Goal: Task Accomplishment & Management: Use online tool/utility

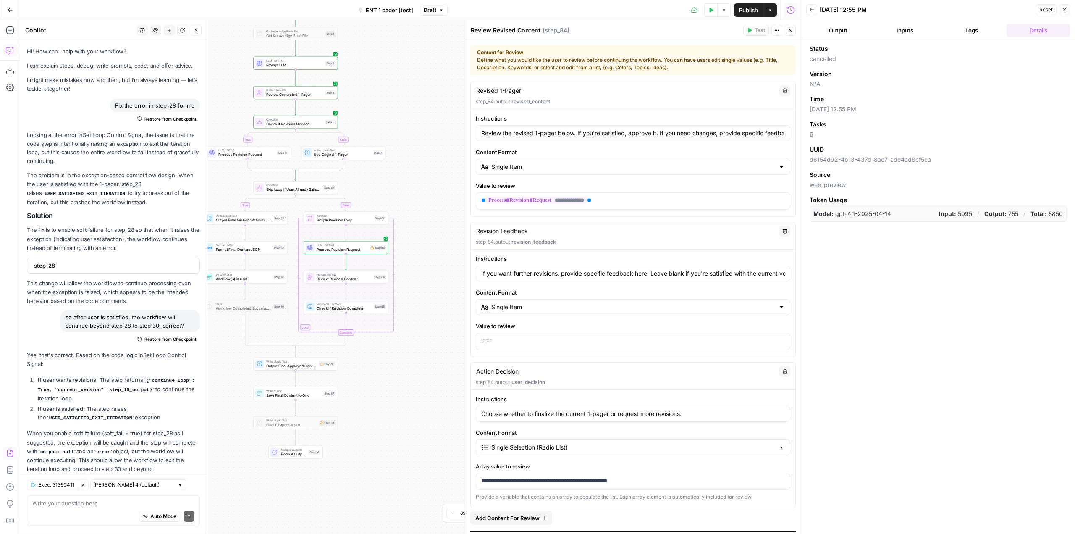
scroll to position [81, 0]
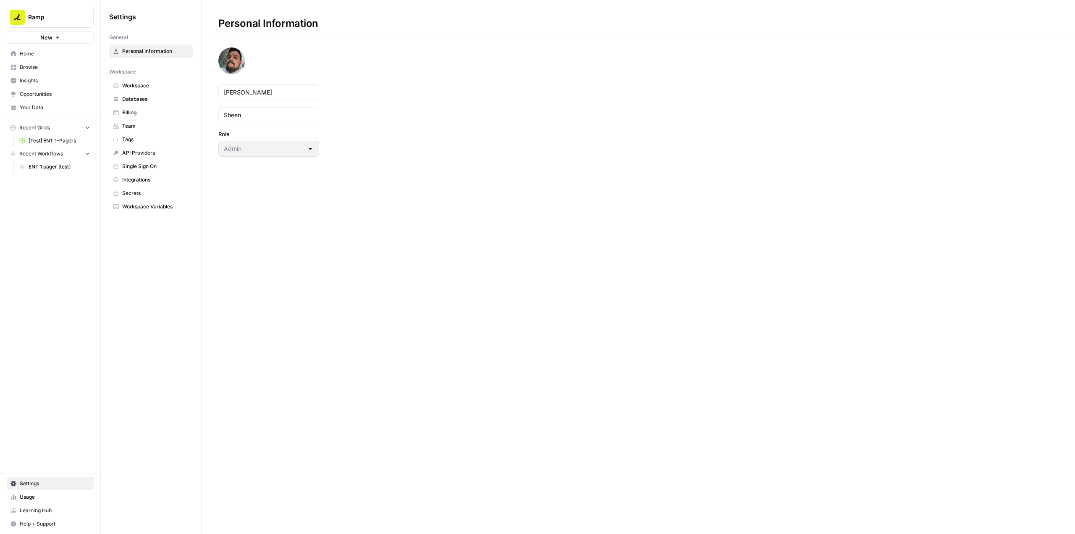
click at [57, 21] on span "Ramp" at bounding box center [53, 17] width 51 height 8
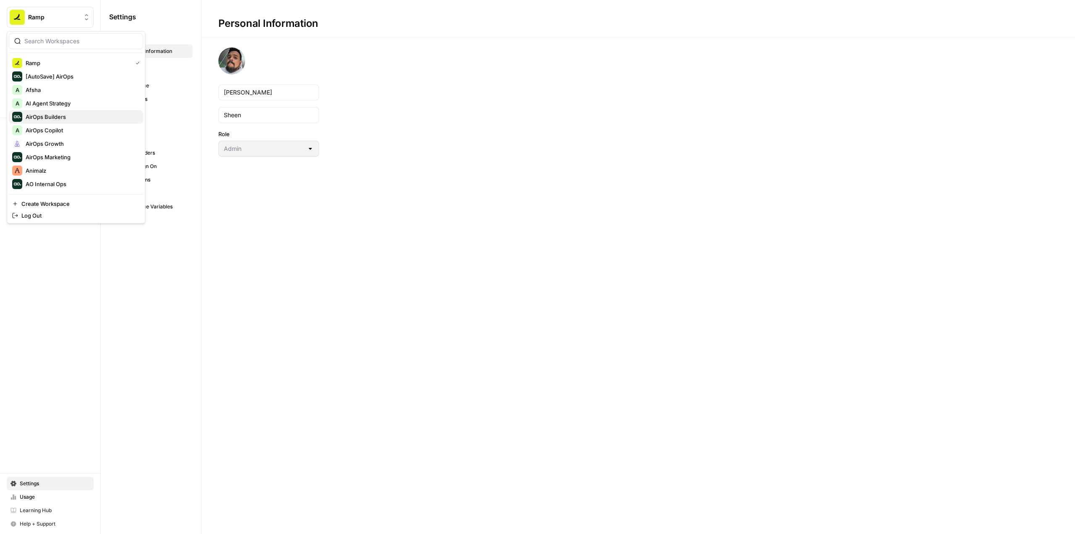
click at [88, 117] on div "AirOps Builders" at bounding box center [76, 117] width 128 height 10
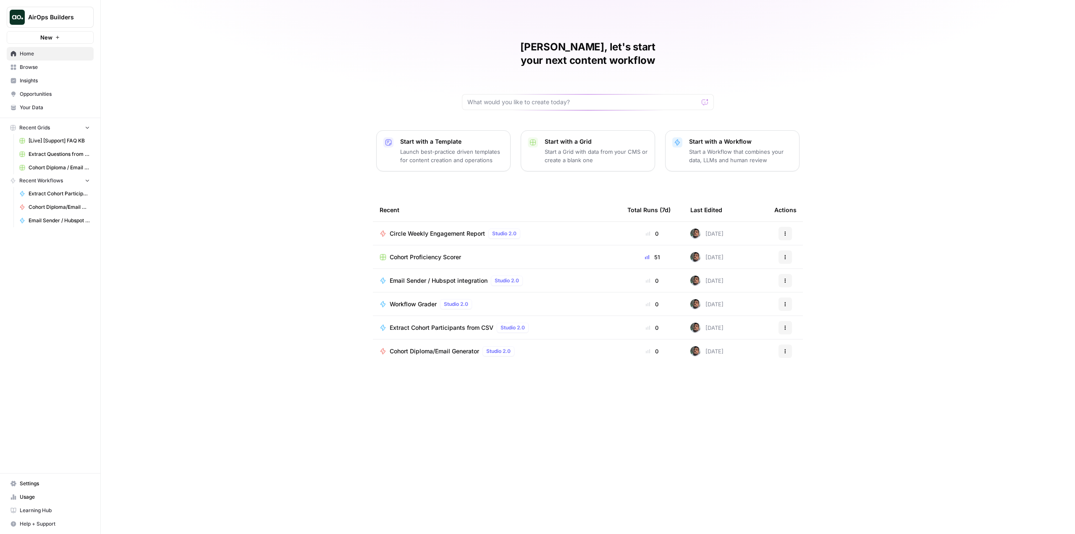
click at [751, 147] on p "Start a Workflow that combines your data, LLMs and human review" at bounding box center [740, 155] width 103 height 17
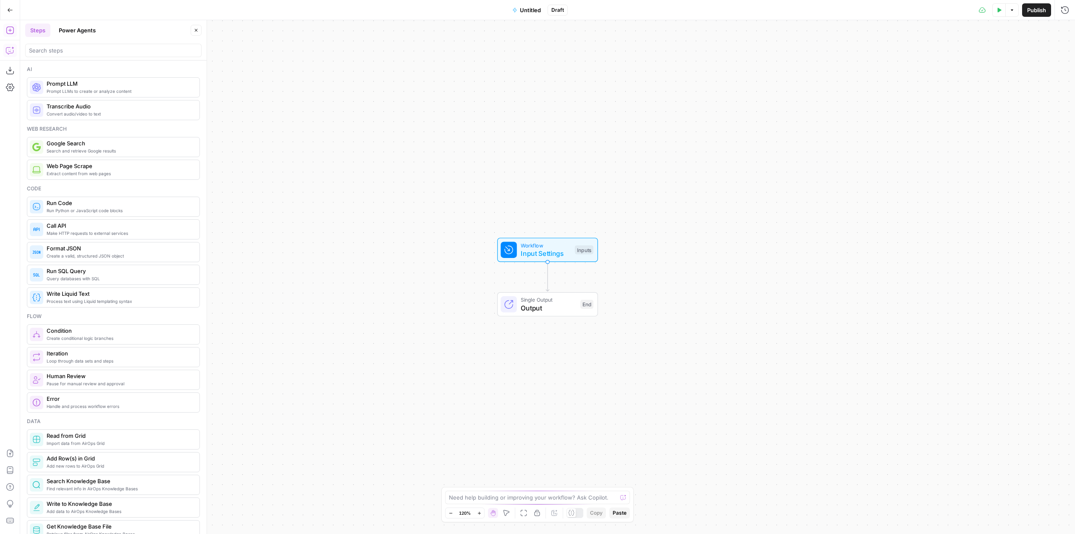
click at [11, 53] on icon "button" at bounding box center [10, 50] width 8 height 8
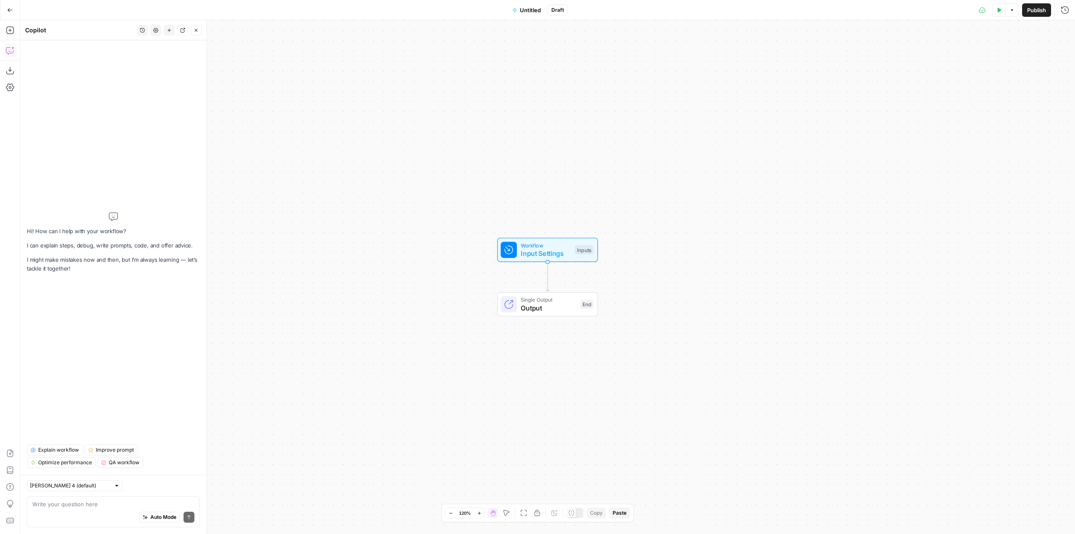
click at [108, 508] on textarea at bounding box center [113, 504] width 162 height 8
paste textarea "https://docs.airops.com/"
type textarea "I want to build a workflow that will take every single page inside https://docs…"
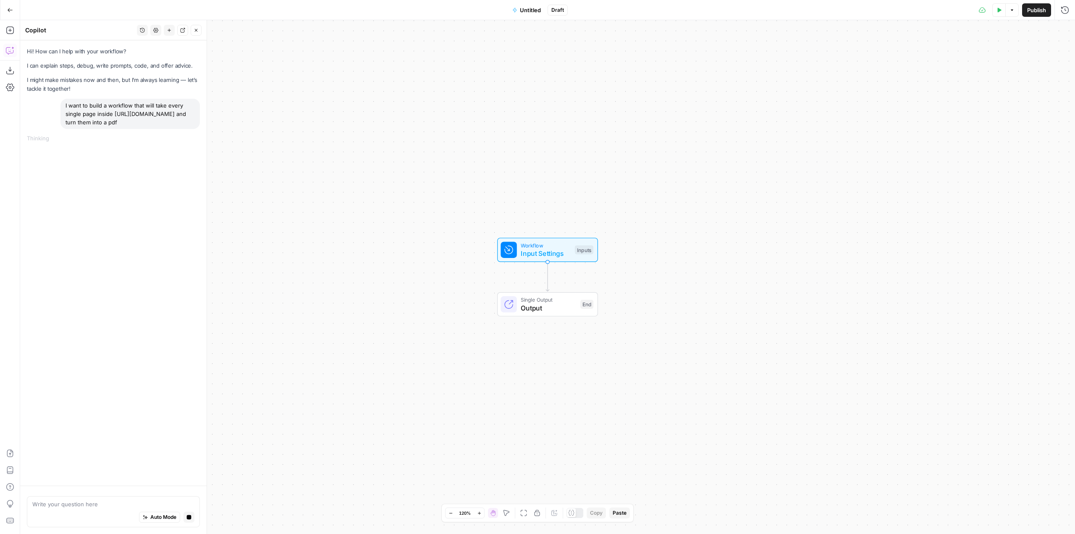
click at [14, 6] on button "Go Back" at bounding box center [10, 10] width 15 height 15
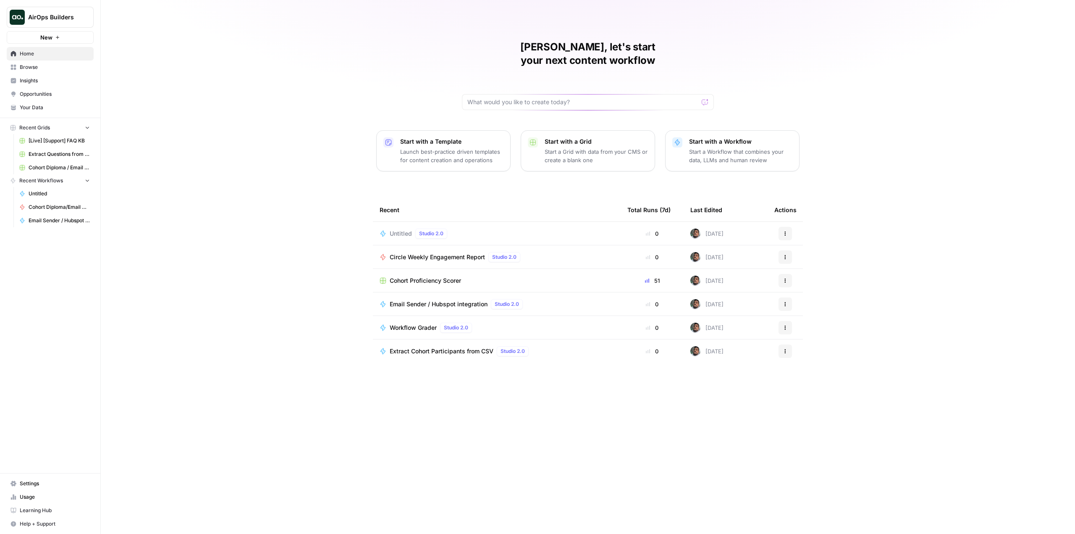
click at [53, 18] on span "AirOps Builders" at bounding box center [53, 17] width 51 height 8
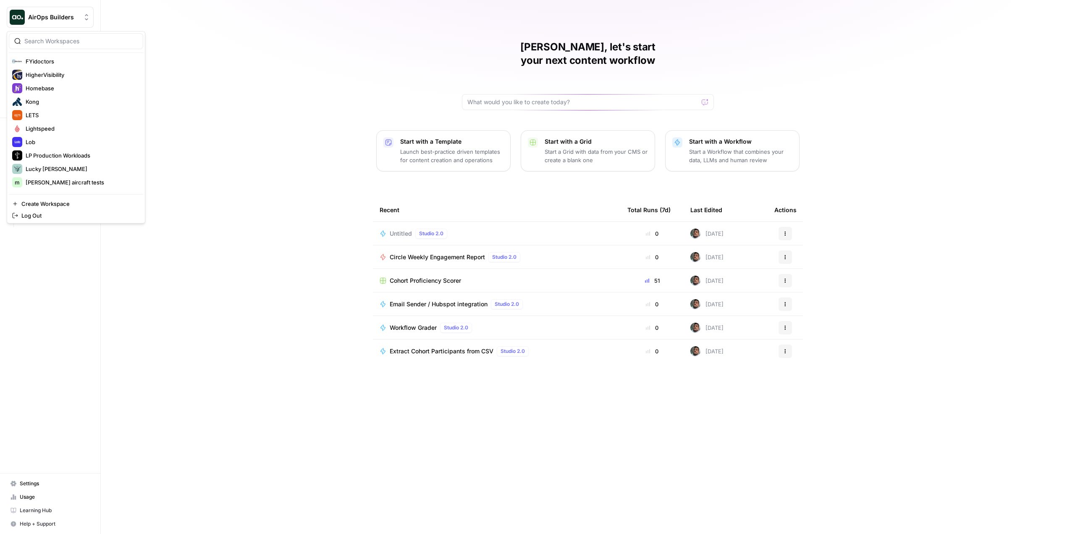
scroll to position [336, 0]
click at [53, 118] on div "LETS" at bounding box center [76, 117] width 128 height 10
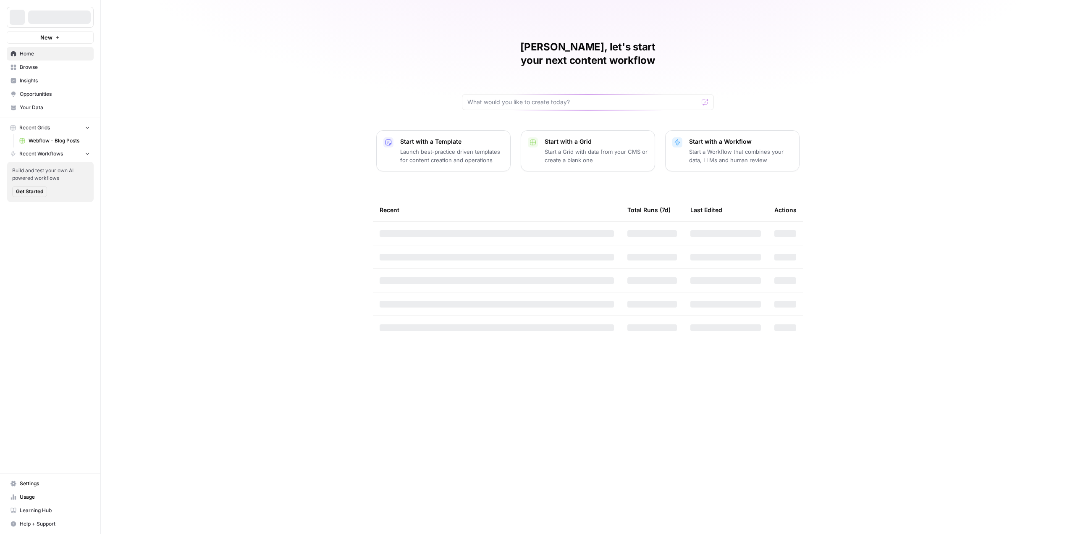
click at [56, 485] on span "Settings" at bounding box center [55, 484] width 70 height 8
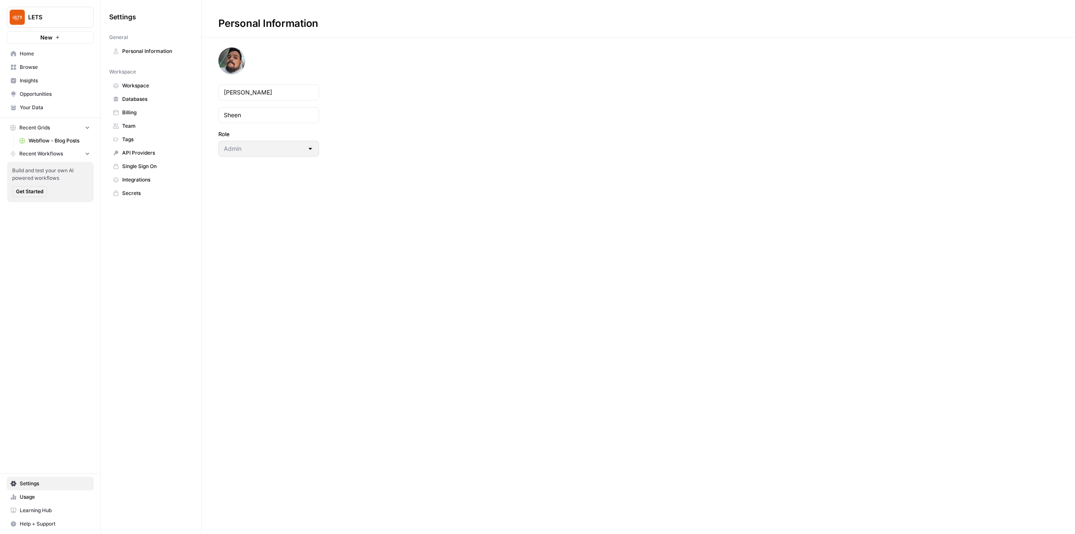
click at [44, 498] on span "Usage" at bounding box center [55, 497] width 70 height 8
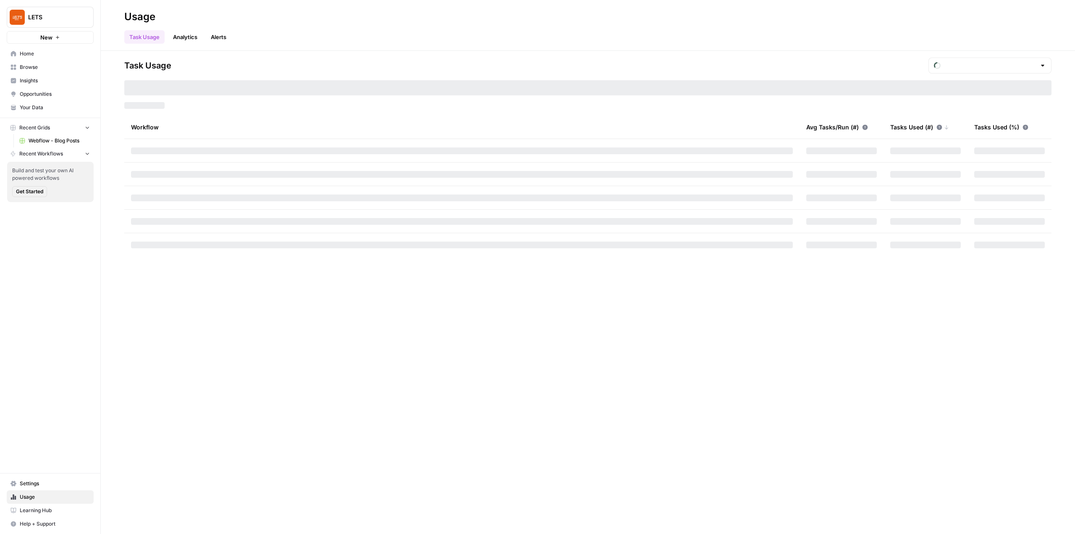
type input "October Tasks"
click at [66, 484] on span "Settings" at bounding box center [55, 484] width 70 height 8
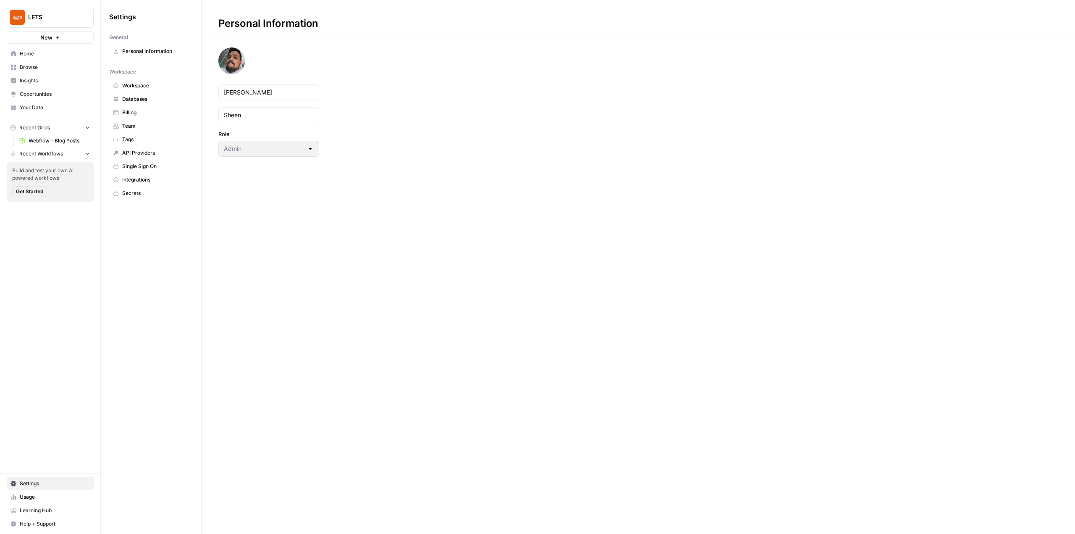
click at [162, 110] on span "Billing" at bounding box center [155, 113] width 67 height 8
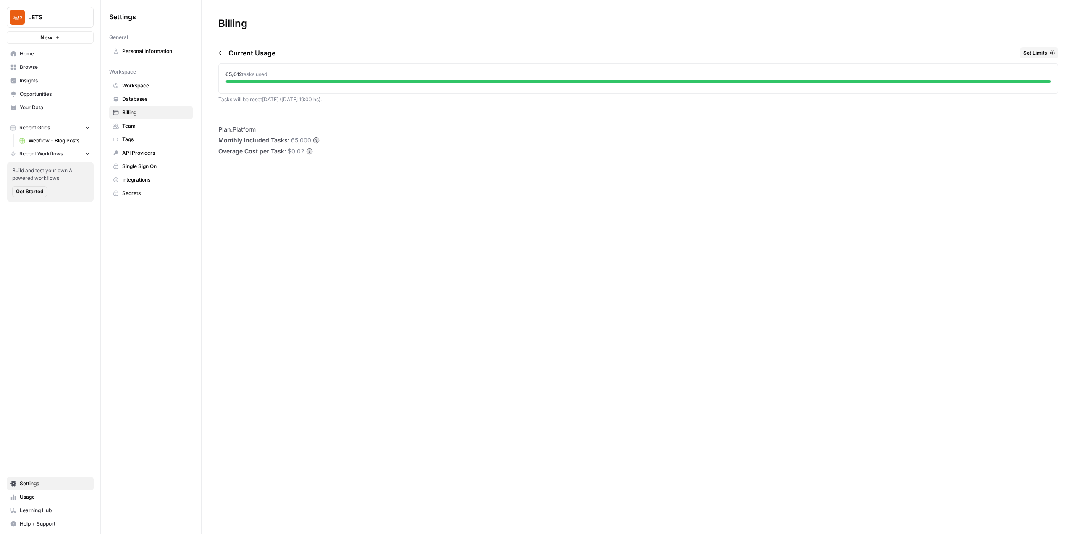
click at [1036, 52] on span "Set Limits" at bounding box center [1036, 53] width 24 height 8
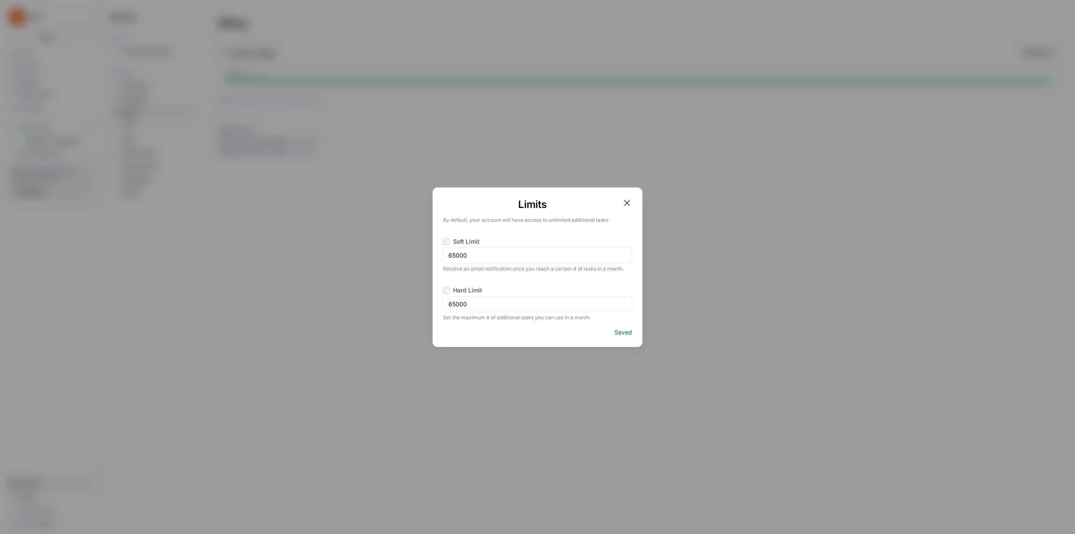
click at [446, 294] on div "Hard Limit" at bounding box center [462, 290] width 39 height 8
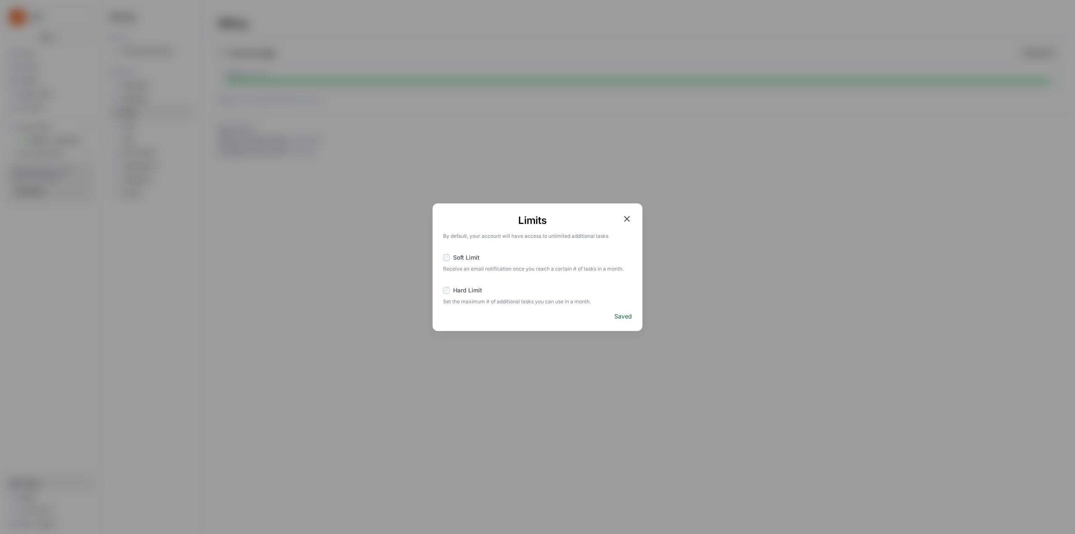
click at [626, 216] on icon "button" at bounding box center [627, 219] width 10 height 10
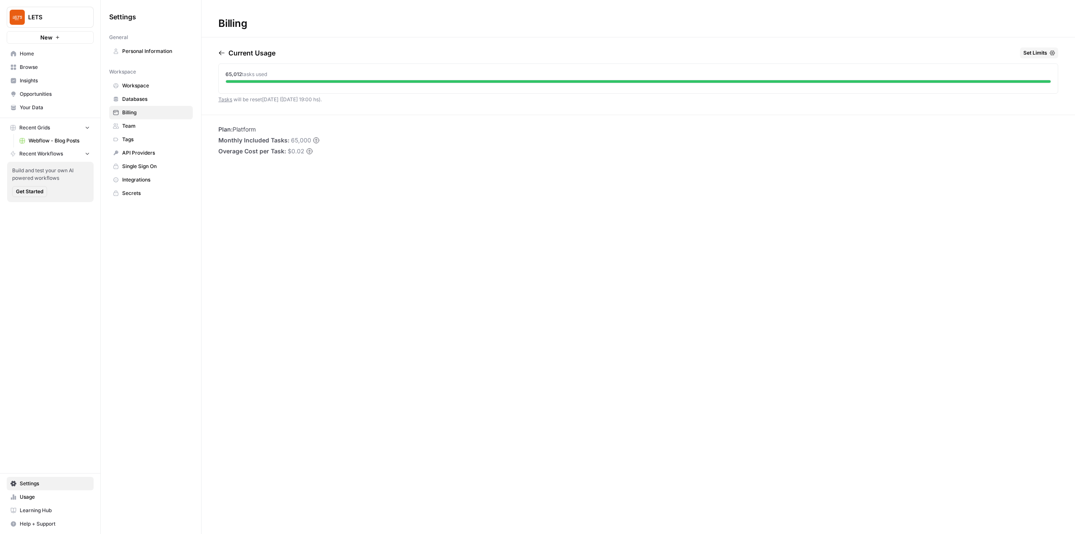
click at [1049, 50] on button "Set Limits" at bounding box center [1039, 52] width 38 height 11
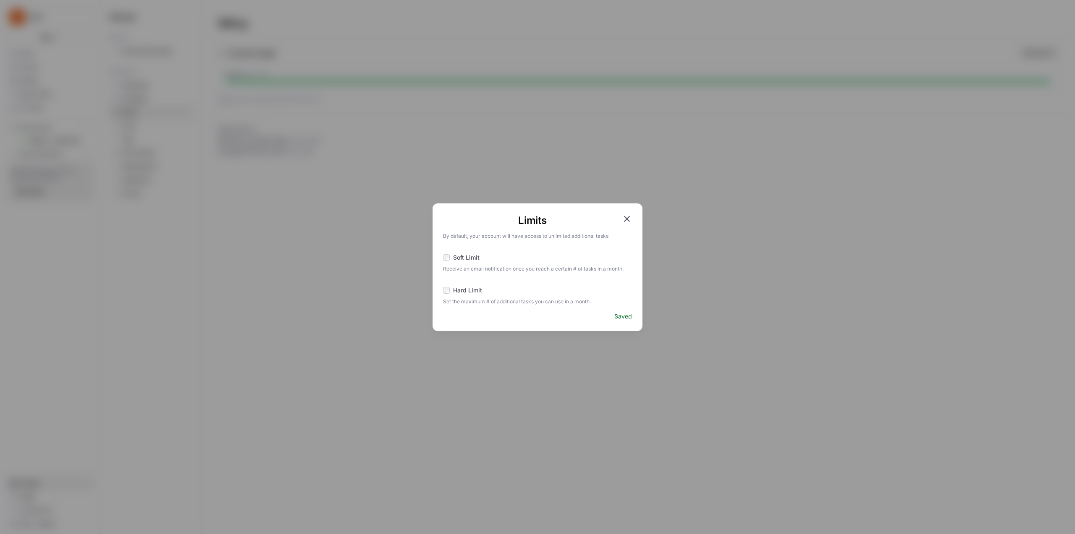
click at [461, 261] on span "Soft Limit" at bounding box center [466, 257] width 26 height 8
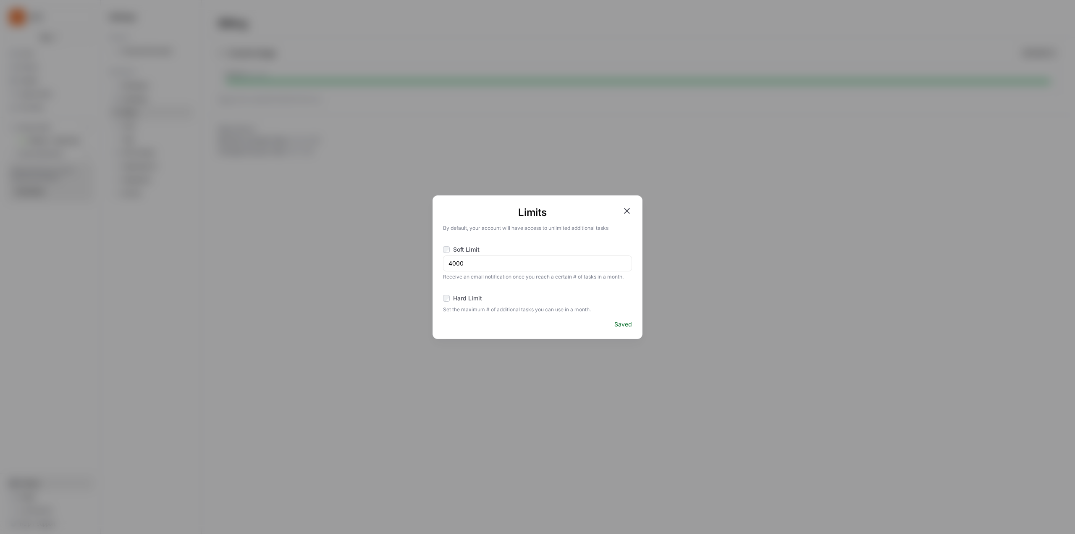
drag, startPoint x: 477, startPoint y: 269, endPoint x: 367, endPoint y: 268, distance: 110.5
click at [367, 268] on div "Limits By default, your account will have access to unlimited additional tasks …" at bounding box center [537, 267] width 1075 height 534
drag, startPoint x: 476, startPoint y: 265, endPoint x: 426, endPoint y: 266, distance: 50.0
click at [426, 266] on div "Limits By default, your account will have access to unlimited additional tasks …" at bounding box center [537, 267] width 1075 height 534
type input "115000"
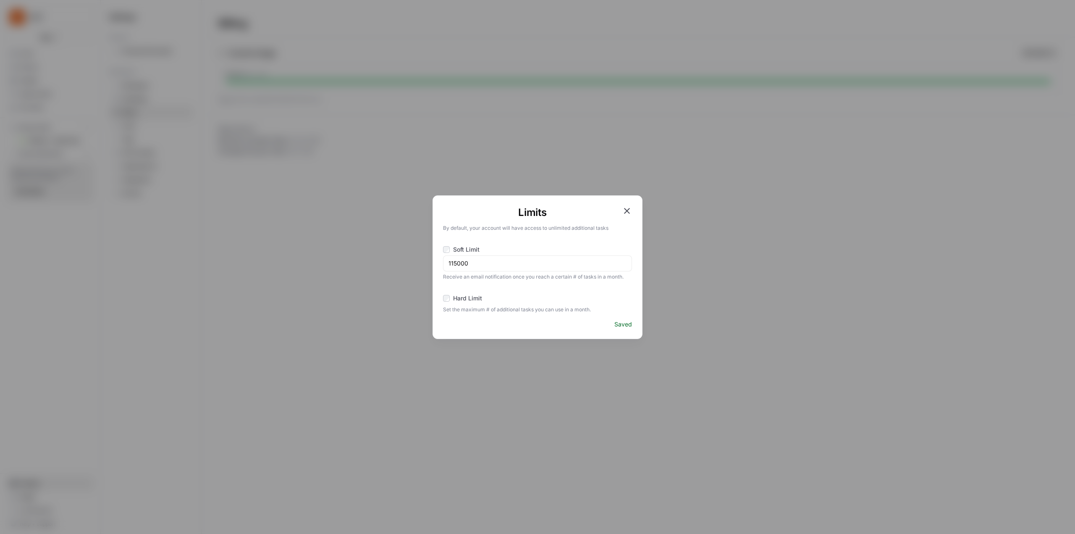
click at [454, 300] on span "Hard Limit" at bounding box center [467, 298] width 29 height 8
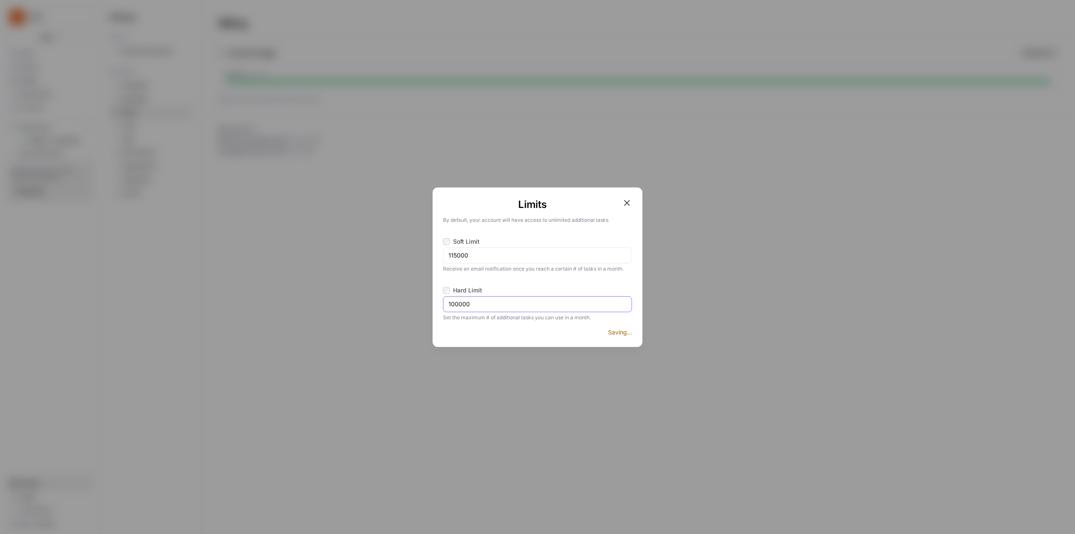
click at [476, 307] on input "100000" at bounding box center [538, 304] width 178 height 8
type input "115000"
click at [629, 203] on icon "button" at bounding box center [627, 203] width 10 height 10
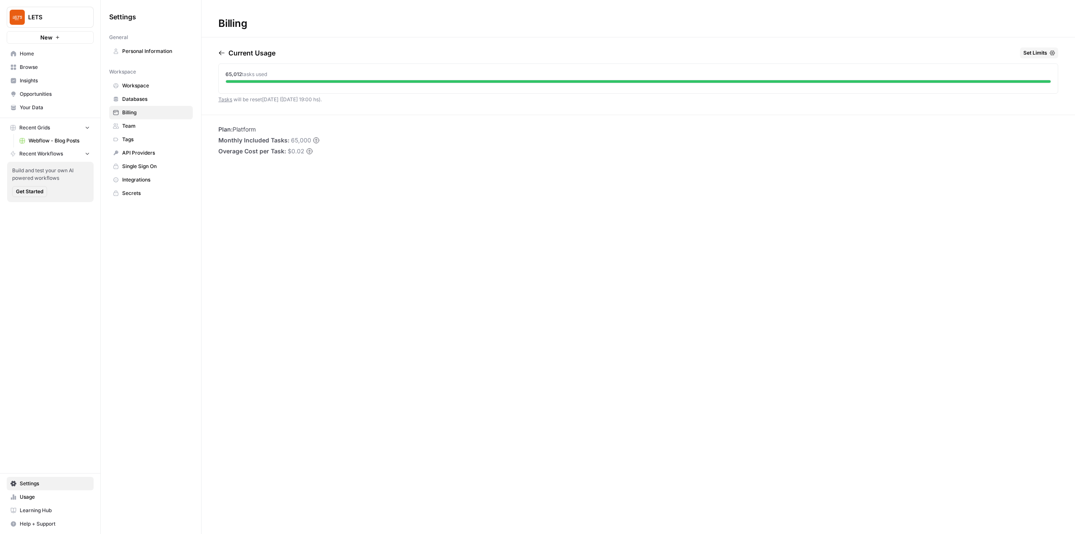
click at [69, 18] on span "LETS" at bounding box center [53, 17] width 51 height 8
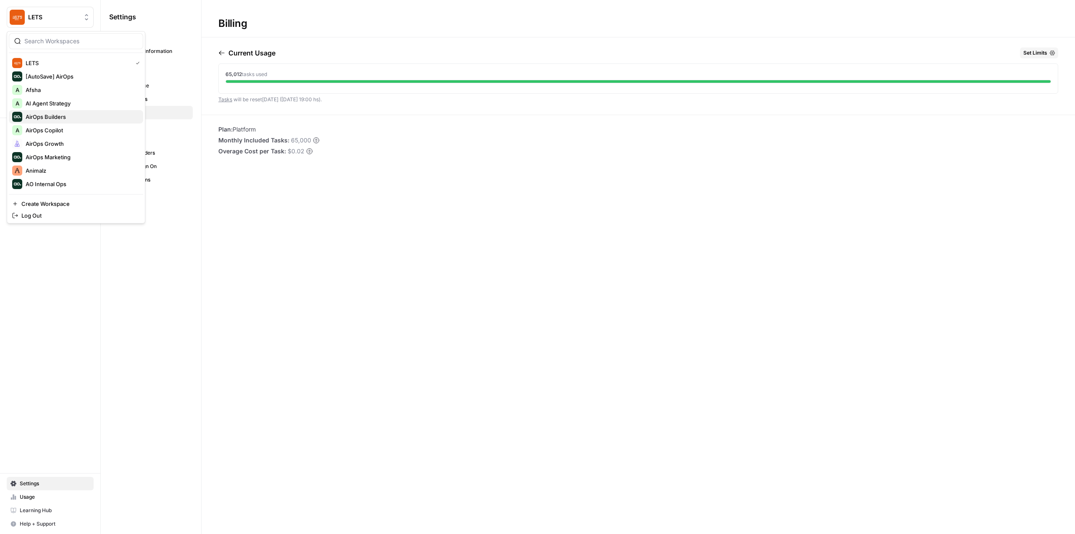
click at [68, 115] on div "AirOps Builders" at bounding box center [76, 117] width 128 height 10
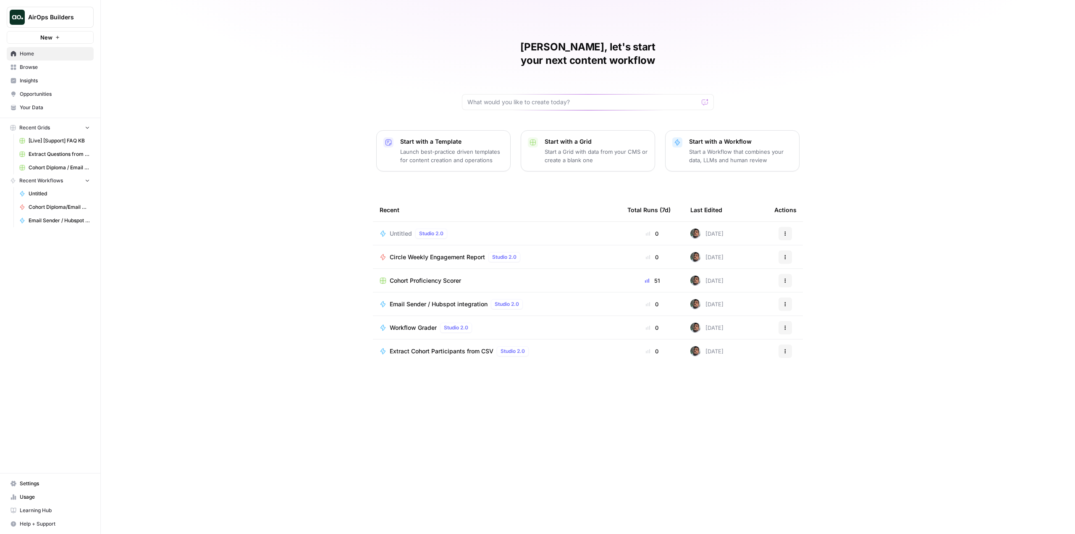
click at [47, 198] on link "Untitled" at bounding box center [55, 193] width 78 height 13
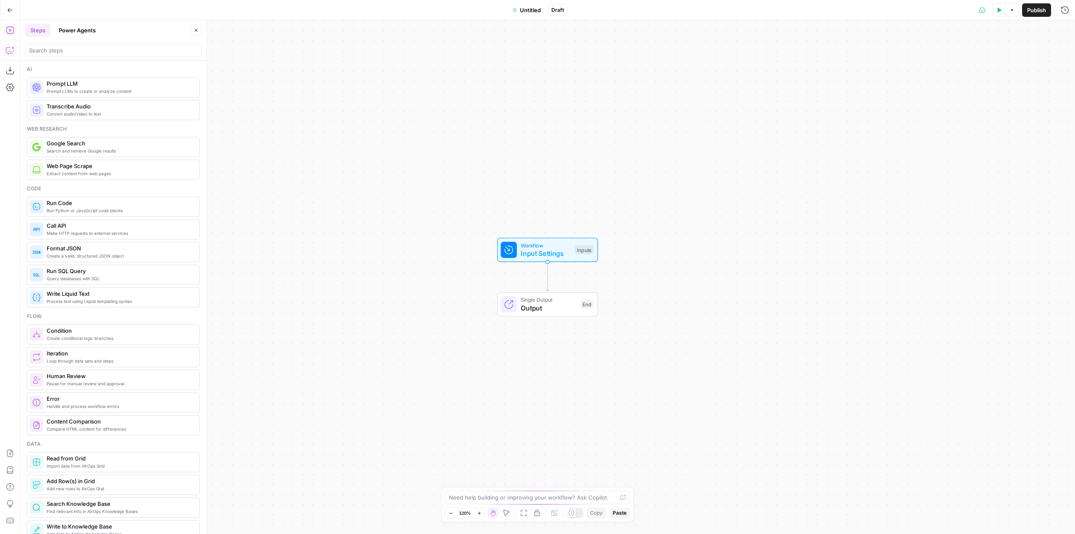
click at [11, 49] on icon "button" at bounding box center [10, 50] width 8 height 8
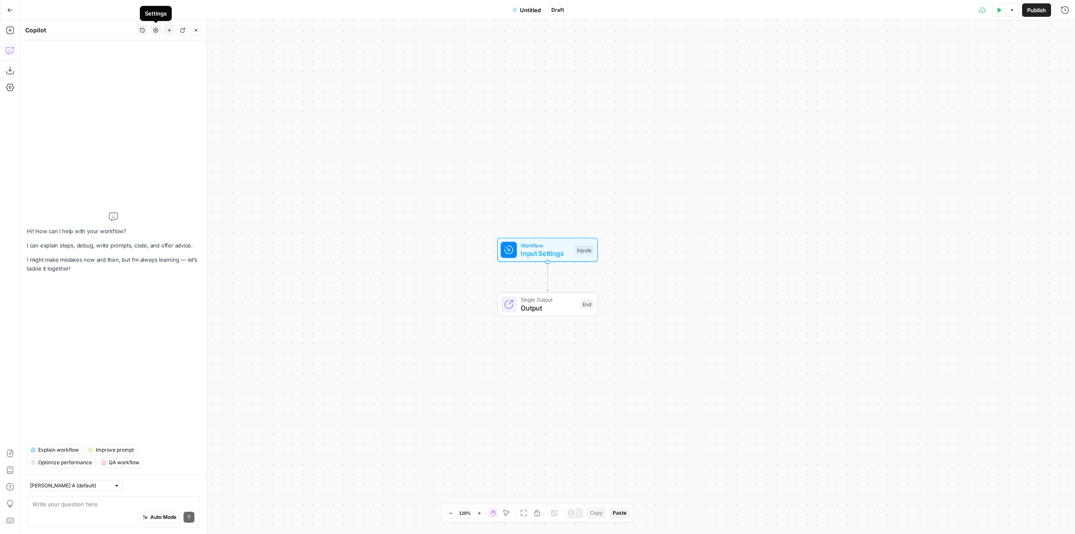
click at [142, 29] on icon "button" at bounding box center [142, 30] width 5 height 5
click at [174, 66] on div "today I want to build a workflow that will take every single page inside https:…" at bounding box center [142, 54] width 134 height 30
click at [177, 58] on span "I want to build a workflow that will take every single page inside https://docs…" at bounding box center [140, 59] width 117 height 8
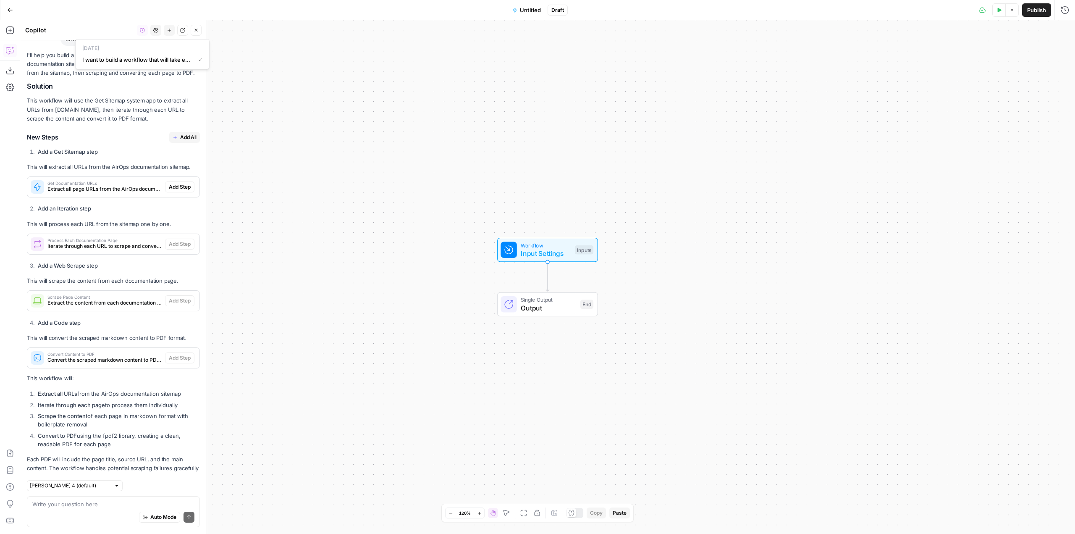
scroll to position [76, 0]
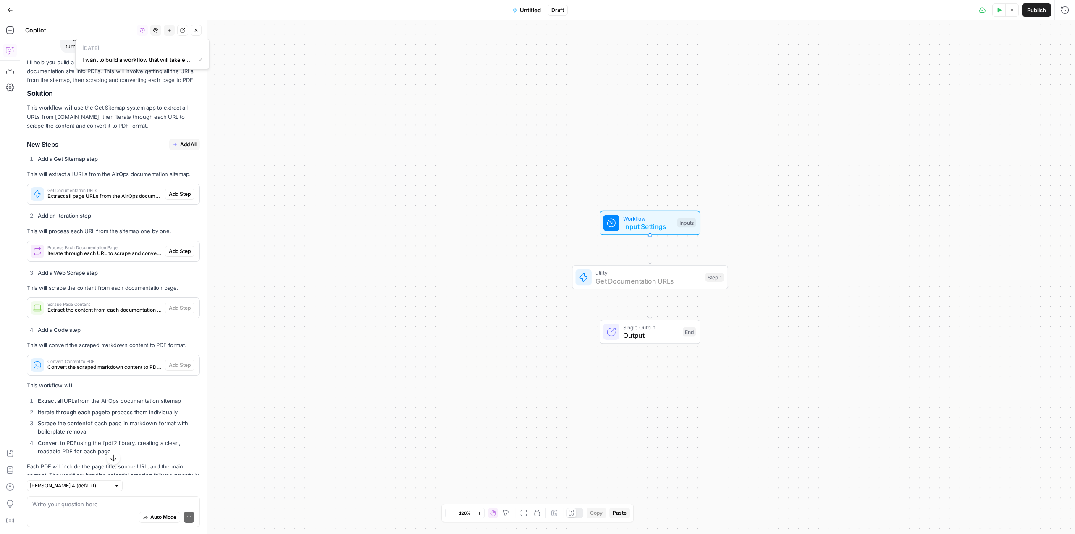
click at [177, 195] on span "Add Step" at bounding box center [180, 194] width 22 height 8
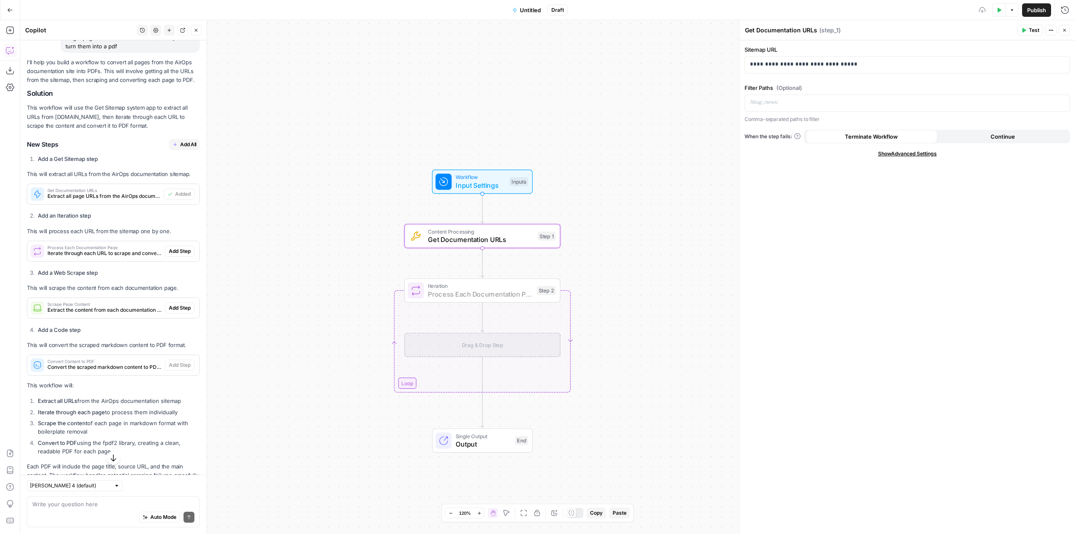
click at [173, 251] on span "Add Step" at bounding box center [180, 251] width 22 height 8
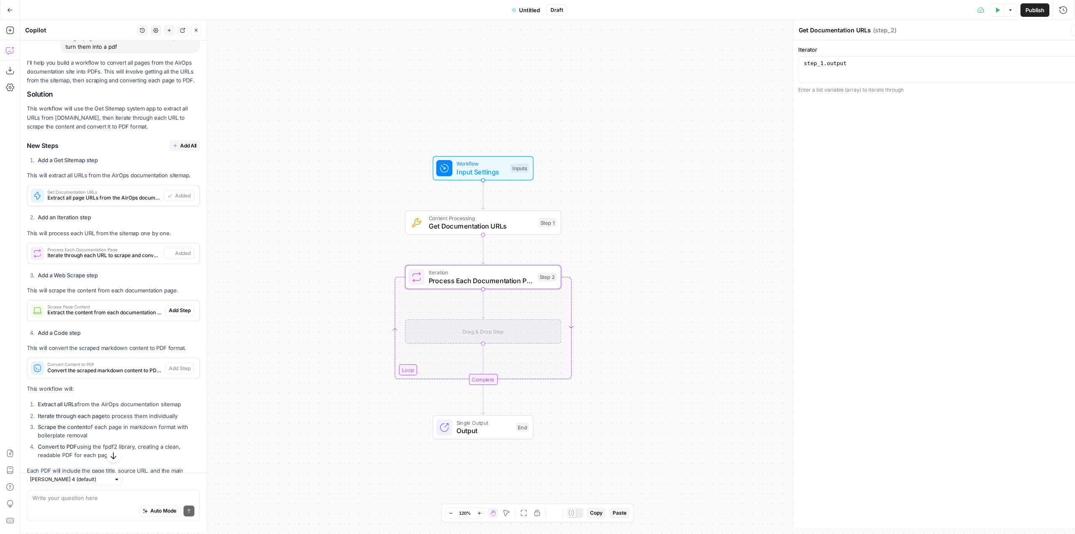
type textarea "Process Each Documentation Page"
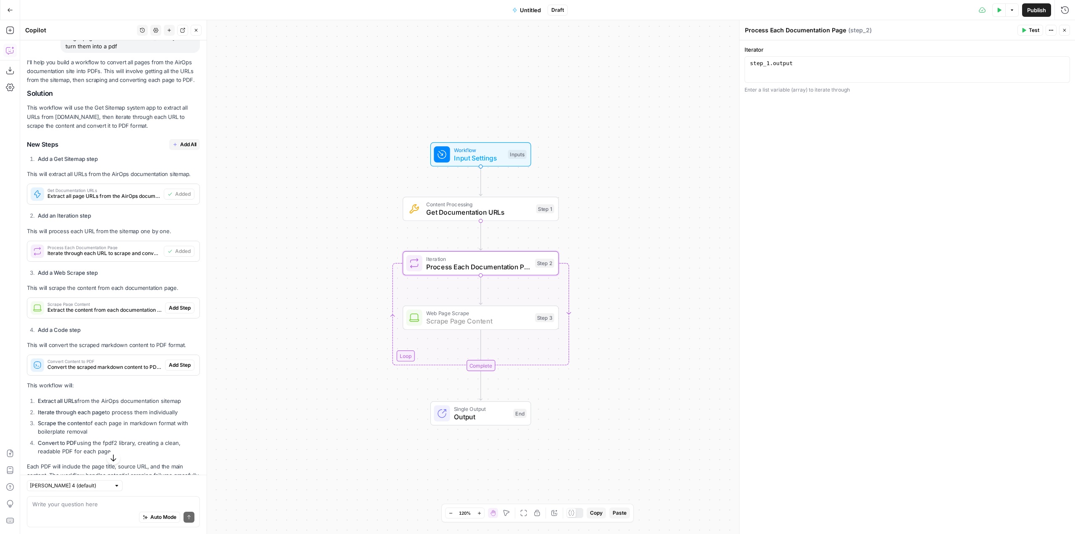
click at [176, 307] on span "Add Step" at bounding box center [180, 308] width 22 height 8
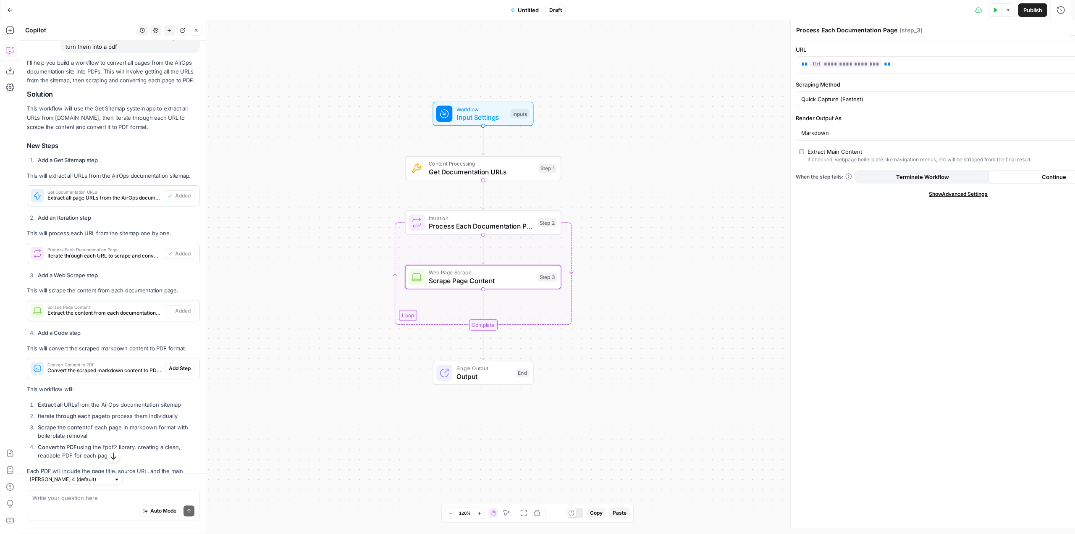
type textarea "Scrape Page Content"
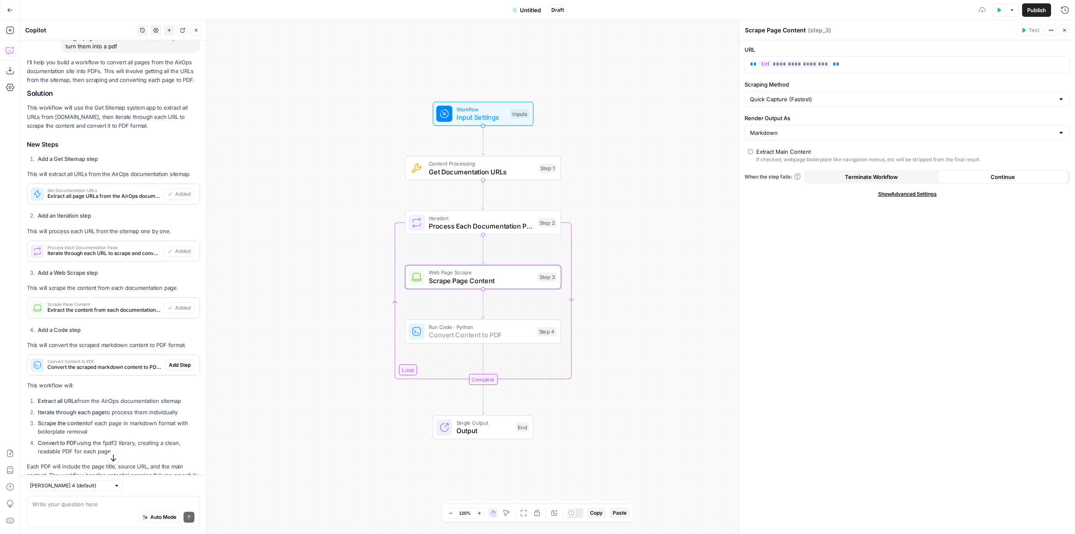
click at [176, 363] on span "Add Step" at bounding box center [180, 365] width 22 height 8
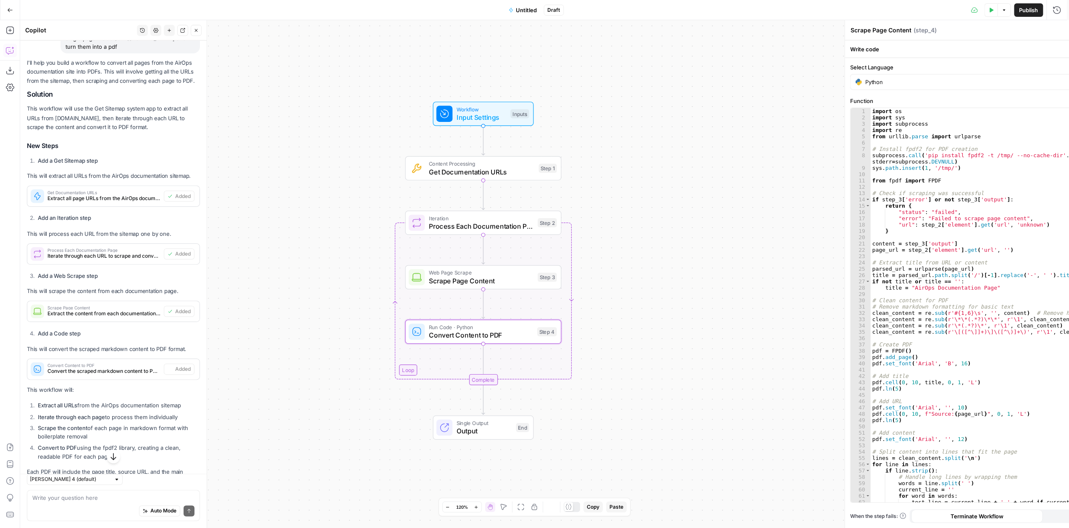
type textarea "Convert Content to PDF"
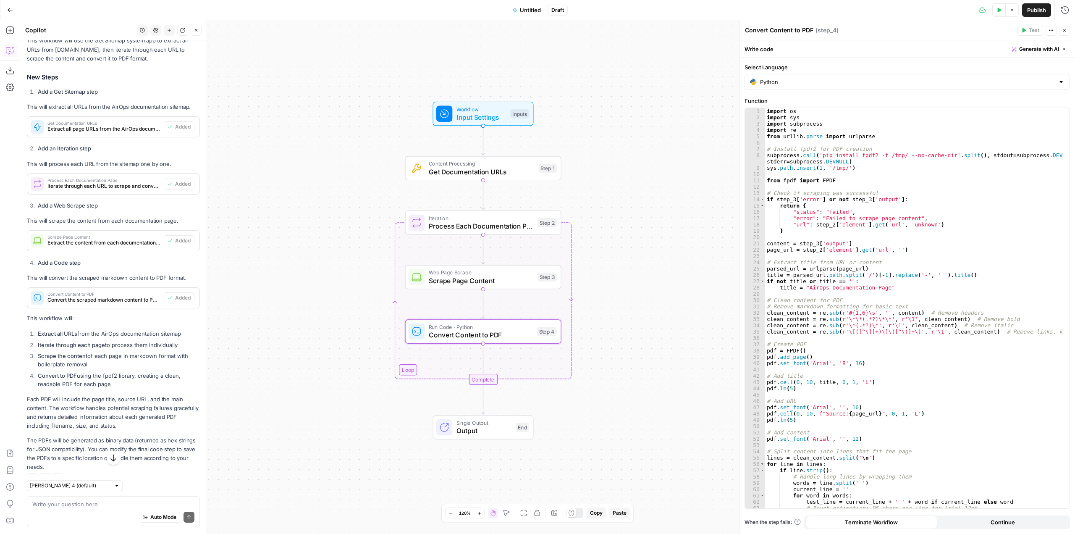
scroll to position [160, 0]
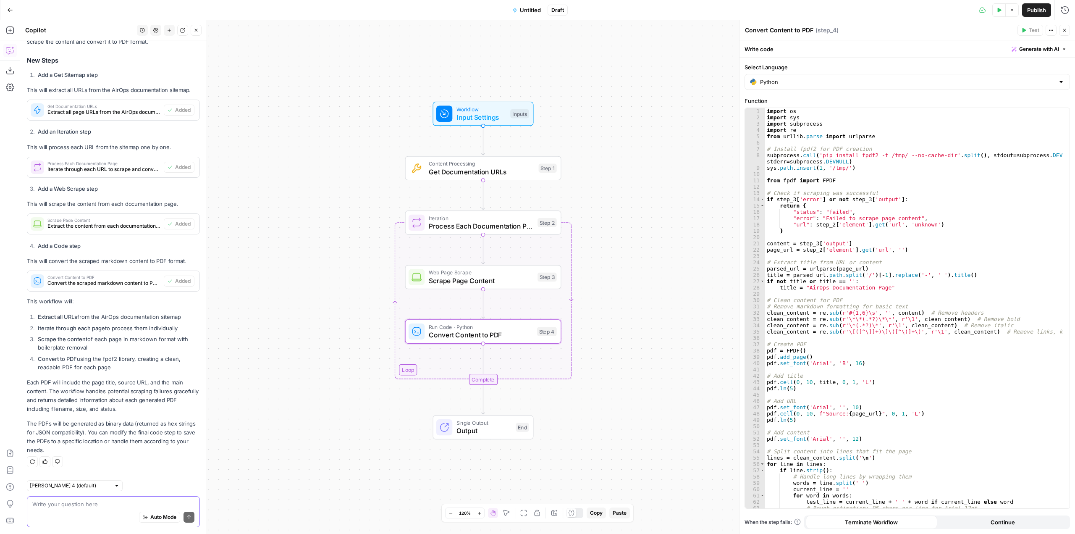
click at [98, 503] on textarea at bounding box center [113, 504] width 162 height 8
type textarea "please"
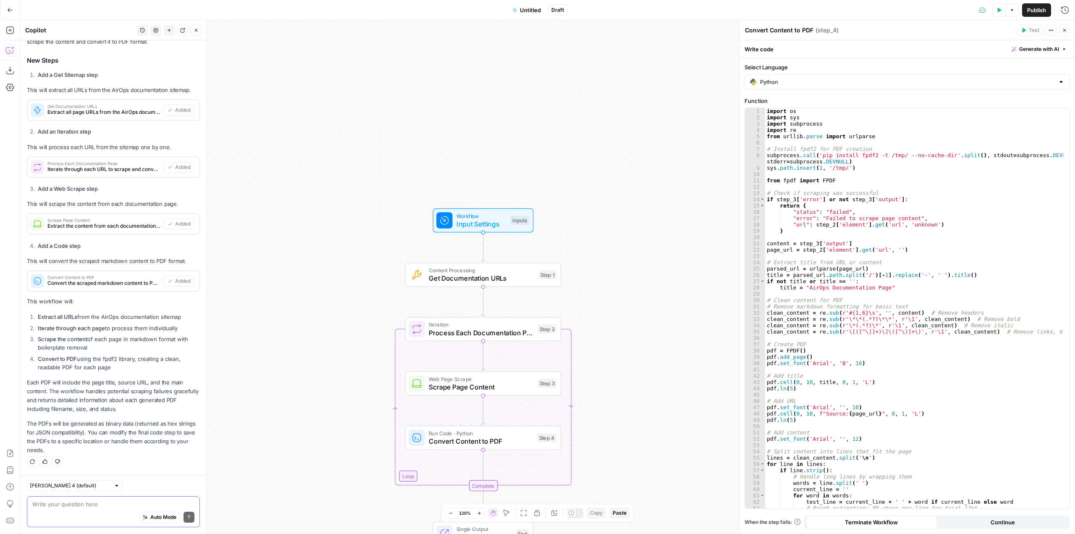
scroll to position [0, 0]
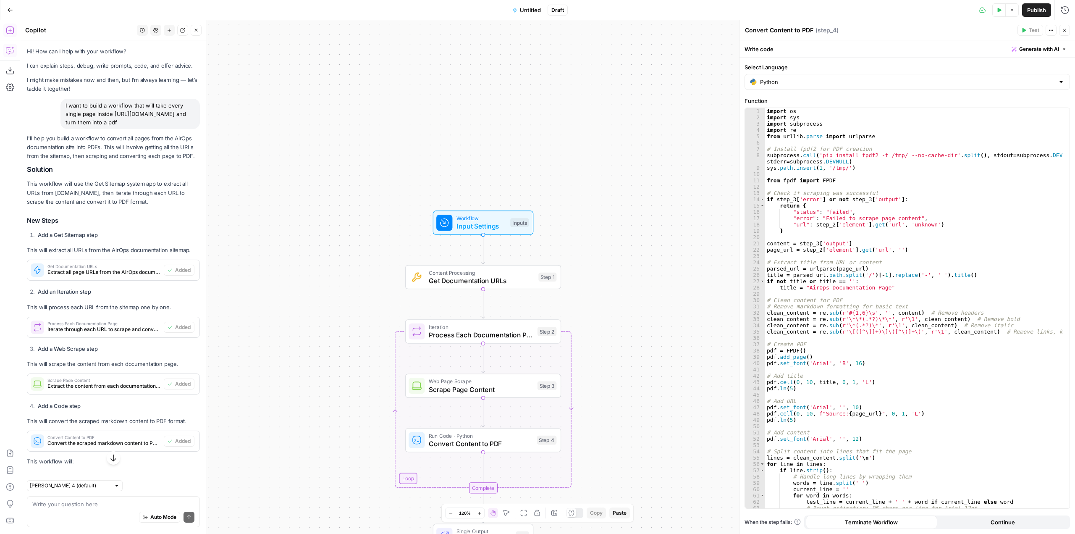
click at [11, 35] on button "Add Steps" at bounding box center [9, 30] width 13 height 13
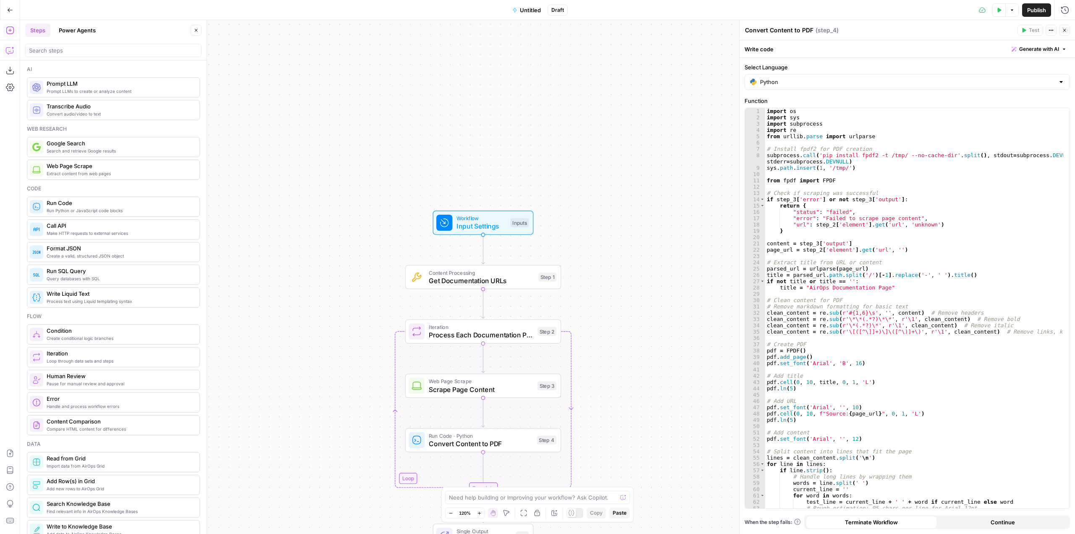
click at [144, 45] on div at bounding box center [113, 50] width 176 height 13
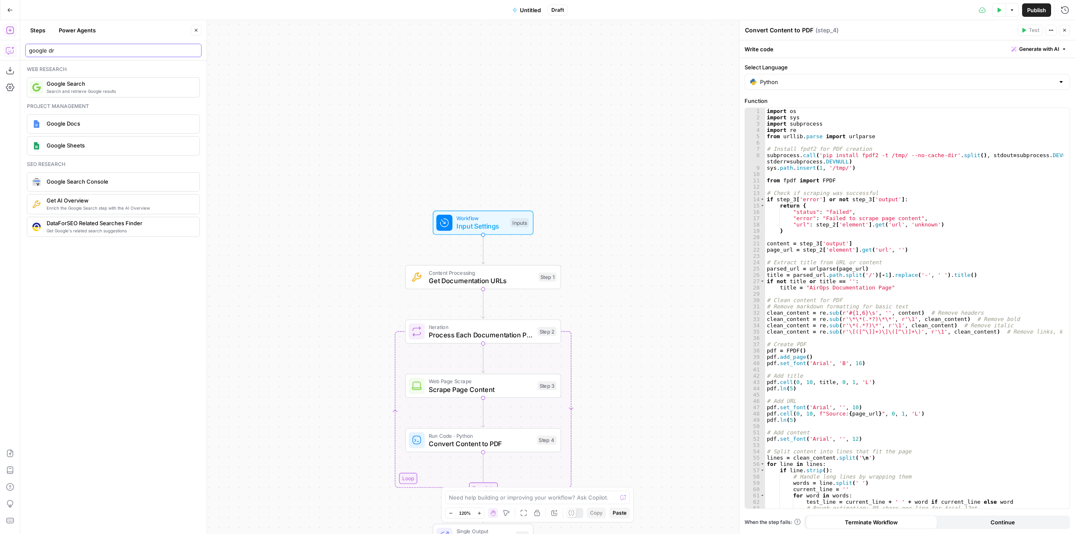
type input "google"
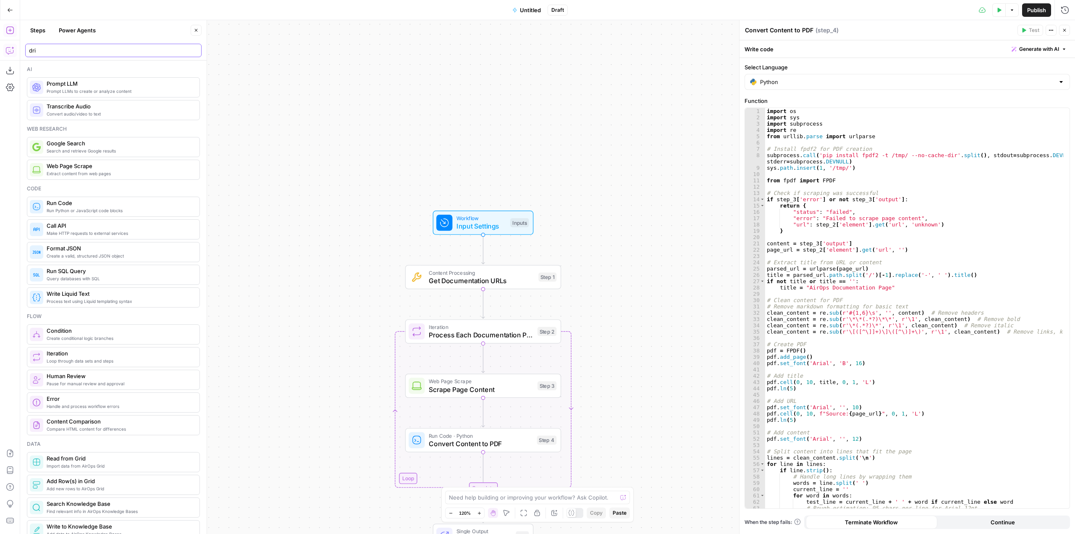
type input "driv"
type input "gmail"
type input "drive"
click at [194, 33] on button "Close" at bounding box center [196, 30] width 11 height 11
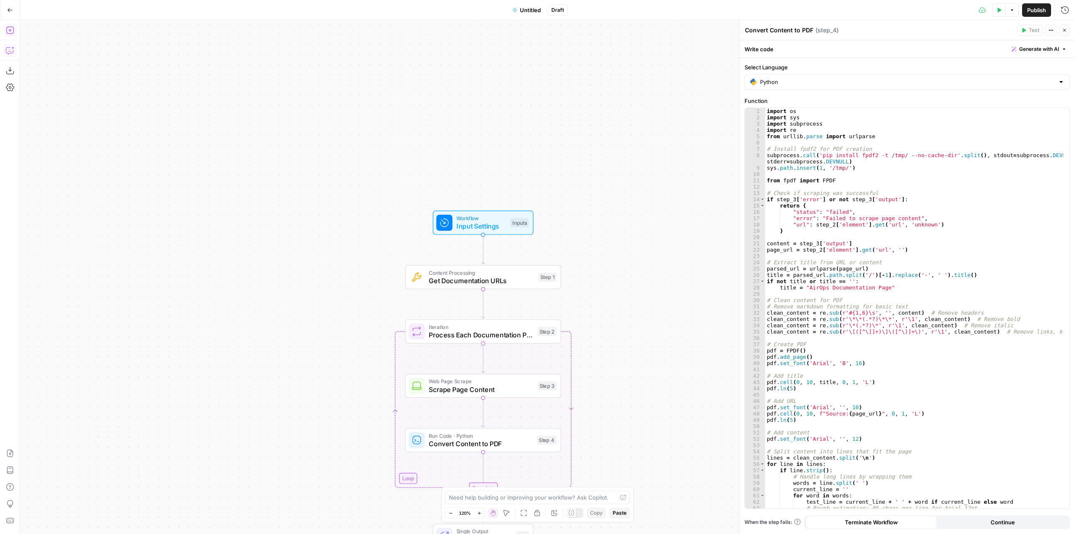
click at [9, 34] on icon "button" at bounding box center [10, 30] width 8 height 8
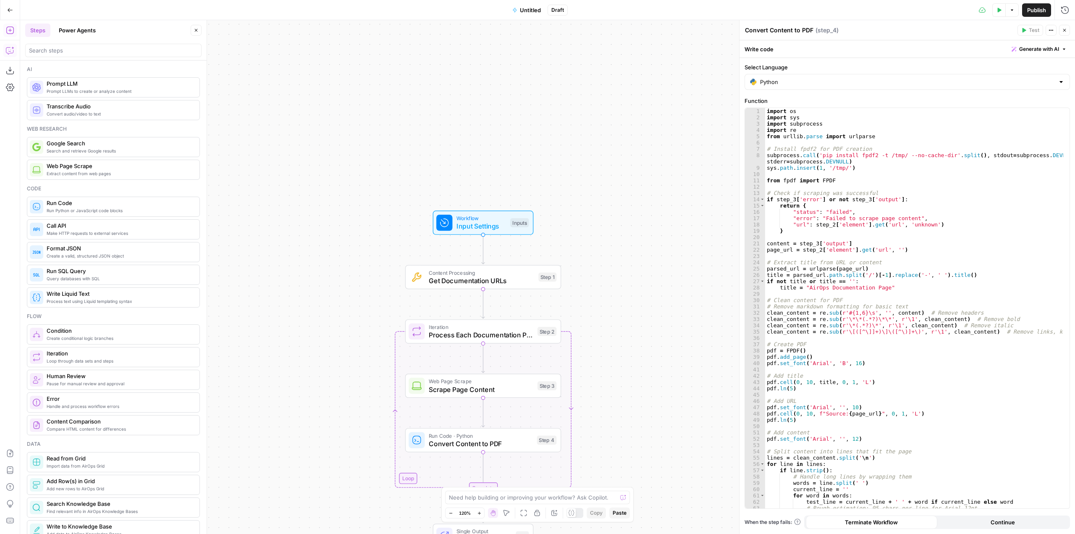
click at [8, 46] on icon "button" at bounding box center [10, 50] width 8 height 8
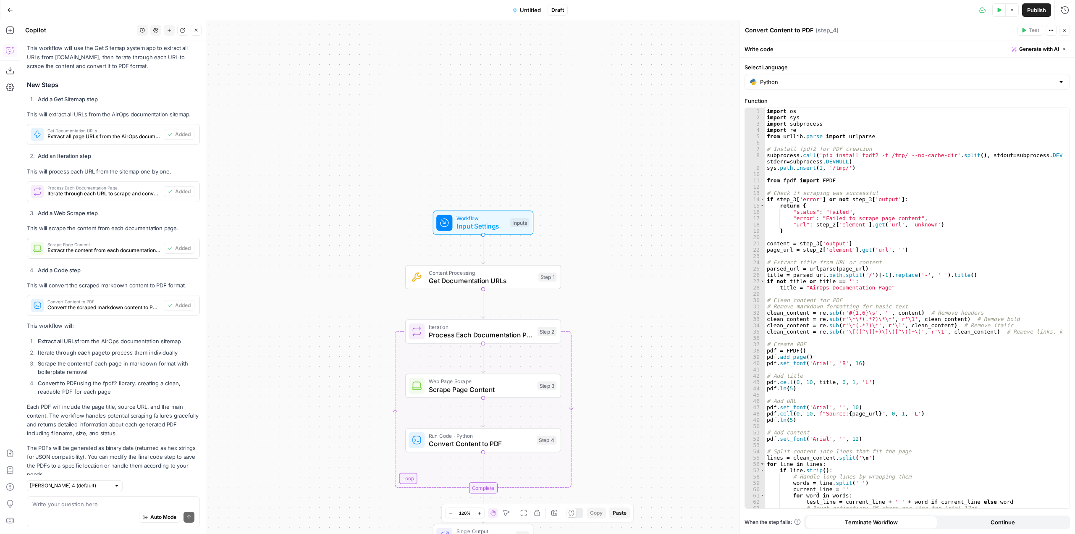
scroll to position [160, 0]
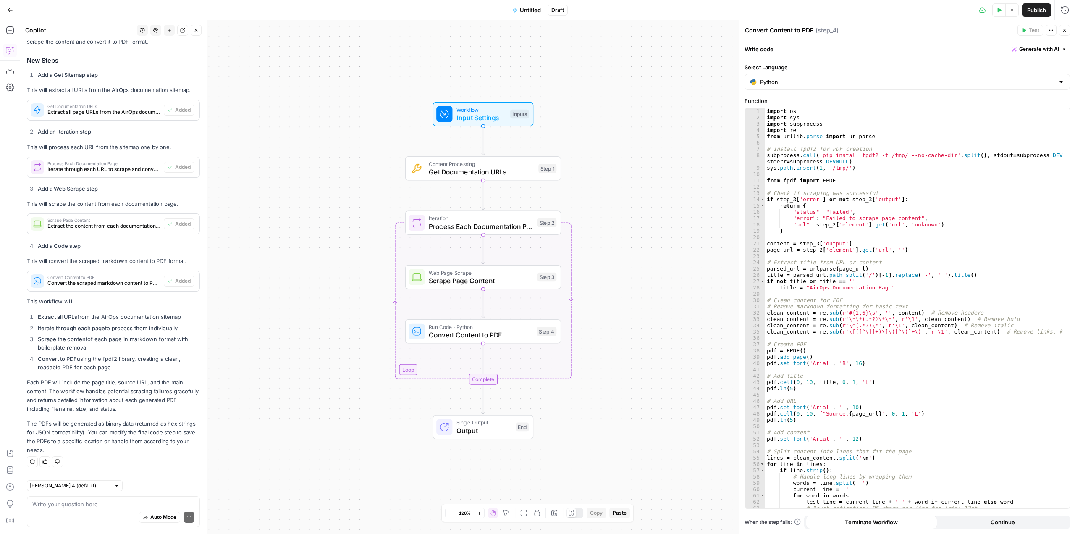
click at [113, 506] on textarea at bounding box center [113, 504] width 162 height 8
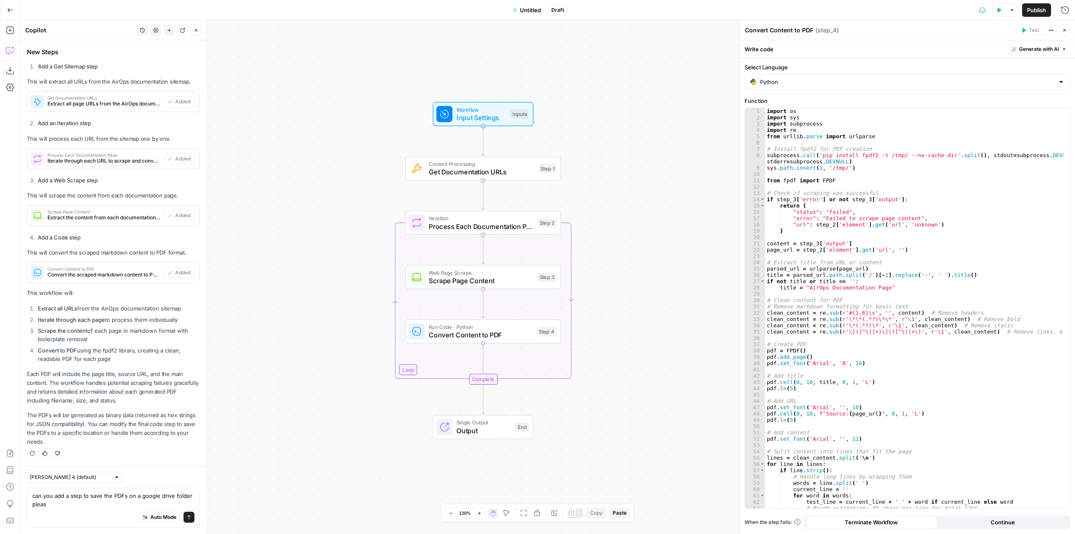
type textarea "can you add a step to save the PDFs on a google drive folder please"
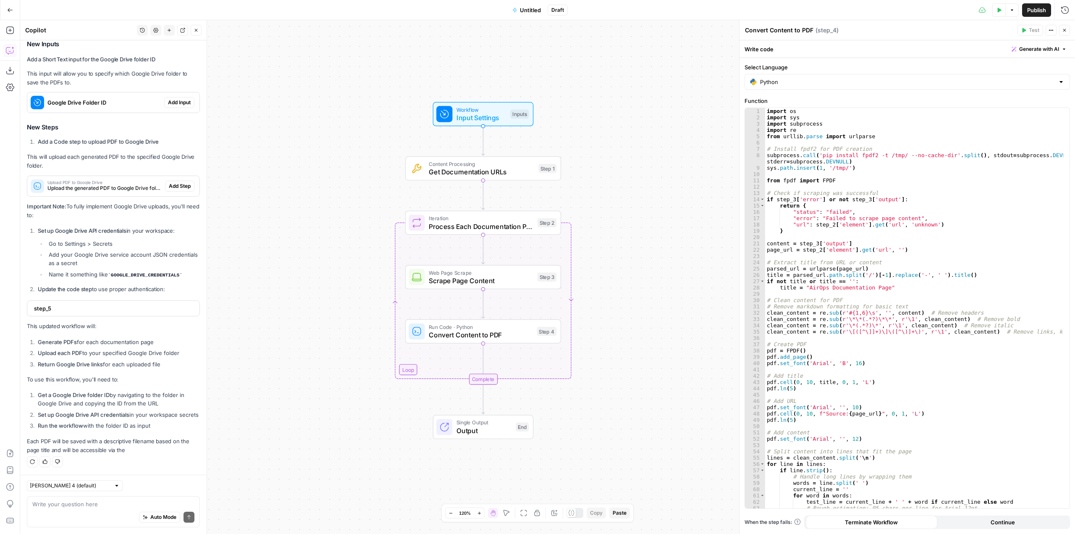
scroll to position [1199, 0]
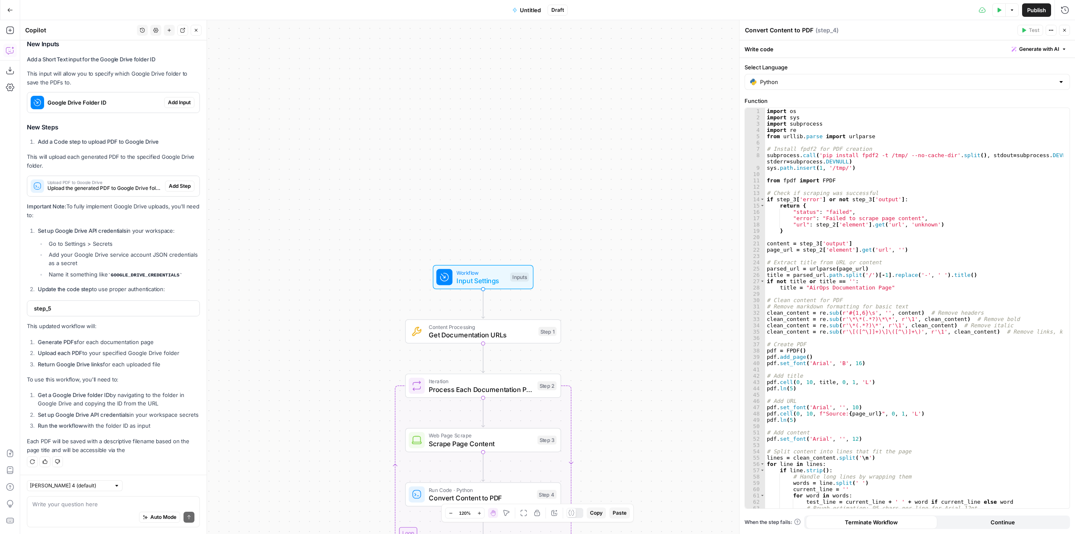
click at [181, 99] on span "Add Input" at bounding box center [179, 103] width 23 height 8
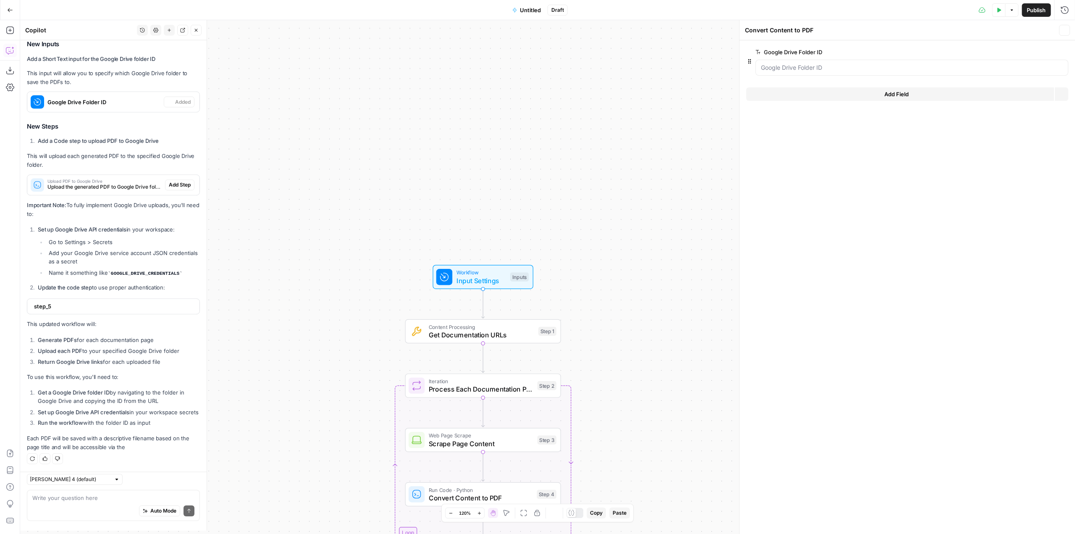
type textarea "Inputs"
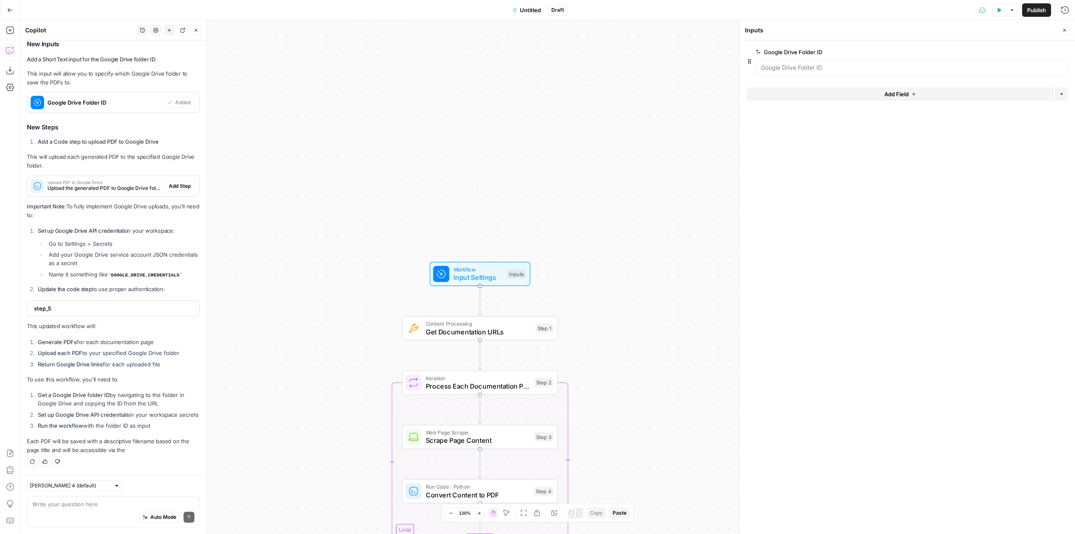
scroll to position [1223, 0]
click at [174, 177] on span "Add Step" at bounding box center [180, 181] width 22 height 8
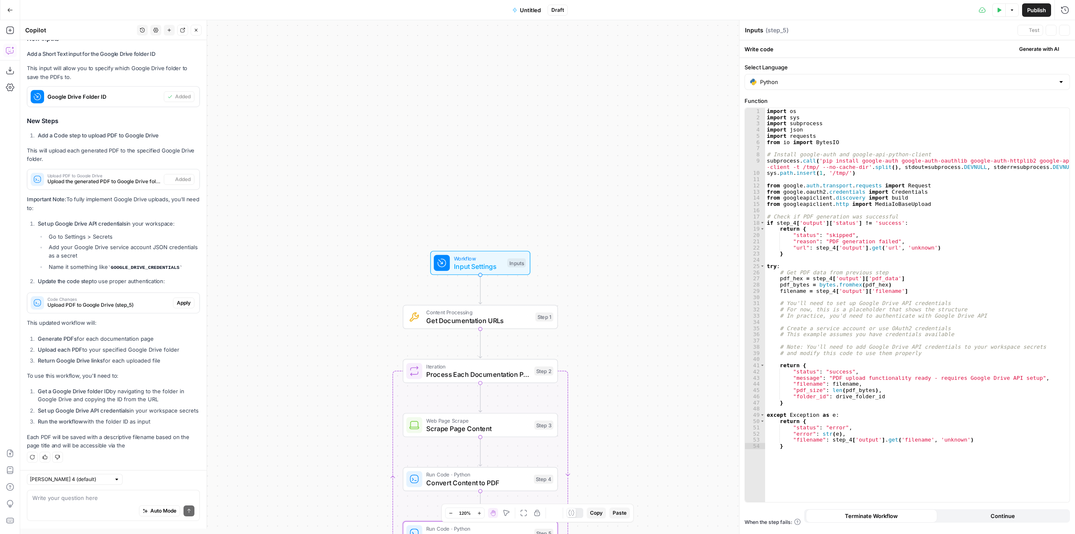
type textarea "Upload PDF to Google Drive"
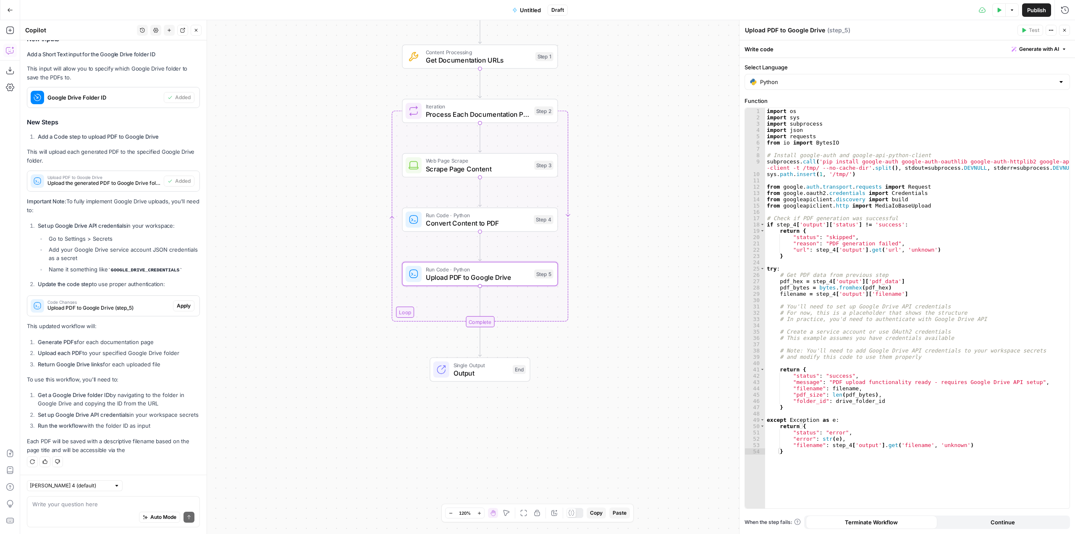
click at [177, 302] on span "Apply" at bounding box center [184, 306] width 14 height 8
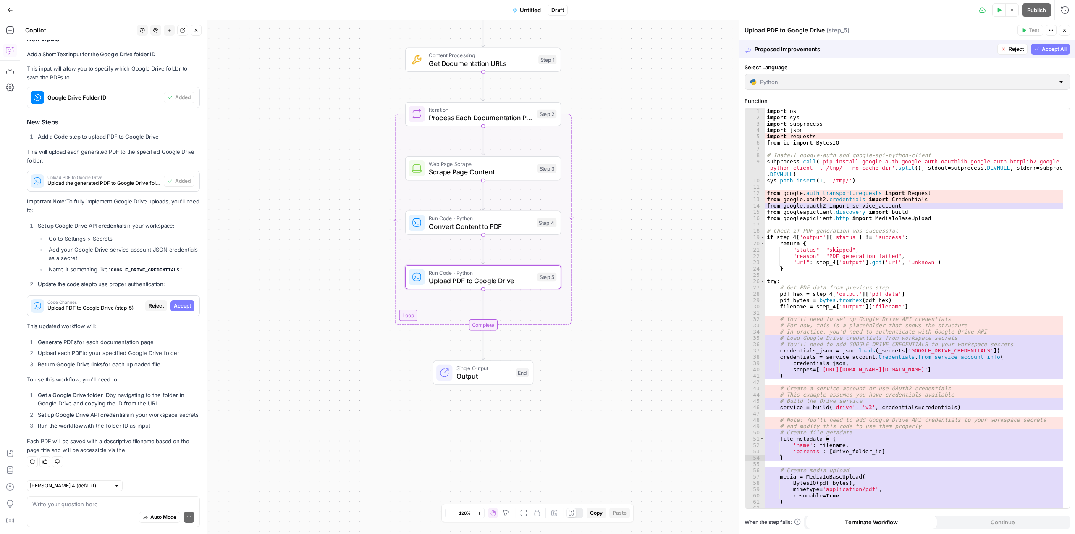
click at [175, 302] on span "Accept" at bounding box center [182, 306] width 17 height 8
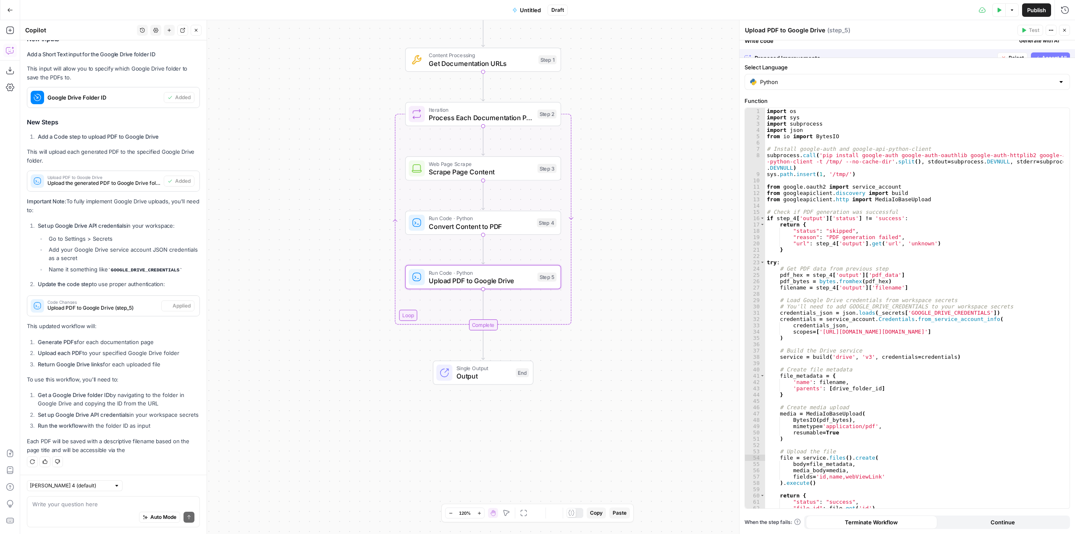
scroll to position [1223, 0]
click at [120, 512] on div "Auto Mode Send" at bounding box center [113, 517] width 162 height 18
type textarea "how do I set up my google drive credentials"
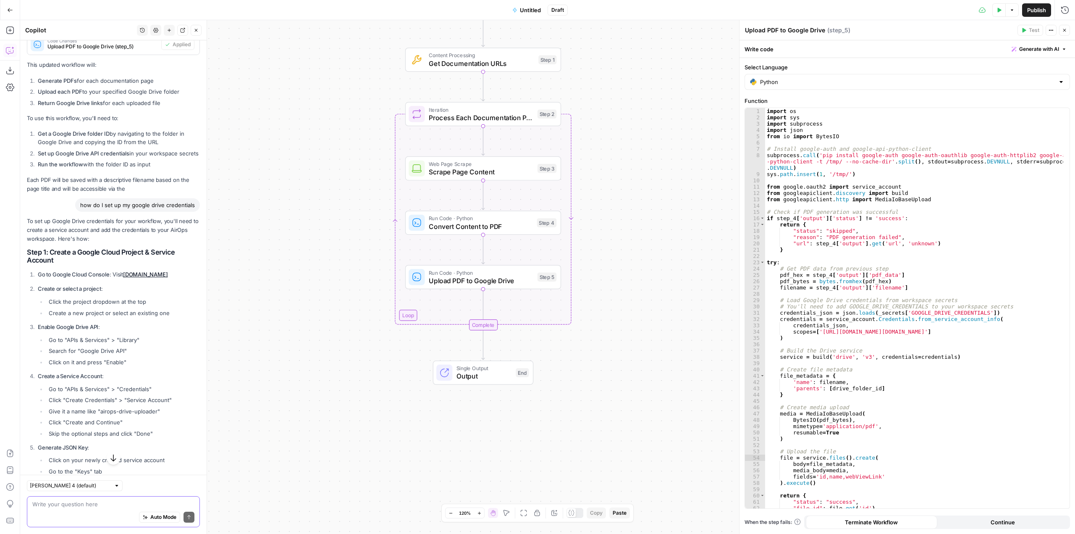
scroll to position [1462, 0]
click at [167, 274] on link "[DOMAIN_NAME]" at bounding box center [145, 271] width 45 height 7
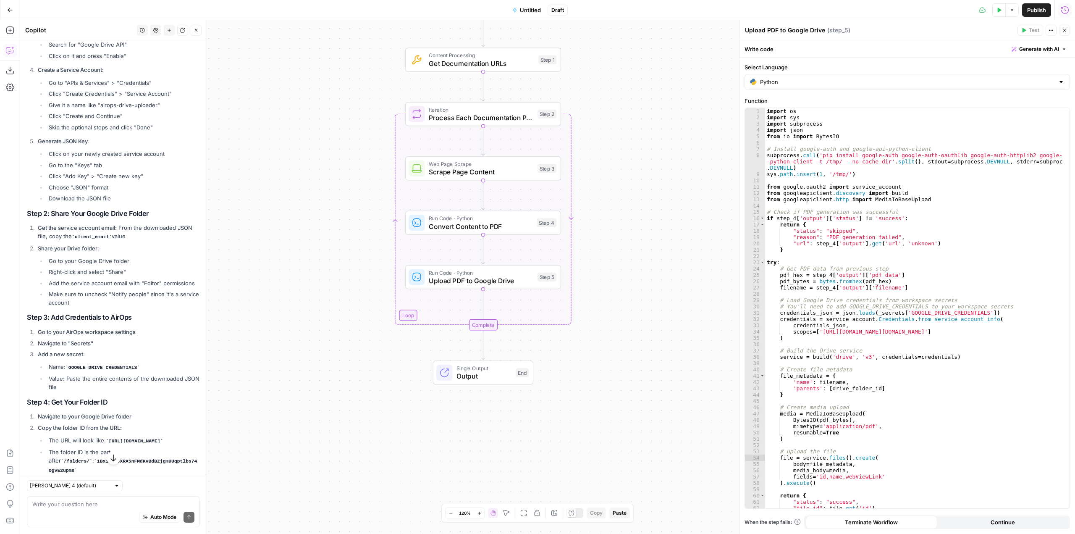
scroll to position [1756, 0]
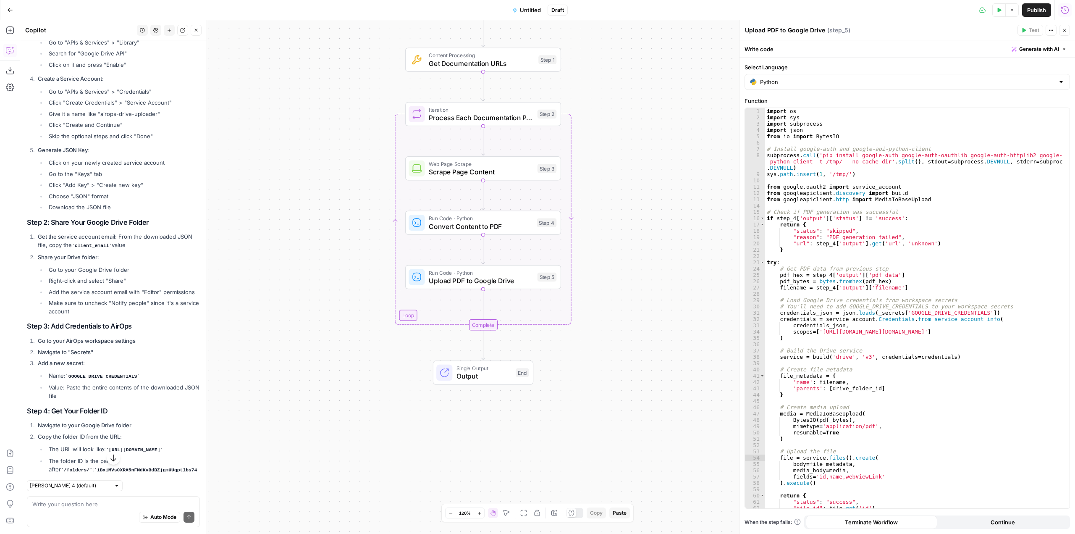
drag, startPoint x: 48, startPoint y: 281, endPoint x: 147, endPoint y: 233, distance: 110.3
click at [147, 211] on li "Download the JSON file" at bounding box center [123, 207] width 153 height 8
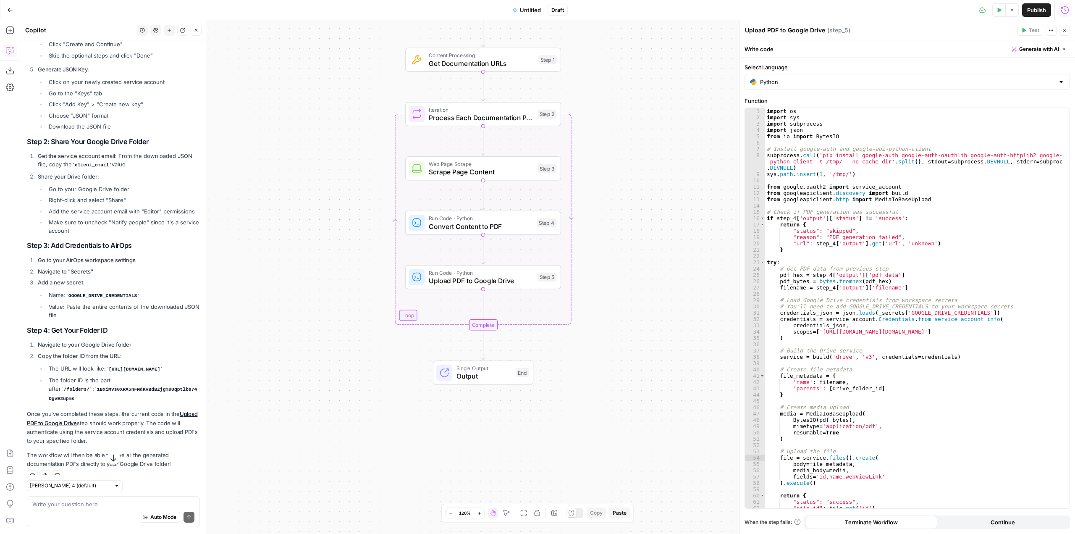
scroll to position [1840, 0]
click at [115, 295] on code "GOOGLE_DRIVE_CREDENTIALS" at bounding box center [103, 292] width 74 height 5
copy code "GOOGLE_DRIVE_CREDENTIALS"
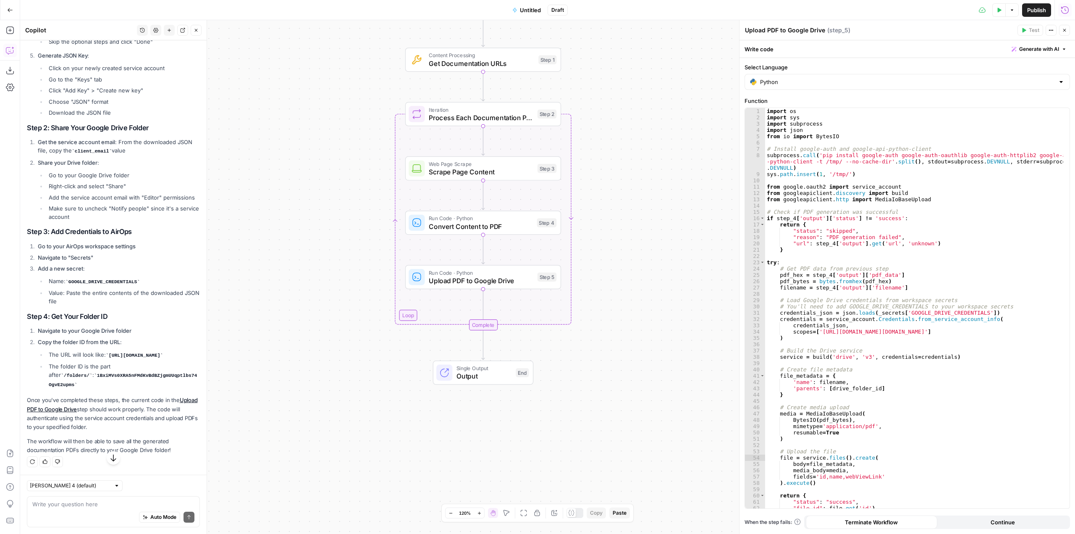
scroll to position [1894, 0]
click at [119, 501] on textarea at bounding box center [113, 504] width 162 height 8
type textarea "r"
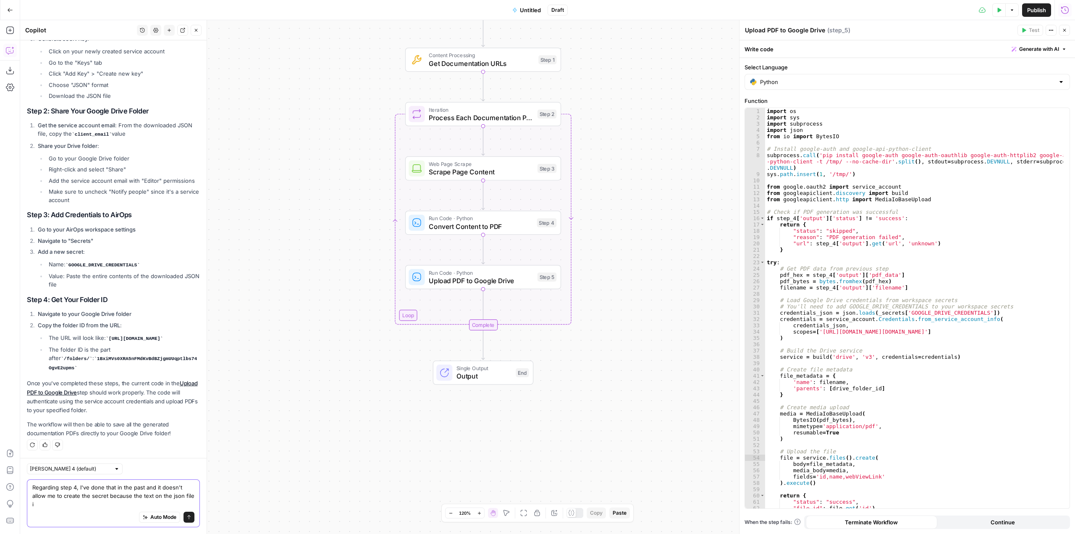
scroll to position [1911, 0]
type textarea "Regarding step 4, I've done that in the past and it doesn't allow me to create …"
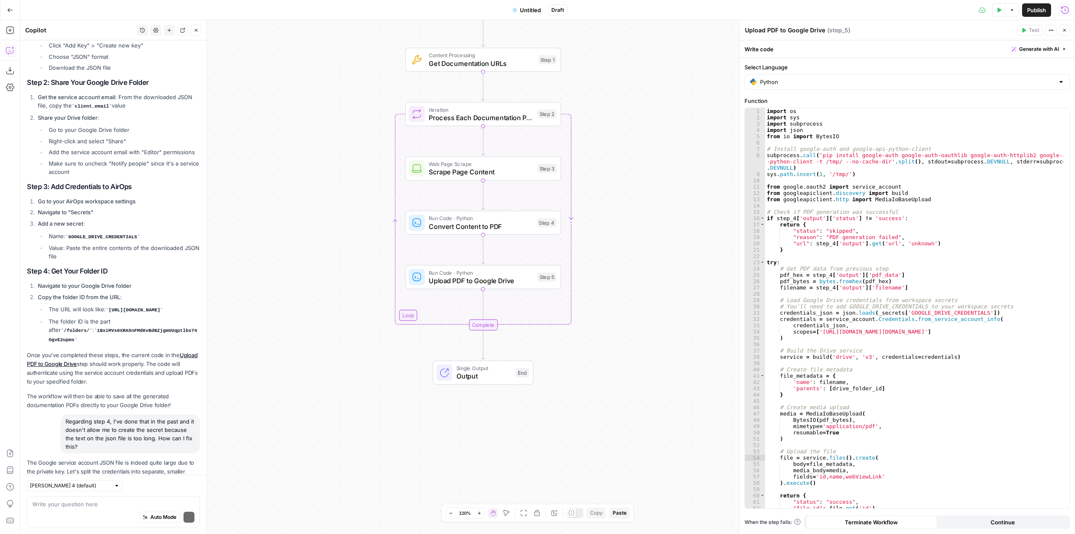
scroll to position [1647, 0]
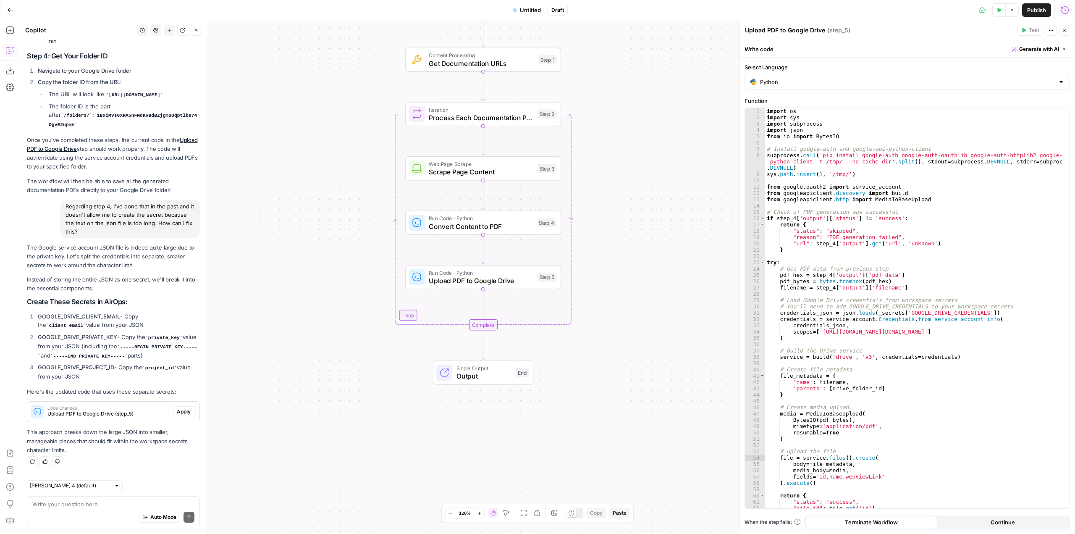
click at [91, 317] on strong "GOOGLE_DRIVE_CLIENT_EMAIL" at bounding box center [79, 316] width 82 height 7
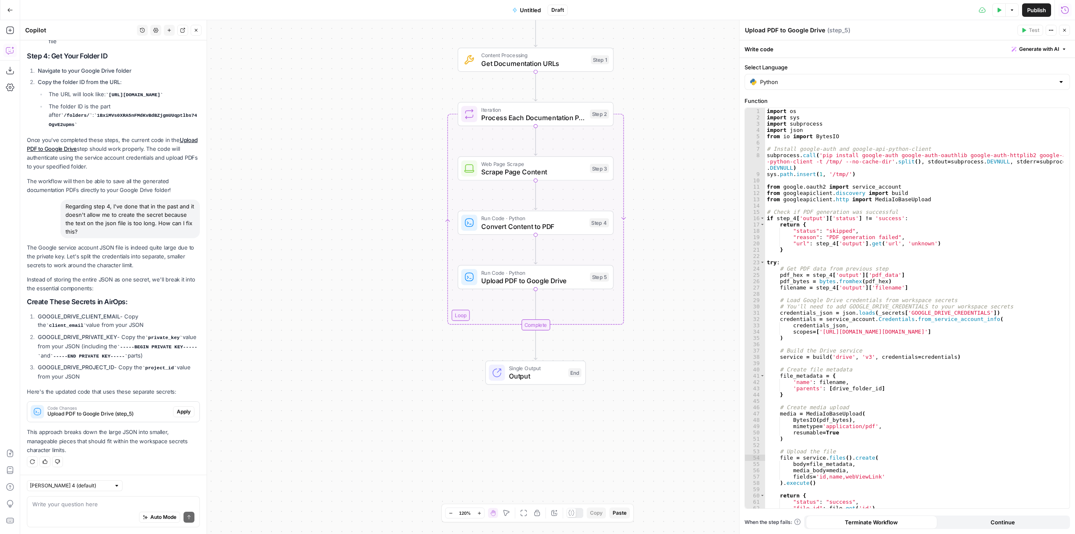
click at [114, 319] on strong "GOOGLE_DRIVE_CLIENT_EMAIL" at bounding box center [79, 316] width 82 height 7
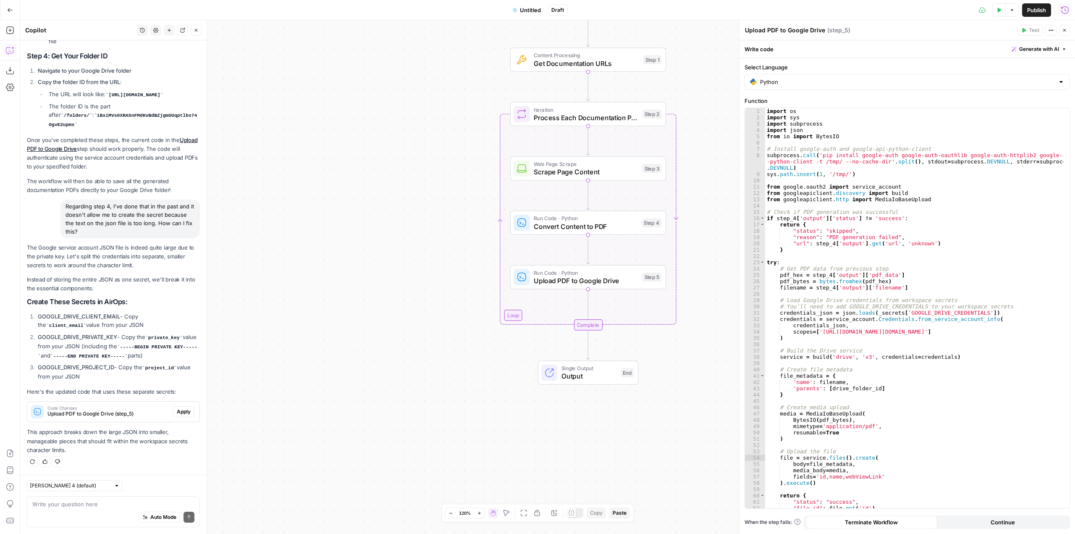
click at [153, 336] on code "private_key" at bounding box center [163, 337] width 37 height 5
drag, startPoint x: 119, startPoint y: 316, endPoint x: 9, endPoint y: 320, distance: 110.1
click at [9, 320] on body "AirOps Builders New Home Browse Insights Opportunities Your Data Recent Grids […" at bounding box center [537, 267] width 1075 height 534
click at [102, 308] on div "The Google service account JSON file is indeed quite large due to the private k…" at bounding box center [113, 348] width 173 height 211
drag, startPoint x: 45, startPoint y: 315, endPoint x: 68, endPoint y: 315, distance: 23.9
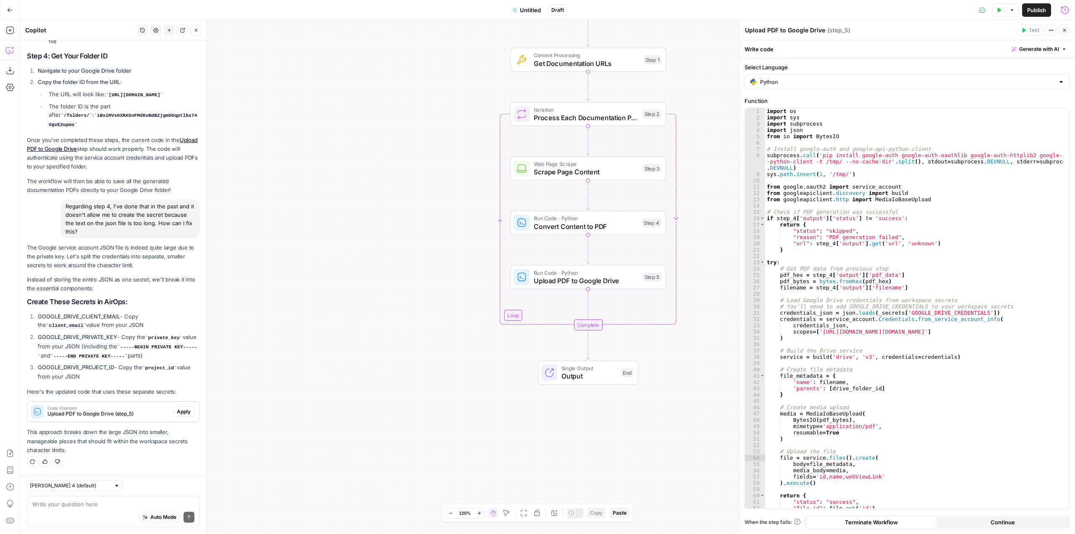
click at [68, 315] on strong "GOOGLE_DRIVE_CLIENT_EMAIL" at bounding box center [79, 316] width 82 height 7
click at [47, 318] on strong "GOOGLE_DRIVE_CLIENT_EMAIL" at bounding box center [79, 316] width 82 height 7
drag, startPoint x: 38, startPoint y: 315, endPoint x: 120, endPoint y: 311, distance: 82.0
click at [120, 311] on div "The Google service account JSON file is indeed quite large due to the private k…" at bounding box center [113, 348] width 173 height 211
copy strong "GOOGLE_DRIVE_CLIENT_EMAIL"
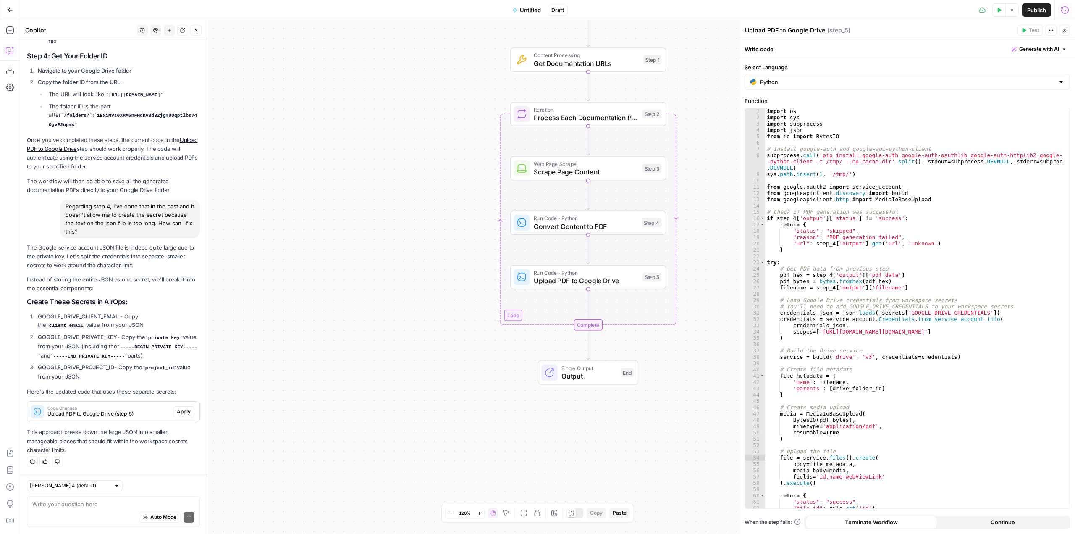
click at [82, 335] on strong "GOOGLE_DRIVE_PRIVATE_KEY" at bounding box center [77, 337] width 79 height 7
copy li "GOOGLE_DRIVE_PRIVATE_KEY"
click at [132, 500] on textarea at bounding box center [113, 504] width 162 height 8
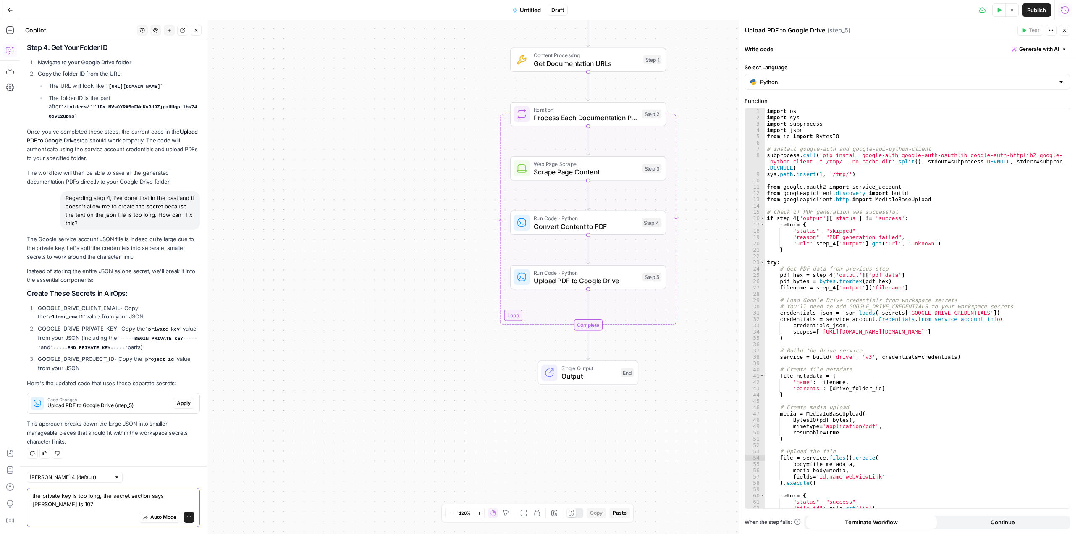
scroll to position [1656, 0]
type textarea "the private key is too long, the secret section says max is 1074 characters"
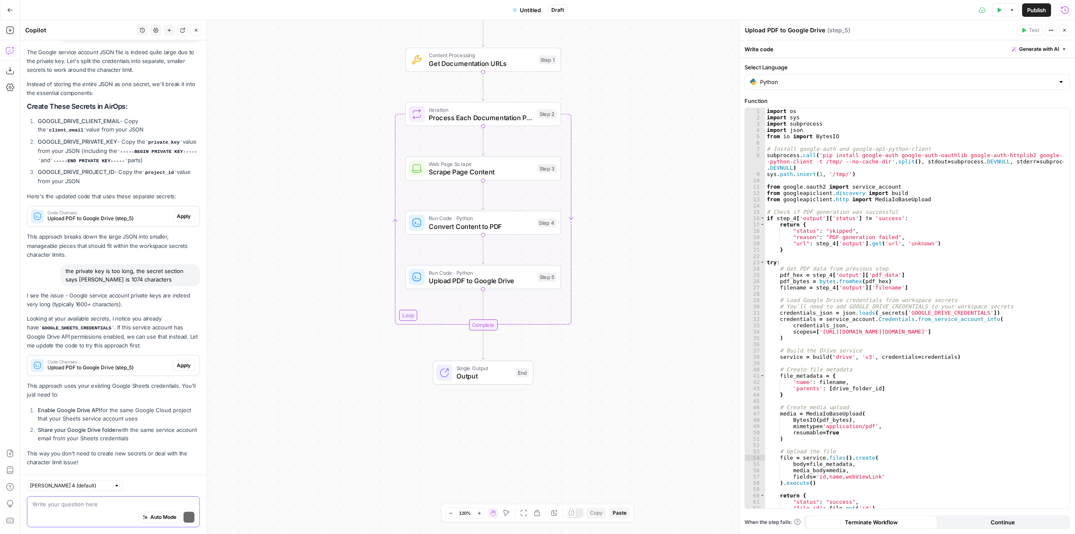
scroll to position [1855, 0]
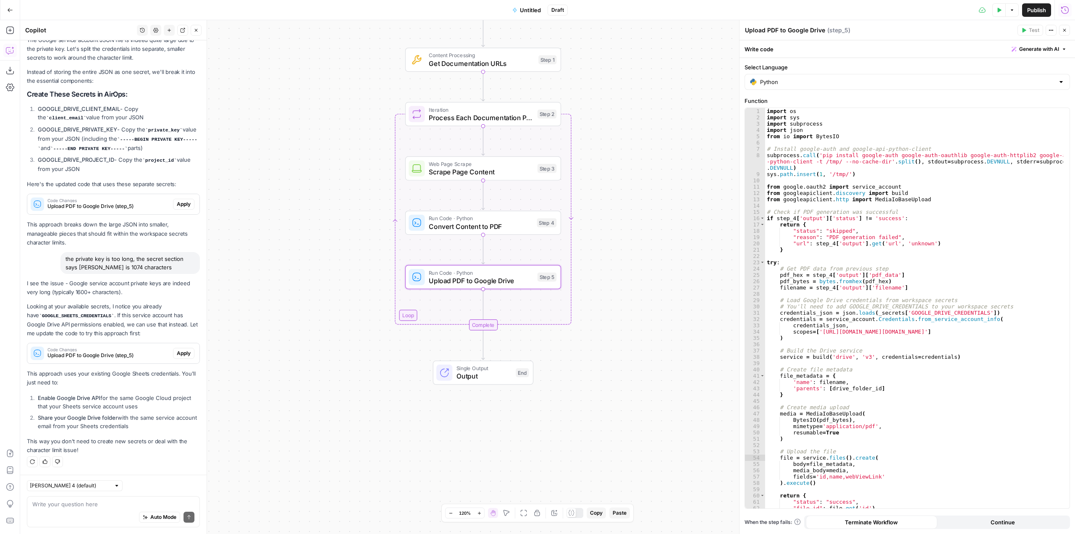
click at [181, 352] on span "Apply" at bounding box center [184, 354] width 14 height 8
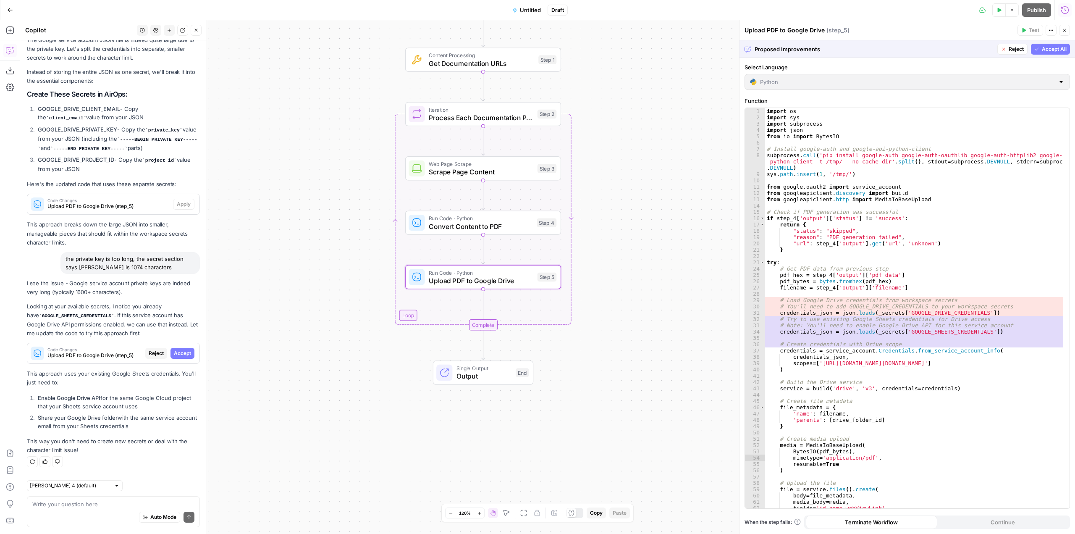
click at [181, 352] on span "Accept" at bounding box center [182, 354] width 17 height 8
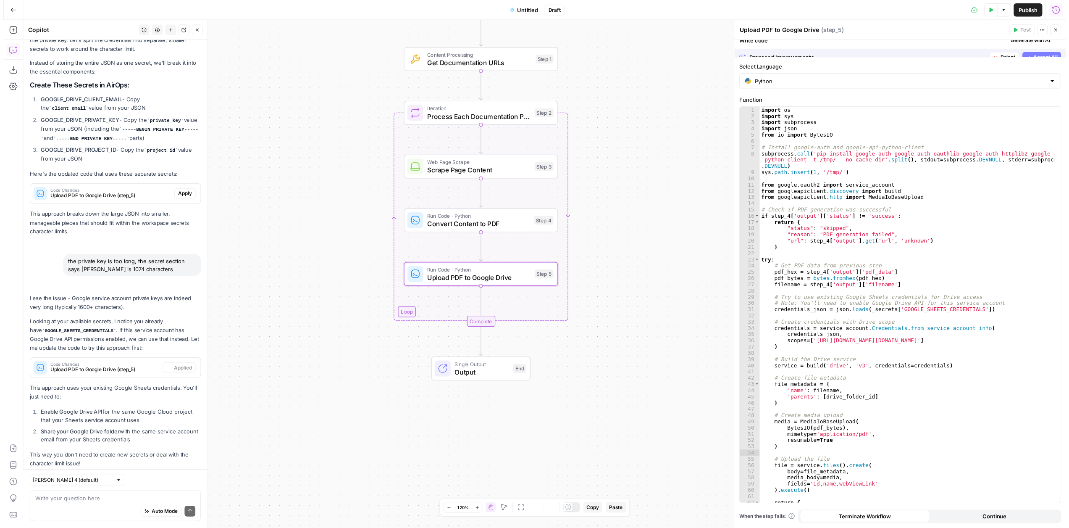
scroll to position [1895, 0]
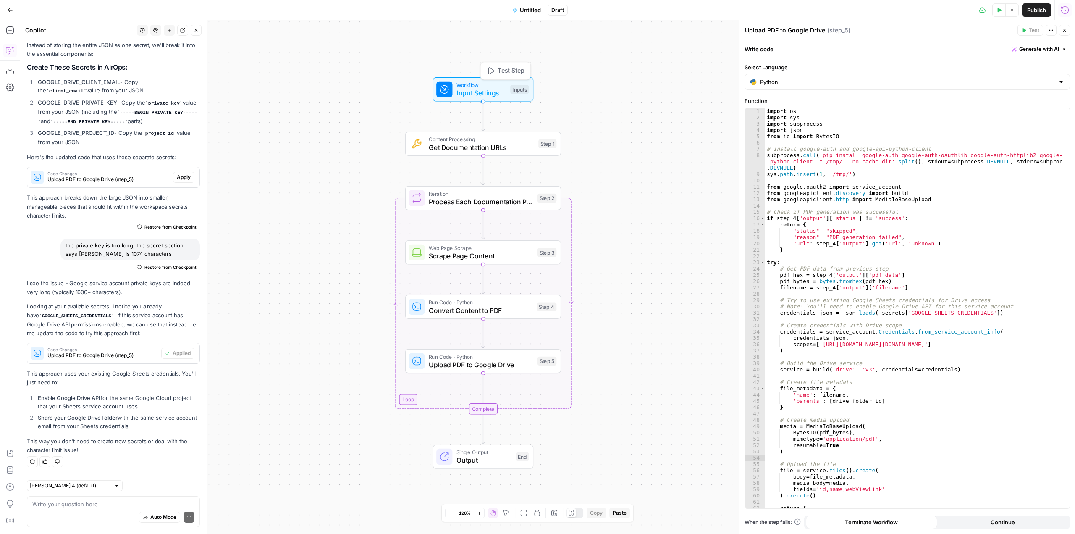
click at [481, 83] on span "Workflow" at bounding box center [482, 85] width 50 height 8
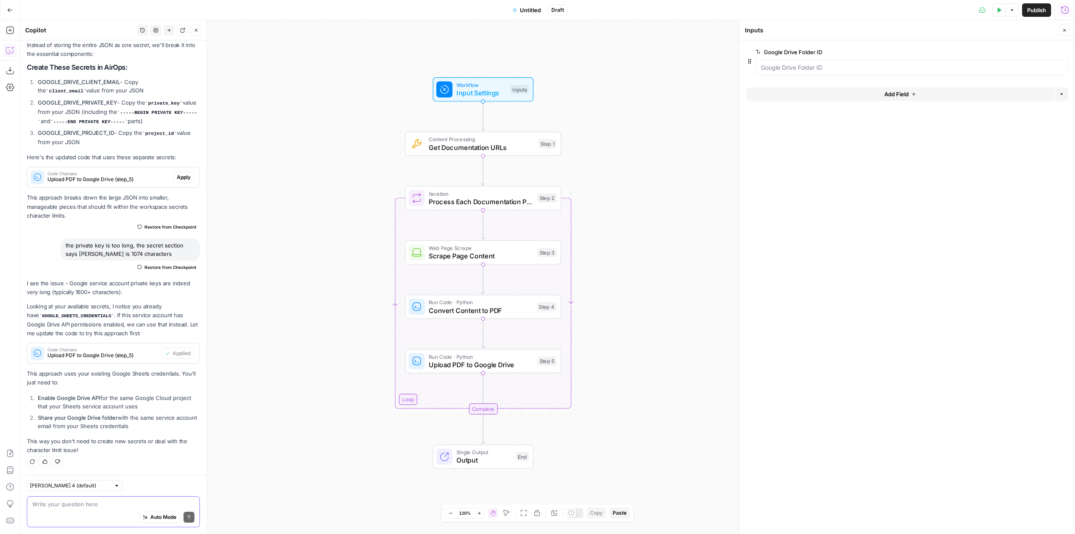
click at [148, 502] on textarea at bounding box center [113, 504] width 162 height 8
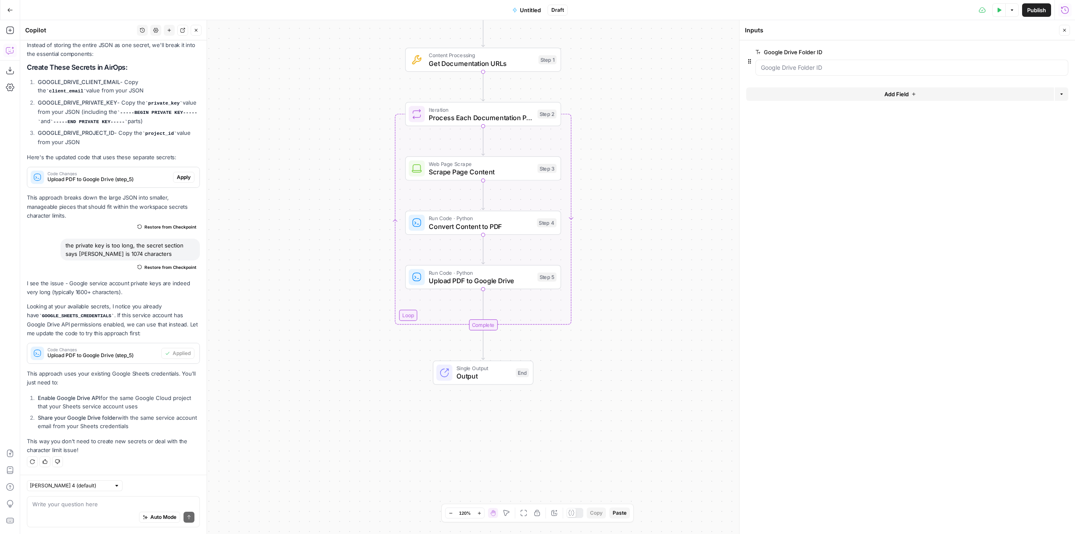
click at [97, 512] on div "Auto Mode Send" at bounding box center [113, 517] width 162 height 18
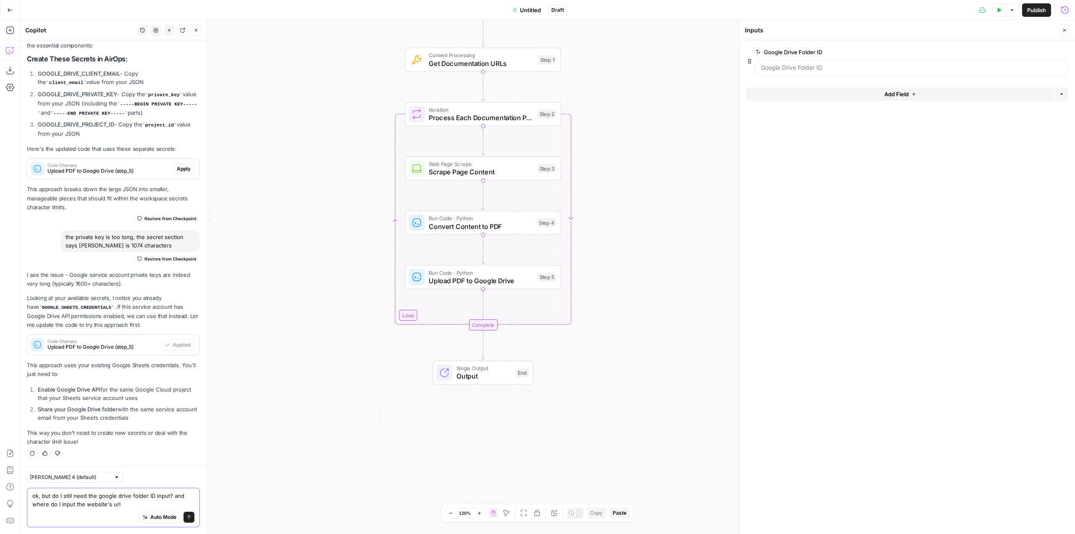
type textarea "ok, but do I still need the google drive folder ID input? and where do I input …"
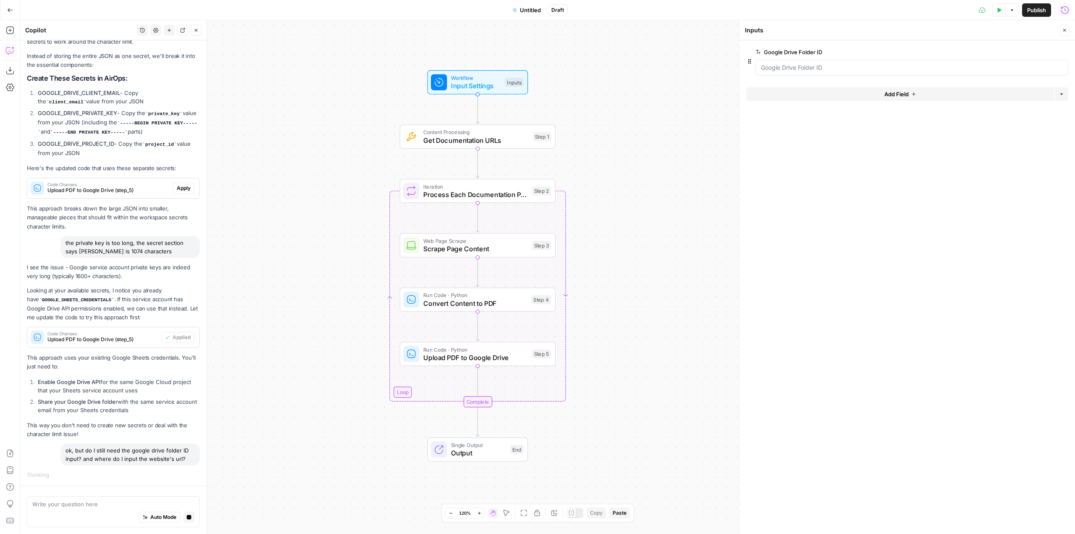
drag, startPoint x: 646, startPoint y: 191, endPoint x: 641, endPoint y: 268, distance: 77.1
click at [641, 268] on div "Workflow Input Settings Inputs Content Processing Get Documentation URLs Step 1…" at bounding box center [547, 277] width 1055 height 514
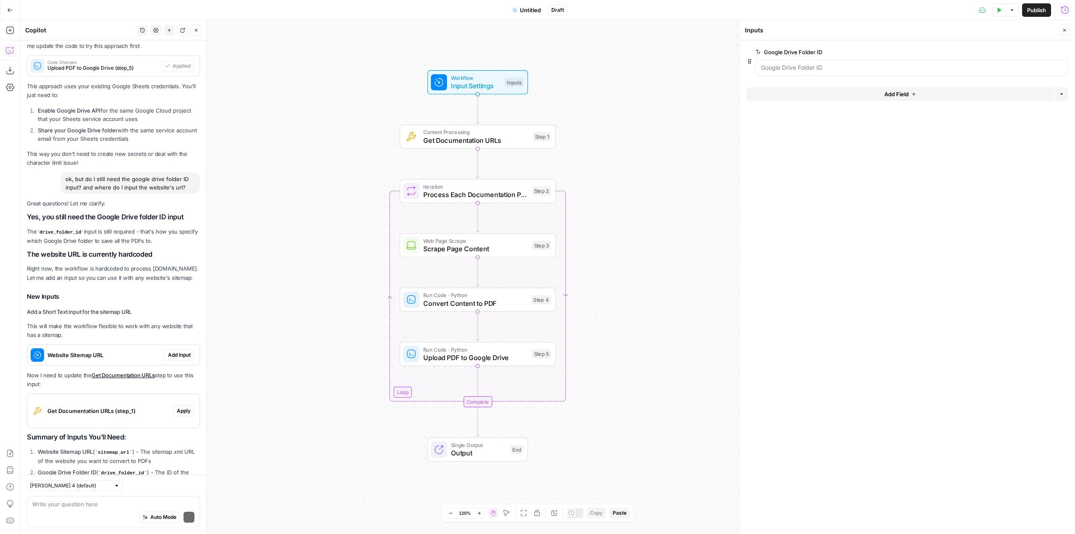
scroll to position [2238, 0]
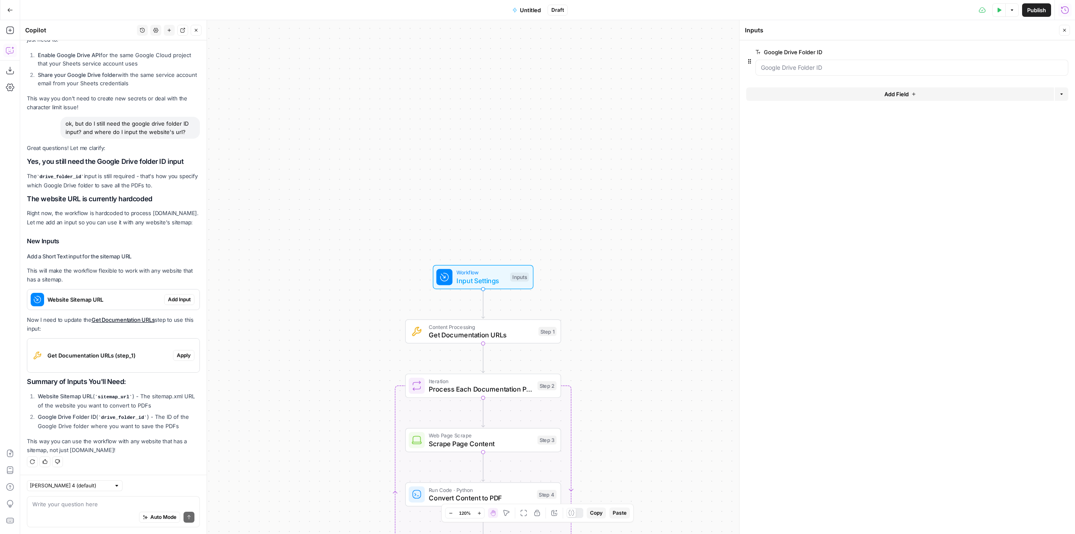
click at [177, 303] on span "Add Input" at bounding box center [179, 300] width 23 height 8
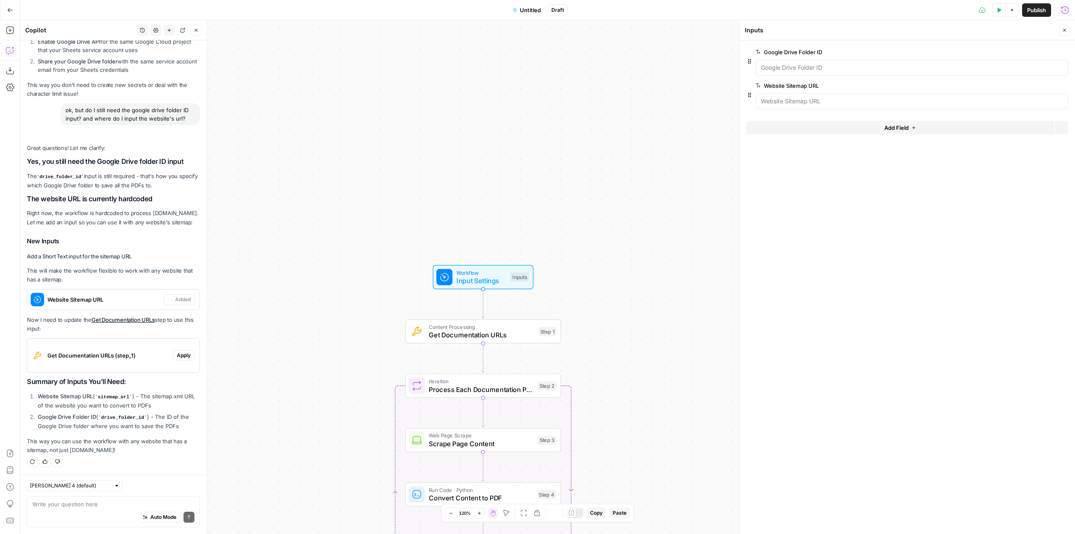
scroll to position [2251, 0]
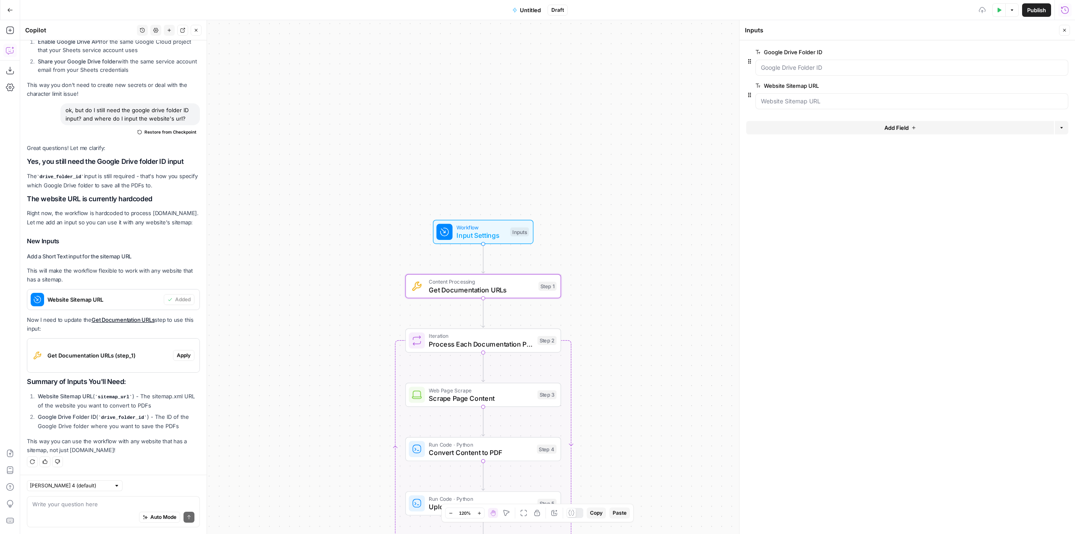
click at [178, 360] on button "Apply" at bounding box center [183, 355] width 21 height 11
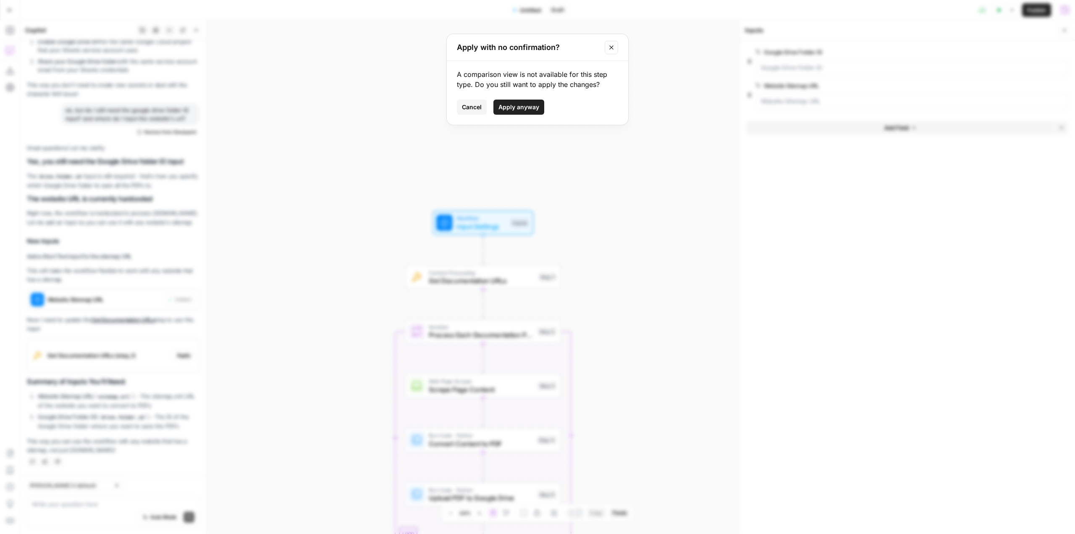
click at [531, 110] on span "Apply anyway" at bounding box center [519, 107] width 41 height 8
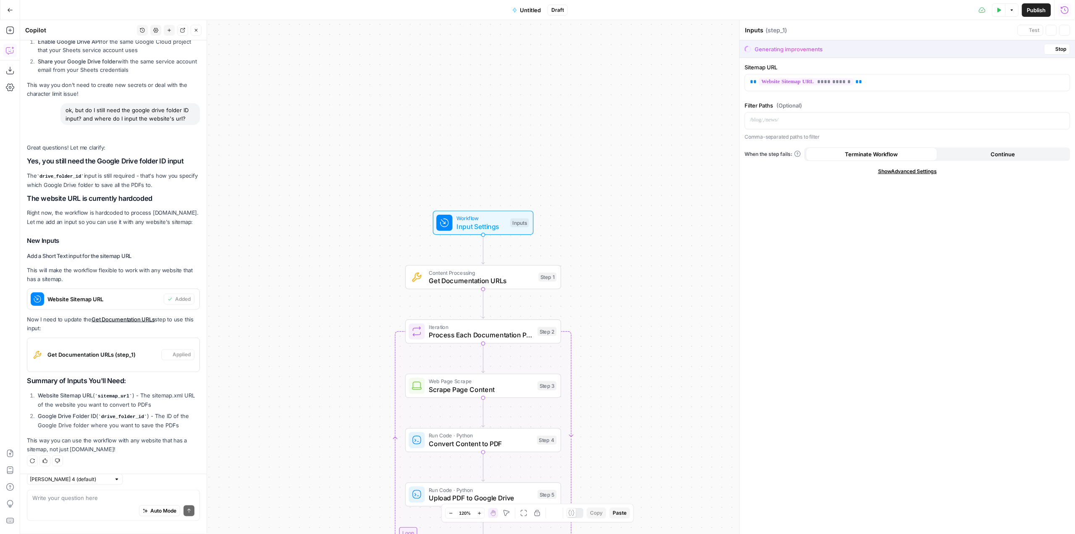
type textarea "Get Documentation URLs"
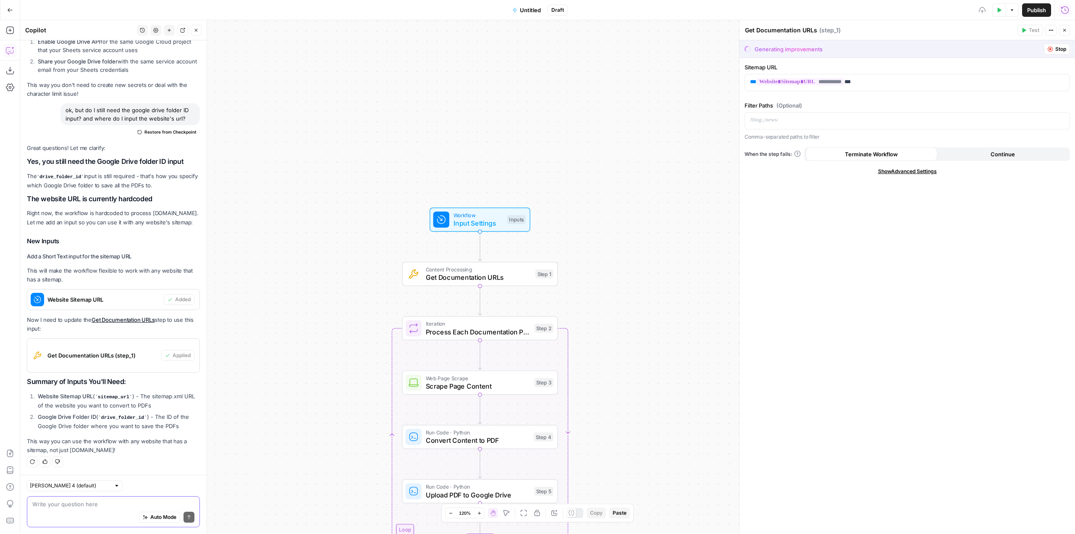
click at [115, 502] on textarea at bounding box center [113, 504] width 162 height 8
type textarea "can you tell me where to get the google drive folder ID again?"
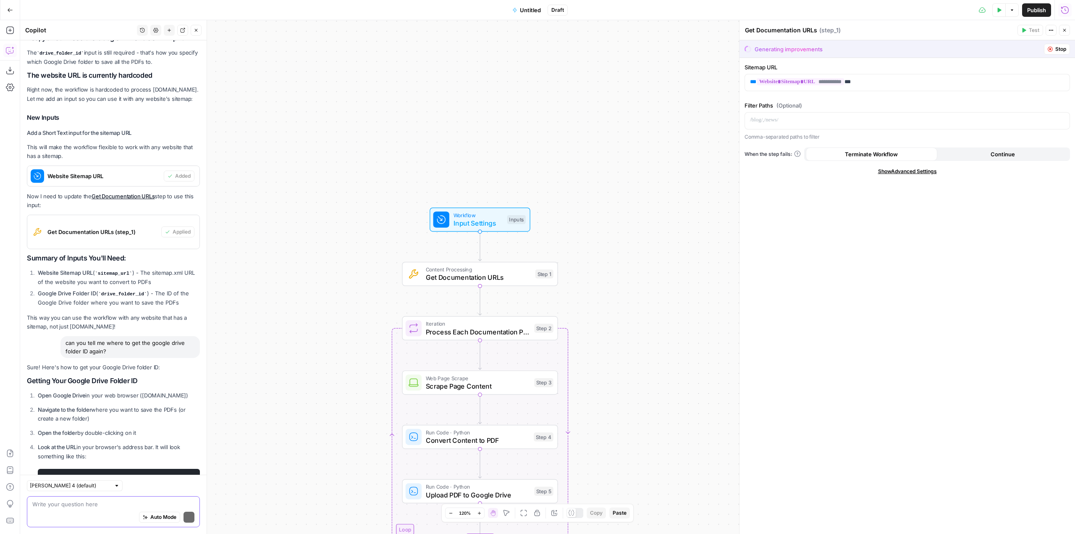
scroll to position [2444, 0]
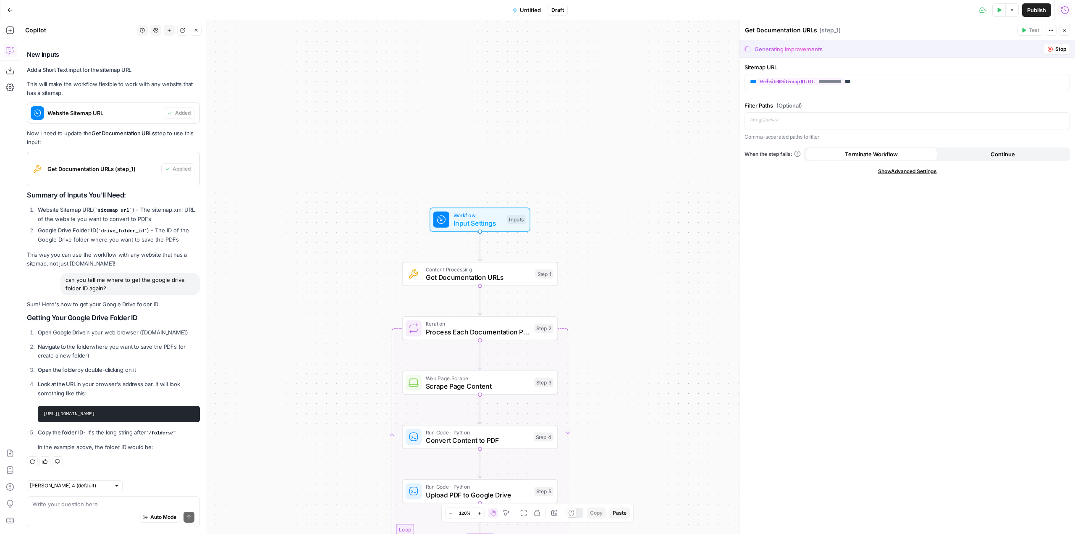
click at [997, 8] on icon "button" at bounding box center [999, 10] width 5 height 5
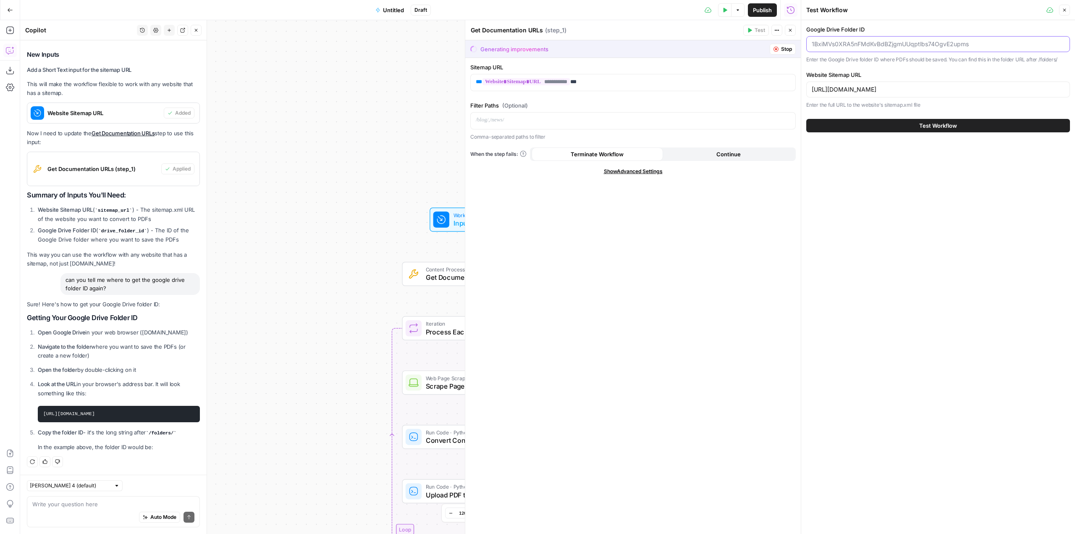
click at [910, 40] on input "Google Drive Folder ID" at bounding box center [938, 44] width 253 height 8
paste input "1U3GU3rd2d2Iamzqz7WMyajMq6smUFtPt"
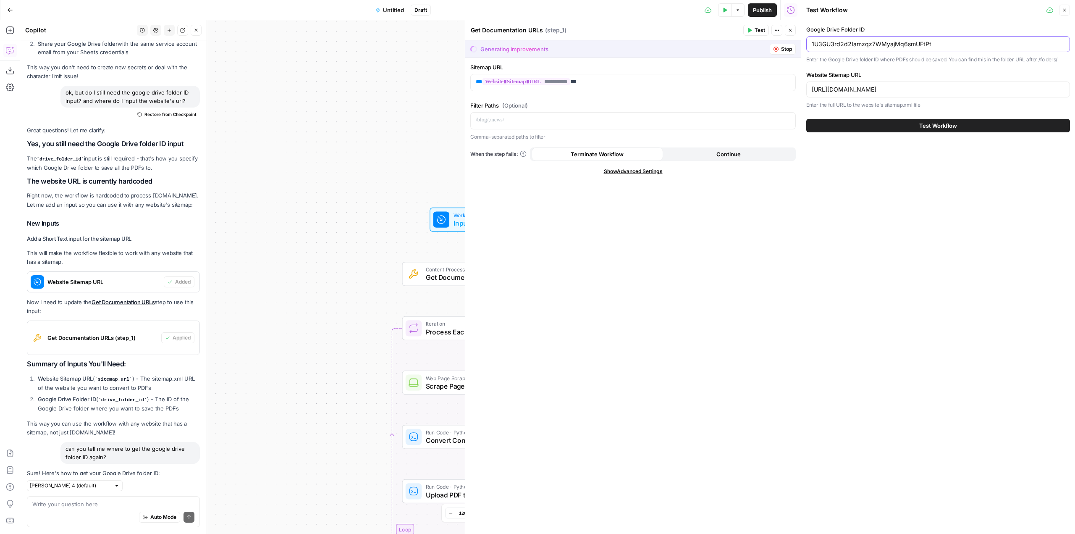
scroll to position [2024, 0]
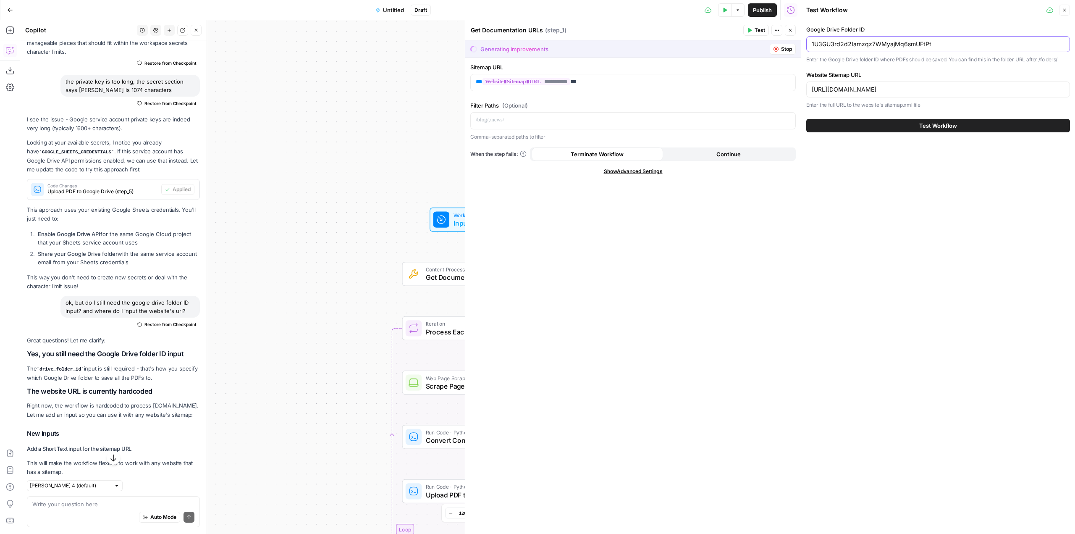
type input "1U3GU3rd2d2Iamzqz7WMyajMq6smUFtPt"
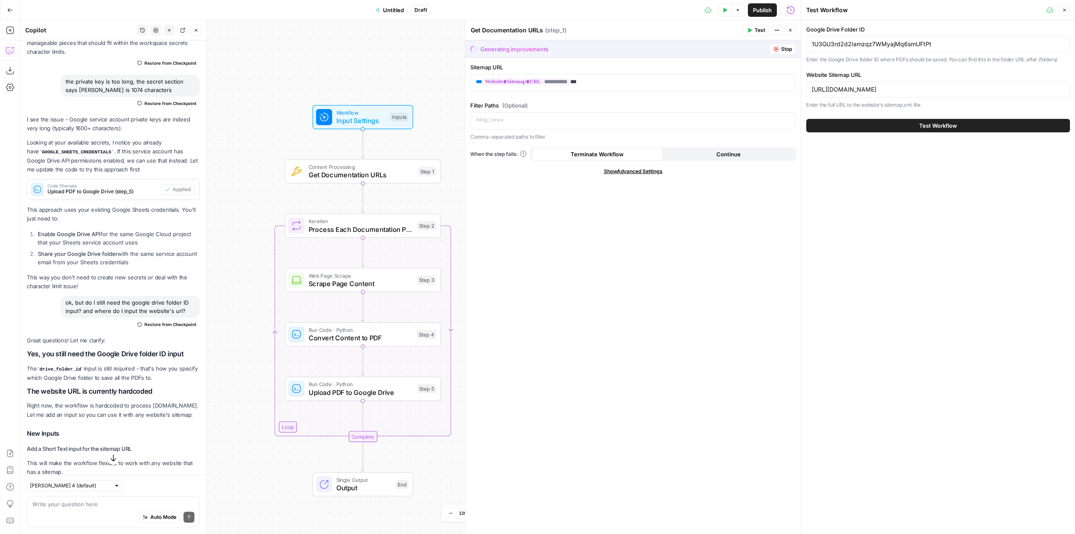
drag, startPoint x: 405, startPoint y: 150, endPoint x: 293, endPoint y: 59, distance: 143.4
click at [293, 59] on div "Workflow Input Settings Inputs Content Processing Get Documentation URLs Step 1…" at bounding box center [410, 277] width 781 height 514
click at [954, 124] on span "Test Workflow" at bounding box center [939, 125] width 38 height 8
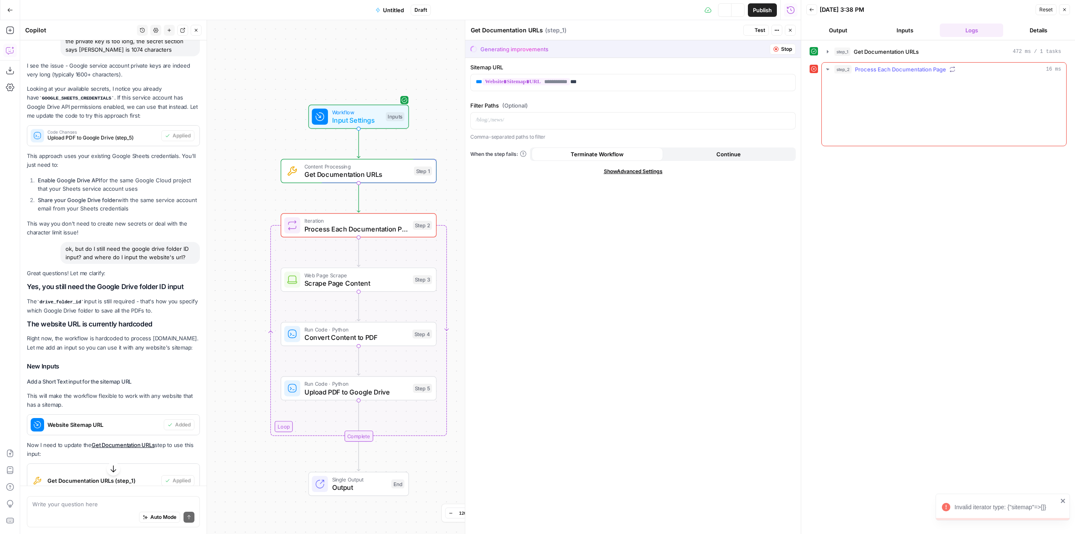
scroll to position [2024, 0]
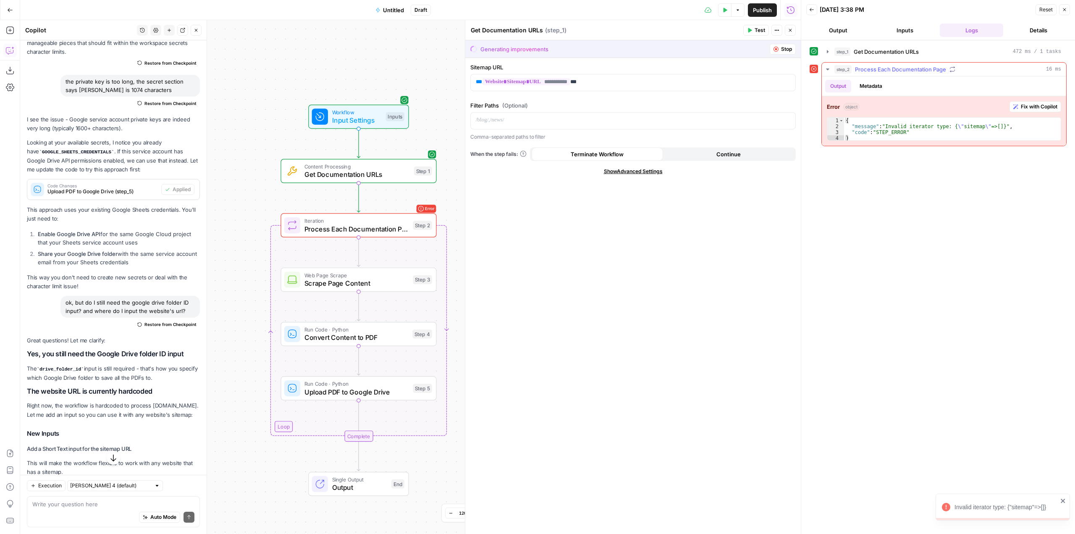
click at [1042, 114] on div "Error object Fix with Copilot 1 2 3 4 { "message" : "Invalid iterator type: { \…" at bounding box center [944, 121] width 244 height 50
click at [1042, 110] on span "Fix with Copilot" at bounding box center [1039, 107] width 37 height 8
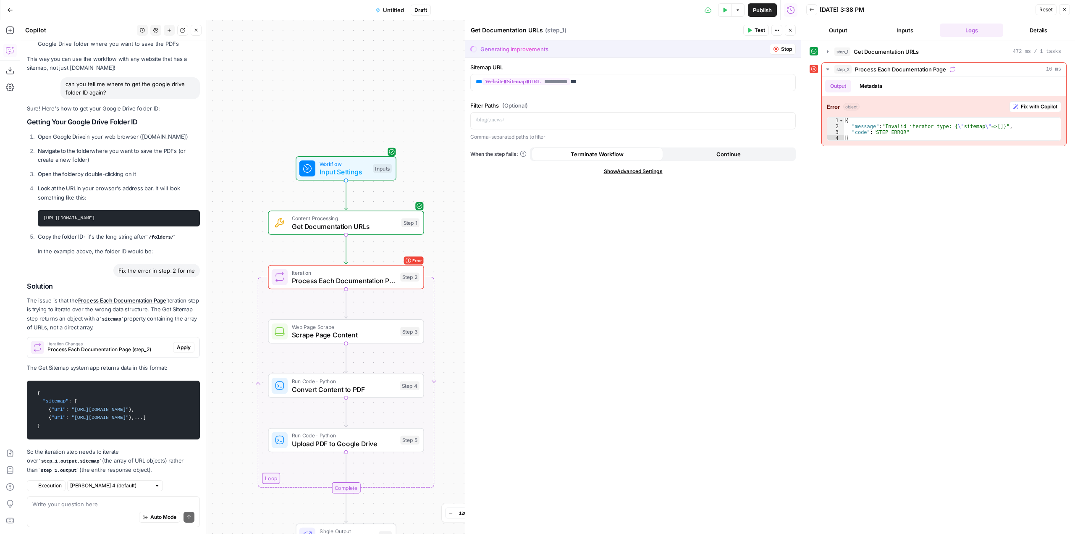
scroll to position [2690, 0]
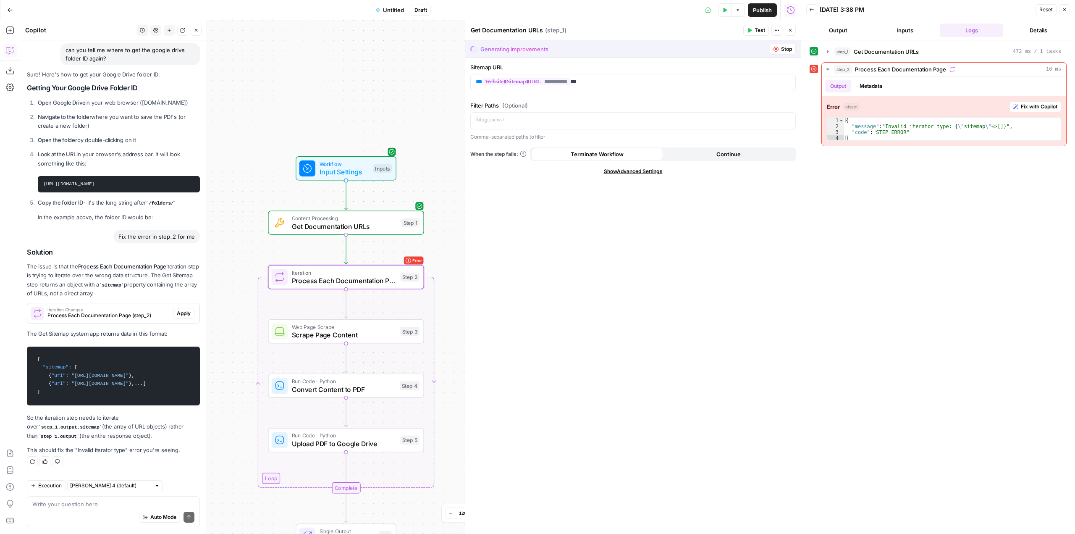
click at [178, 308] on button "Apply" at bounding box center [183, 313] width 21 height 11
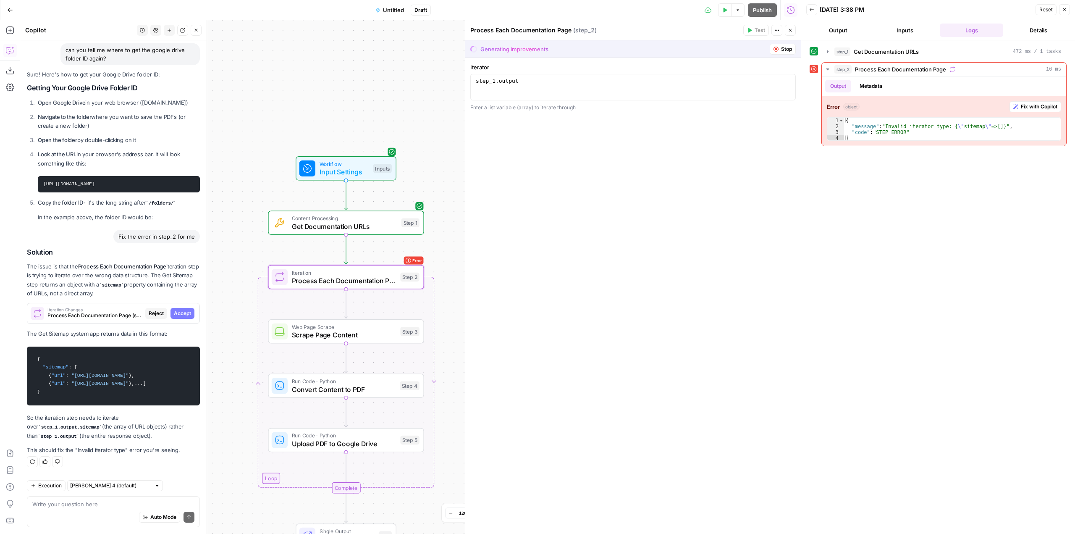
click at [178, 308] on button "Accept" at bounding box center [183, 313] width 24 height 11
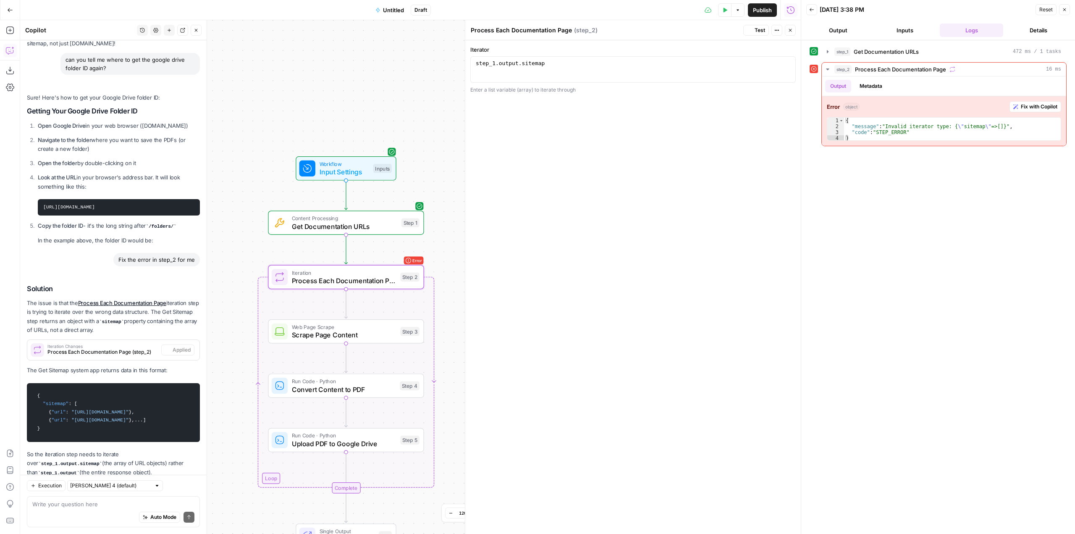
scroll to position [2717, 0]
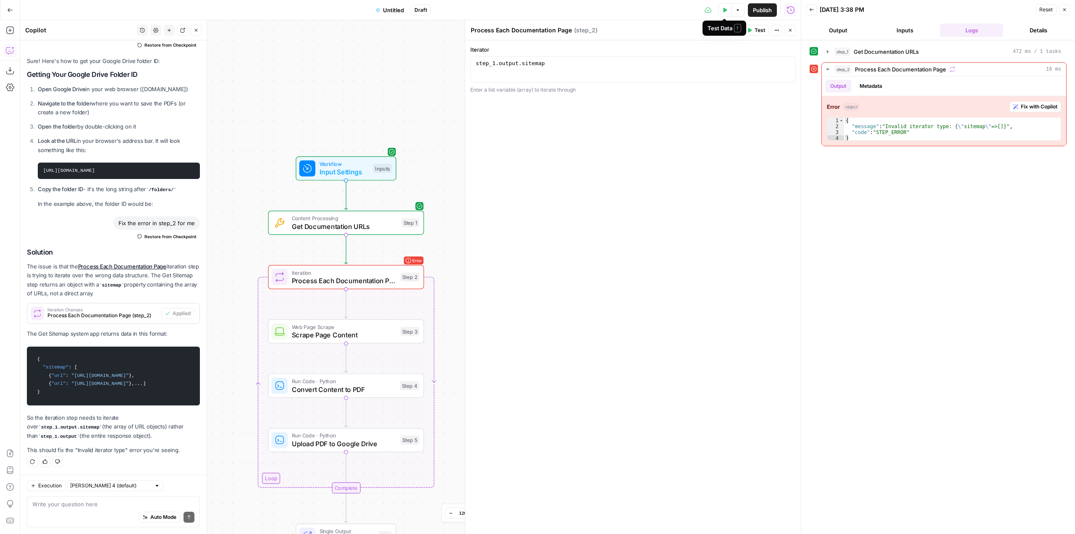
click at [723, 11] on icon "button" at bounding box center [725, 10] width 5 height 5
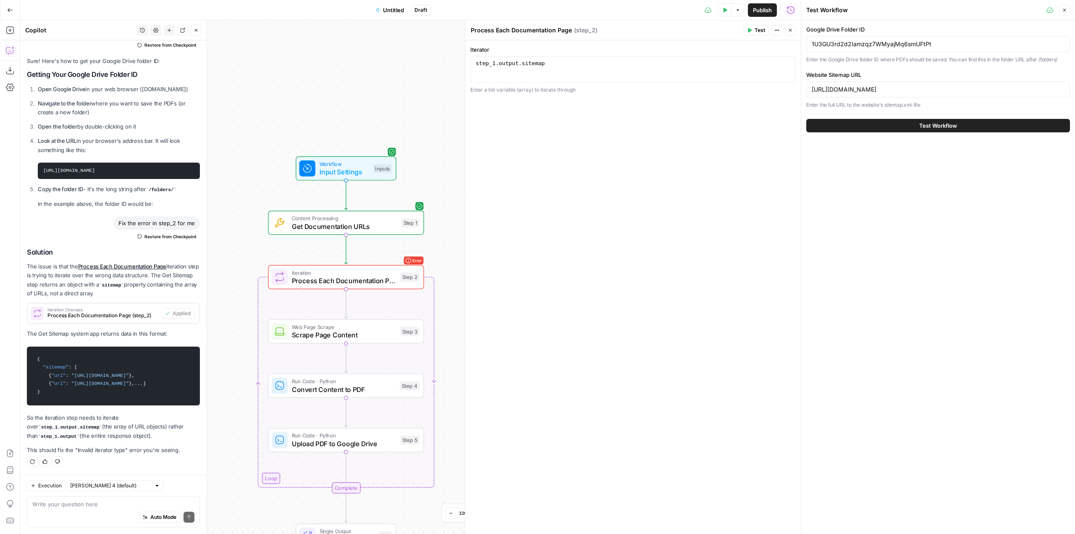
click at [938, 128] on span "Test Workflow" at bounding box center [939, 125] width 38 height 8
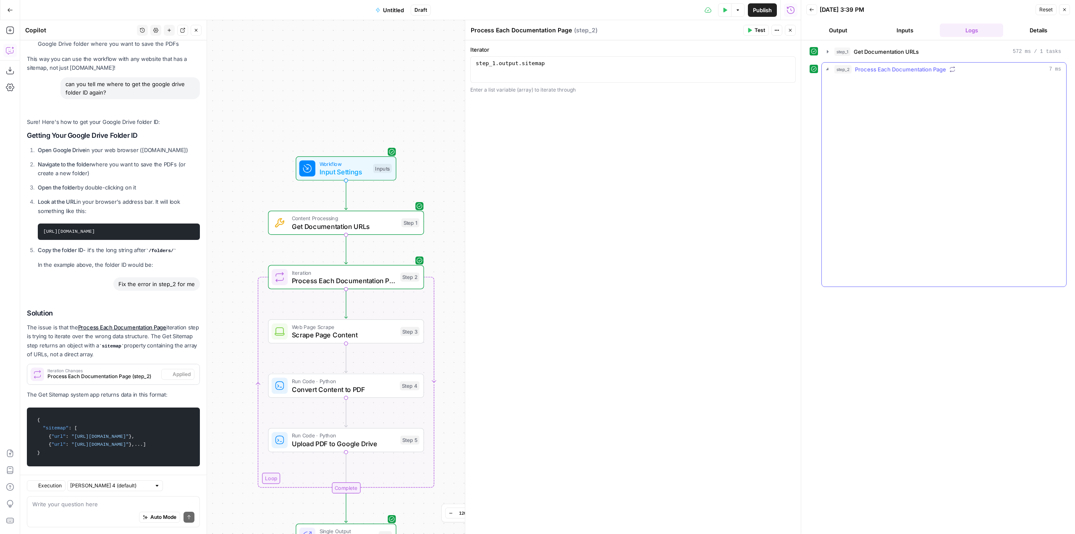
scroll to position [2717, 0]
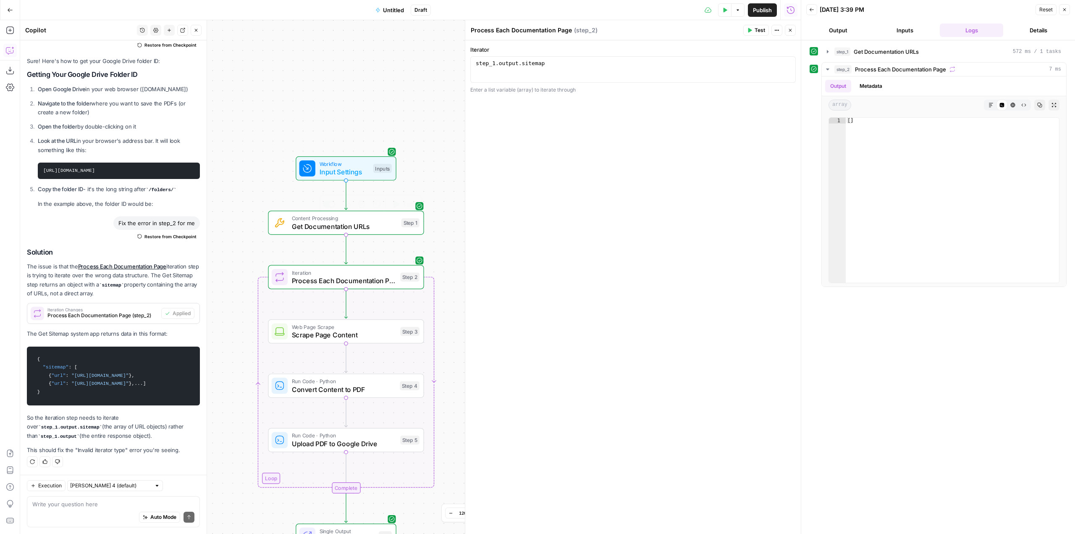
click at [343, 221] on span "Get Documentation URLs" at bounding box center [344, 226] width 105 height 10
click at [378, 277] on span "Process Each Documentation Page" at bounding box center [344, 281] width 105 height 10
type textarea "**"
click at [899, 145] on div "[ ]" at bounding box center [952, 206] width 213 height 177
click at [725, 12] on icon "button" at bounding box center [725, 10] width 5 height 5
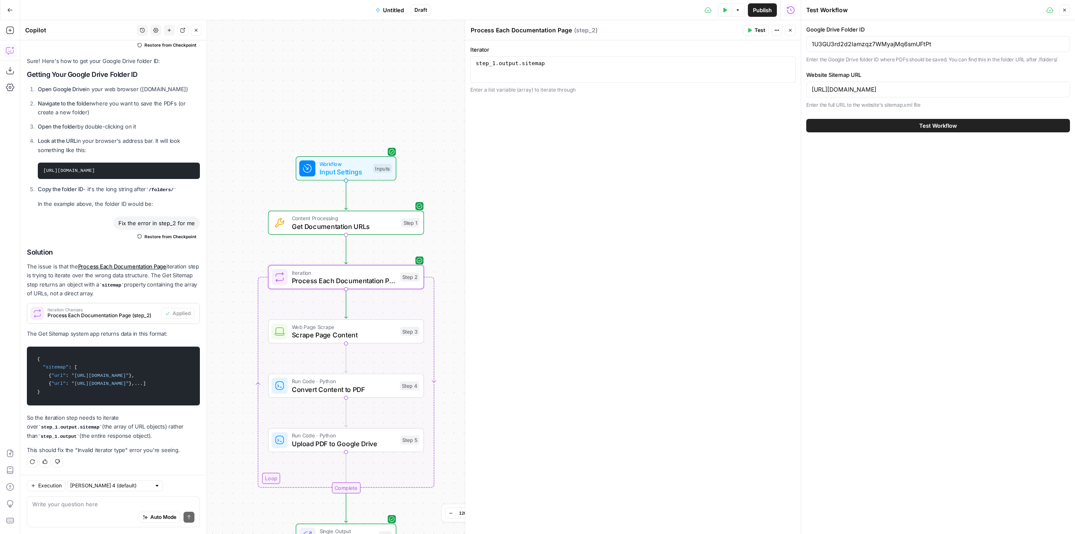
click at [414, 139] on div "Workflow Input Settings Inputs Content Processing Get Documentation URLs Step 1…" at bounding box center [410, 277] width 781 height 514
click at [129, 510] on div "Auto Mode Send" at bounding box center [113, 517] width 162 height 18
type textarea "the workflow runs step 2 but doesn't start the iteration, why?"
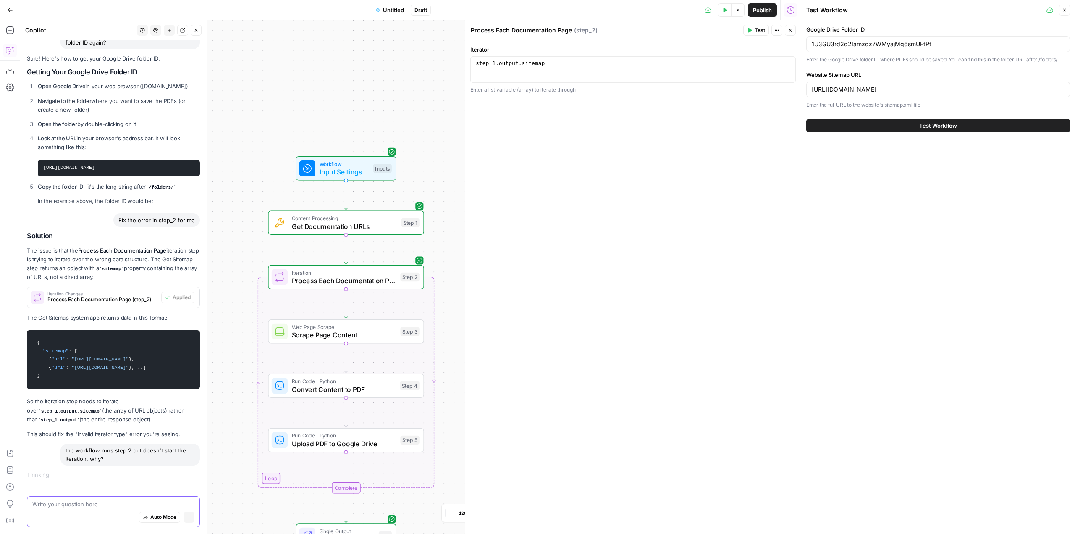
scroll to position [2627, 0]
click at [356, 277] on span "Process Each Documentation Page" at bounding box center [344, 281] width 105 height 10
click at [357, 168] on span "Input Settings" at bounding box center [345, 172] width 50 height 10
type textarea "Inputs"
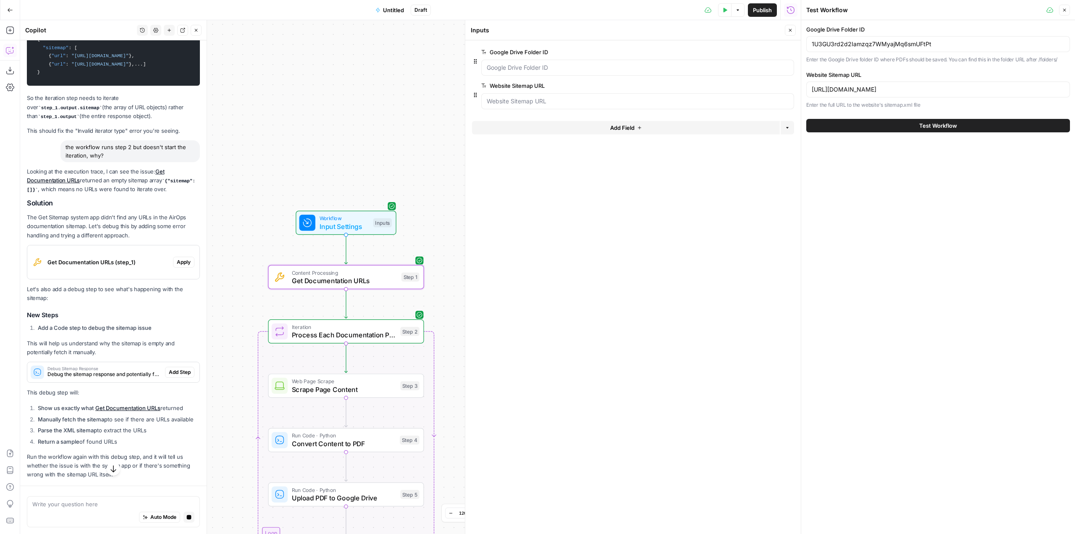
scroll to position [2994, 0]
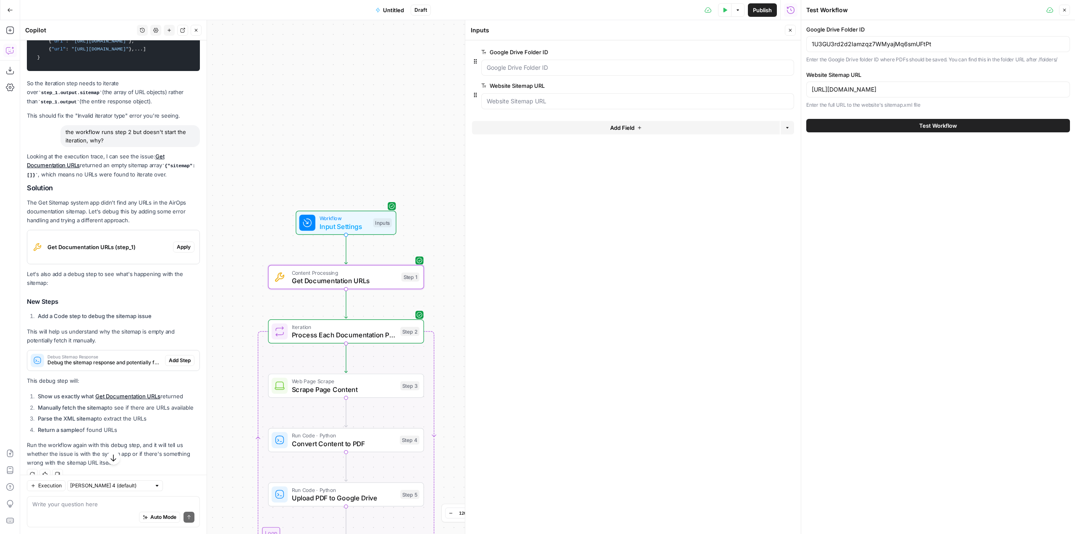
click at [177, 251] on span "Apply" at bounding box center [184, 247] width 14 height 8
click at [528, 106] on span "Apply anyway" at bounding box center [519, 107] width 41 height 8
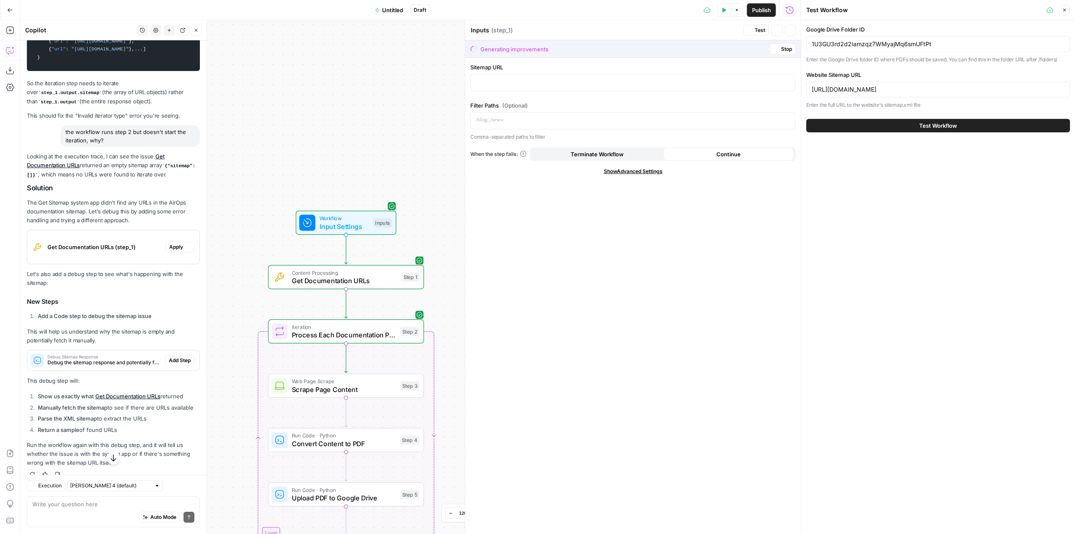
type textarea "Get Documentation URLs"
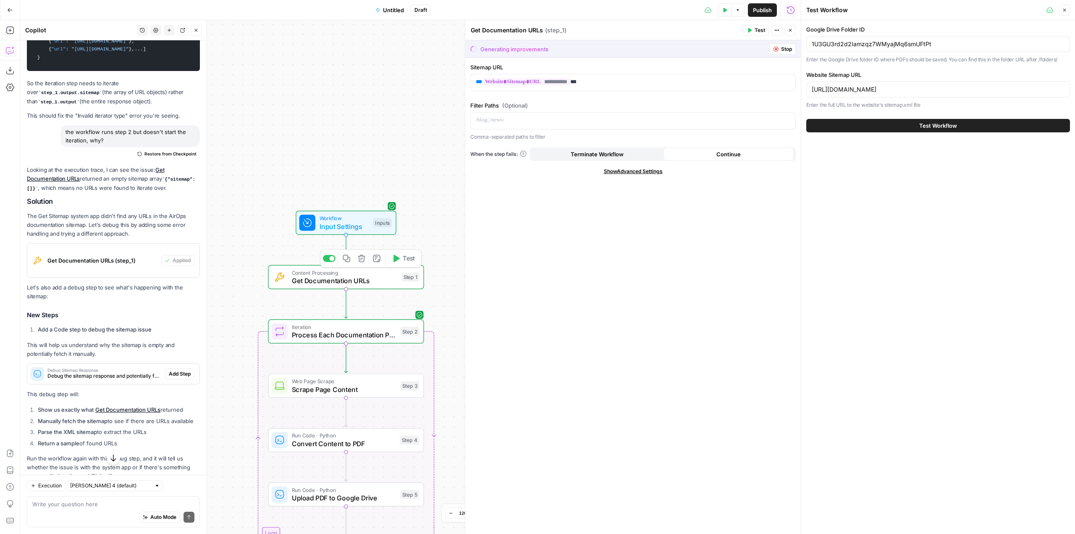
click at [363, 281] on span "Get Documentation URLs" at bounding box center [344, 281] width 105 height 10
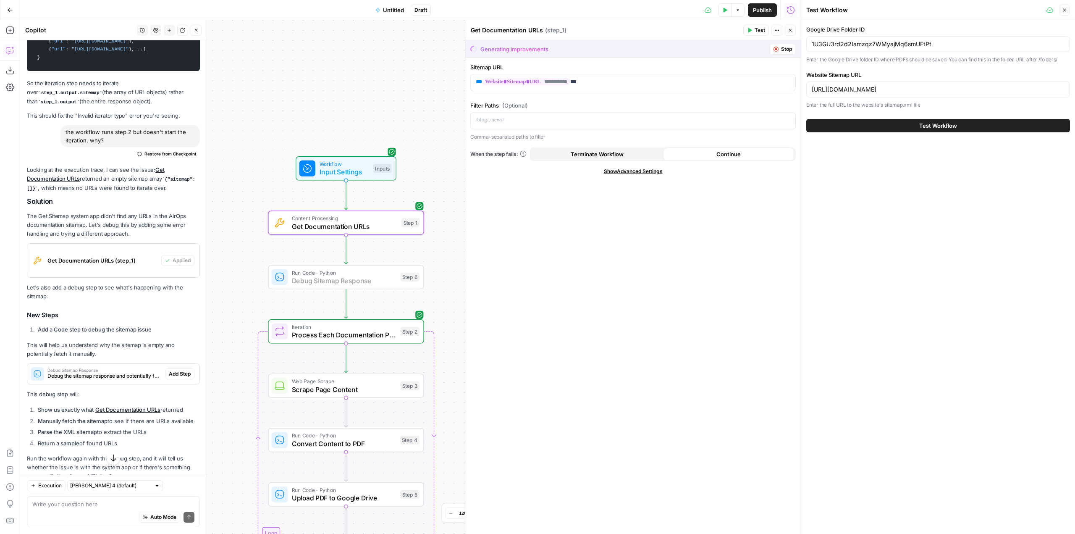
click at [174, 378] on span "Add Step" at bounding box center [180, 374] width 22 height 8
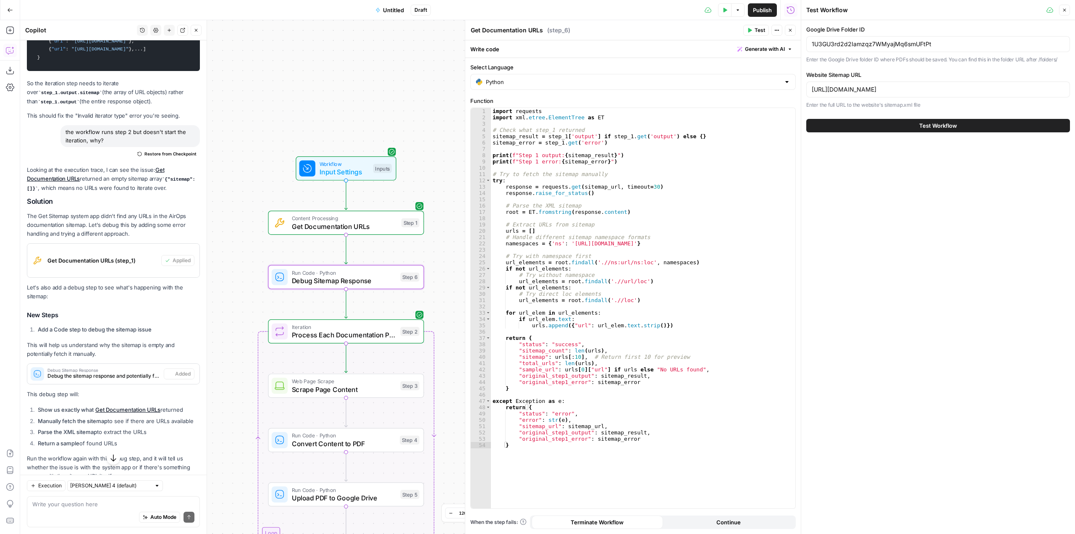
type textarea "Debug Sitemap Response"
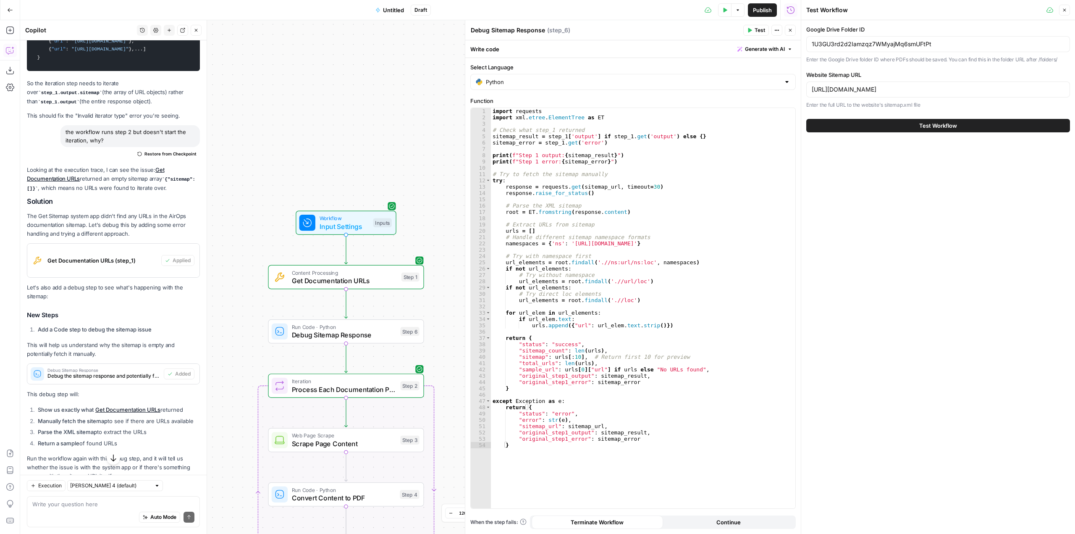
click at [725, 6] on button "Test Data" at bounding box center [724, 9] width 13 height 13
click at [941, 131] on button "Test Workflow" at bounding box center [939, 125] width 264 height 13
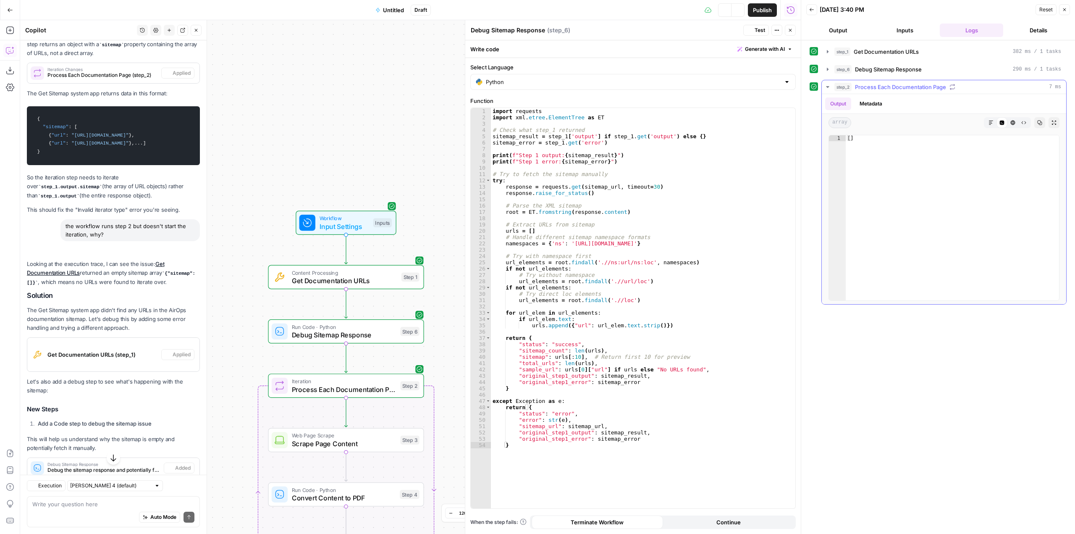
scroll to position [2994, 0]
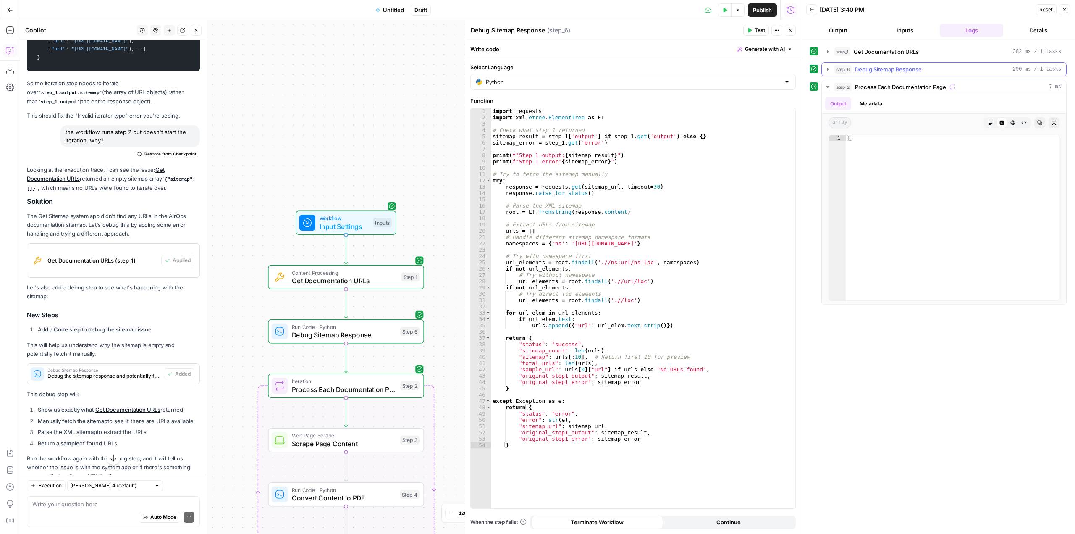
click at [829, 66] on button "step_6 Debug Sitemap Response 290 ms / 1 tasks" at bounding box center [944, 69] width 244 height 13
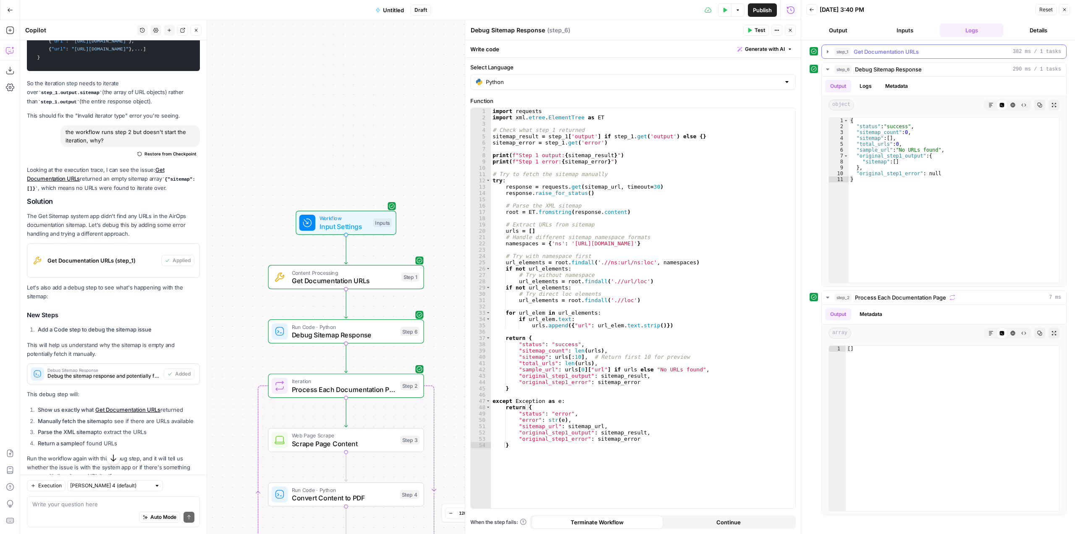
click at [933, 51] on div "step_1 Get Documentation URLs 382 ms / 1 tasks" at bounding box center [948, 51] width 227 height 8
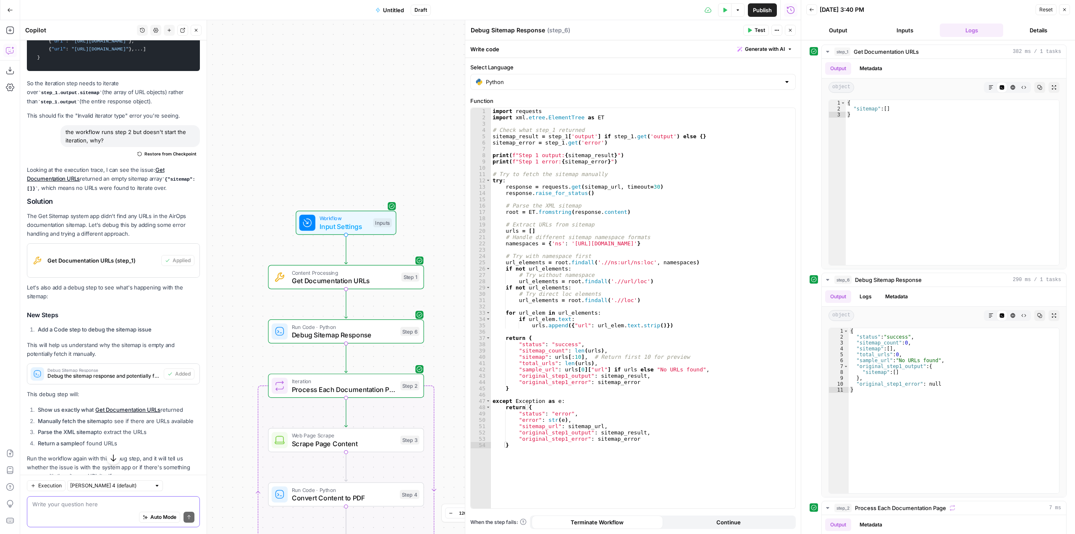
click at [137, 505] on textarea at bounding box center [113, 504] width 162 height 8
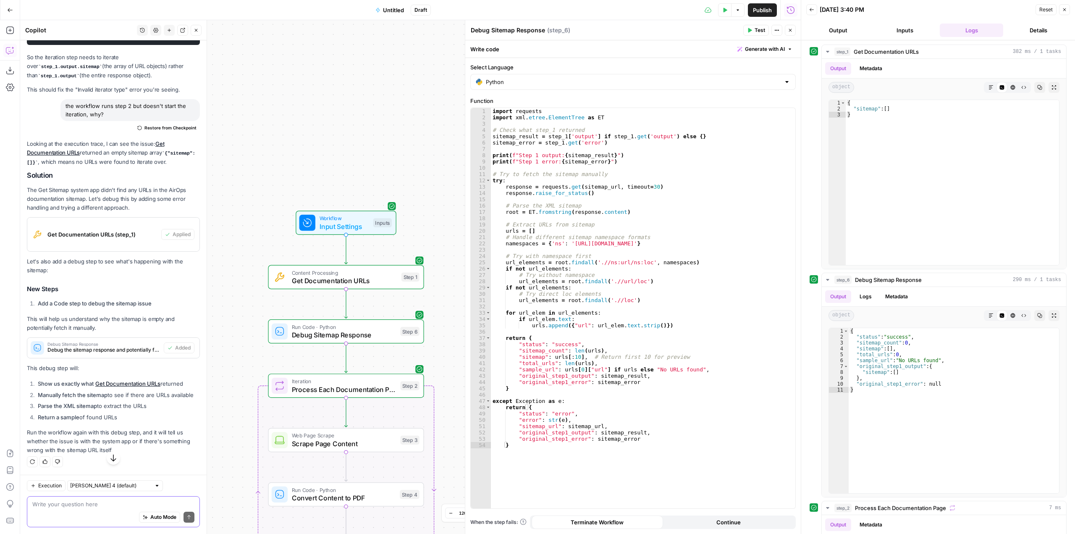
scroll to position [3086, 0]
type textarea "it"
type textarea """
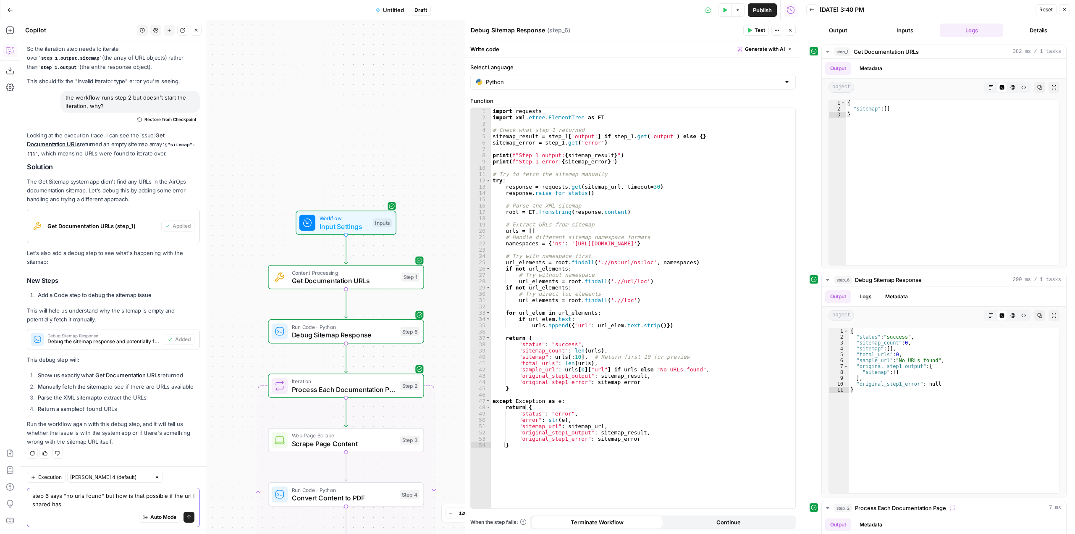
scroll to position [3094, 0]
type textarea "step 6 says "no urls found" but how is that possible if the url I shared has mu…"
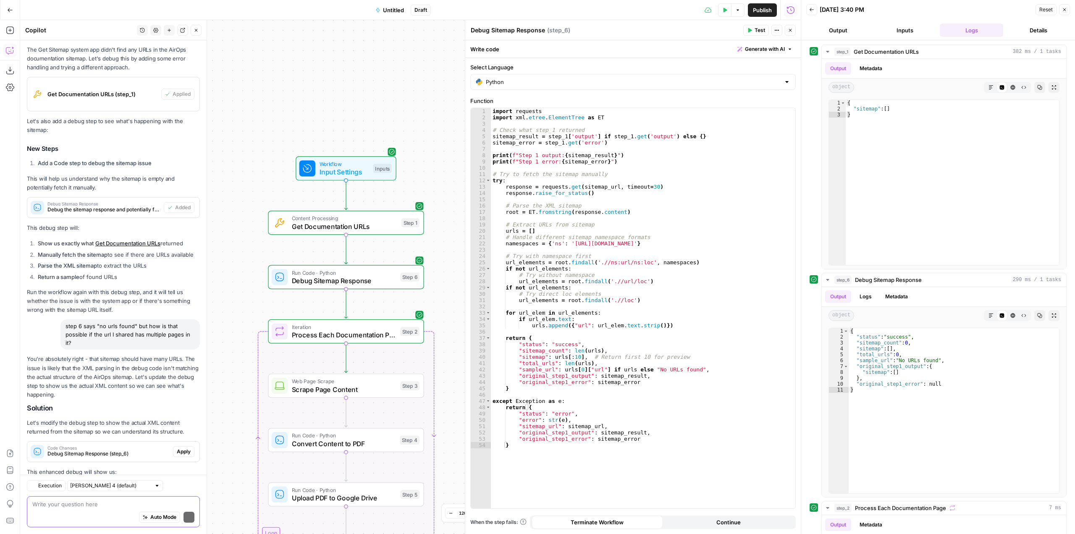
scroll to position [3516, 0]
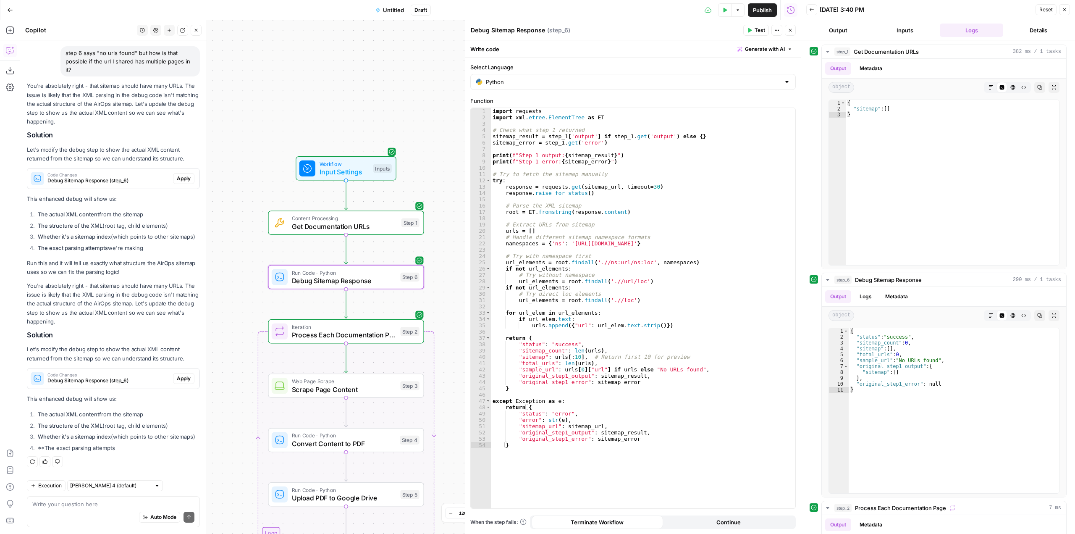
click at [184, 375] on span "Apply" at bounding box center [184, 379] width 14 height 8
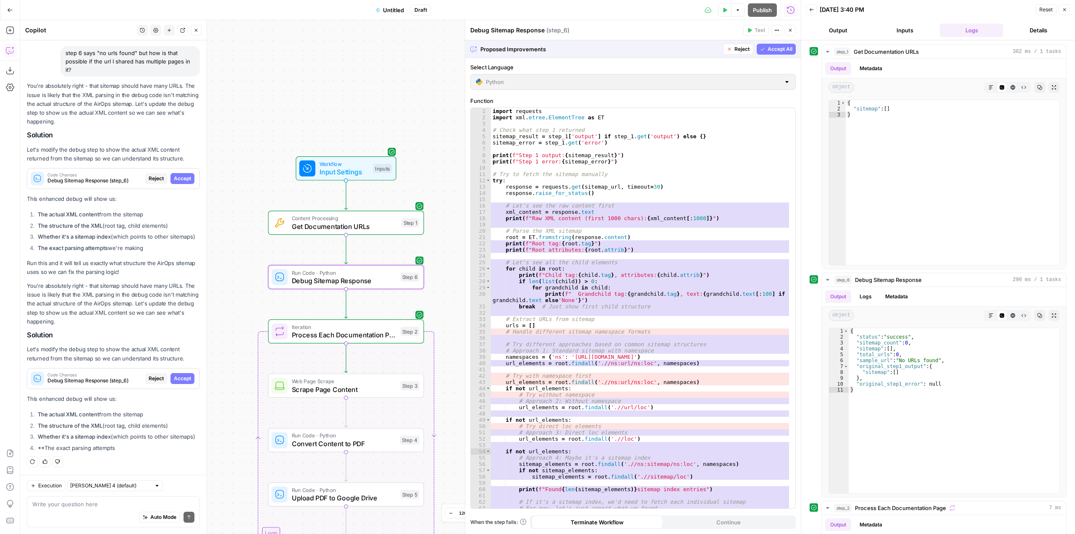
click at [184, 375] on span "Accept" at bounding box center [182, 379] width 17 height 8
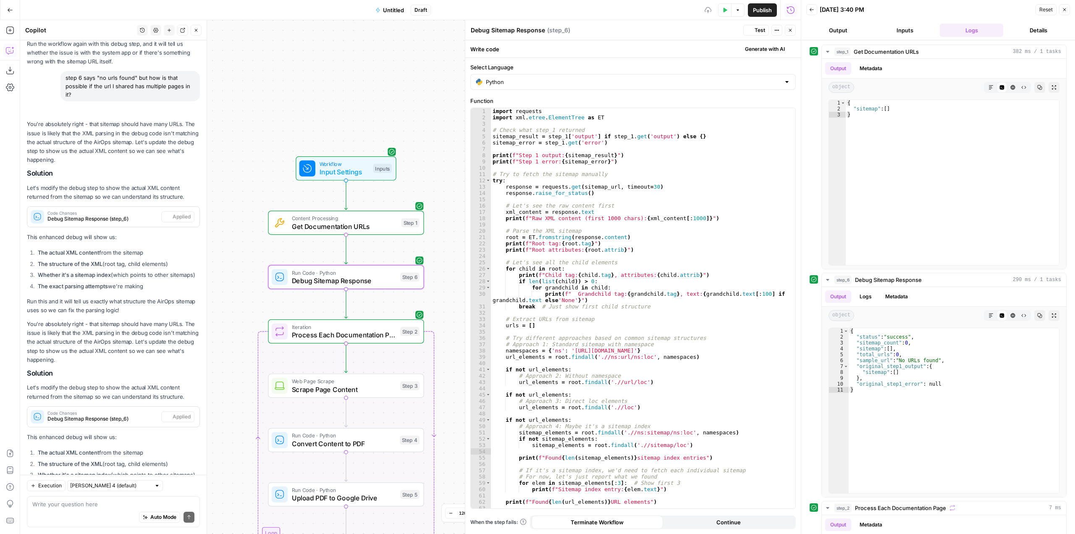
scroll to position [3530, 0]
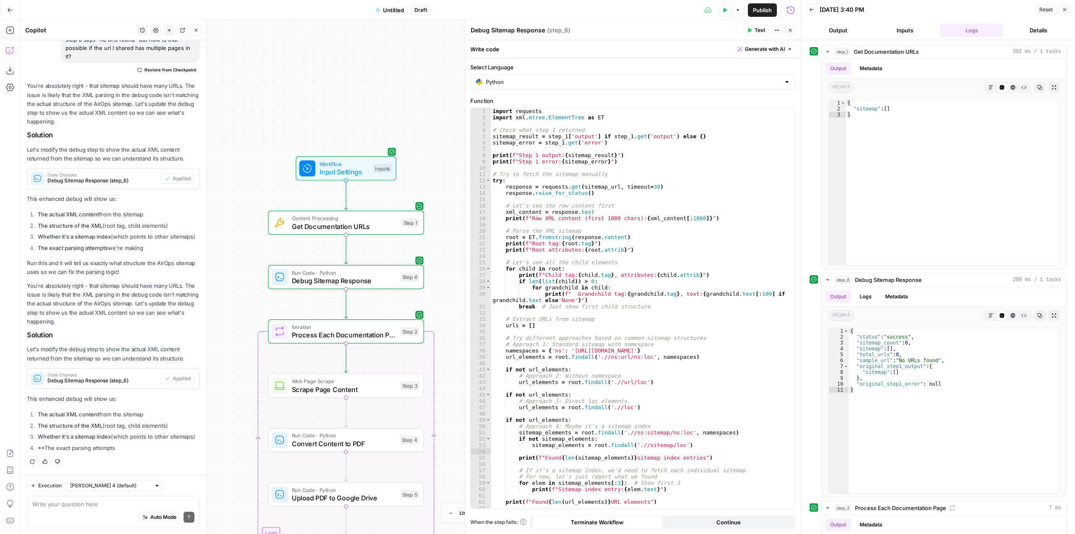
click at [726, 11] on icon "button" at bounding box center [725, 10] width 5 height 5
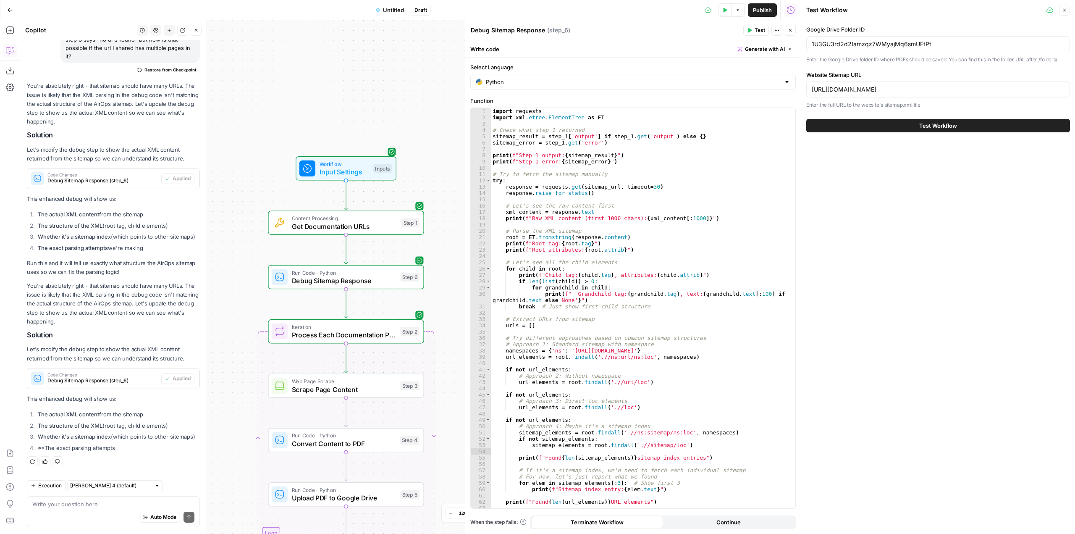
click at [935, 133] on div "Test Workflow" at bounding box center [939, 126] width 264 height 24
click at [941, 128] on span "Test Workflow" at bounding box center [939, 125] width 38 height 8
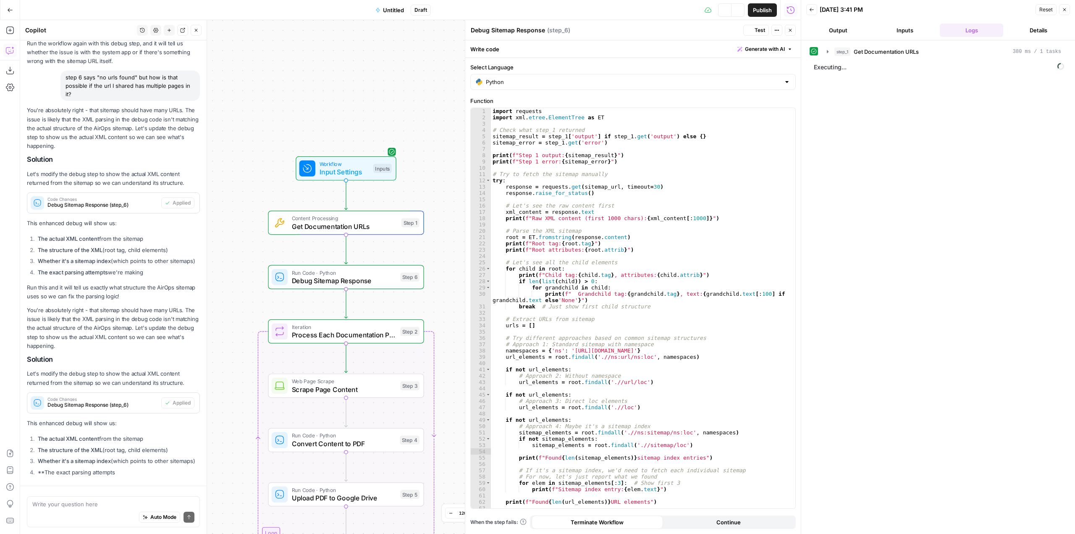
scroll to position [3530, 0]
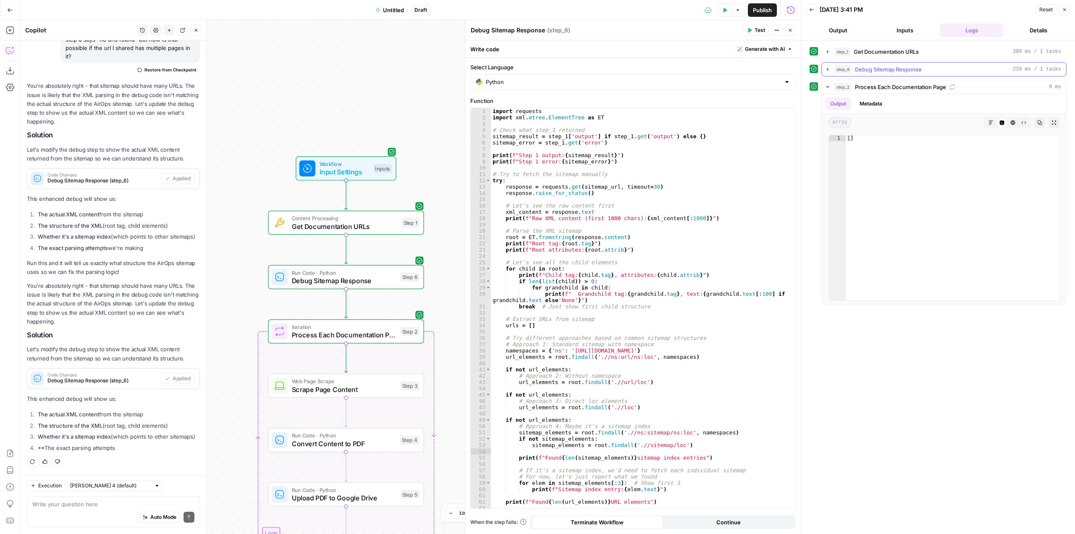
click at [828, 71] on icon "button" at bounding box center [828, 69] width 7 height 7
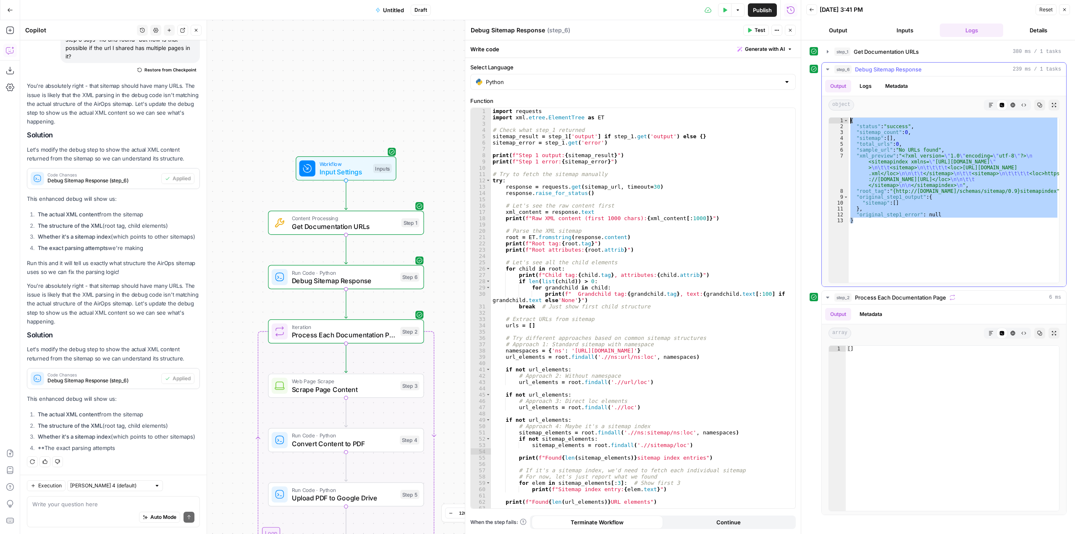
drag, startPoint x: 936, startPoint y: 236, endPoint x: 842, endPoint y: 123, distance: 146.8
click at [842, 123] on div "* 1 2 3 4 5 6 7 8 9 10 11 12 13 { "status" : "success" , "sitemap_count" : 0 , …" at bounding box center [944, 200] width 231 height 166
type textarea "**********"
click at [111, 503] on textarea at bounding box center [113, 504] width 162 height 8
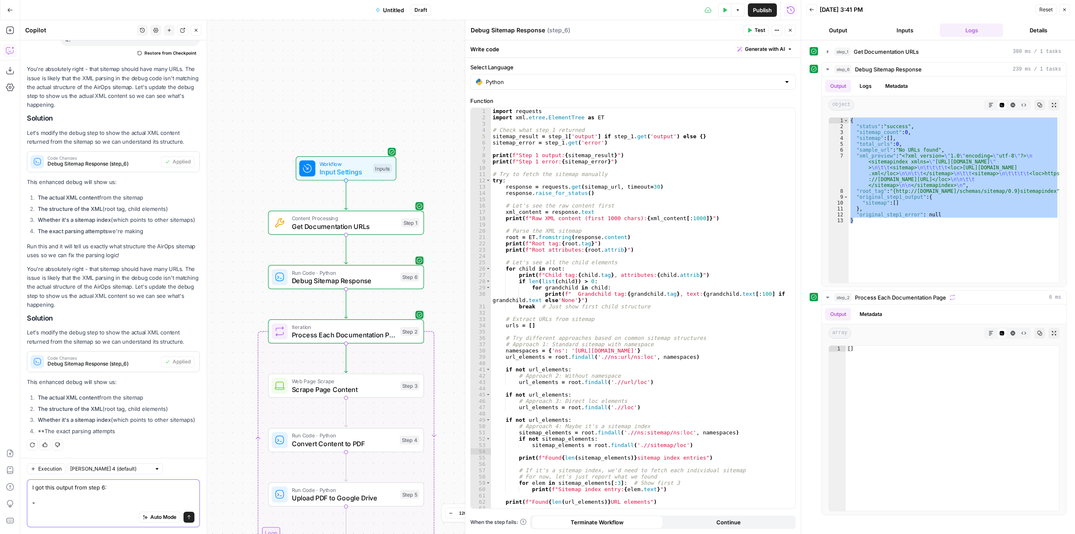
paste textarea "{ "status": "success", "sitemap_count": 0, "sitemap": [], "total_urls": 0, "sam…"
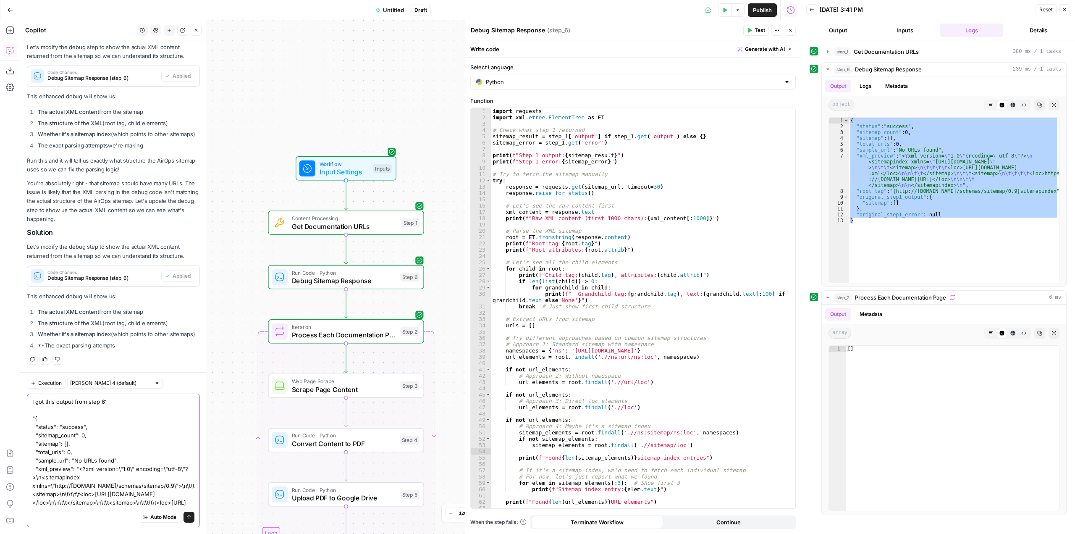
scroll to position [80, 0]
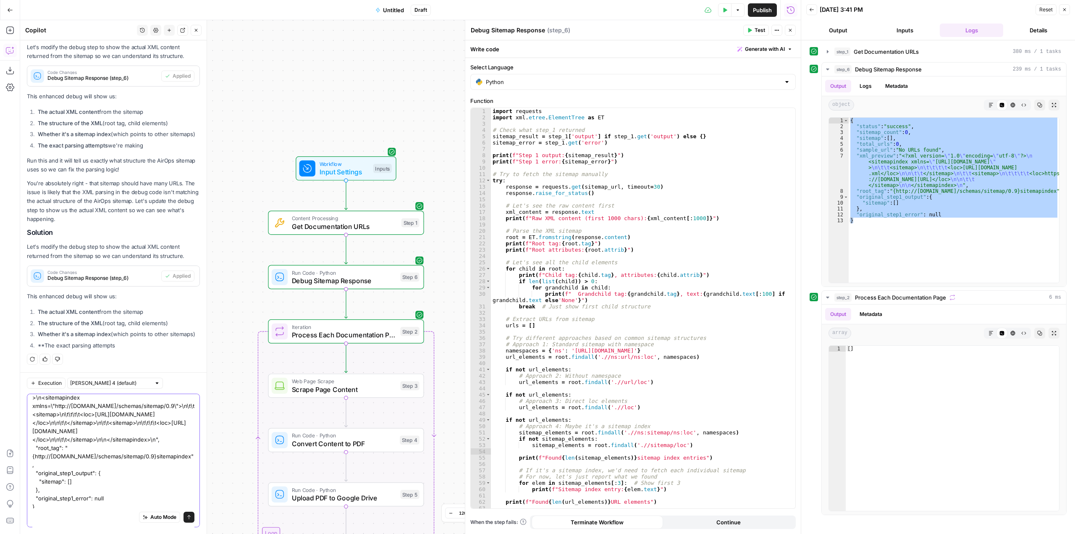
type textarea "I got this output from step 6: "{ "status": "success", "sitemap_count": 0, "sit…"
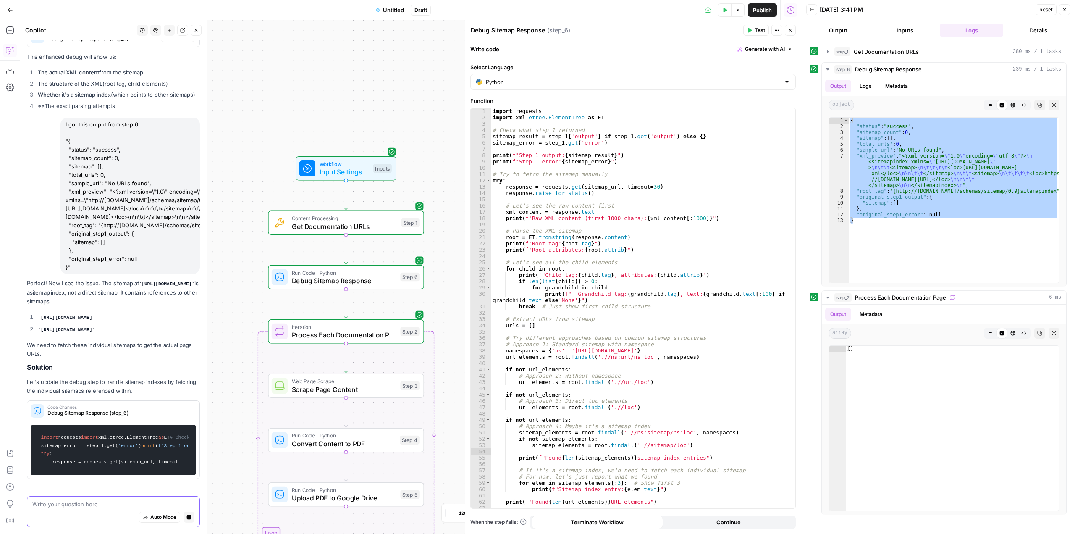
scroll to position [3748, 0]
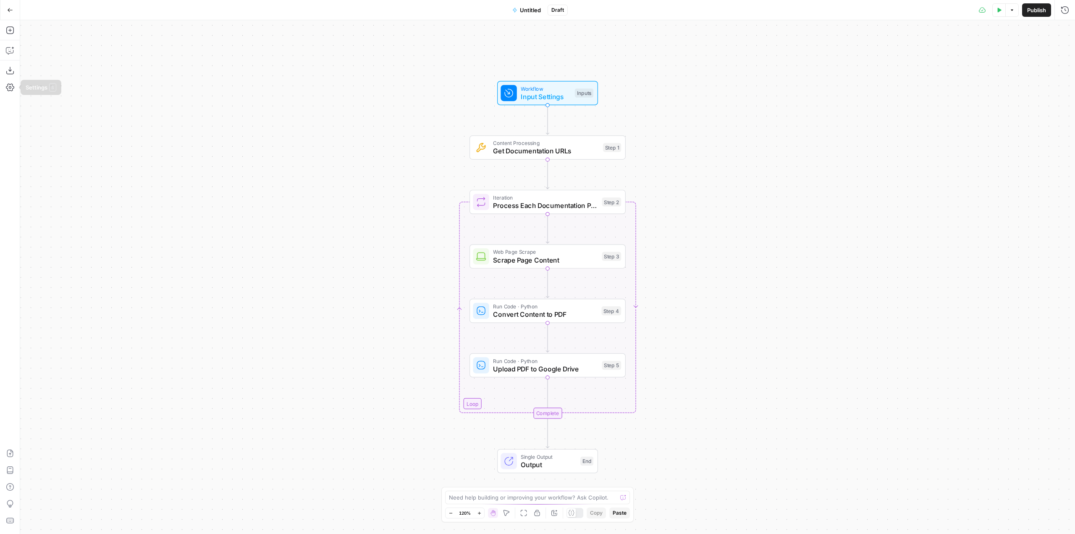
click at [11, 17] on button "Go Back" at bounding box center [10, 10] width 15 height 15
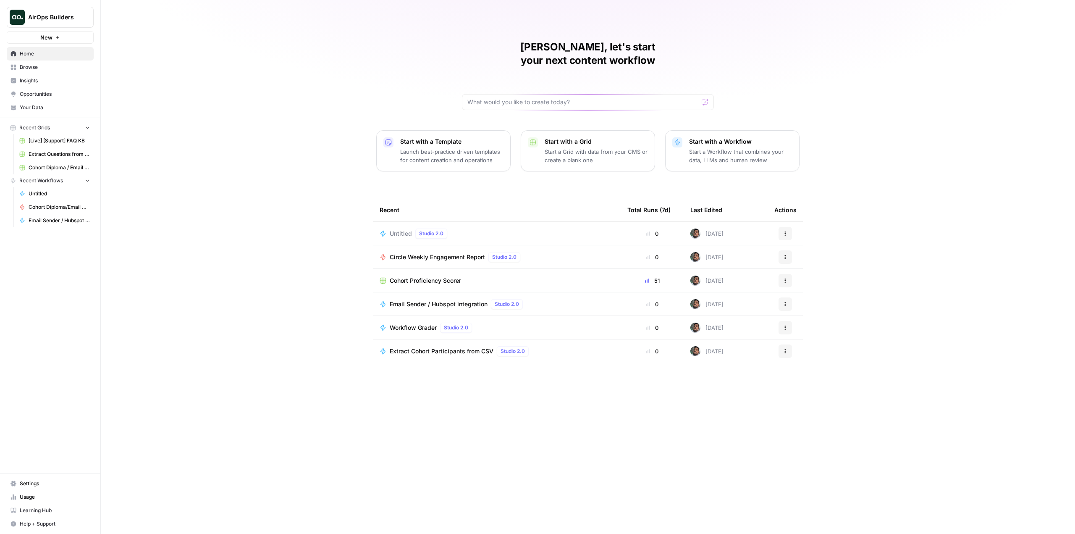
click at [52, 484] on span "Settings" at bounding box center [55, 484] width 70 height 8
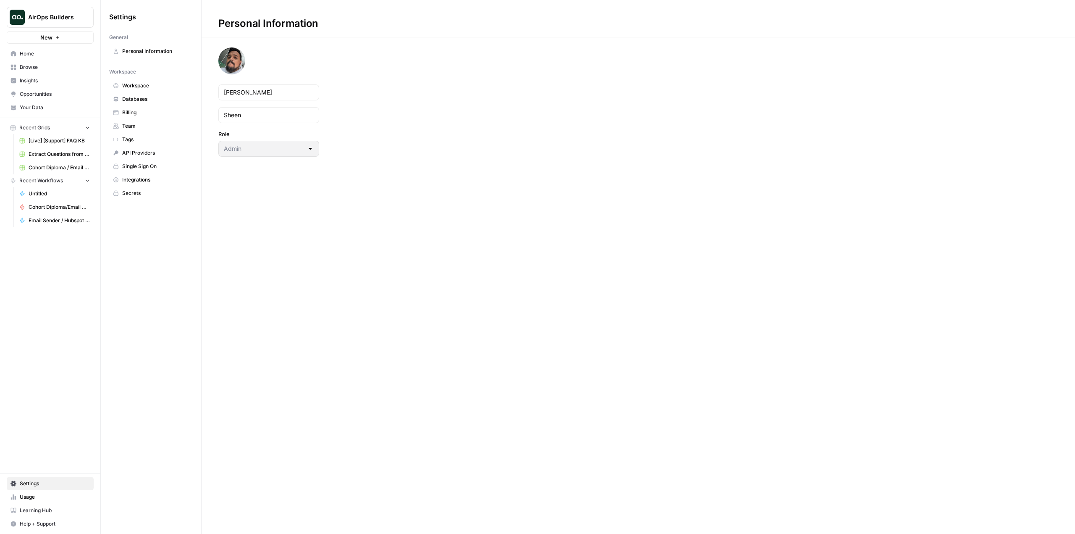
click at [140, 195] on span "Secrets" at bounding box center [155, 193] width 67 height 8
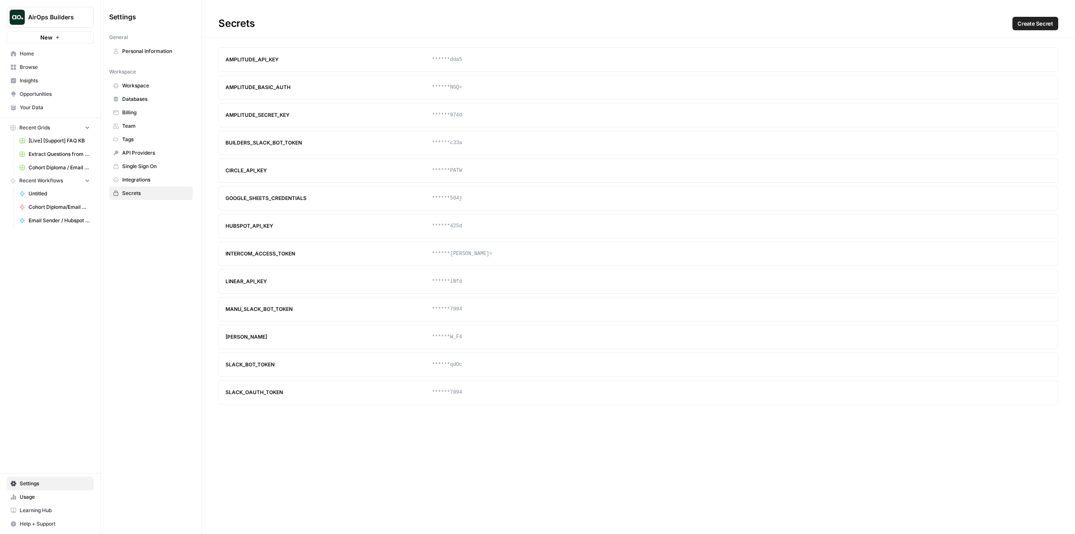
click at [61, 74] on link "Insights" at bounding box center [50, 80] width 87 height 13
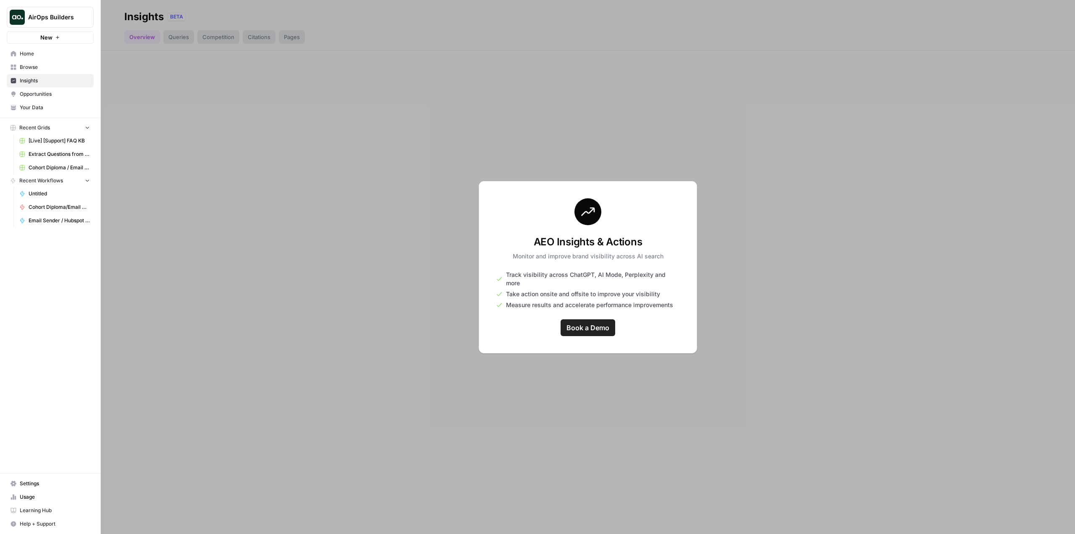
click at [27, 11] on button "AirOps Builders" at bounding box center [50, 17] width 87 height 21
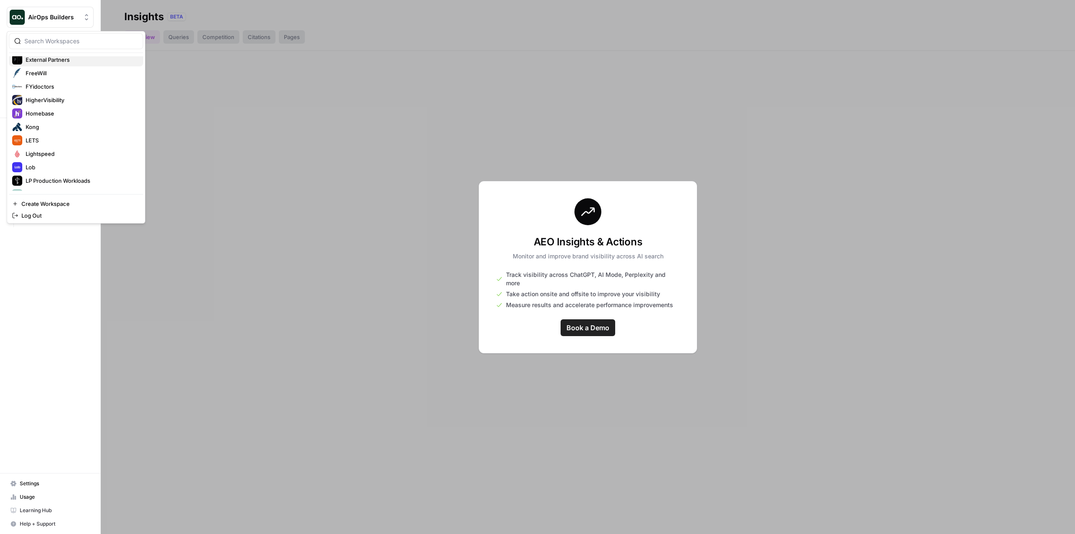
scroll to position [336, 0]
click at [81, 123] on button "LETS" at bounding box center [76, 116] width 134 height 13
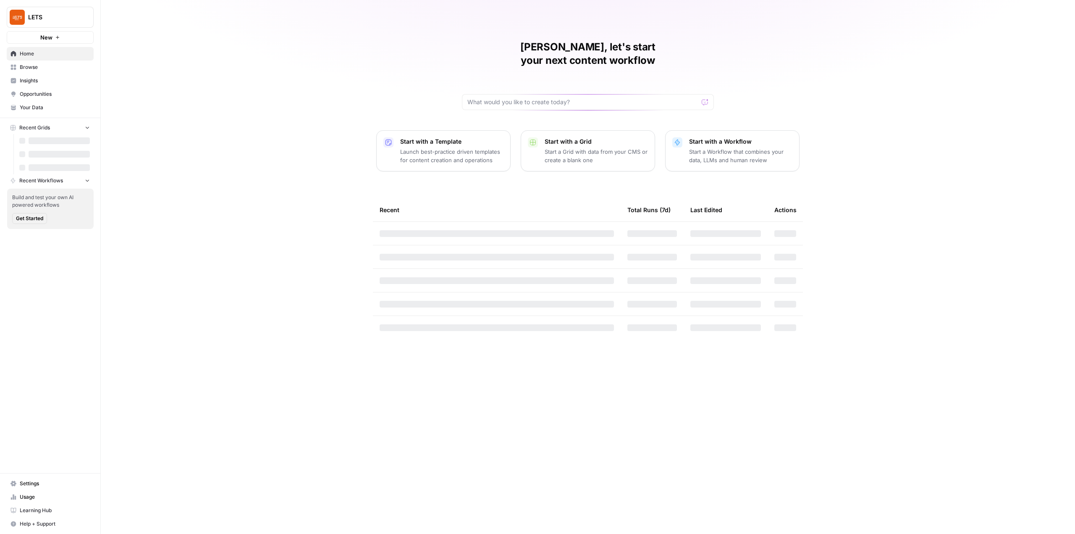
click at [55, 83] on span "Insights" at bounding box center [55, 81] width 70 height 8
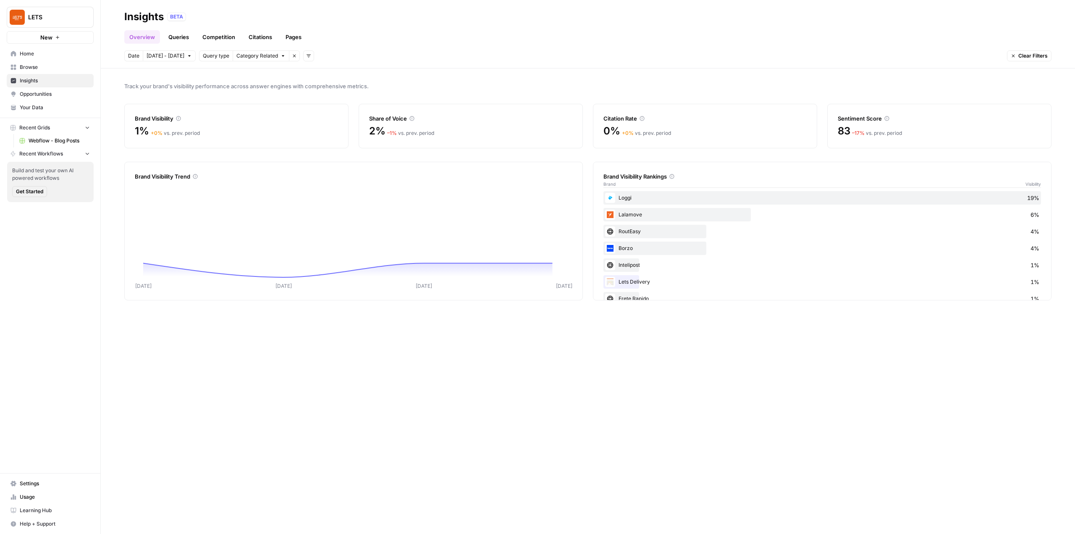
click at [190, 34] on link "Queries" at bounding box center [178, 36] width 31 height 13
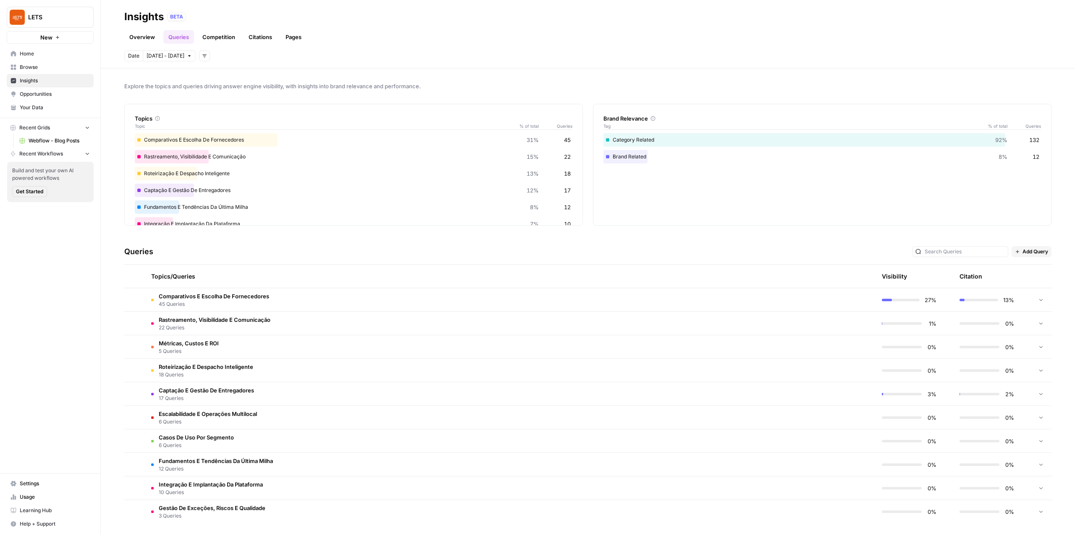
click at [1042, 250] on span "Add Query" at bounding box center [1036, 252] width 26 height 8
click at [1048, 231] on div "Explore the topics and queries driving answer engine visibility, with insights …" at bounding box center [588, 300] width 975 height 465
click at [1026, 249] on span "Add Query" at bounding box center [1036, 249] width 26 height 8
click at [1026, 265] on span "Add Query" at bounding box center [1036, 267] width 28 height 8
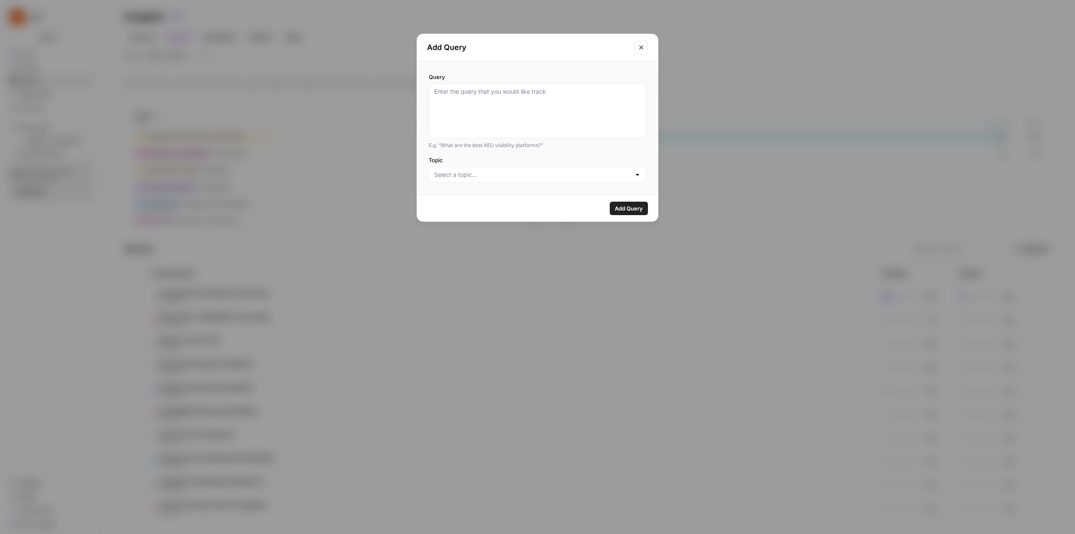
click at [617, 179] on div at bounding box center [538, 175] width 218 height 16
click at [646, 166] on div "Topic" at bounding box center [538, 169] width 218 height 27
click at [642, 48] on icon "Close modal" at bounding box center [641, 47] width 7 height 7
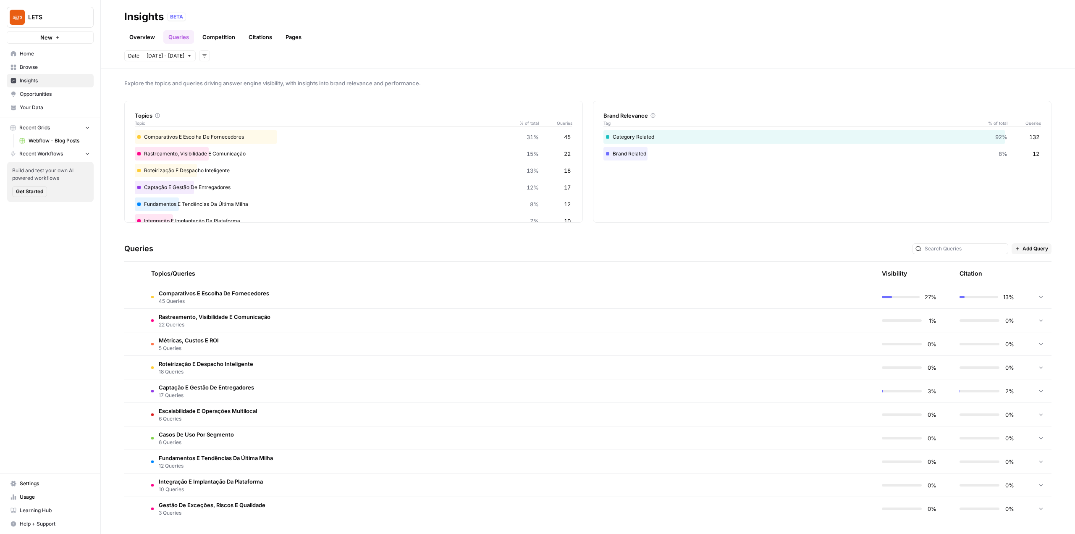
click at [212, 291] on span "Comparativos E Escolha De Fornecedores" at bounding box center [214, 293] width 110 height 8
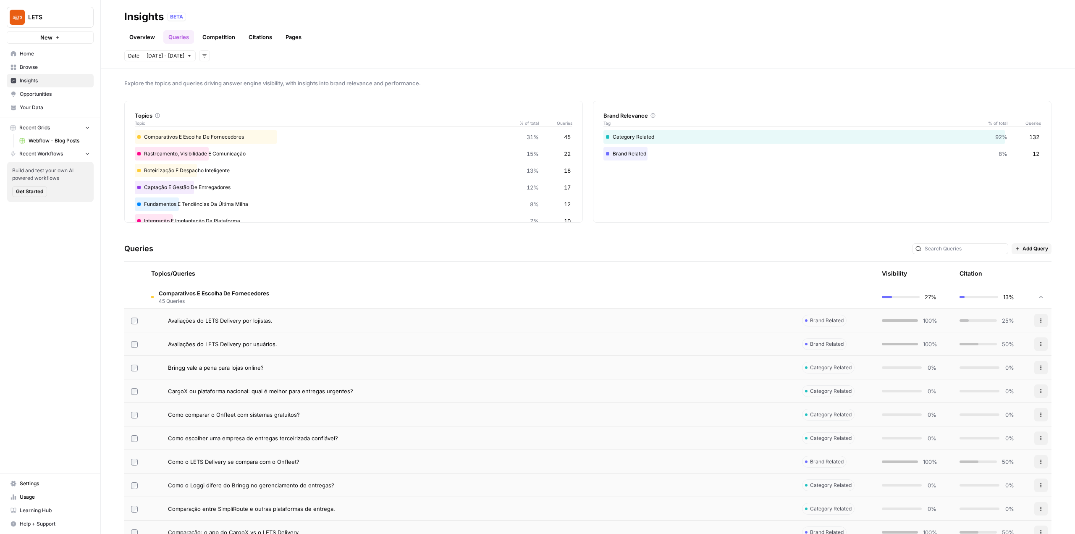
click at [270, 299] on td "Comparativos E Escolha De Fornecedores 45 Queries" at bounding box center [470, 296] width 651 height 23
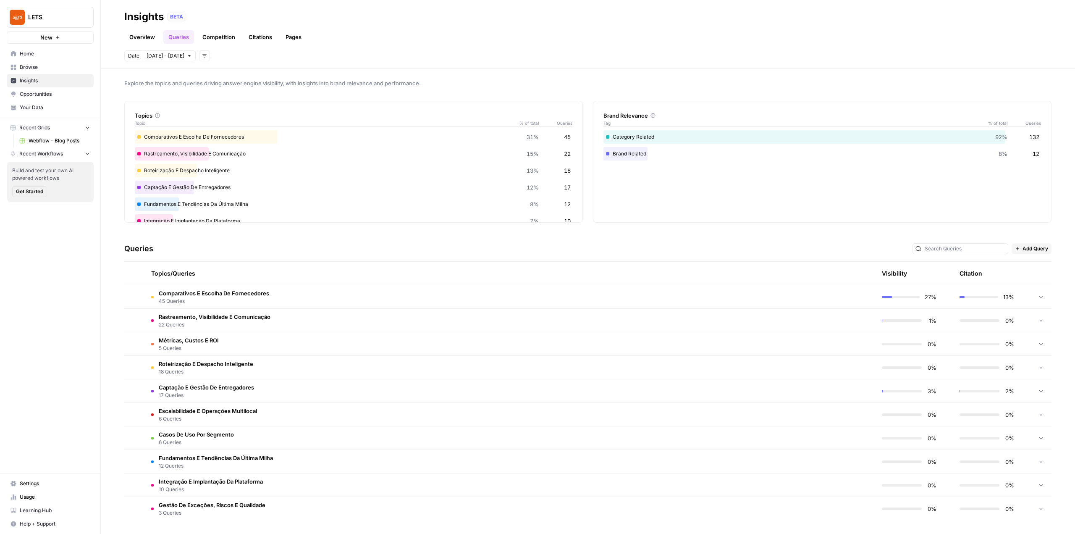
click at [209, 28] on div "Overview Queries Competition Citations Pages" at bounding box center [588, 34] width 928 height 20
click at [254, 34] on link "Citations" at bounding box center [261, 36] width 34 height 13
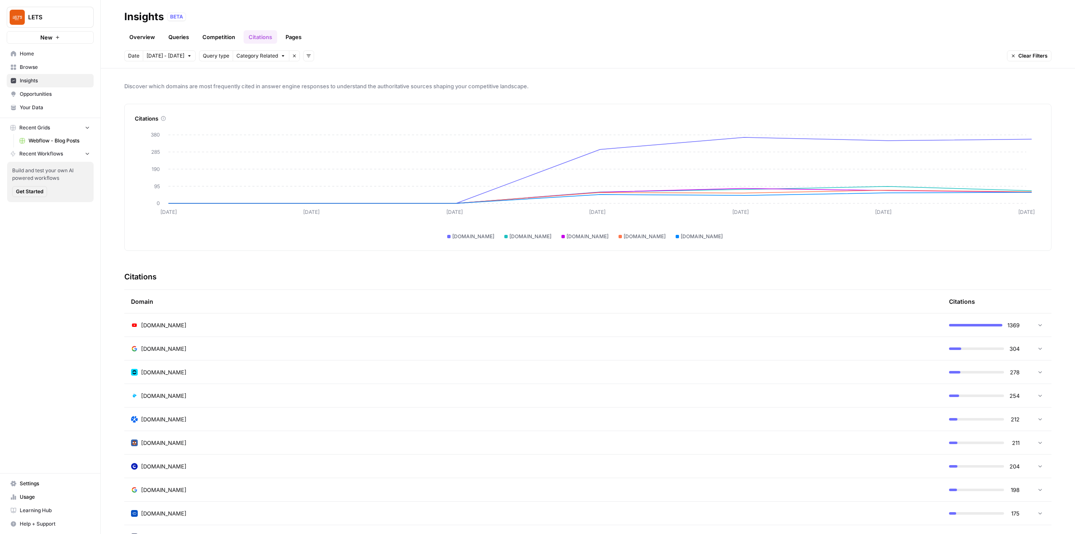
click at [224, 32] on link "Competition" at bounding box center [218, 36] width 43 height 13
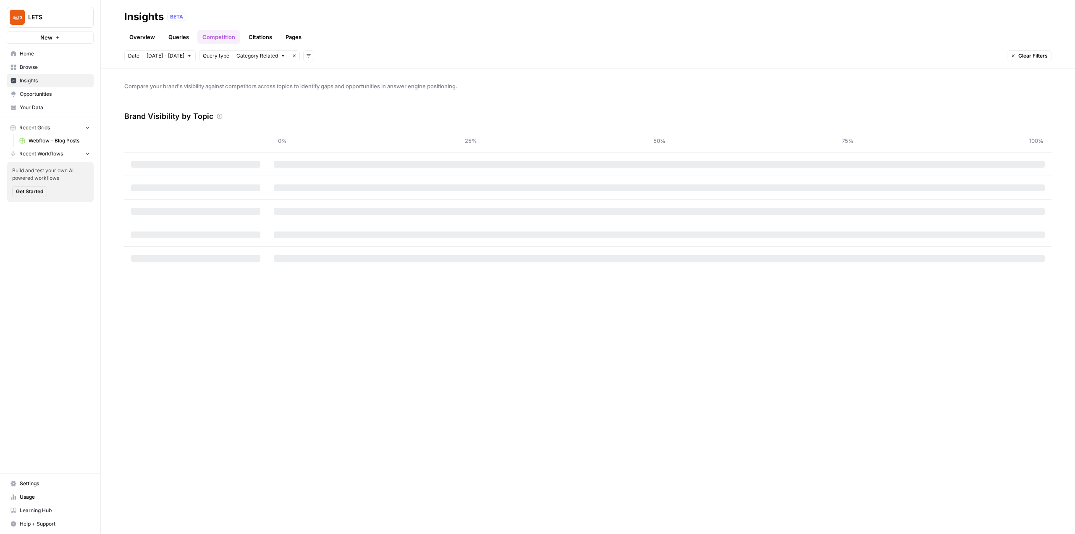
click at [139, 39] on link "Overview" at bounding box center [142, 36] width 36 height 13
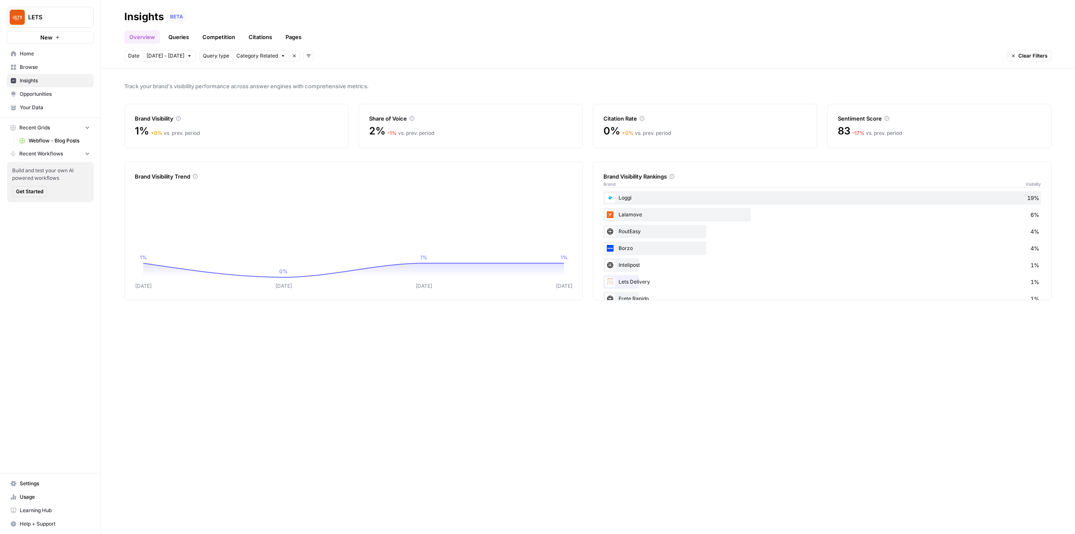
click at [188, 35] on link "Queries" at bounding box center [178, 36] width 31 height 13
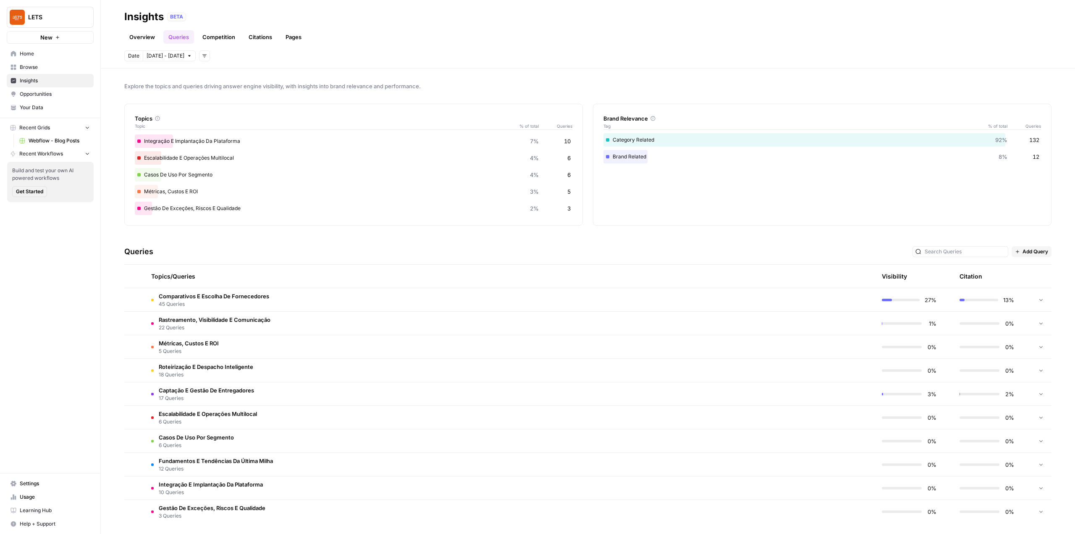
click at [1033, 252] on span "Add Query" at bounding box center [1036, 252] width 26 height 8
click at [1025, 272] on span "Add Query" at bounding box center [1036, 270] width 28 height 8
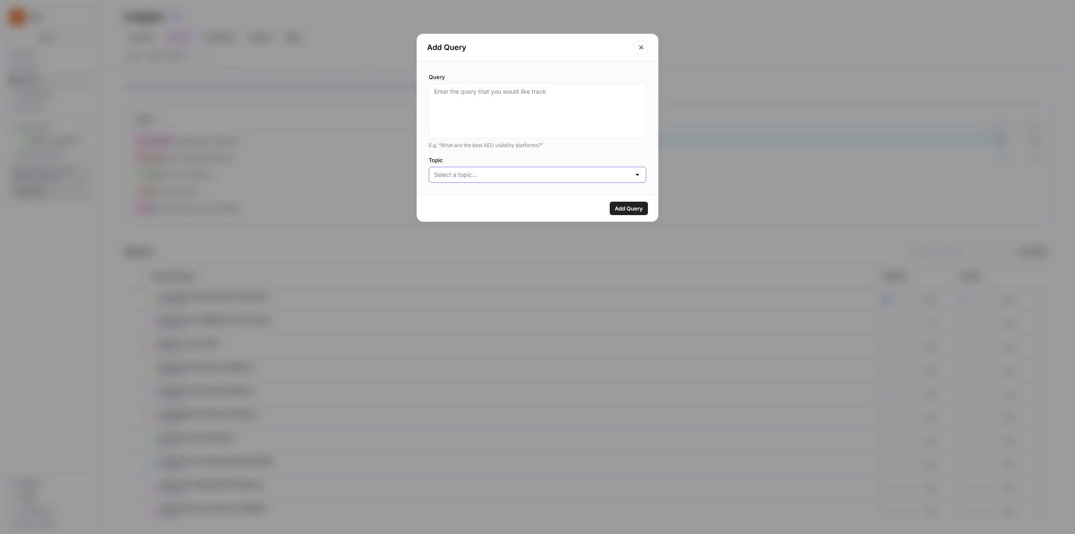
click at [576, 174] on input "Topic" at bounding box center [532, 175] width 197 height 8
click at [645, 139] on div "Query E.g. “What are the best AEO visibility platforms?”" at bounding box center [538, 111] width 218 height 76
click at [646, 47] on button "Close modal" at bounding box center [641, 47] width 13 height 13
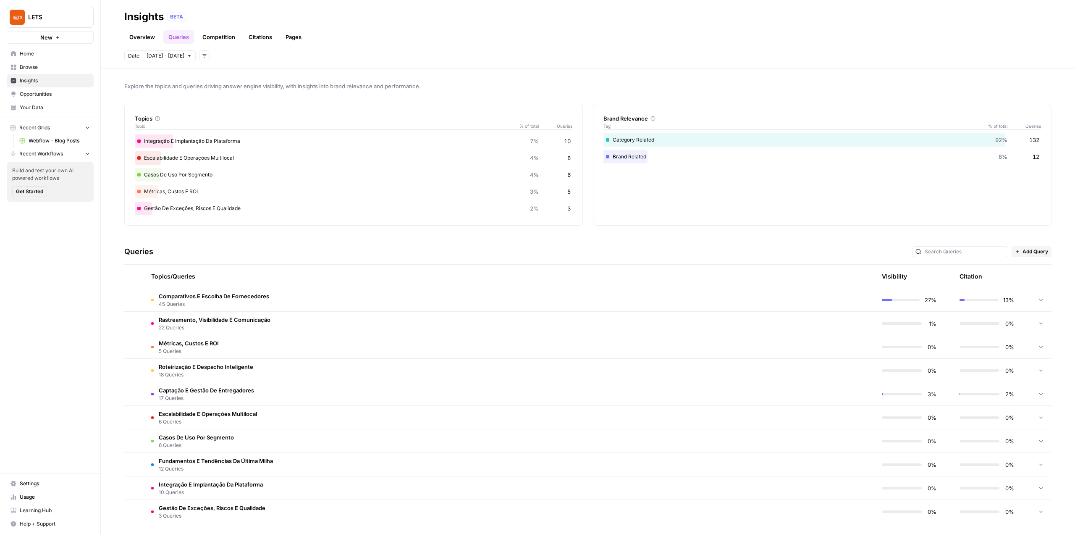
click at [226, 39] on link "Competition" at bounding box center [218, 36] width 43 height 13
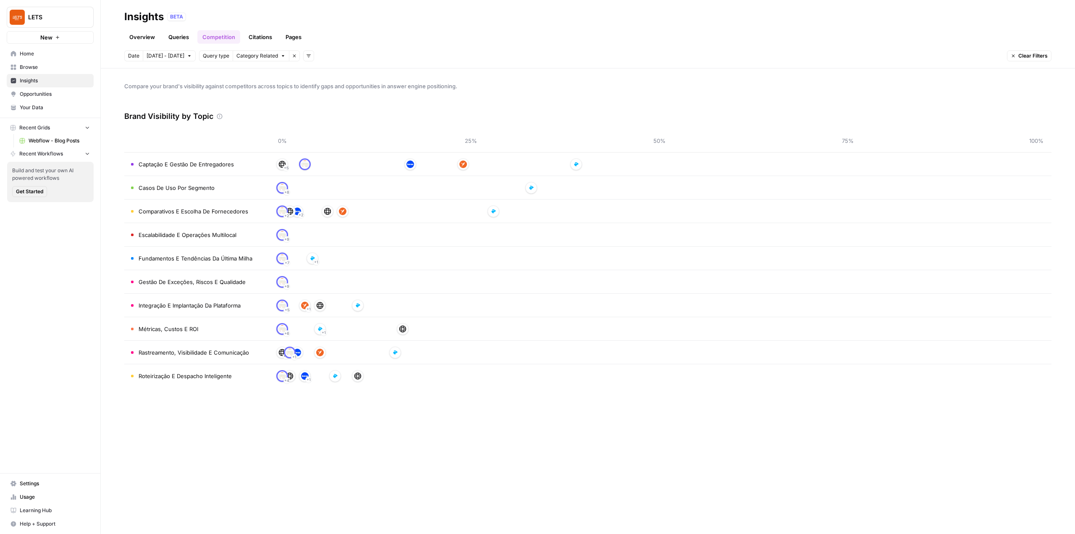
click at [265, 37] on link "Citations" at bounding box center [261, 36] width 34 height 13
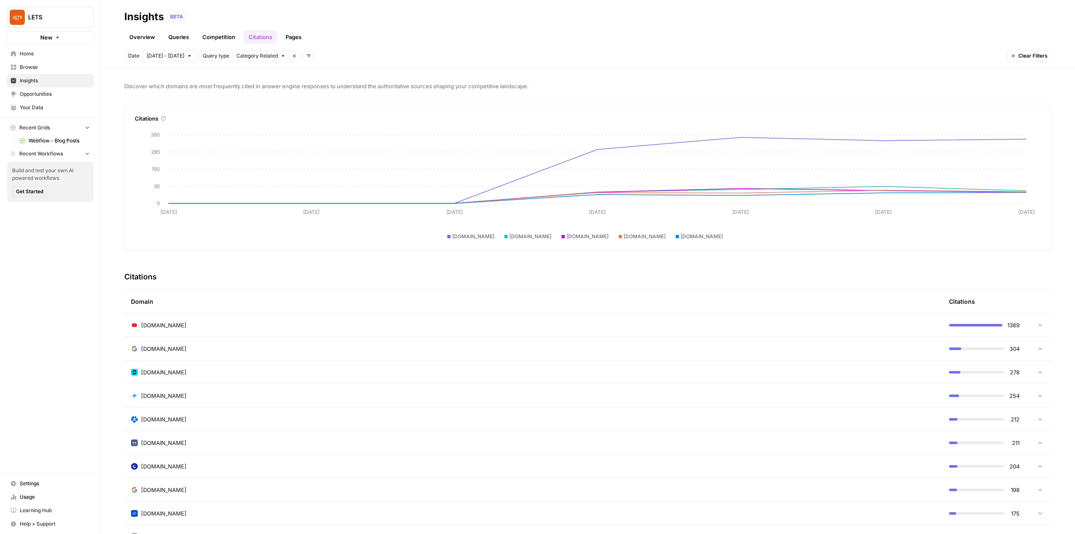
click at [299, 37] on link "Pages" at bounding box center [294, 36] width 26 height 13
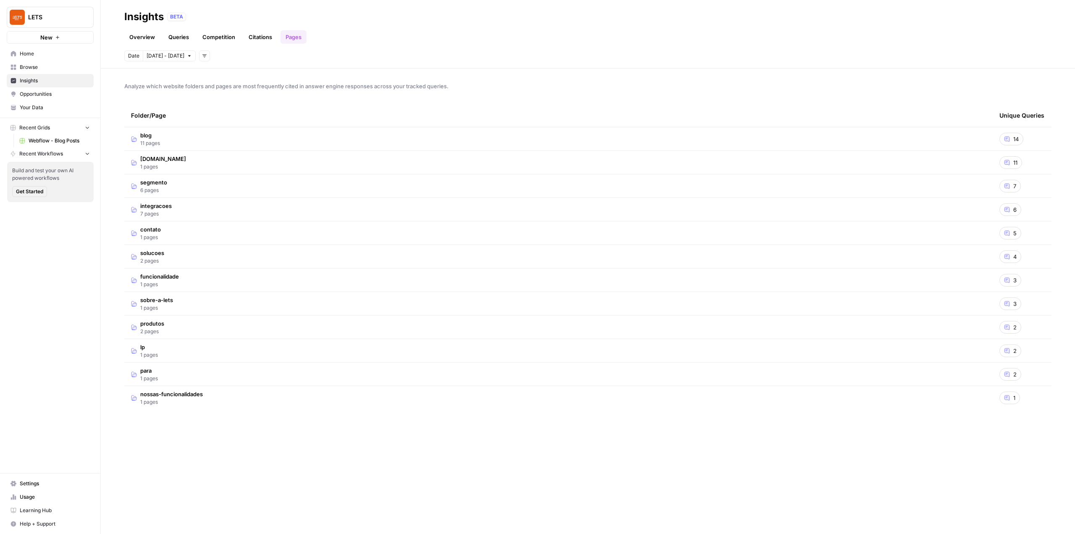
click at [237, 143] on td "blog 11 pages" at bounding box center [558, 138] width 869 height 23
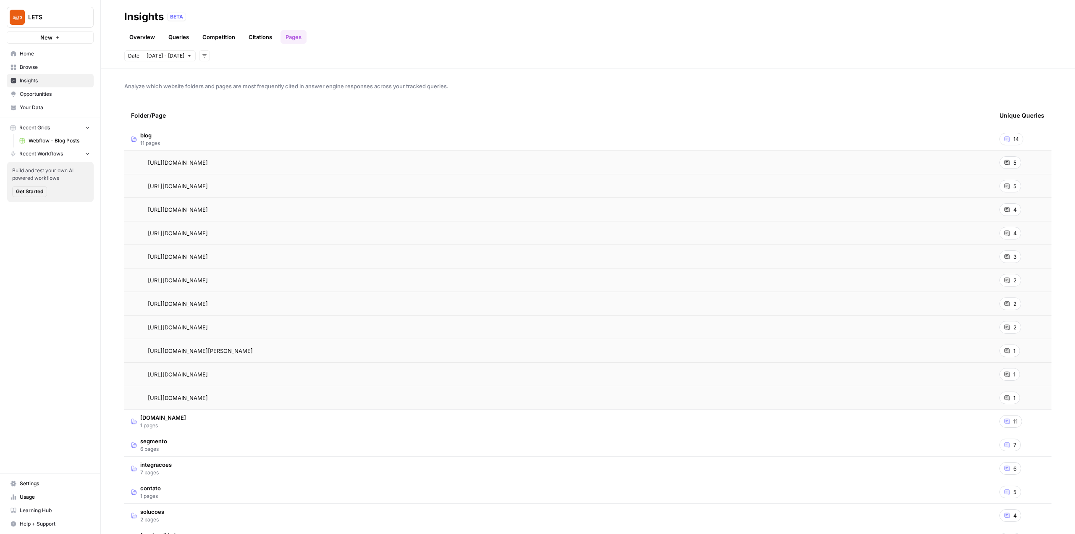
click at [171, 132] on td "blog 11 pages" at bounding box center [558, 138] width 869 height 23
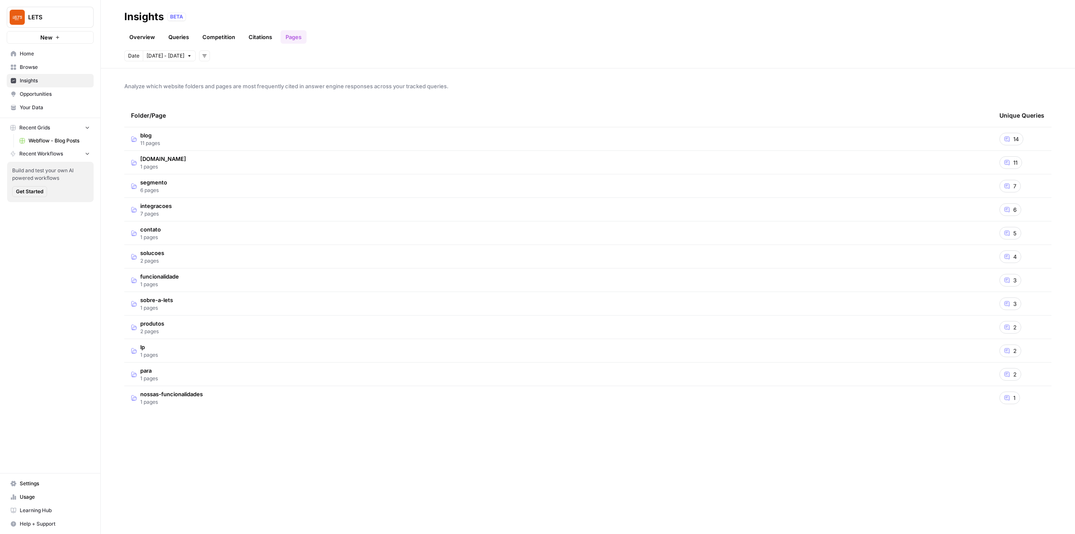
click at [151, 37] on link "Overview" at bounding box center [142, 36] width 36 height 13
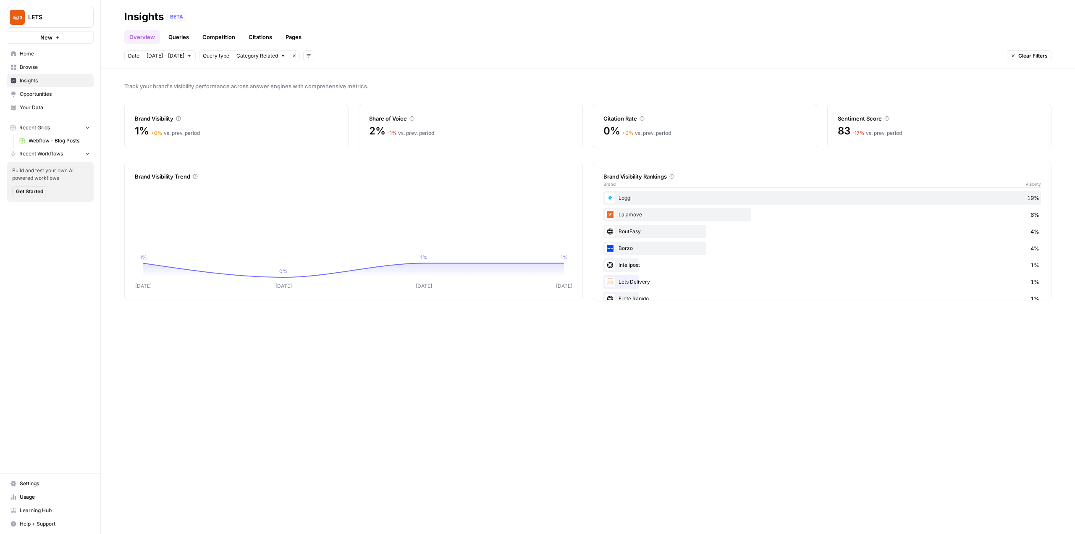
click at [190, 33] on link "Queries" at bounding box center [178, 36] width 31 height 13
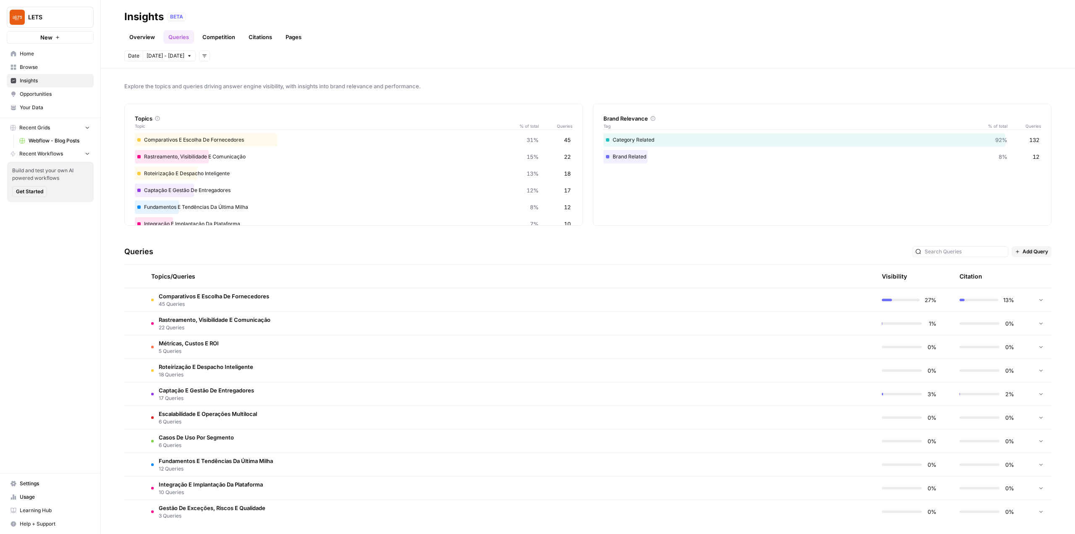
scroll to position [3, 0]
click at [226, 502] on span "Gestão De Exceções, Riscos E Qualidade" at bounding box center [212, 505] width 107 height 8
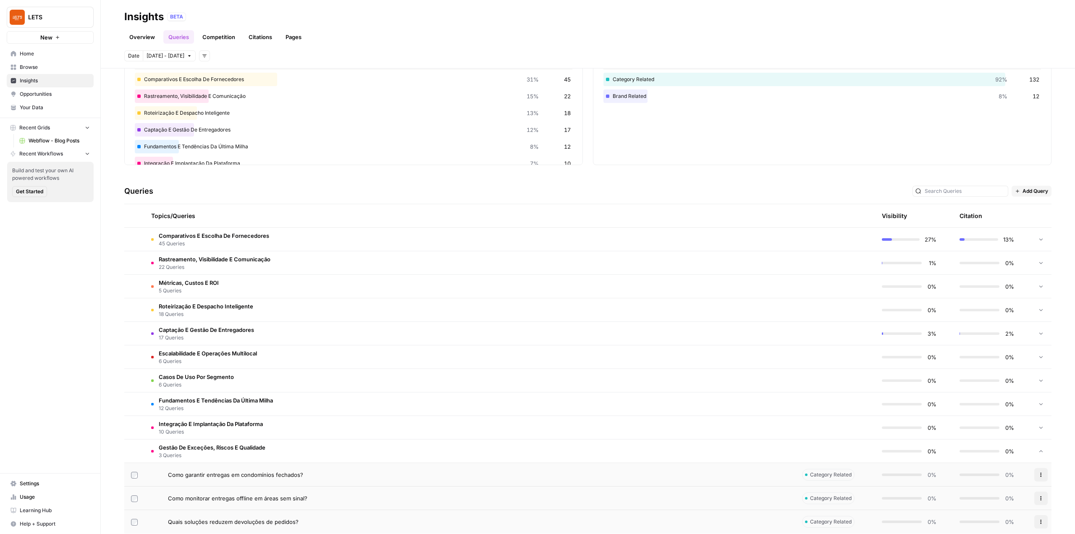
scroll to position [74, 0]
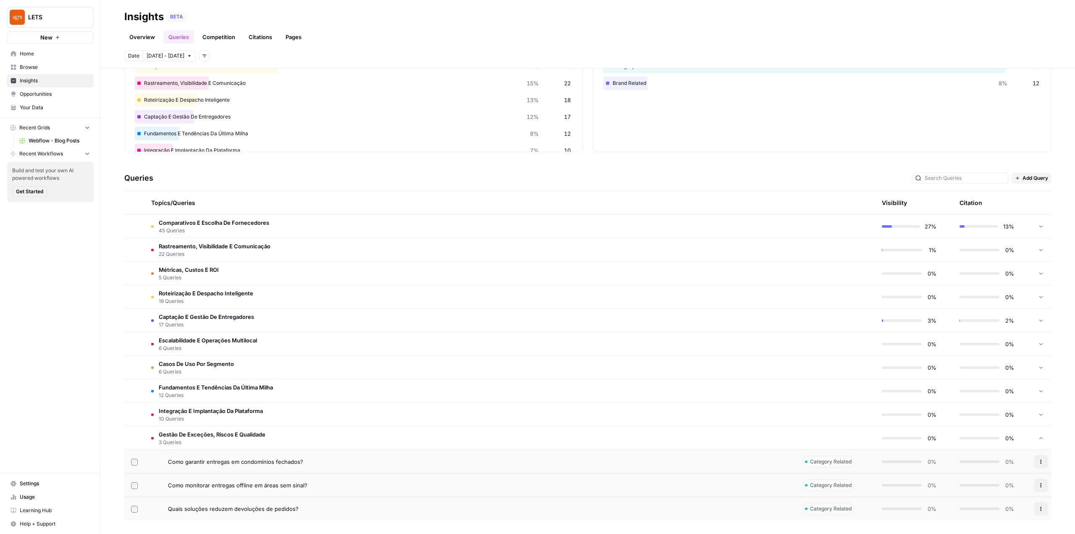
click at [263, 434] on span "Gestão De Exceções, Riscos E Qualidade" at bounding box center [212, 434] width 107 height 8
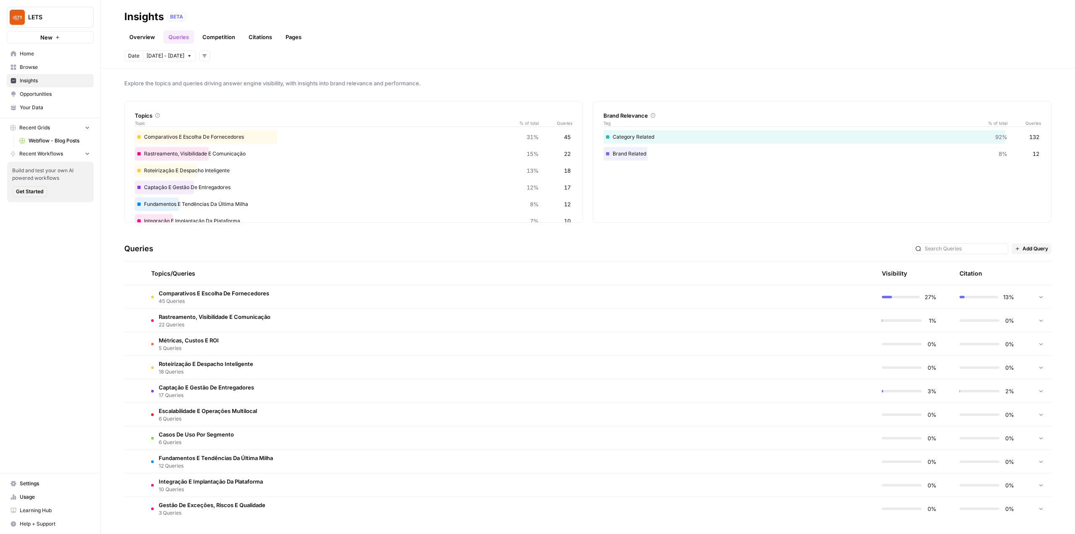
click at [52, 481] on span "Settings" at bounding box center [55, 484] width 70 height 8
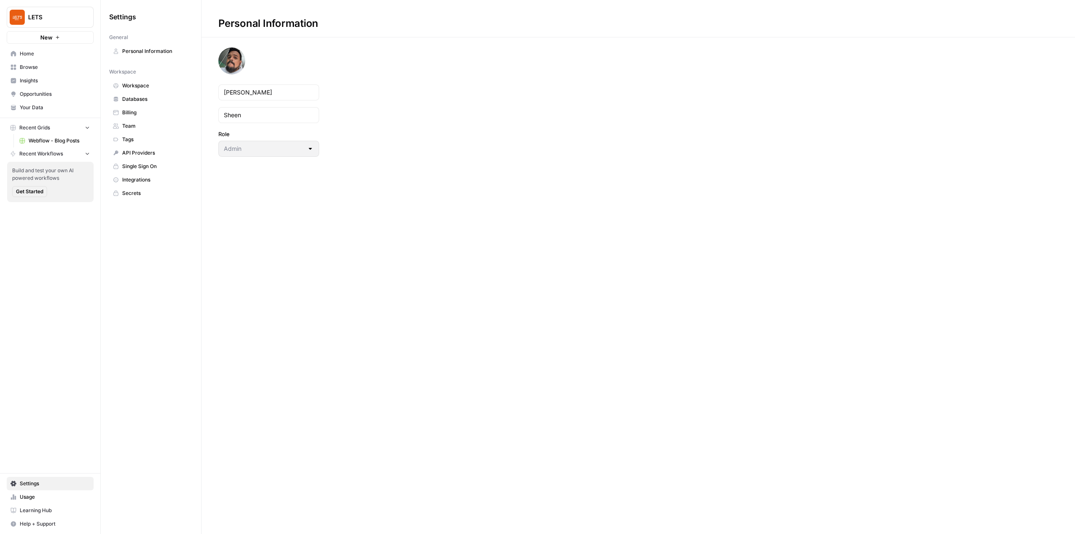
click at [52, 108] on span "Your Data" at bounding box center [55, 108] width 70 height 8
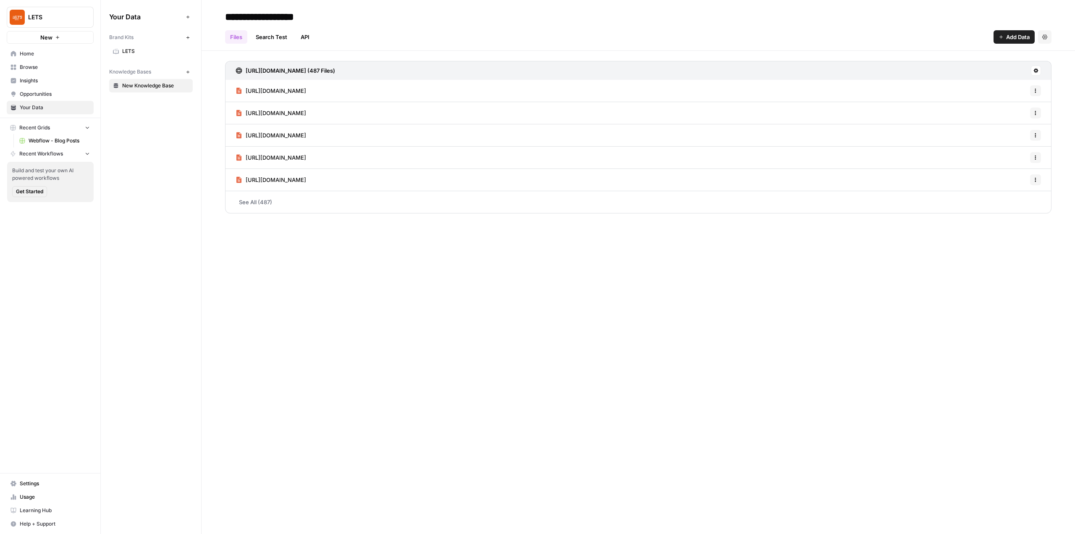
click at [61, 98] on link "Opportunities" at bounding box center [50, 93] width 87 height 13
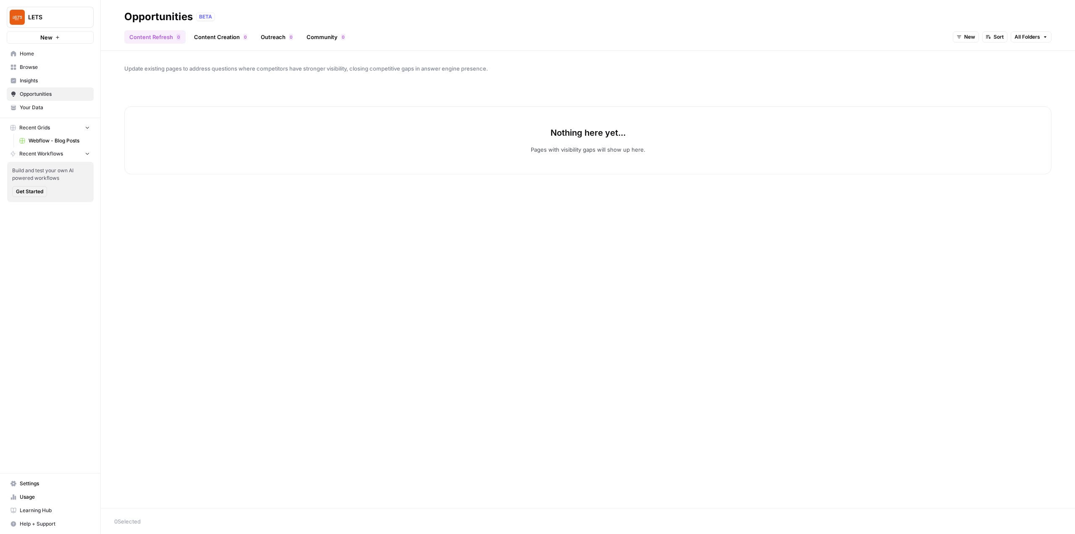
click at [235, 38] on link "Content Creation 0" at bounding box center [220, 36] width 63 height 13
click at [273, 39] on link "Outreach 0" at bounding box center [277, 36] width 42 height 13
click at [322, 36] on link "Community 0" at bounding box center [326, 36] width 49 height 13
click at [41, 108] on span "Your Data" at bounding box center [55, 108] width 70 height 8
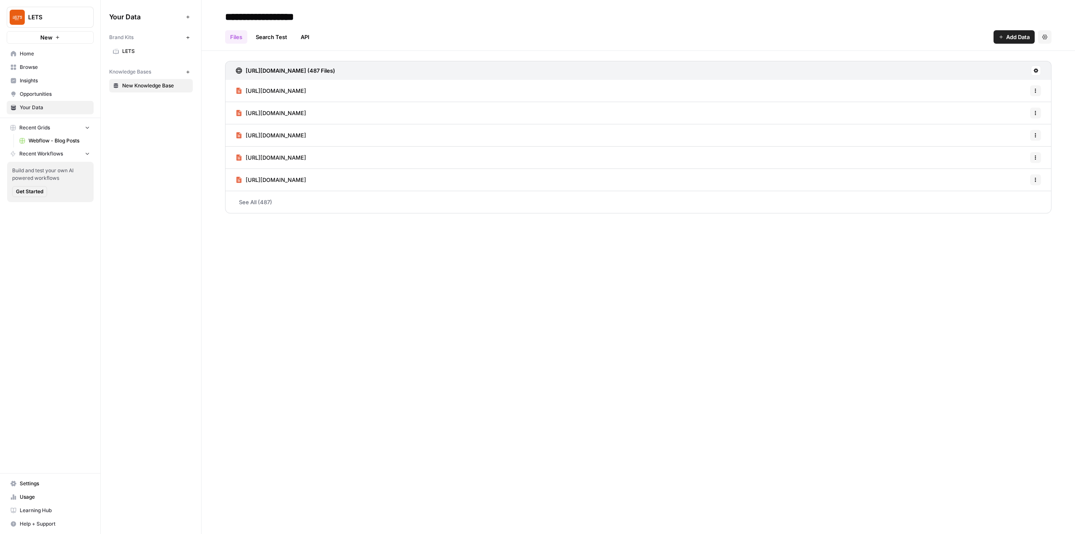
click at [141, 53] on span "LETS" at bounding box center [155, 51] width 67 height 8
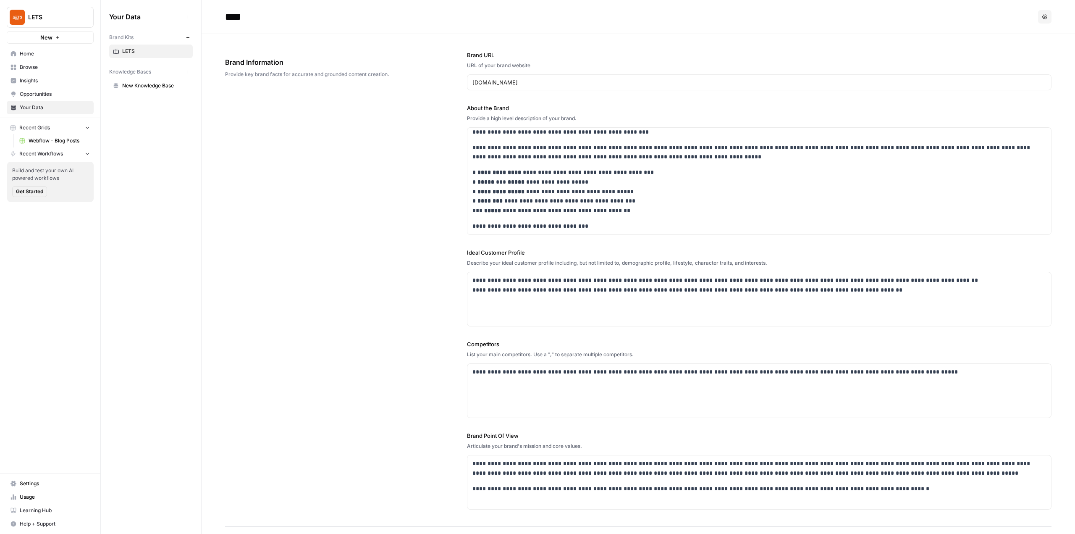
click at [58, 86] on link "Insights" at bounding box center [50, 80] width 87 height 13
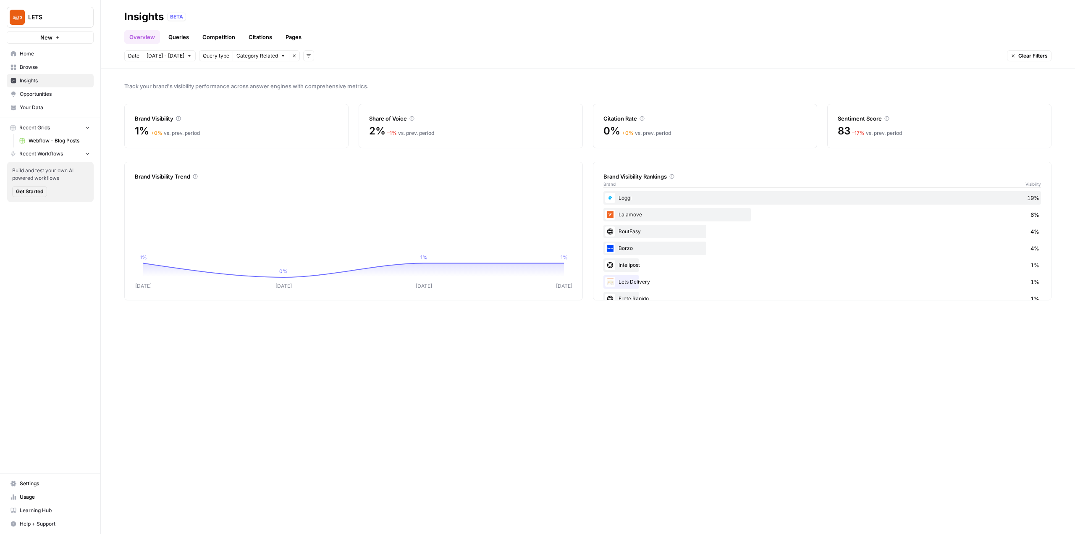
click at [189, 41] on link "Queries" at bounding box center [178, 36] width 31 height 13
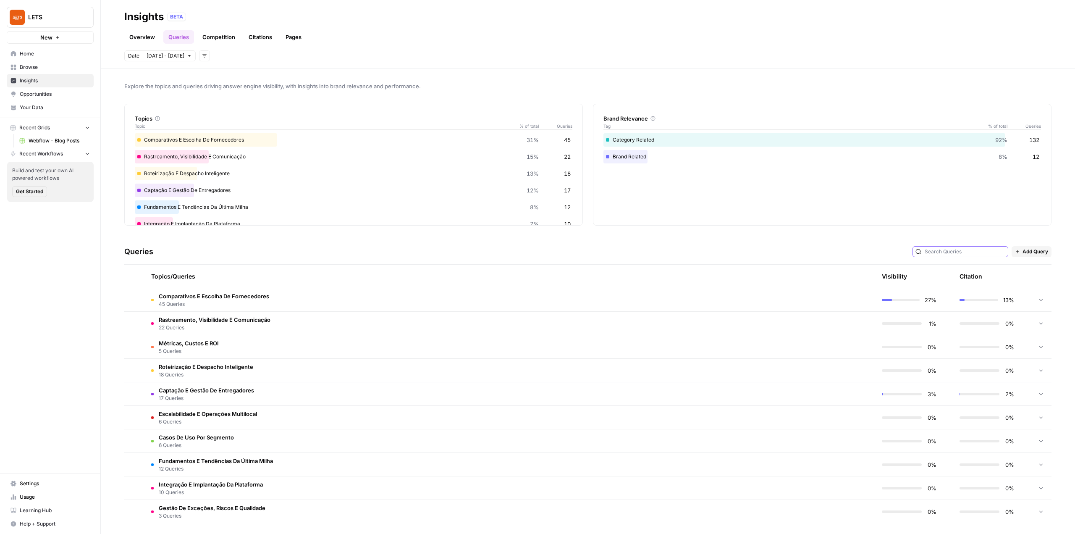
click at [955, 250] on input "text" at bounding box center [965, 251] width 81 height 8
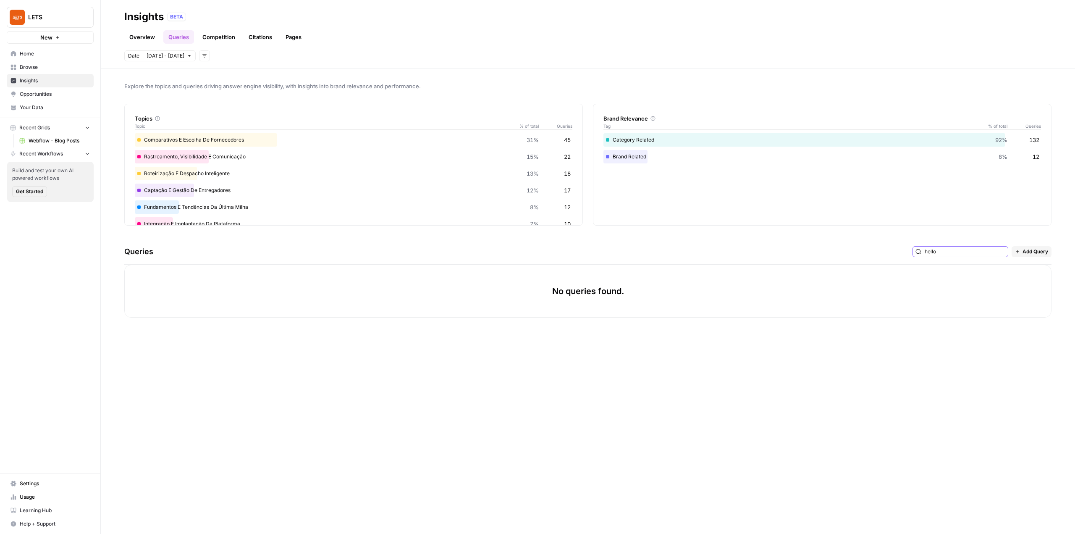
type input "hello"
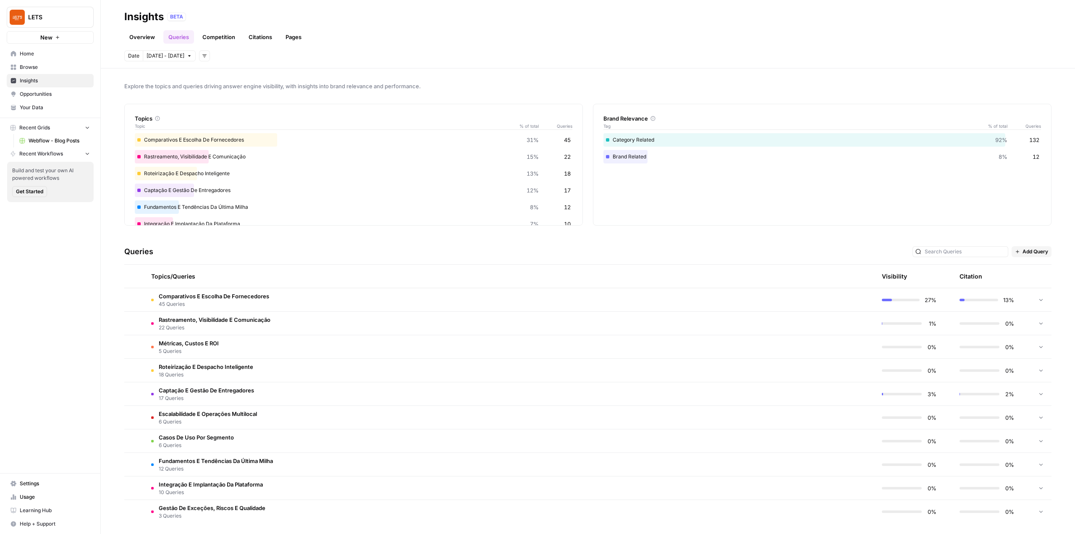
click at [68, 8] on button "LETS" at bounding box center [50, 17] width 87 height 21
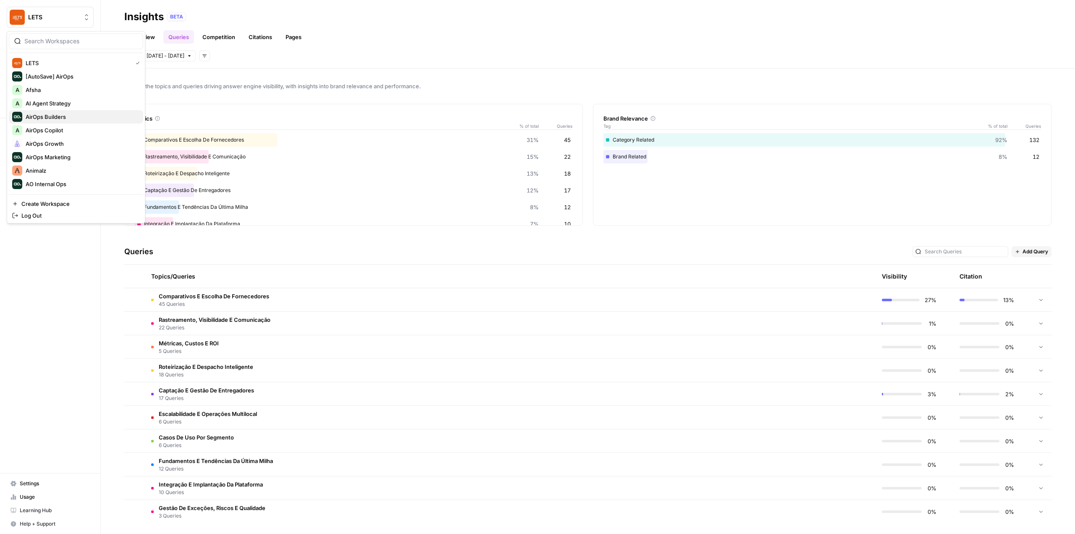
click at [79, 116] on div "AirOps Builders" at bounding box center [76, 117] width 128 height 10
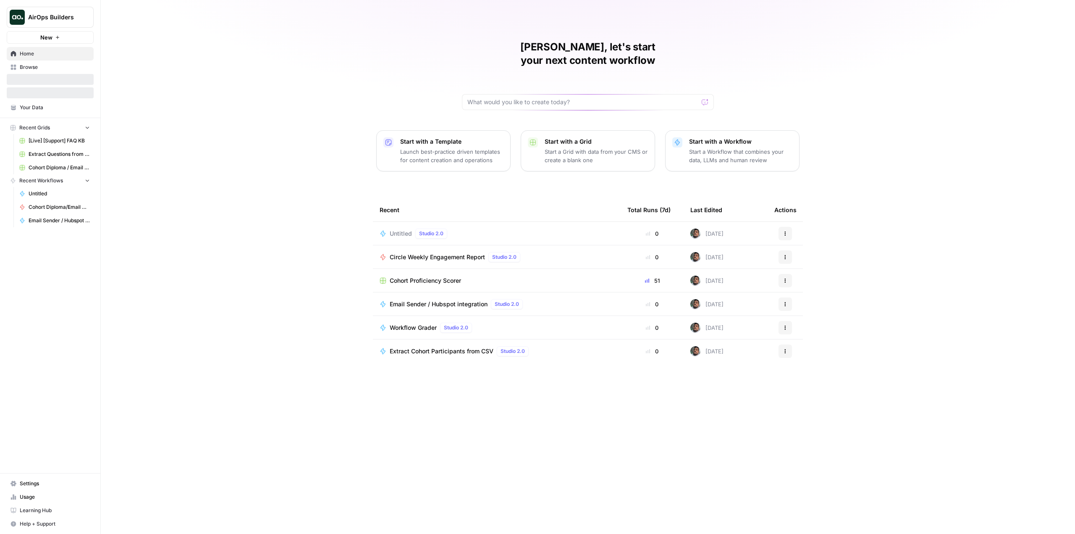
drag, startPoint x: 0, startPoint y: 0, endPoint x: 58, endPoint y: 485, distance: 488.6
click at [58, 485] on span "Settings" at bounding box center [55, 484] width 70 height 8
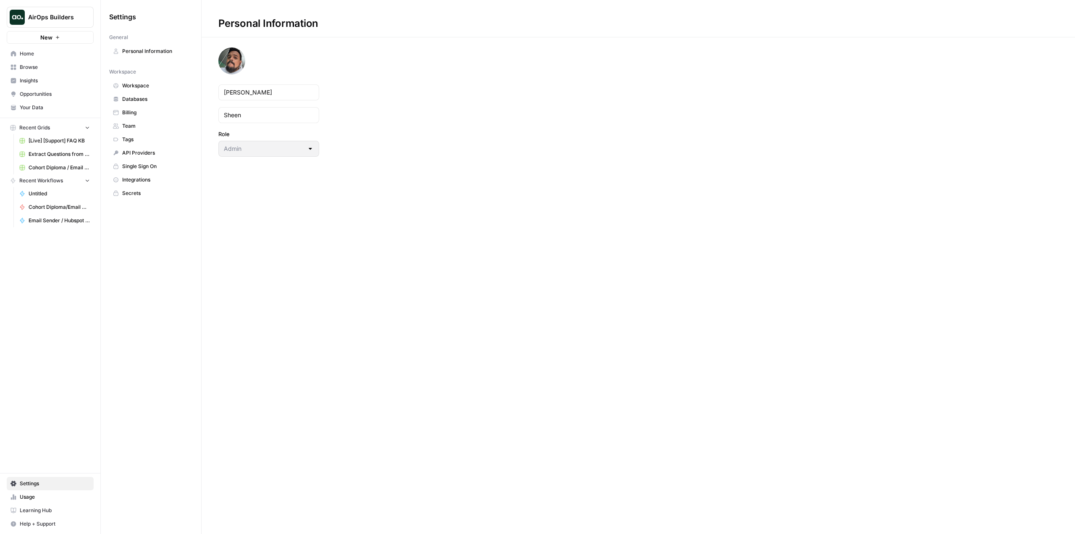
click at [169, 186] on link "Integrations" at bounding box center [151, 179] width 84 height 13
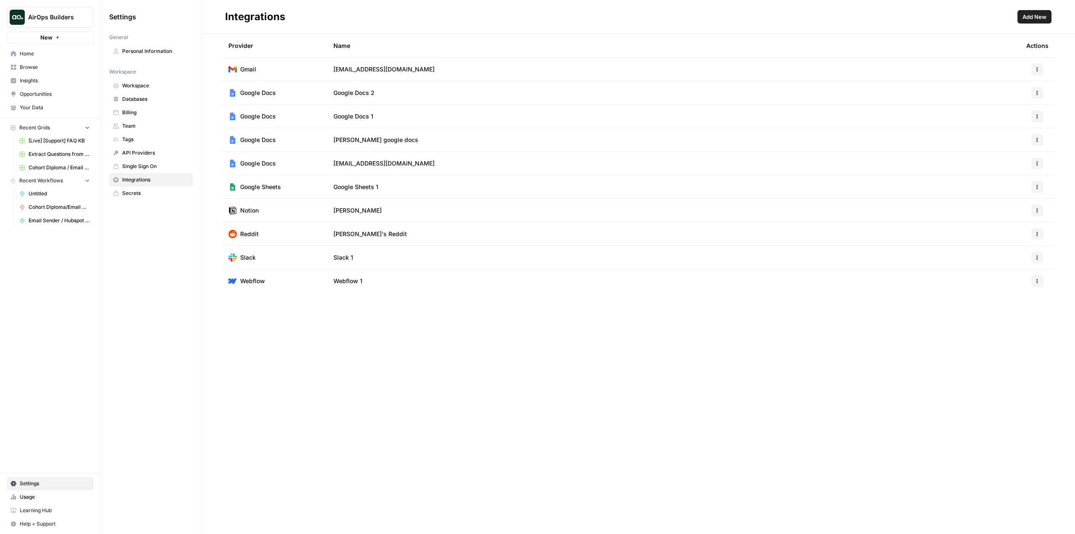
click at [160, 192] on span "Secrets" at bounding box center [155, 193] width 67 height 8
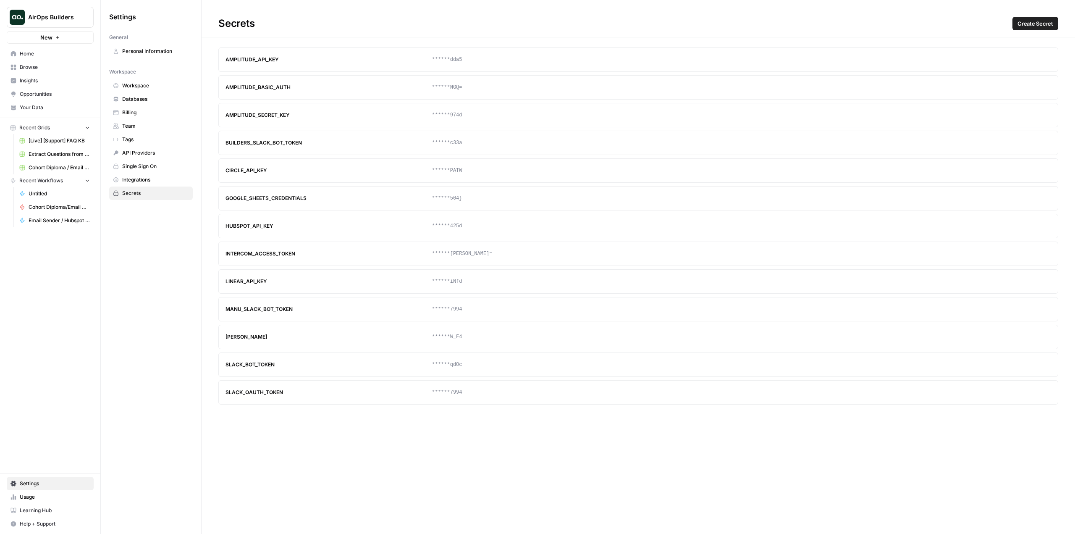
click at [163, 181] on span "Integrations" at bounding box center [155, 180] width 67 height 8
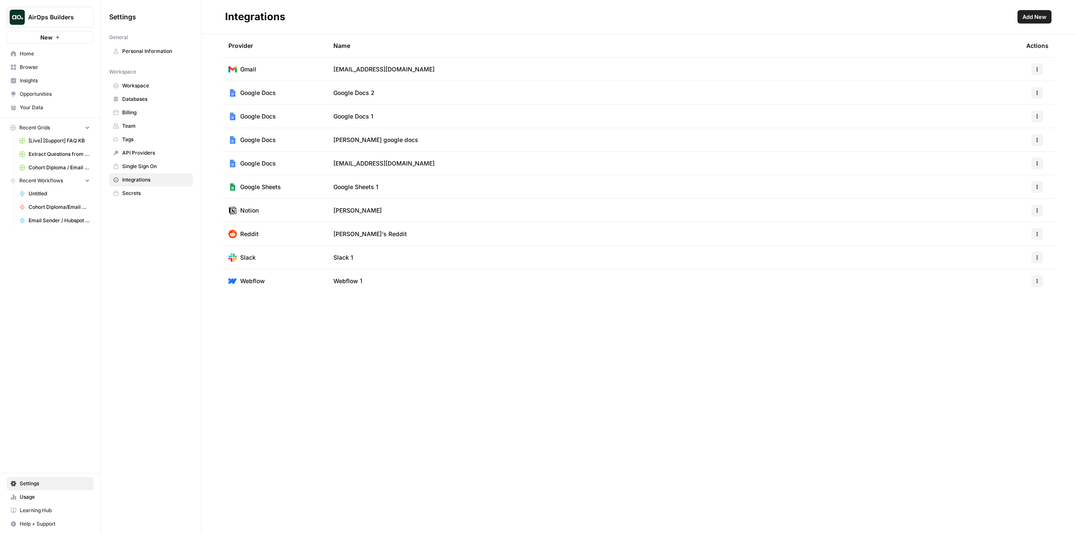
click at [164, 197] on span "Secrets" at bounding box center [155, 193] width 67 height 8
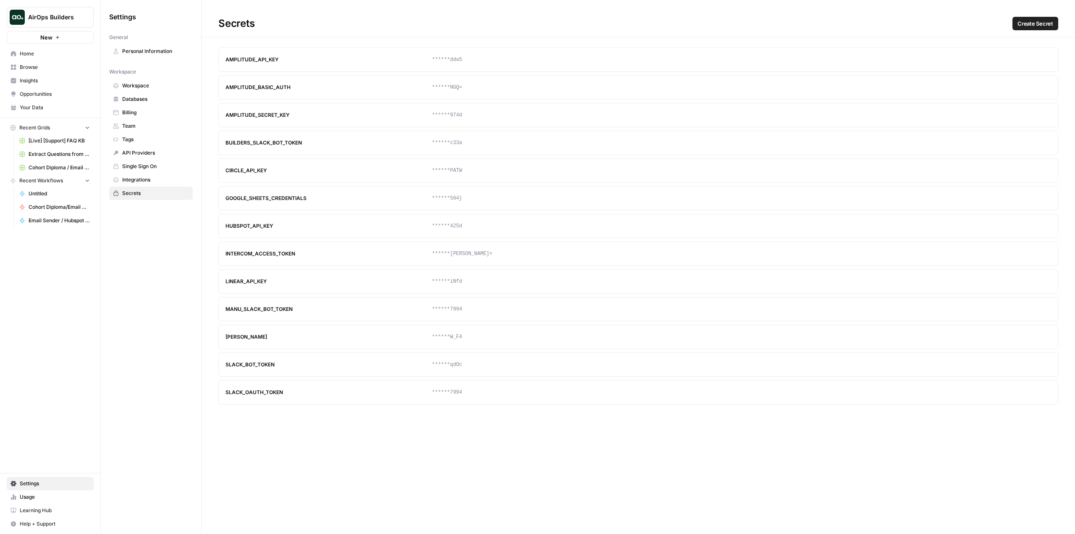
click at [1035, 26] on span "Create Secret" at bounding box center [1036, 23] width 36 height 8
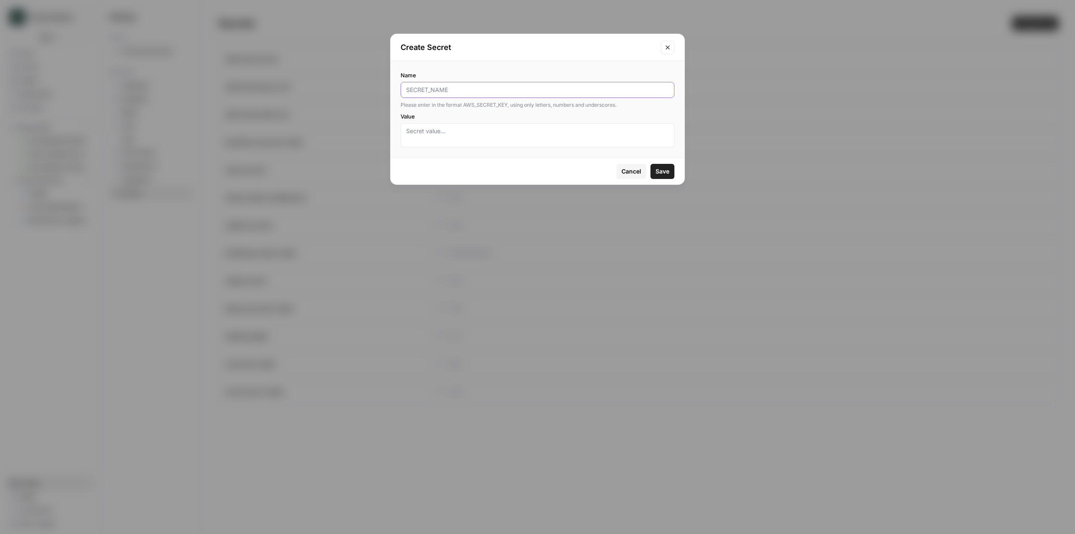
paste input "GOOGLE_DRIVE_CREDENTIALS"
click at [503, 128] on textarea "Value" at bounding box center [537, 135] width 263 height 17
drag, startPoint x: 563, startPoint y: 89, endPoint x: 450, endPoint y: 92, distance: 113.5
click at [450, 92] on input "ENABLEMENT_GOOGLE_DRIVE_CREDENTIALS" at bounding box center [537, 90] width 263 height 8
paste input "LIENT_EMAIL"
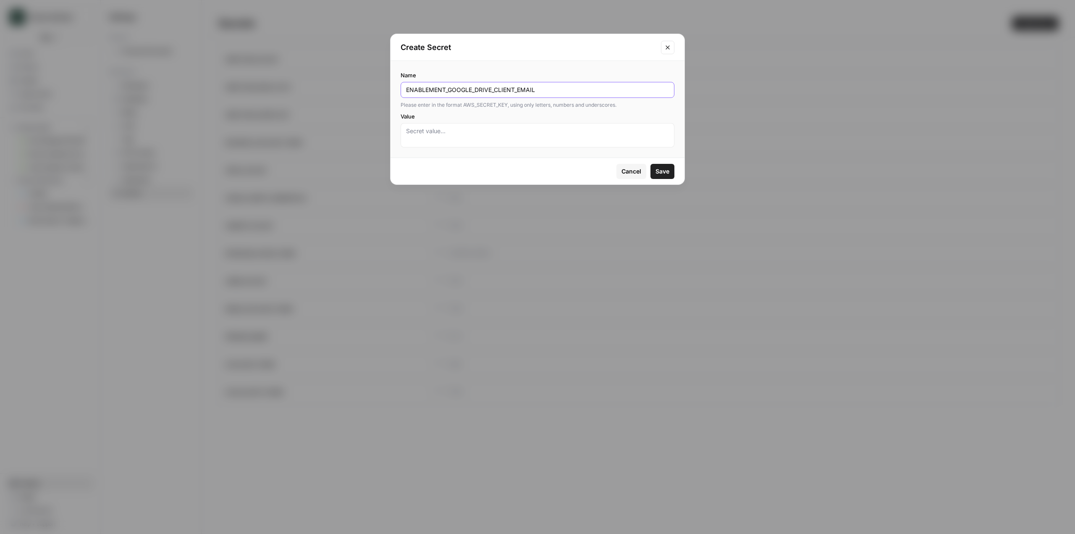
type input "ENABLEMENT_GOOGLE_DRIVE_CLIENT_EMAIL"
click at [628, 35] on div "Create Secret" at bounding box center [538, 47] width 294 height 27
click at [507, 133] on textarea "Value" at bounding box center [537, 135] width 263 height 17
paste textarea "[EMAIL_ADDRESS][DOMAIN_NAME]"
type textarea "[EMAIL_ADDRESS][DOMAIN_NAME]"
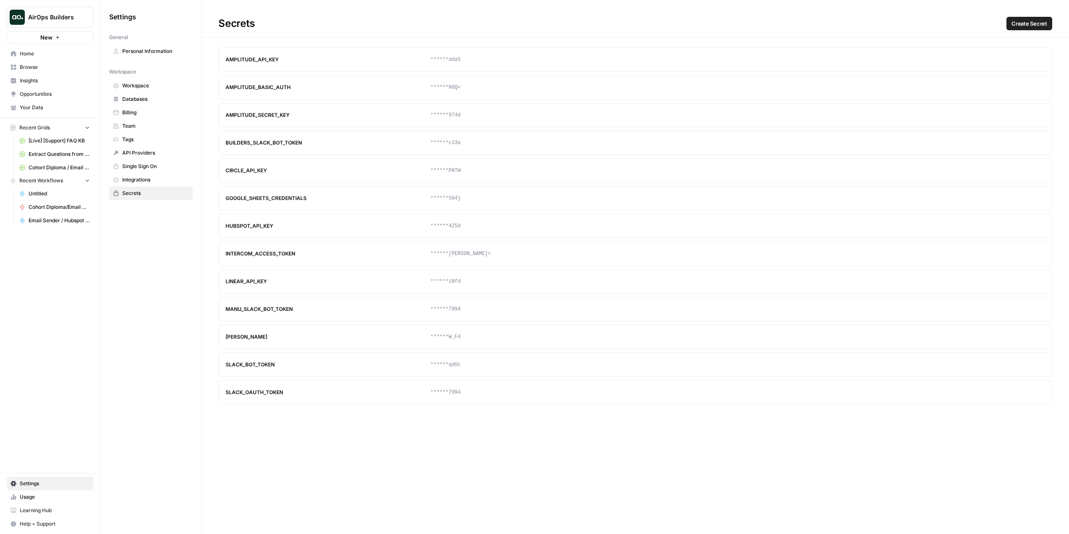
click at [1040, 31] on h1 "Secrets Create Secret" at bounding box center [635, 18] width 867 height 37
click at [1041, 24] on span "Create Secret" at bounding box center [1030, 23] width 36 height 8
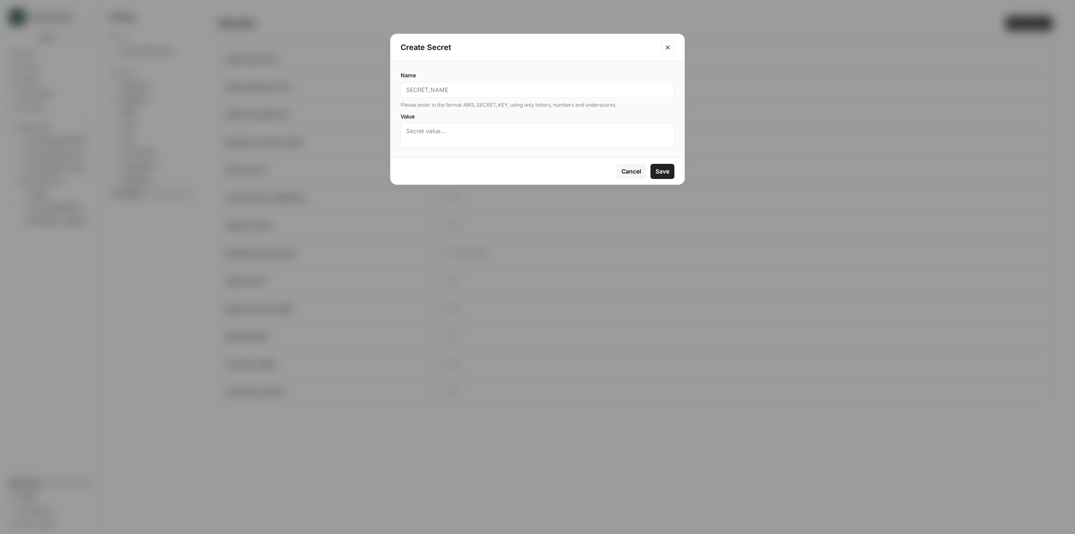
click at [476, 144] on div at bounding box center [538, 135] width 274 height 24
paste textarea "[EMAIL_ADDRESS][DOMAIN_NAME]"
type textarea "[EMAIL_ADDRESS][DOMAIN_NAME]"
click at [487, 84] on div at bounding box center [538, 90] width 274 height 16
type input "ENABLEMENT_GOOGLE_DRIVE_CLIENT_EMAIL"
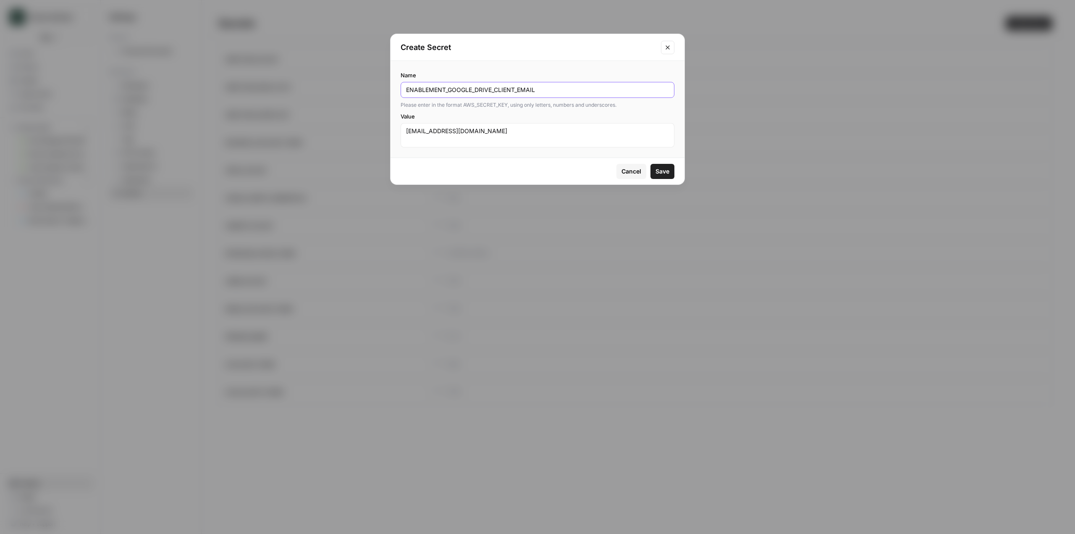
click at [651, 164] on button "Save" at bounding box center [663, 171] width 24 height 15
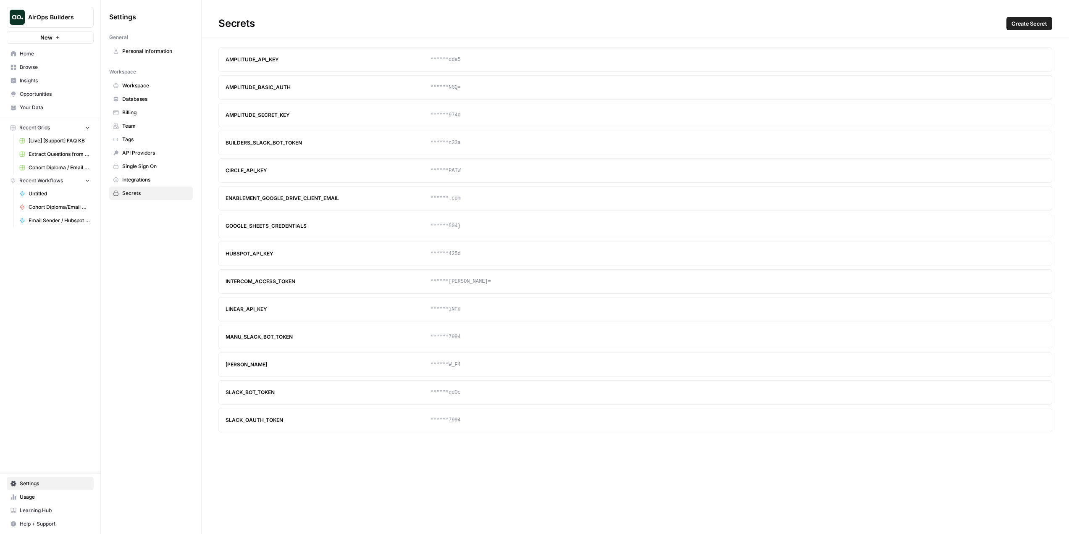
click at [1040, 24] on span "Create Secret" at bounding box center [1030, 23] width 36 height 8
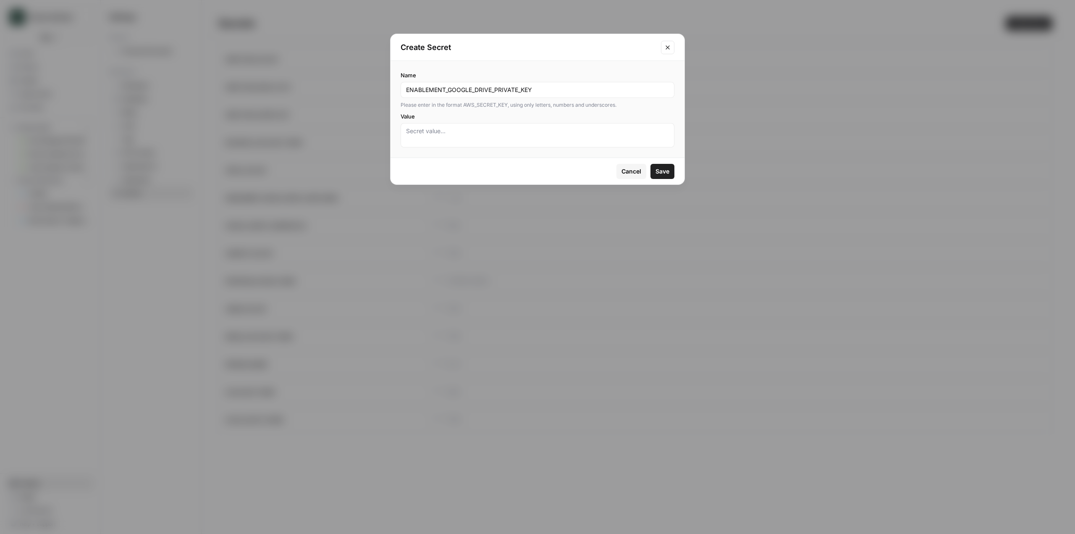
type input "ENABLEMENT_GOOGLE_DRIVE_PRIVATE_KEY"
click at [495, 132] on textarea "Value" at bounding box center [537, 135] width 263 height 17
paste textarea "-----BEGIN PRIVATE KEY-----\nMIIEvwIBADANBgkqhkiG9w0BAQEFAASCBKkwggSlAgEAAoIBAQ…"
type textarea "-----BEGIN PRIVATE KEY-----\nMIIEvwIBADANBgkqhkiG9w0BAQEFAASCBKkwggSlAgEAAoIBAQ…"
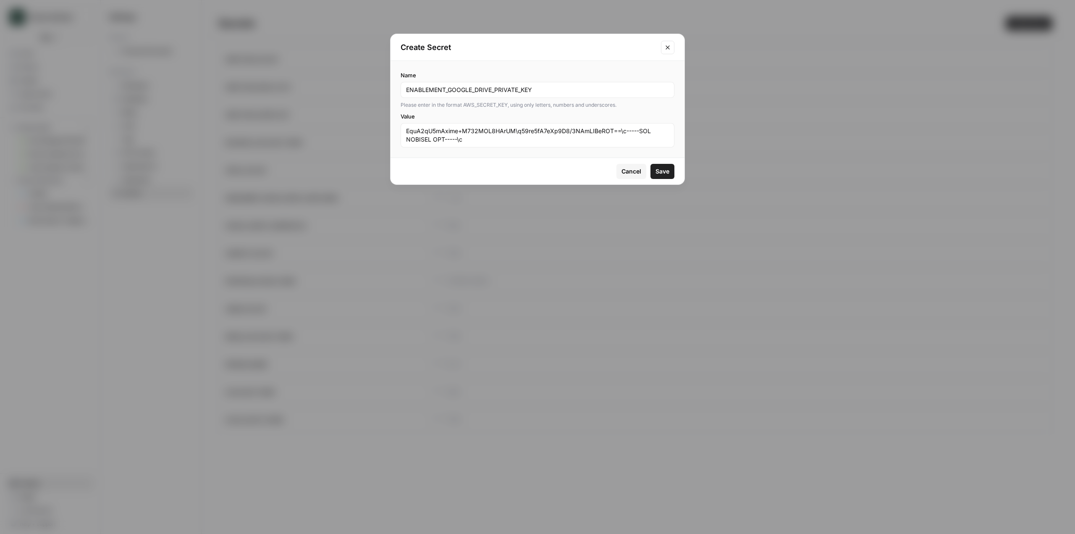
click at [665, 167] on span "Save" at bounding box center [663, 171] width 14 height 8
click at [668, 176] on button "Save" at bounding box center [663, 171] width 24 height 15
click at [670, 45] on icon "Close modal" at bounding box center [668, 47] width 7 height 7
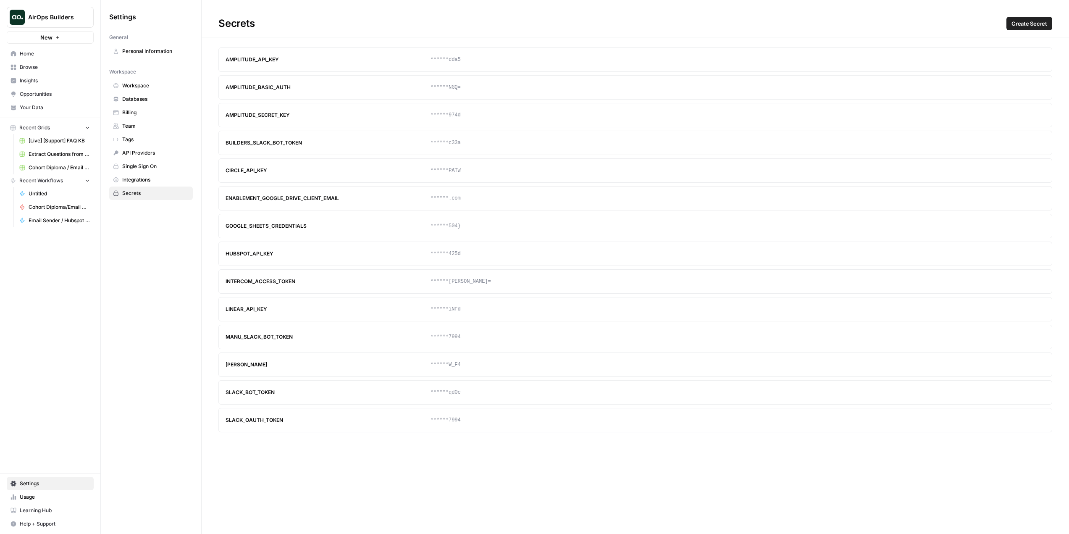
click at [337, 222] on article "GOOGLE_SHEETS_CREDENTIALS [SECURITY_DATA] Update Delete" at bounding box center [635, 226] width 834 height 24
click at [1021, 227] on icon "button" at bounding box center [1023, 226] width 4 height 4
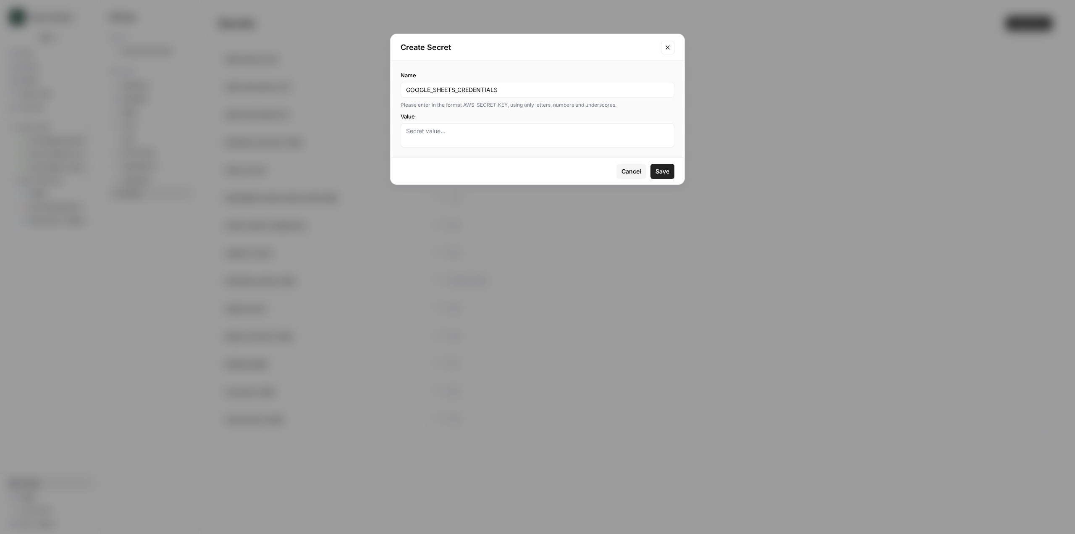
click at [672, 50] on button "Close modal" at bounding box center [667, 47] width 13 height 13
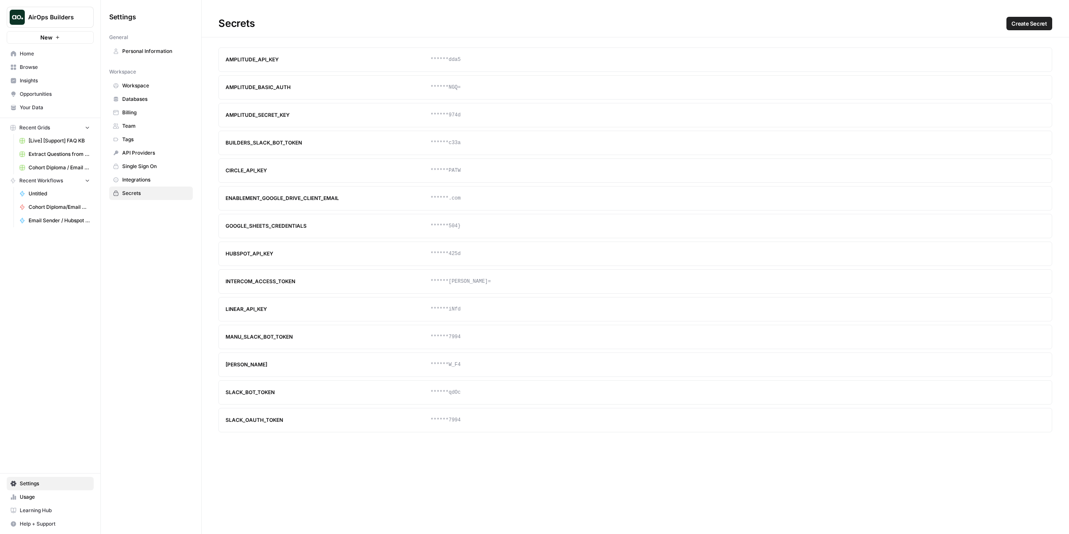
click at [1027, 21] on span "Create Secret" at bounding box center [1030, 23] width 36 height 8
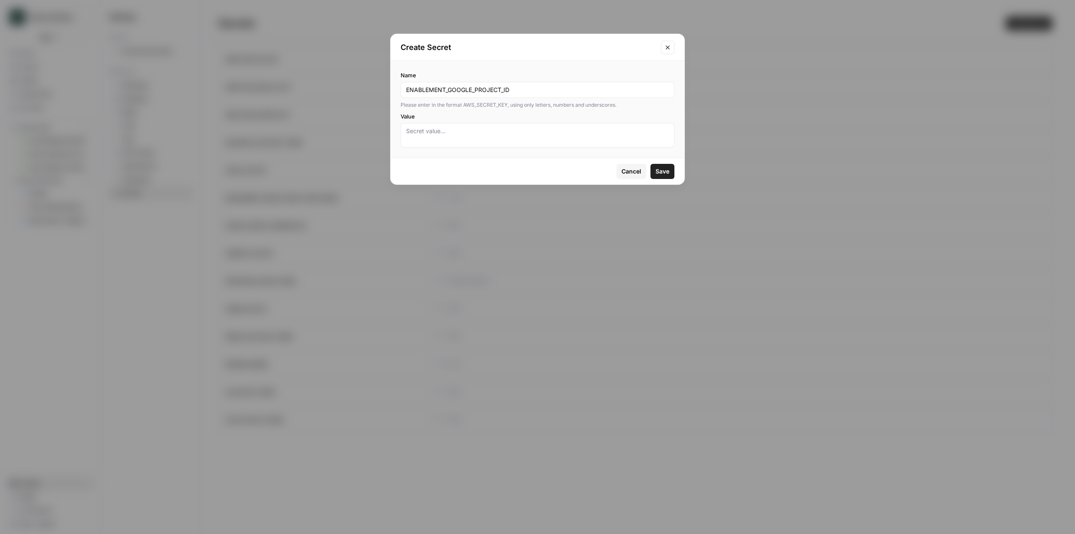
type input "ENABLEMENT_GOOGLE_PROJECT_ID"
click at [583, 138] on textarea "Value" at bounding box center [537, 135] width 263 height 17
click at [656, 35] on div "Create Secret" at bounding box center [538, 47] width 294 height 27
click at [508, 126] on div at bounding box center [538, 135] width 274 height 24
paste textarea "airops-api-connection"
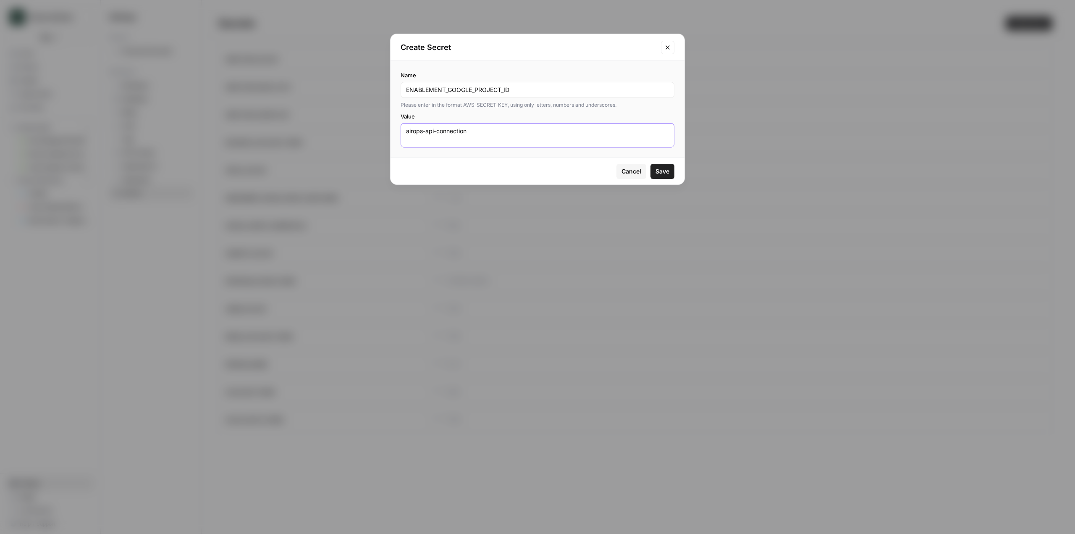
type textarea "airops-api-connection"
click at [667, 175] on span "Save" at bounding box center [663, 171] width 14 height 8
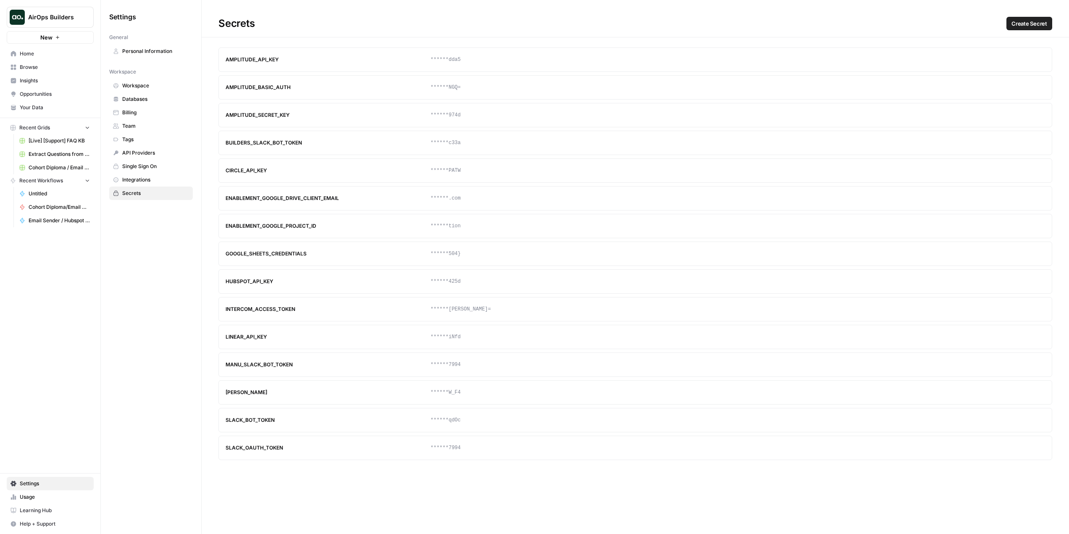
click at [1031, 21] on span "Create Secret" at bounding box center [1030, 23] width 36 height 8
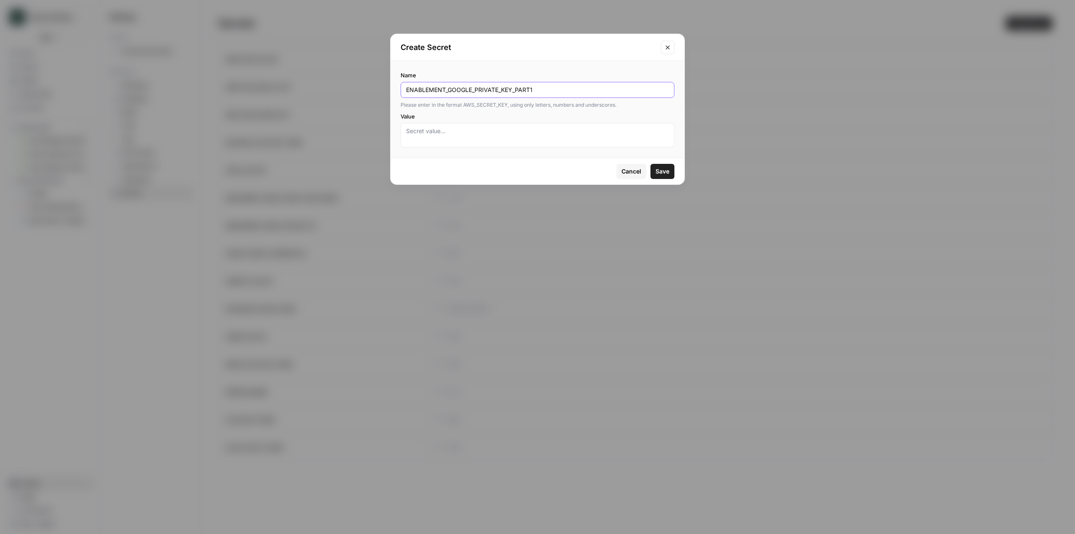
paste input "-----BEGIN PRIVATE KEY-----\nMIIEvwIBADANBgkqhkiG9w0BAQEFAASCBKkwggSlAgEAAoIBAQ…"
type input "ENABLEMENT_GOOGLE_PRIVATE_KEY_PART1"
click at [511, 133] on textarea "Value" at bounding box center [537, 135] width 263 height 17
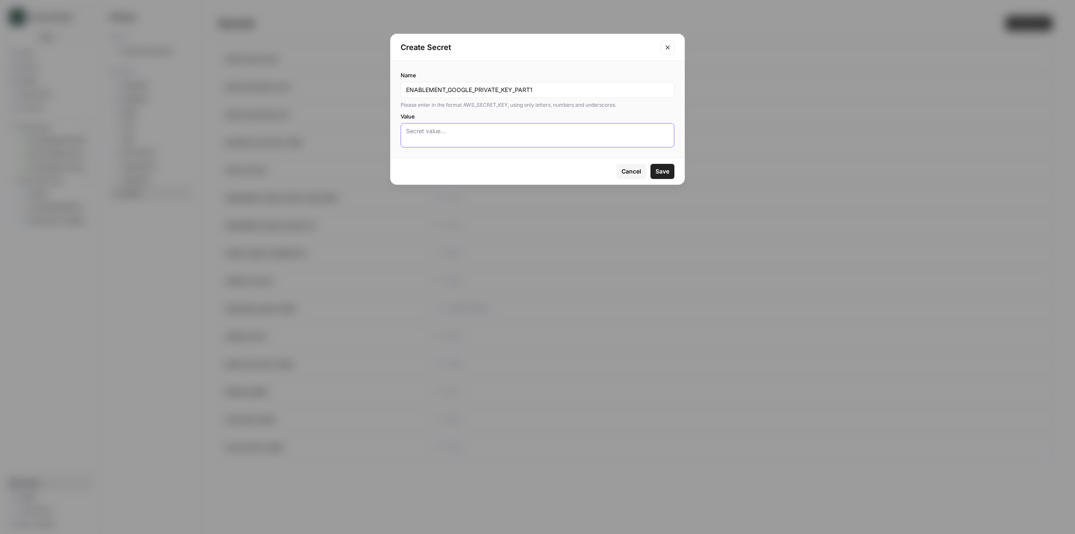
paste textarea "-----BEGIN PRIVATE KEY-----\nMIIEvwIBADANBgkqhkiG9w0BAQEFAASCBKkwggSlAgEAAoIBAQ…"
type textarea "-----BEGIN PRIVATE KEY-----\nMIIEvwIBADANBgkqhkiG9w0BAQEFAASCBKkwggSlAgEAAoIBAQ…"
drag, startPoint x: 554, startPoint y: 75, endPoint x: 553, endPoint y: 81, distance: 6.4
click at [553, 78] on label "Name" at bounding box center [538, 75] width 274 height 8
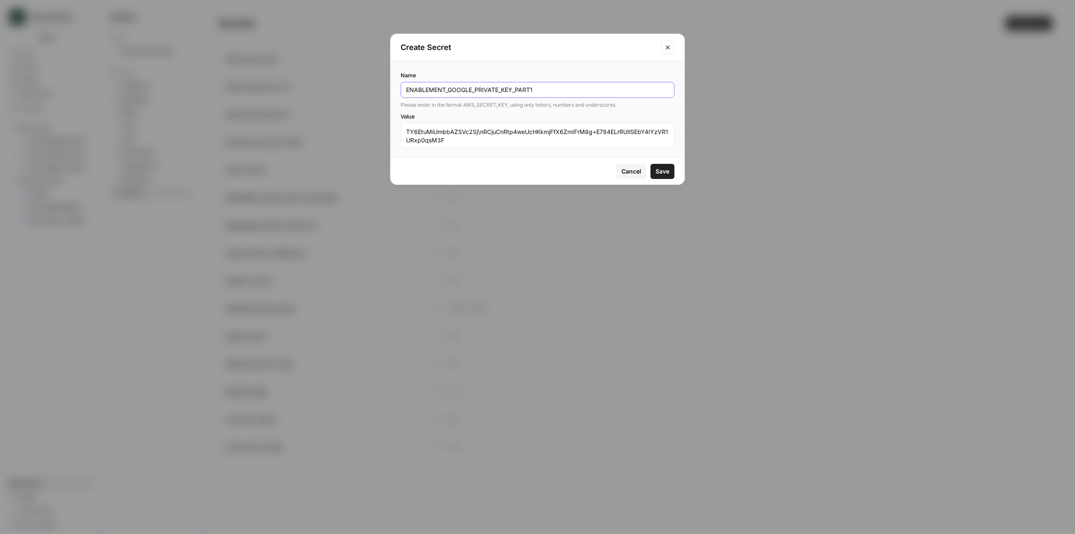
click at [553, 86] on input "ENABLEMENT_GOOGLE_PRIVATE_KEY_PART1" at bounding box center [537, 90] width 263 height 8
click at [554, 85] on div "ENABLEMENT_GOOGLE_PRIVATE_KEY_PART1" at bounding box center [538, 90] width 274 height 16
click at [575, 86] on input "ENABLEMENT_GOOGLE_PRIVATE_KEY_PART1" at bounding box center [537, 90] width 263 height 8
click at [662, 173] on span "Save" at bounding box center [663, 171] width 14 height 8
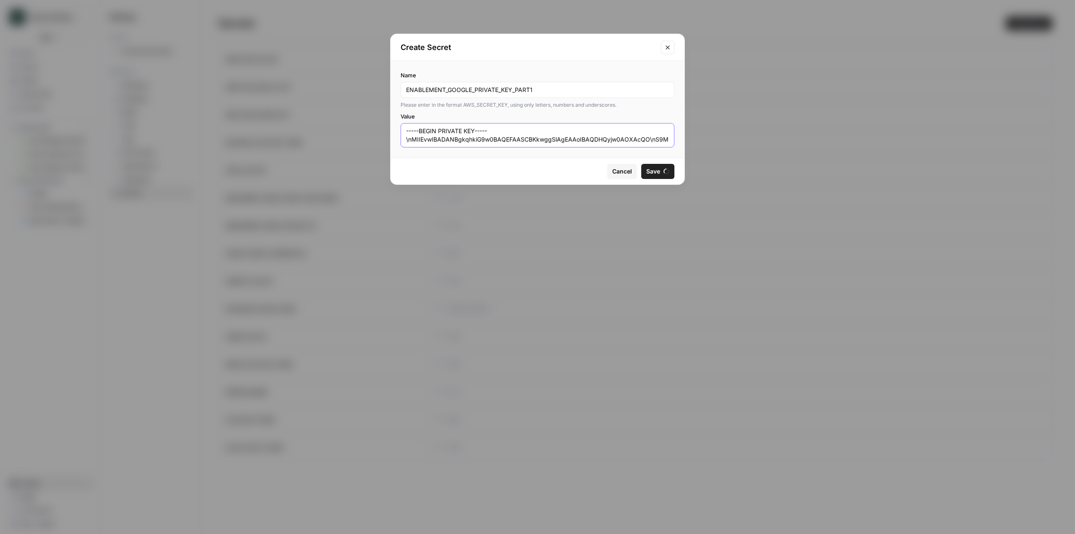
drag, startPoint x: 485, startPoint y: 137, endPoint x: 354, endPoint y: 113, distance: 133.1
click at [354, 113] on div "Create Secret Name ENABLEMENT_GOOGLE_PRIVATE_KEY_PART1 Please enter in the form…" at bounding box center [537, 267] width 1075 height 534
click at [520, 136] on textarea "-----BEGIN PRIVATE KEY-----\nMIIEvwIBADANBgkqhkiG9w0BAQEFAASCBKkwggSlAgEAAoIBAQ…" at bounding box center [537, 135] width 263 height 17
click at [667, 165] on button "Save" at bounding box center [663, 171] width 24 height 15
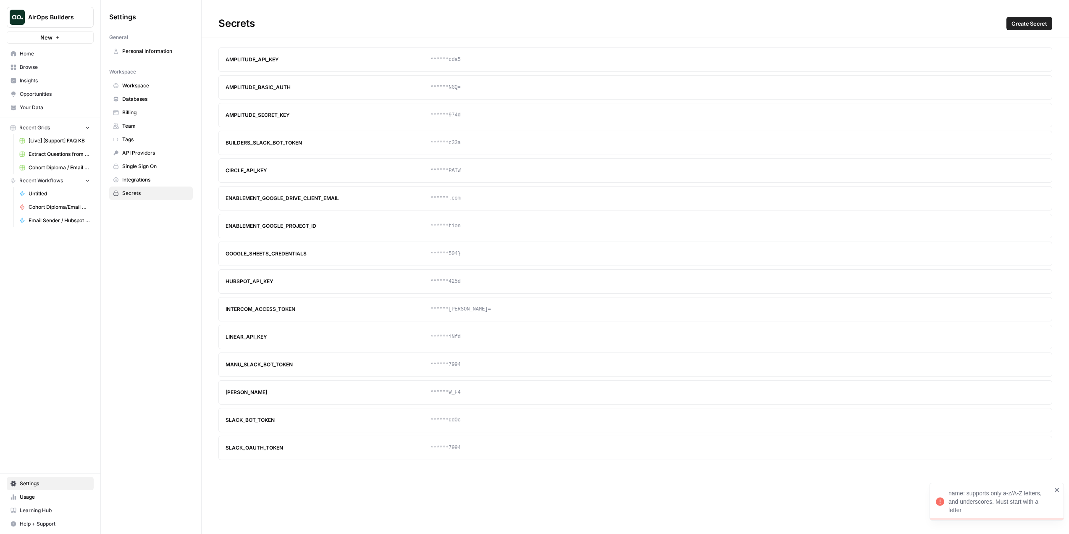
drag, startPoint x: 971, startPoint y: 510, endPoint x: 949, endPoint y: 494, distance: 27.0
click at [949, 494] on div "name: supports only a-z/A-Z letters, and underscores. Must start with a letter" at bounding box center [1000, 501] width 103 height 25
copy div "name: supports only a-z/A-Z letters, and underscores. Must start with a letter"
click at [1036, 26] on span "Create Secret" at bounding box center [1030, 23] width 36 height 8
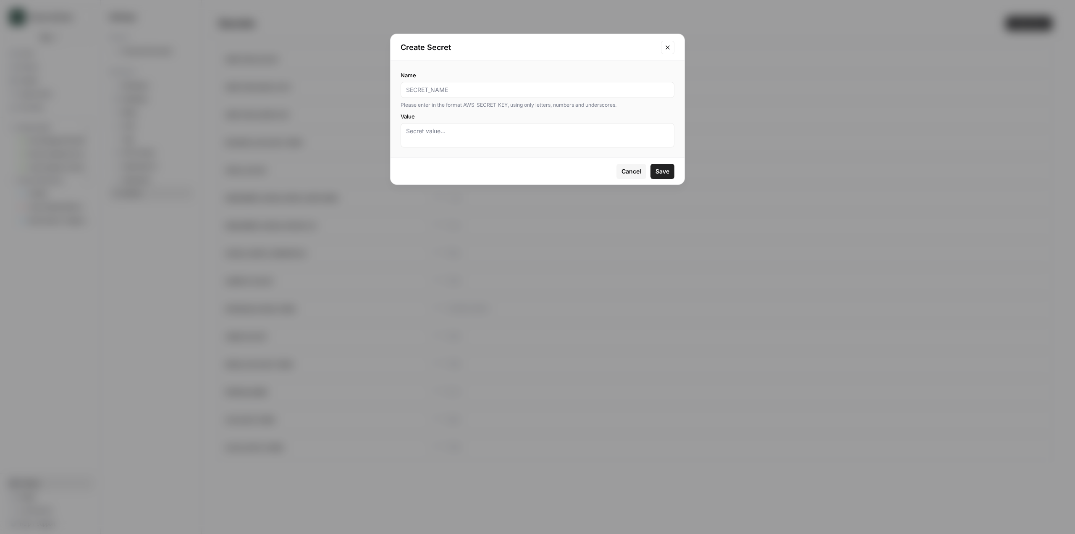
type input "e"
paste input "GOOGLE_CLIENT_EMAIL"
type input "ENABLEMENT_GOOGLE_CLIENT_EMAIL"
paste textarea "-----BEGIN PRIVATE KEY-----\nMIIEvwIBADANBgkqhkiG9w0BAQEFAASCBKkwggSlAgEAAoIBAQ…"
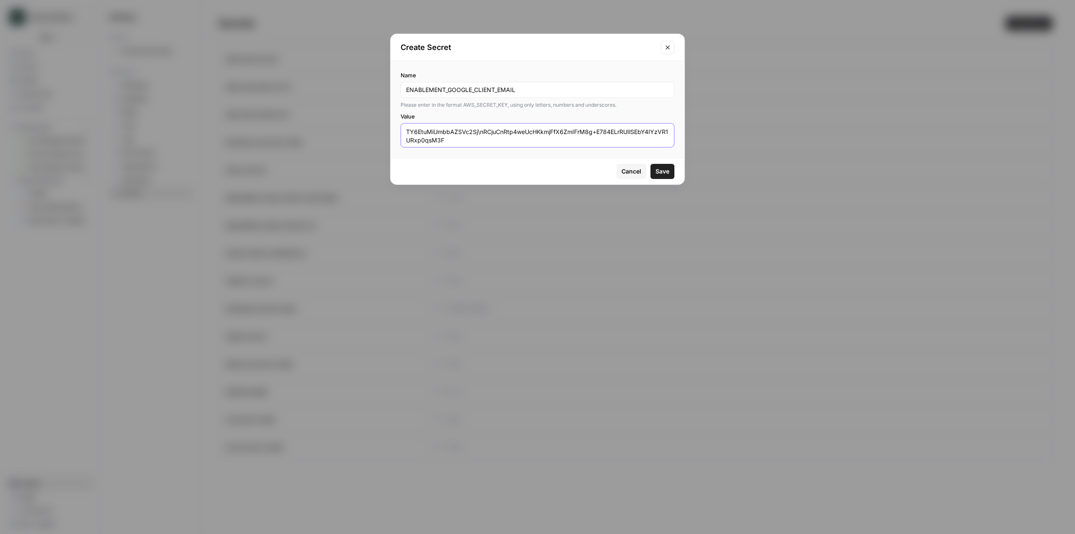
type textarea "-----BEGIN PRIVATE KEY-----\nMIIEvwIBADANBgkqhkiG9w0BAQEFAASCBKkwggSlAgEAAoIBAQ…"
click at [667, 171] on span "Save" at bounding box center [663, 171] width 14 height 8
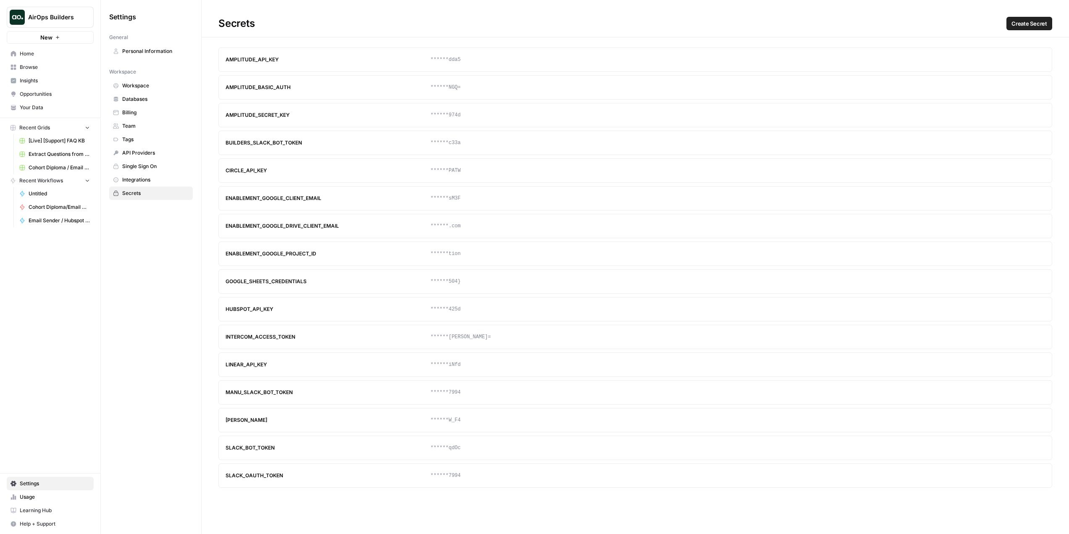
click at [1023, 226] on icon "button" at bounding box center [1022, 225] width 5 height 5
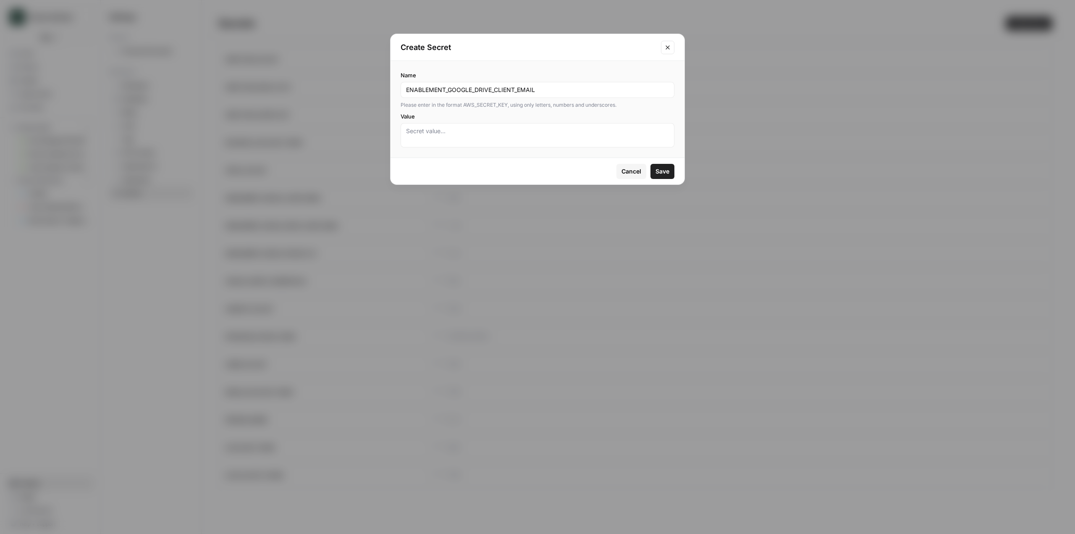
drag, startPoint x: 559, startPoint y: 84, endPoint x: 448, endPoint y: 92, distance: 111.2
click at [448, 92] on div "ENABLEMENT_GOOGLE_DRIVE_CLIENT_EMAIL" at bounding box center [538, 90] width 274 height 16
drag, startPoint x: 448, startPoint y: 92, endPoint x: 551, endPoint y: 94, distance: 102.9
click at [551, 94] on input "ENABLEMENT_GOOGLE_DRIVE_CLIENT_EMAIL" at bounding box center [537, 90] width 263 height 8
paste input "PRIVATE_KEY_FIRST"
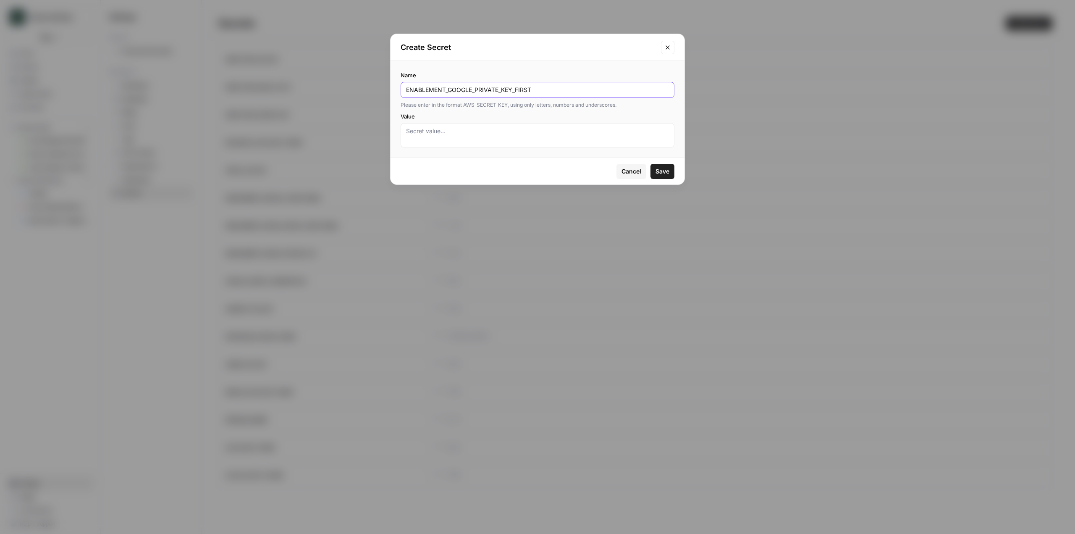
type input "ENABLEMENT_GOOGLE_PRIVATE_KEY_FIRST"
click at [544, 125] on div at bounding box center [538, 135] width 274 height 24
paste textarea "SlAgEAAoIBAQDHQyjw0AOXAcQO\nS9Mj0v9HajkaStSyKOe7LPOWJ/PdLJFCTD8YHIec8KYGlYj7L+L…"
type textarea "SlAgEAAoIBAQDHQyjw0AOXAcQO\nS9Mj0v9HajkaStSyKOe7LPOWJ/PdLJFCTD8YHIec8KYGlYj7L+L…"
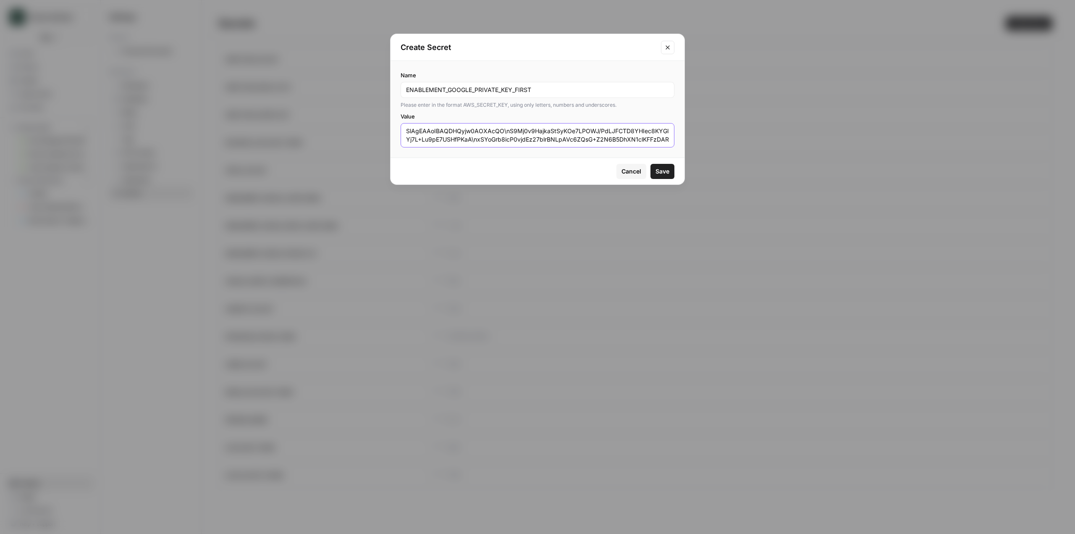
drag, startPoint x: 591, startPoint y: 137, endPoint x: 382, endPoint y: 92, distance: 214.4
click at [378, 92] on div "Create Secret Name ENABLEMENT_GOOGLE_PRIVATE_KEY_FIRST Please enter in the form…" at bounding box center [537, 267] width 1075 height 534
drag, startPoint x: 544, startPoint y: 129, endPoint x: 538, endPoint y: 134, distance: 8.2
click at [544, 130] on textarea "SlAgEAAoIBAQDHQyjw0AOXAcQO\nS9Mj0v9HajkaStSyKOe7LPOWJ/PdLJFCTD8YHIec8KYGlYj7L+L…" at bounding box center [537, 135] width 263 height 17
click at [538, 134] on textarea "SlAgEAAoIBAQDHQyjw0AOXAcQO\nS9Mj0v9HajkaStSyKOe7LPOWJ/PdLJFCTD8YHIec8KYGlYj7L+L…" at bounding box center [537, 135] width 263 height 17
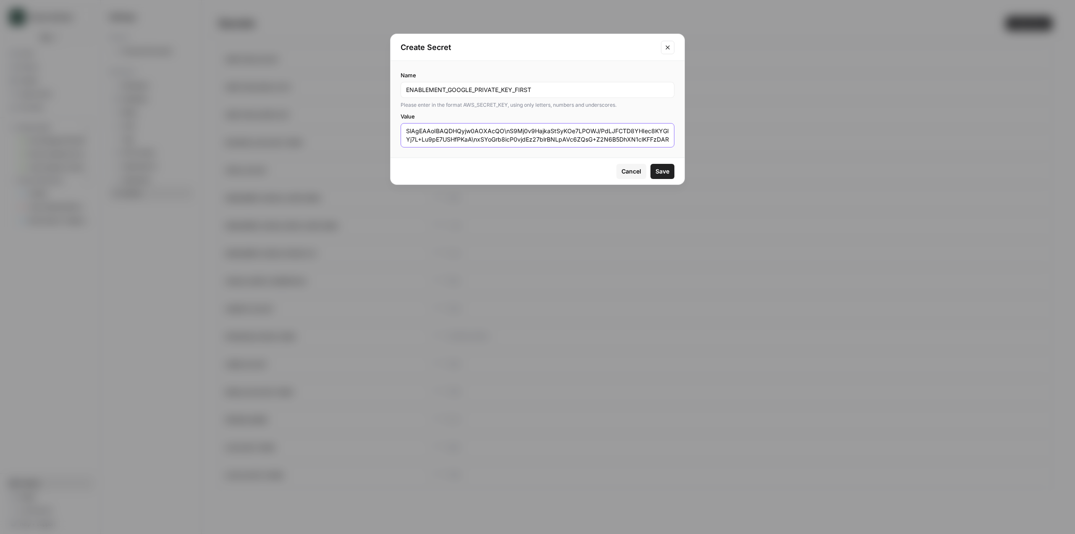
click at [524, 134] on textarea "SlAgEAAoIBAQDHQyjw0AOXAcQO\nS9Mj0v9HajkaStSyKOe7LPOWJ/PdLJFCTD8YHIec8KYGlYj7L+L…" at bounding box center [537, 135] width 263 height 17
drag, startPoint x: 524, startPoint y: 134, endPoint x: 374, endPoint y: 131, distance: 149.6
click at [374, 131] on div "Create Secret Name ENABLEMENT_GOOGLE_PRIVATE_KEY_FIRST Please enter in the form…" at bounding box center [537, 267] width 1075 height 534
paste textarea "-----BEGIN PRIVATE KEY-----\nMIIEvwIBADANBgkqhkiG9w0BAQEFAASCBKkwggSlAgEAAoIBAQ…"
type textarea "-----BEGIN PRIVATE KEY-----\nMIIEvwIBADANBgkqhkiG9w0BAQEFAASCBKkwggSlAgEAAoIBAQ…"
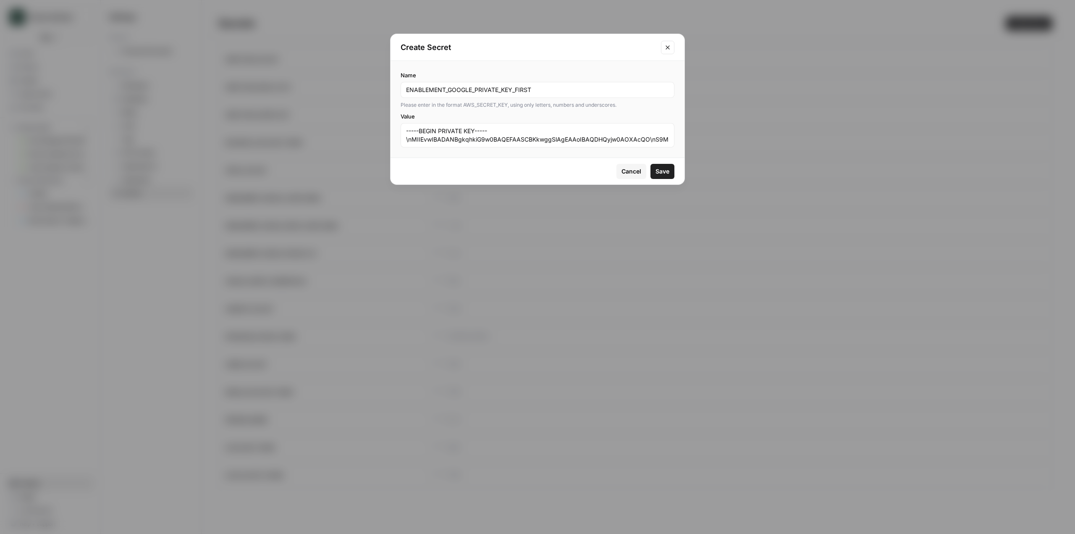
click at [668, 173] on span "Save" at bounding box center [663, 171] width 14 height 8
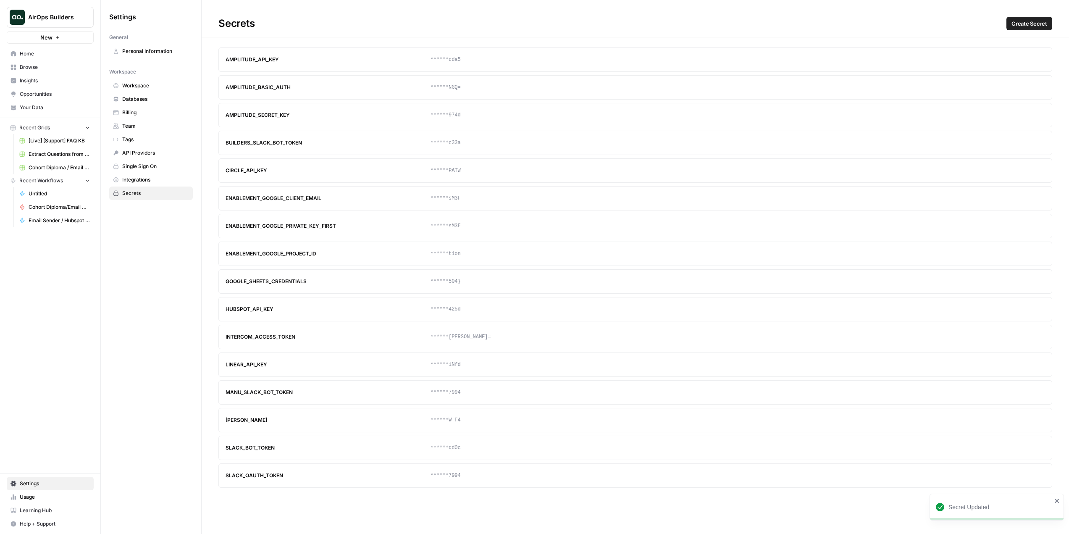
drag, startPoint x: 336, startPoint y: 226, endPoint x: 226, endPoint y: 228, distance: 109.7
click at [226, 228] on div "ENABLEMENT_GOOGLE_PRIVATE_KEY_FIRST" at bounding box center [328, 226] width 205 height 8
copy div "ENABLEMENT_GOOGLE_PRIVATE_KEY_FIRST"
click at [1025, 25] on span "Create Secret" at bounding box center [1030, 23] width 36 height 8
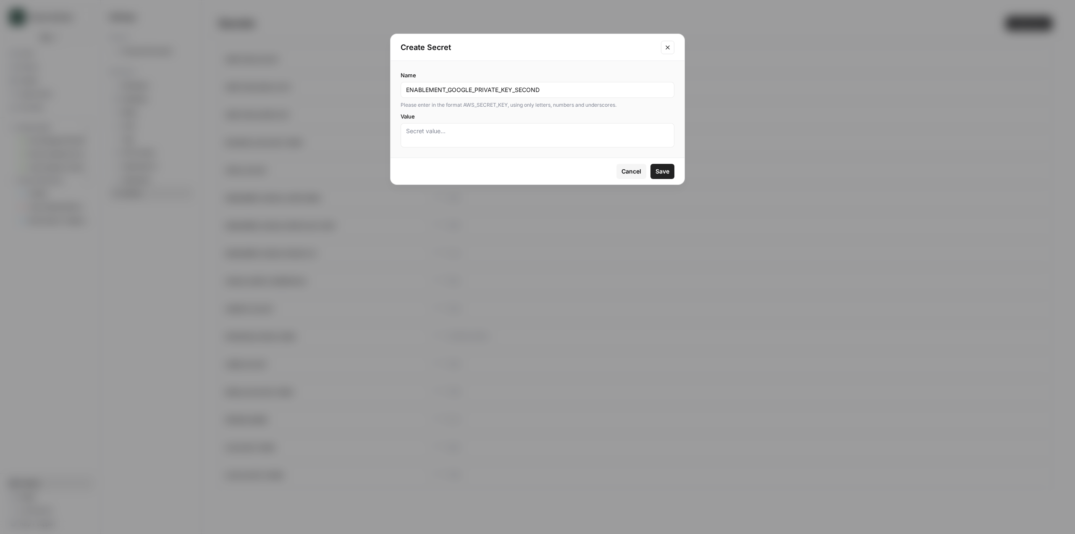
type input "ENABLEMENT_GOOGLE_PRIVATE_KEY_SECOND"
paste textarea "+/L6JY0gRk17nn4AmFD+fkL/PbdVeXXMB188cCdHEPoz941e+lO23QIp4cHCPBVX\nHe/ggd+j7kei/…"
type textarea "+/L6JY0gRk17nn4AmFD+fkL/PbdVeXXMB188cCdHEPoz941e+lO23QIp4cHCPBVX\nHe/ggd+j7kei/…"
click at [673, 173] on button "Save" at bounding box center [663, 171] width 24 height 15
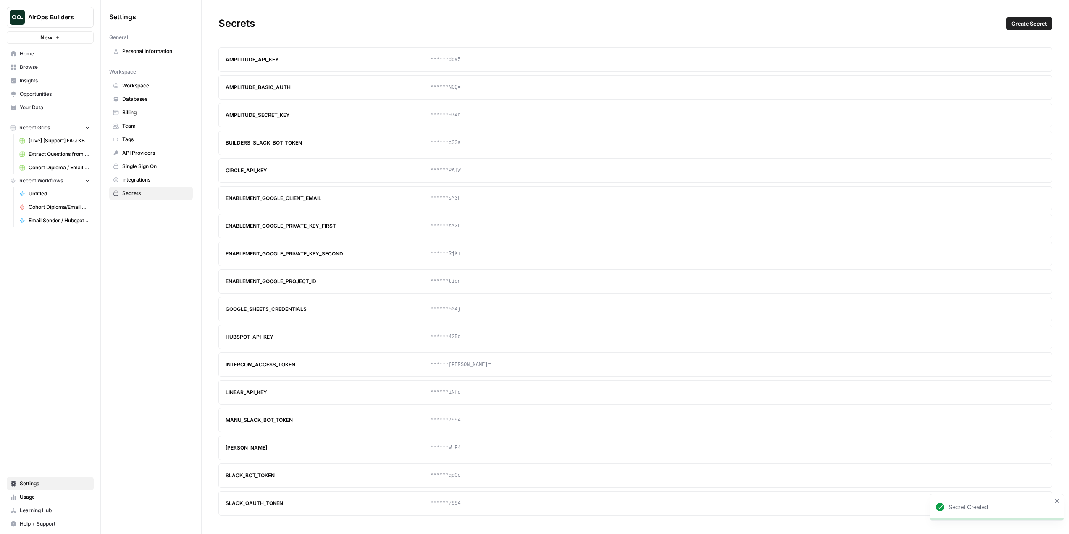
drag, startPoint x: 347, startPoint y: 254, endPoint x: 219, endPoint y: 255, distance: 127.3
click at [219, 255] on article "ENABLEMENT_GOOGLE_PRIVATE_KEY_SECOND ******RjK+ Update Delete" at bounding box center [635, 254] width 834 height 24
copy div "ENABLEMENT_GOOGLE_PRIVATE_KEY_SECOND"
click at [1030, 22] on span "Create Secret" at bounding box center [1030, 23] width 36 height 8
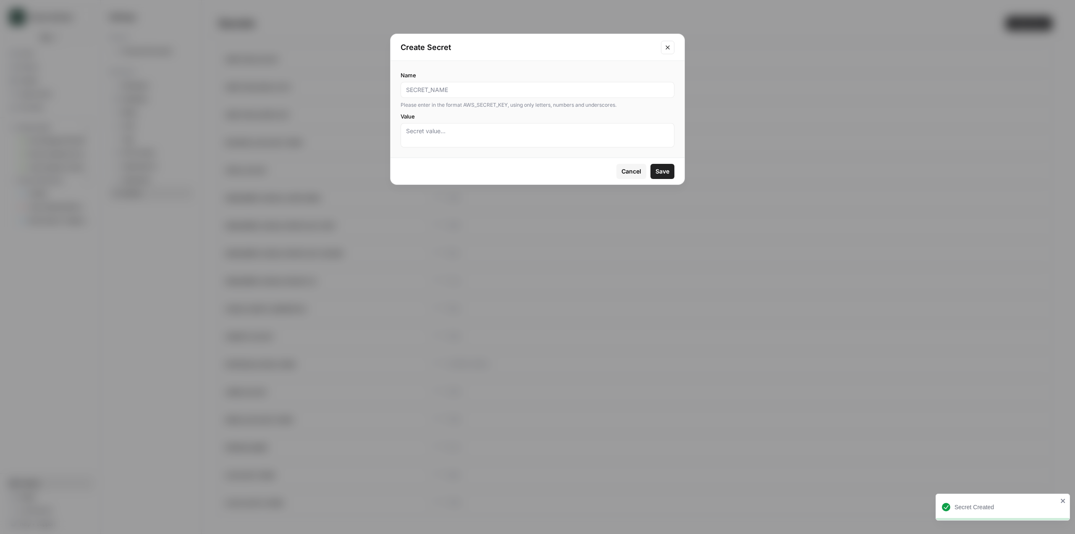
type input "ENABLEMENT_GOOGLE_PRIVATE_KEY_SECOND"
type input "ENABLEMENT_GOOGLE_PRIVATE_KEY_THIRD"
paste textarea "/iRJpsHq7Aeso89ACczrEO5k7RMEcntJpJ32nG3hIaqg1xl49j2Wzc2CVgefazUJ\nzp1oEmV2PwKBg…"
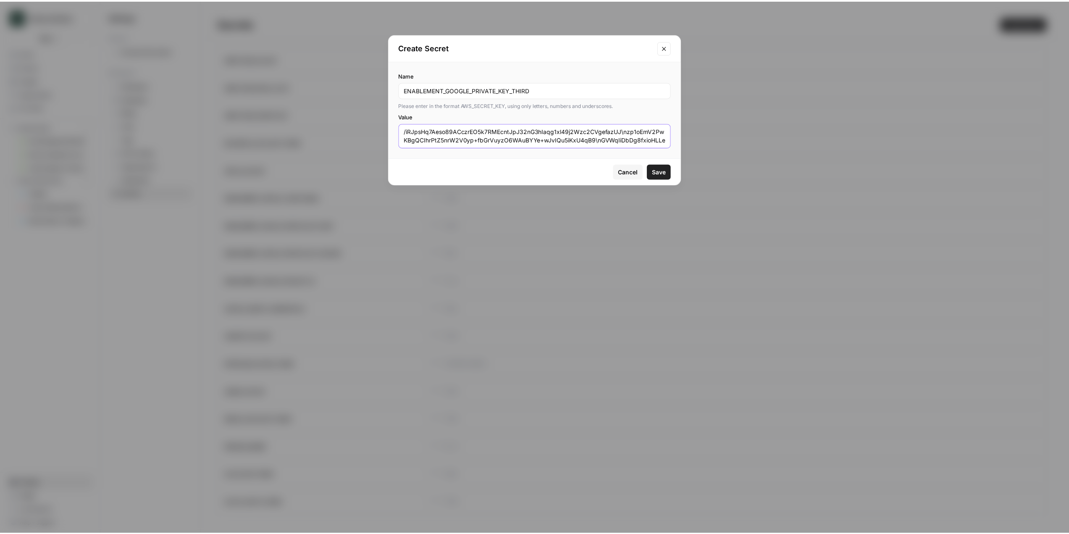
scroll to position [58, 0]
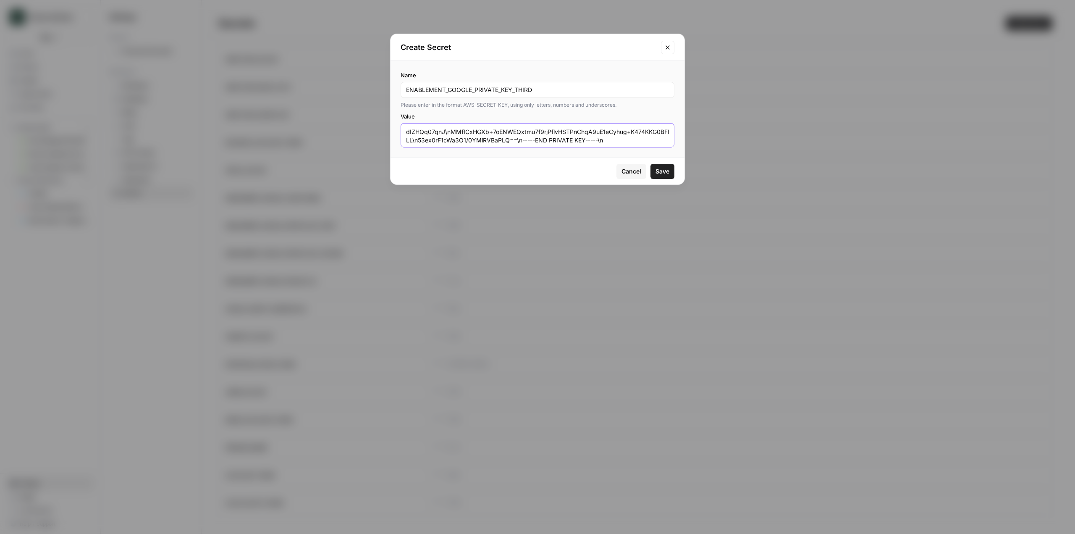
type textarea "/iRJpsHq7Aeso89ACczrEO5k7RMEcntJpJ32nG3hIaqg1xl49j2Wzc2CVgefazUJ\nzp1oEmV2PwKBg…"
click at [666, 171] on span "Save" at bounding box center [663, 171] width 14 height 8
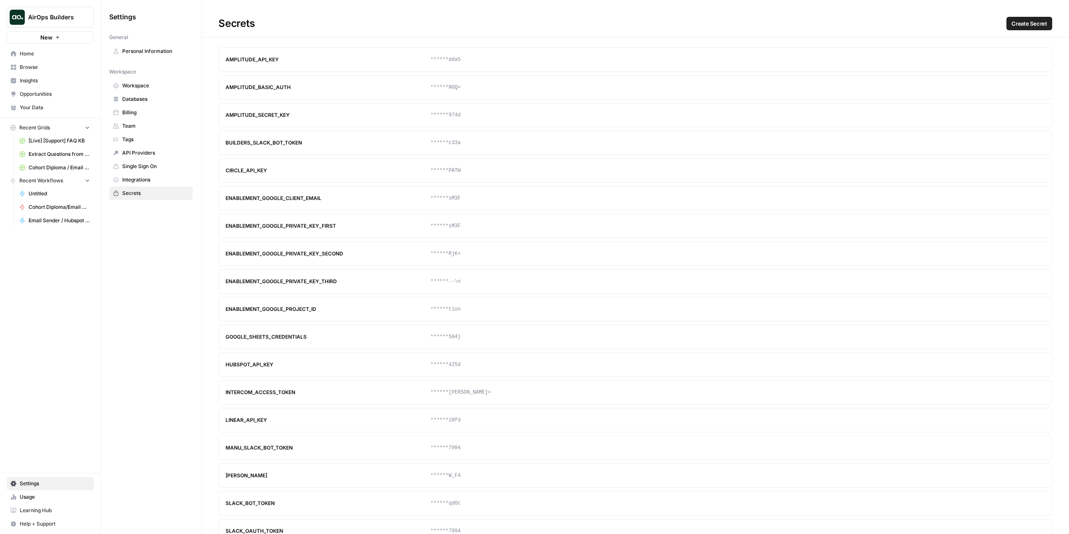
drag, startPoint x: 224, startPoint y: 197, endPoint x: 472, endPoint y: 307, distance: 271.2
click at [472, 307] on section "AMPLITUDE_API_KEY ******dda5 Update Delete AMPLITUDE_BASIC_AUTH ******NGQ= Upda…" at bounding box center [635, 295] width 834 height 496
copy section "ENABLEMENT_GOOGLE_CLIENT_EMAIL ******sM3F Update Delete ENABLEMENT_GOOGLE_PRIVA…"
click at [375, 201] on div "ENABLEMENT_GOOGLE_CLIENT_EMAIL" at bounding box center [328, 198] width 205 height 8
click at [1021, 198] on icon "button" at bounding box center [1023, 198] width 4 height 4
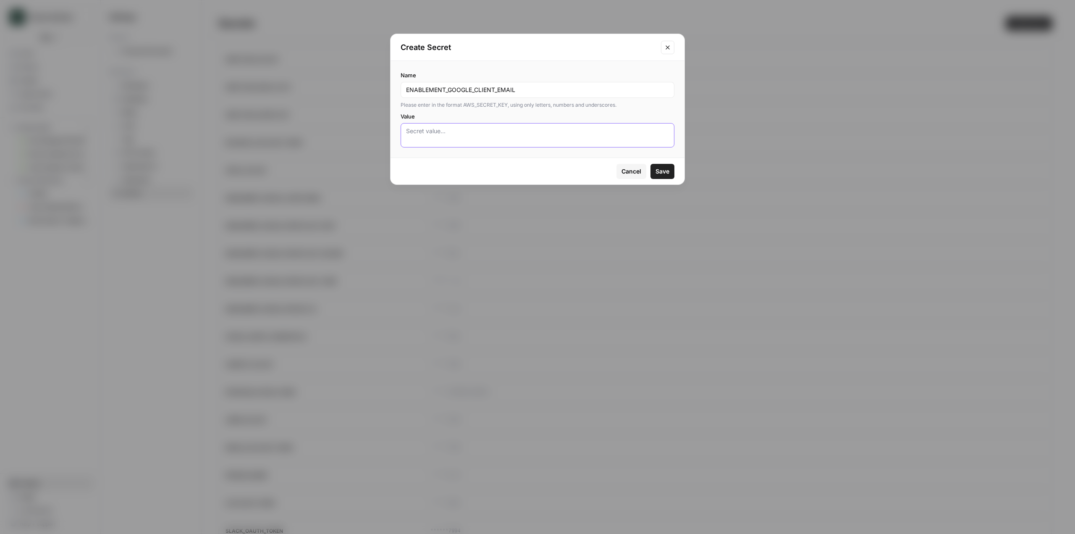
click at [500, 137] on textarea "Value" at bounding box center [537, 135] width 263 height 17
paste textarea "manuelsheen@airops-api-connection.iam.gserviceaccount.com"
type textarea "manuelsheen@airops-api-connection.iam.gserviceaccount.com"
click at [667, 171] on span "Save" at bounding box center [663, 171] width 14 height 8
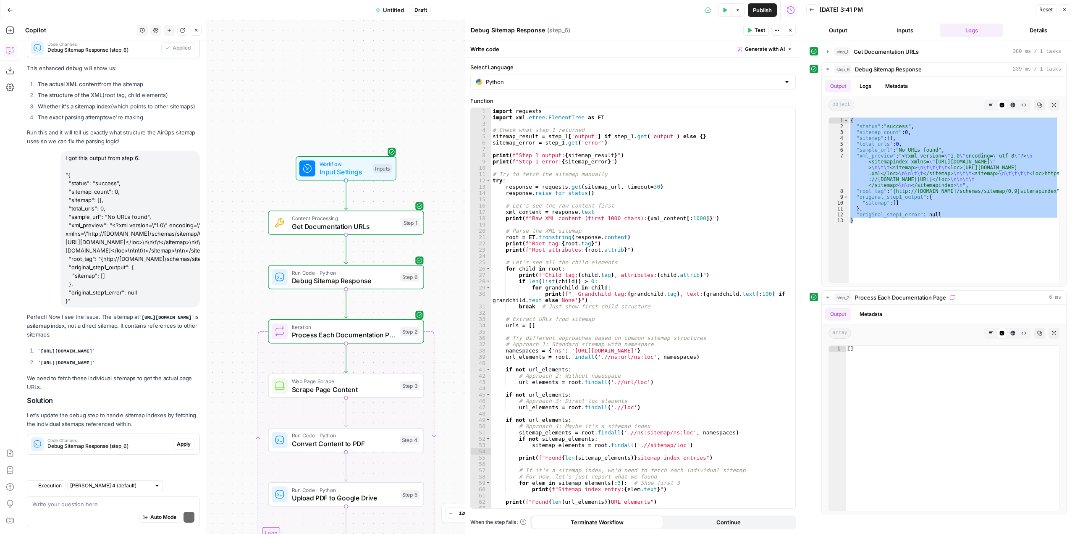
scroll to position [3754, 0]
click at [177, 446] on span "Apply" at bounding box center [184, 444] width 14 height 8
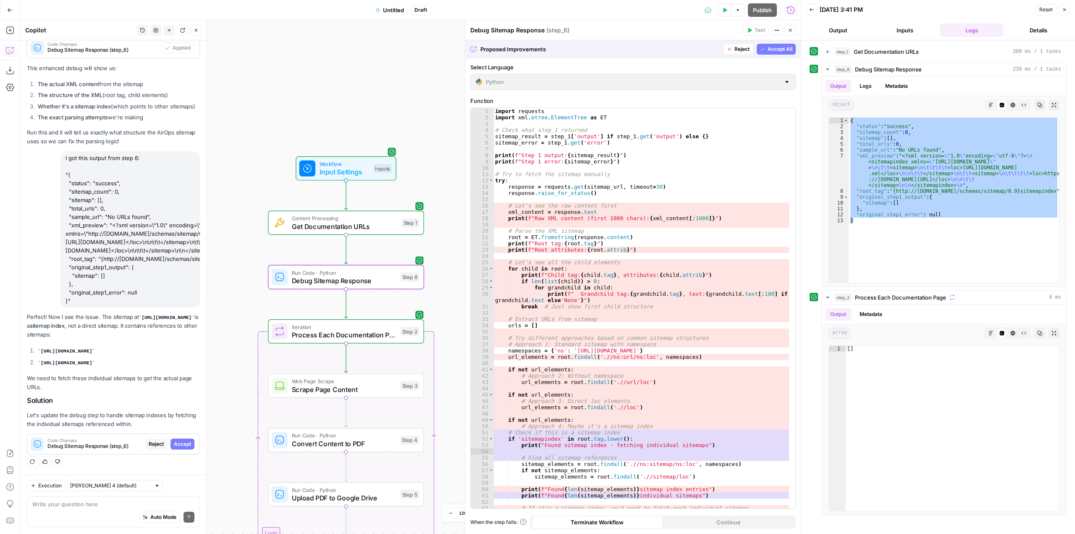
click at [175, 446] on span "Accept" at bounding box center [182, 444] width 17 height 8
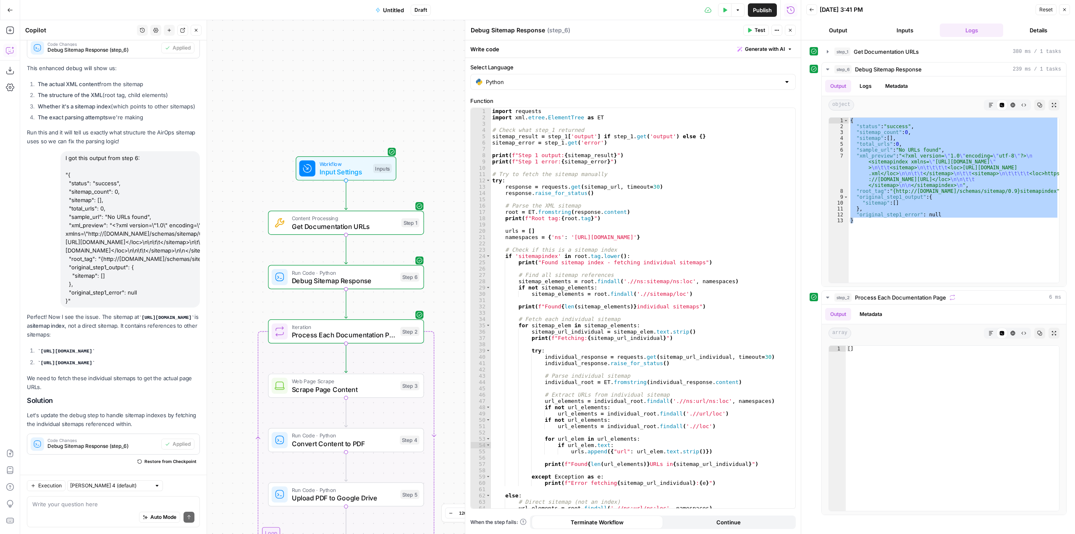
click at [725, 9] on icon "button" at bounding box center [726, 10] width 4 height 5
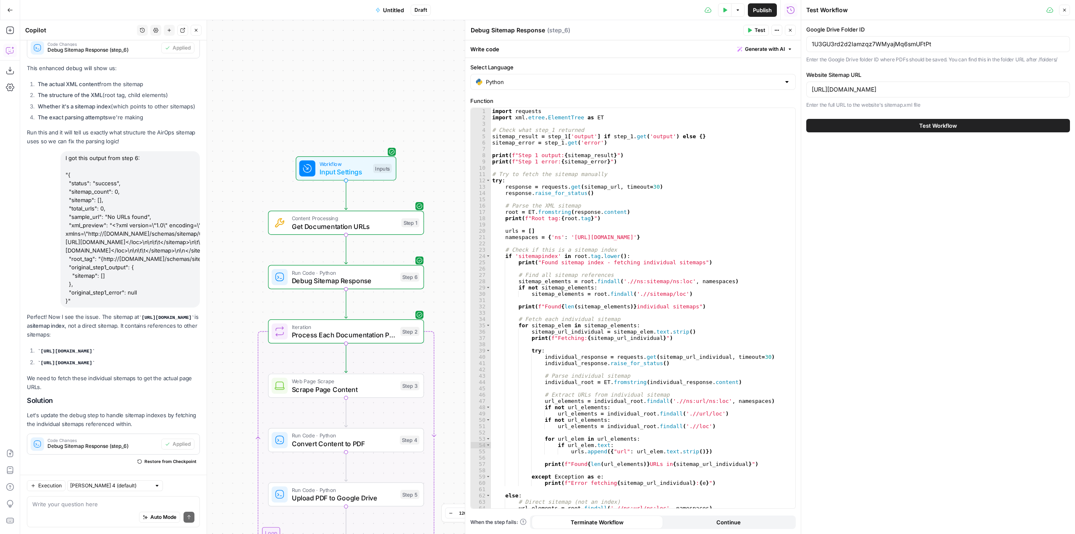
click at [943, 118] on div "Google Drive Folder ID 1U3GU3rd2d2Iamzqz7WMyajMq6smUFtPt Enter the Google Drive…" at bounding box center [939, 78] width 274 height 117
click at [942, 129] on span "Test Workflow" at bounding box center [939, 125] width 38 height 8
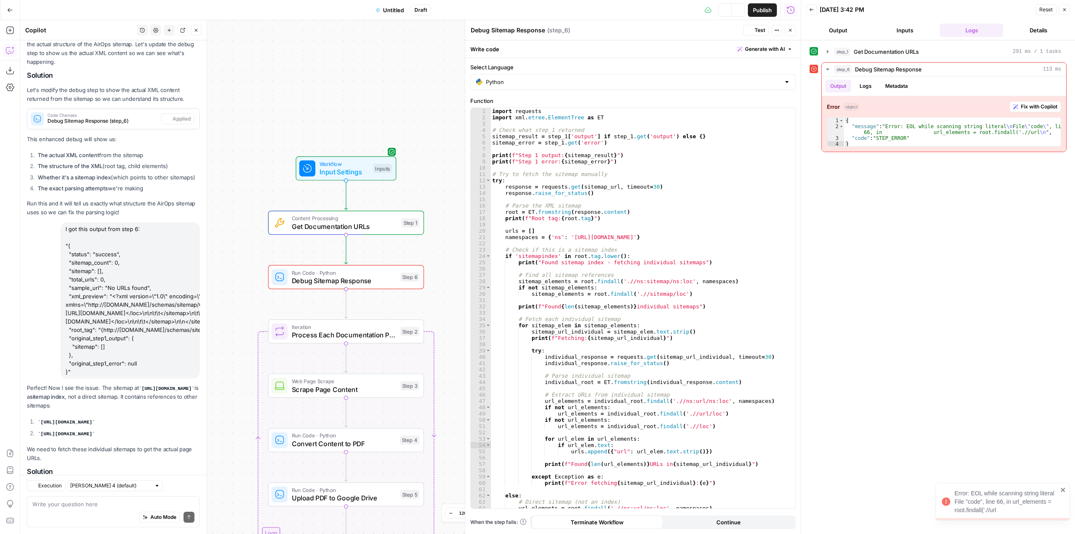
scroll to position [3754, 0]
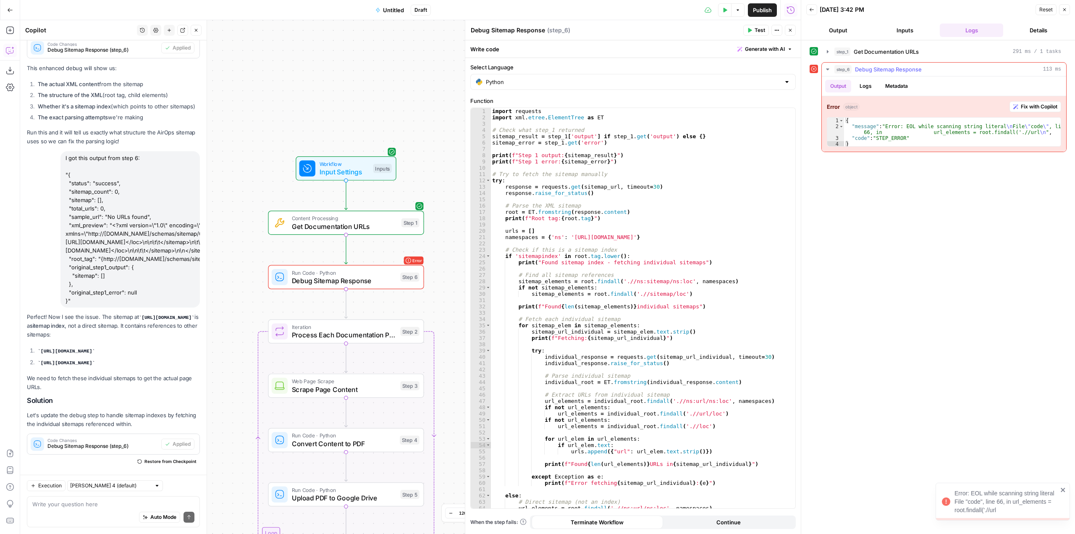
click at [1032, 105] on span "Fix with Copilot" at bounding box center [1039, 107] width 37 height 8
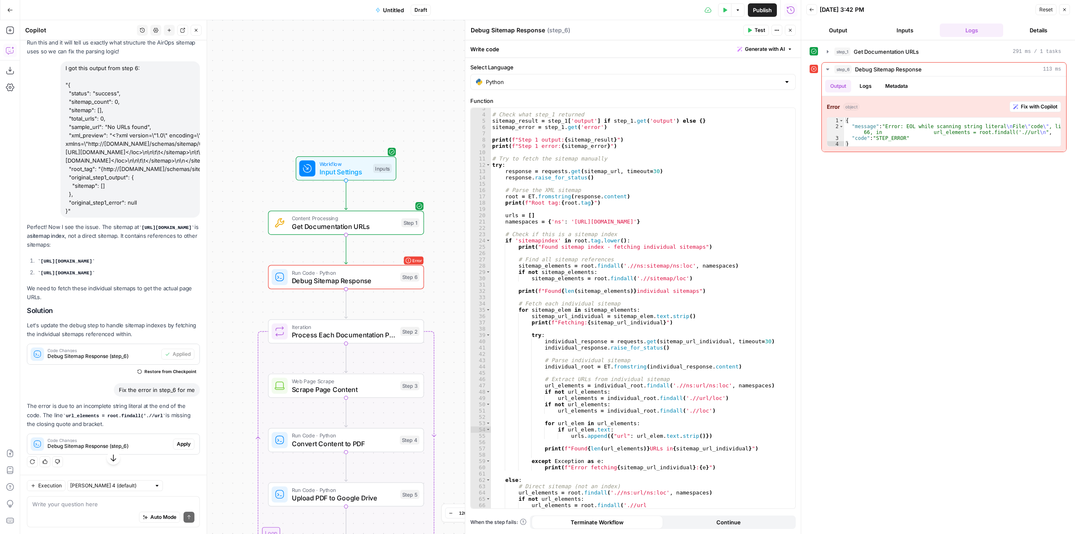
scroll to position [3844, 0]
click at [181, 450] on div "Code Changes Debug Sitemap Response (step_6) Apply" at bounding box center [113, 443] width 172 height 13
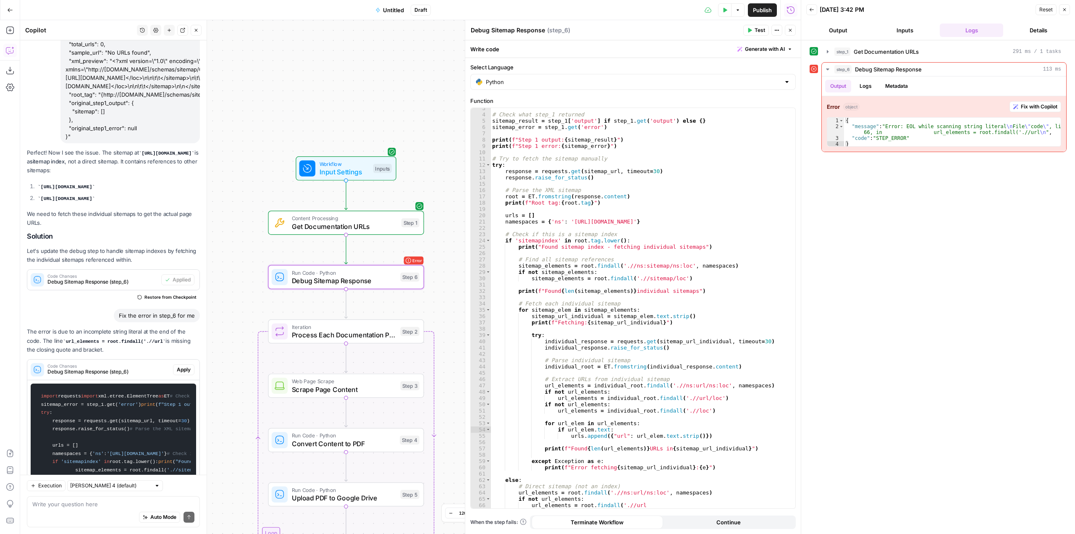
click at [181, 373] on span "Apply" at bounding box center [184, 370] width 14 height 8
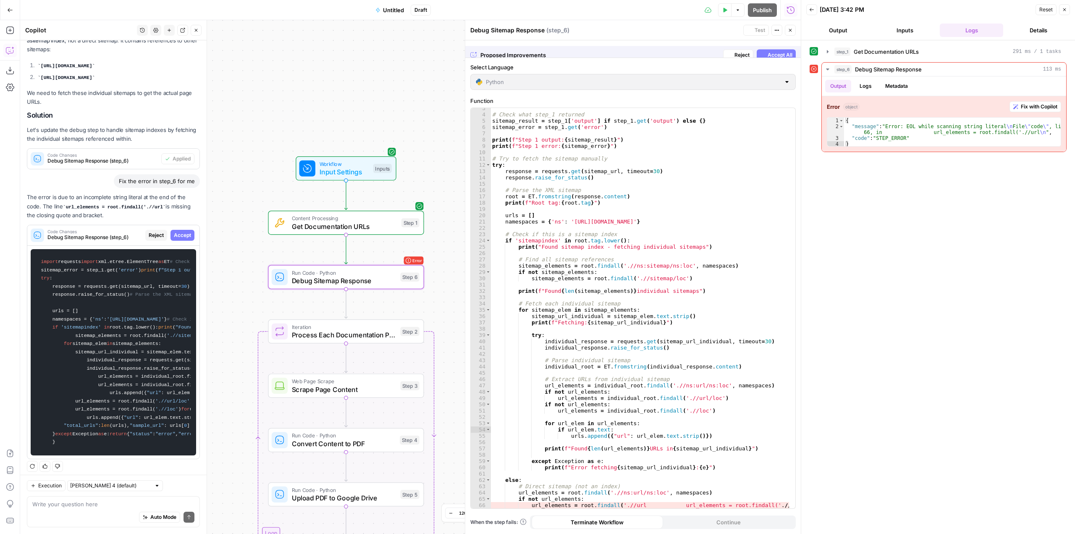
scroll to position [4502, 0]
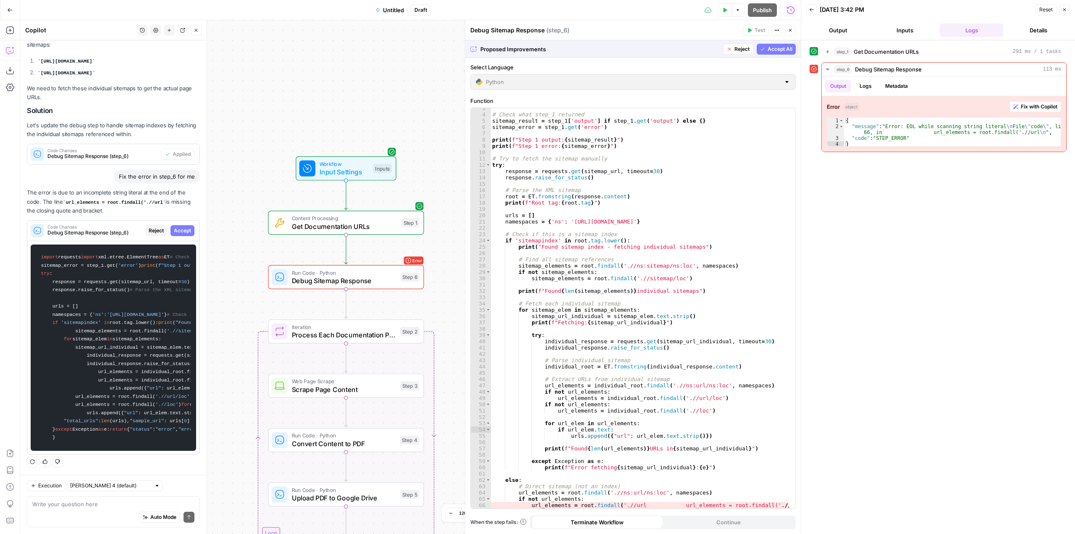
click at [778, 49] on span "Accept All" at bounding box center [780, 49] width 25 height 8
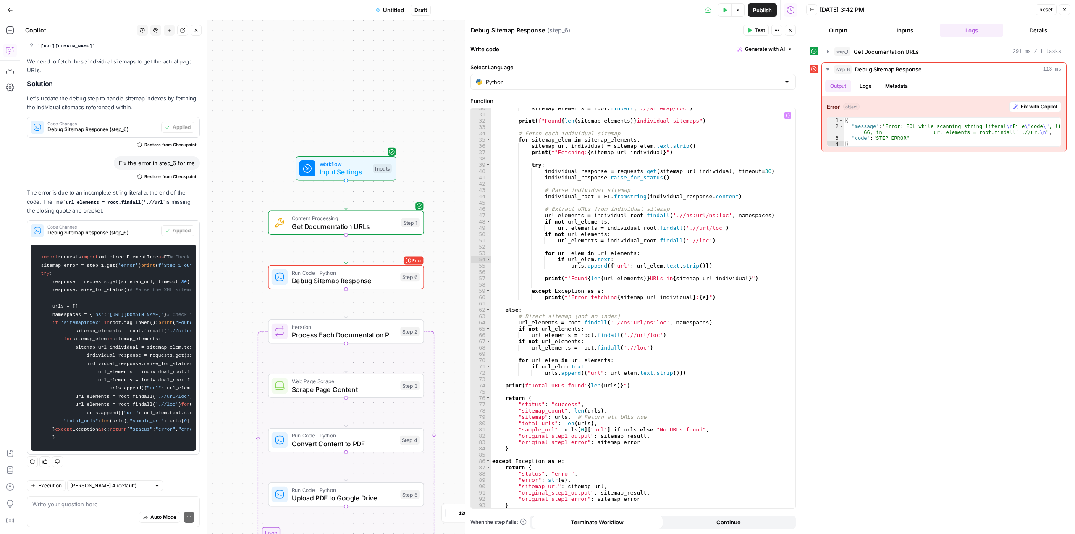
scroll to position [186, 0]
click at [721, 13] on button "Test Data" at bounding box center [724, 9] width 13 height 13
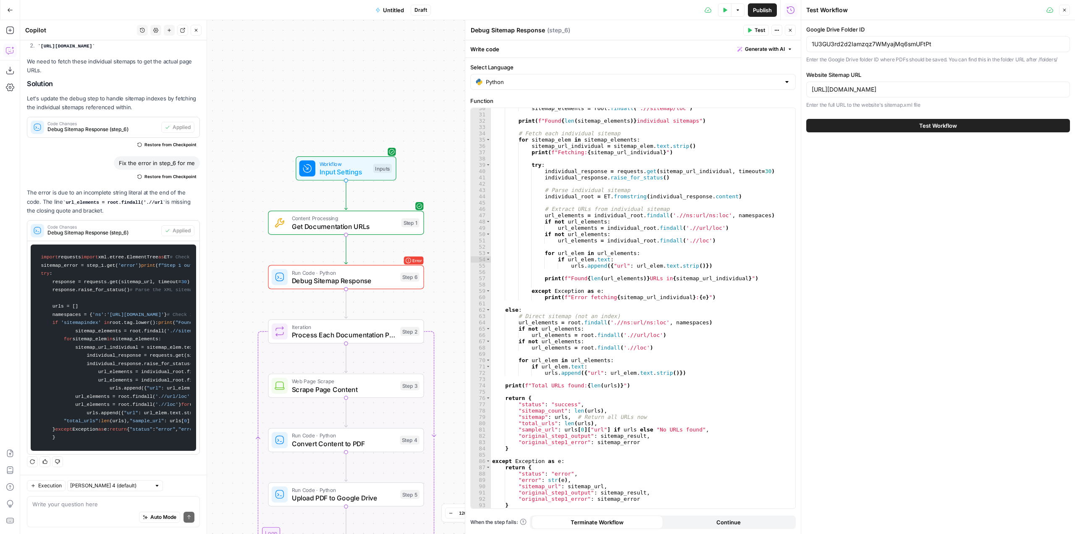
click at [921, 132] on button "Test Workflow" at bounding box center [939, 125] width 264 height 13
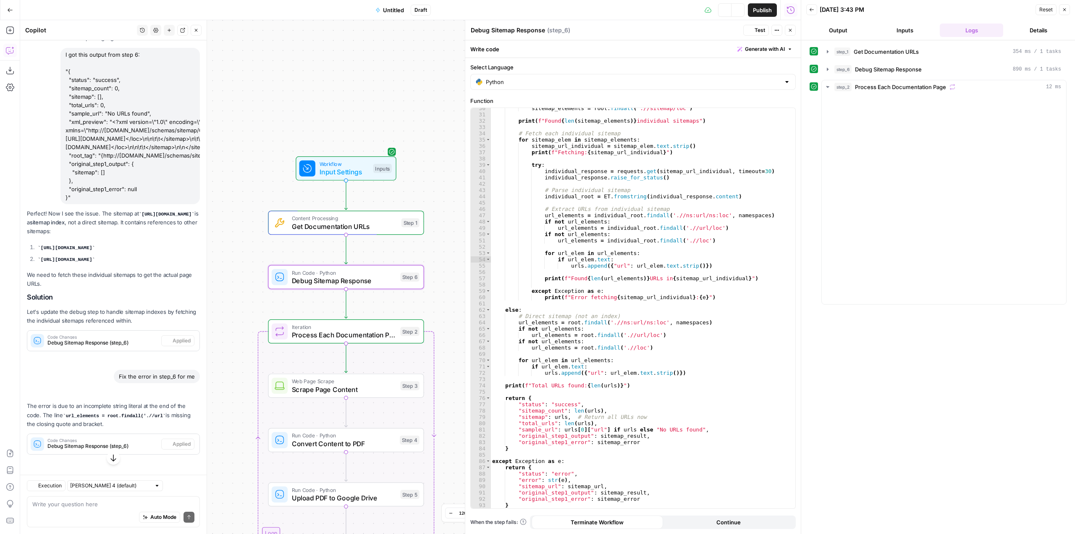
scroll to position [3857, 0]
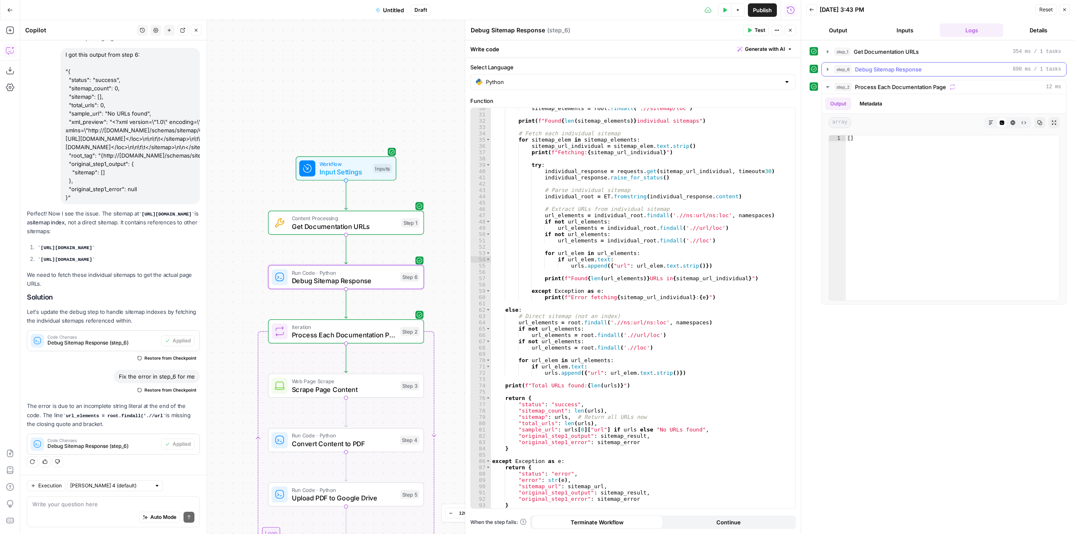
click at [830, 74] on button "step_6 Debug Sitemap Response 890 ms / 1 tasks" at bounding box center [944, 69] width 244 height 13
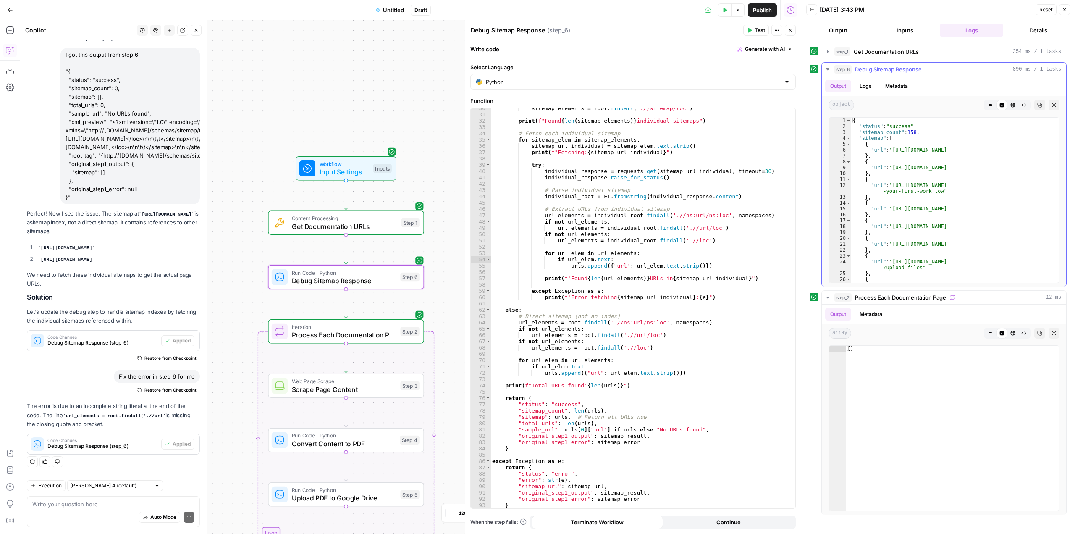
scroll to position [0, 0]
click at [405, 312] on span "Test" at bounding box center [409, 312] width 12 height 9
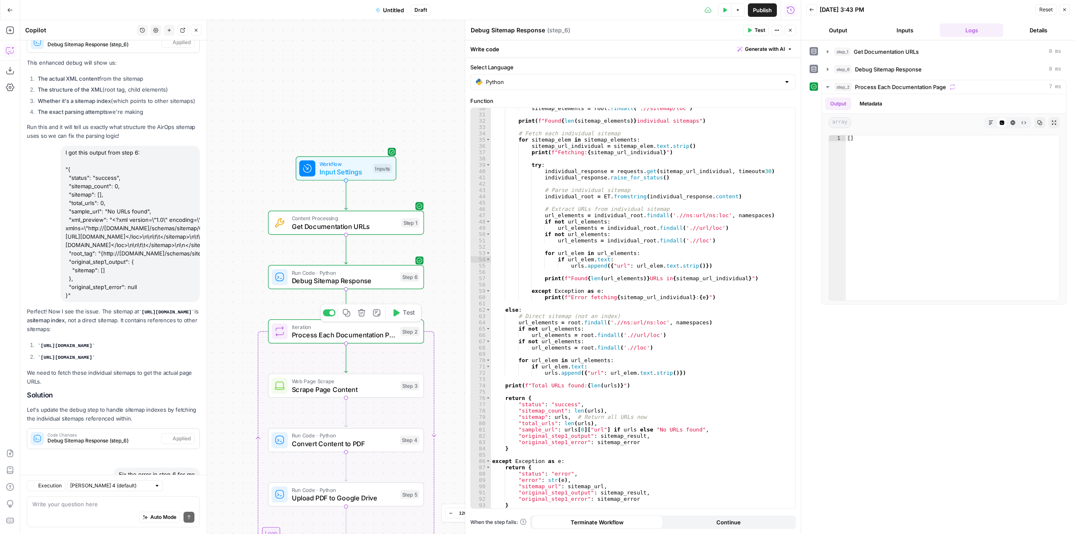
scroll to position [3857, 0]
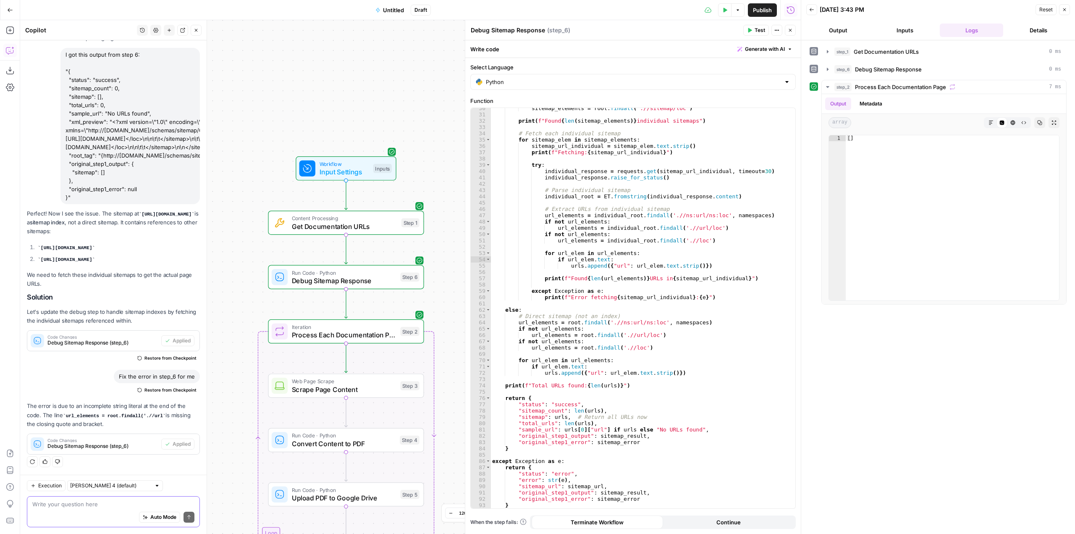
click at [105, 501] on textarea at bounding box center [113, 504] width 162 height 8
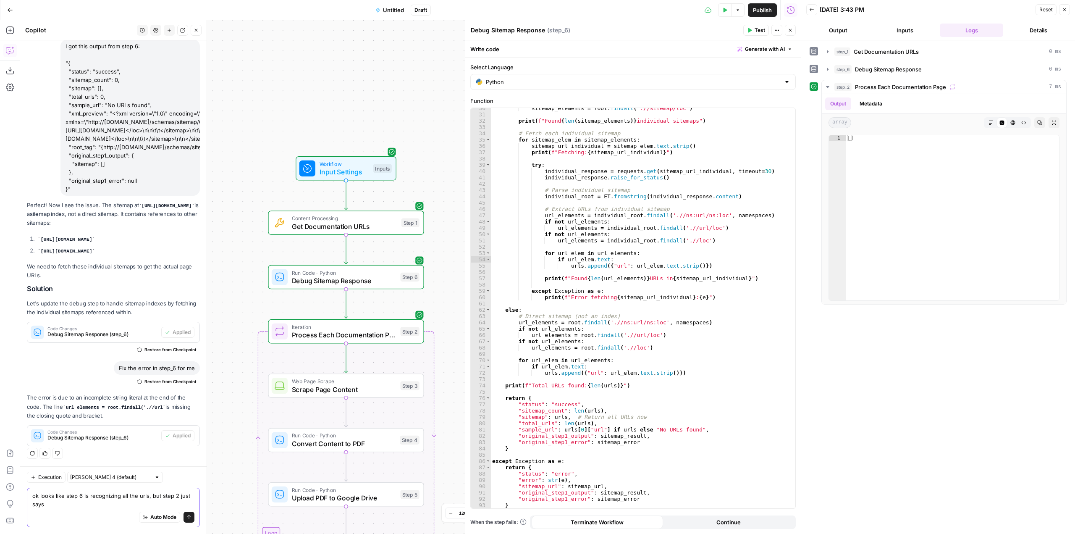
scroll to position [3866, 0]
type textarea "ok looks like step 6 is recognizing all the urls, but step 2 just says "[]" as …"
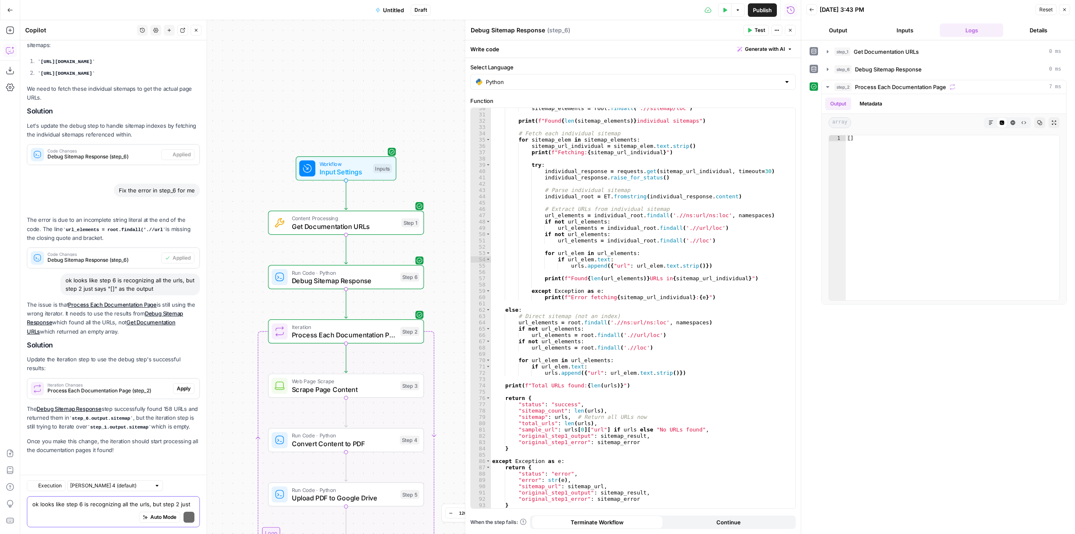
scroll to position [4043, 0]
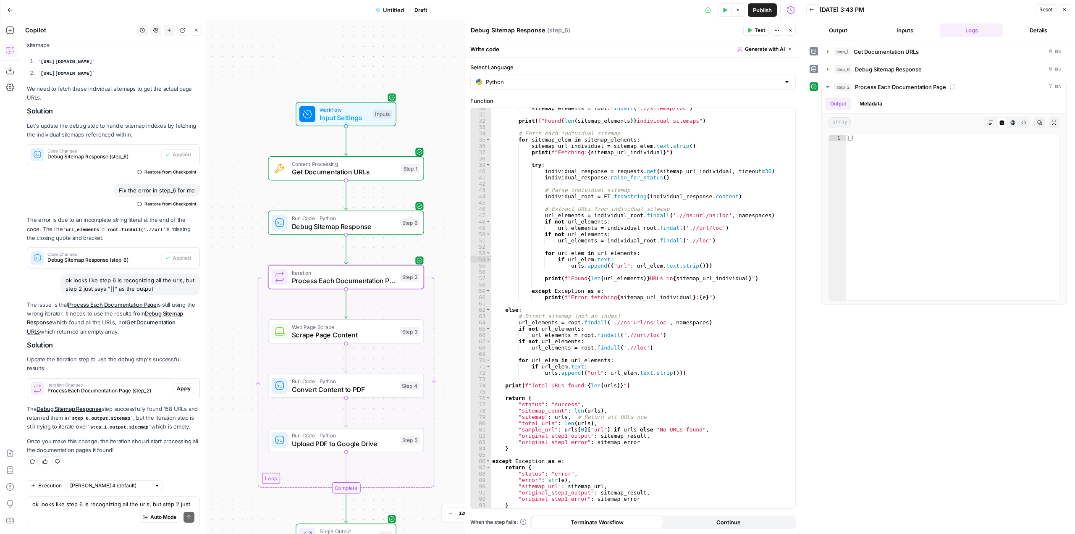
click at [177, 389] on span "Apply" at bounding box center [184, 389] width 14 height 8
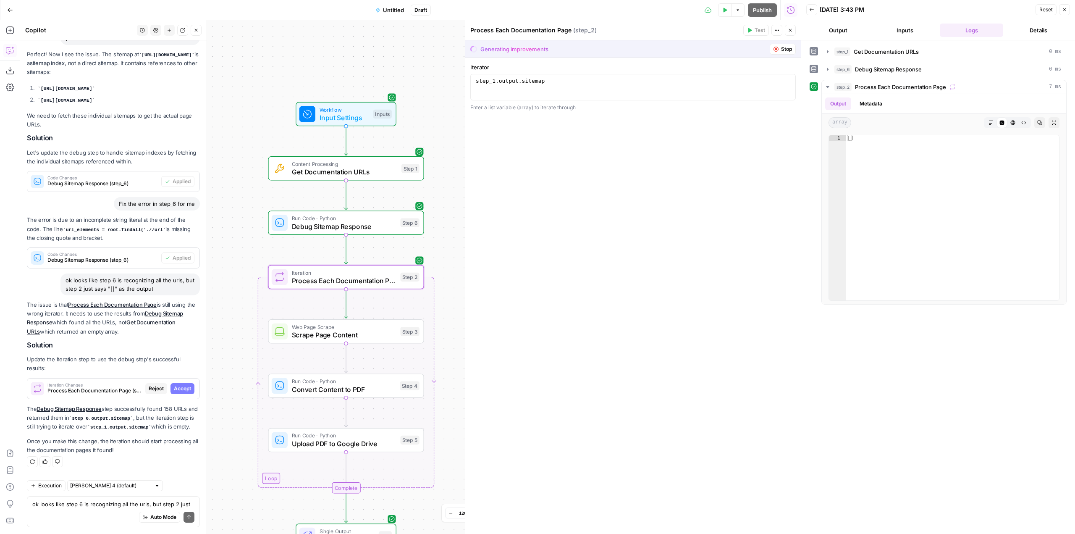
click at [176, 389] on span "Accept" at bounding box center [182, 389] width 17 height 8
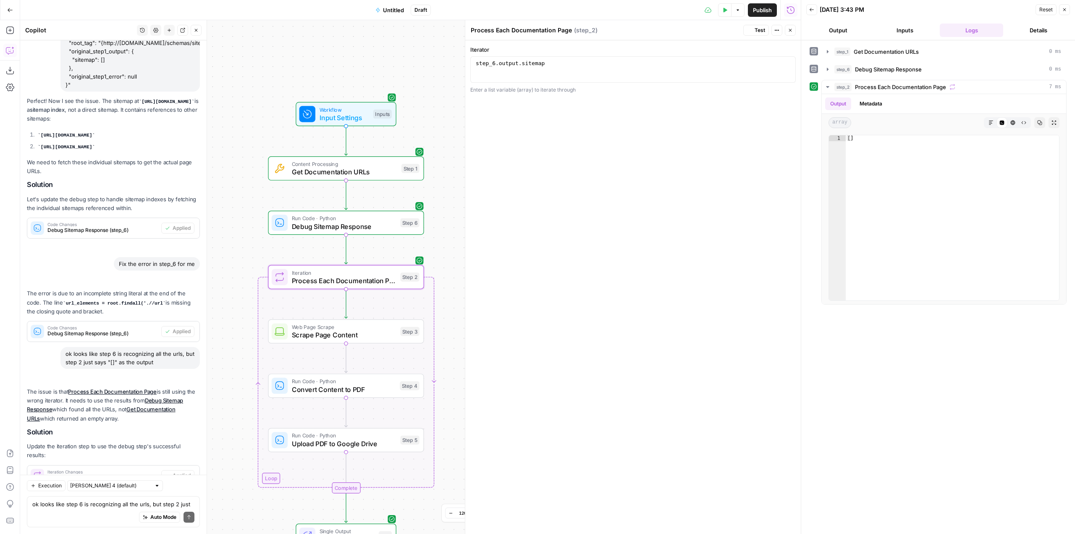
scroll to position [4057, 0]
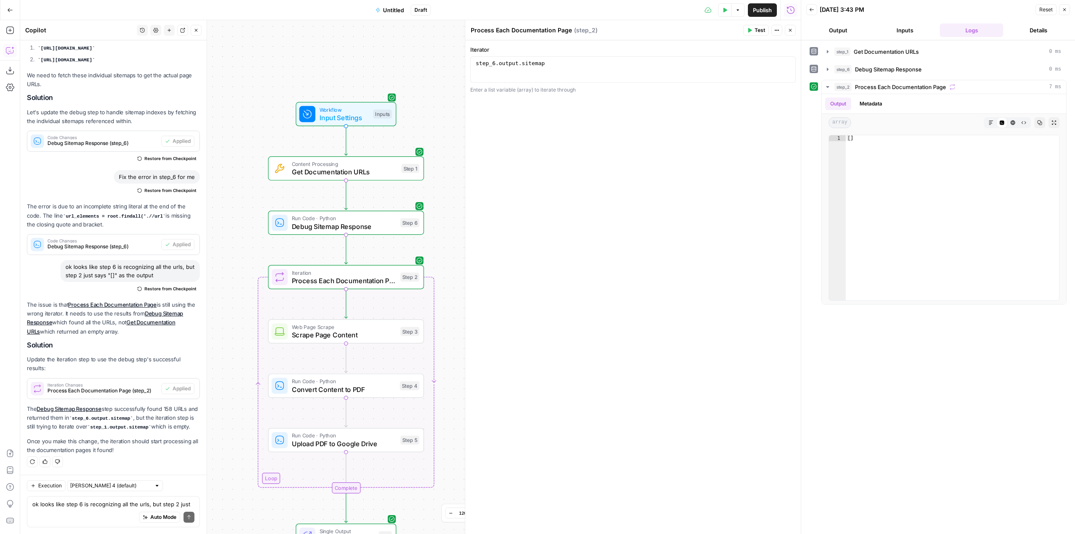
click at [726, 12] on icon "button" at bounding box center [725, 10] width 5 height 5
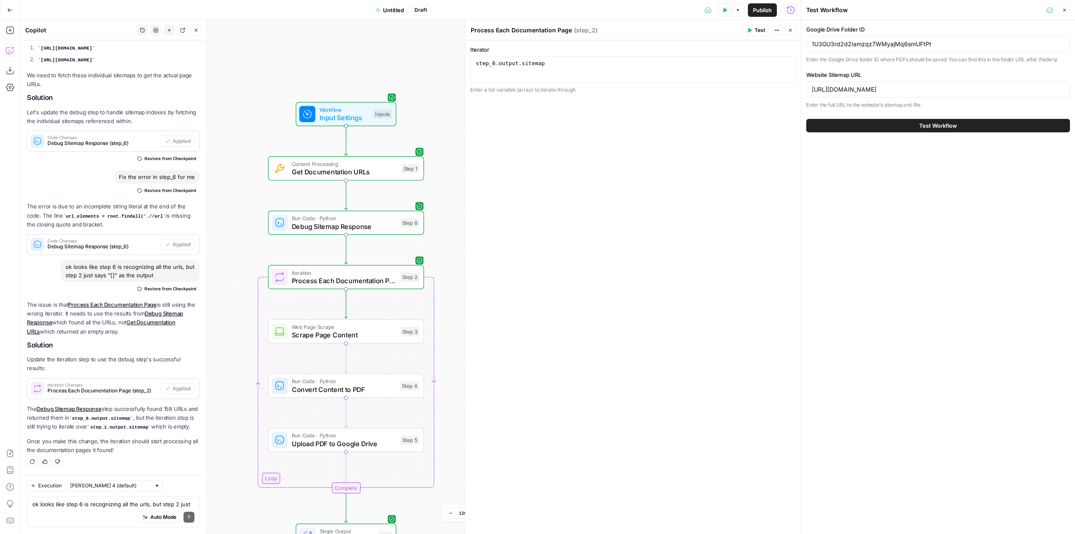
click at [945, 125] on span "Test Workflow" at bounding box center [939, 125] width 38 height 8
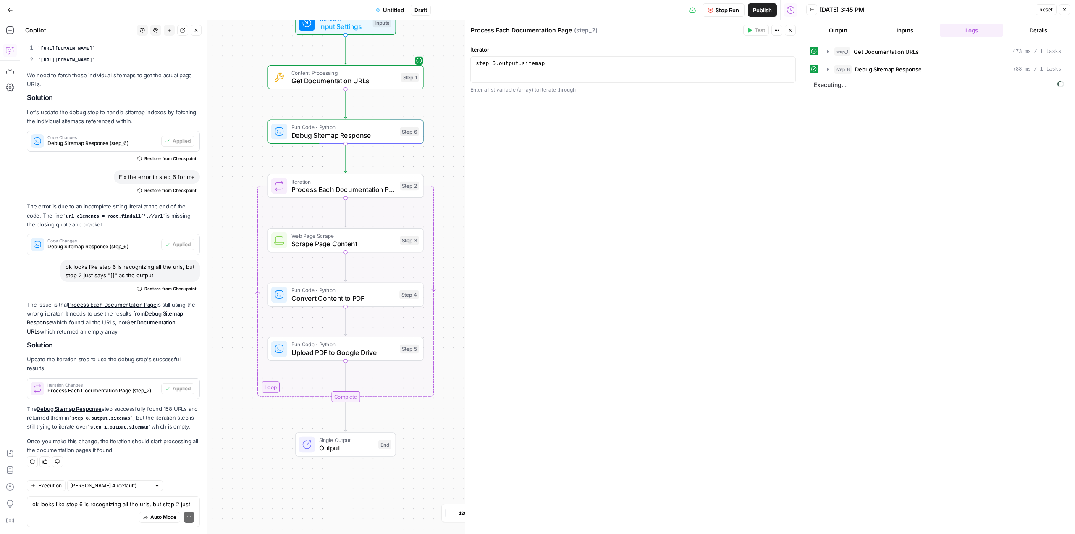
drag, startPoint x: 447, startPoint y: 239, endPoint x: 446, endPoint y: 160, distance: 78.6
click at [446, 160] on div "Workflow Input Settings Inputs Content Processing Get Documentation URLs Step 1…" at bounding box center [410, 277] width 781 height 514
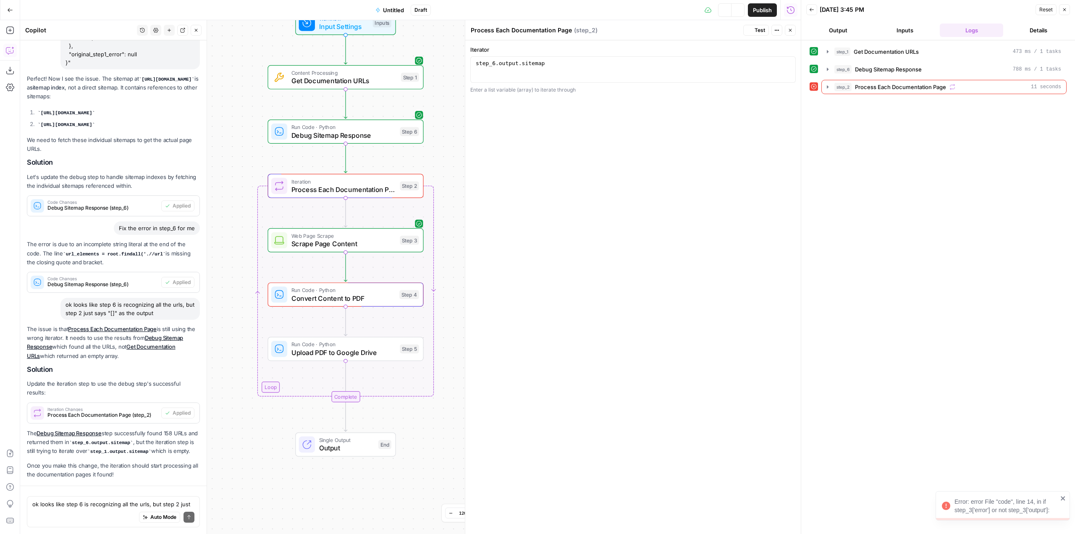
scroll to position [4057, 0]
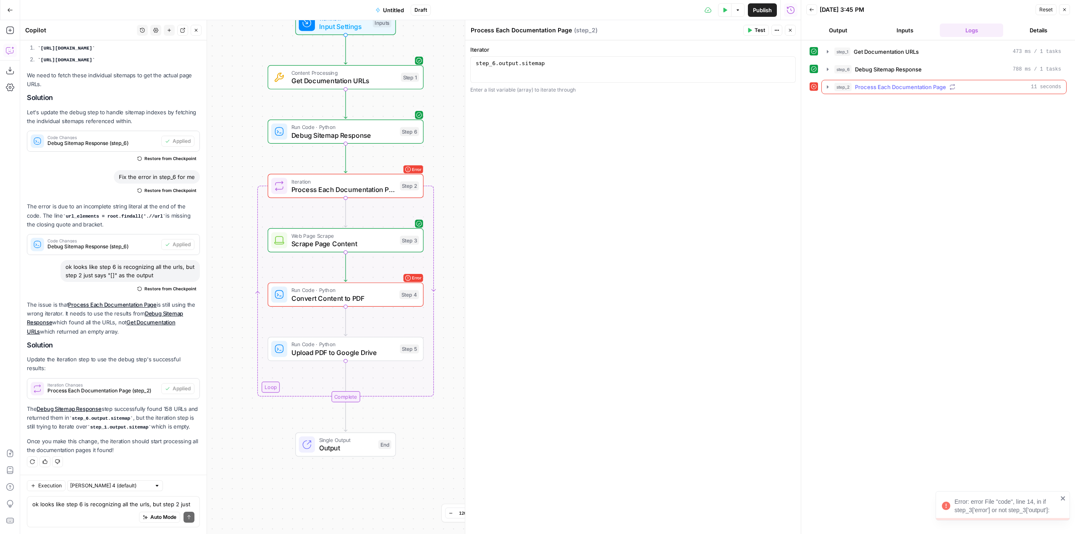
click at [826, 89] on icon "button" at bounding box center [828, 87] width 7 height 7
click at [843, 121] on button "step_4 Convert Content to PDF 7 seconds" at bounding box center [950, 122] width 218 height 13
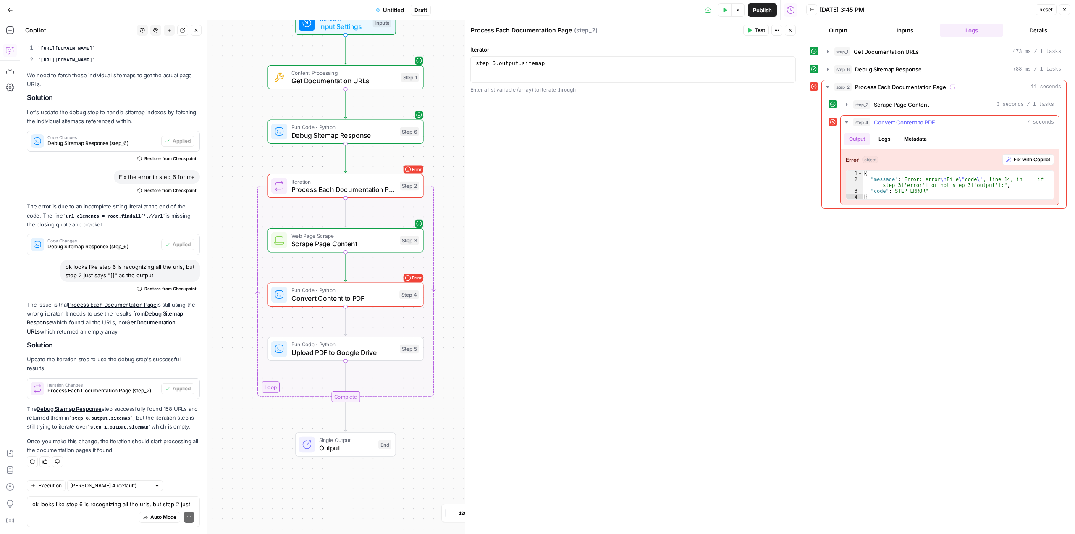
click at [1030, 163] on span "Fix with Copilot" at bounding box center [1032, 160] width 37 height 8
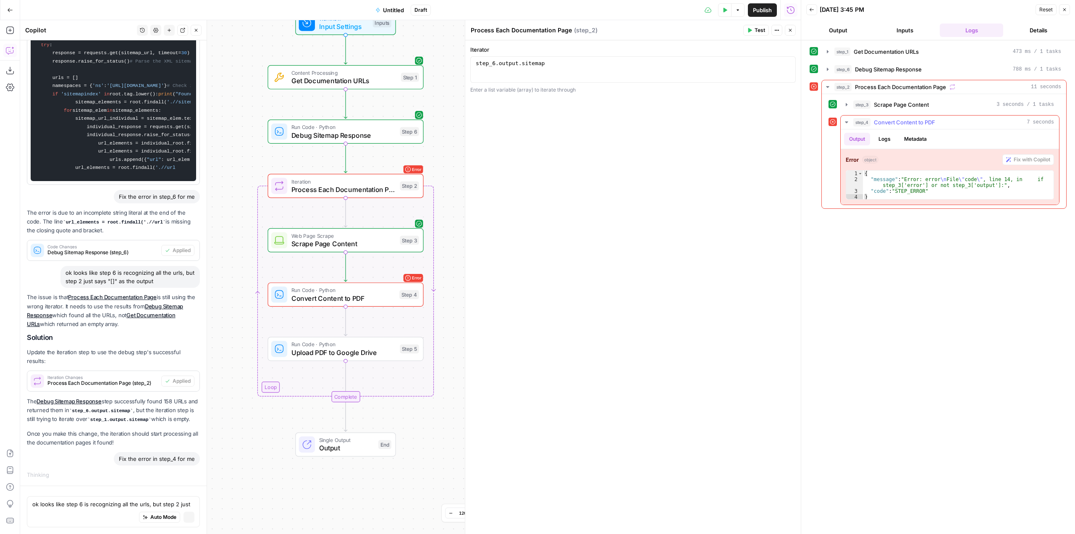
scroll to position [3920, 0]
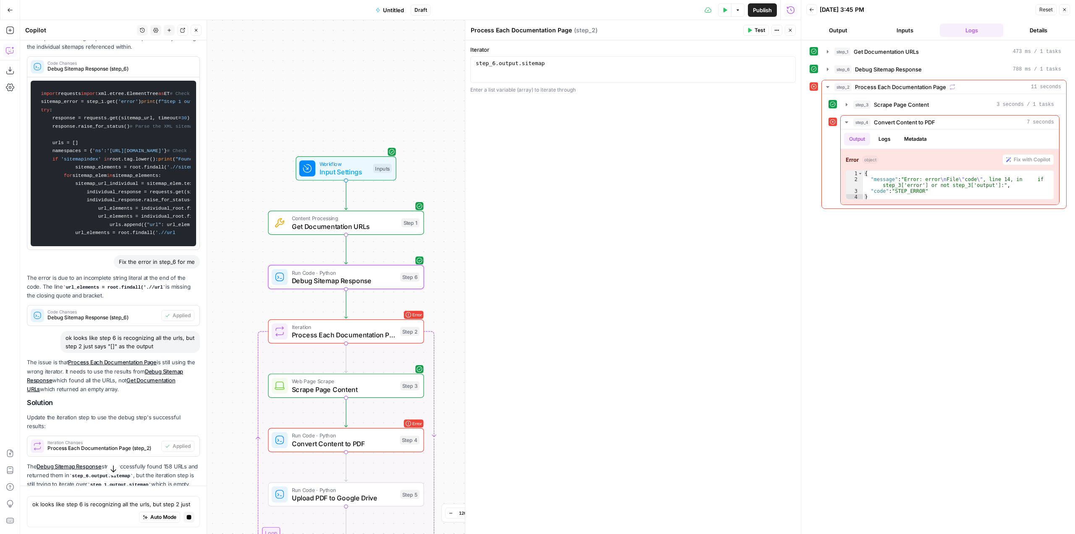
click at [124, 65] on span "Code Changes" at bounding box center [119, 63] width 144 height 4
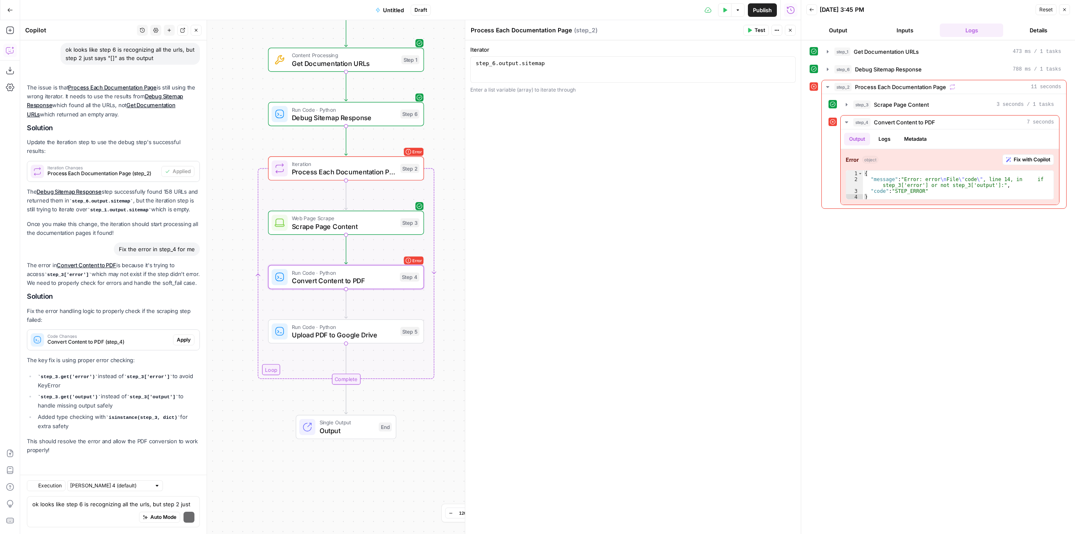
scroll to position [4283, 0]
click at [177, 338] on span "Apply" at bounding box center [184, 340] width 14 height 8
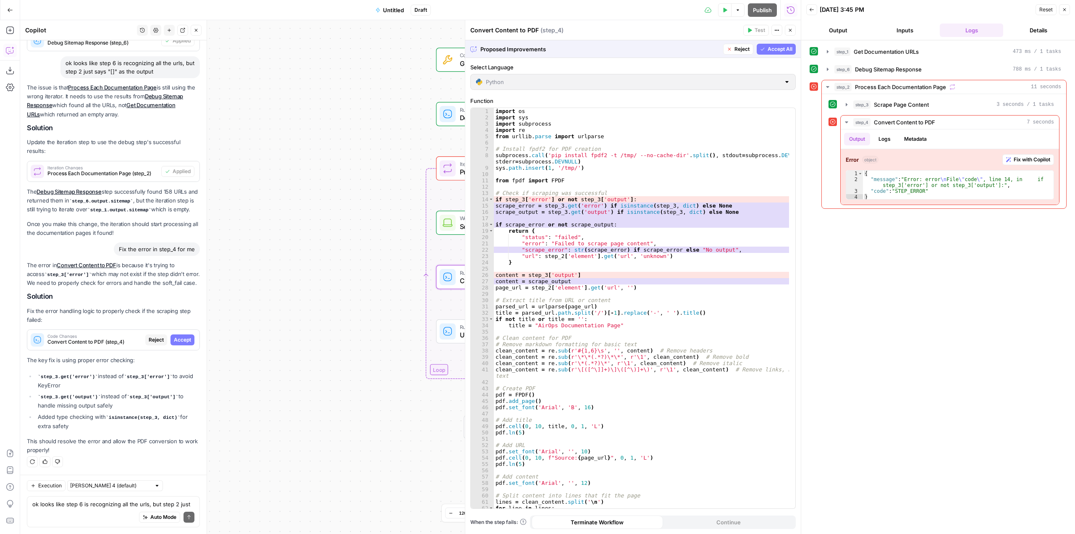
click at [174, 338] on span "Accept" at bounding box center [182, 340] width 17 height 8
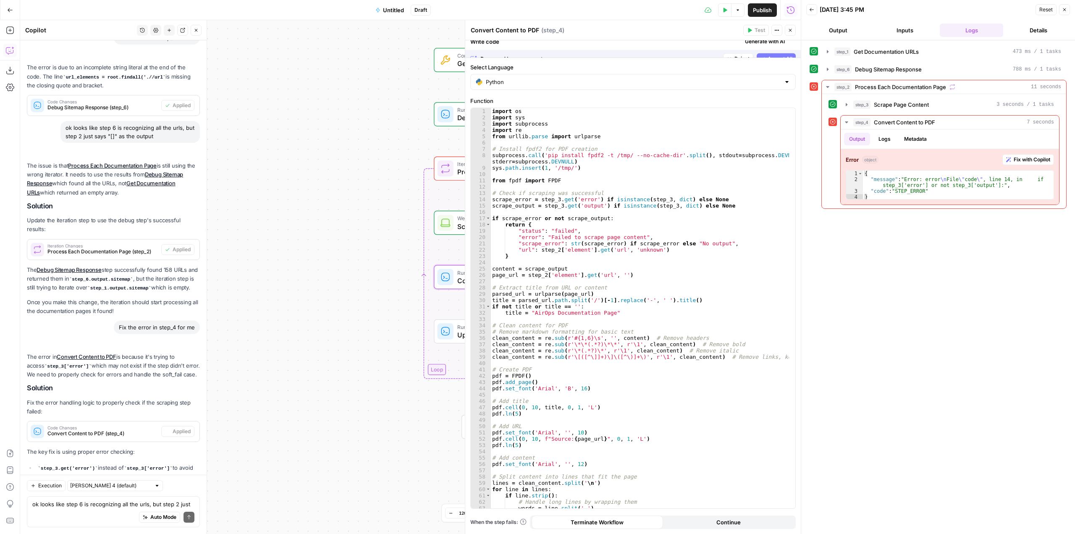
scroll to position [4296, 0]
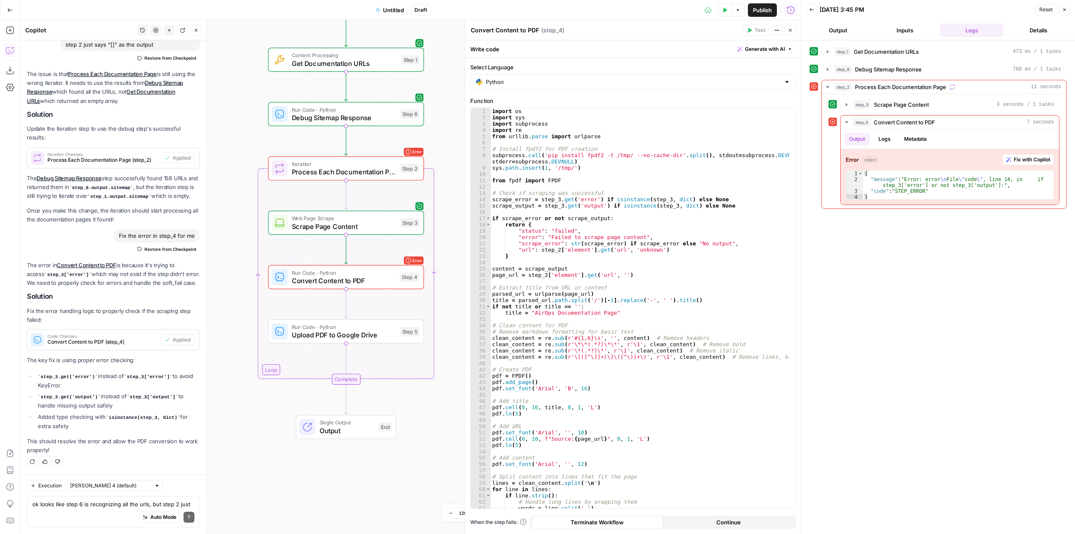
click at [723, 11] on icon "button" at bounding box center [725, 10] width 5 height 5
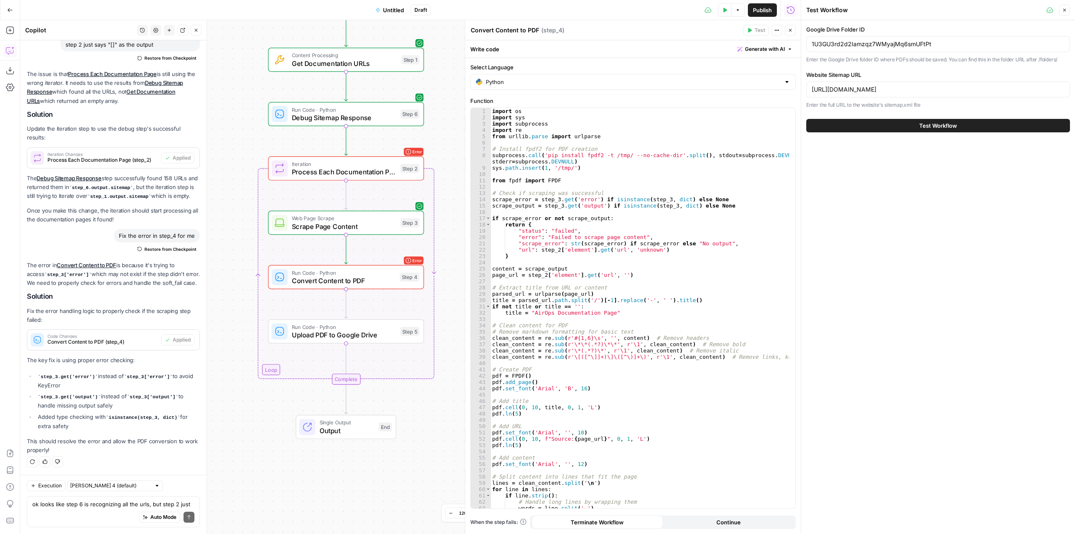
click at [955, 128] on span "Test Workflow" at bounding box center [939, 125] width 38 height 8
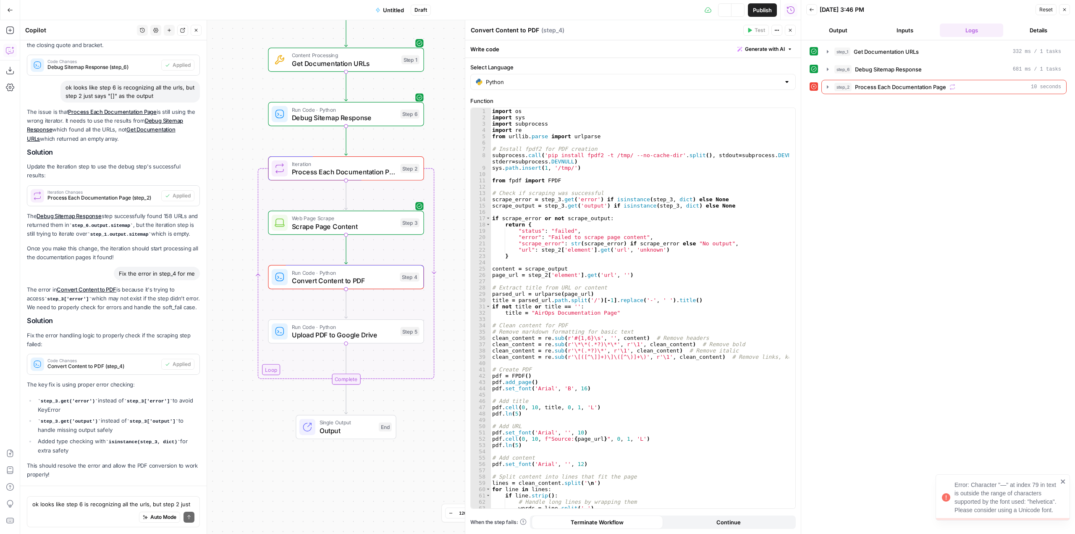
scroll to position [4296, 0]
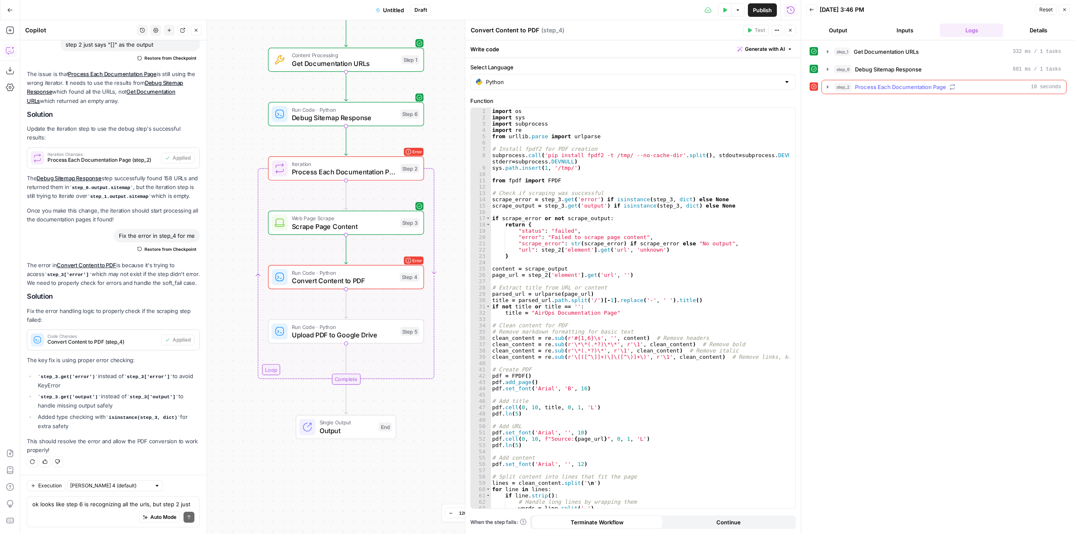
click at [827, 87] on icon "button" at bounding box center [828, 87] width 7 height 7
click at [847, 126] on button "step_4 Convert Content to PDF 7 seconds" at bounding box center [950, 122] width 218 height 13
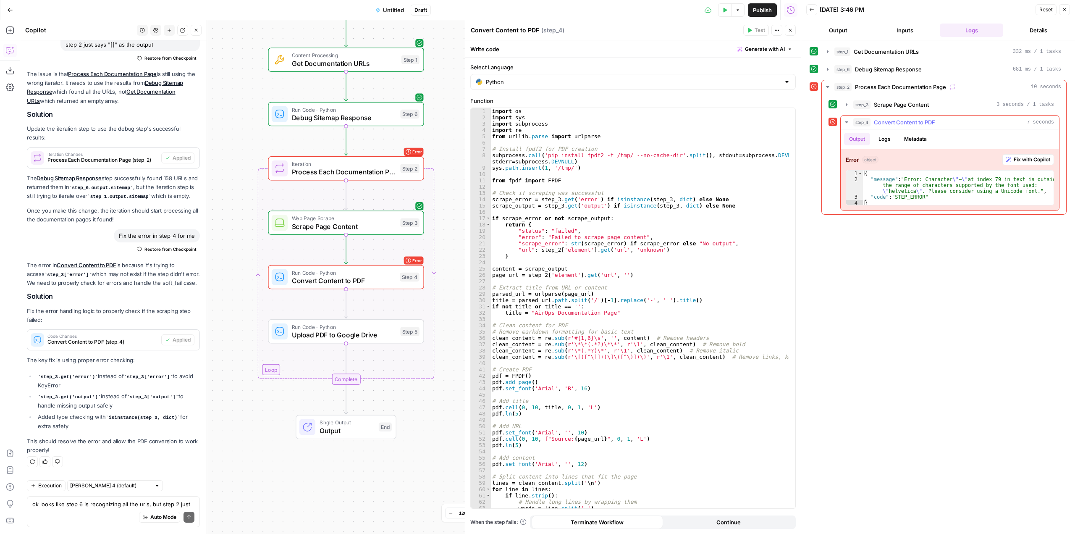
click at [1036, 161] on span "Fix with Copilot" at bounding box center [1032, 160] width 37 height 8
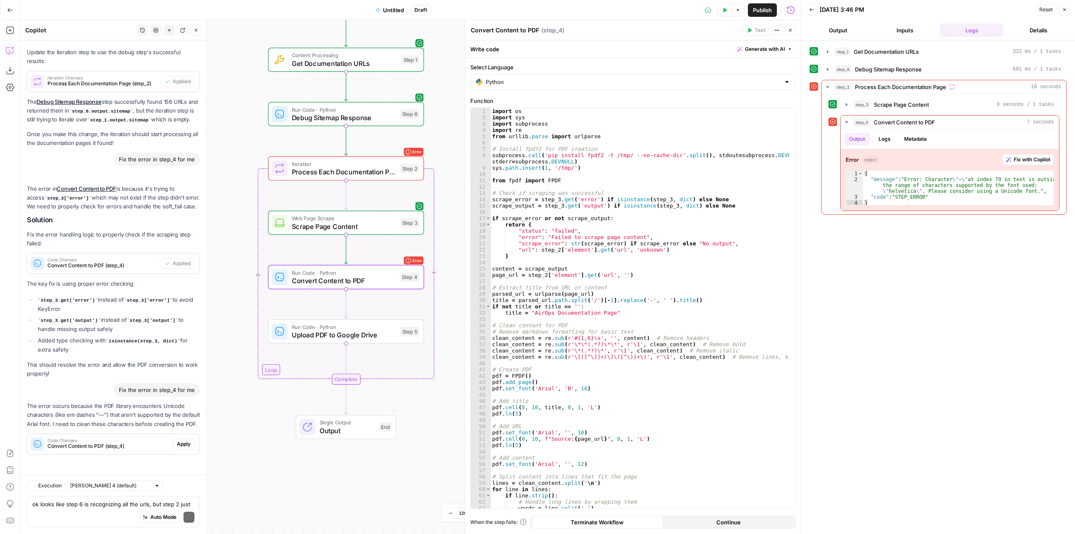
scroll to position [4381, 0]
click at [181, 446] on span "Apply" at bounding box center [184, 444] width 14 height 8
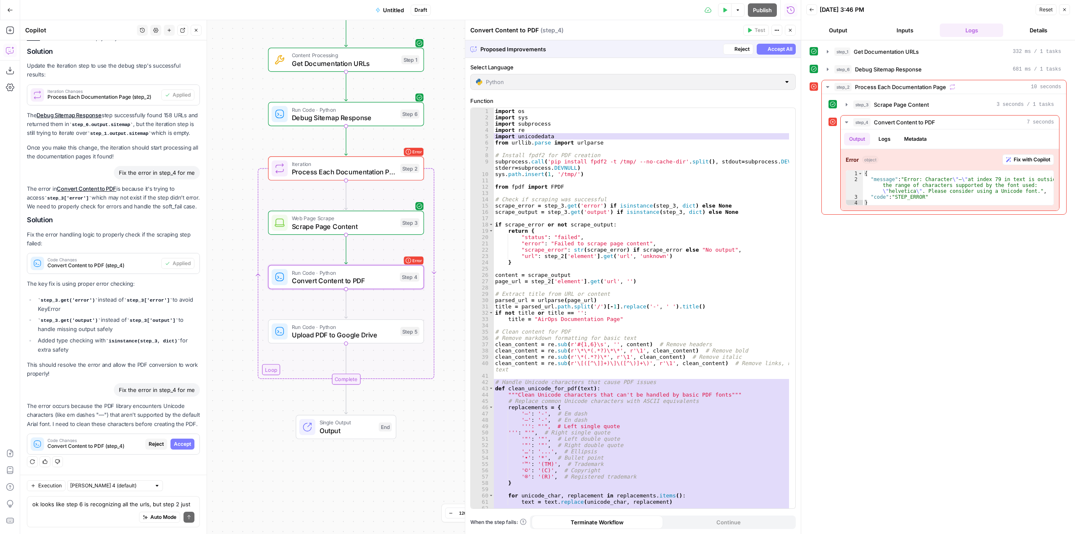
click at [181, 446] on span "Accept" at bounding box center [182, 444] width 17 height 8
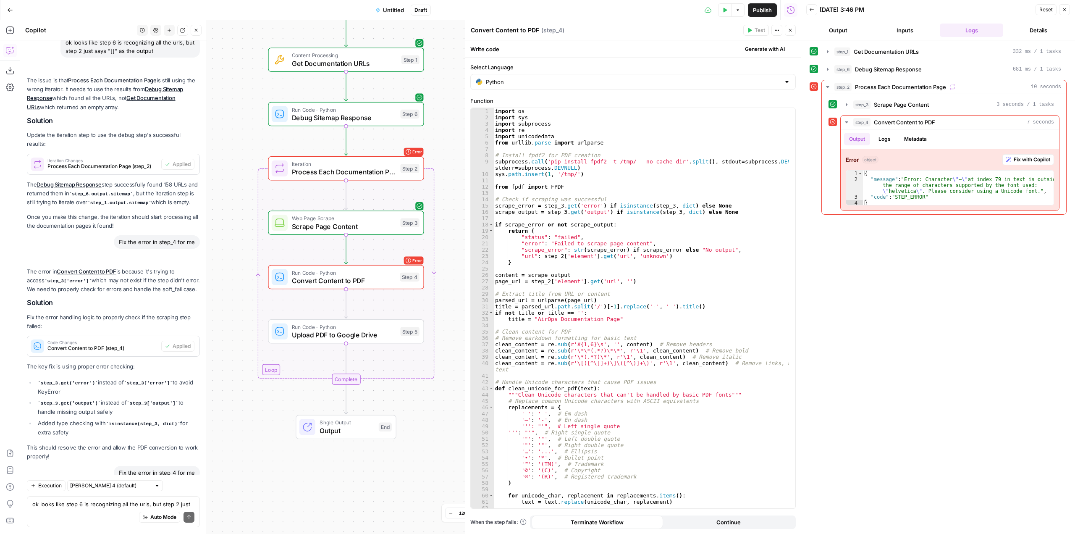
scroll to position [4395, 0]
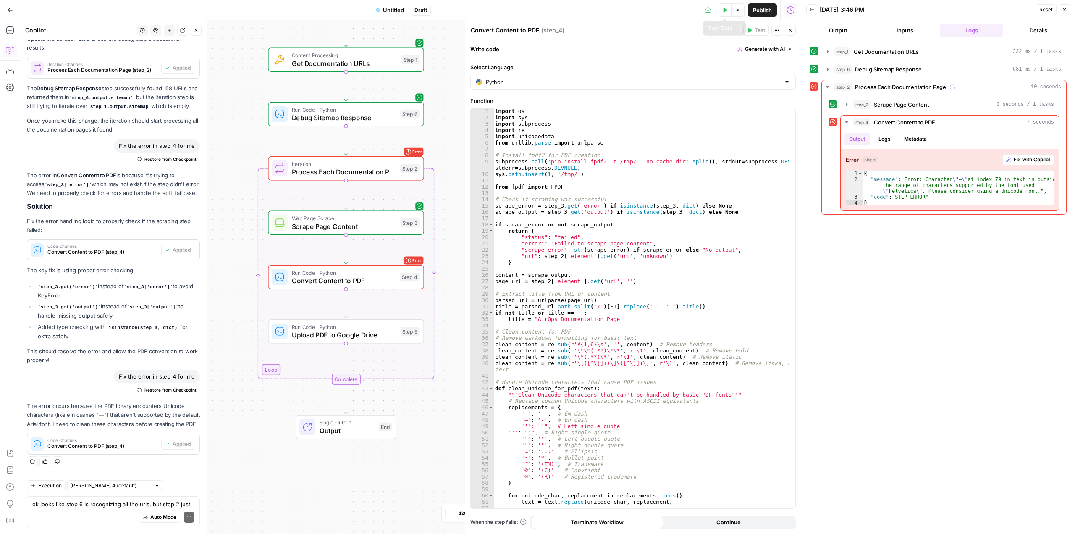
click at [724, 12] on icon "button" at bounding box center [725, 10] width 5 height 5
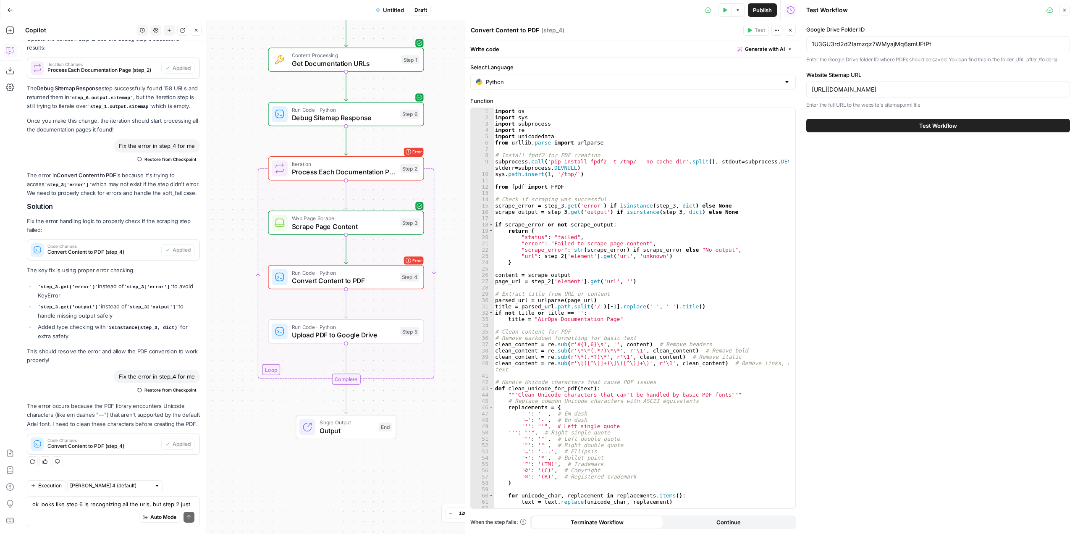
click at [964, 132] on button "Test Workflow" at bounding box center [939, 125] width 264 height 13
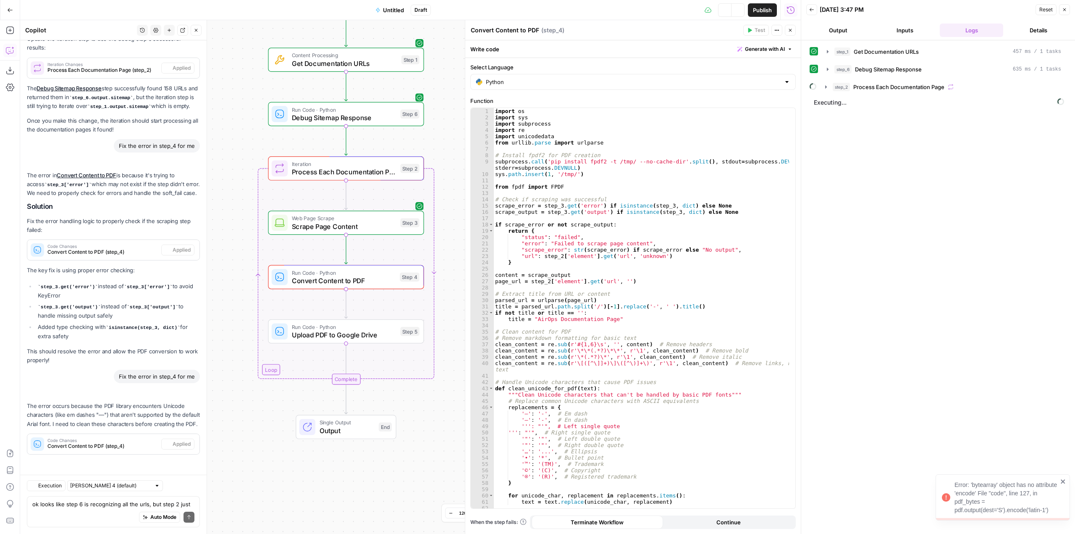
scroll to position [4395, 0]
click at [827, 89] on icon "button" at bounding box center [828, 87] width 7 height 7
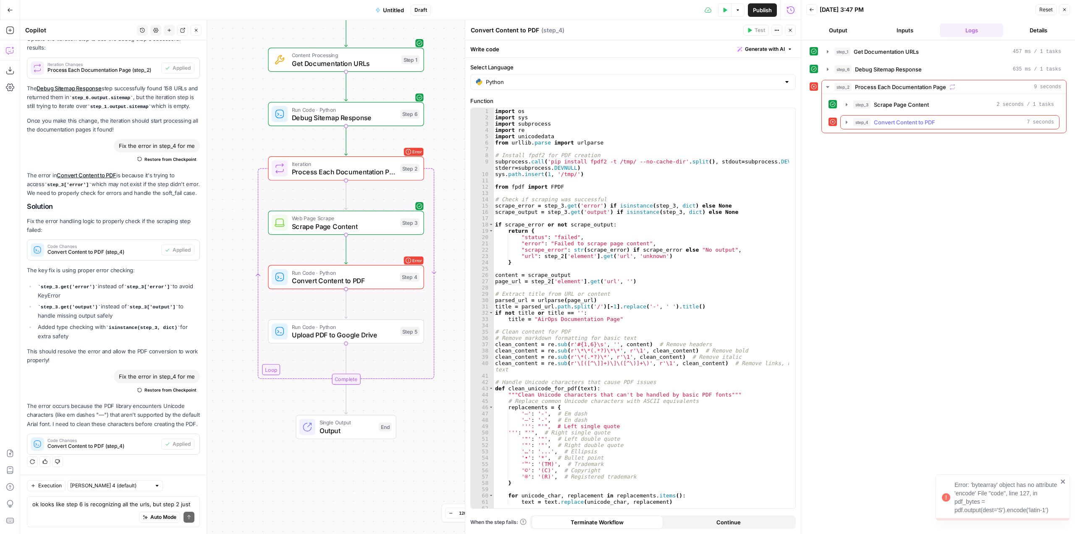
click at [843, 126] on button "step_4 Convert Content to PDF 7 seconds" at bounding box center [950, 122] width 218 height 13
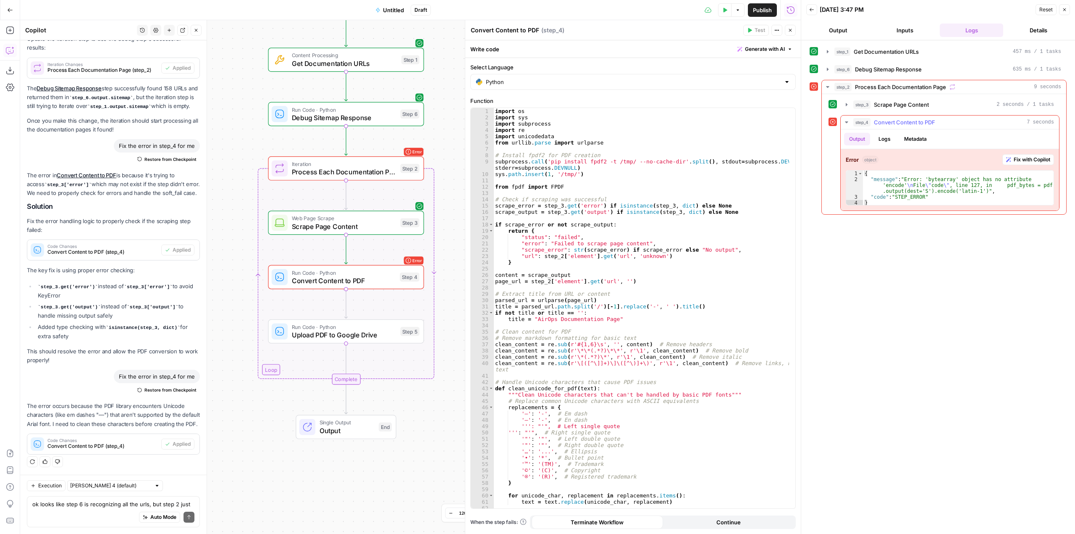
click at [1035, 160] on span "Fix with Copilot" at bounding box center [1032, 160] width 37 height 8
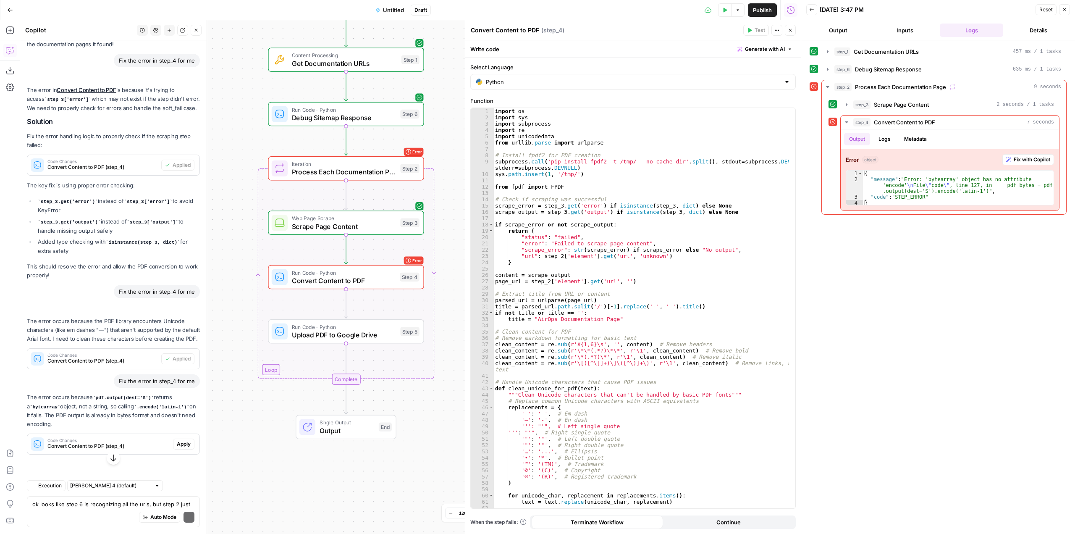
scroll to position [4552, 0]
click at [177, 442] on span "Apply" at bounding box center [184, 444] width 14 height 8
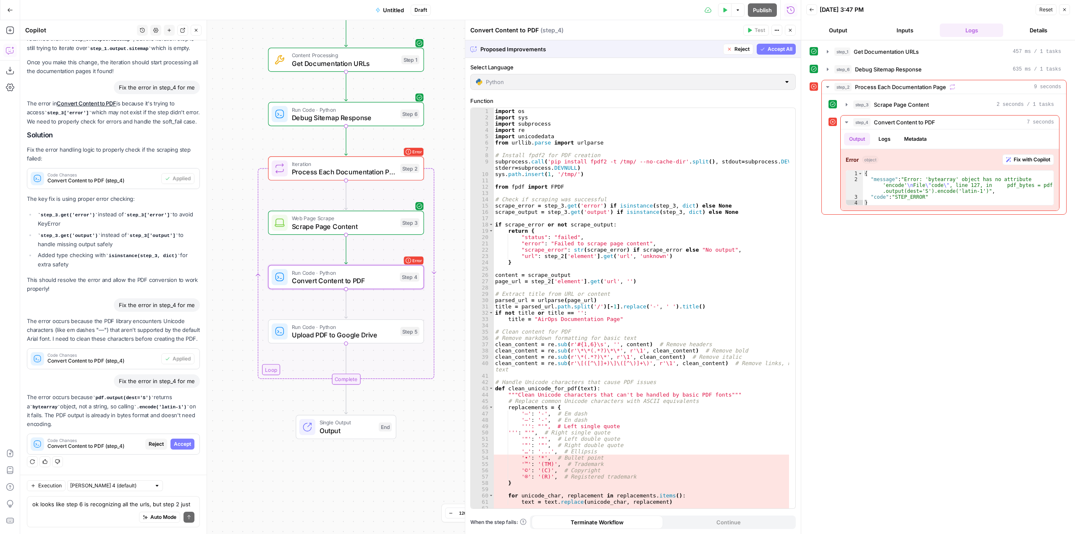
click at [175, 442] on span "Accept" at bounding box center [182, 444] width 17 height 8
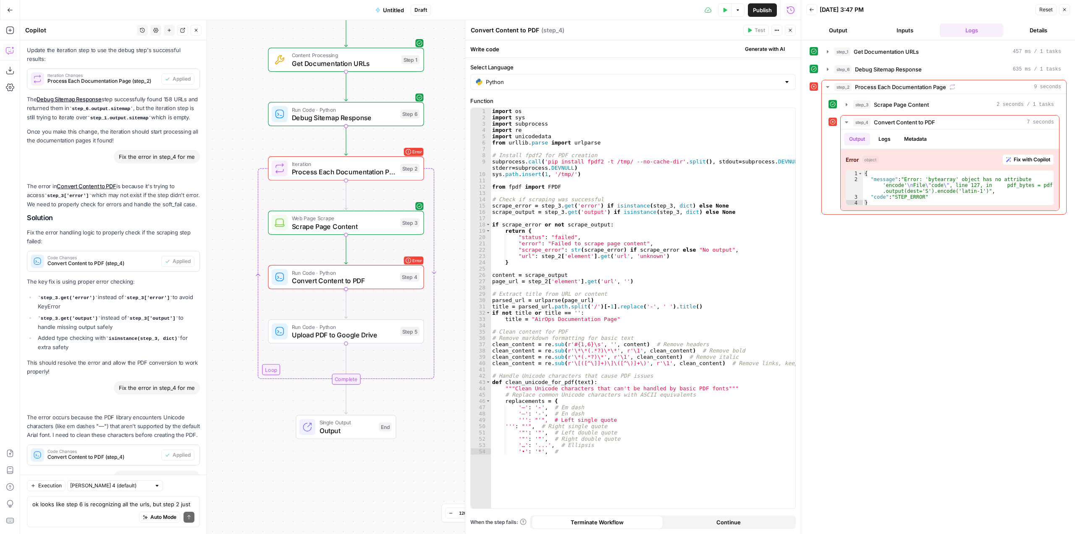
scroll to position [4566, 0]
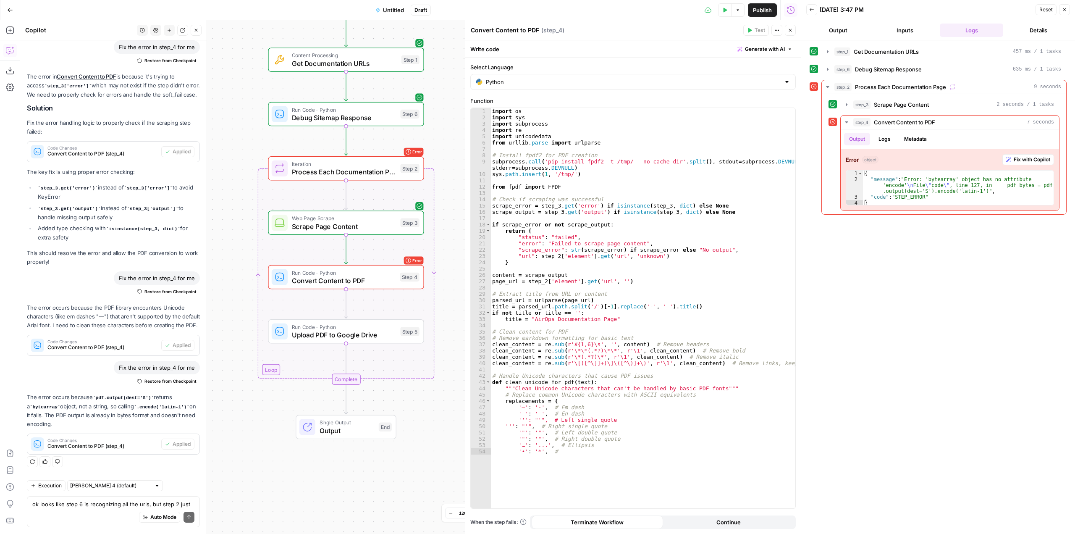
click at [721, 7] on button "Test Data" at bounding box center [724, 9] width 13 height 13
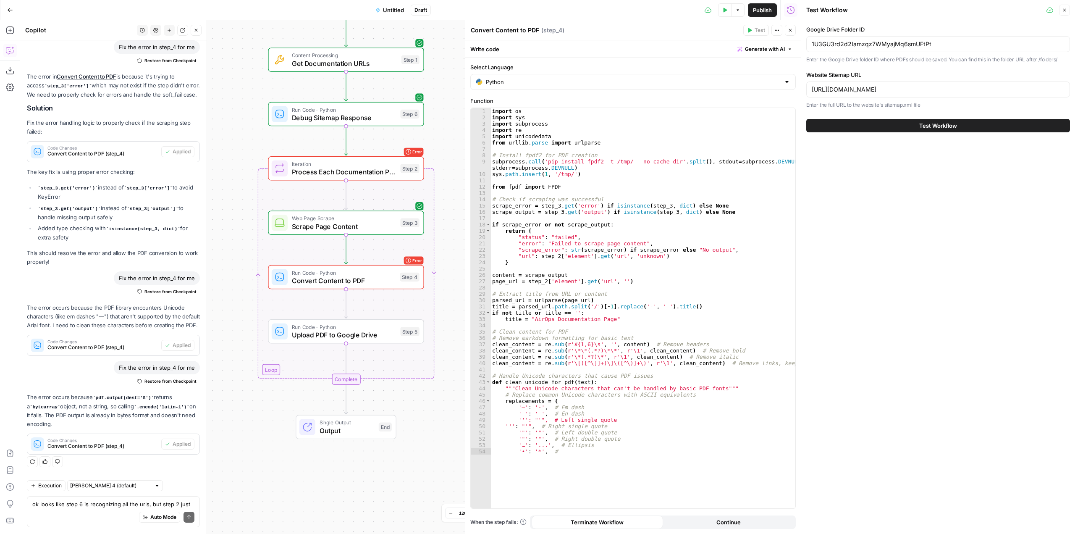
click at [991, 126] on button "Test Workflow" at bounding box center [939, 125] width 264 height 13
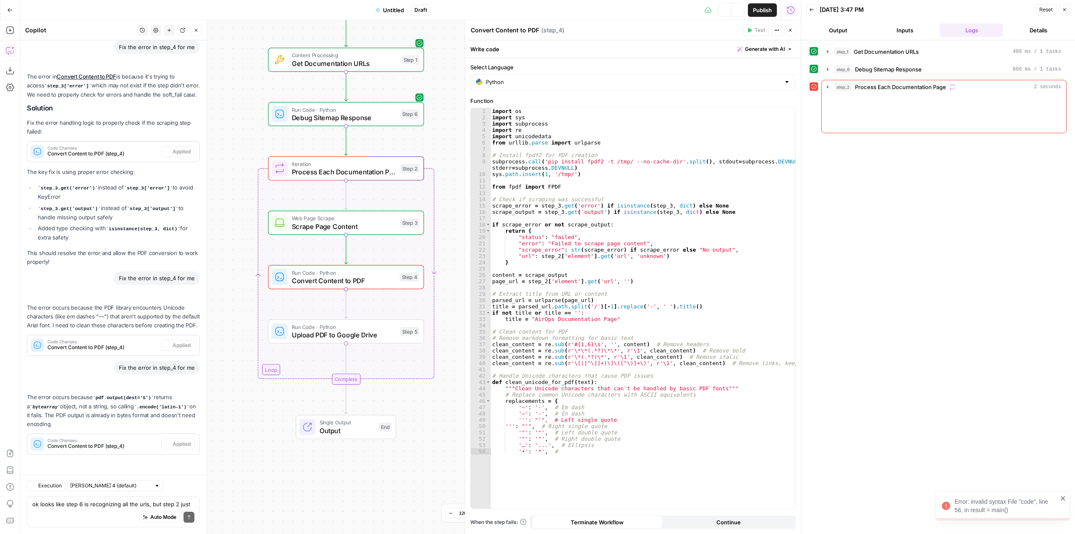
scroll to position [4566, 0]
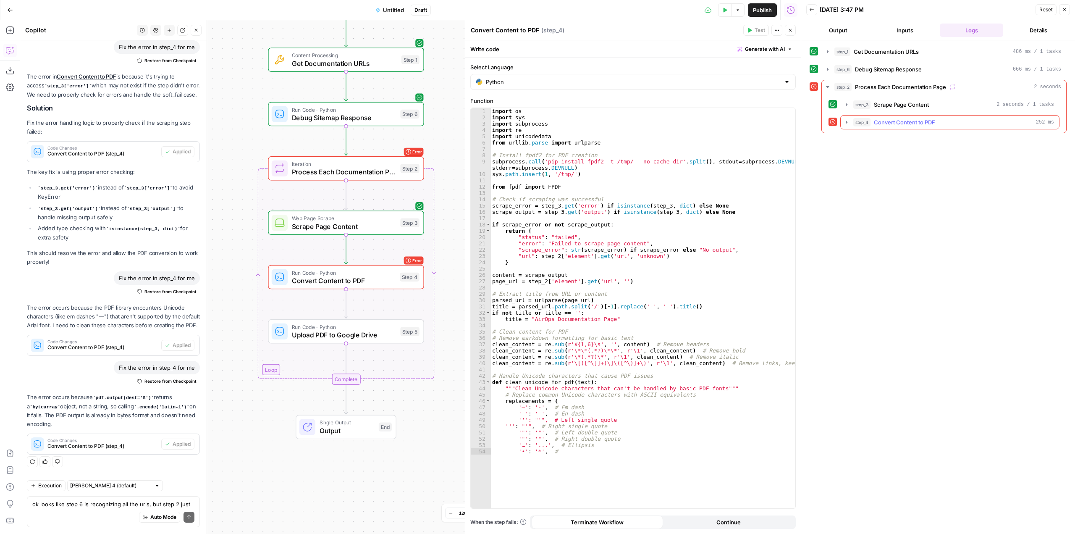
click at [847, 124] on icon "button" at bounding box center [847, 122] width 7 height 7
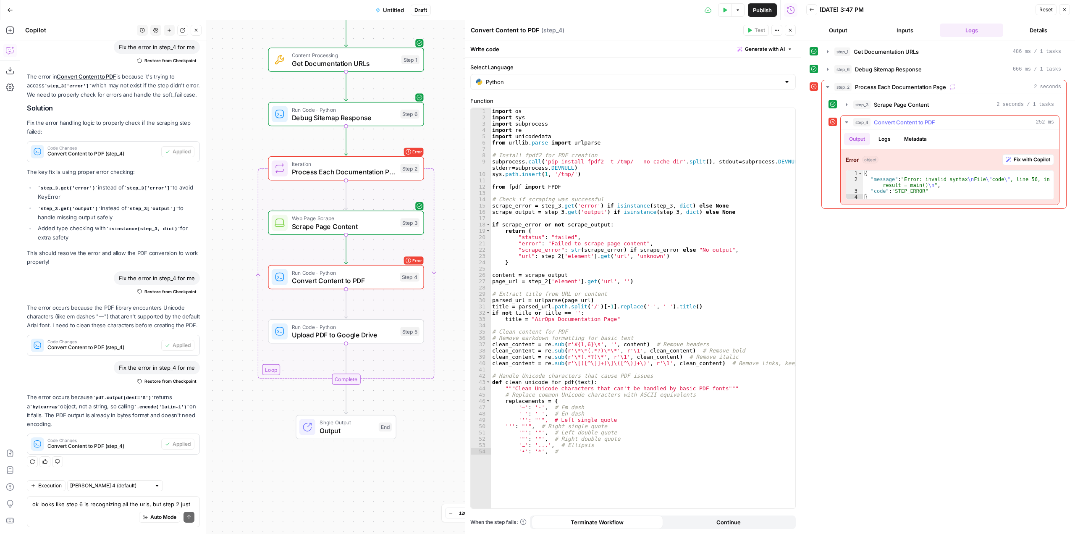
click at [1040, 158] on span "Fix with Copilot" at bounding box center [1032, 160] width 37 height 8
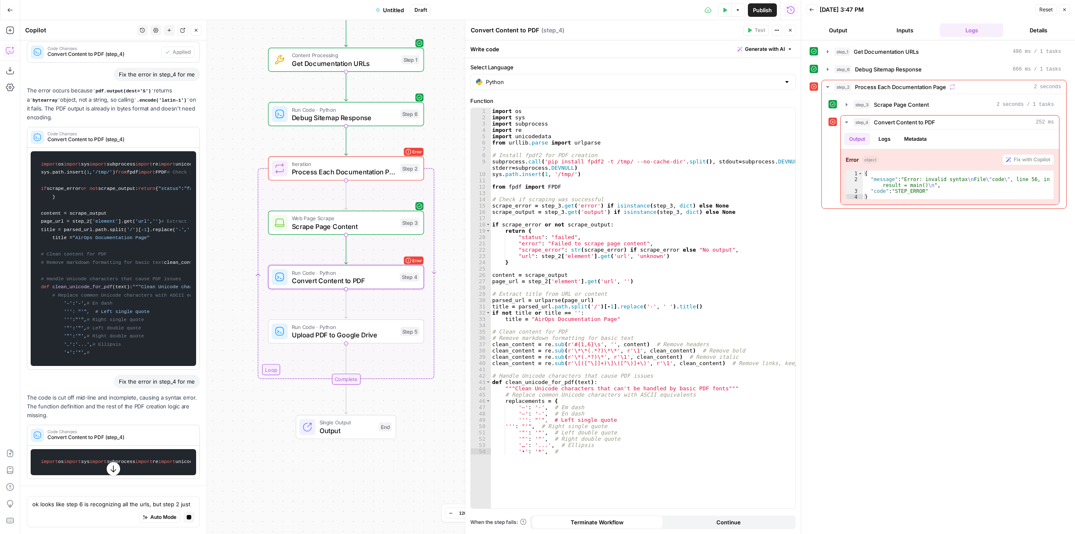
scroll to position [4503, 0]
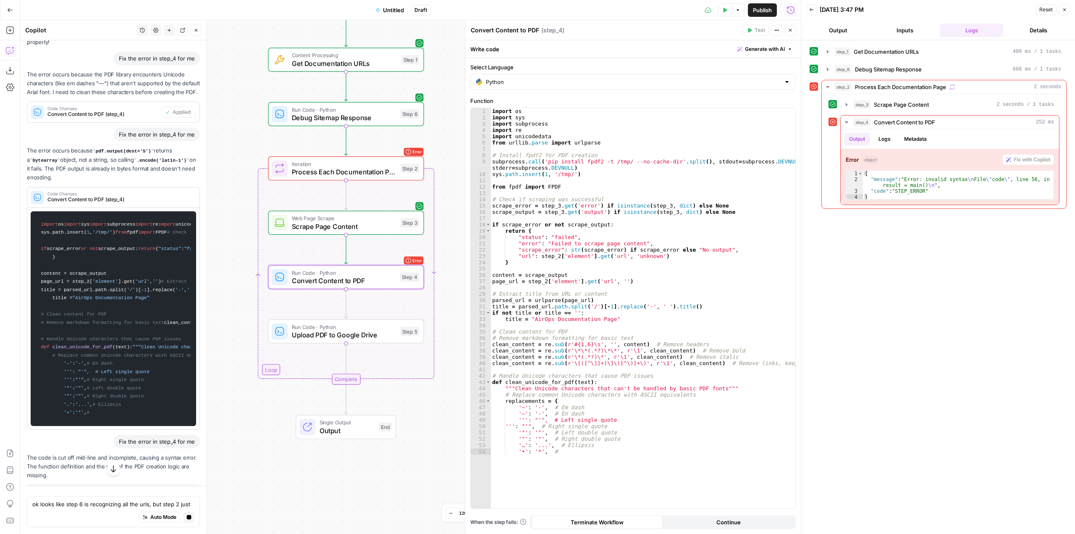
click at [95, 208] on div "Code Changes Convert Content to PDF (step_4)" at bounding box center [110, 197] width 167 height 20
click at [98, 196] on span "Code Changes" at bounding box center [119, 194] width 144 height 4
drag, startPoint x: 123, startPoint y: 284, endPoint x: 120, endPoint y: 290, distance: 7.0
click at [120, 203] on div "Code Changes Convert Content to PDF (step_4)" at bounding box center [119, 198] width 144 height 12
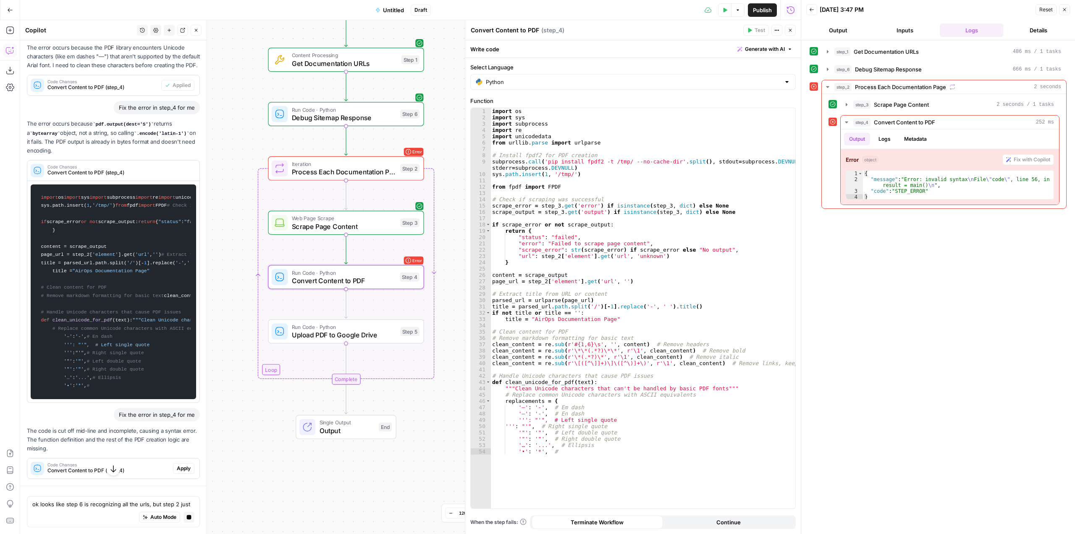
scroll to position [4874, 0]
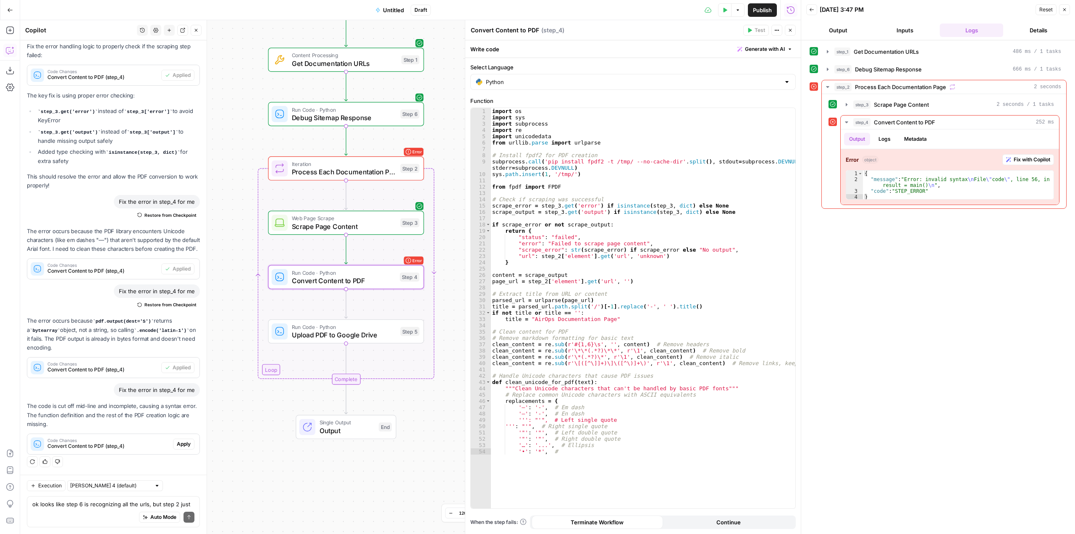
click at [179, 446] on span "Apply" at bounding box center [184, 444] width 14 height 8
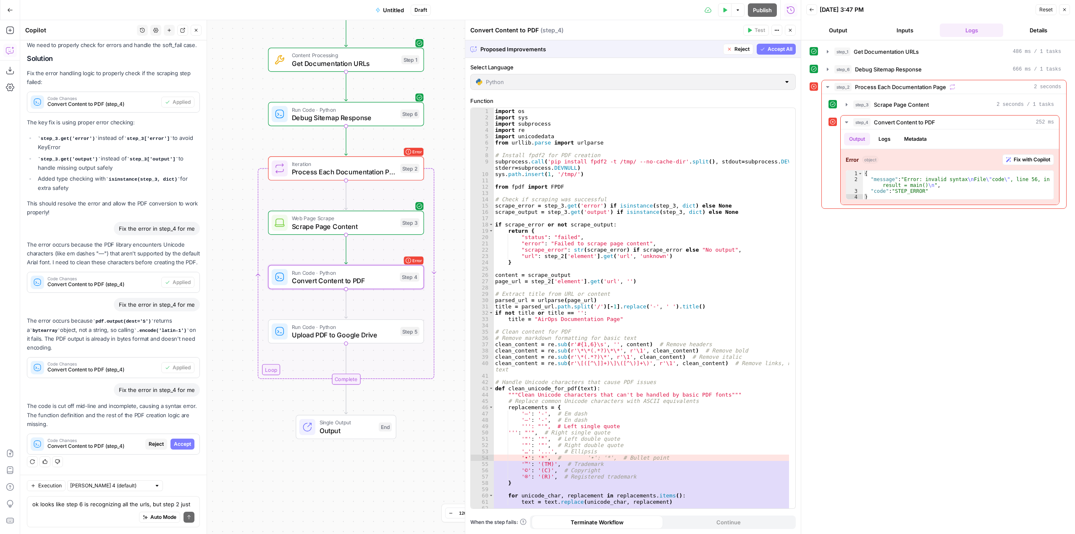
click at [179, 446] on span "Accept" at bounding box center [182, 444] width 17 height 8
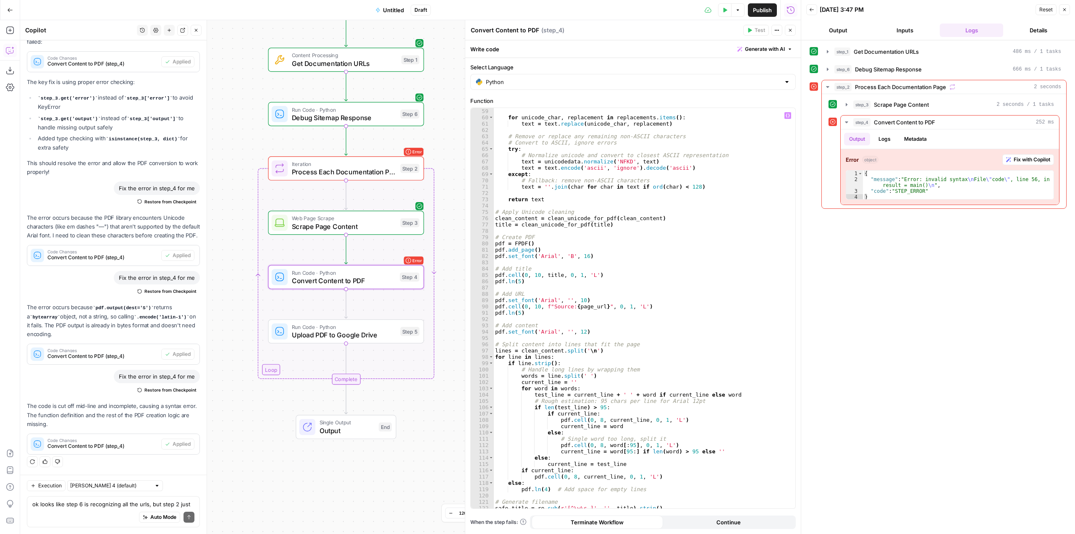
scroll to position [469, 0]
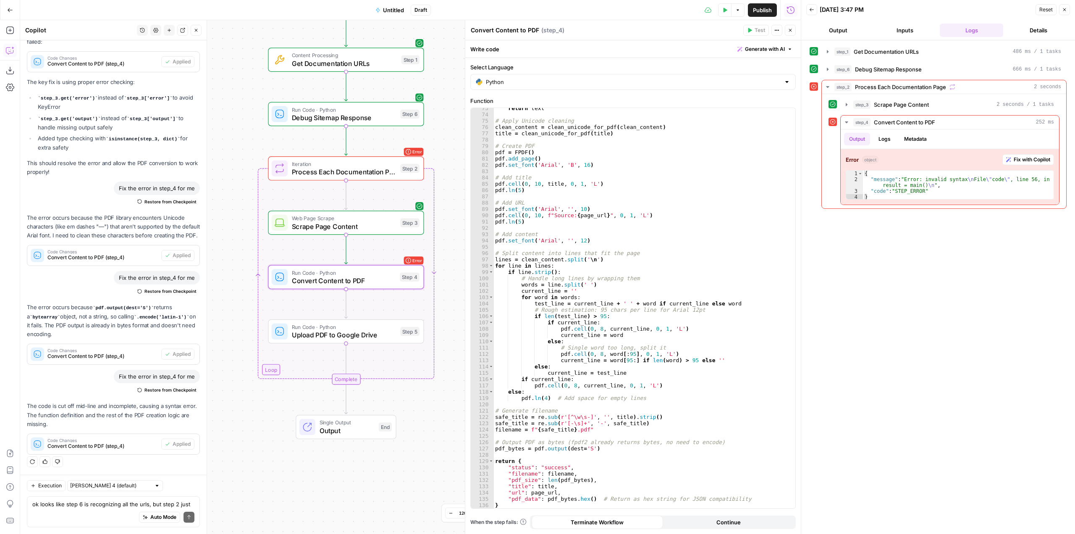
click at [724, 6] on button "Test Data" at bounding box center [724, 9] width 13 height 13
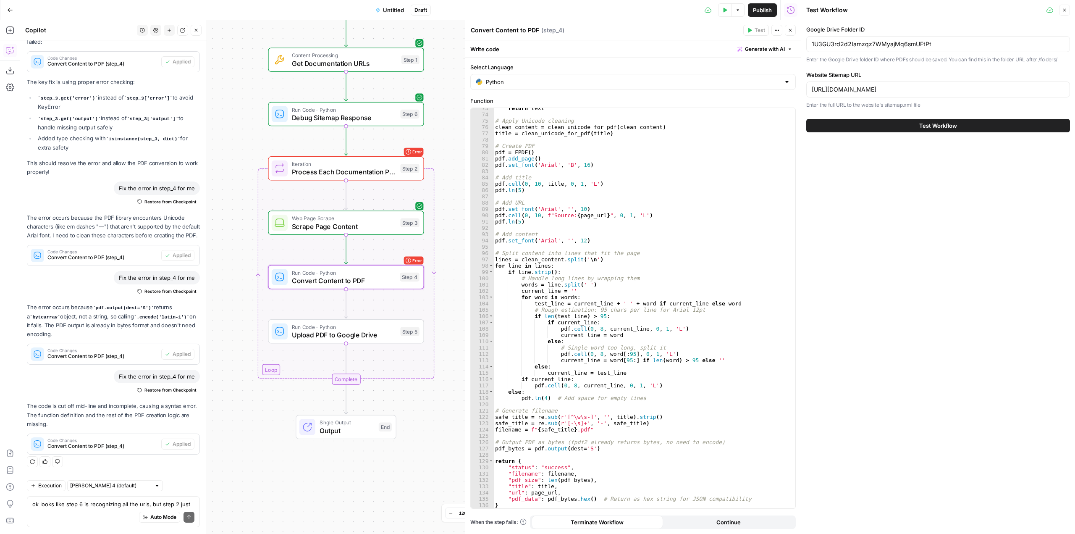
click at [958, 131] on button "Test Workflow" at bounding box center [939, 125] width 264 height 13
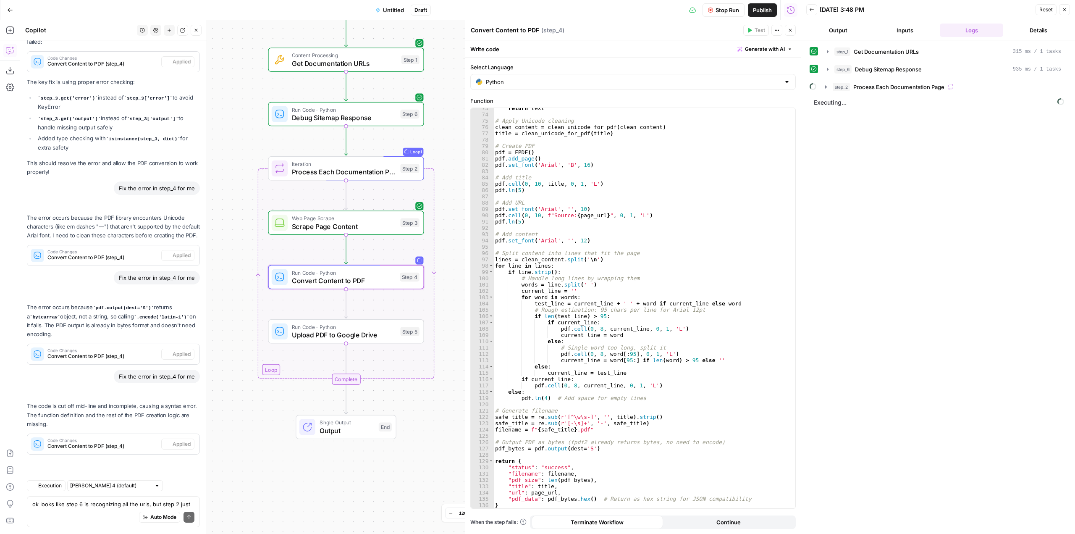
scroll to position [4656, 0]
click at [116, 497] on div "ok looks like step 6 is recognizing all the urls, but step 2 just says "[]" as …" at bounding box center [113, 511] width 173 height 31
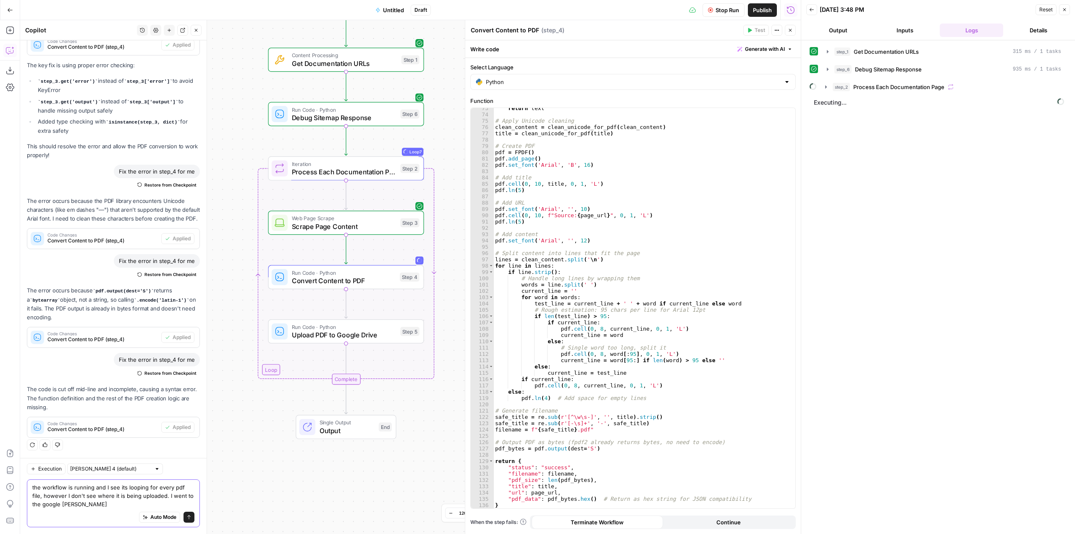
scroll to position [4673, 0]
type textarea "the workflow is running and I see its looping for every pdf file, however I don…"
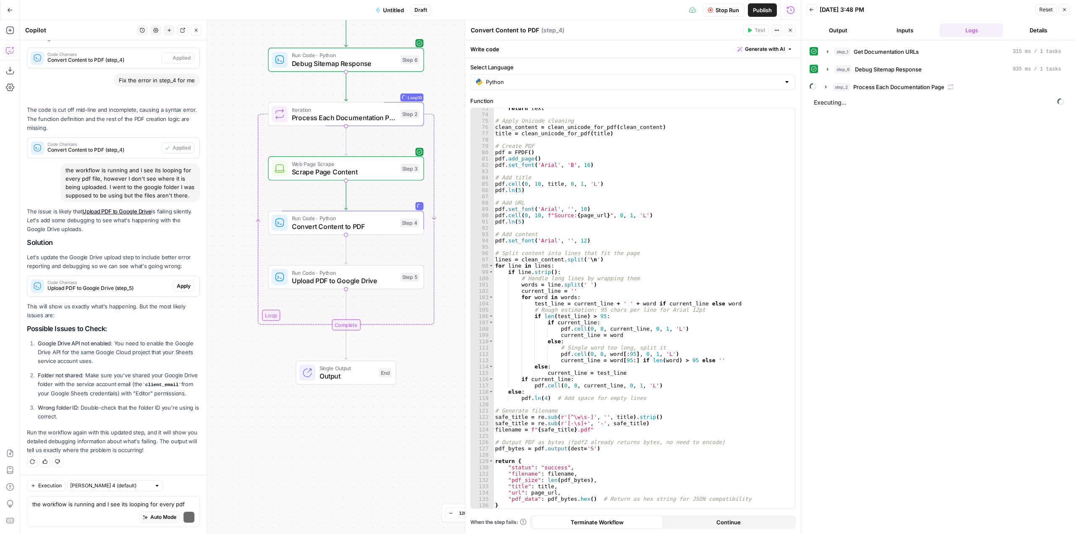
scroll to position [4969, 0]
click at [181, 282] on span "Apply" at bounding box center [184, 286] width 14 height 8
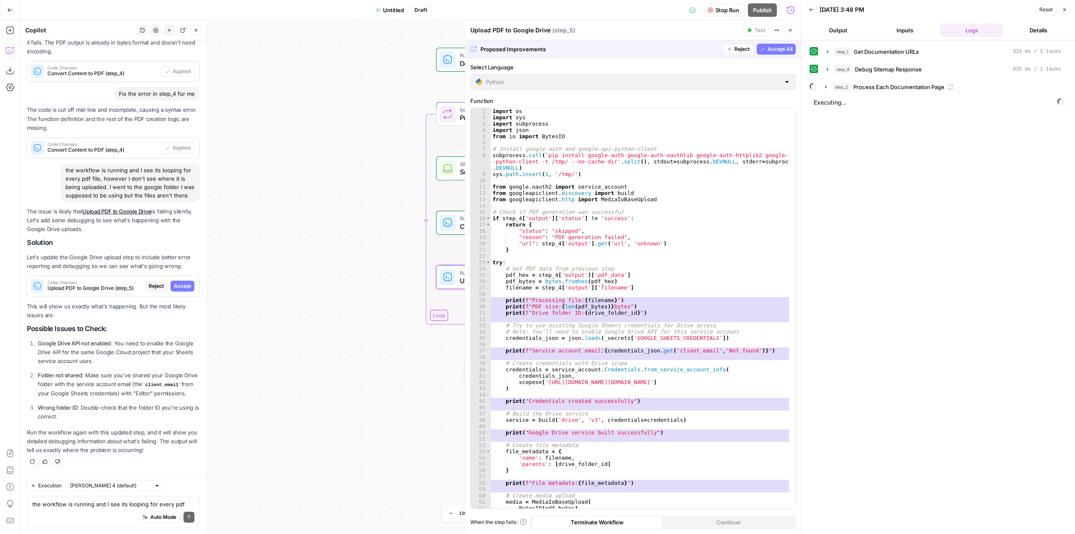
click at [179, 282] on span "Accept" at bounding box center [182, 286] width 17 height 8
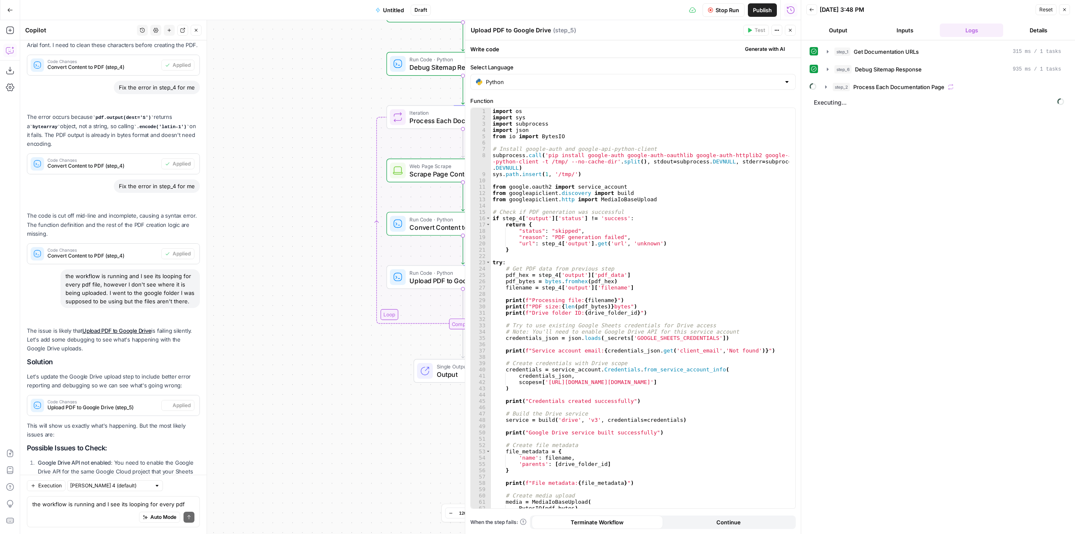
scroll to position [4983, 0]
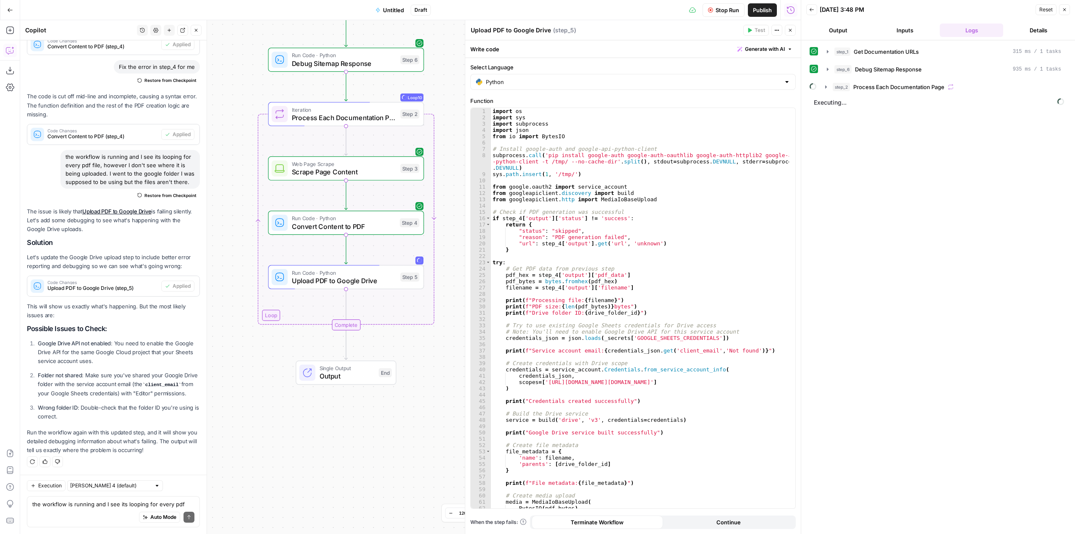
click at [710, 11] on icon "button" at bounding box center [710, 10] width 5 height 5
click at [723, 8] on icon "button" at bounding box center [725, 10] width 5 height 5
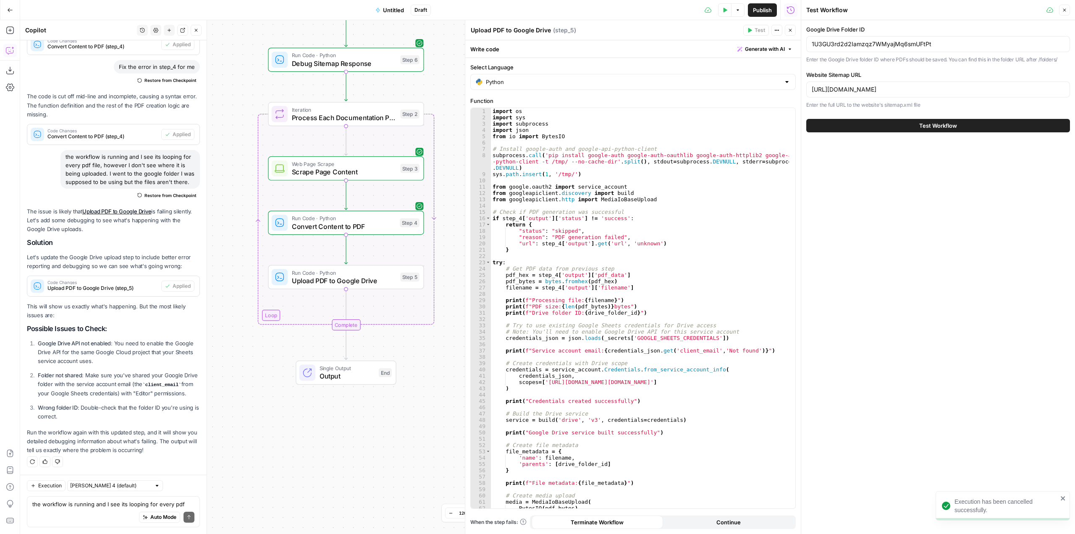
click at [938, 129] on span "Test Workflow" at bounding box center [939, 125] width 38 height 8
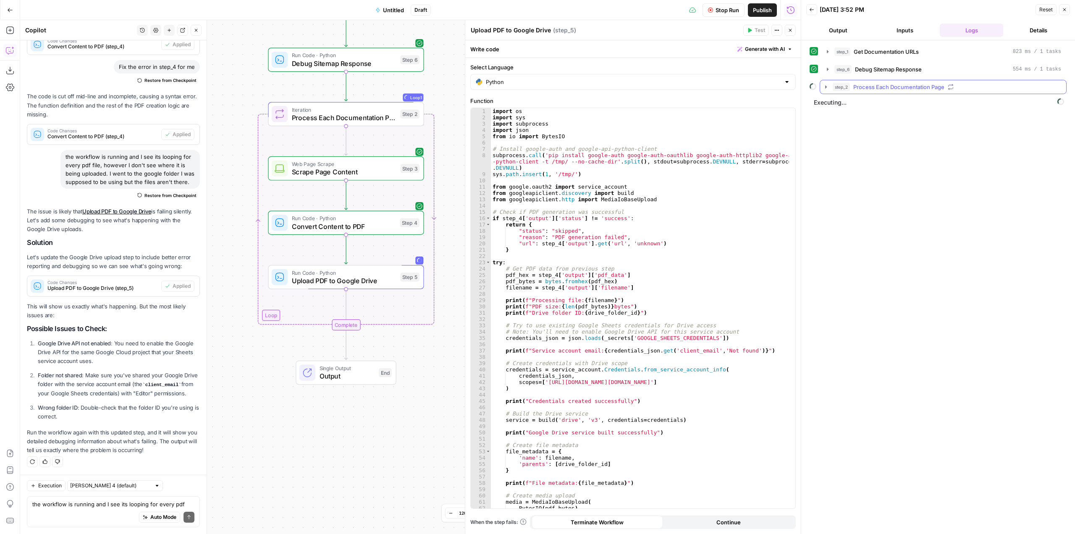
click at [827, 87] on icon "button" at bounding box center [826, 86] width 2 height 3
click at [846, 140] on icon "button" at bounding box center [845, 139] width 2 height 3
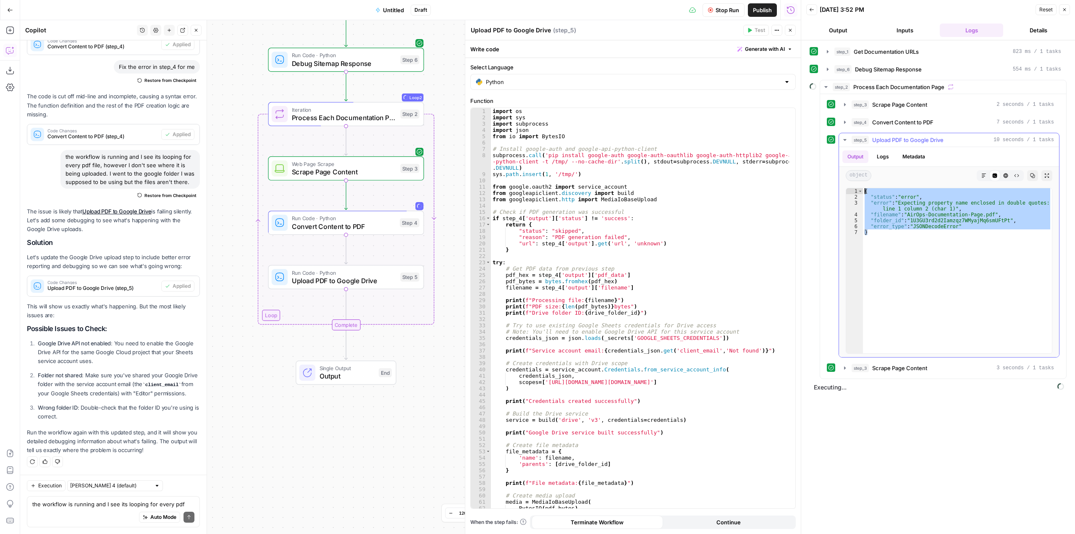
drag, startPoint x: 890, startPoint y: 236, endPoint x: 858, endPoint y: 185, distance: 59.7
click at [858, 185] on div "* 1 2 3 4 5 6 7 { "status" : "error" , "error" : "Expecting property name enclo…" at bounding box center [949, 270] width 220 height 173
type textarea "**********"
click at [103, 502] on textarea "the workflow is running and I see its looping for every pdf file, however I don…" at bounding box center [113, 504] width 162 height 8
paste textarea "{ "status": "error", "error": "Expecting property name enclosed in double quote…"
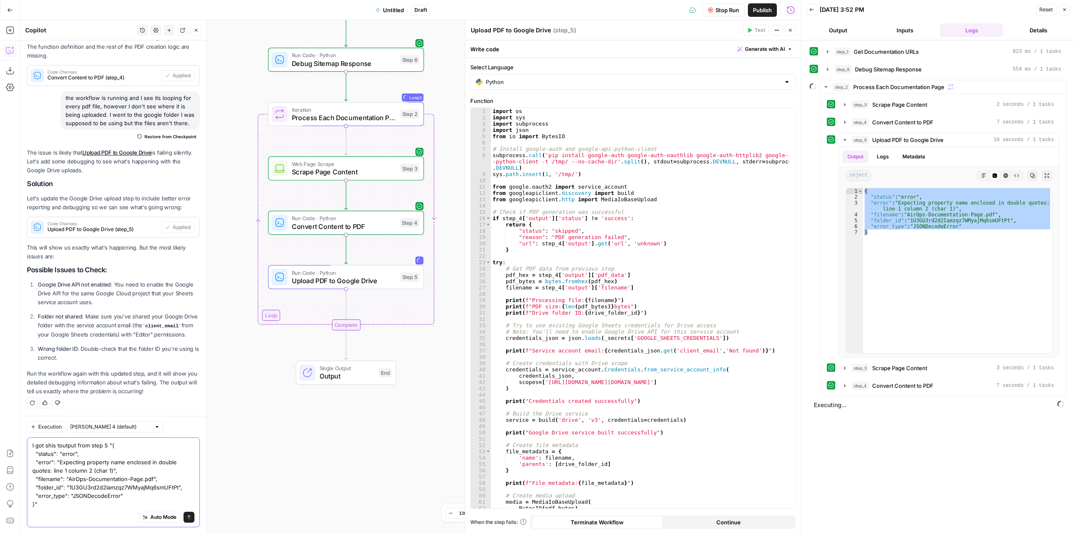
paste textarea "{ "status": "error", "error": "Expecting property name enclosed in double quote…"
type textarea "I got shis toutput from step 5 "{ "status": "error", "error": "Expecting proper…"
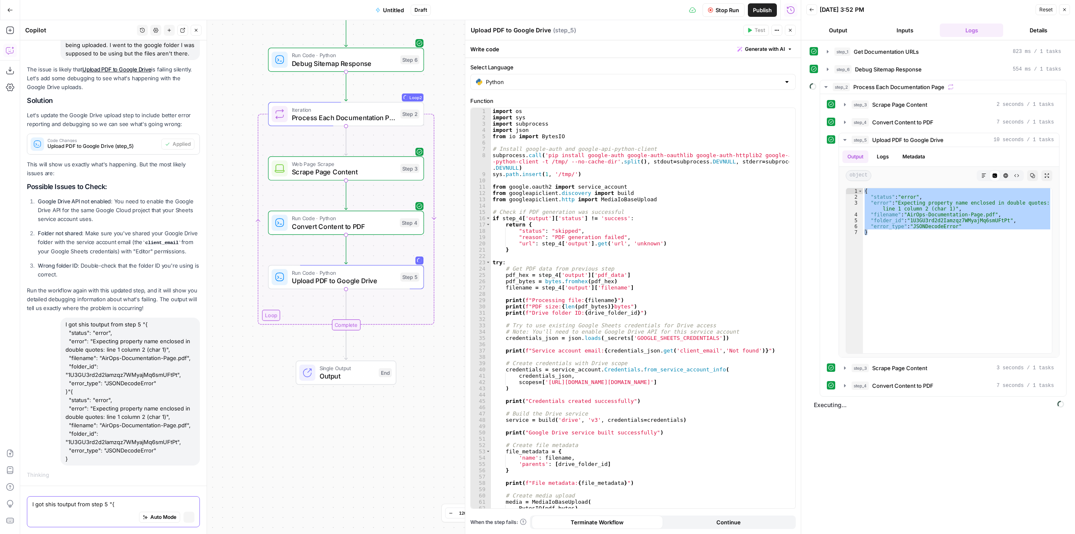
scroll to position [4897, 0]
click at [731, 8] on span "Stop Run" at bounding box center [728, 10] width 24 height 8
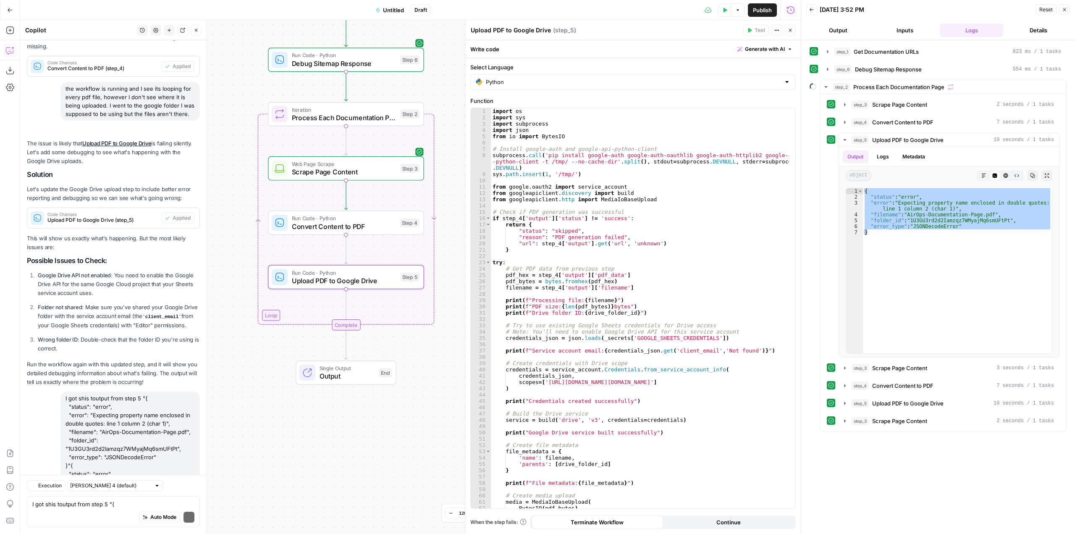
scroll to position [5210, 0]
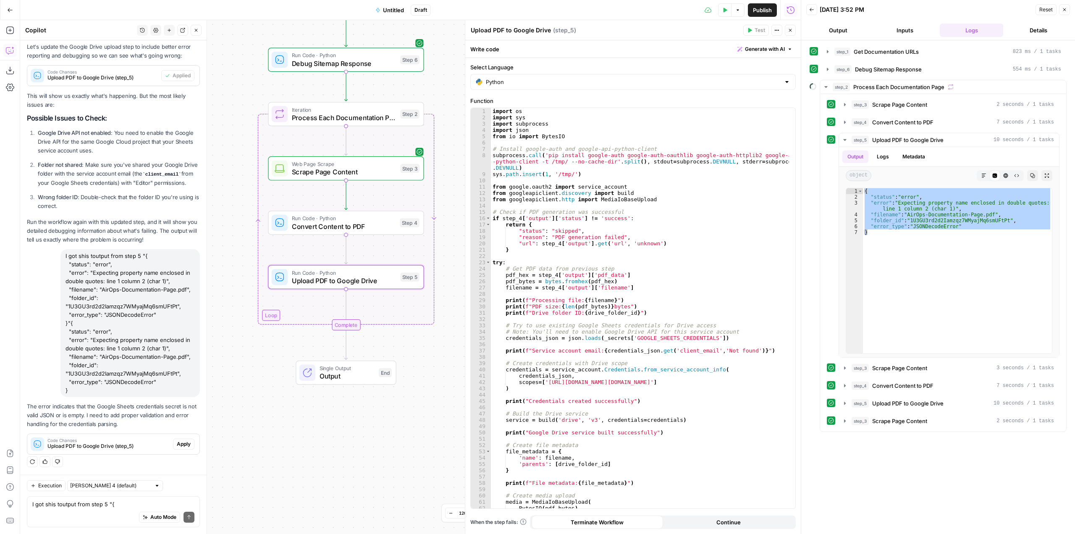
click at [178, 447] on span "Apply" at bounding box center [184, 444] width 14 height 8
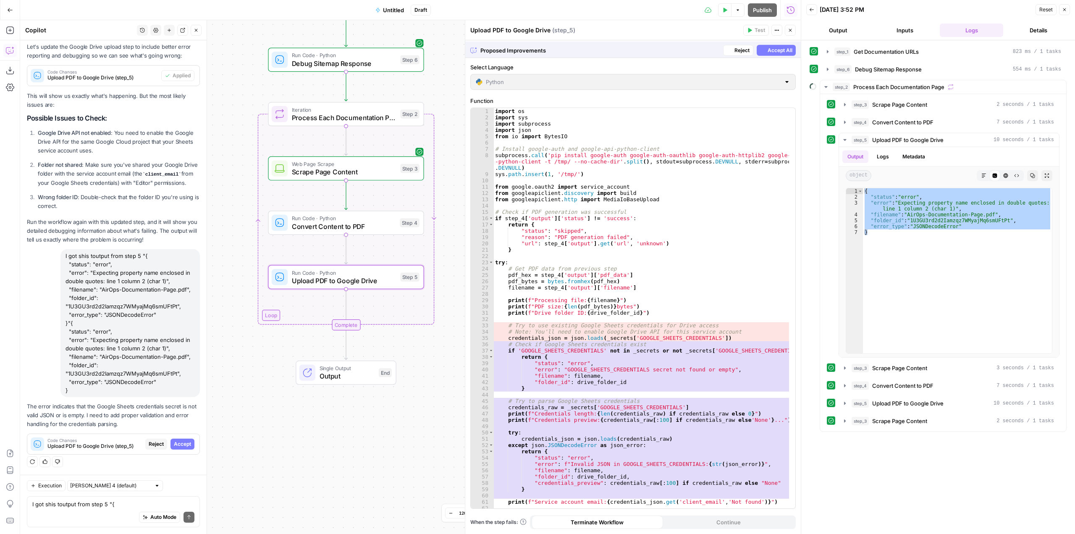
scroll to position [4981, 0]
click at [178, 447] on span "Accept" at bounding box center [182, 444] width 17 height 8
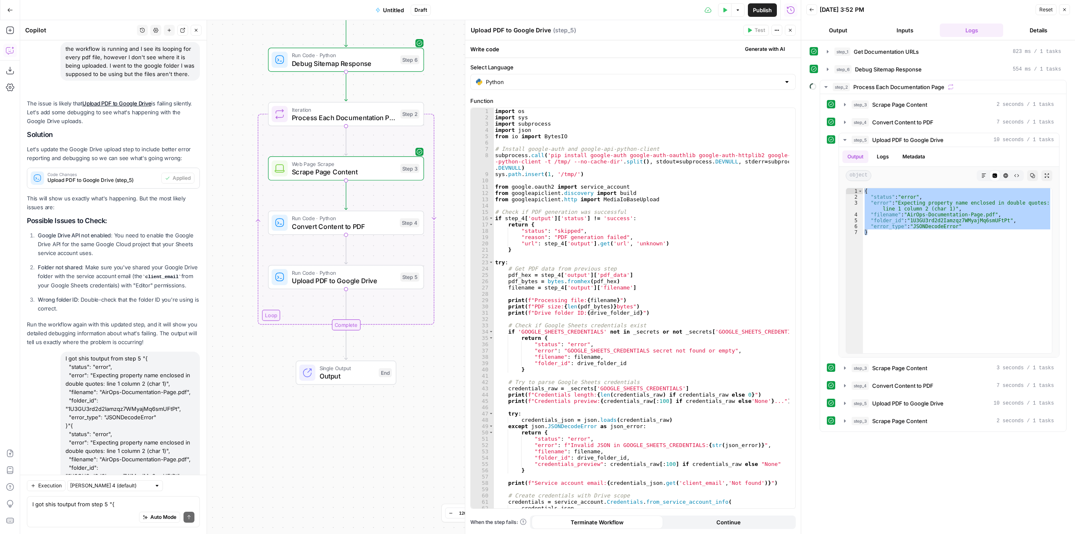
scroll to position [5223, 0]
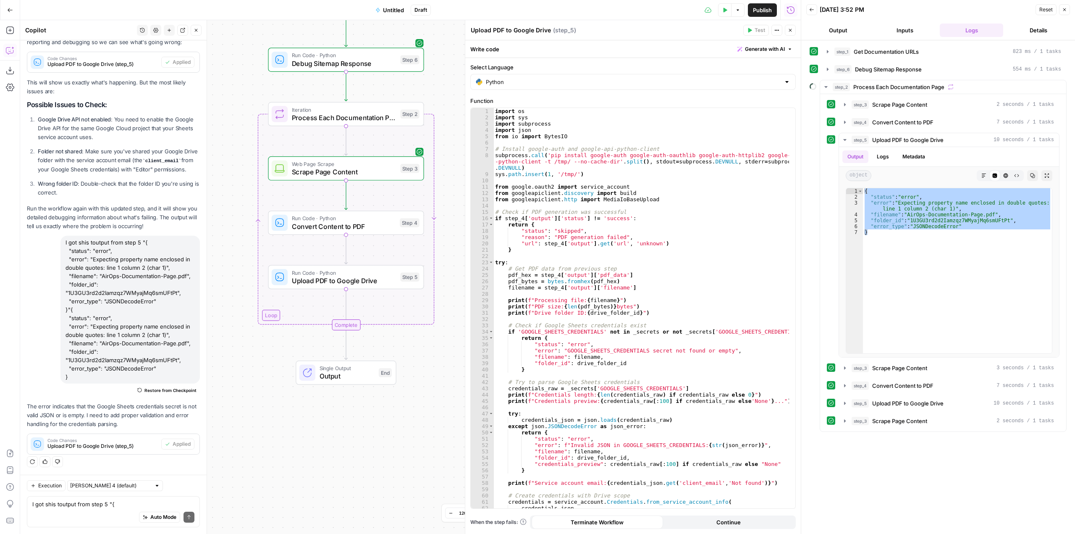
click at [725, 11] on icon "button" at bounding box center [726, 10] width 4 height 5
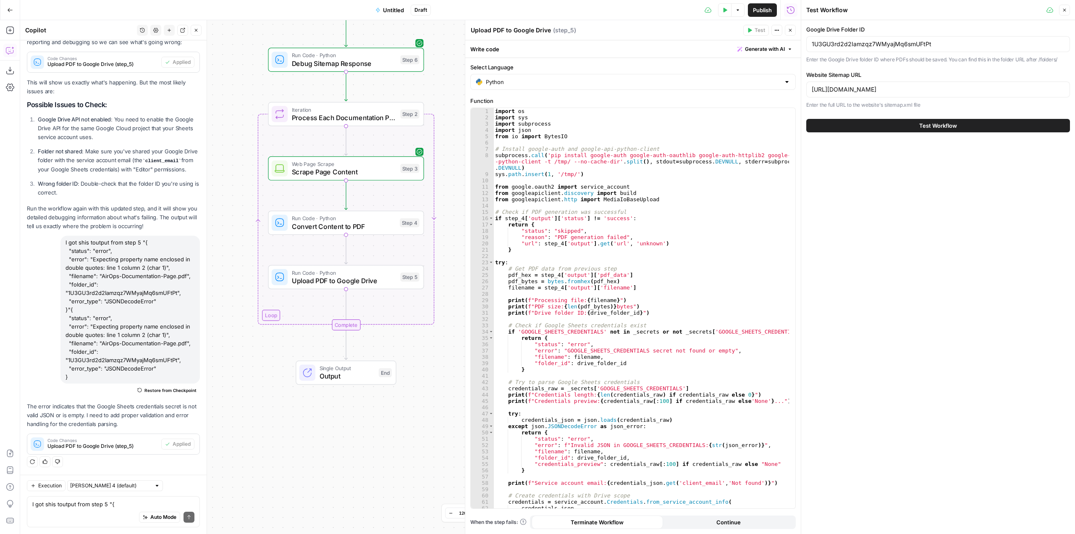
click at [886, 126] on button "Test Workflow" at bounding box center [939, 125] width 264 height 13
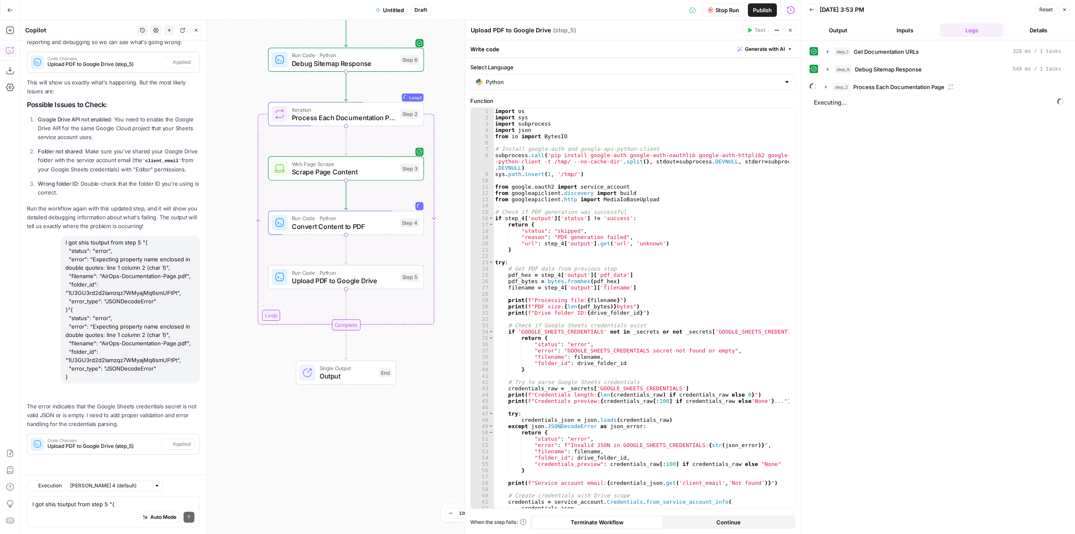
scroll to position [5223, 0]
click at [826, 84] on icon "button" at bounding box center [826, 87] width 7 height 7
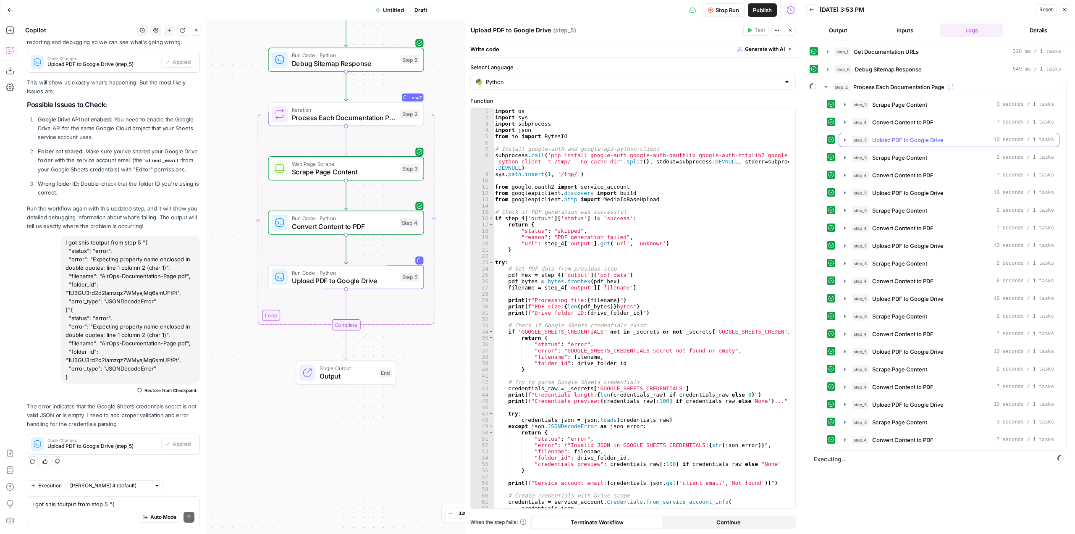
click at [844, 140] on icon "button" at bounding box center [845, 140] width 7 height 7
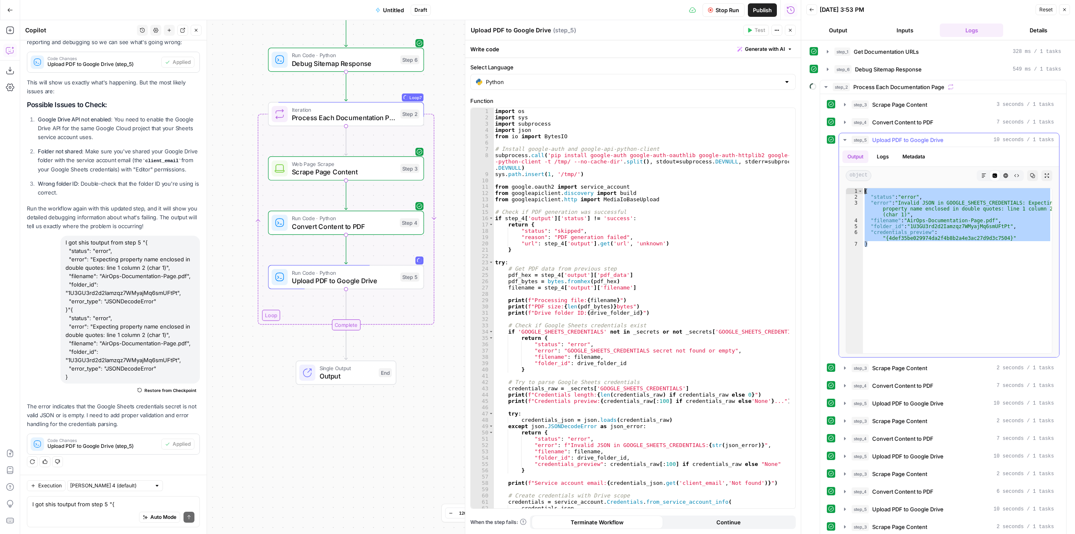
drag, startPoint x: 925, startPoint y: 256, endPoint x: 865, endPoint y: 186, distance: 92.7
click at [865, 186] on div "* 1 2 3 4 5 6 7 { "status" : "error" , "error" : "Invalid JSON in GOOGLE_SHEETS…" at bounding box center [949, 270] width 220 height 173
type textarea "**********"
click at [116, 502] on textarea "I got shis toutput from step 5 "{ "status": "error", "error": "Expecting proper…" at bounding box center [113, 504] width 162 height 8
paste textarea "{ "status": "error", "error": "Invalid JSON in GOOGLE_SHEETS_CREDENTIALS: Expec…"
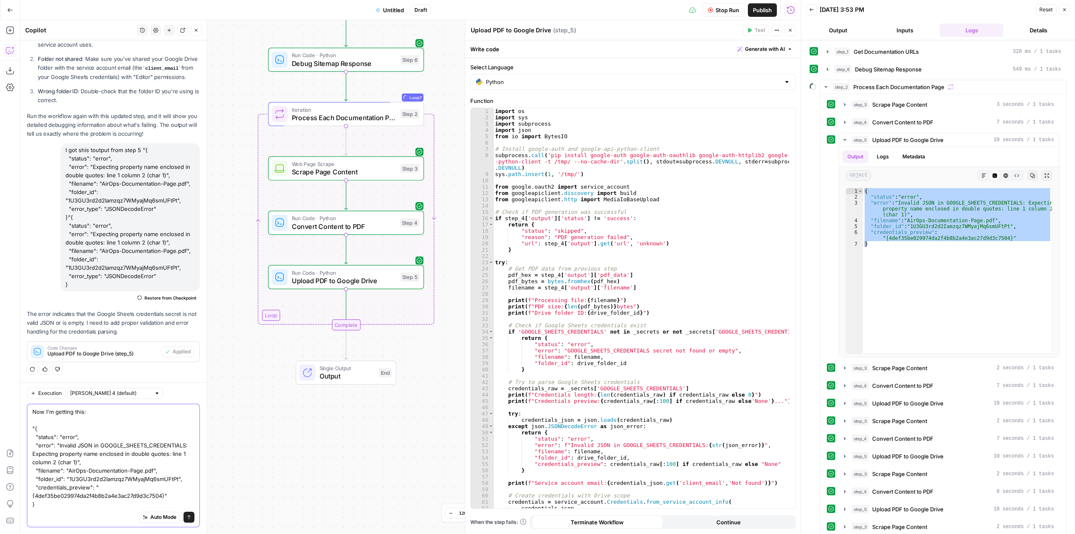
scroll to position [5316, 0]
type textarea "Now I'm getting this: "{ "status": "error", "error": "Invalid JSON in GOOGLE_SH…"
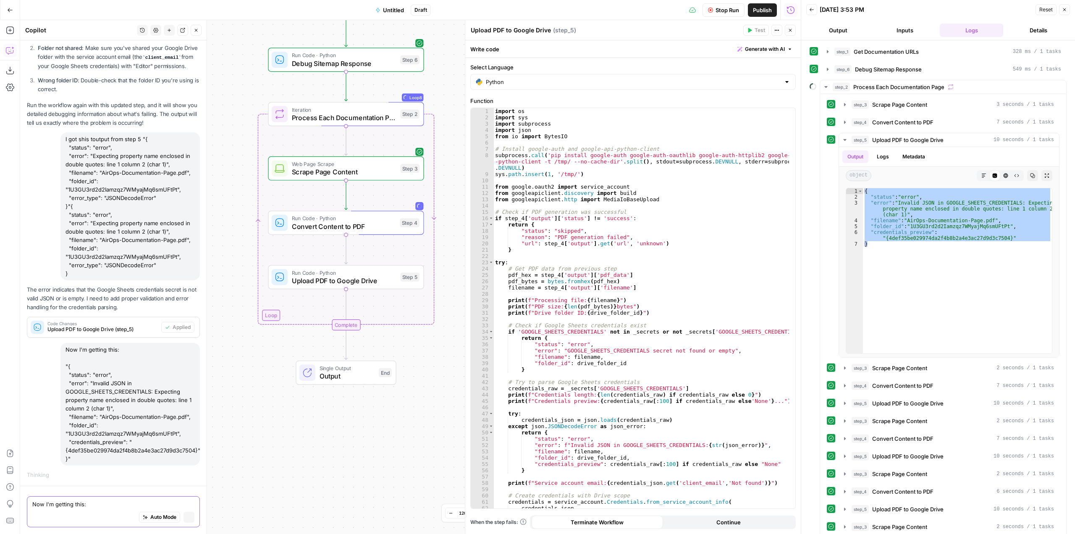
scroll to position [5083, 0]
click at [722, 13] on span "Stop Run" at bounding box center [728, 10] width 24 height 8
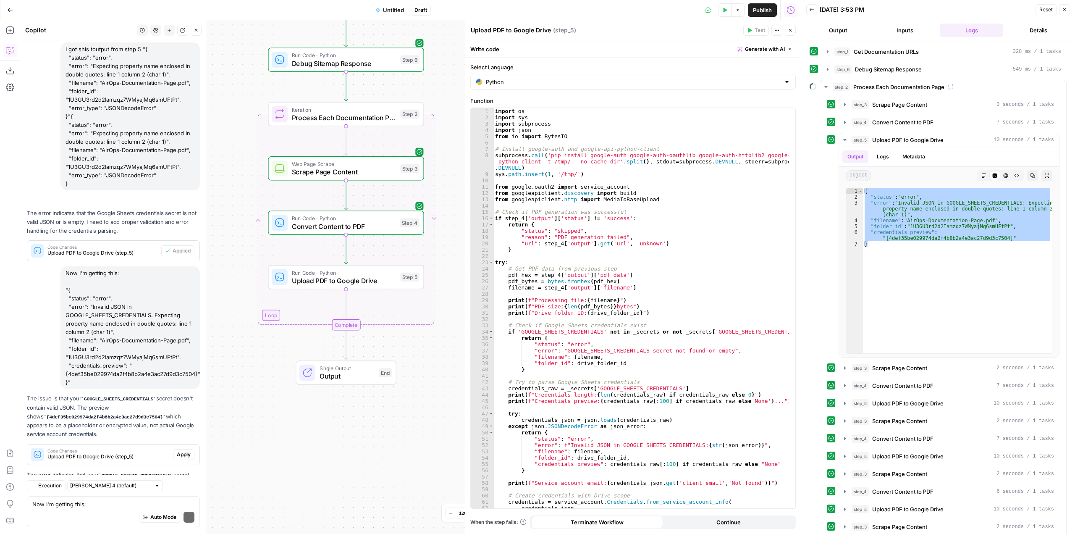
scroll to position [5572, 0]
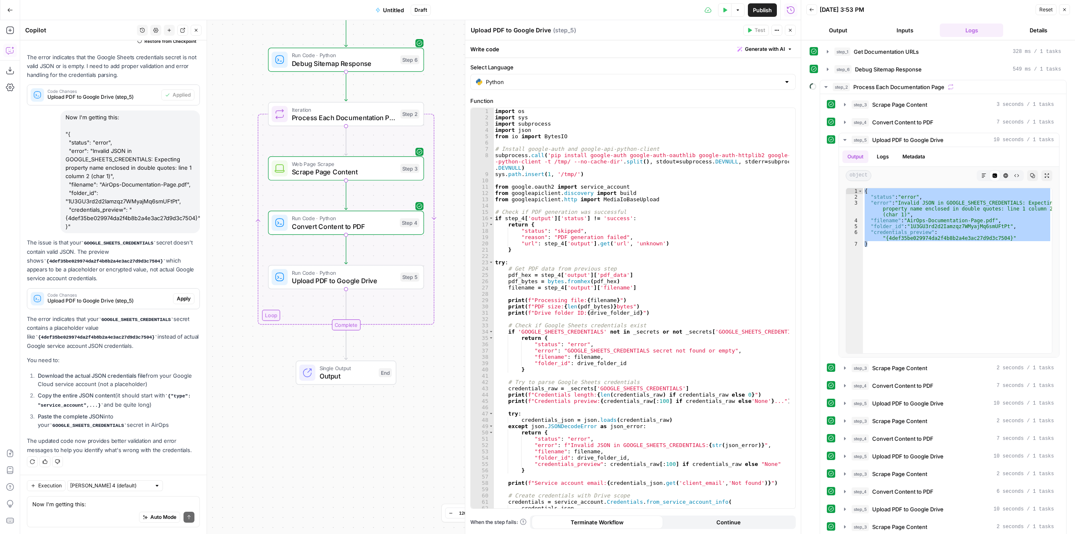
drag, startPoint x: 137, startPoint y: 338, endPoint x: 29, endPoint y: 340, distance: 108.4
click at [29, 340] on p "The error indicates that your GOOGLE_SHEETS_CREDENTIALS secret contains a place…" at bounding box center [113, 333] width 173 height 36
copy code "{4def35be029974da2f4b8b2a4e3ac27d9d3c7504}"
click at [130, 505] on textarea "Now I'm getting this: "{ "status": "error", "error": "Invalid JSON in GOOGLE_SH…" at bounding box center [113, 504] width 162 height 8
type textarea "the"
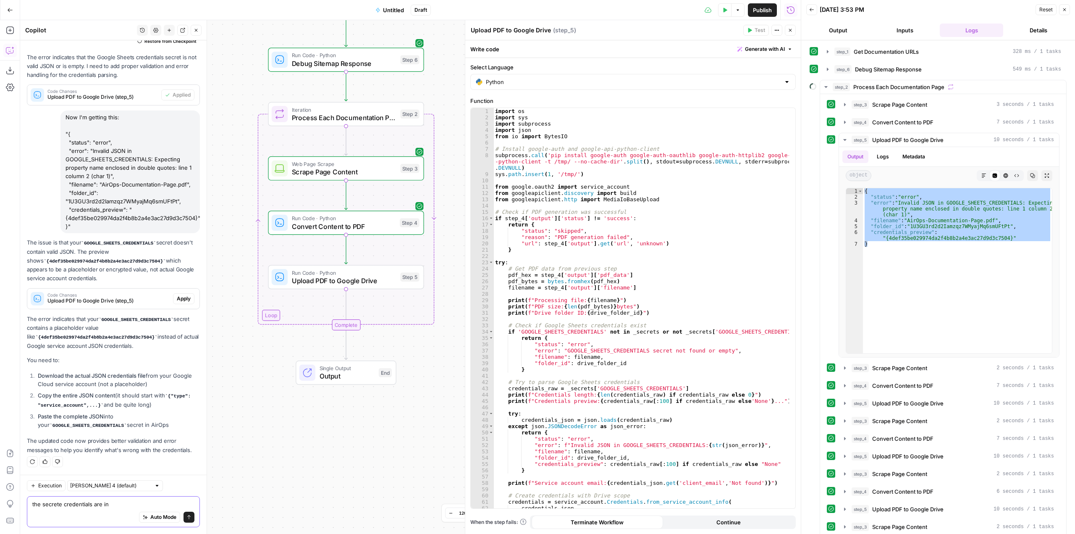
paste textarea "SHA-1 hash."
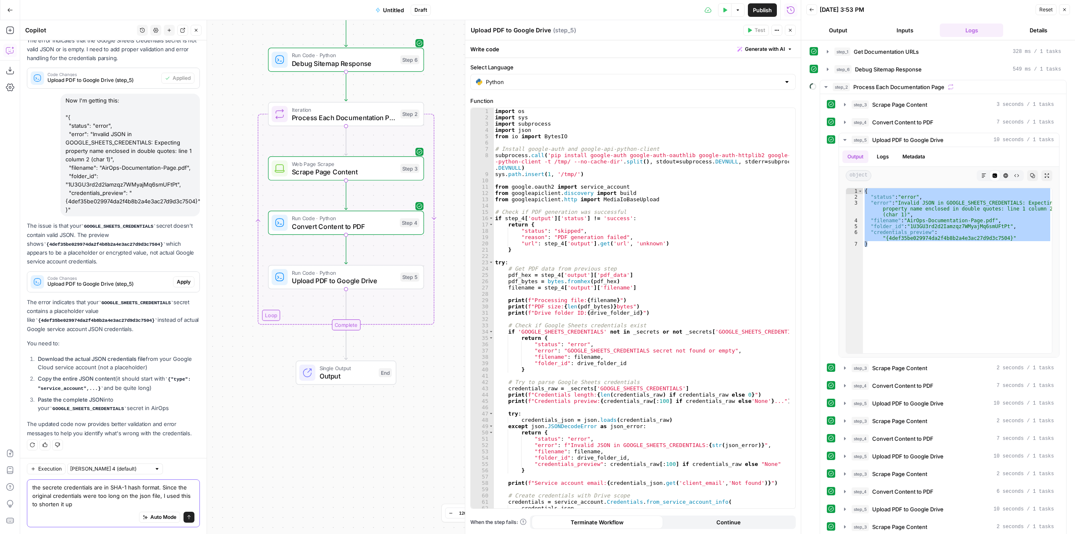
click at [138, 500] on textarea "the secrete credentials are in SHA-1 hash format. Since the original credential…" at bounding box center [113, 495] width 162 height 25
type textarea "the secrete credentials are in SHA-1 hash format. Since the original credential…"
click at [185, 514] on button "Send" at bounding box center [189, 517] width 11 height 11
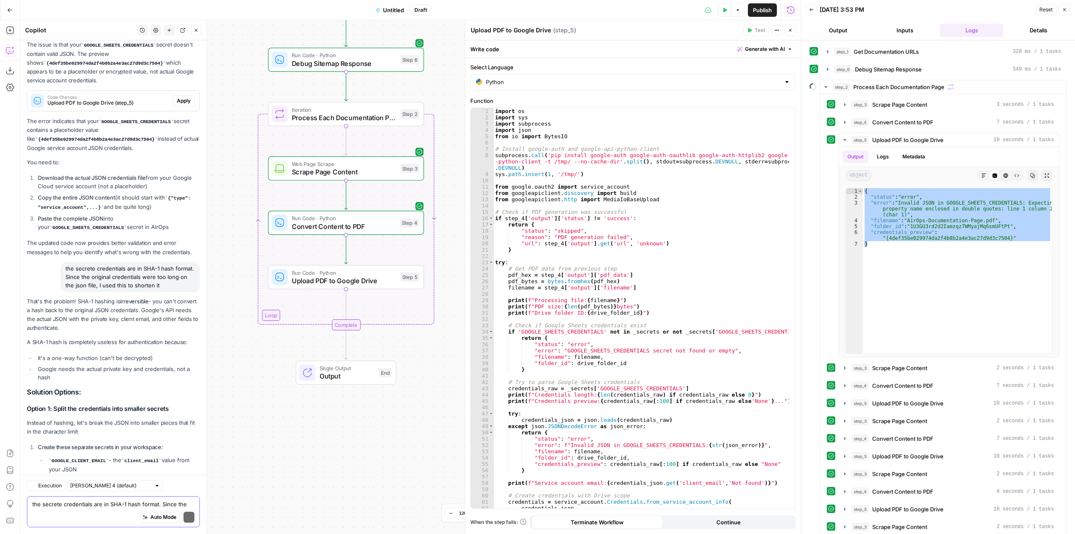
scroll to position [5926, 0]
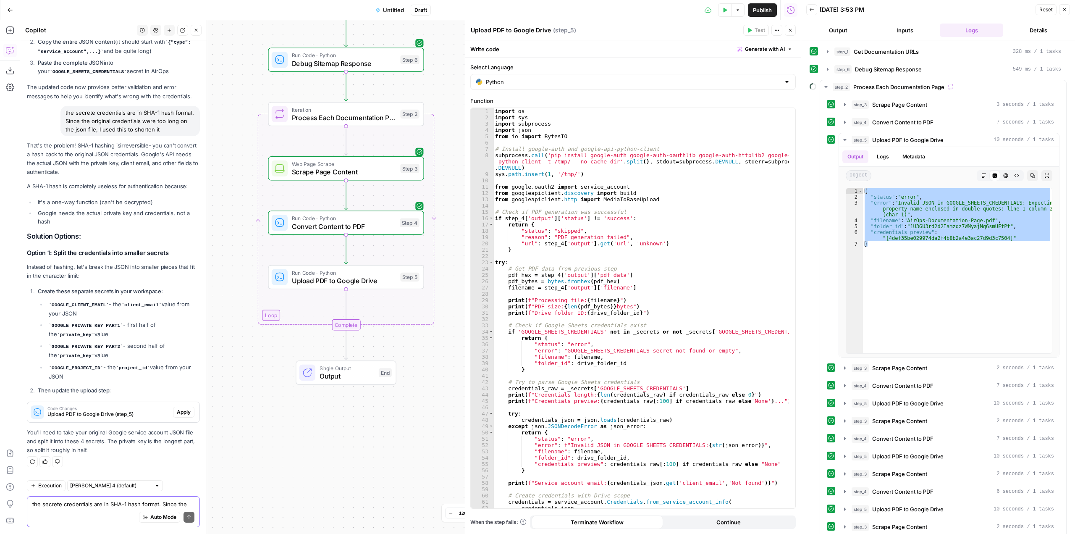
click at [134, 502] on textarea "the secrete credentials are in SHA-1 hash format. Since the original credential…" at bounding box center [113, 504] width 162 height 8
type textarea "is there another way to shorten up the private key that you can recgonize?"
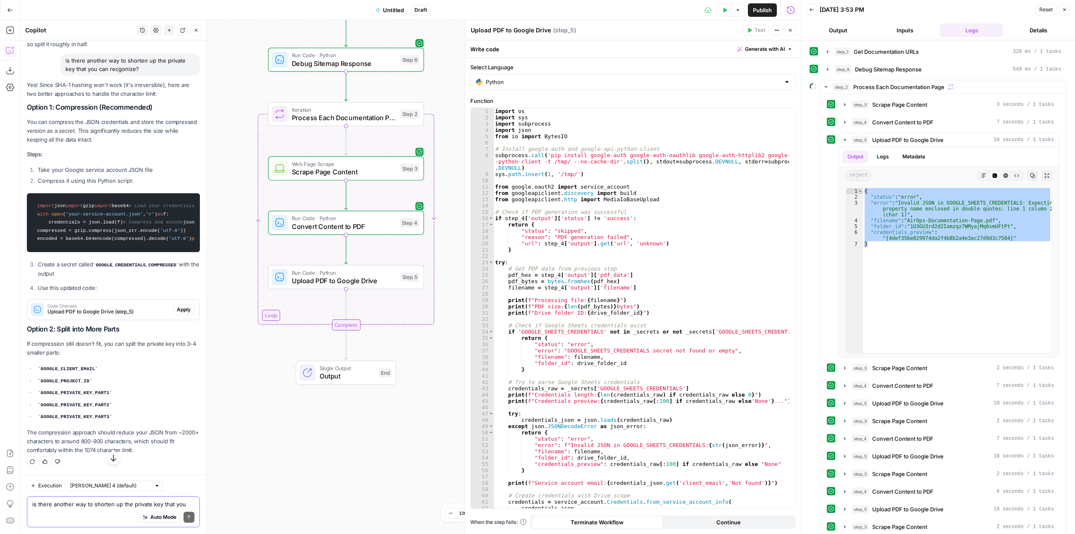
scroll to position [6356, 0]
click at [169, 241] on span "'utf-8'" at bounding box center [179, 238] width 20 height 5
drag, startPoint x: 154, startPoint y: 305, endPoint x: 35, endPoint y: 184, distance: 169.3
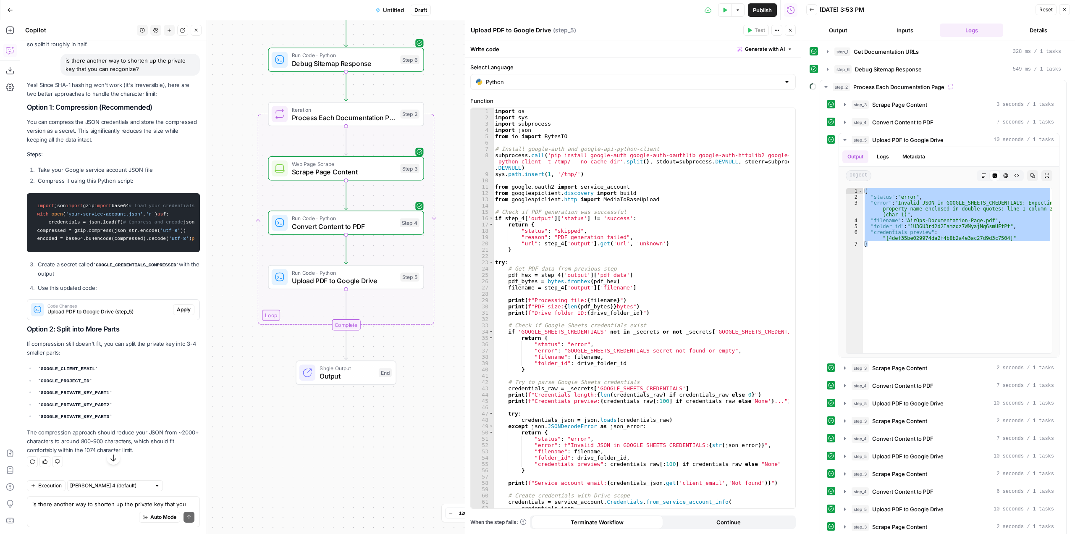
click at [35, 197] on code "import json import gzip import base64 # Load your credentials JSON with open ( …" at bounding box center [113, 222] width 162 height 50
copy code "import json import gzip import base64 # Load your credentials JSON with open ( …"
click at [127, 292] on p "Use this updated code:" at bounding box center [119, 288] width 162 height 9
click at [117, 517] on div "Auto Mode Send" at bounding box center [113, 517] width 162 height 18
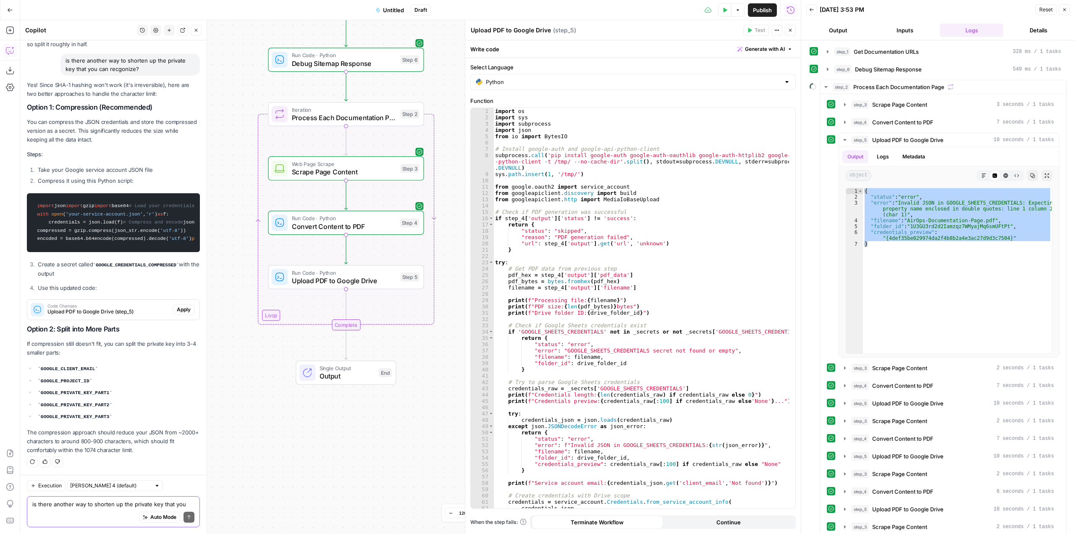
click at [126, 505] on textarea "is there another way to shorten up the private key that you can recgonize?" at bounding box center [113, 504] width 162 height 8
type textarea "w"
type textarea "can you create a code for me to reduce the entire json file?"
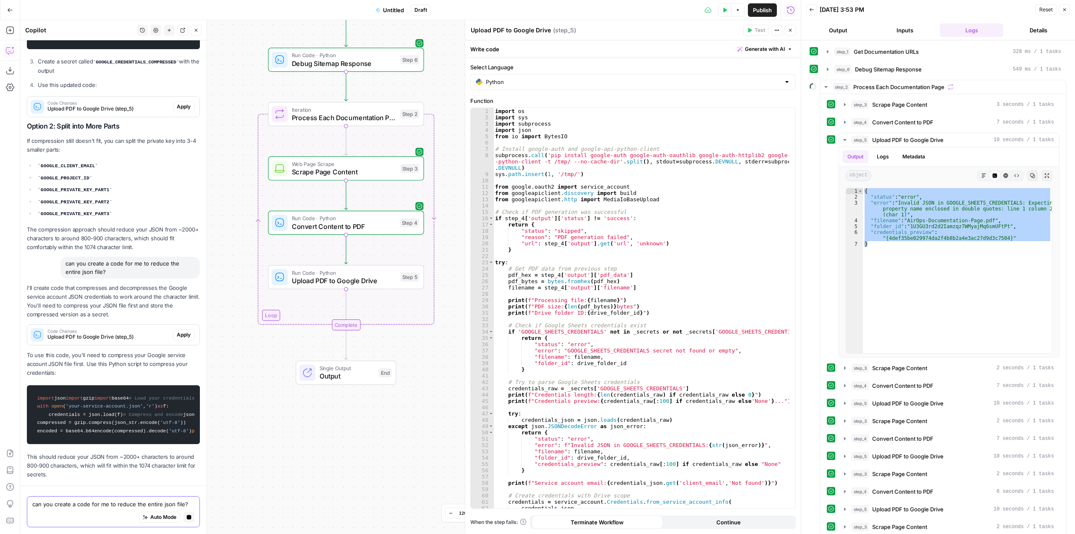
scroll to position [6479, 0]
click at [129, 389] on code "import json import gzip import base64 # Load your credentials JSON file with op…" at bounding box center [113, 414] width 162 height 50
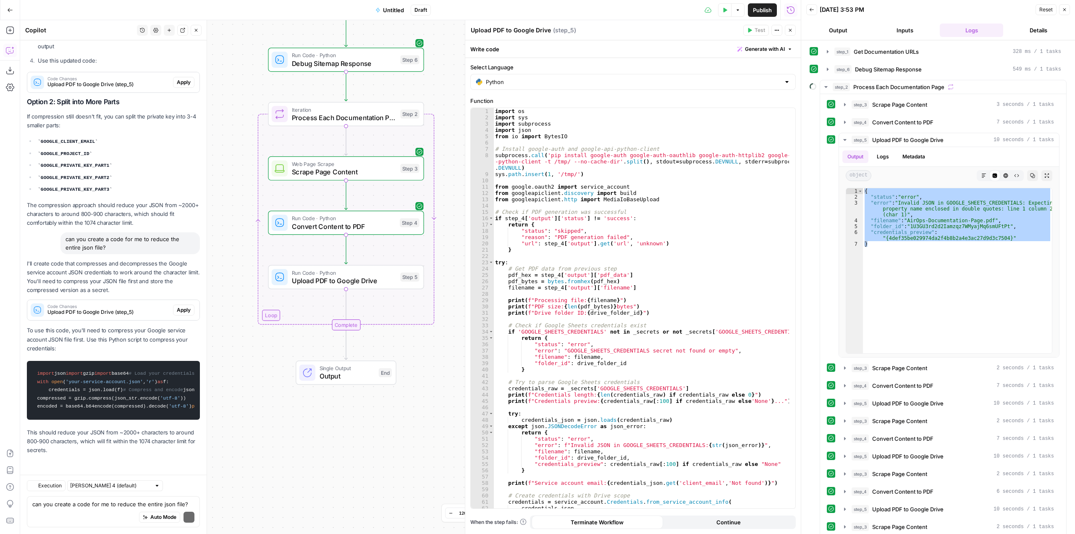
scroll to position [6760, 0]
click at [56, 379] on span "open" at bounding box center [56, 381] width 11 height 5
click at [59, 379] on span "open" at bounding box center [56, 381] width 11 height 5
drag, startPoint x: 37, startPoint y: 269, endPoint x: 169, endPoint y: 404, distance: 188.9
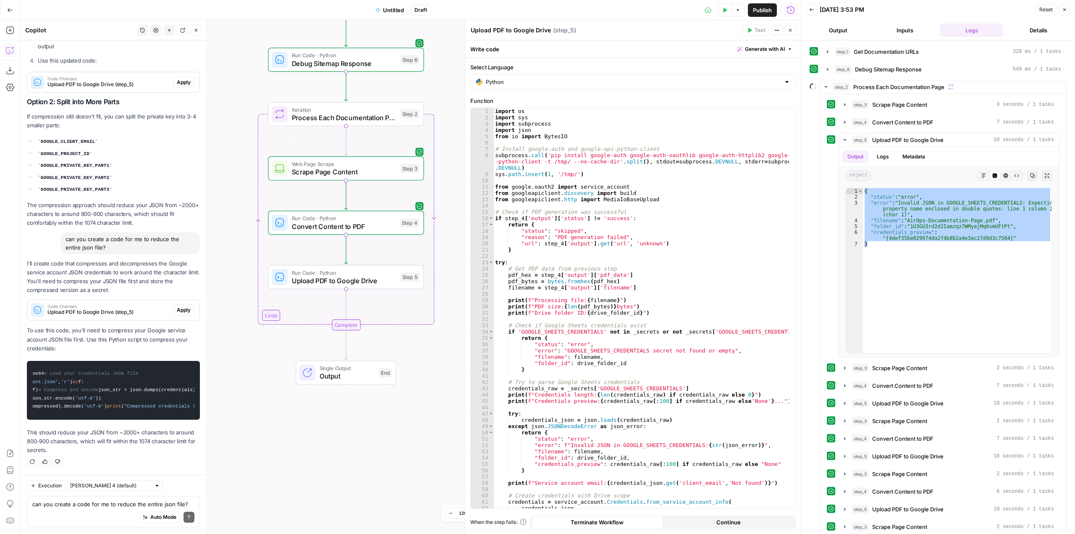
click at [169, 404] on code "import json import gzip import base64 # Load your credentials JSON file with op…" at bounding box center [113, 390] width 162 height 50
copy code "import json import gzip import base64 # Load your credentials JSON file with op…"
click at [126, 380] on code "import json import gzip import base64 # Load your credentials JSON file with op…" at bounding box center [113, 390] width 162 height 50
click at [110, 507] on textarea "can you create a code for me to reduce the entire json file?" at bounding box center [113, 504] width 162 height 8
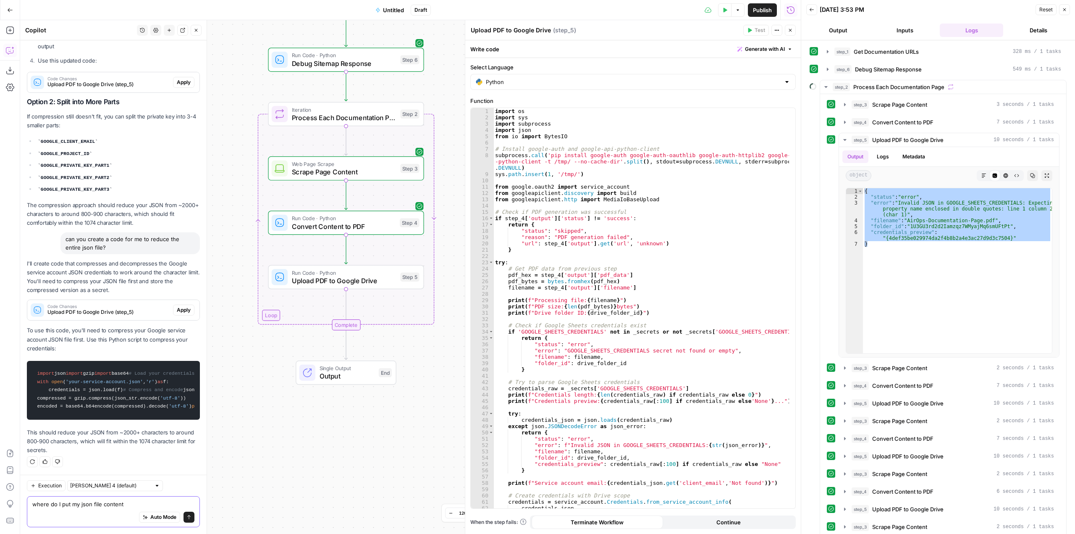
type textarea "where do I put my json file content?"
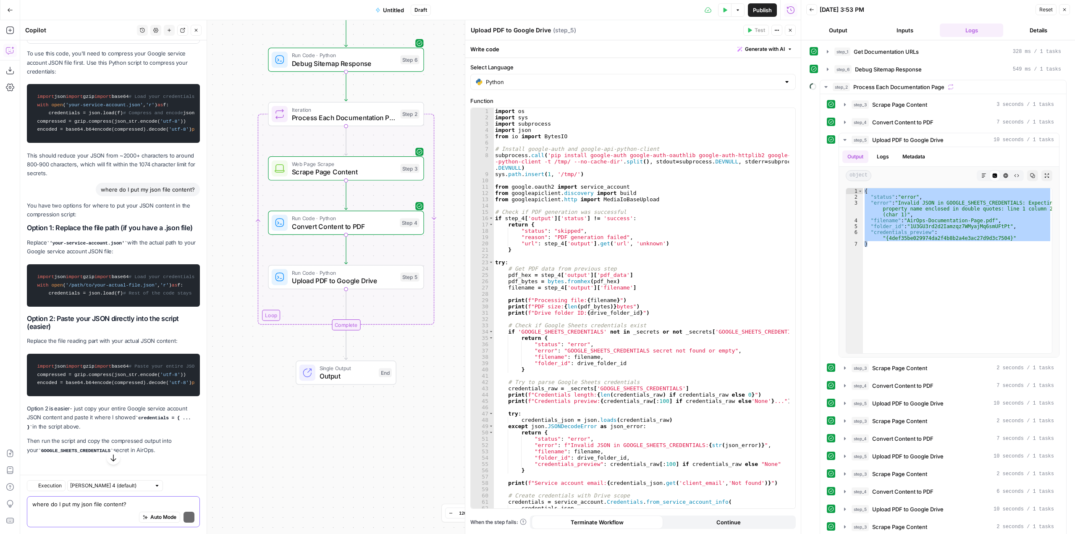
scroll to position [7146, 0]
click at [142, 392] on code "import json import gzip import base64 # Paste your entire JSON credentials here…" at bounding box center [113, 375] width 162 height 34
drag, startPoint x: 34, startPoint y: 223, endPoint x: 173, endPoint y: 438, distance: 256.5
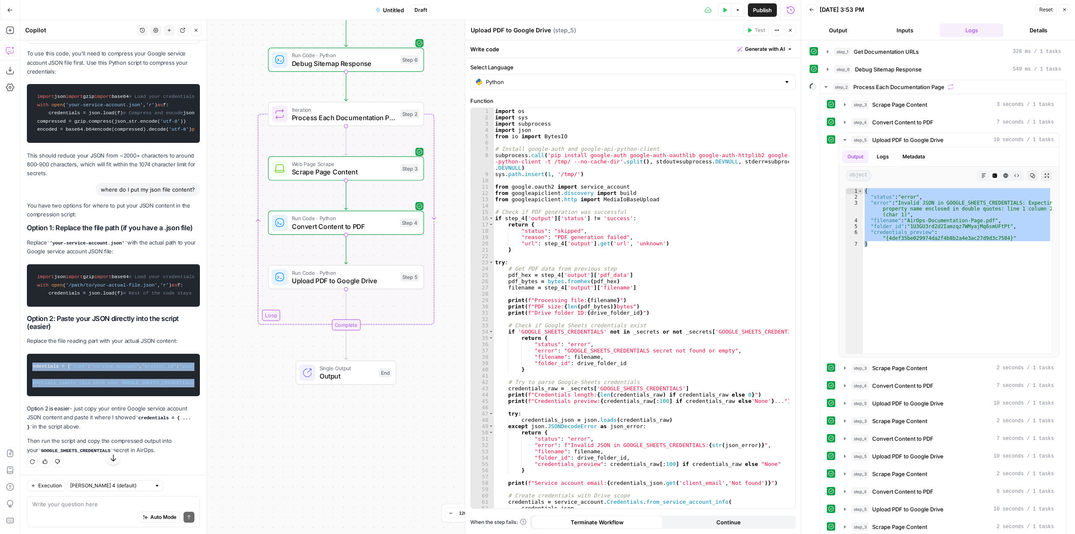
click at [173, 392] on code "import json import gzip import base64 # Paste your entire JSON credentials here…" at bounding box center [113, 375] width 162 height 34
copy code "import json import gzip import base64 # Paste your entire JSON credentials here…"
click at [114, 499] on div "Write your question here Auto Mode Send" at bounding box center [113, 511] width 173 height 31
paste textarea "Compressed credentials (paste this into your GOOGLE_SHEETS_CREDENTIALS secret):…"
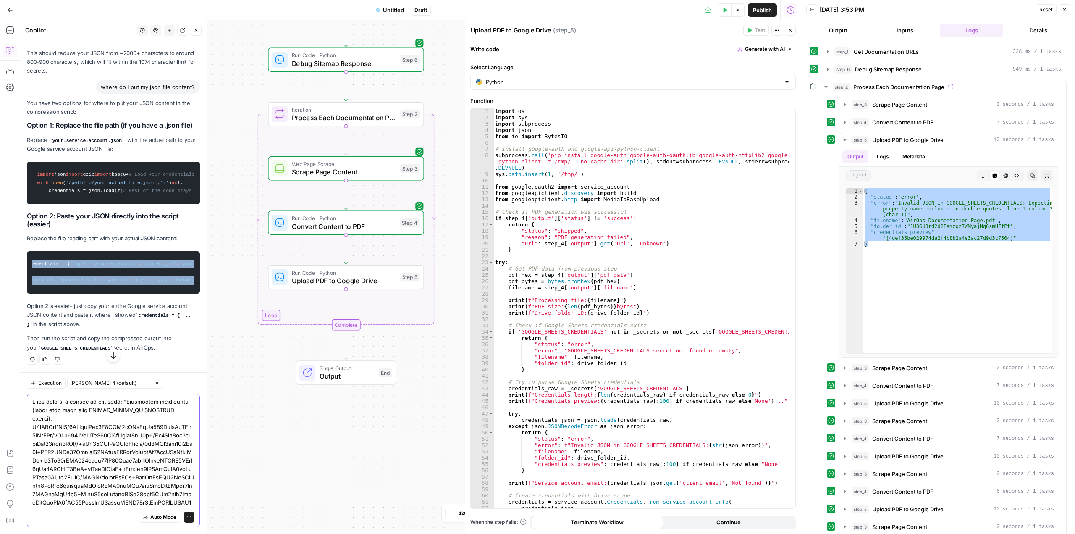
scroll to position [365, 0]
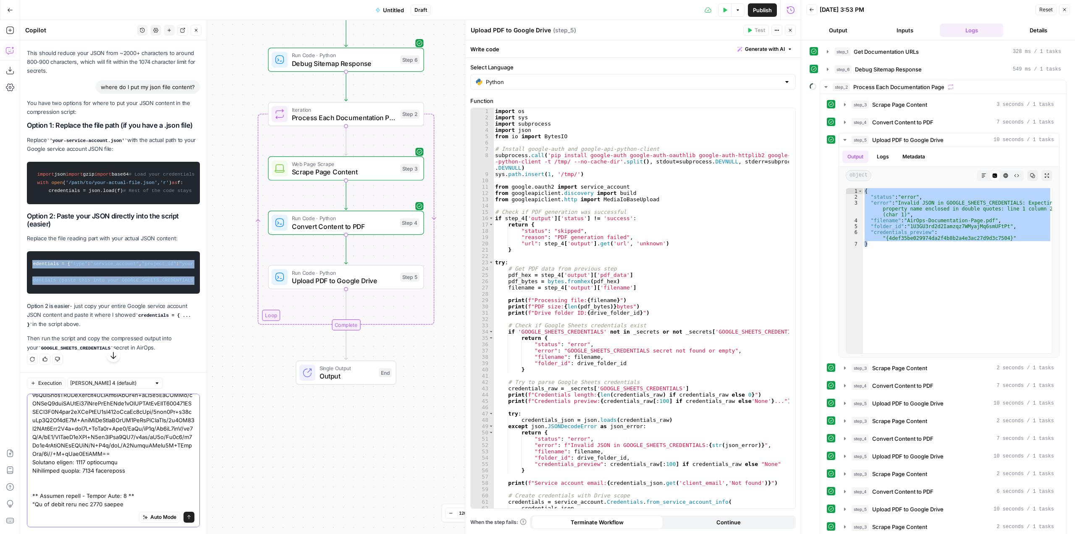
click at [114, 499] on textarea at bounding box center [113, 285] width 162 height 445
click at [36, 504] on textarea at bounding box center [113, 285] width 162 height 445
type textarea "I got this as a result of that code: "Compressed credentials (paste this into y…"
click at [184, 514] on button "Send" at bounding box center [189, 517] width 11 height 11
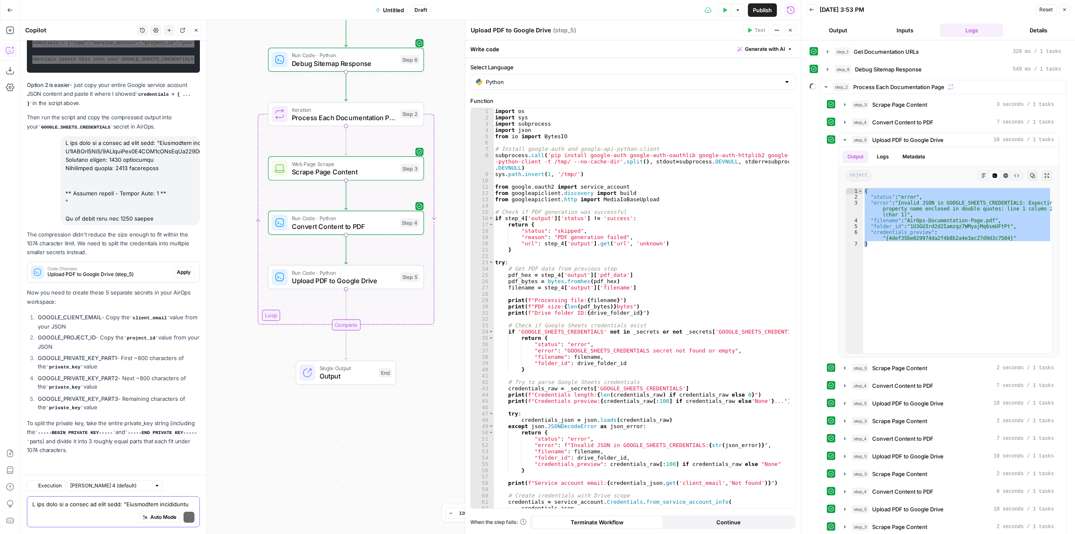
scroll to position [7612, 0]
click at [120, 513] on div "Auto Mode Send" at bounding box center [113, 517] width 162 height 18
drag, startPoint x: 113, startPoint y: 507, endPoint x: 109, endPoint y: 509, distance: 4.3
click at [113, 507] on textarea at bounding box center [113, 504] width 162 height 8
click at [76, 336] on strong "GOOGLE_PROJECT_ID" at bounding box center [67, 337] width 58 height 7
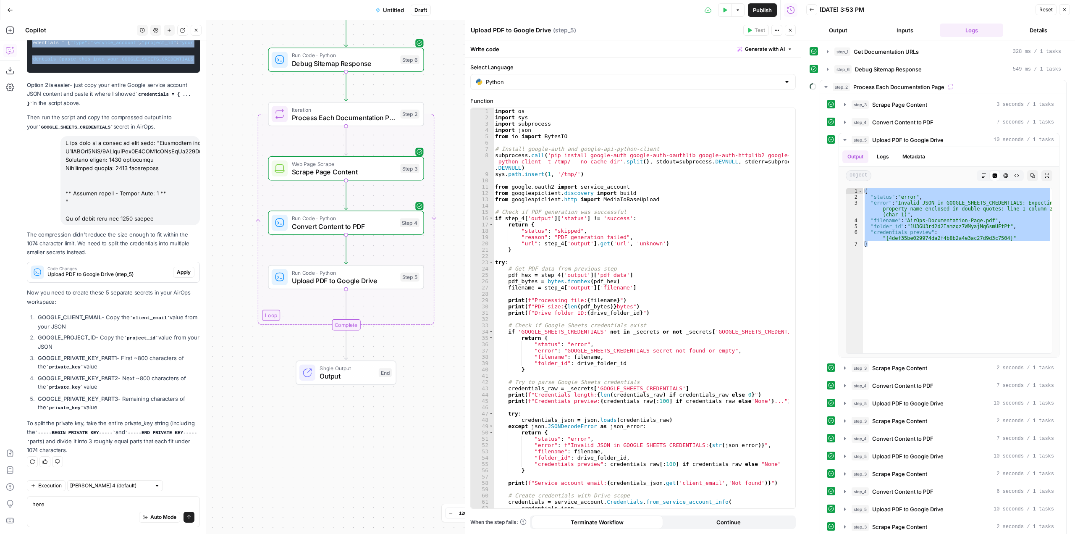
click at [76, 336] on strong "GOOGLE_PROJECT_ID" at bounding box center [67, 337] width 58 height 7
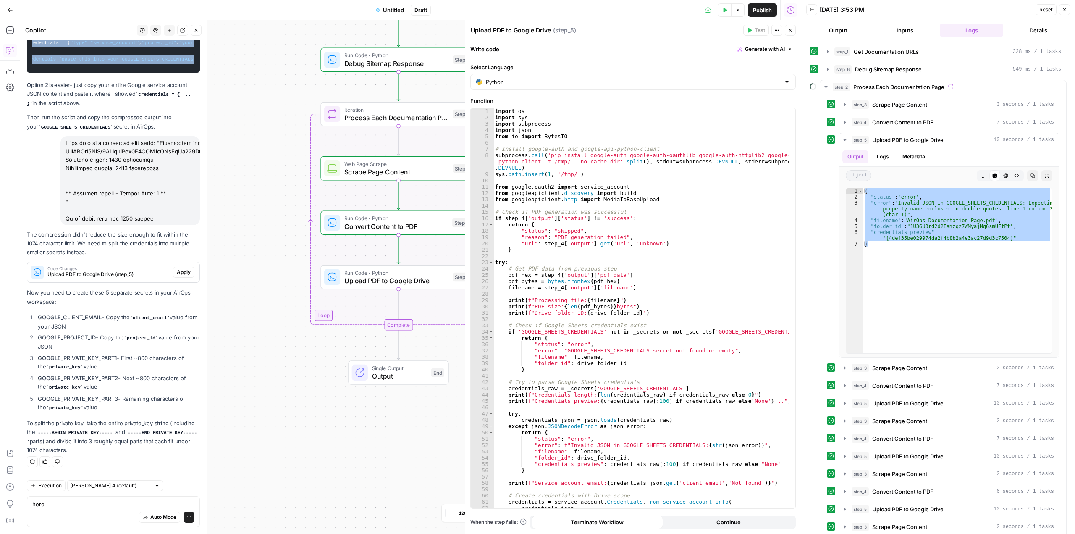
copy li "GOOGLE_PROJECT_ID"
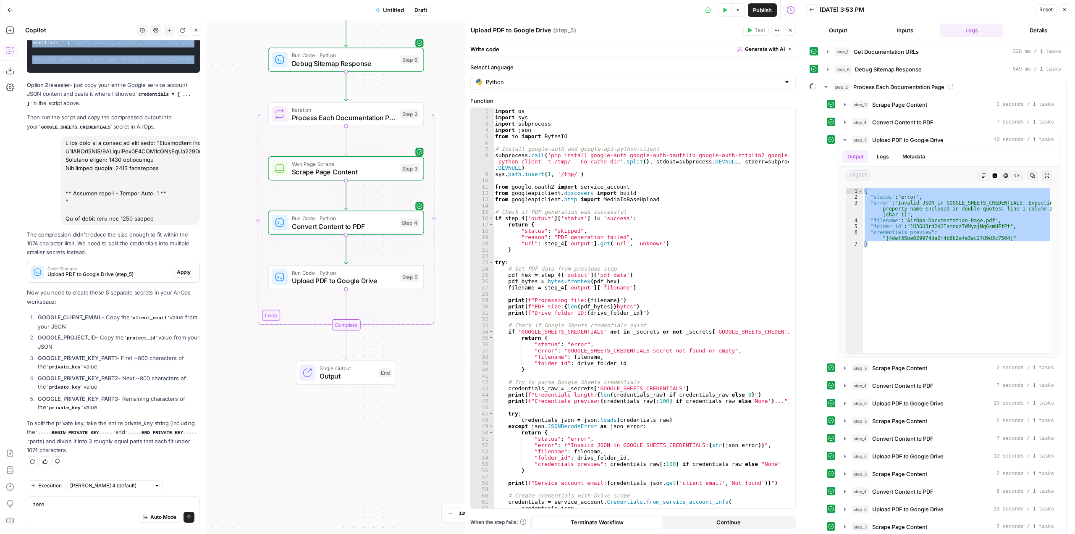
click at [72, 355] on strong "GOOGLE_PRIVATE_KEY_PART1" at bounding box center [77, 358] width 79 height 7
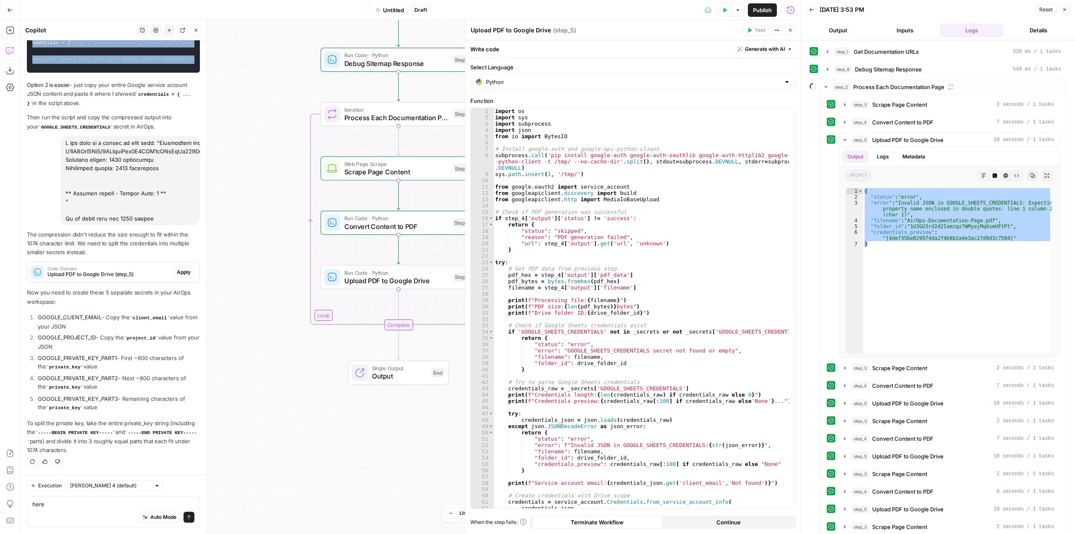
copy li "GOOGLE_PRIVATE_KEY_PART1"
click at [105, 513] on div "Auto Mode Send" at bounding box center [113, 517] width 162 height 18
type textarea "h"
type textarea "i"
paste textarea "-----BEGIN PRIVATE KEY-----\nMIIEvwIBADANBgkqhkiG9w0BAQEFAASCBKkwggSlAgEAAoIBAQ…"
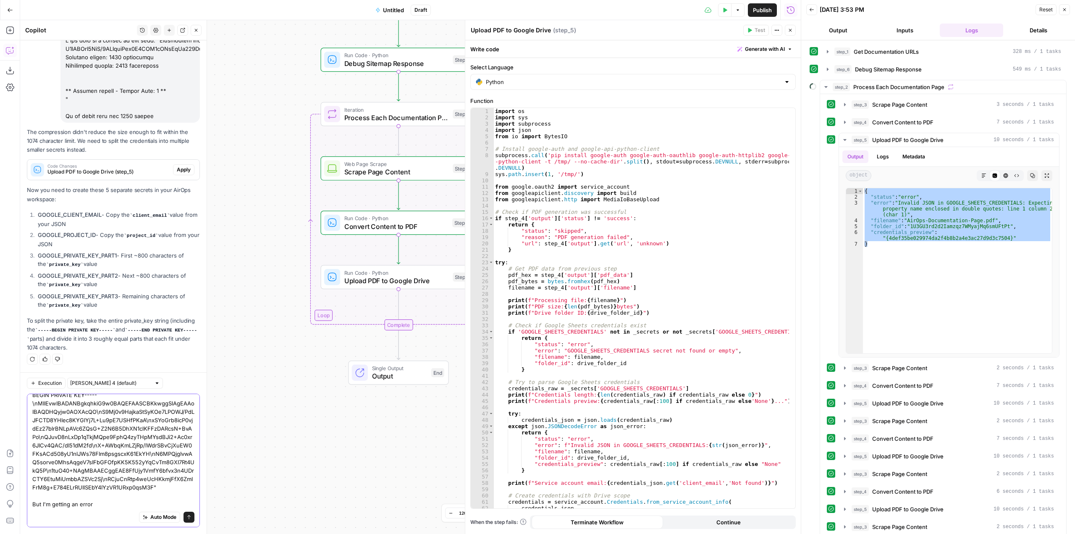
scroll to position [24, 0]
click at [121, 503] on textarea "I'm trying to create a secret for part 1 which includes: "-----BEGIN PRIVATE KE…" at bounding box center [113, 445] width 162 height 126
paste textarea "name: supports only a-z/A-Z letters, and underscores. Must start with a letter"
type textarea "I'm trying to create a secret for part 1 which includes: "-----BEGIN PRIVATE KE…"
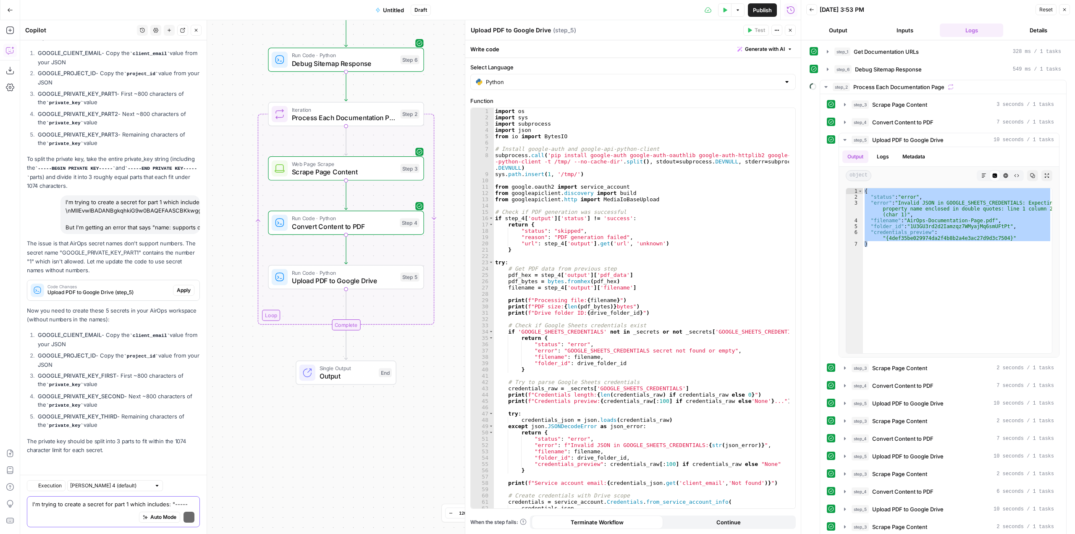
scroll to position [7877, 0]
click at [177, 292] on span "Apply" at bounding box center [184, 290] width 14 height 8
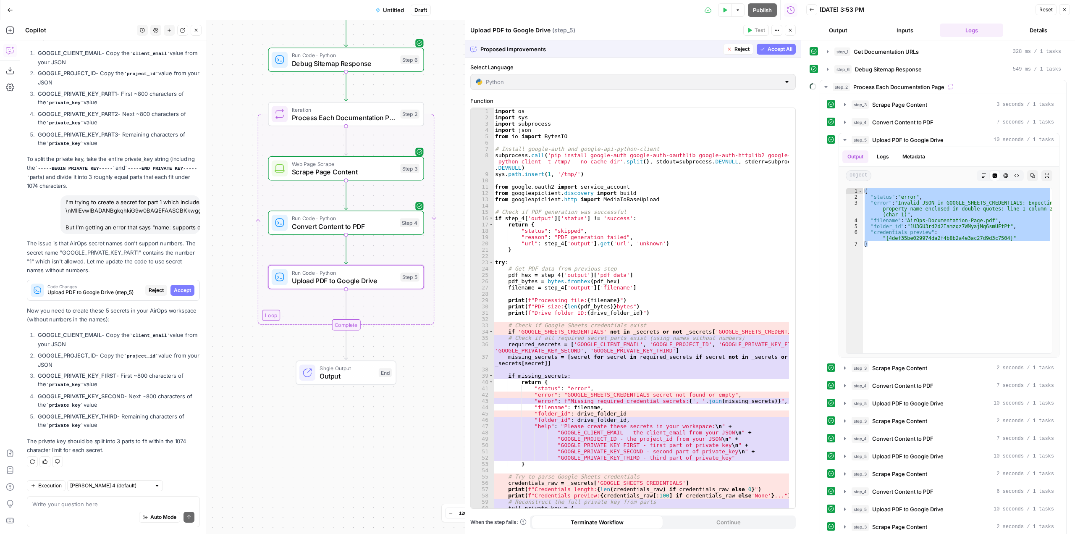
click at [176, 292] on span "Accept" at bounding box center [182, 290] width 17 height 8
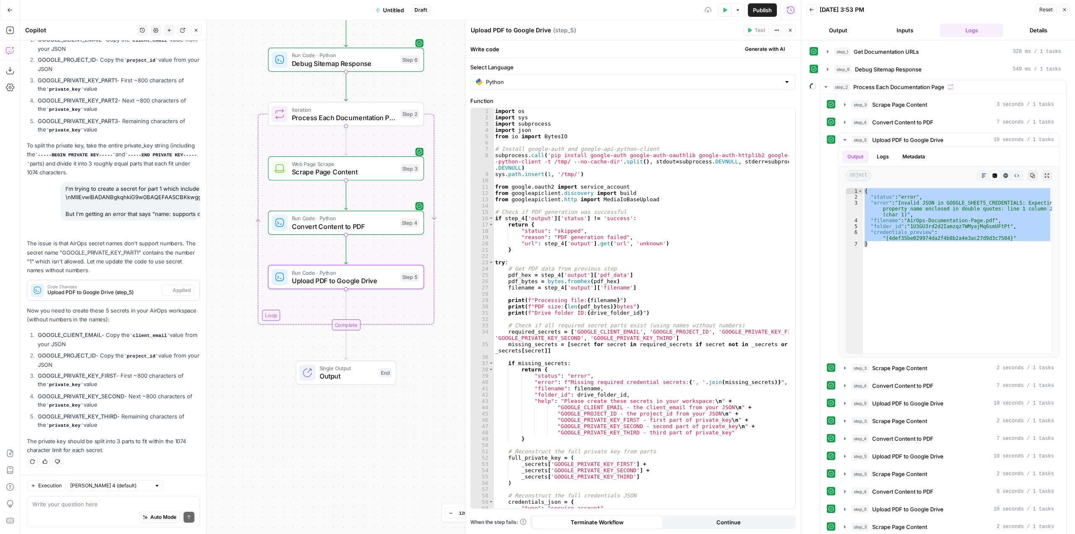
scroll to position [7971, 0]
click at [90, 375] on strong "GOOGLE_PRIVATE_KEY_FIRST" at bounding box center [77, 375] width 79 height 7
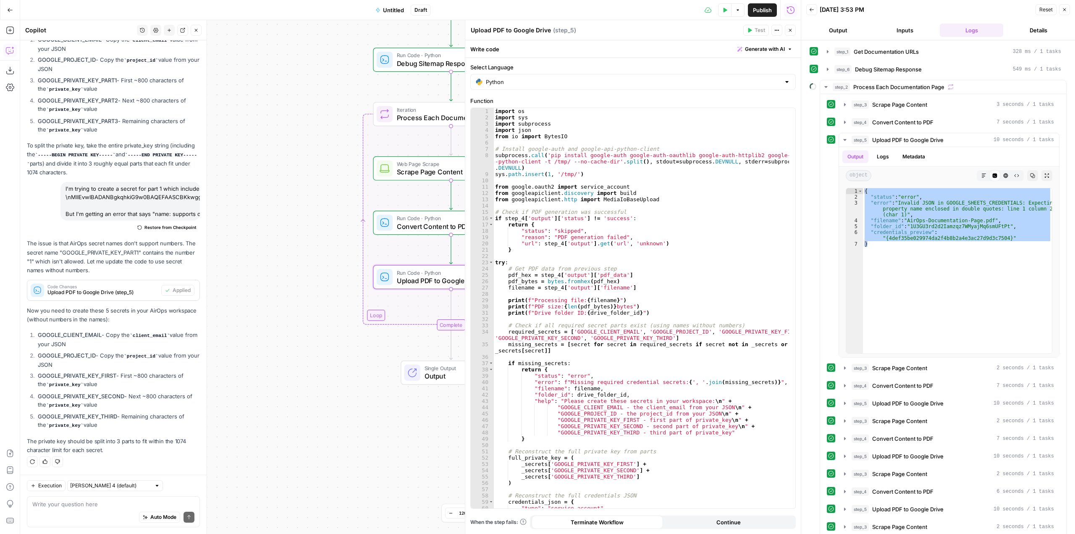
click at [118, 378] on li "GOOGLE_PRIVATE_KEY_FIRST - First ~800 characters of the private_key value" at bounding box center [118, 380] width 164 height 18
click at [117, 378] on li "GOOGLE_PRIVATE_KEY_FIRST - First ~800 characters of the private_key value" at bounding box center [118, 380] width 164 height 18
click at [116, 378] on strong "GOOGLE_PRIVATE_KEY_FIRST" at bounding box center [77, 375] width 79 height 7
click at [79, 336] on strong "GOOGLE_CLIENT_EMAIL" at bounding box center [70, 334] width 64 height 7
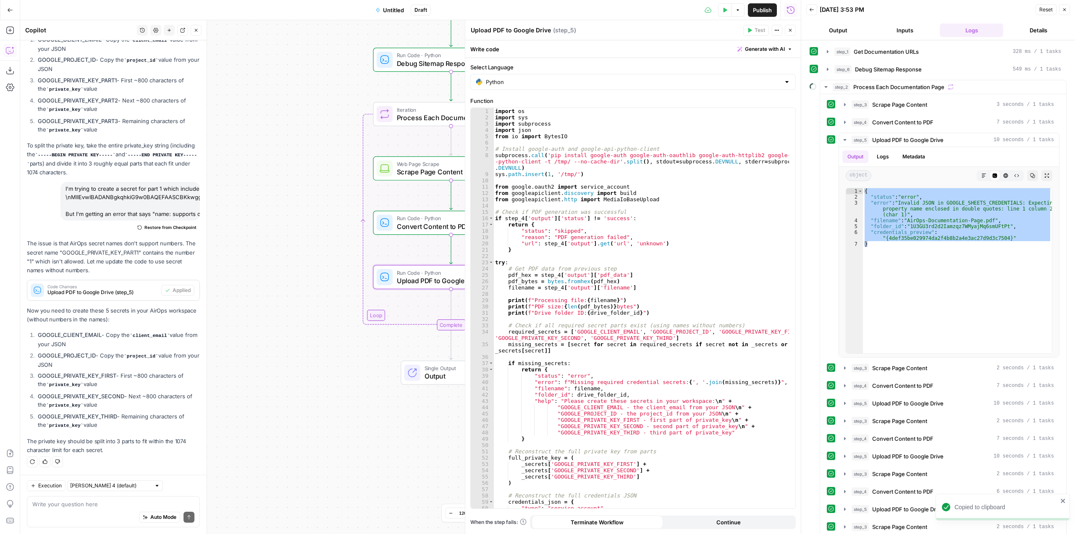
copy li "GOOGLE_CLIENT_EMAIL"
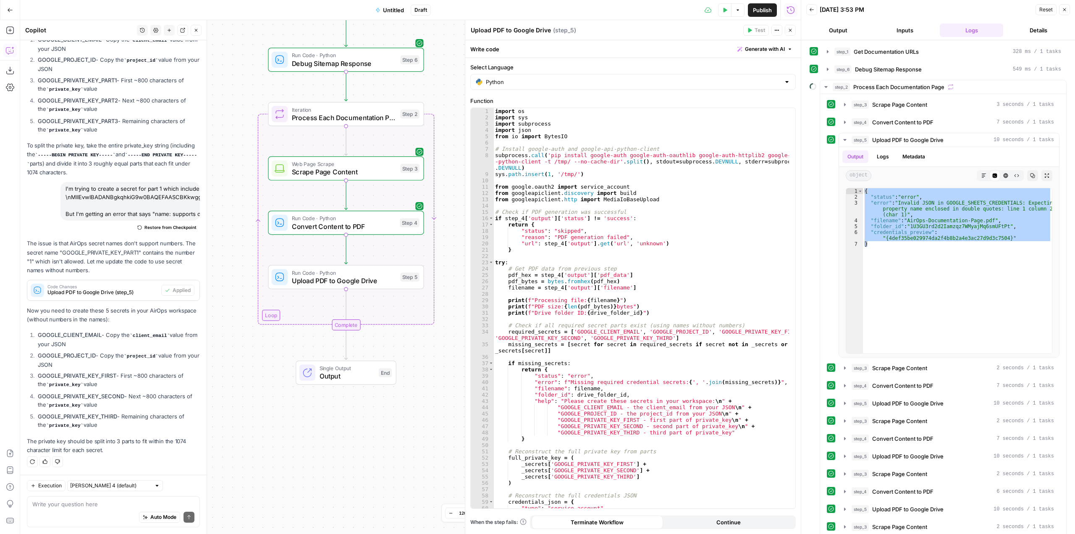
click at [81, 376] on strong "GOOGLE_PRIVATE_KEY_FIRST" at bounding box center [77, 375] width 79 height 7
copy li "GOOGLE_PRIVATE_KEY_FIRST"
click at [85, 394] on strong "GOOGLE_PRIVATE_KEY_SECOND" at bounding box center [81, 396] width 87 height 7
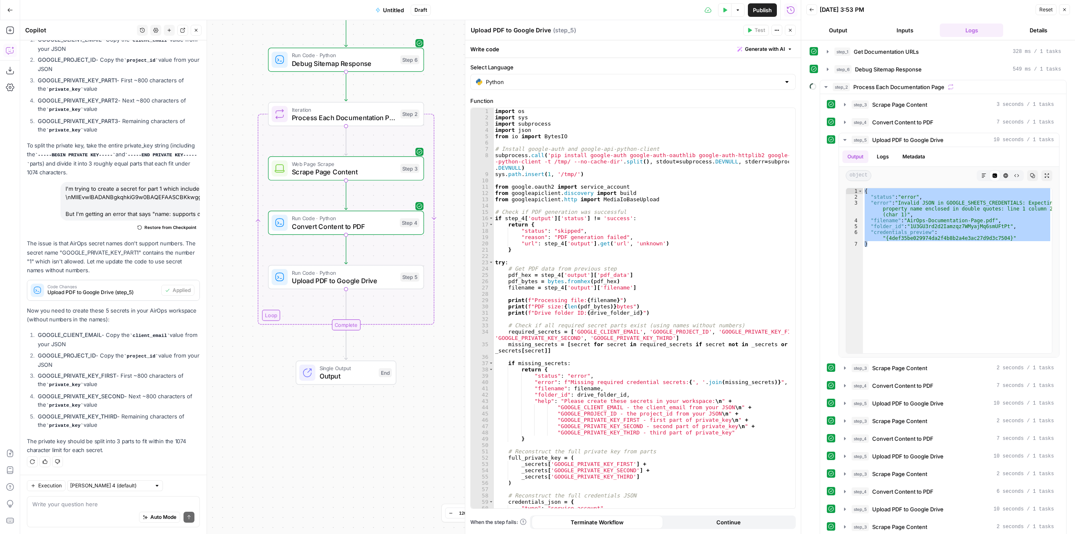
click at [98, 508] on div "Auto Mode Send" at bounding box center [113, 517] width 162 height 18
type textarea "O"
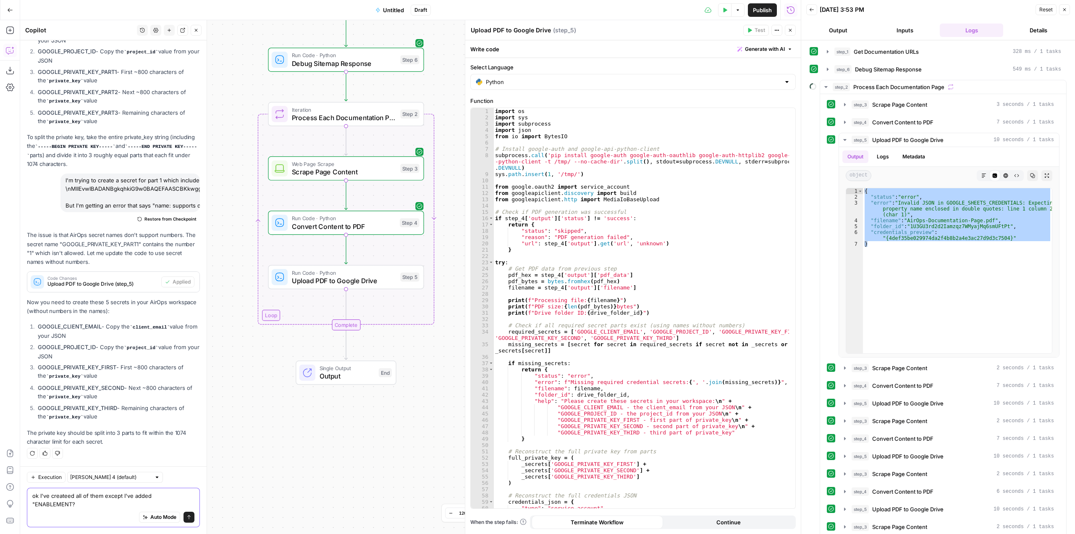
scroll to position [7979, 0]
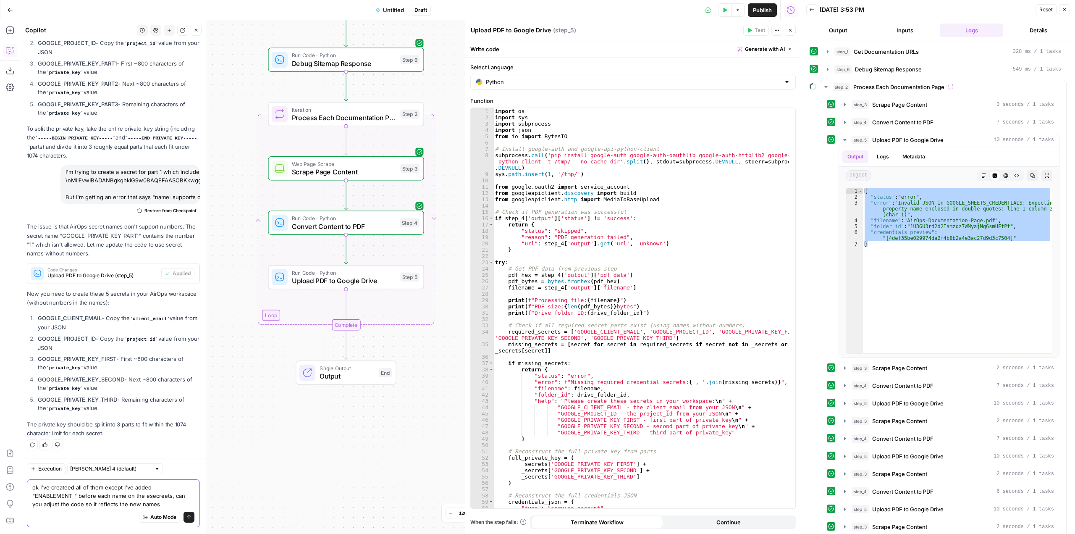
type textarea "ok I've createed all of them except I've added "ENABLEMENT_" before each name o…"
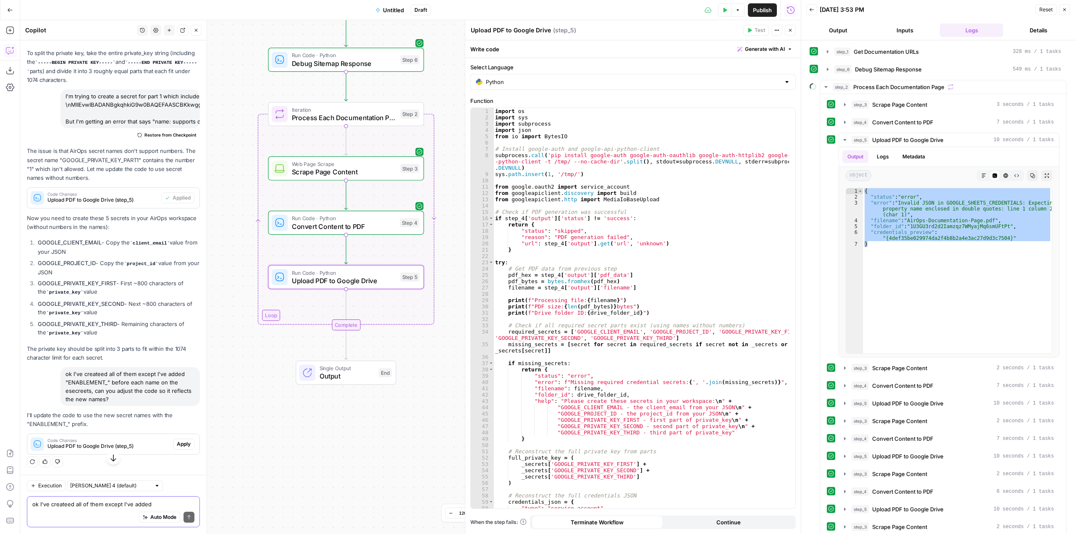
scroll to position [8063, 0]
click at [177, 445] on span "Apply" at bounding box center [184, 444] width 14 height 8
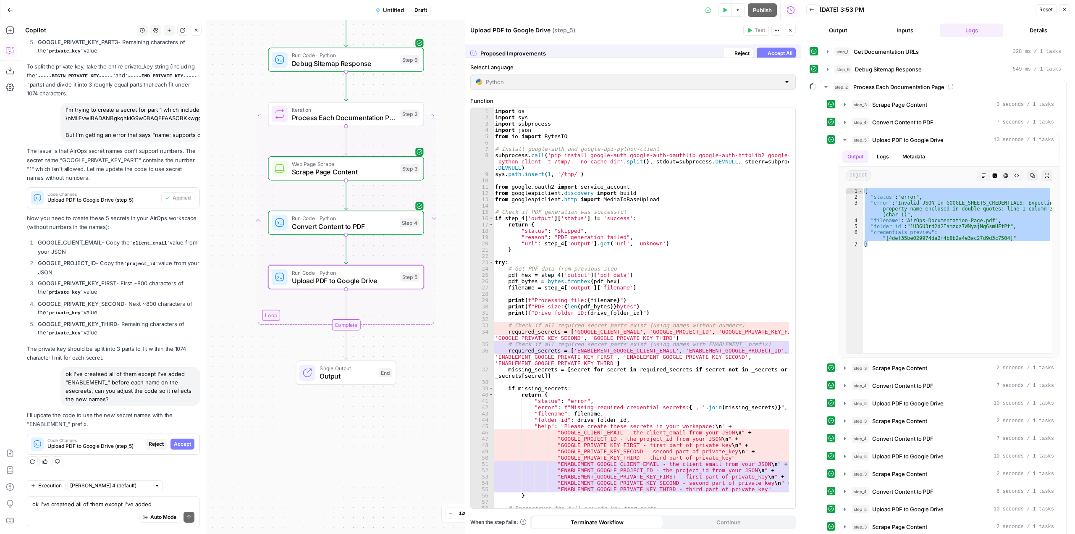
scroll to position [7727, 0]
click at [176, 445] on span "Accept" at bounding box center [182, 444] width 17 height 8
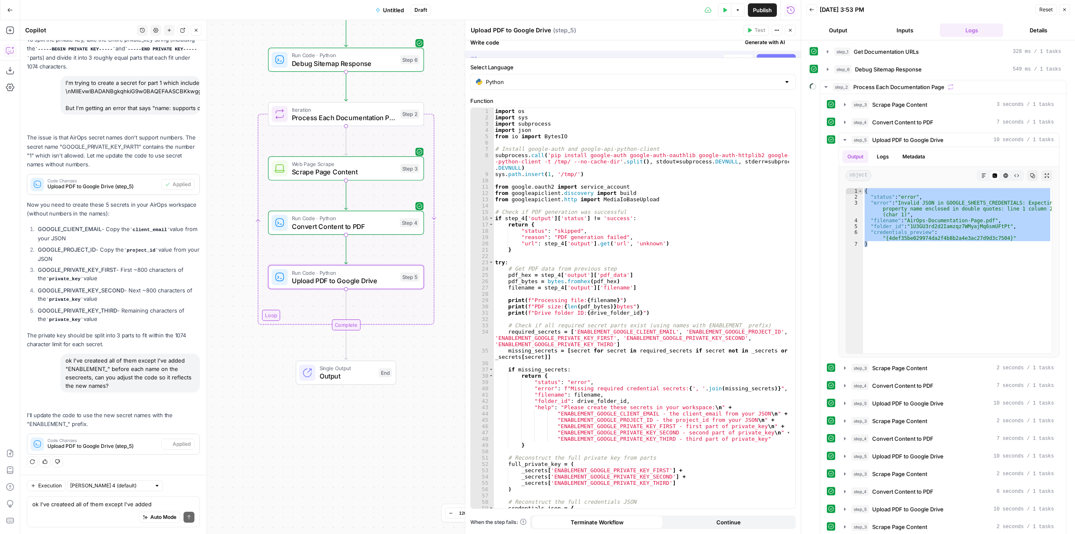
scroll to position [8076, 0]
click at [723, 10] on icon "button" at bounding box center [725, 10] width 5 height 5
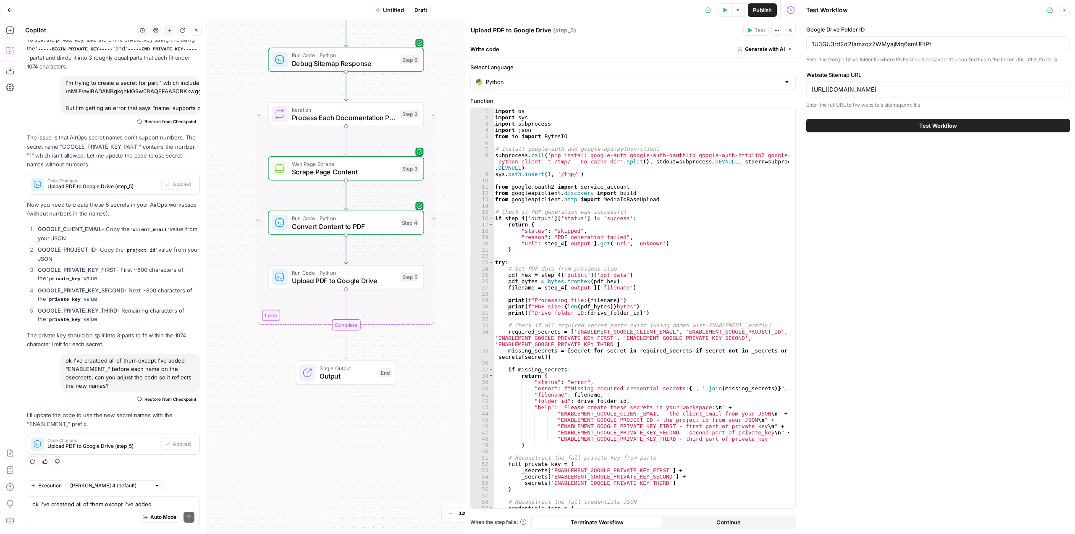
click at [955, 128] on span "Test Workflow" at bounding box center [939, 125] width 38 height 8
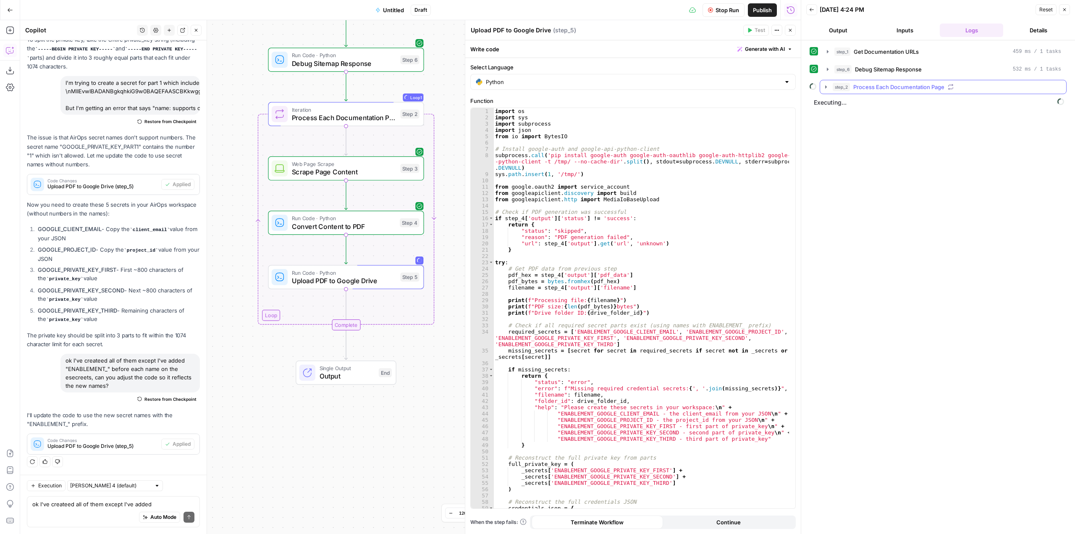
click at [826, 88] on icon "button" at bounding box center [826, 86] width 2 height 3
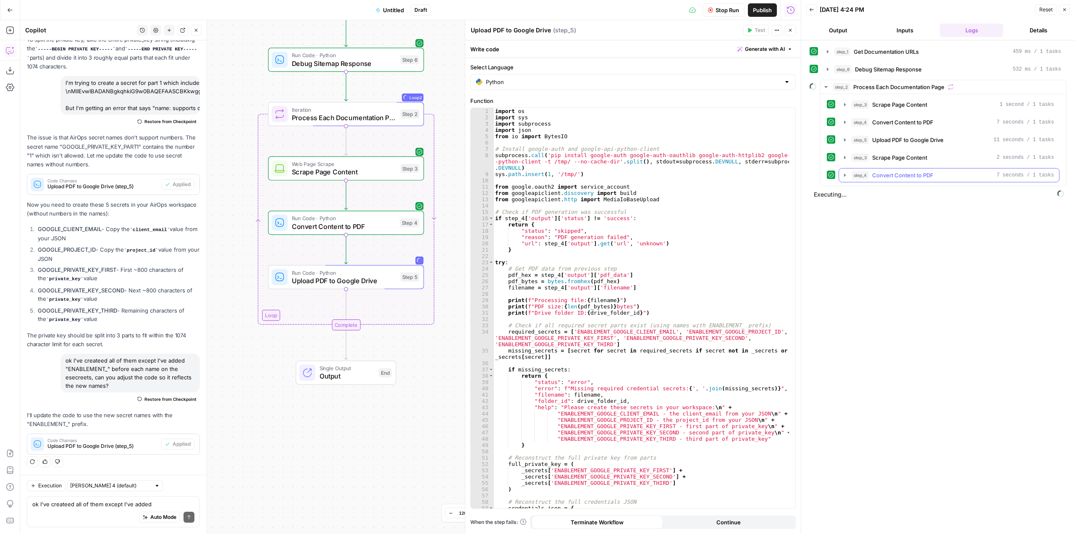
click at [844, 173] on icon "button" at bounding box center [845, 175] width 7 height 7
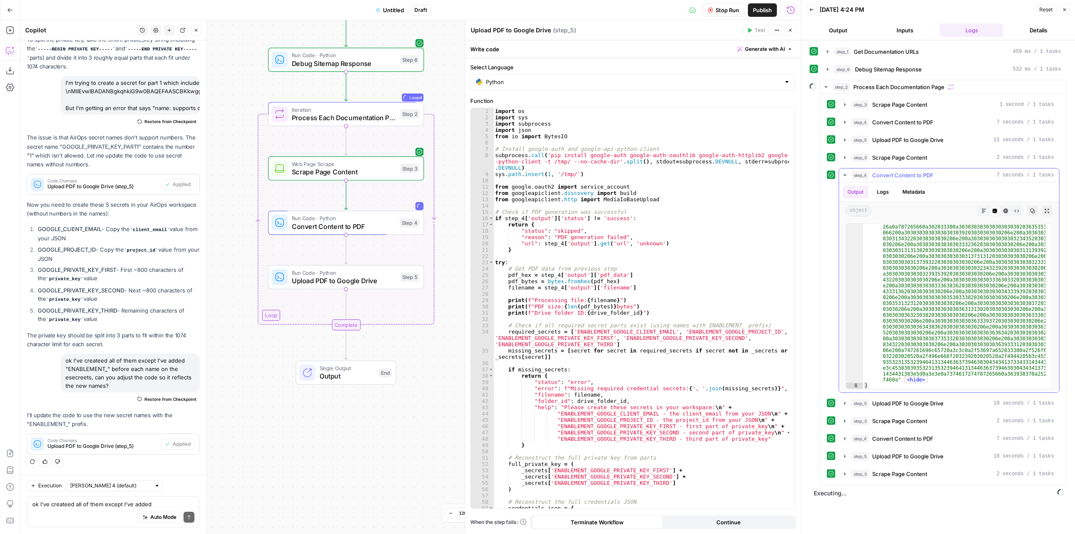
scroll to position [1458, 0]
click at [720, 9] on span "Stop Run" at bounding box center [728, 10] width 24 height 8
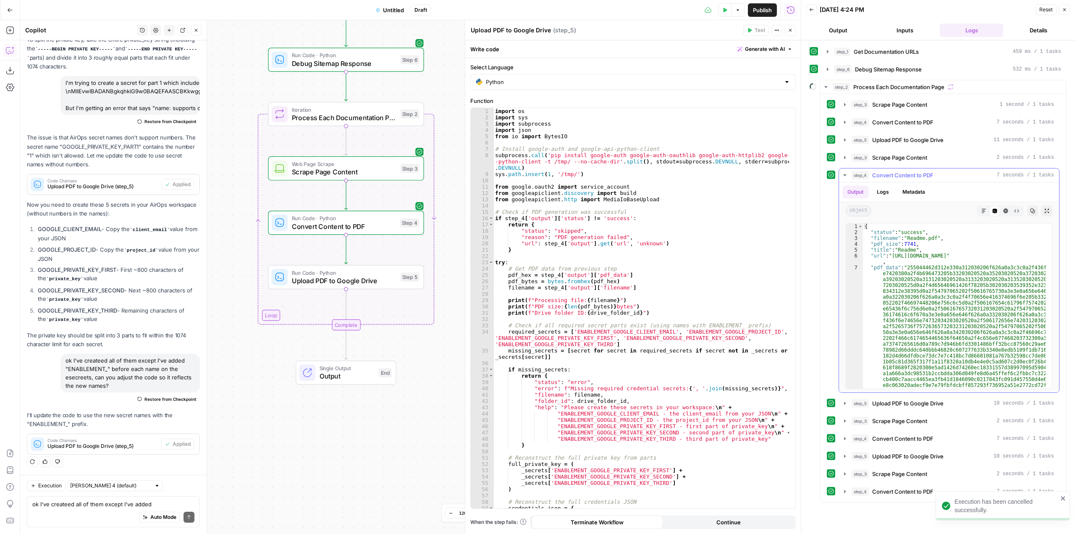
scroll to position [0, 0]
click at [846, 141] on icon "button" at bounding box center [845, 140] width 7 height 7
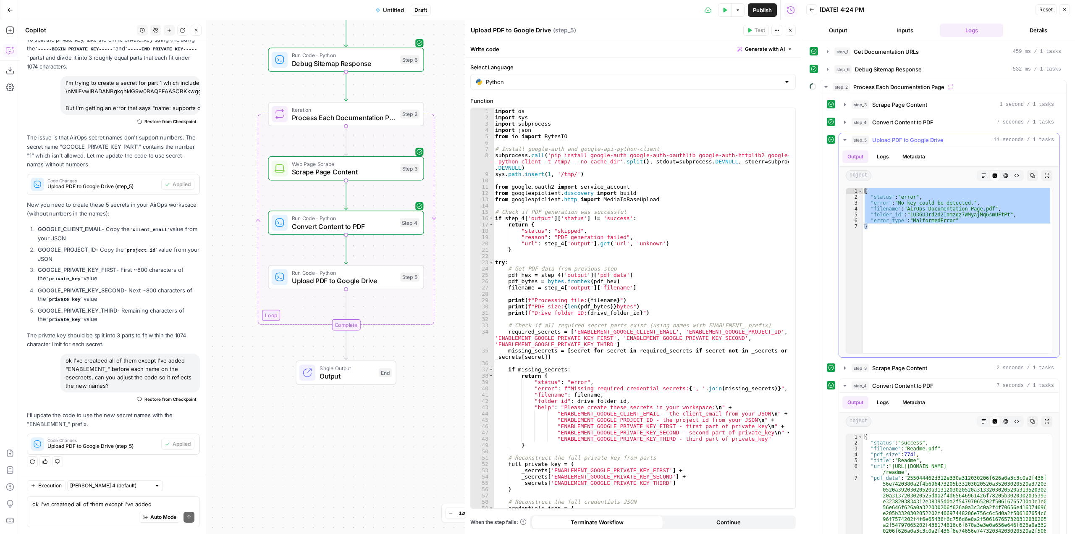
drag, startPoint x: 972, startPoint y: 232, endPoint x: 852, endPoint y: 187, distance: 128.2
click at [852, 187] on div "* 1 2 3 4 5 6 7 { "status" : "error" , "error" : "No key could be detected." , …" at bounding box center [949, 270] width 220 height 173
type textarea "**********"
click at [168, 33] on button "New chat" at bounding box center [169, 30] width 11 height 11
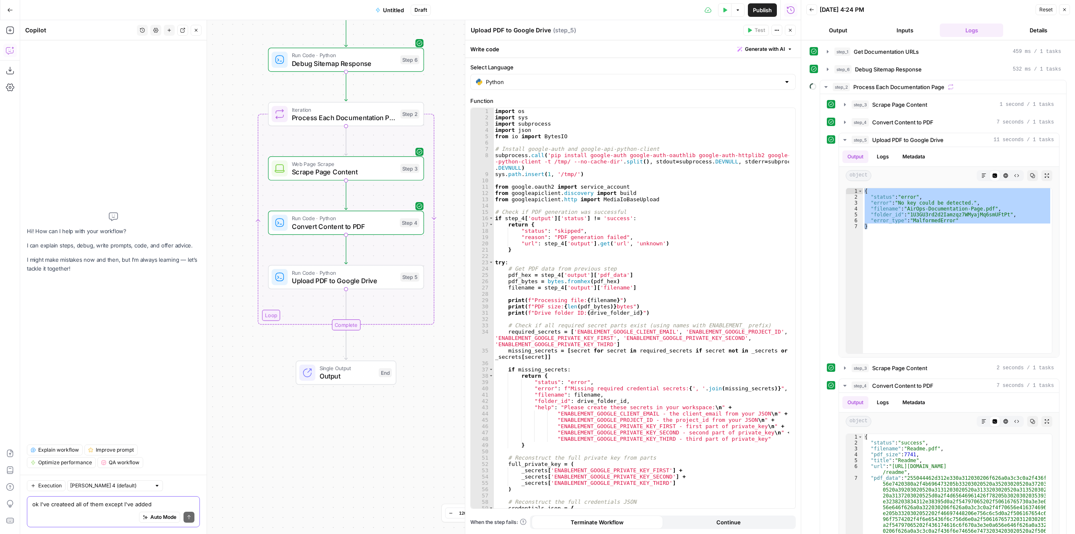
click at [100, 504] on textarea "ok I've createed all of them except I've added "ENABLEMENT_" before each name o…" at bounding box center [113, 504] width 162 height 8
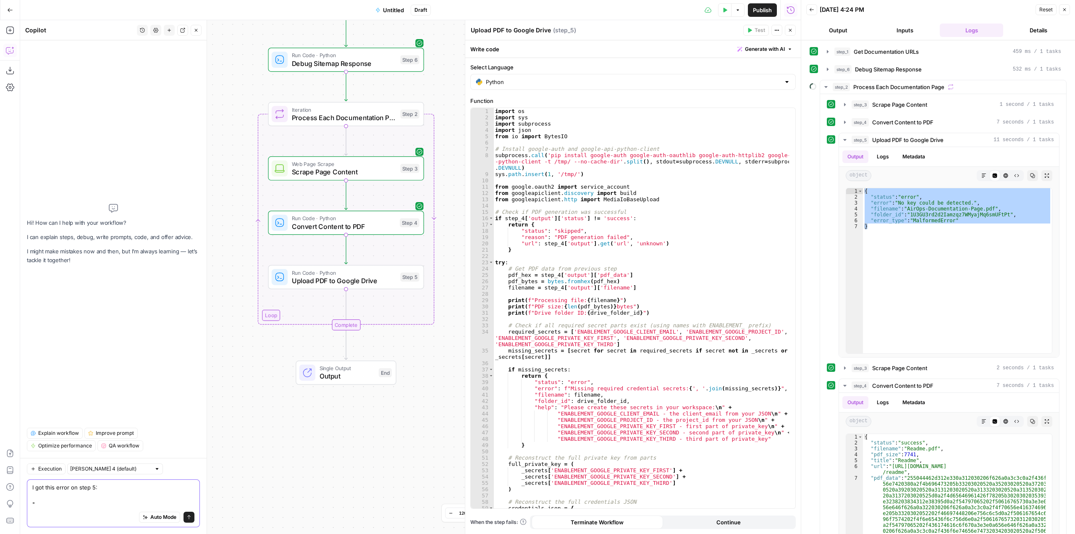
paste textarea "{ "status": "error", "error": "No key could be detected.", "filename": "AirOps-…"
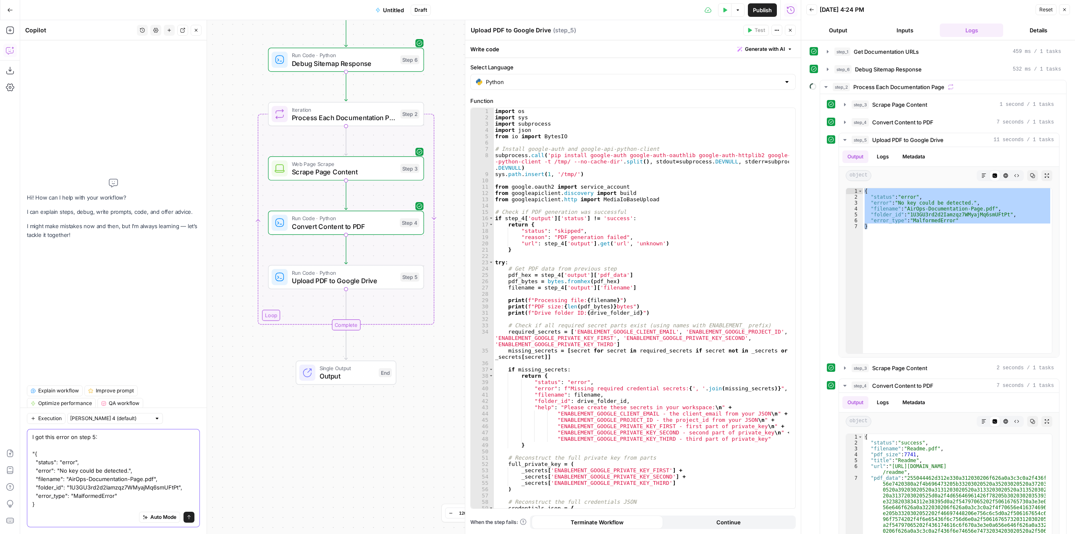
type textarea "I got this error on step 5: "{ "status": "error", "error": "No key could be det…"
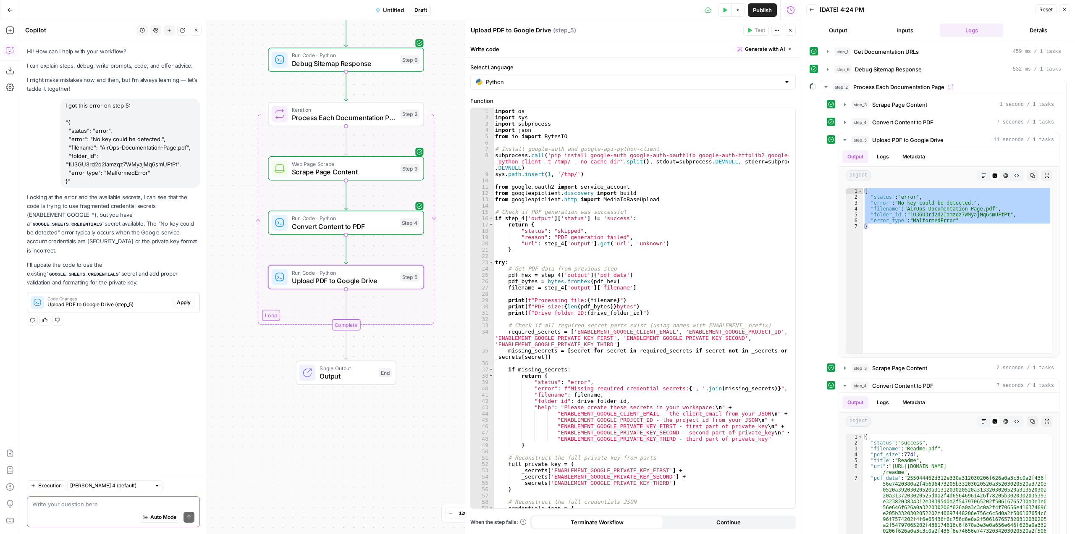
click at [122, 504] on textarea at bounding box center [113, 504] width 162 height 8
click at [104, 510] on div "Auto Mode Send" at bounding box center [113, 517] width 162 height 18
click at [125, 507] on textarea "no wait, I have the credentials but since the JSON was too long I had to divide…" at bounding box center [113, 499] width 162 height 17
paste textarea "ENABLEMENT_GOOGLE_CLIENT_EMAIL ******sM3F ENABLEMENT_GOOGLE_PRIVATE_KEY_FIRST *…"
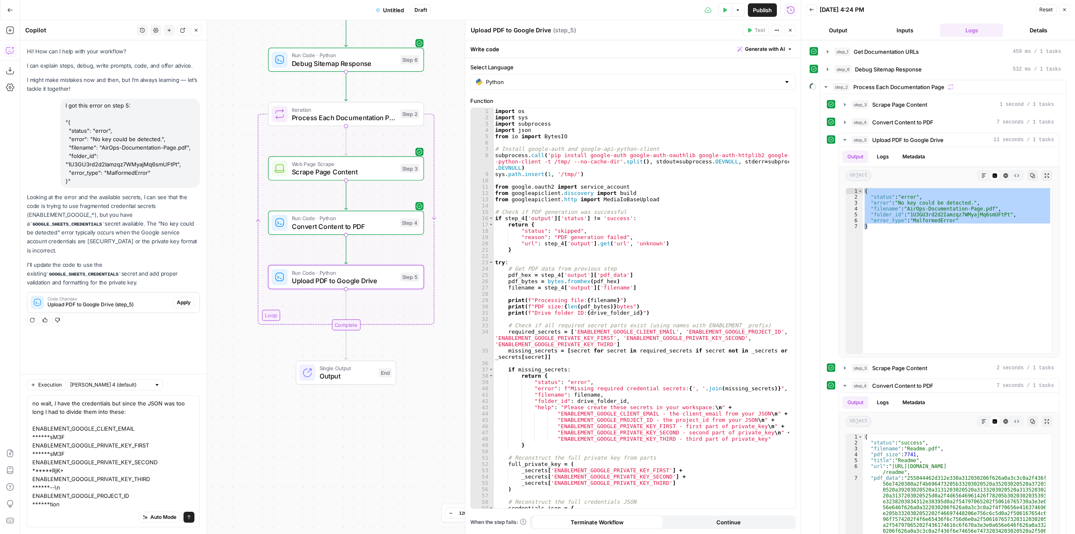
drag, startPoint x: 93, startPoint y: 511, endPoint x: 50, endPoint y: 511, distance: 43.3
click at [29, 511] on div "no wait, I have the credentials but since the JSON was too long I had to divide…" at bounding box center [113, 461] width 173 height 132
drag, startPoint x: 65, startPoint y: 509, endPoint x: 36, endPoint y: 505, distance: 29.2
click at [36, 505] on div "no wait, I have the credentials but since the JSON was too long I had to divide…" at bounding box center [113, 461] width 173 height 132
click at [63, 511] on div "Auto Mode Send" at bounding box center [113, 517] width 162 height 18
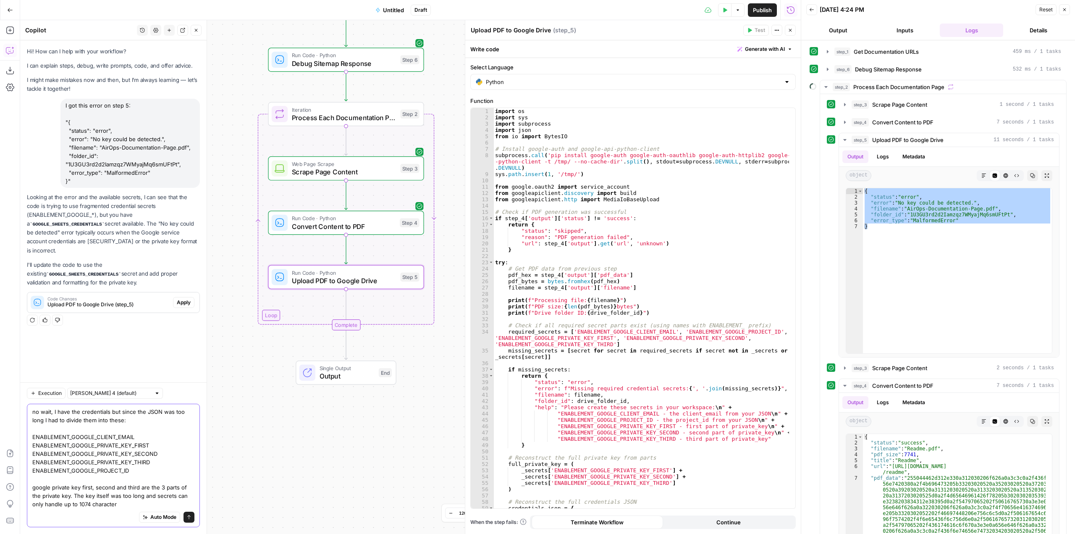
type textarea "no wait, I have the credentials but since the JSON was too long I had to divide…"
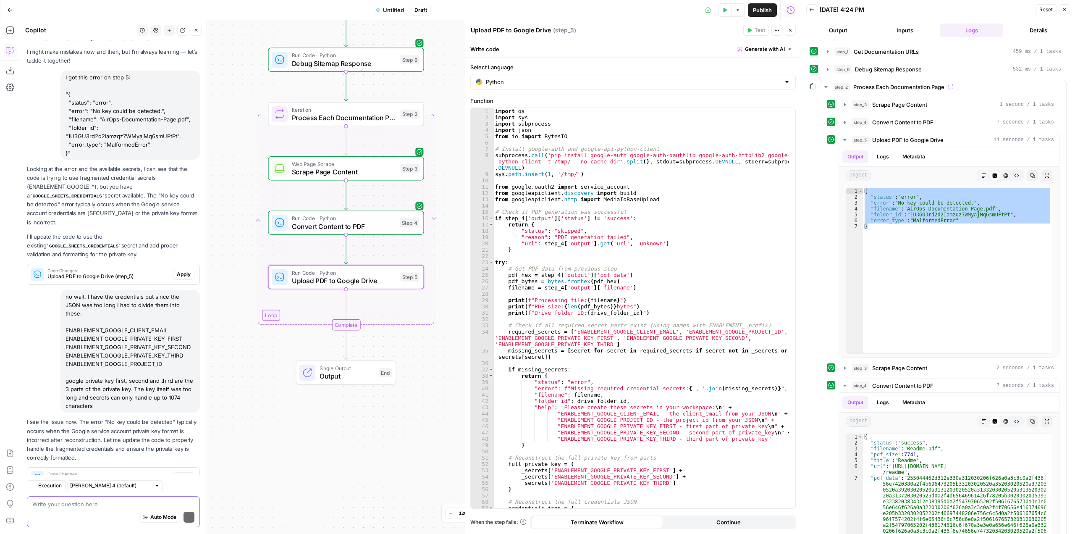
scroll to position [53, 0]
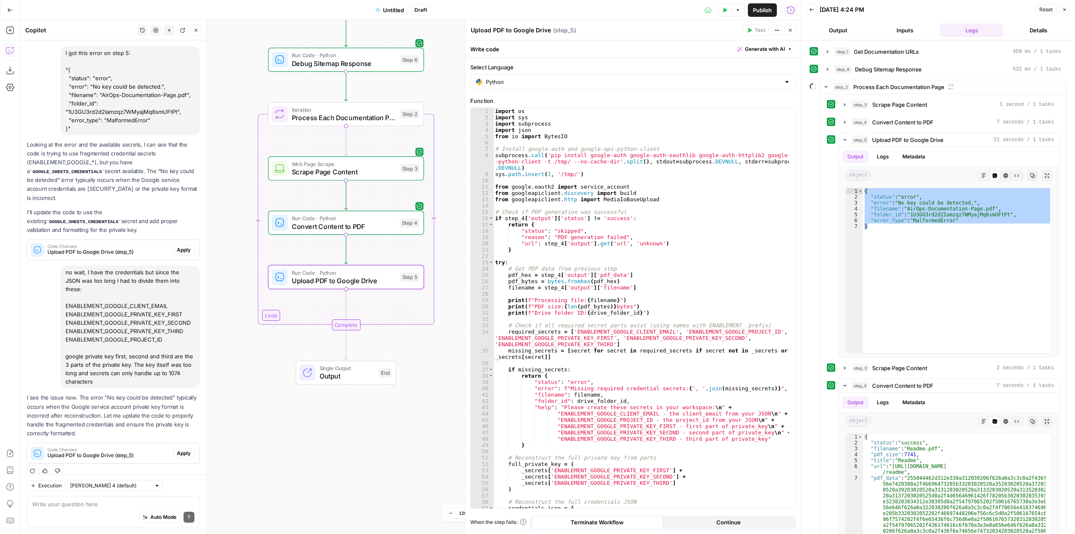
click at [183, 449] on span "Apply" at bounding box center [184, 453] width 14 height 8
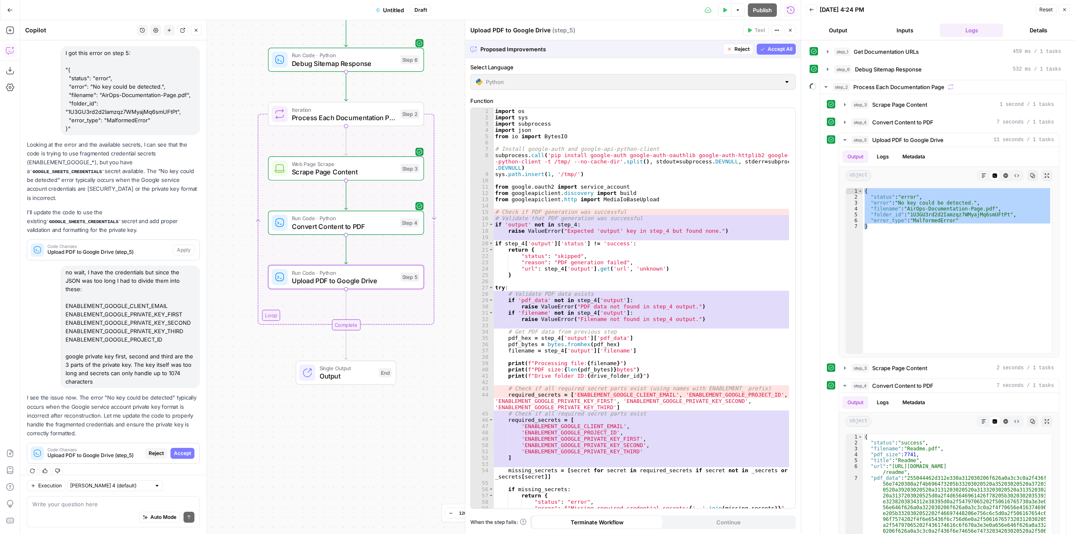
click at [183, 449] on span "Accept" at bounding box center [182, 453] width 17 height 8
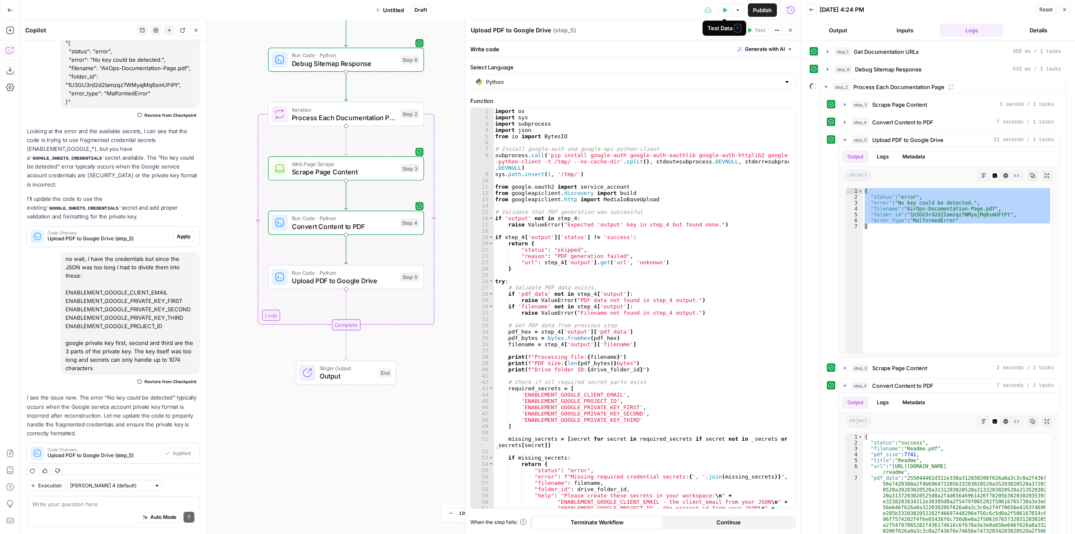
click at [726, 14] on button "Test Data" at bounding box center [724, 9] width 13 height 13
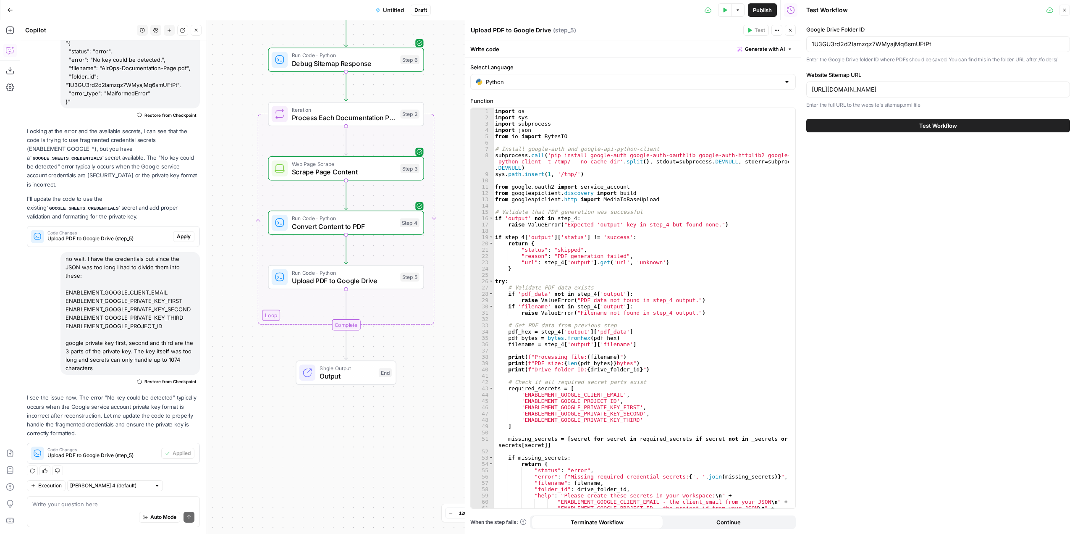
click at [938, 120] on button "Test Workflow" at bounding box center [939, 125] width 264 height 13
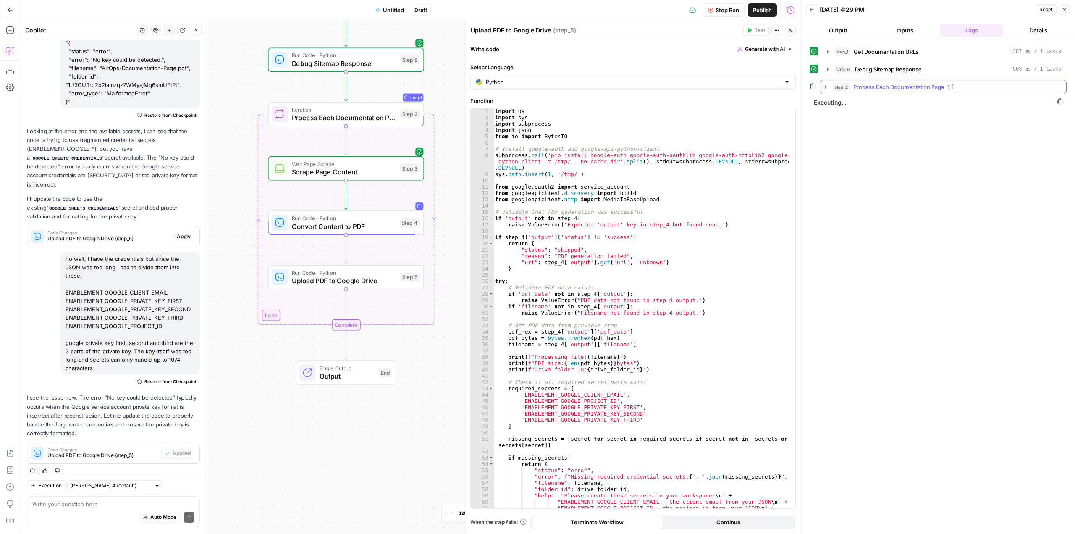
click at [827, 90] on icon "button" at bounding box center [826, 87] width 7 height 7
click at [848, 123] on icon "button" at bounding box center [845, 122] width 7 height 7
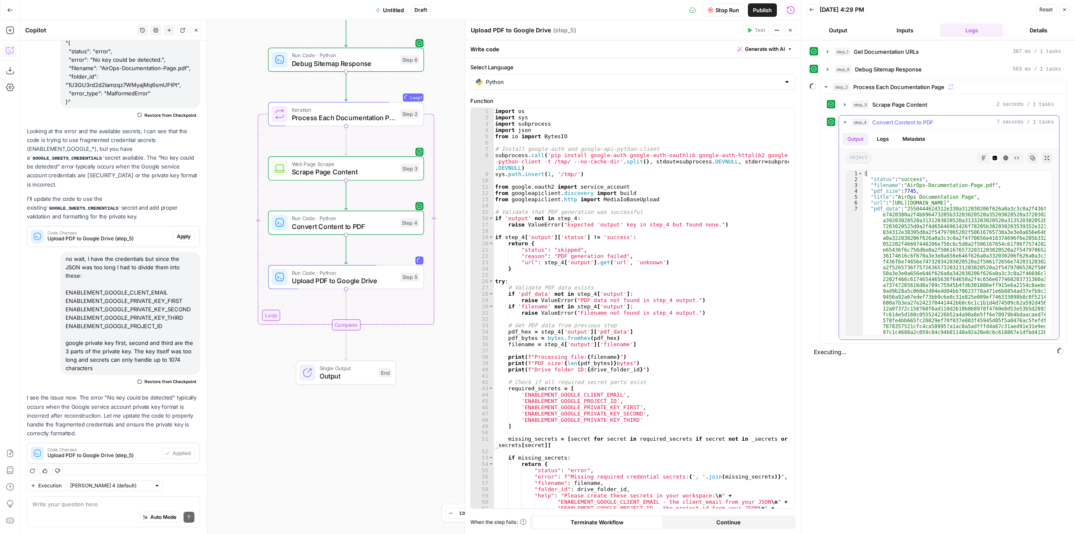
click at [848, 123] on icon "button" at bounding box center [845, 122] width 7 height 7
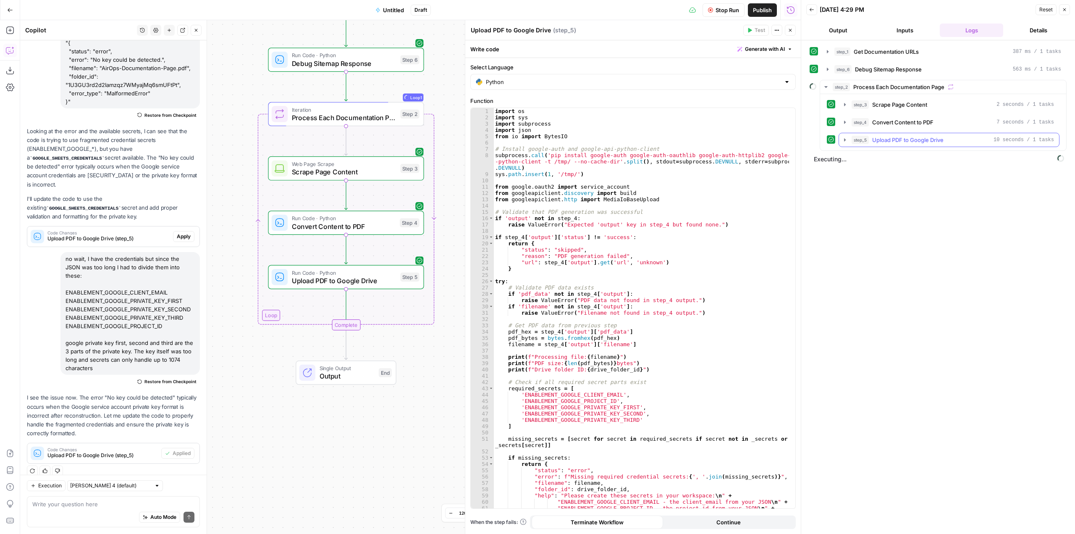
click at [844, 142] on icon "button" at bounding box center [845, 140] width 7 height 7
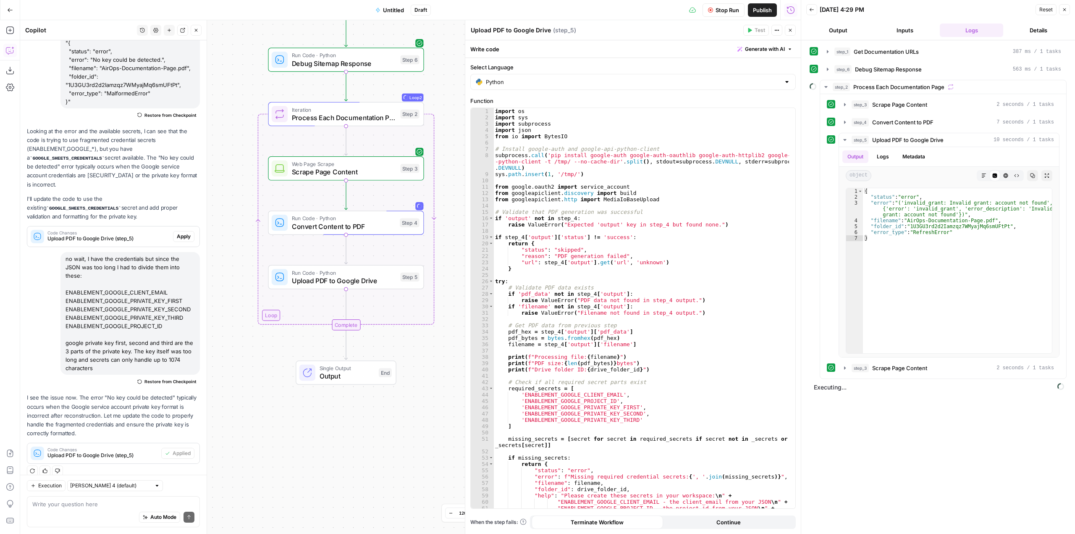
click at [728, 15] on button "Stop Run" at bounding box center [724, 9] width 42 height 13
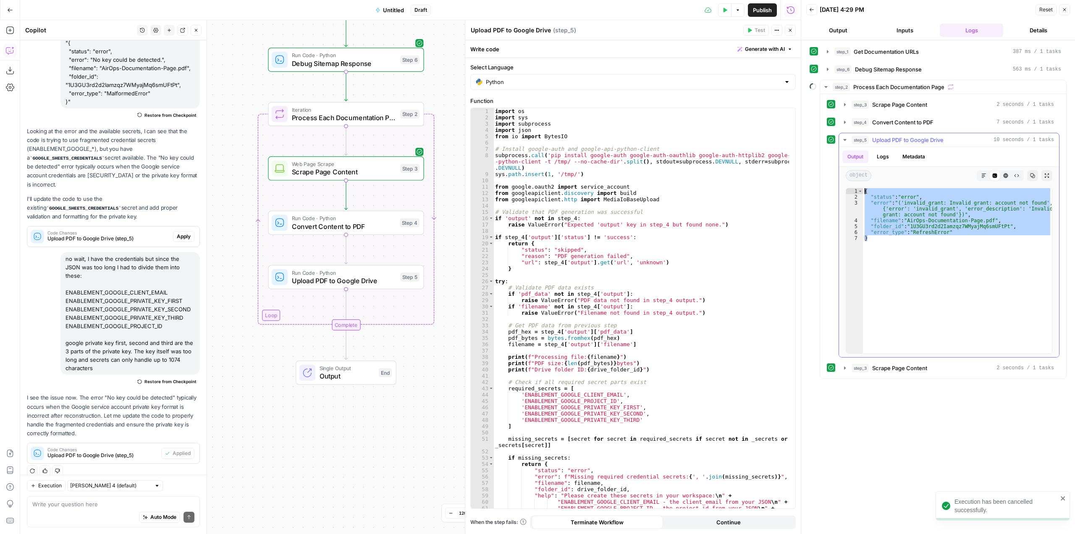
drag, startPoint x: 946, startPoint y: 244, endPoint x: 864, endPoint y: 191, distance: 97.8
click at [864, 191] on div "{ "status" : "error" , "error" : "('invalid_grant: Invalid grant: account not f…" at bounding box center [957, 276] width 189 height 177
type textarea "**********"
click at [108, 502] on textarea at bounding box center [113, 504] width 162 height 8
paste textarea "{ "status": "error", "error": "('invalid_grant: Invalid grant: account not foun…"
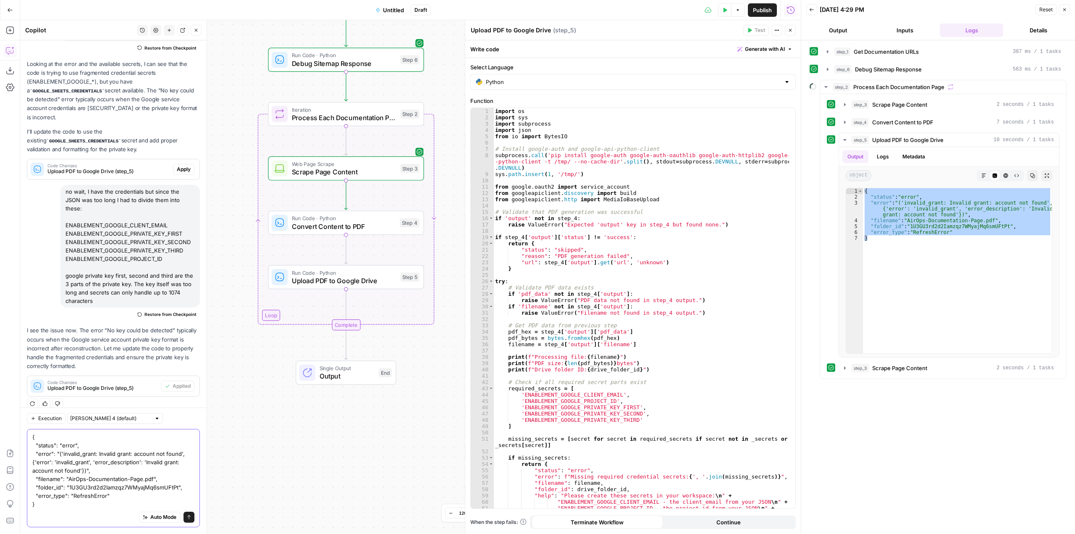
type textarea "{ "status": "error", "error": "('invalid_grant: Invalid grant: account not foun…"
click at [187, 517] on icon "submit" at bounding box center [189, 517] width 5 height 5
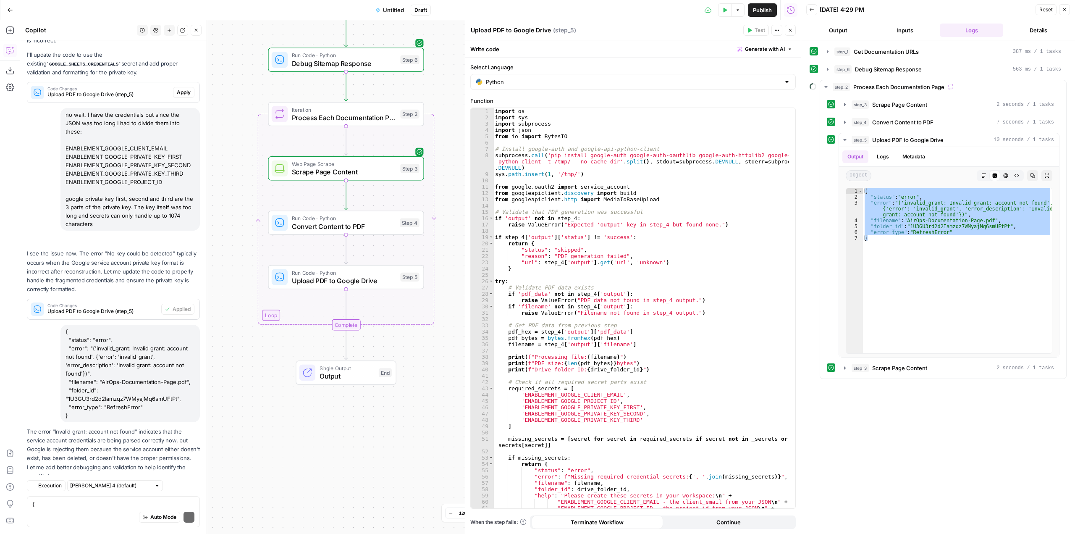
scroll to position [275, 0]
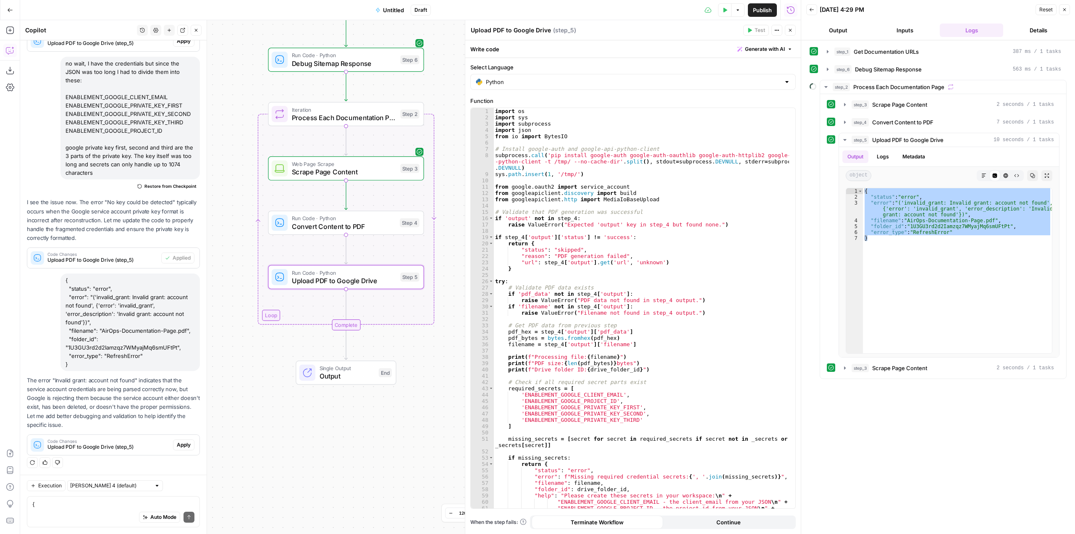
click at [180, 443] on span "Apply" at bounding box center [184, 445] width 14 height 8
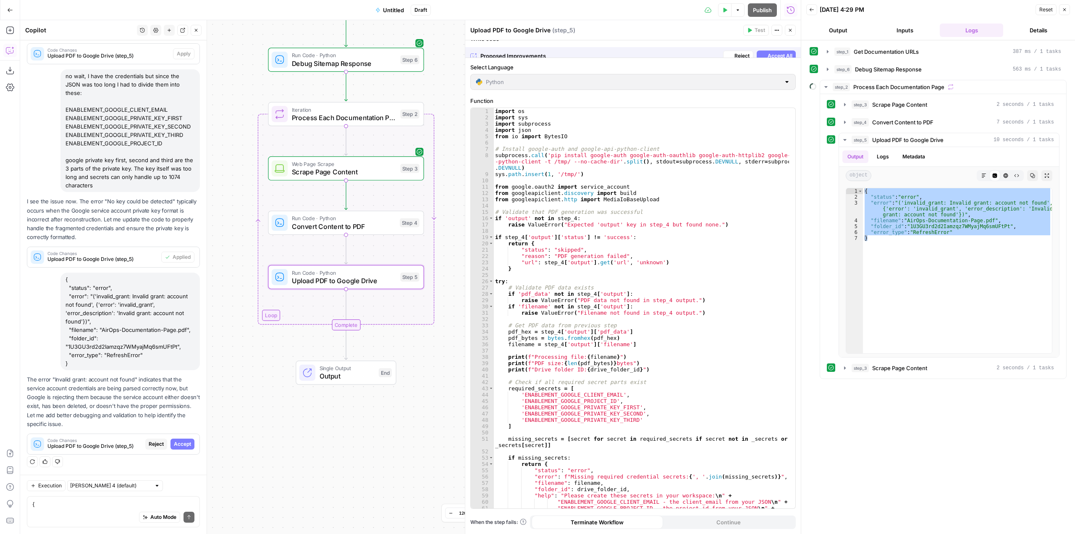
scroll to position [248, 0]
click at [180, 443] on span "Accept" at bounding box center [182, 445] width 17 height 8
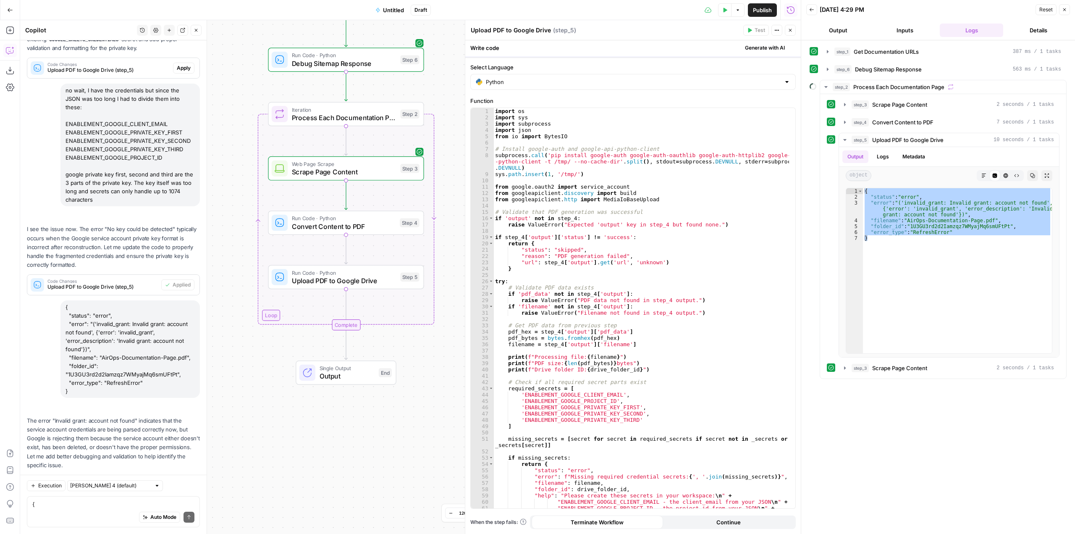
scroll to position [288, 0]
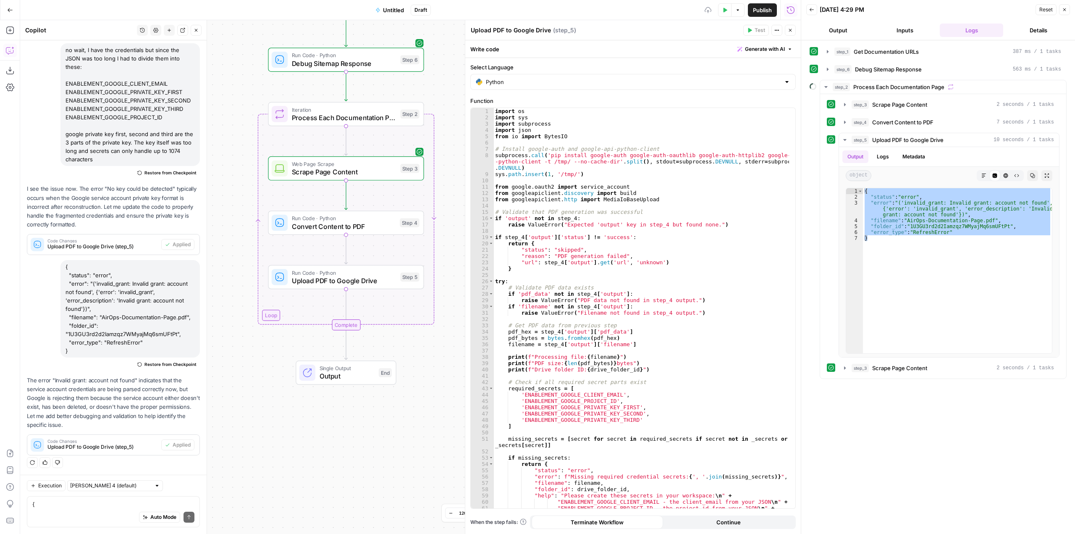
click at [721, 11] on button "Test Data" at bounding box center [724, 9] width 13 height 13
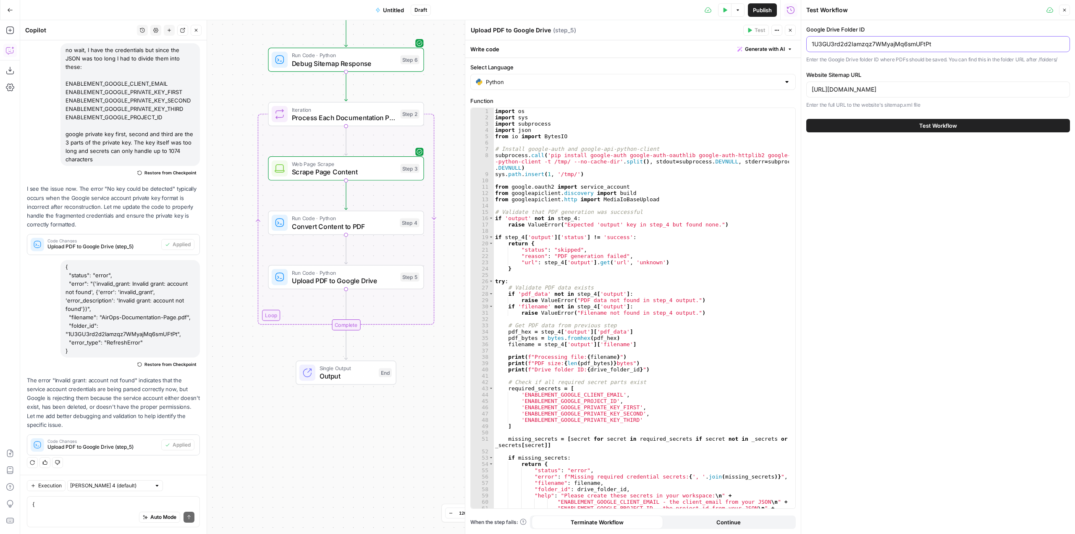
click at [946, 45] on input "1U3GU3rd2d2Iamzqz7WMyajMq6smUFtPt" at bounding box center [938, 44] width 253 height 8
paste input "XI_sEdwULqYTezd4xcSBTxNg2pJWNFl_"
type input "1XI_sEdwULqYTezd4xcSBTxNg2pJWNFl_"
click at [958, 130] on button "Test Workflow" at bounding box center [939, 125] width 264 height 13
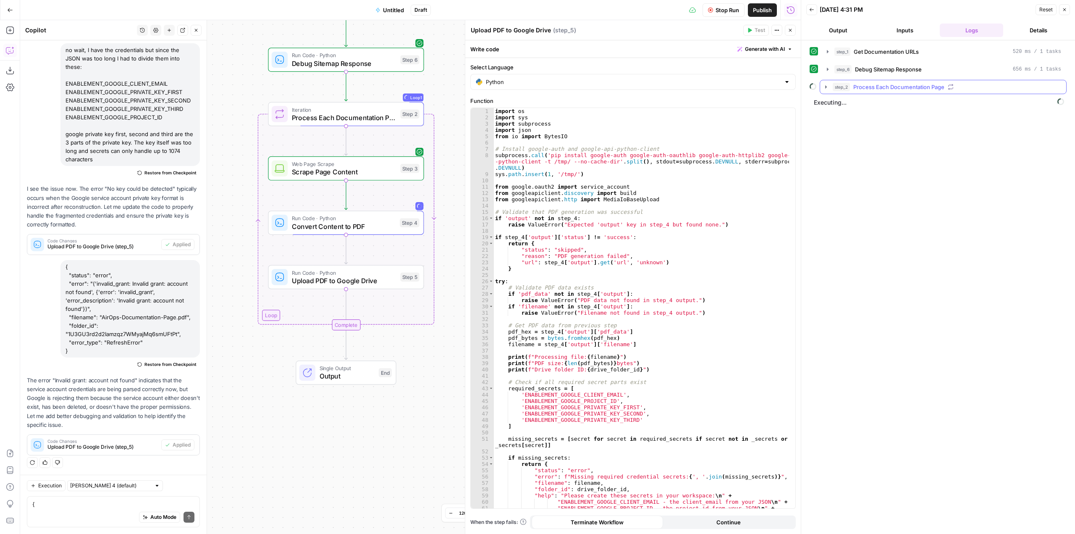
click at [829, 89] on icon "button" at bounding box center [826, 87] width 7 height 7
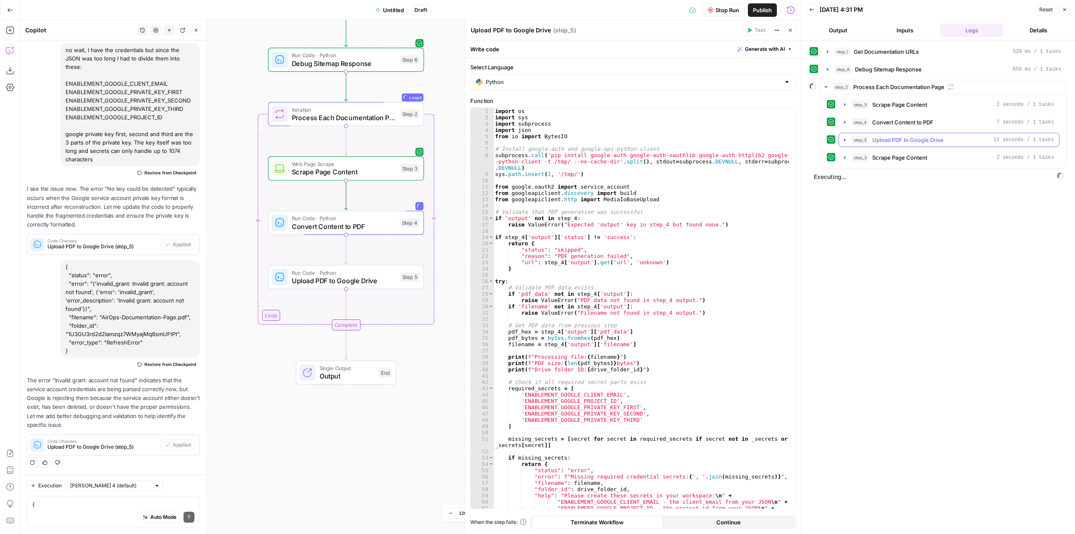
click at [842, 141] on icon "button" at bounding box center [845, 140] width 7 height 7
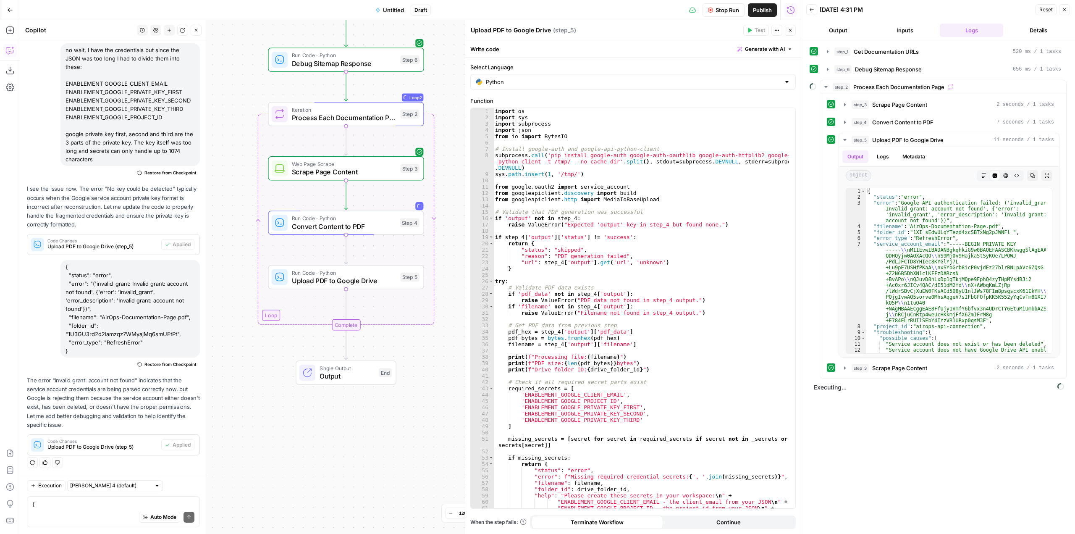
click at [721, 11] on span "Stop Run" at bounding box center [728, 10] width 24 height 8
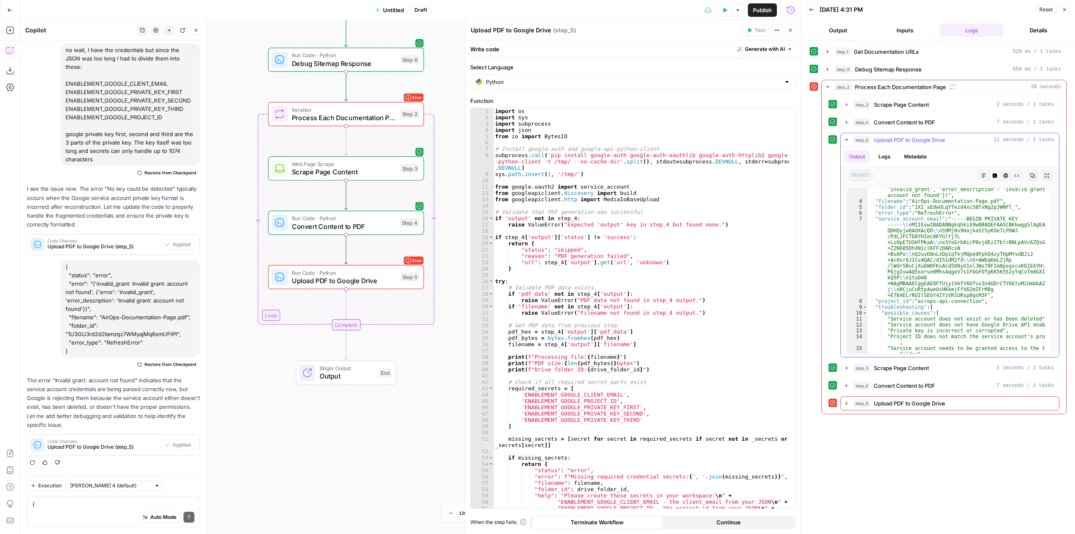
scroll to position [76, 0]
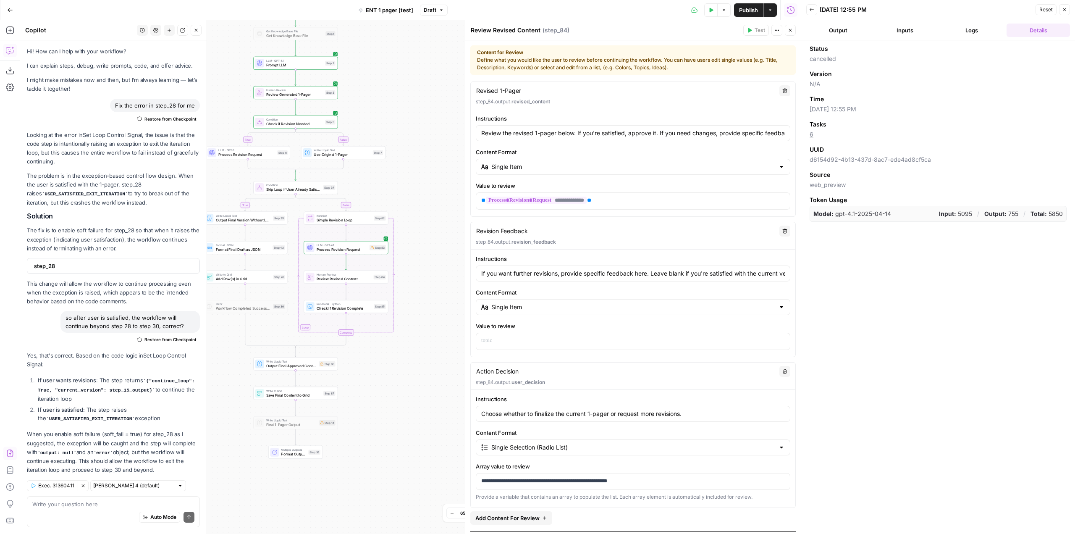
scroll to position [81, 0]
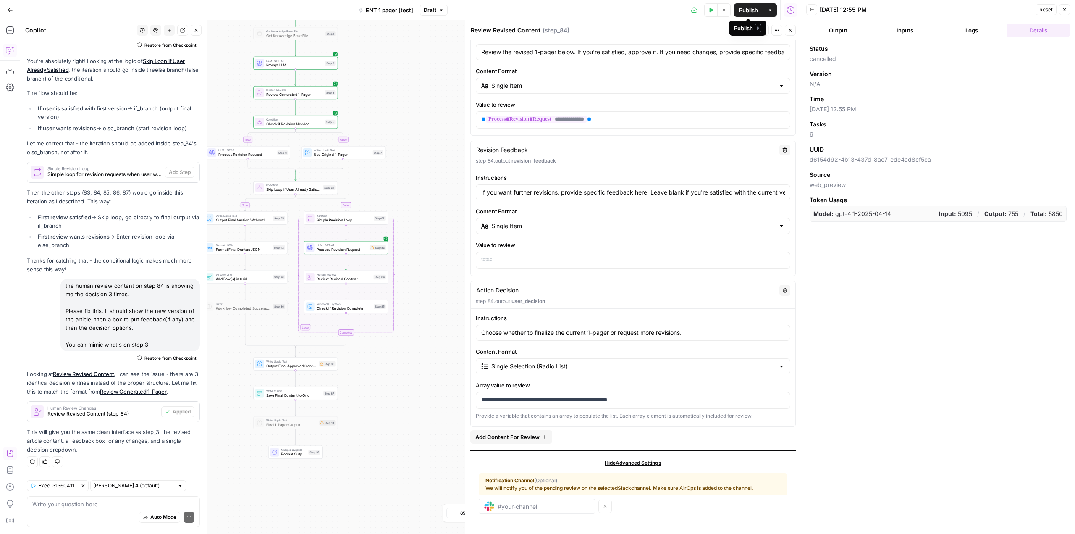
click at [752, 6] on span "Publish" at bounding box center [748, 10] width 19 height 8
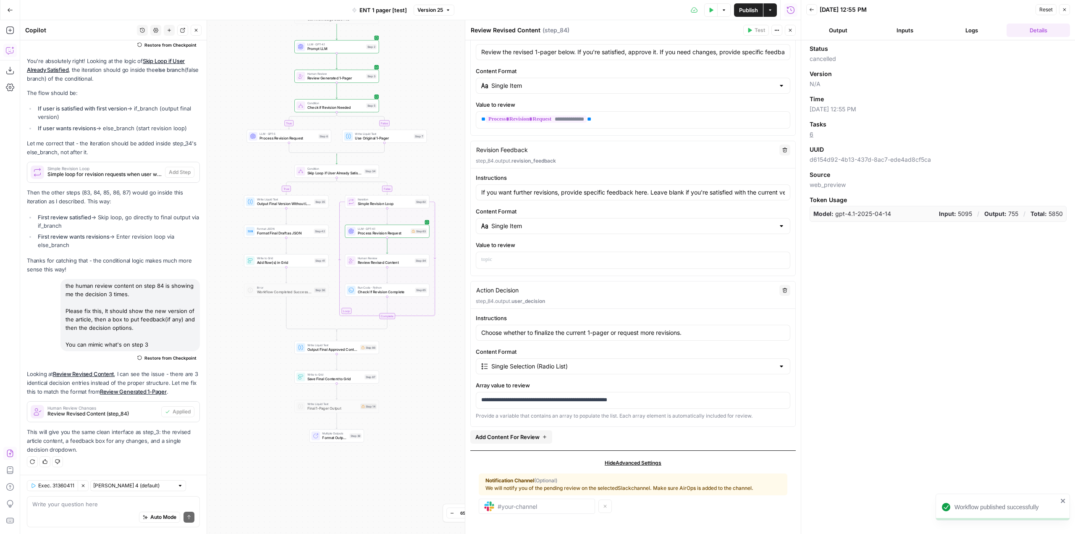
drag, startPoint x: 414, startPoint y: 132, endPoint x: 455, endPoint y: 116, distance: 44.3
click at [455, 116] on div "true false true false Workflow Input Settings Inputs Read from Grid Read from G…" at bounding box center [410, 277] width 781 height 514
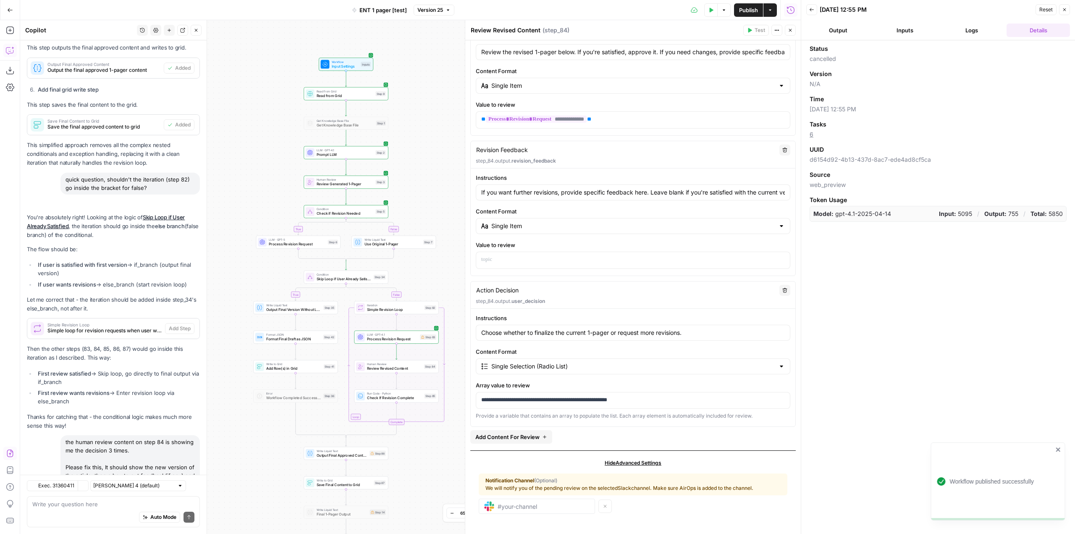
scroll to position [3578, 0]
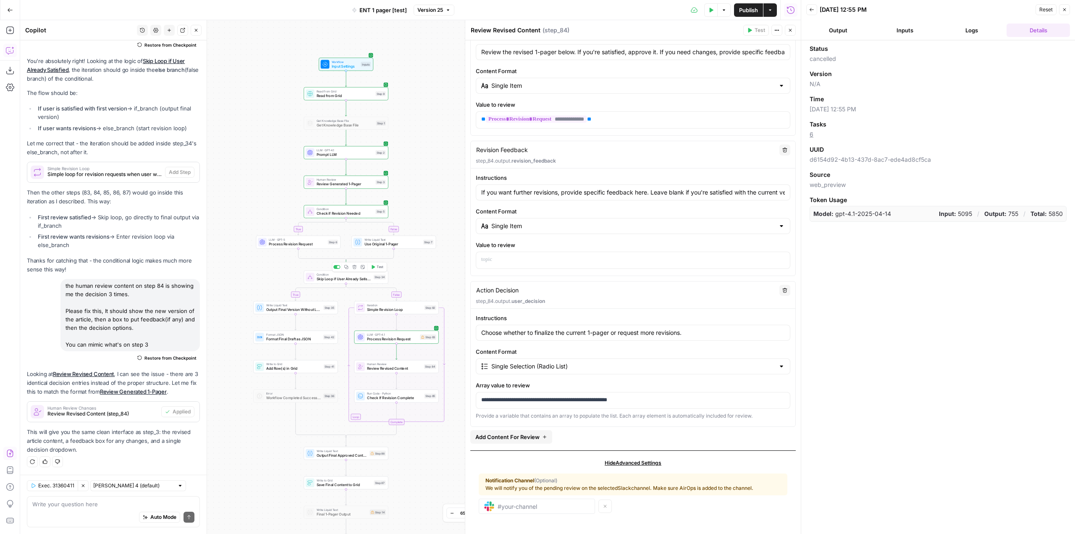
click at [378, 266] on span "Test" at bounding box center [380, 267] width 7 height 5
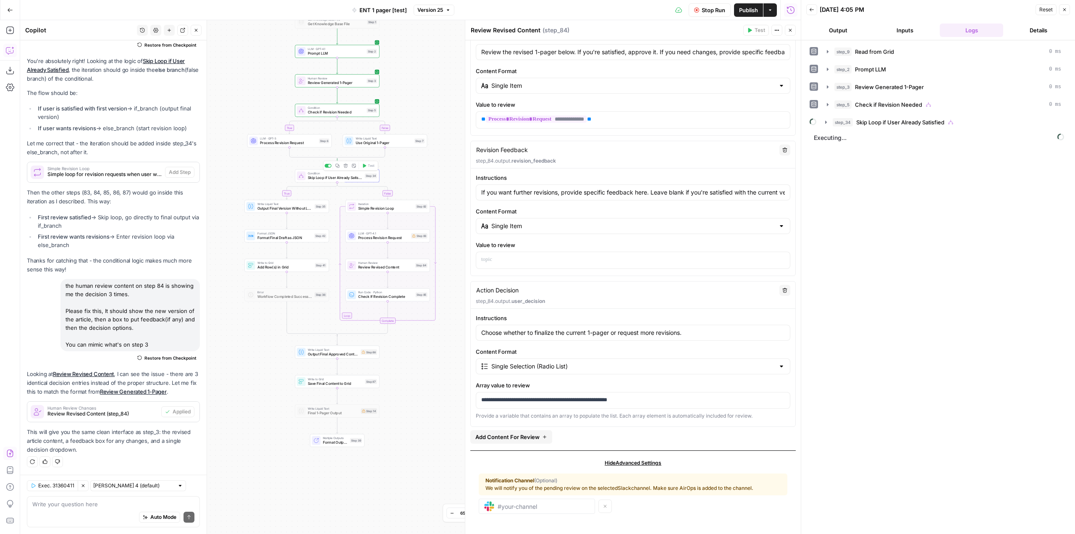
drag, startPoint x: 431, startPoint y: 273, endPoint x: 422, endPoint y: 171, distance: 101.6
click at [422, 171] on div "true false true false Workflow Input Settings Inputs Read from Grid Read from G…" at bounding box center [410, 277] width 781 height 514
click at [829, 124] on icon "button" at bounding box center [826, 122] width 7 height 7
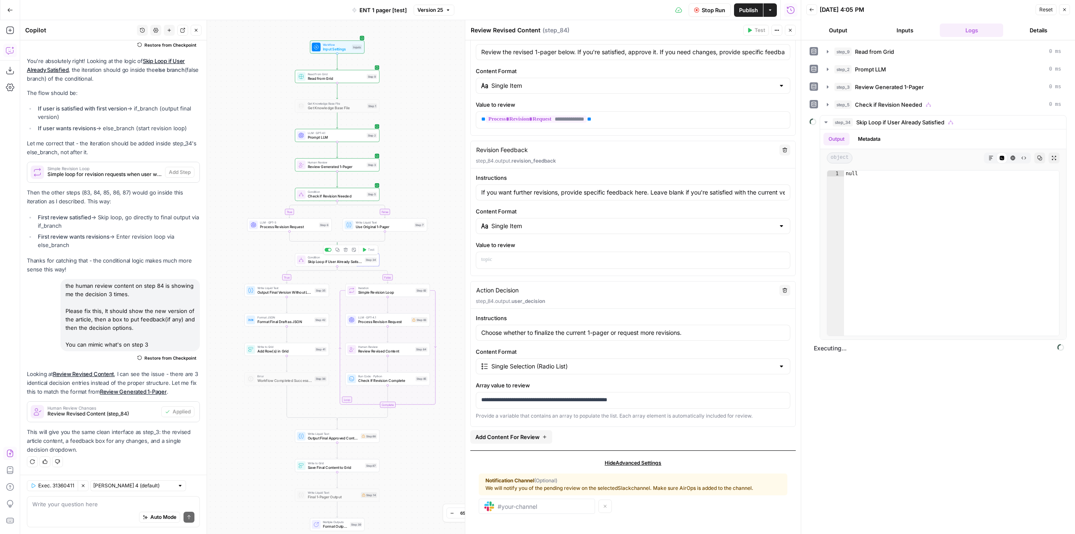
click at [702, 9] on span "Stop Run" at bounding box center [714, 10] width 24 height 8
click at [369, 253] on button "Test" at bounding box center [368, 249] width 17 height 7
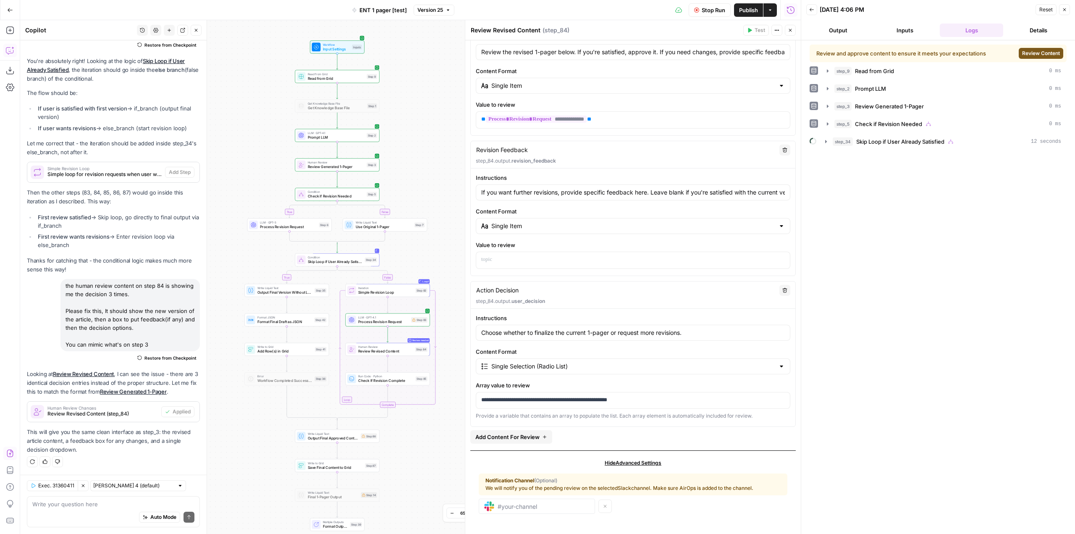
click at [1049, 57] on span "Review Content" at bounding box center [1041, 54] width 38 height 8
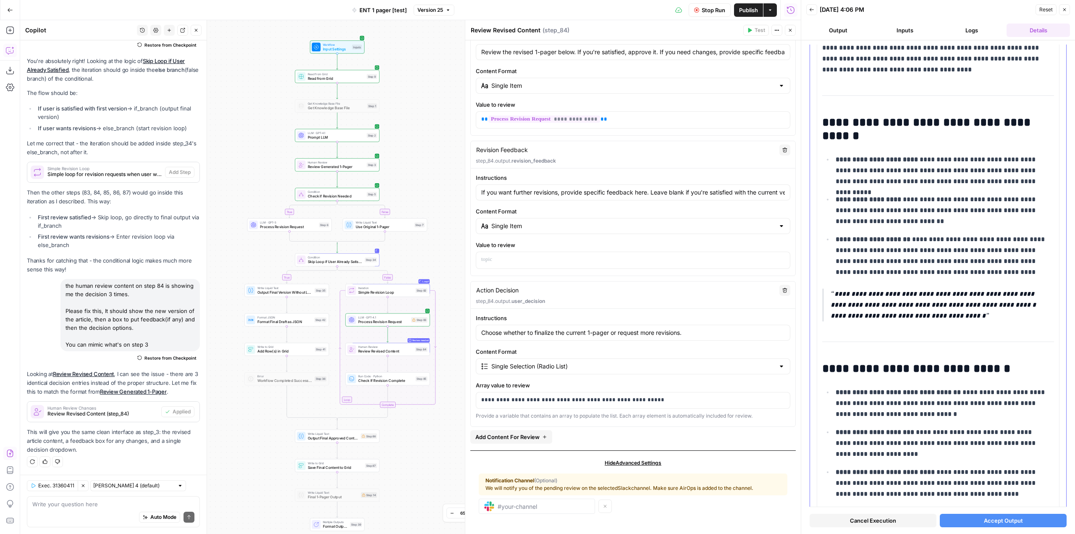
scroll to position [0, 0]
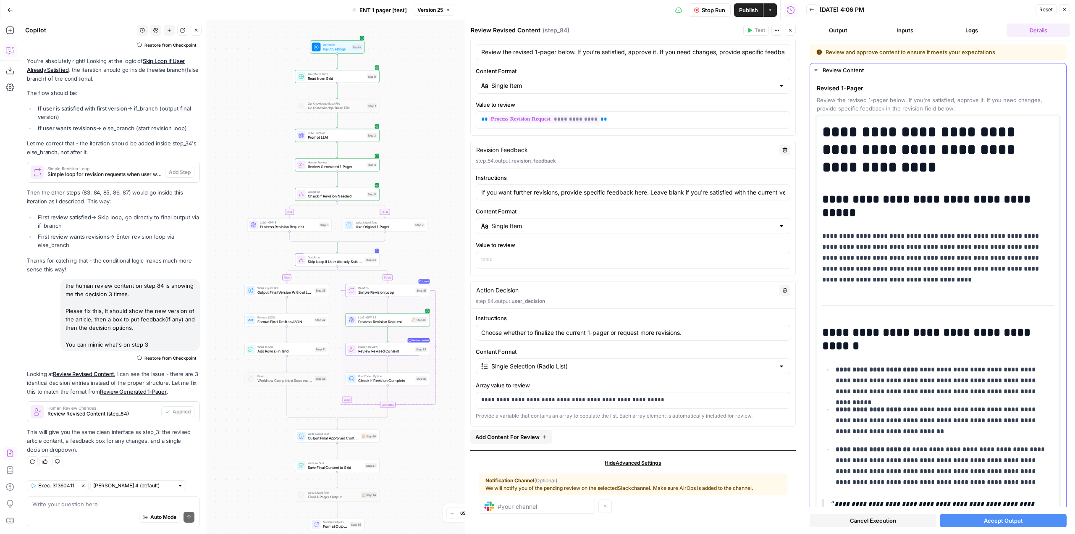
click at [829, 130] on h1 "**********" at bounding box center [936, 149] width 226 height 53
click at [825, 131] on h1 "**********" at bounding box center [936, 149] width 226 height 53
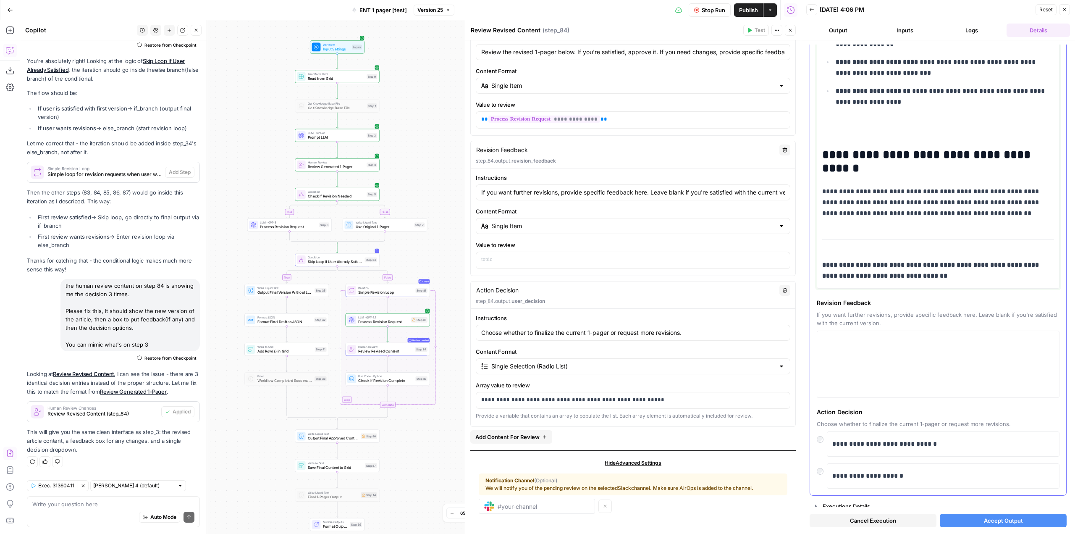
scroll to position [1276, 0]
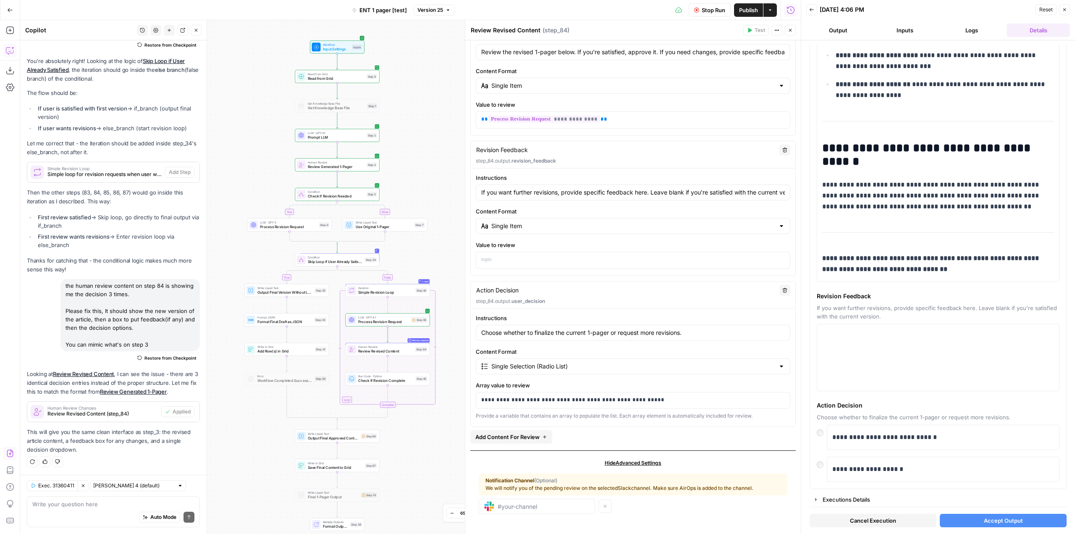
click at [1002, 523] on span "Accept Output" at bounding box center [1003, 520] width 39 height 8
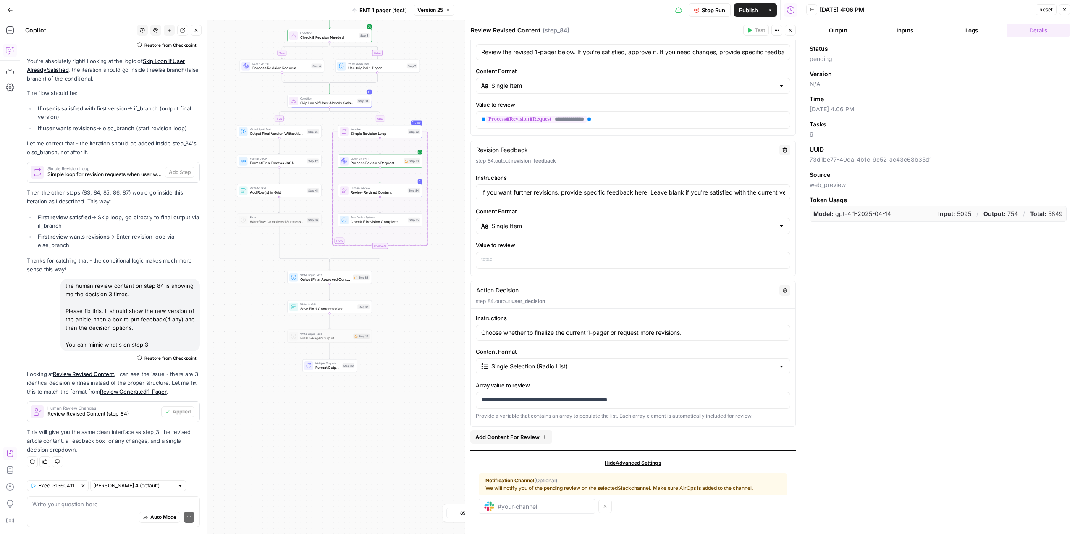
drag, startPoint x: 431, startPoint y: 438, endPoint x: 423, endPoint y: 279, distance: 159.0
click at [423, 279] on div "true false true false Workflow Input Settings Inputs Read from Grid Read from G…" at bounding box center [410, 277] width 781 height 514
click at [970, 24] on button "Logs" at bounding box center [971, 30] width 63 height 13
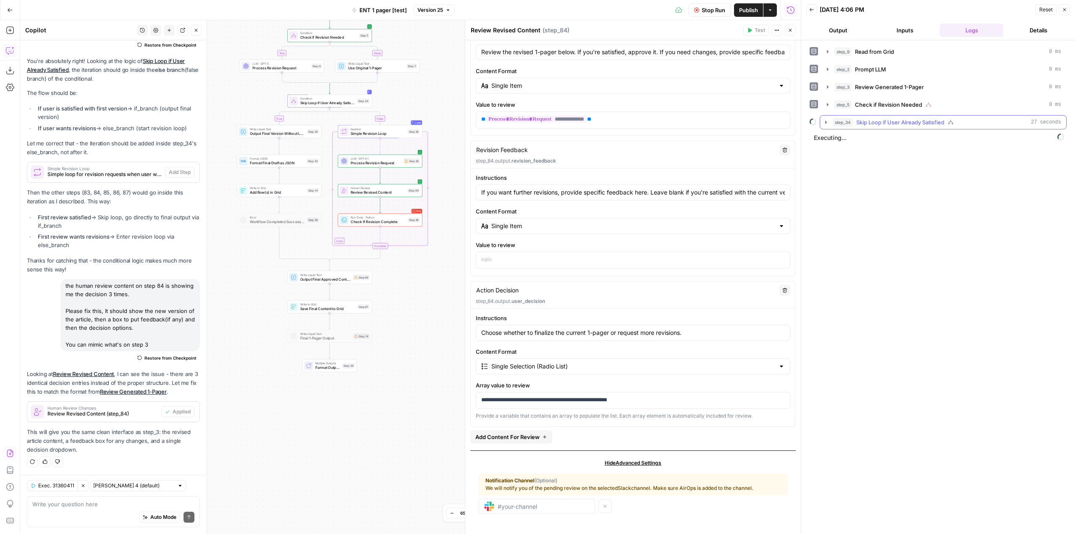
click at [826, 124] on icon "button" at bounding box center [826, 122] width 7 height 7
click at [842, 143] on icon "button" at bounding box center [843, 140] width 7 height 7
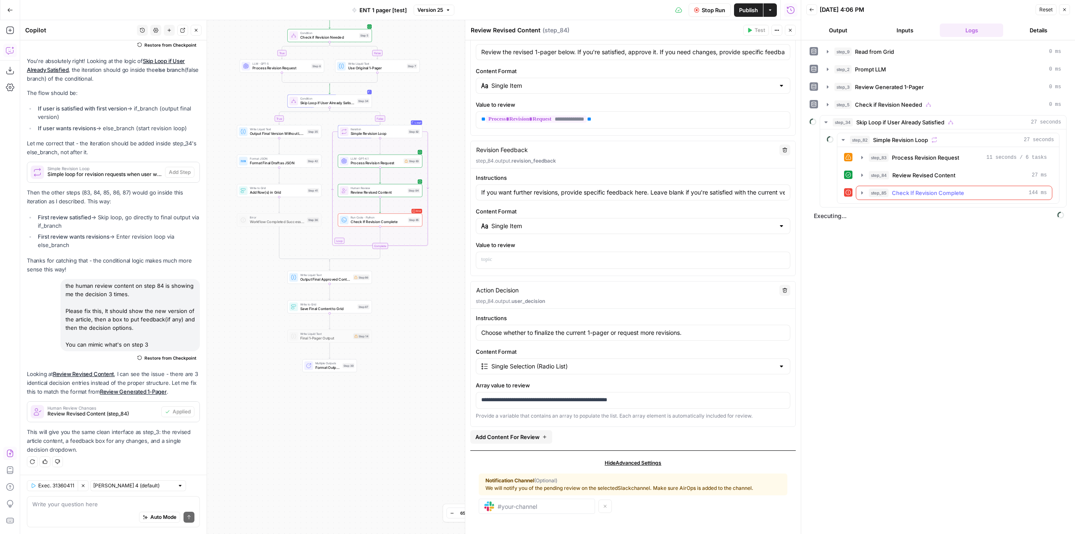
click at [862, 191] on icon "button" at bounding box center [862, 192] width 7 height 7
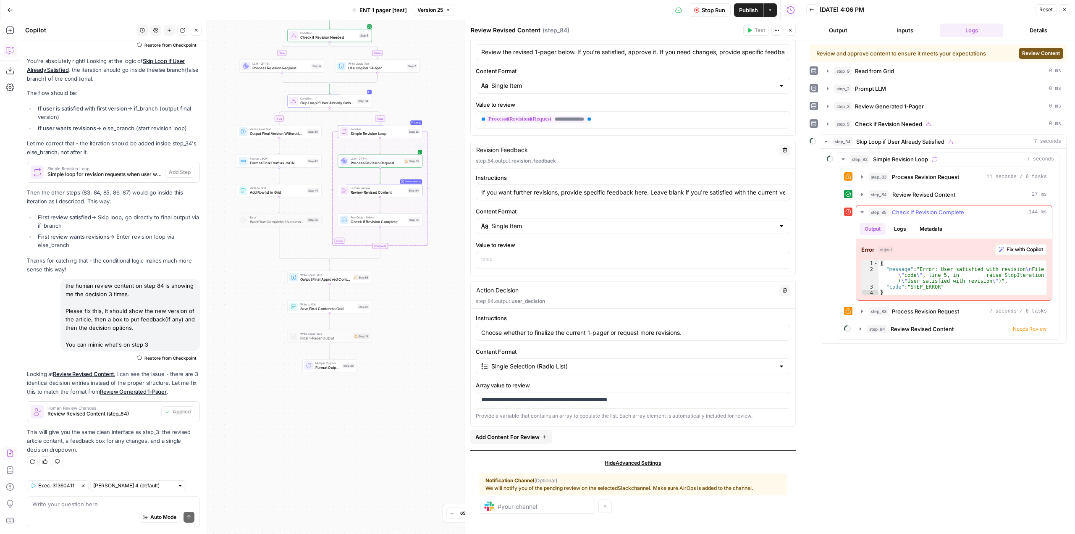
click at [1018, 246] on span "Fix with Copilot" at bounding box center [1025, 250] width 37 height 8
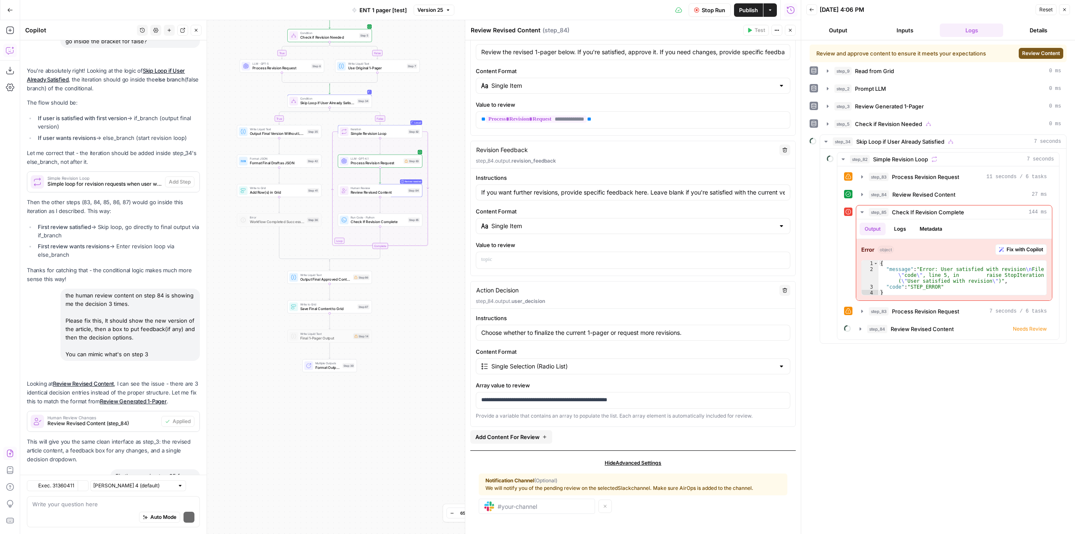
scroll to position [3727, 0]
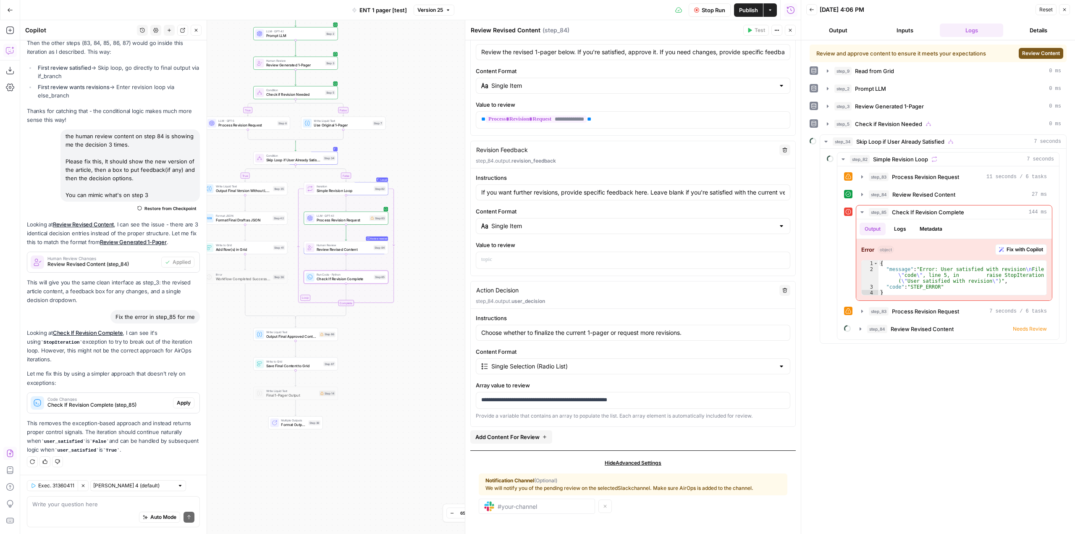
click at [178, 406] on span "Apply" at bounding box center [184, 403] width 14 height 8
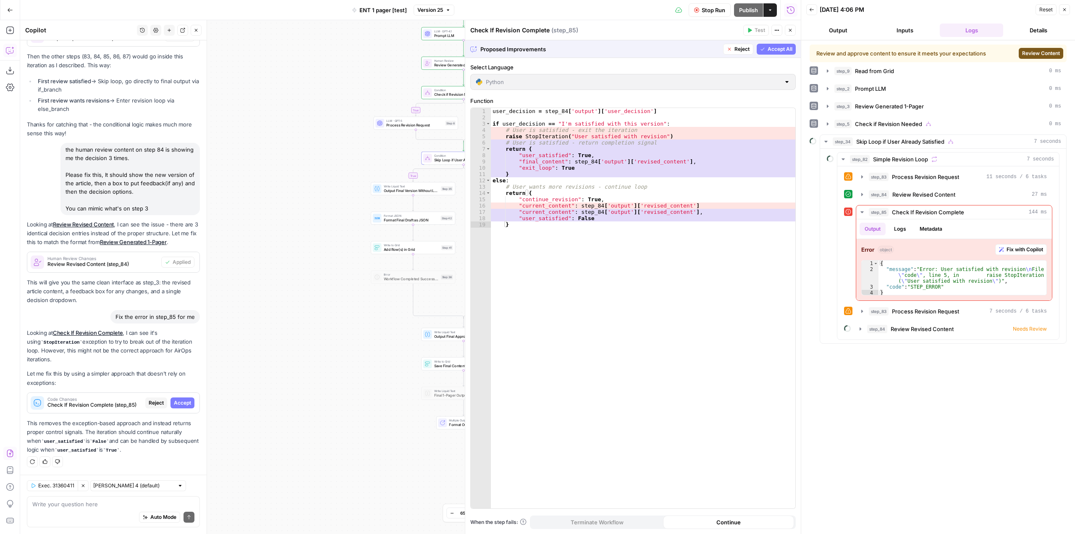
click at [178, 406] on span "Accept" at bounding box center [182, 403] width 17 height 8
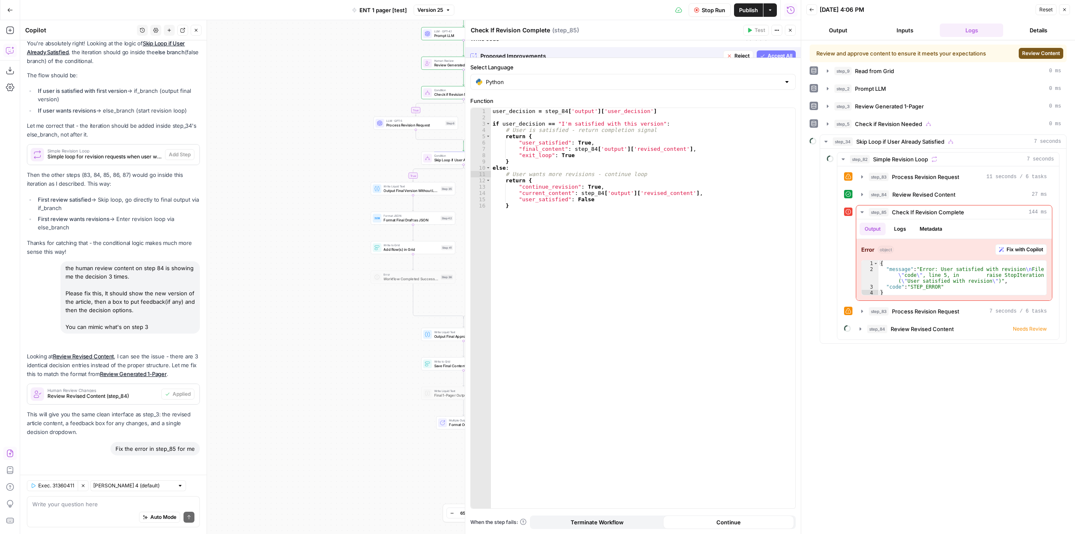
scroll to position [3741, 0]
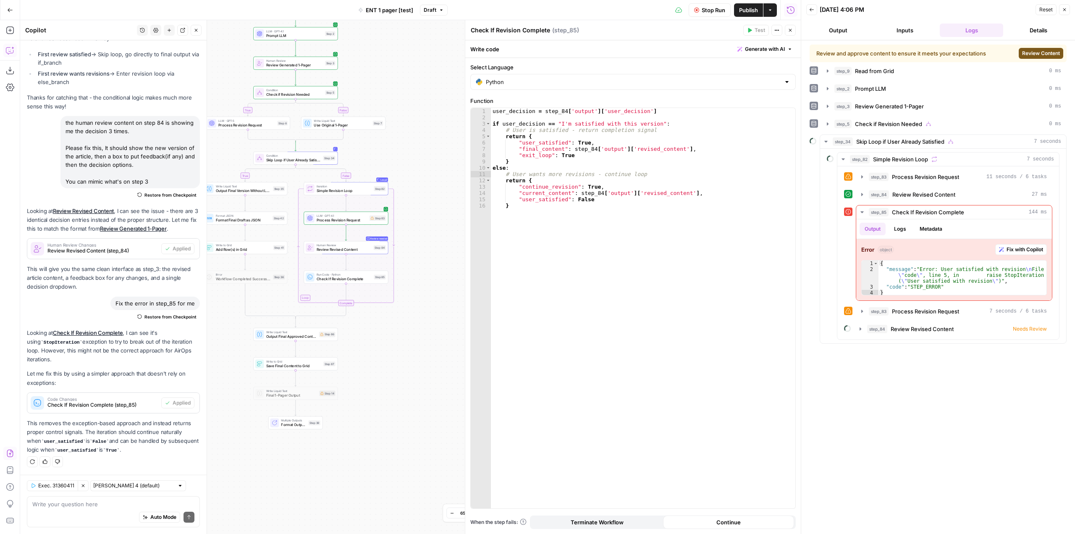
click at [702, 8] on span "Stop Run" at bounding box center [714, 10] width 24 height 8
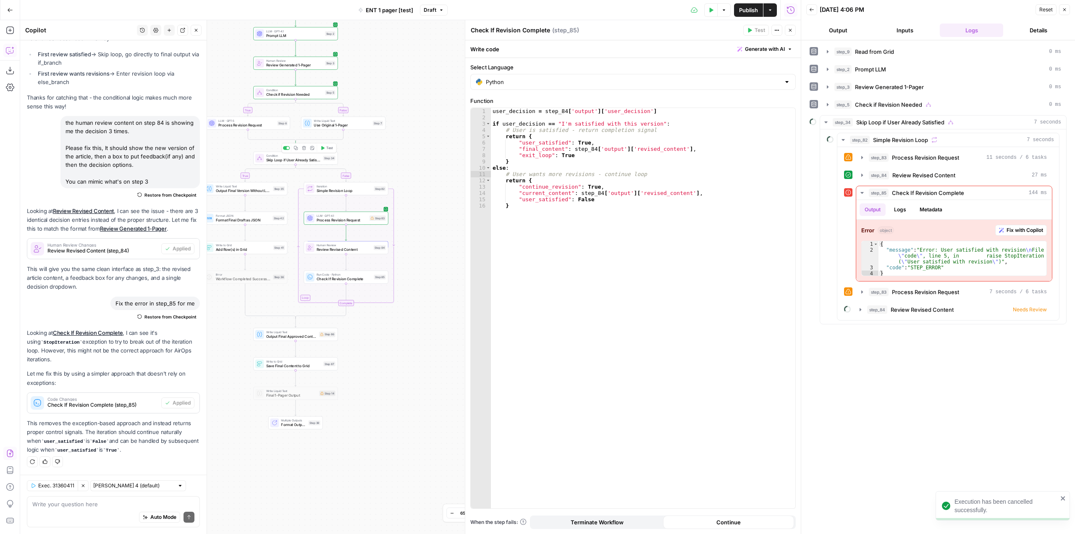
click at [327, 150] on span "Test" at bounding box center [329, 147] width 7 height 5
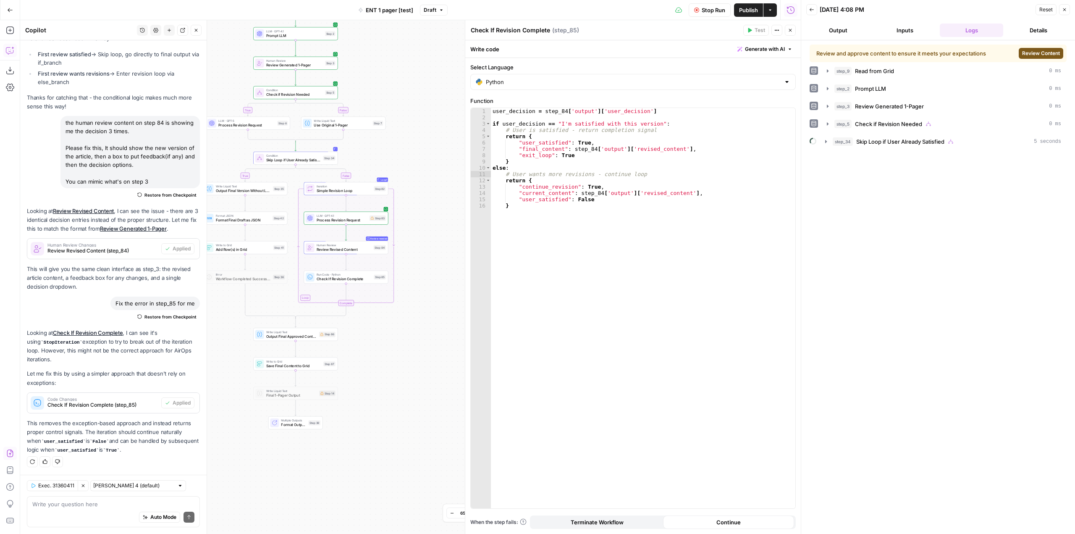
click at [1030, 53] on span "Review Content" at bounding box center [1041, 54] width 38 height 8
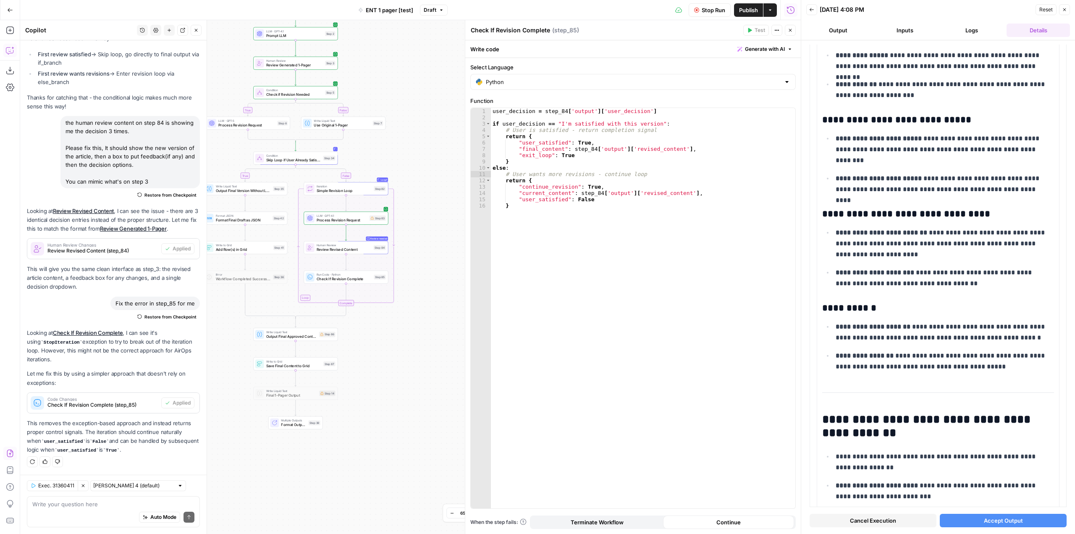
scroll to position [882, 0]
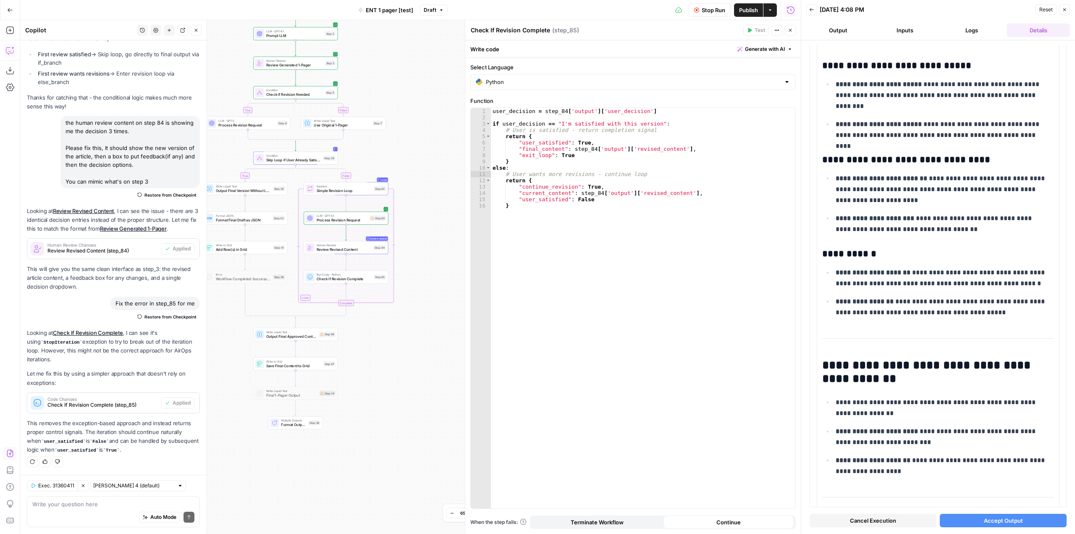
click at [1025, 526] on button "Accept Output" at bounding box center [1003, 520] width 127 height 13
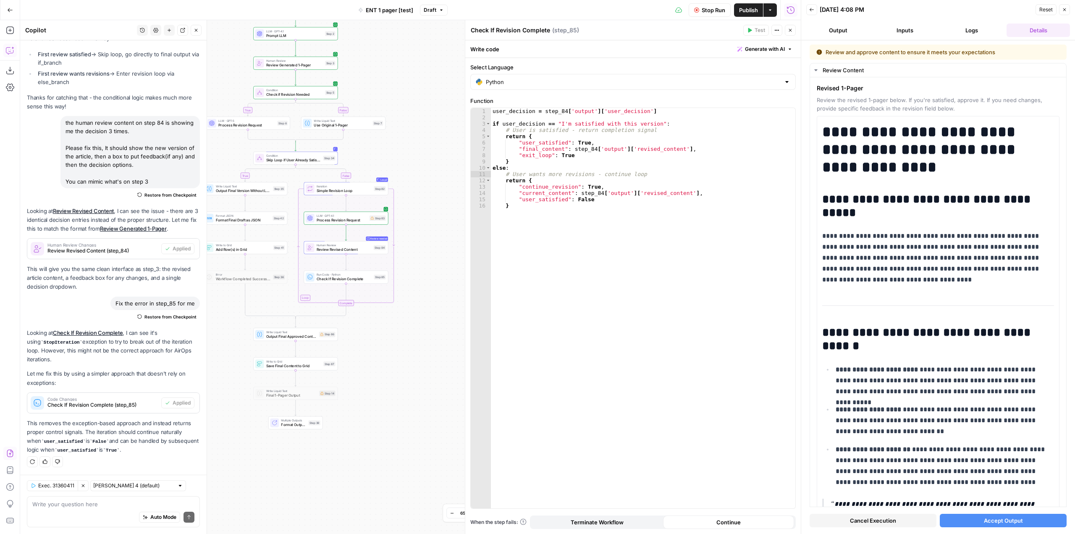
click at [979, 34] on button "Logs" at bounding box center [971, 30] width 63 height 13
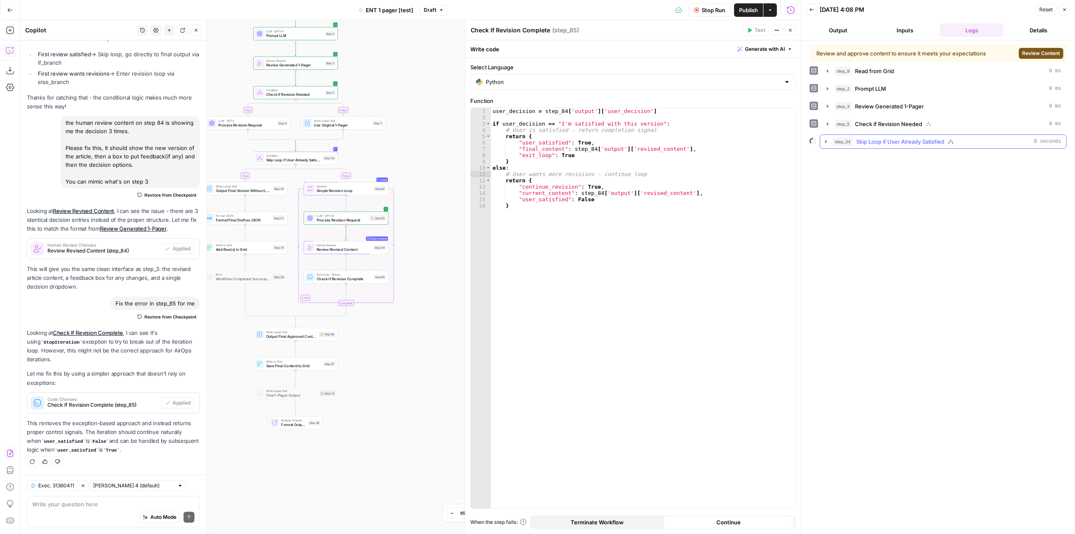
click at [827, 142] on icon "button" at bounding box center [826, 141] width 7 height 7
click at [841, 162] on icon "button" at bounding box center [843, 159] width 7 height 7
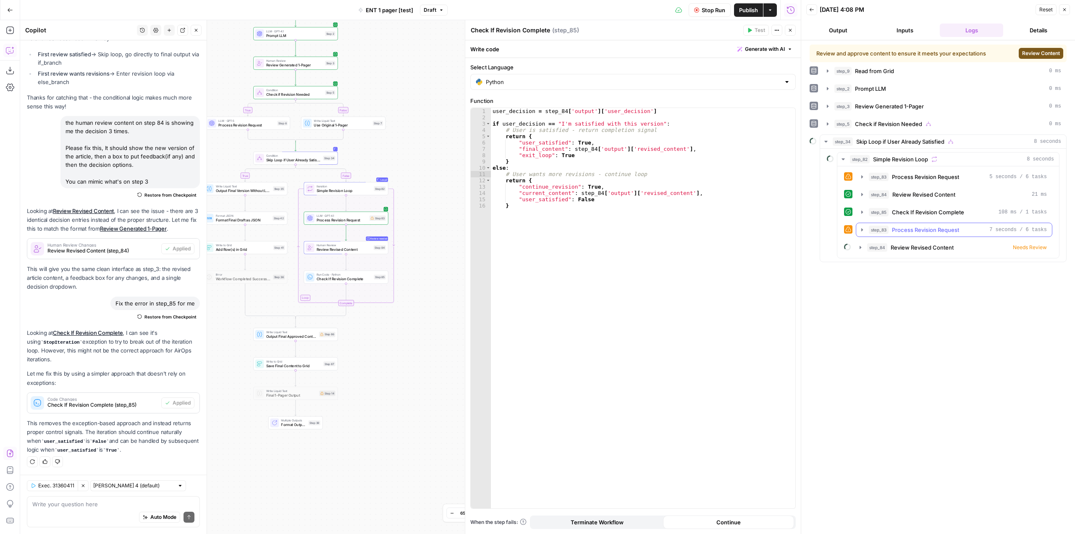
click at [859, 229] on icon "button" at bounding box center [862, 229] width 7 height 7
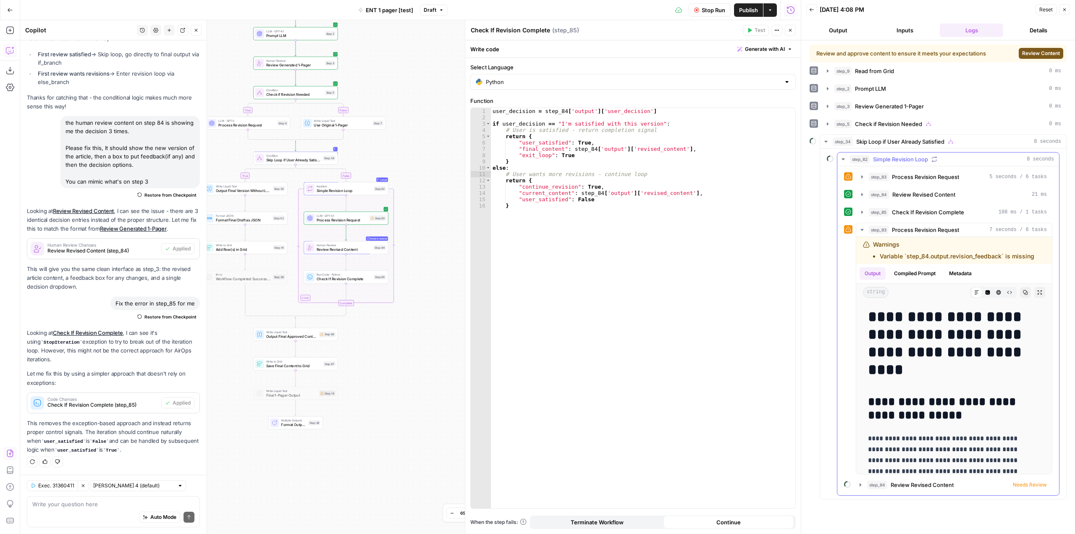
click at [841, 158] on icon "button" at bounding box center [843, 159] width 7 height 7
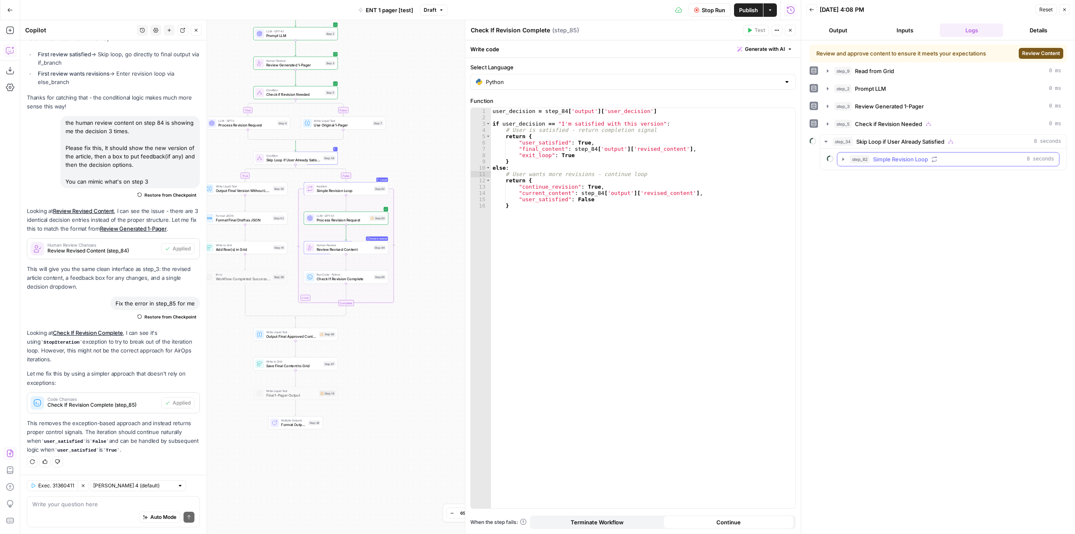
click at [841, 158] on icon "button" at bounding box center [843, 159] width 7 height 7
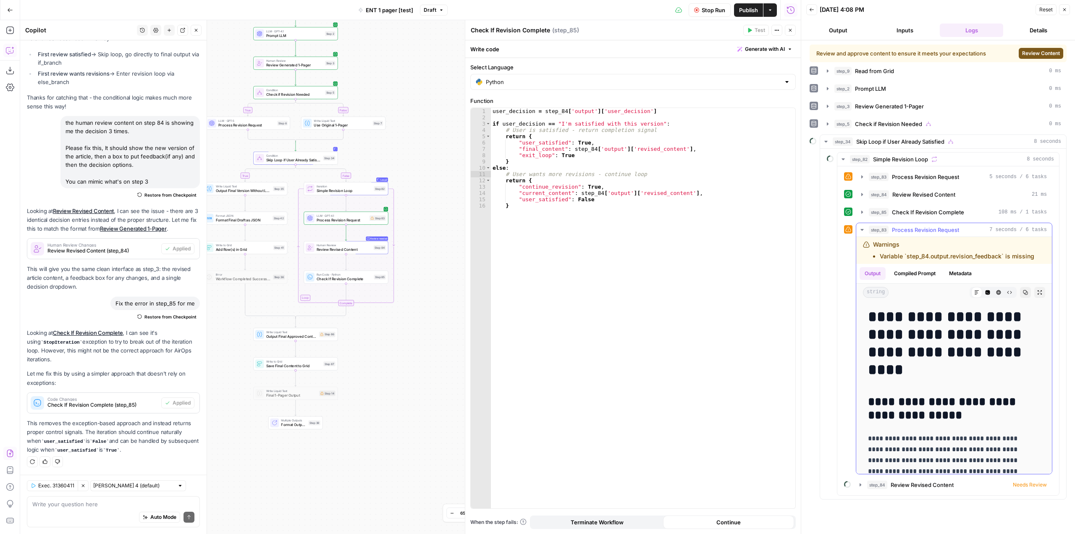
click at [862, 232] on icon "button" at bounding box center [862, 229] width 7 height 7
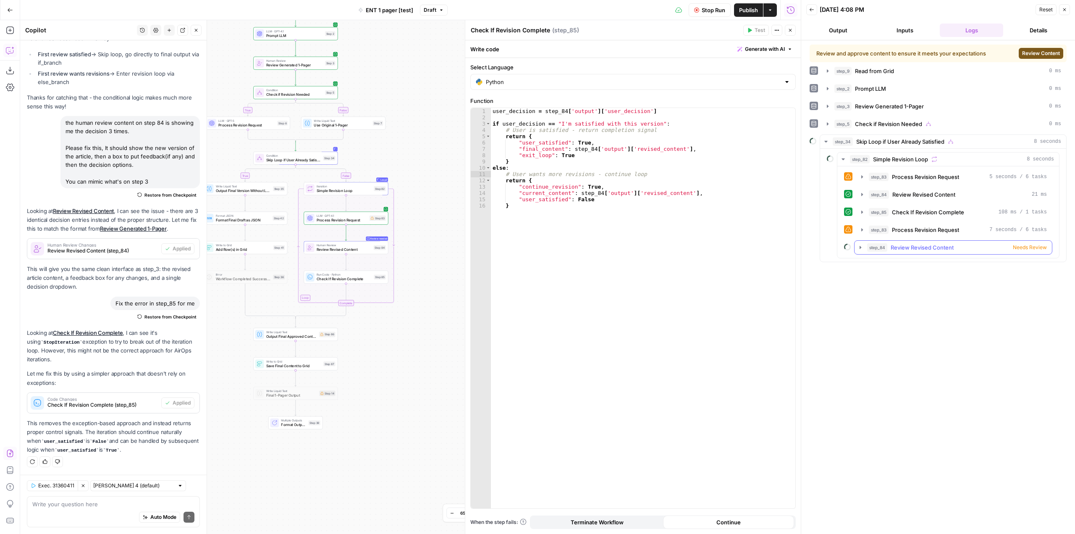
click at [862, 247] on icon "button" at bounding box center [860, 247] width 7 height 7
click at [862, 230] on icon "button" at bounding box center [863, 229] width 2 height 3
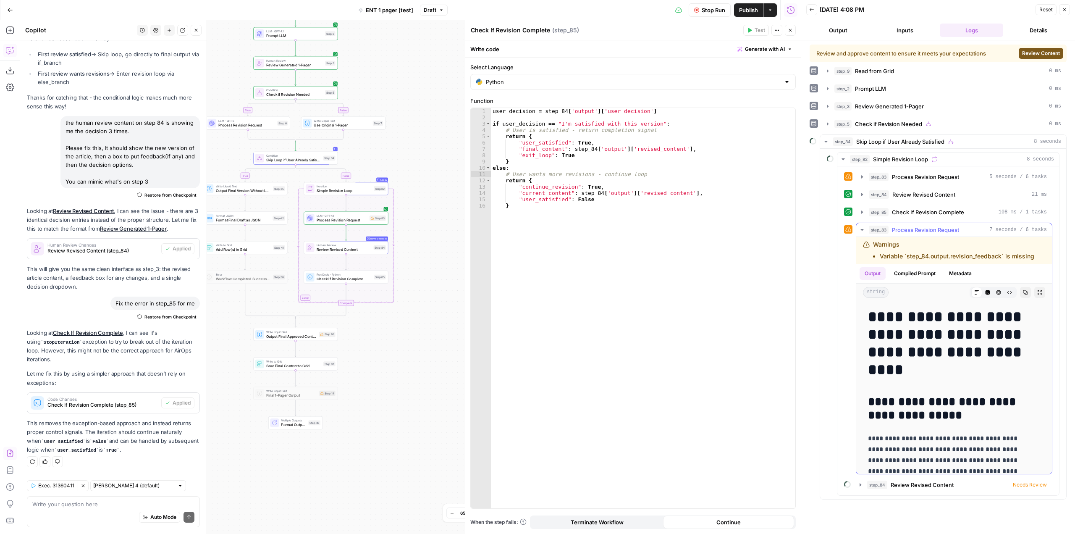
drag, startPoint x: 1037, startPoint y: 259, endPoint x: 872, endPoint y: 244, distance: 165.8
click at [872, 244] on div "Warnings Variable `step_84.output.revision_feedback` is missing" at bounding box center [951, 250] width 177 height 20
copy div "Warnings Variable `step_84.output.revision_feedback` is missing"
click at [864, 176] on icon "button" at bounding box center [862, 176] width 7 height 7
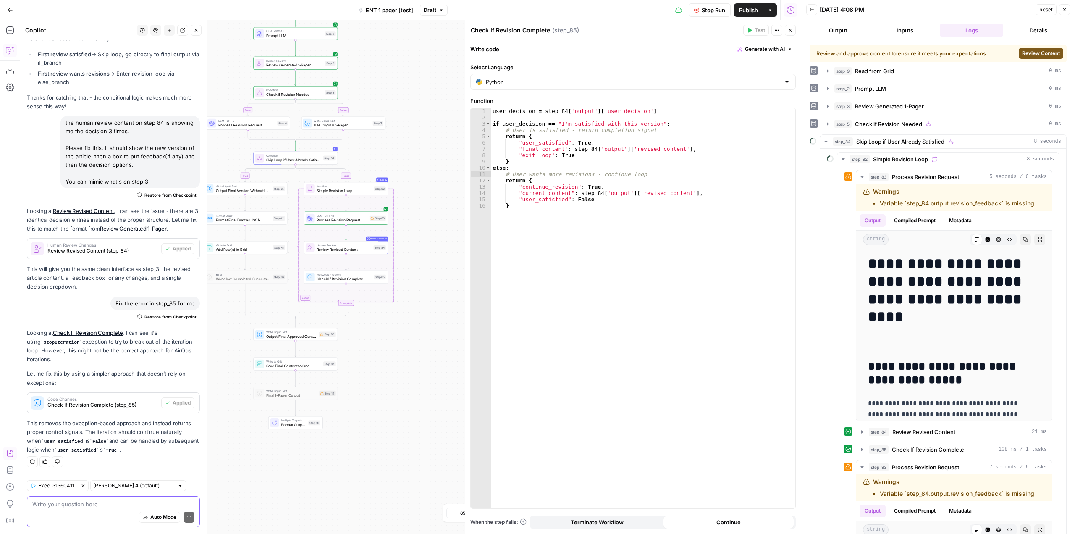
click at [94, 500] on textarea at bounding box center [113, 504] width 162 height 8
paste textarea "Warnings Variable `step_84.output.revision_feedback` is missing"
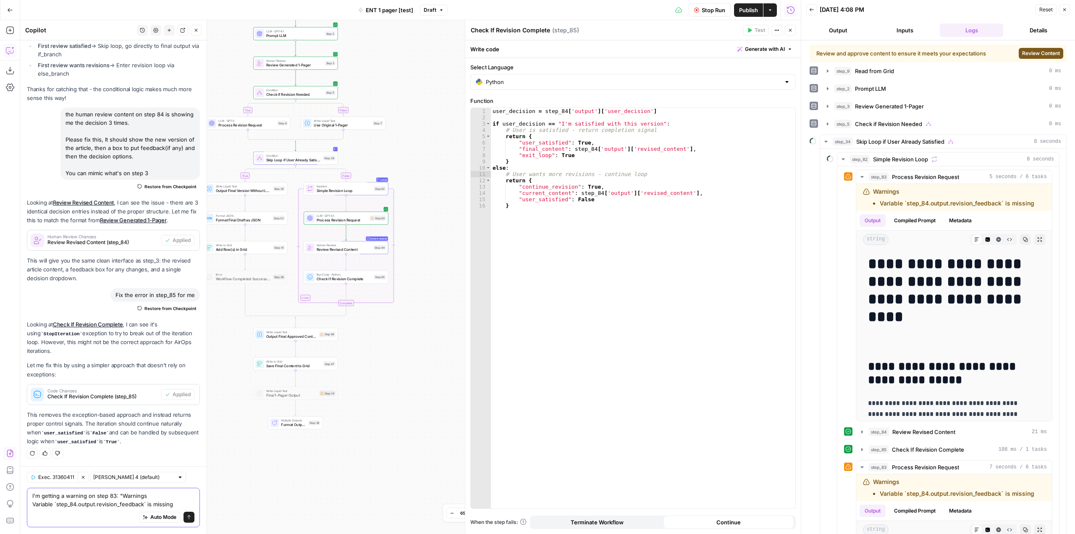
type textarea "I'm getting a warning on step 83: "Warnings Variable `step_84.output.revision_f…"
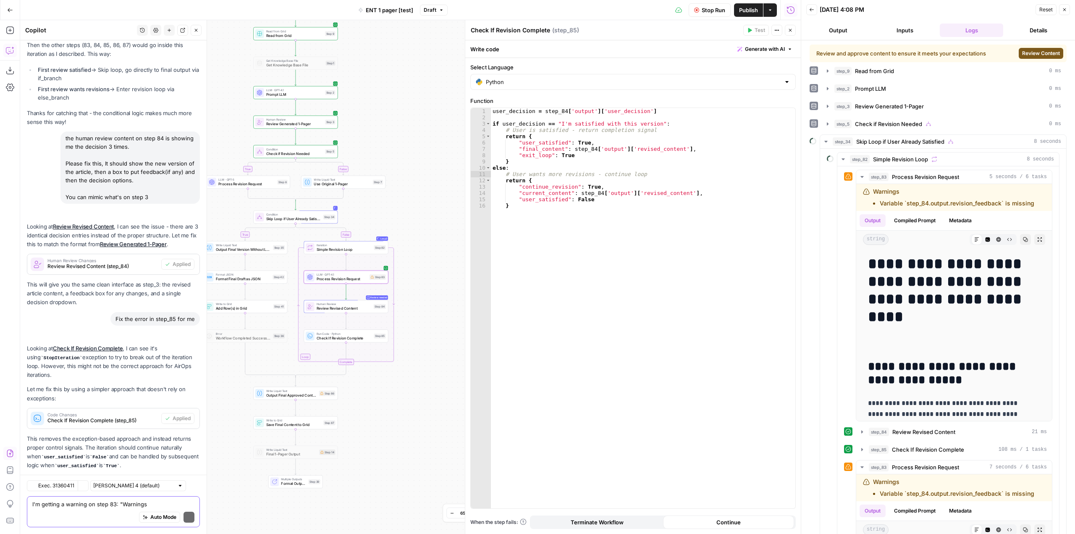
scroll to position [3898, 0]
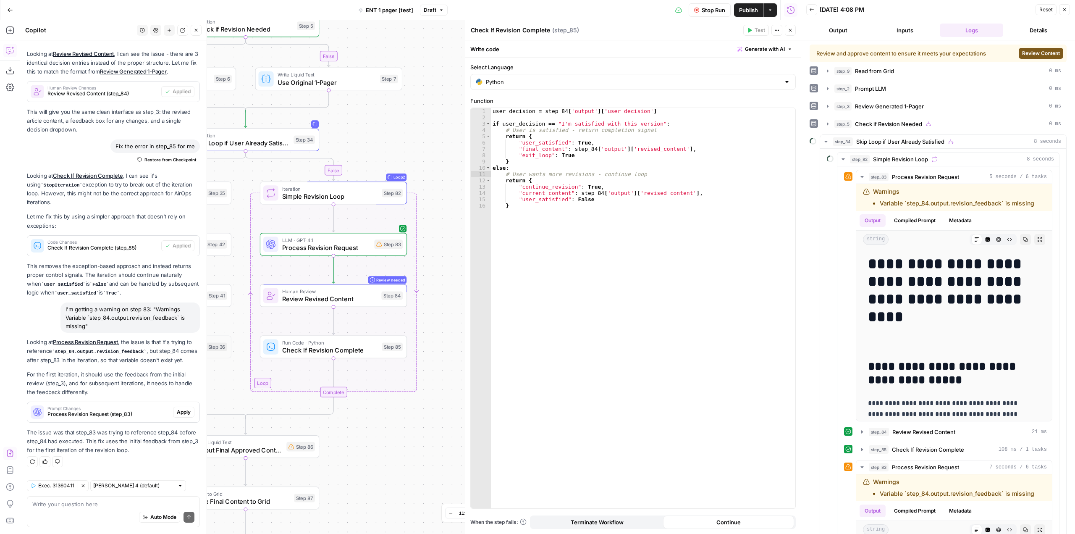
drag, startPoint x: 406, startPoint y: 313, endPoint x: 441, endPoint y: 283, distance: 45.6
click at [441, 283] on div "true false true false Workflow Input Settings Inputs Read from Grid Read from G…" at bounding box center [410, 277] width 781 height 514
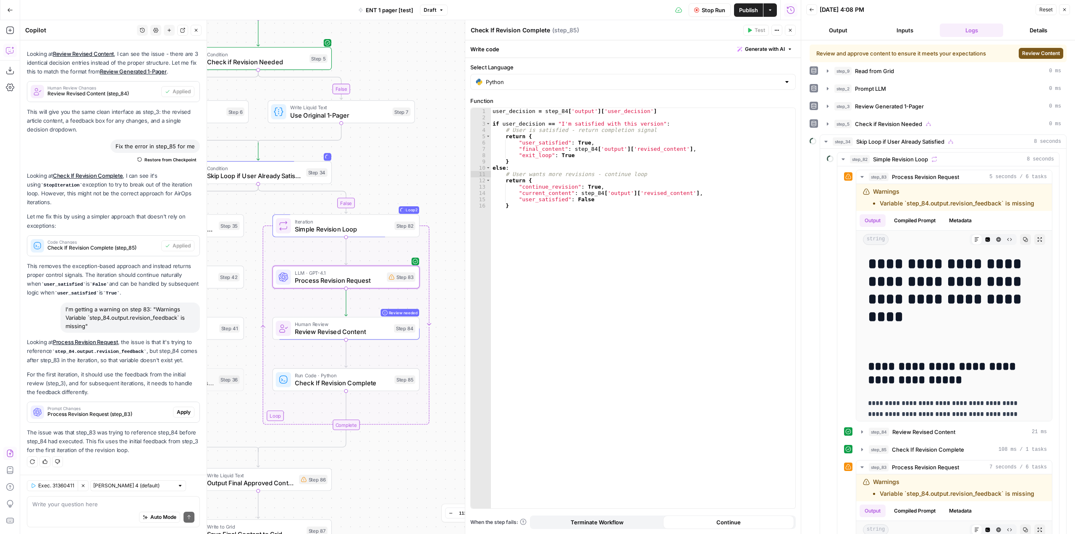
click at [177, 410] on span "Apply" at bounding box center [184, 412] width 14 height 8
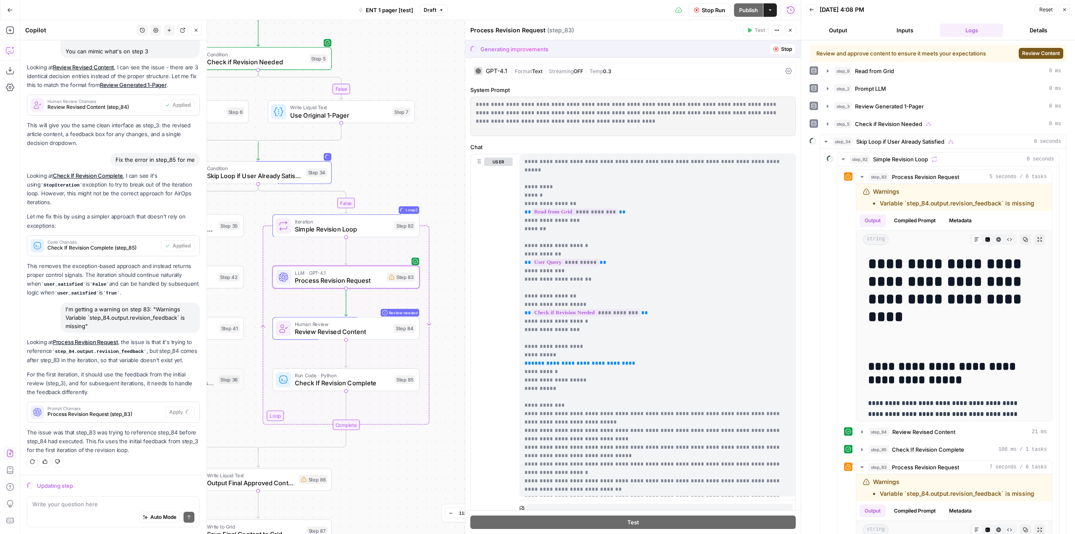
scroll to position [3697, 0]
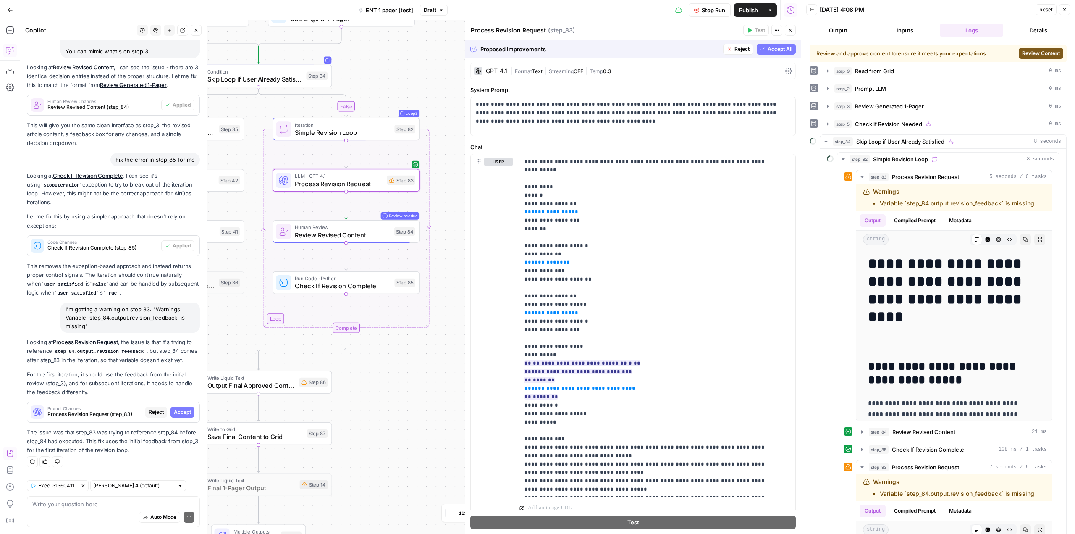
click at [180, 409] on span "Accept" at bounding box center [182, 412] width 17 height 8
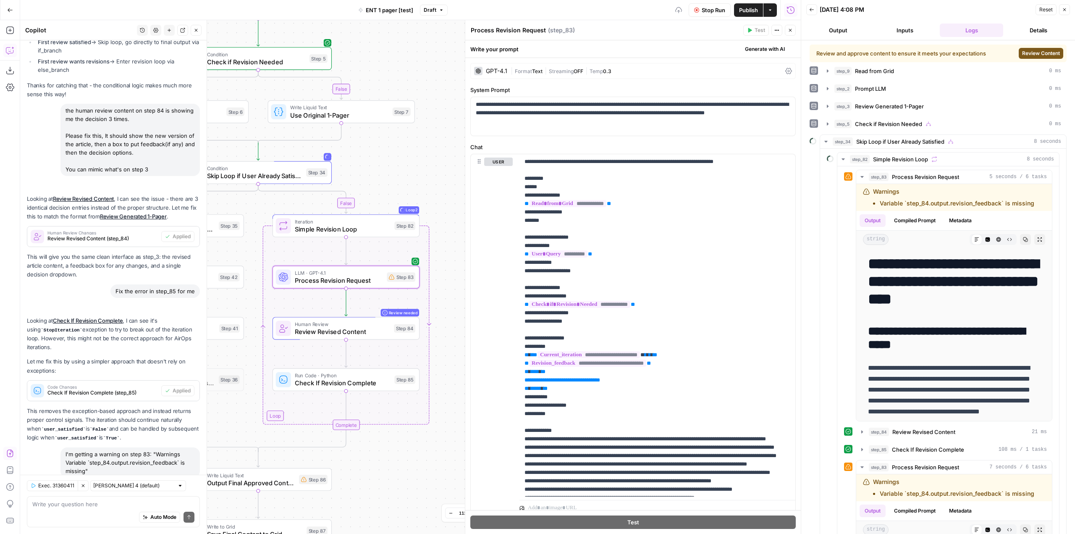
scroll to position [3912, 0]
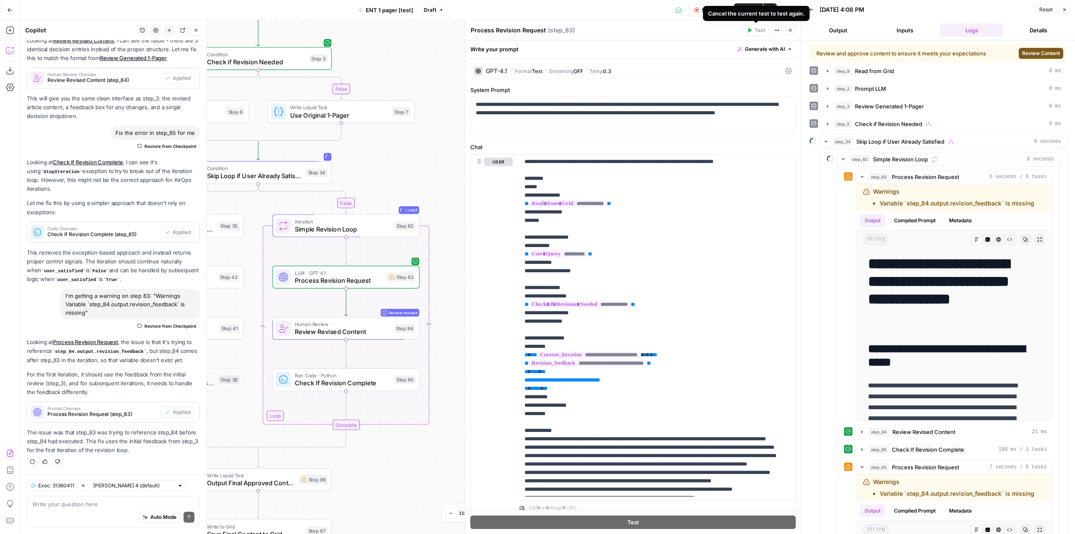
click at [700, 9] on button "Stop Run" at bounding box center [710, 9] width 42 height 13
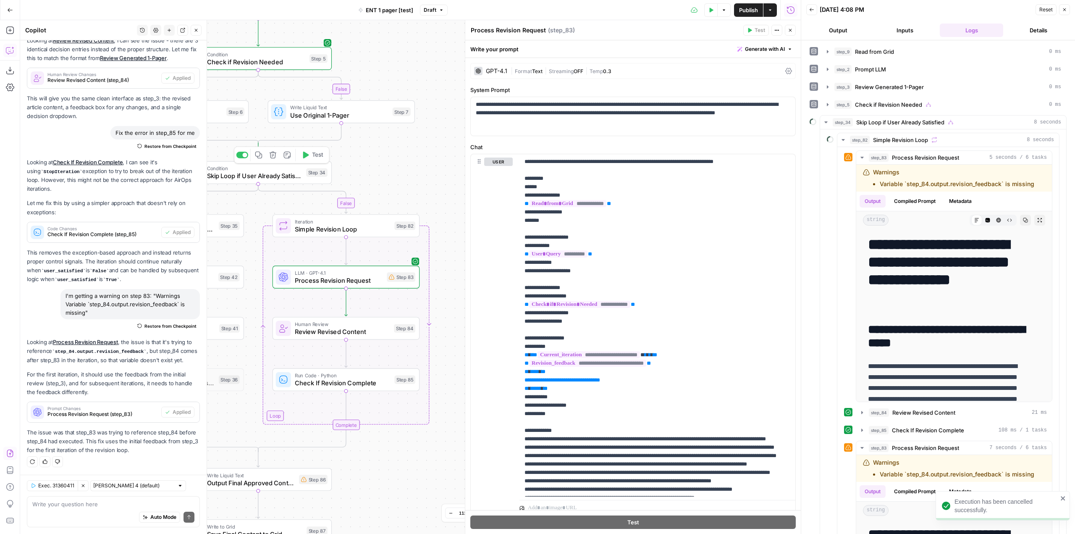
click at [320, 155] on span "Test" at bounding box center [317, 155] width 11 height 8
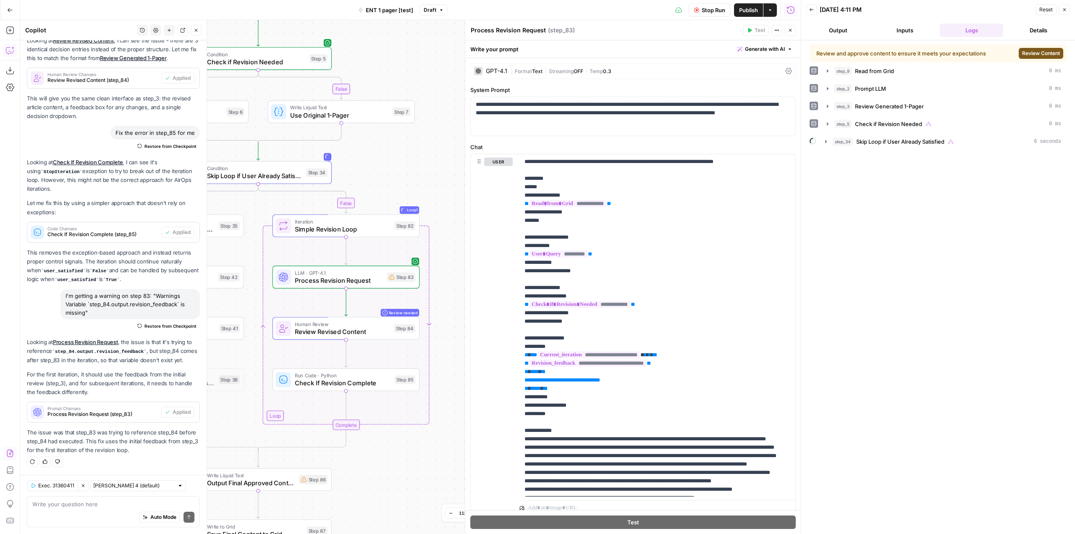
click at [1020, 51] on button "Review Content" at bounding box center [1041, 53] width 45 height 11
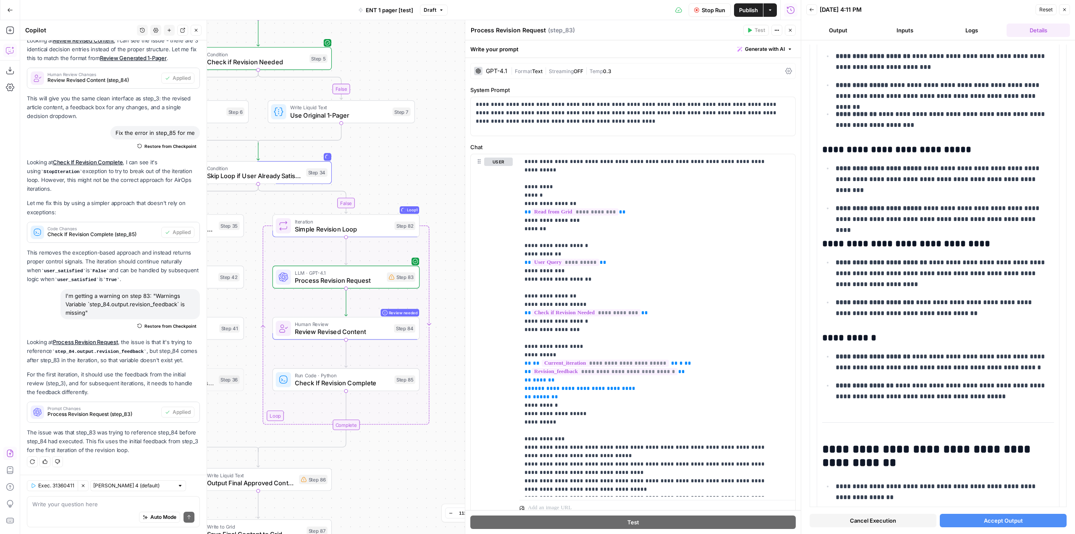
scroll to position [966, 0]
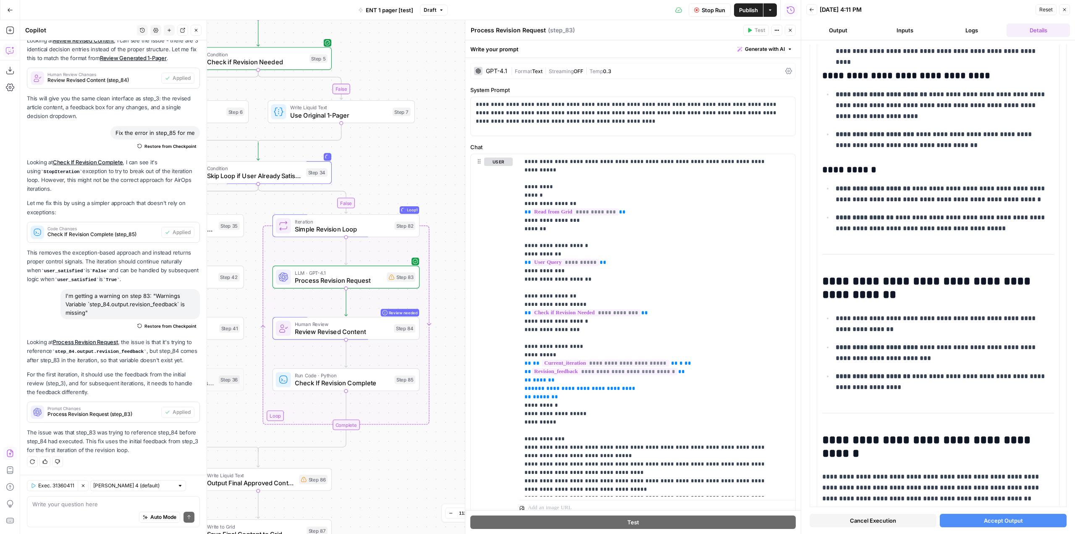
click at [998, 521] on span "Accept Output" at bounding box center [1003, 520] width 39 height 8
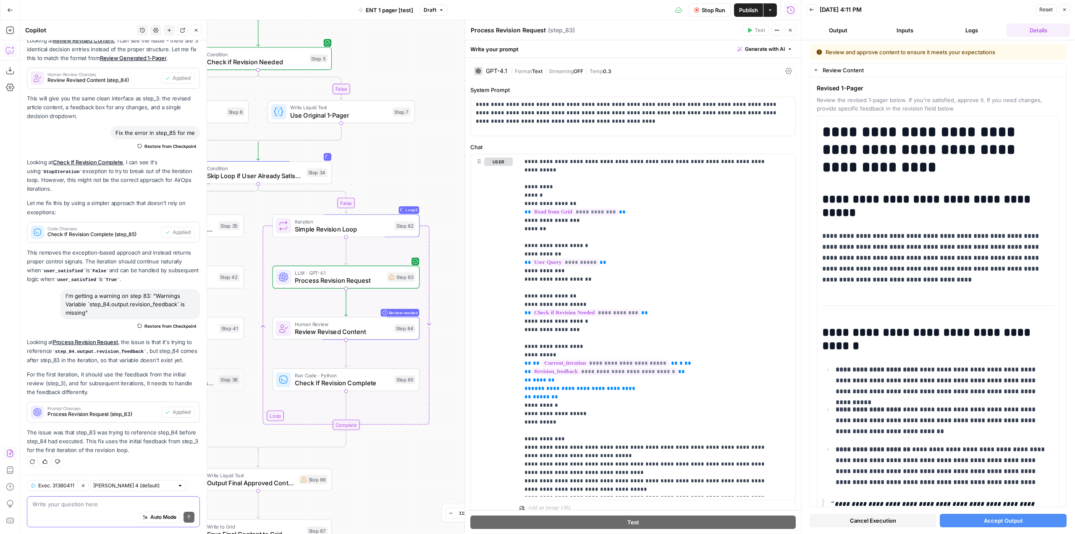
click at [113, 506] on textarea at bounding box center [113, 504] width 162 height 8
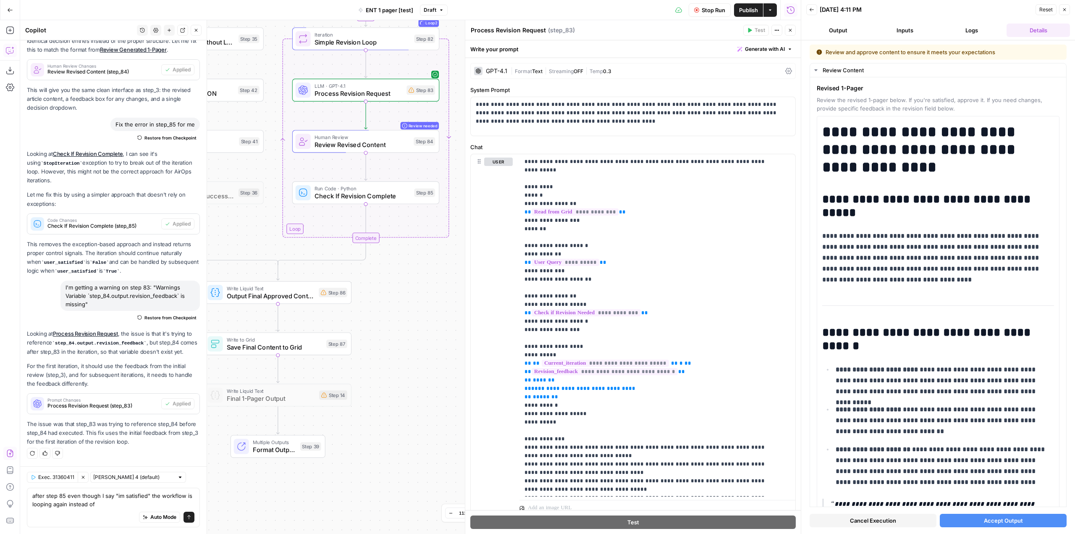
drag, startPoint x: 406, startPoint y: 479, endPoint x: 426, endPoint y: 292, distance: 188.0
click at [426, 292] on div "true false true false Workflow Input Settings Inputs Read from Grid Read from G…" at bounding box center [410, 277] width 781 height 514
click at [121, 504] on textarea "after step 85 even though I say "im satisfied" the workflow is looping again in…" at bounding box center [113, 499] width 162 height 17
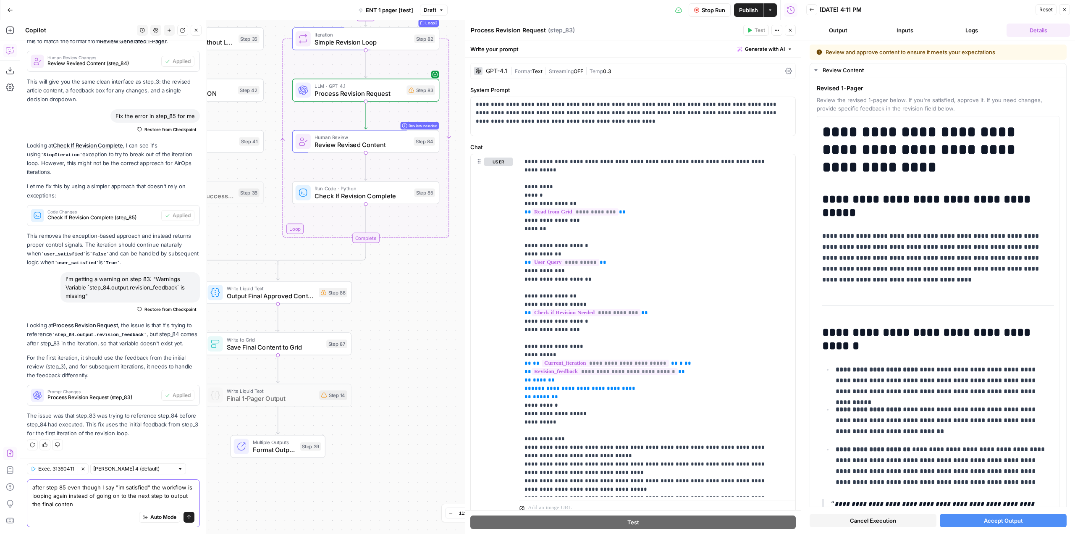
type textarea "after step 85 even though I say "im satisfied" the workflow is looping again in…"
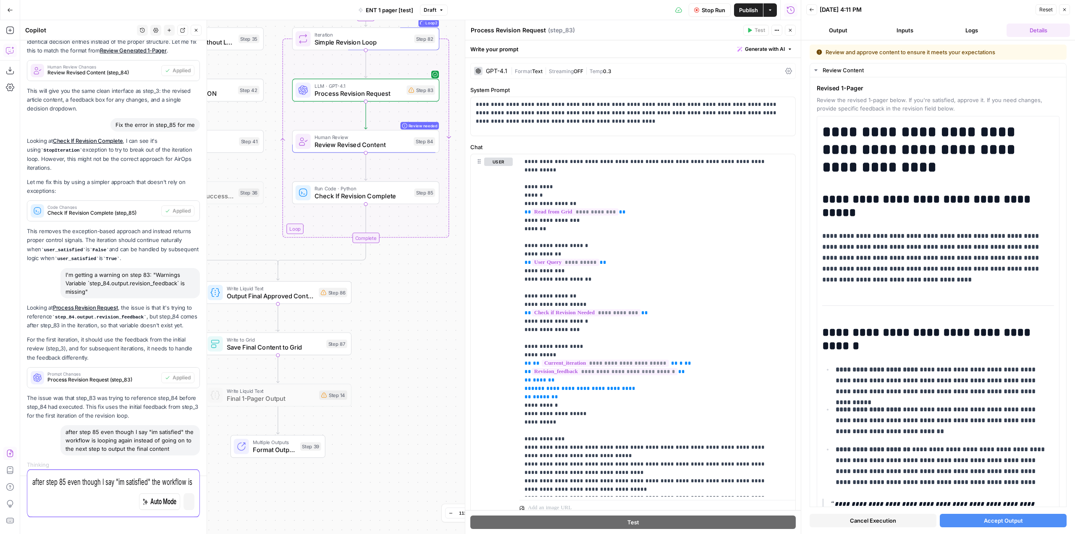
scroll to position [3718, 0]
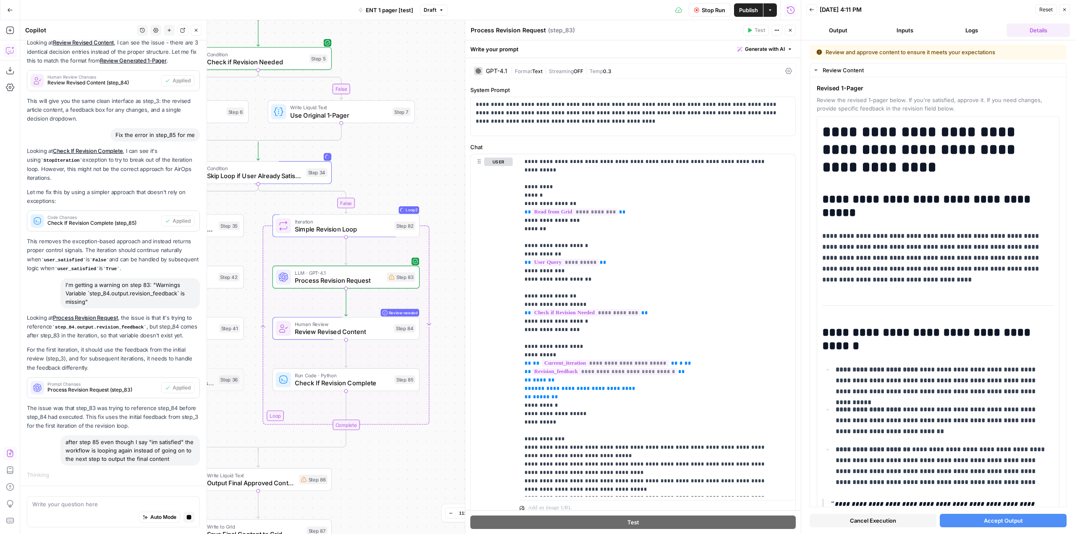
click at [741, 9] on span "Publish" at bounding box center [748, 10] width 19 height 8
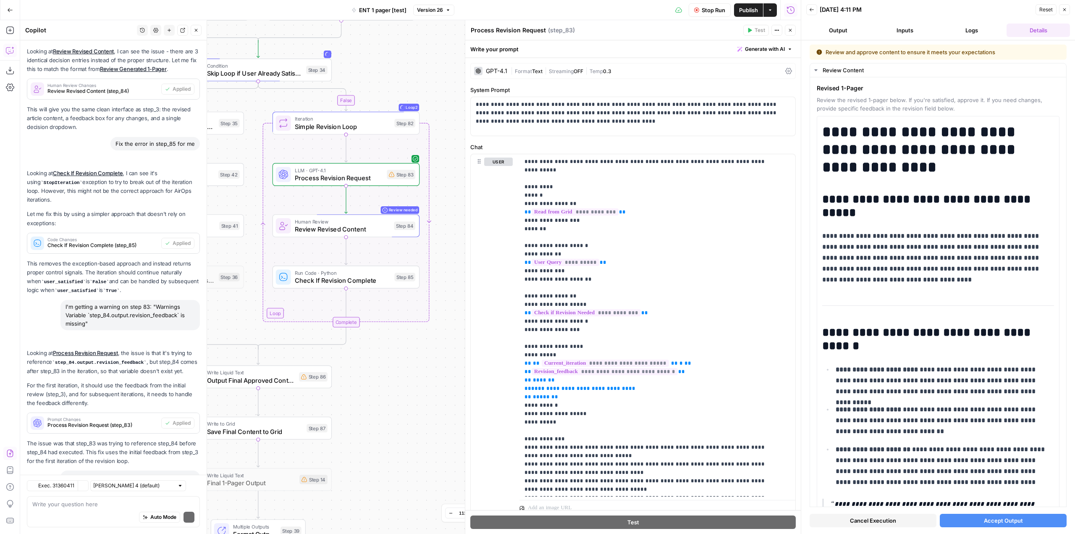
scroll to position [4087, 0]
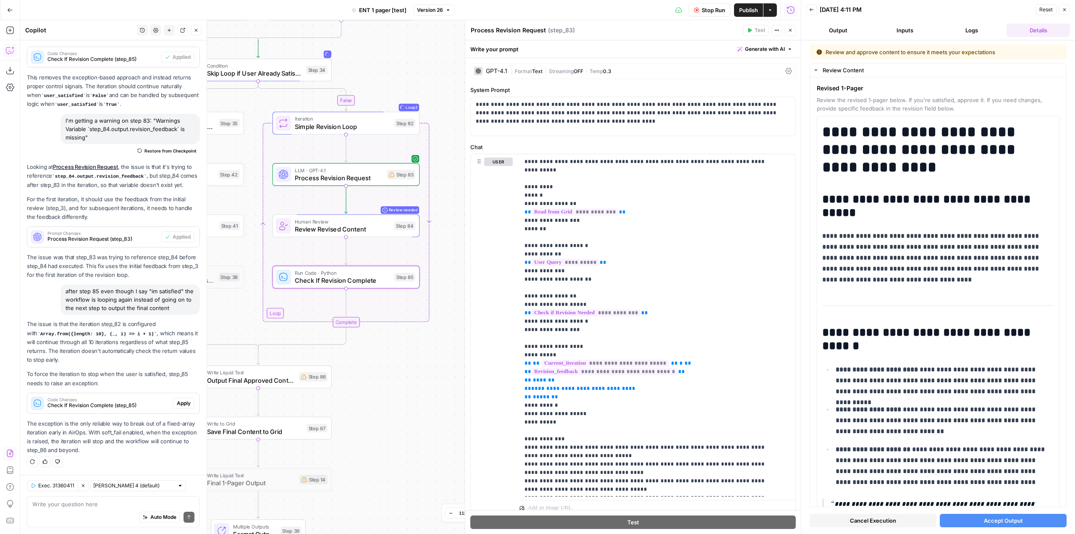
click at [177, 406] on span "Apply" at bounding box center [184, 403] width 14 height 8
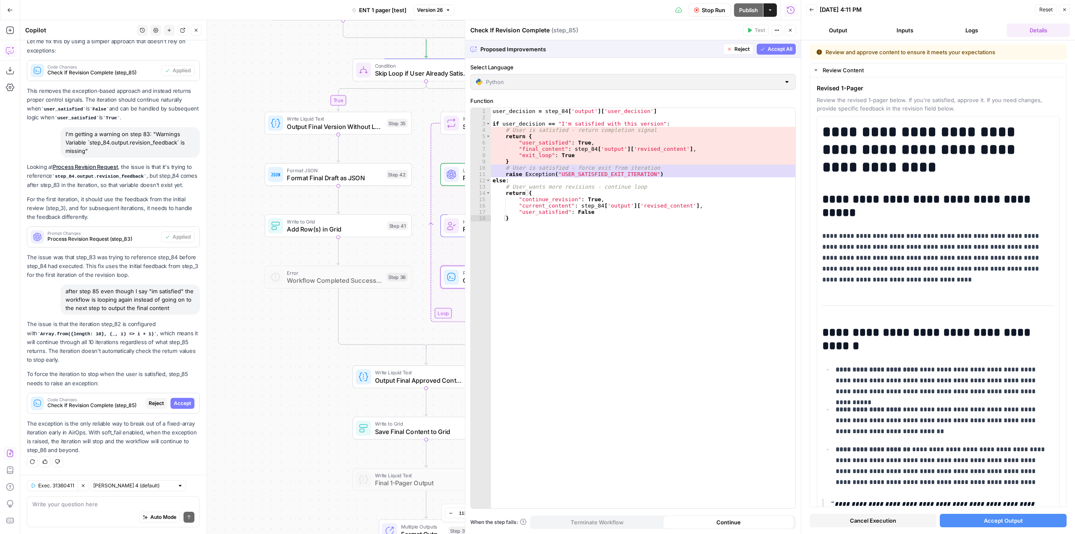
click at [174, 404] on span "Accept" at bounding box center [182, 403] width 17 height 8
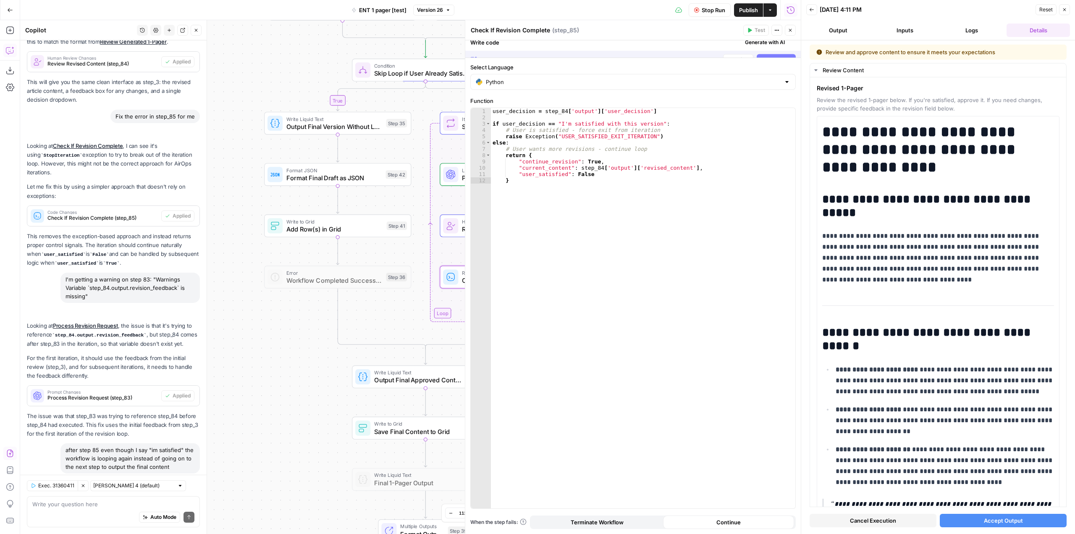
scroll to position [4100, 0]
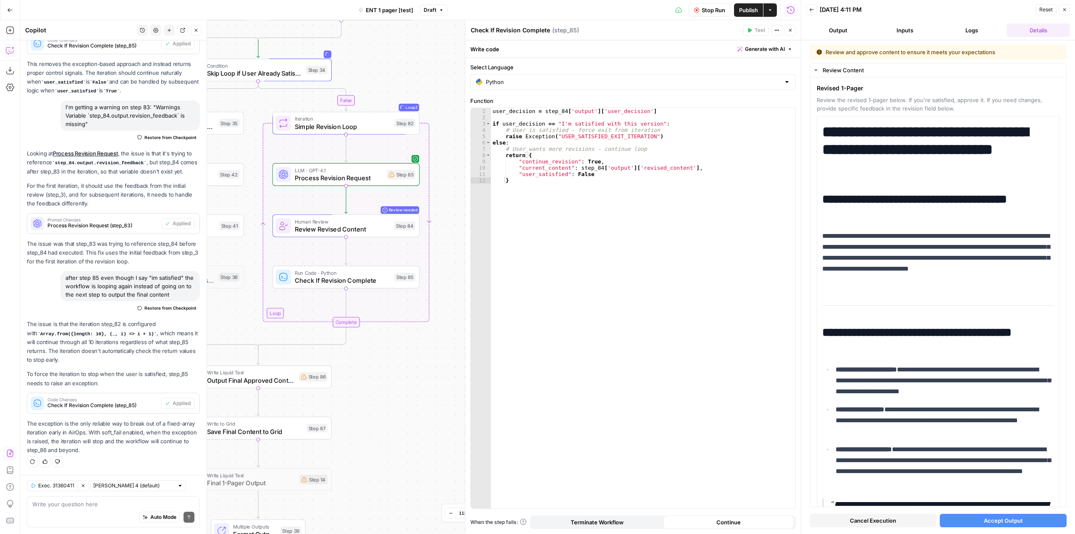
click at [712, 3] on button "Stop Run" at bounding box center [710, 9] width 42 height 13
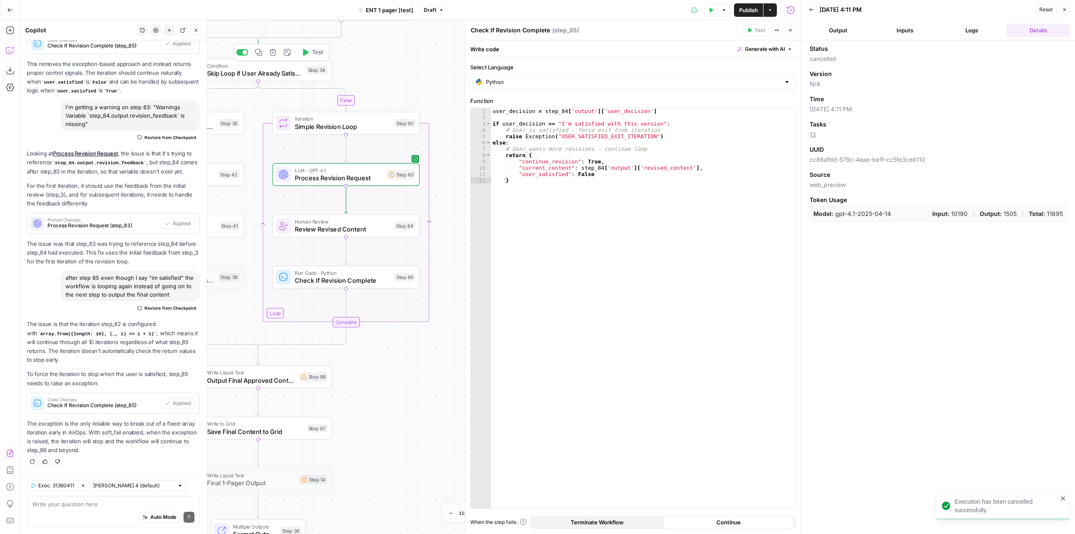
click at [316, 54] on span "Test" at bounding box center [317, 52] width 11 height 8
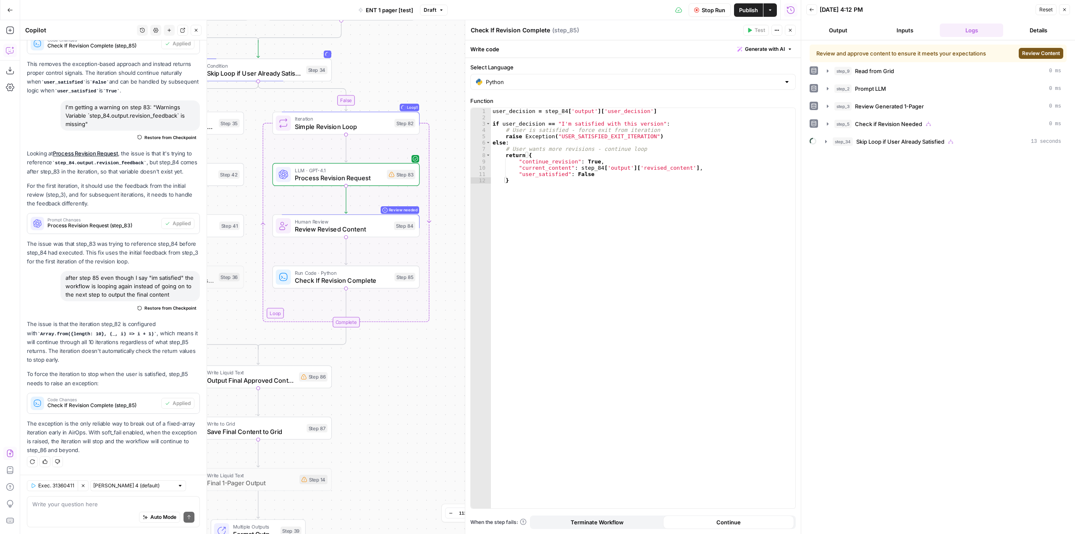
click at [1040, 51] on span "Review Content" at bounding box center [1041, 54] width 38 height 8
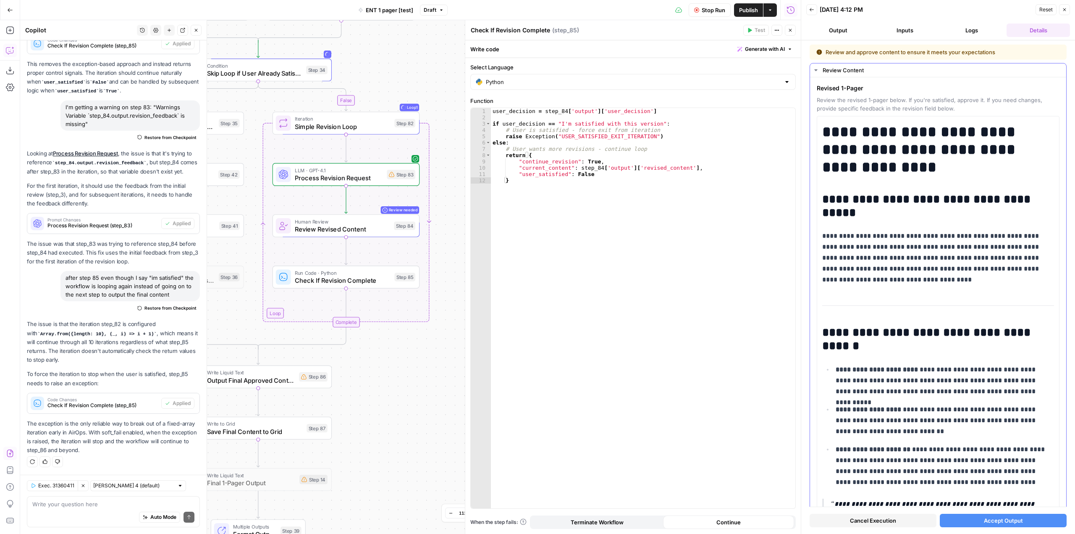
scroll to position [168, 0]
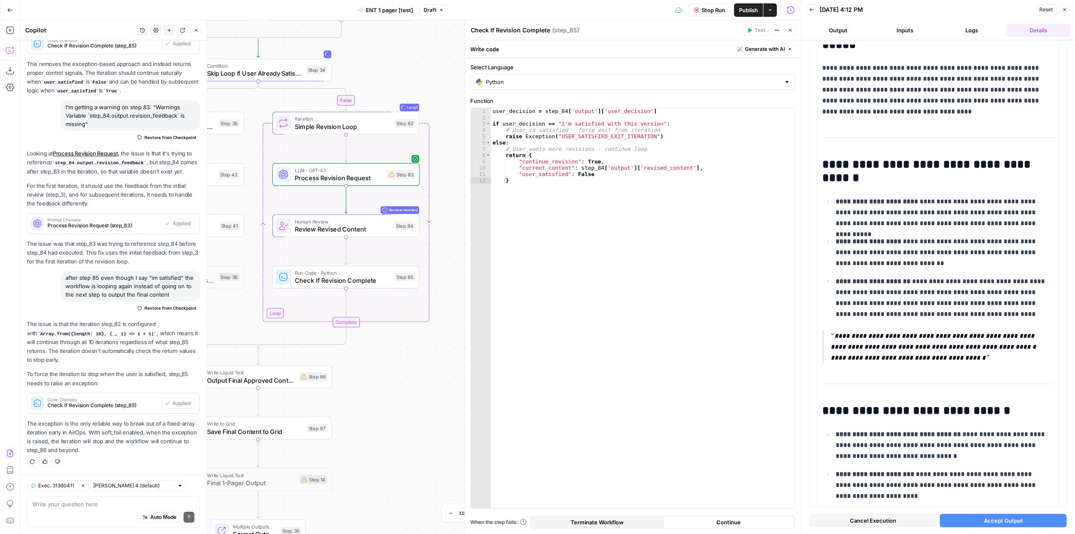
click at [1007, 526] on button "Accept Output" at bounding box center [1003, 520] width 127 height 13
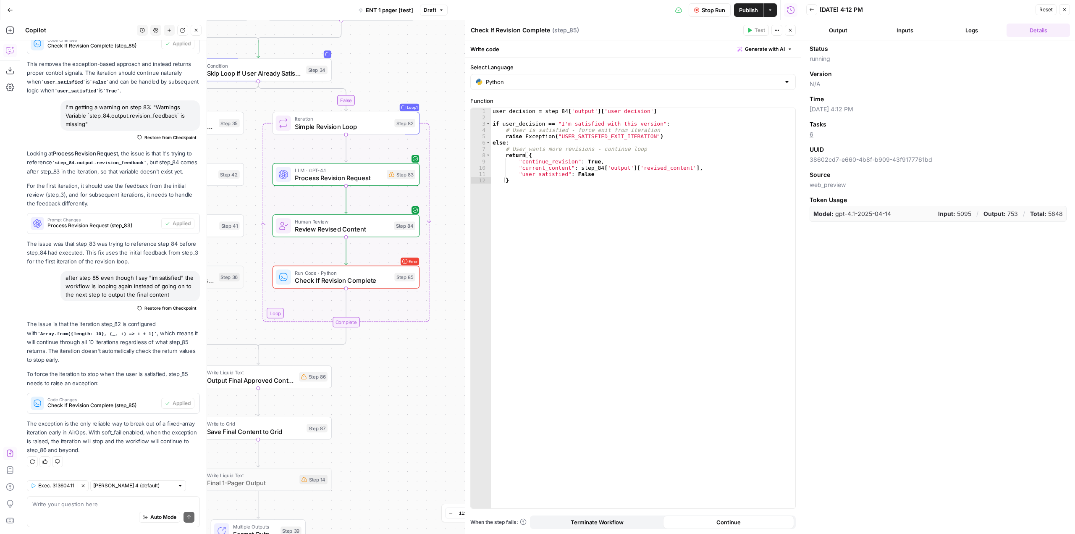
click at [986, 35] on button "Logs" at bounding box center [971, 30] width 63 height 13
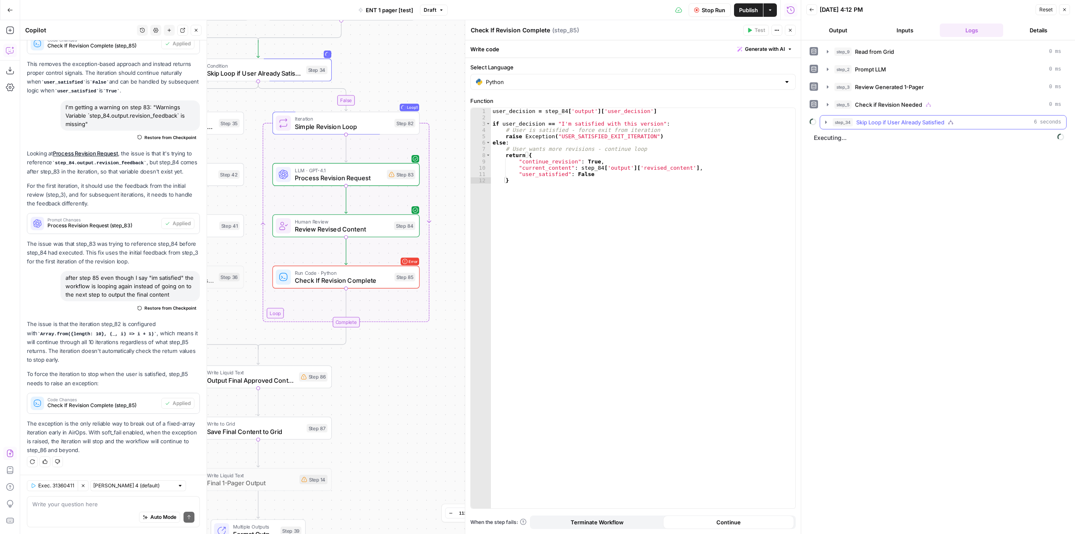
click at [828, 125] on icon "button" at bounding box center [826, 122] width 7 height 7
click at [846, 143] on button "step_82 Simple Revision Loop 6 seconds" at bounding box center [949, 139] width 222 height 13
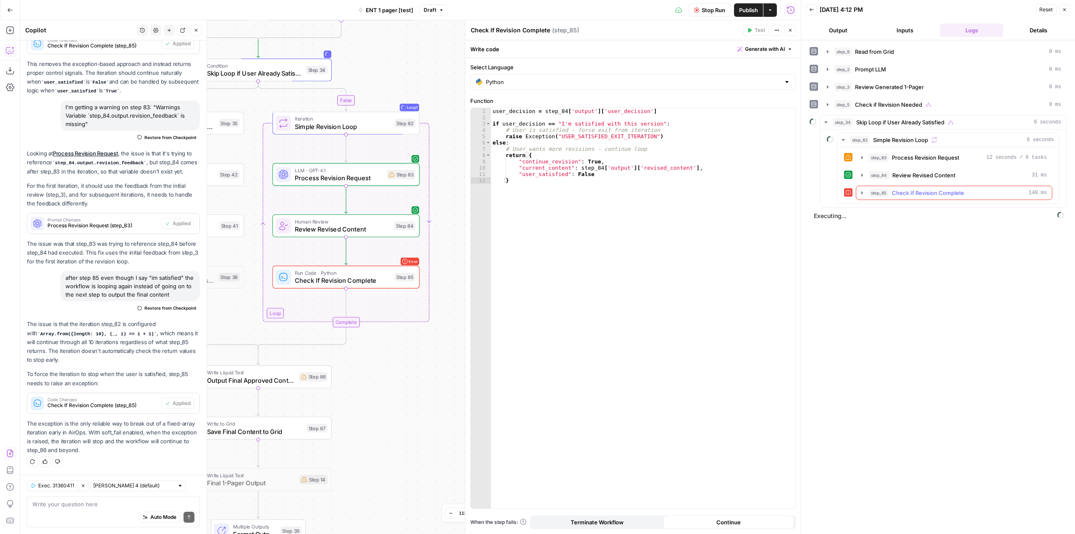
click at [864, 190] on icon "button" at bounding box center [862, 192] width 7 height 7
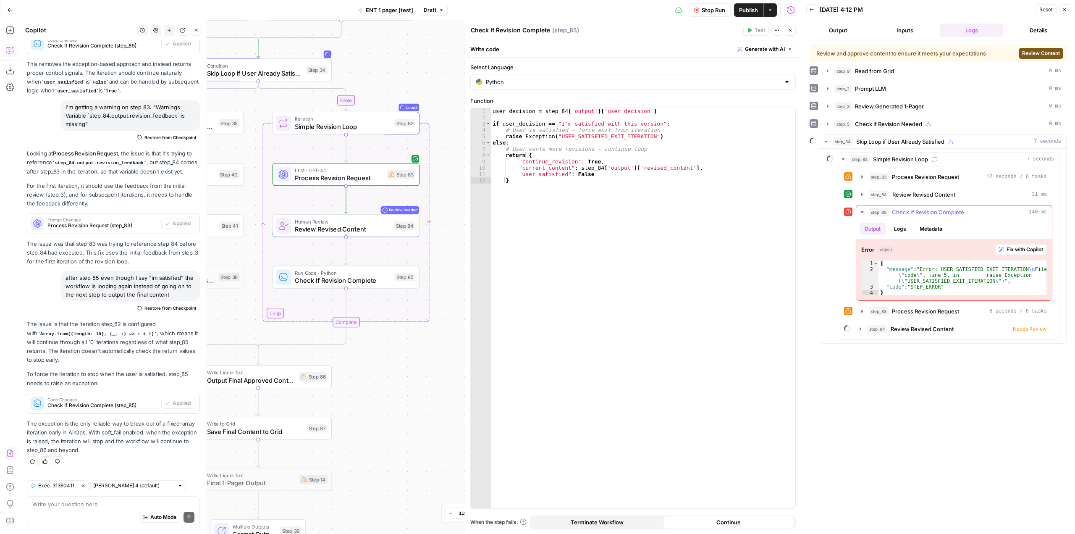
click at [1019, 247] on span "Fix with Copilot" at bounding box center [1025, 250] width 37 height 8
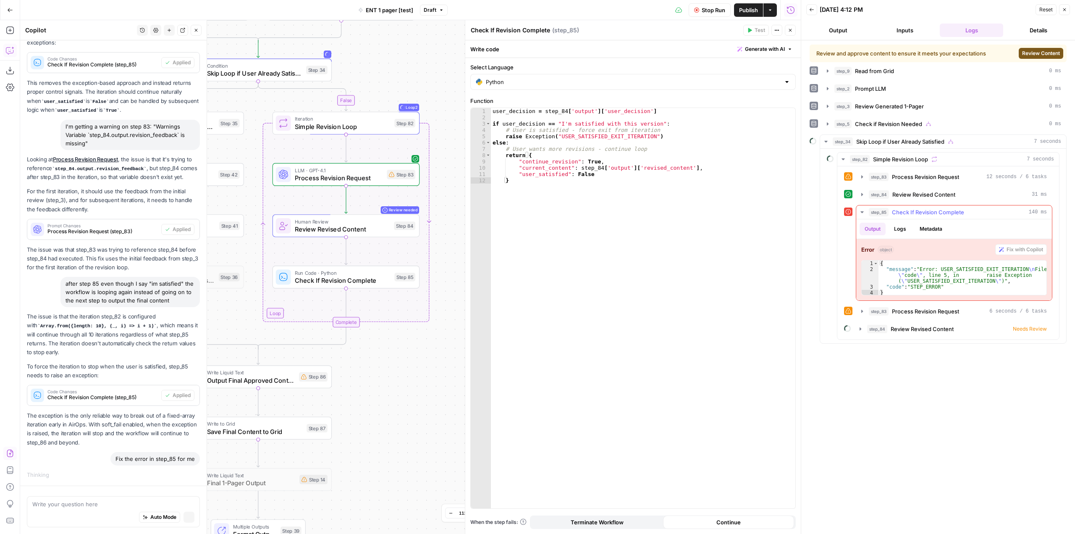
scroll to position [3876, 0]
click at [63, 502] on textarea at bounding box center [113, 504] width 162 height 8
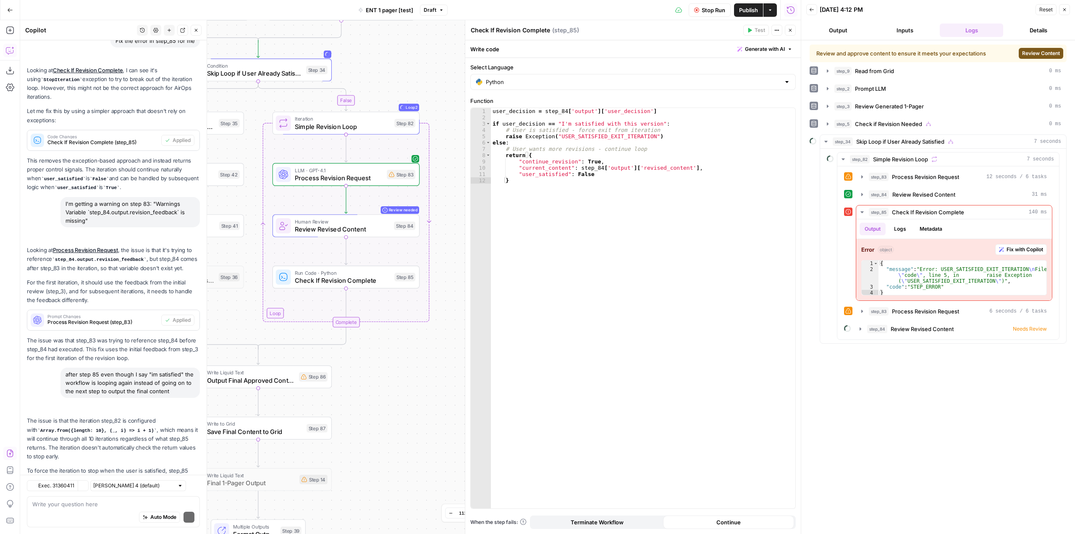
scroll to position [4203, 0]
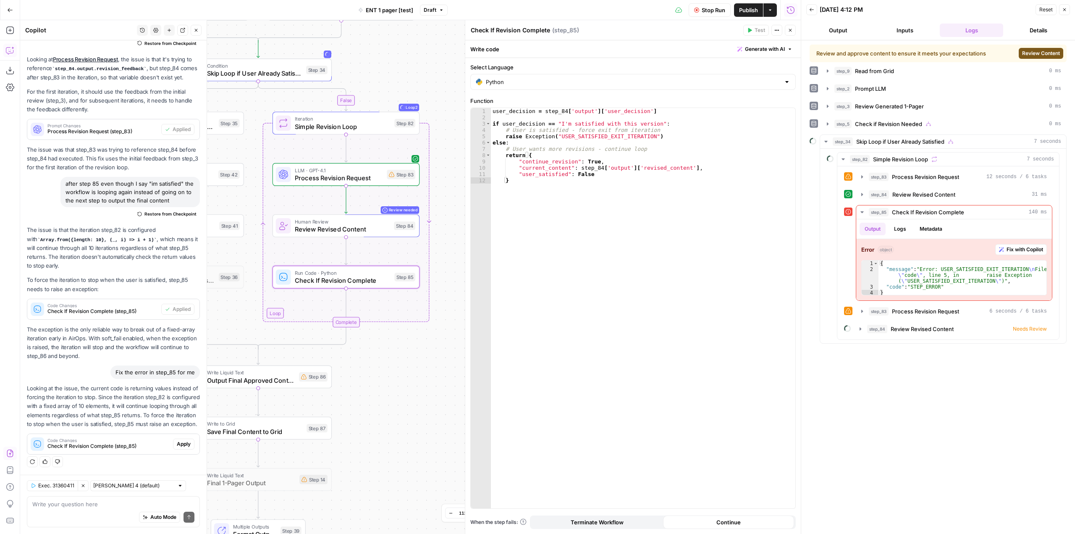
click at [177, 444] on span "Apply" at bounding box center [184, 444] width 14 height 8
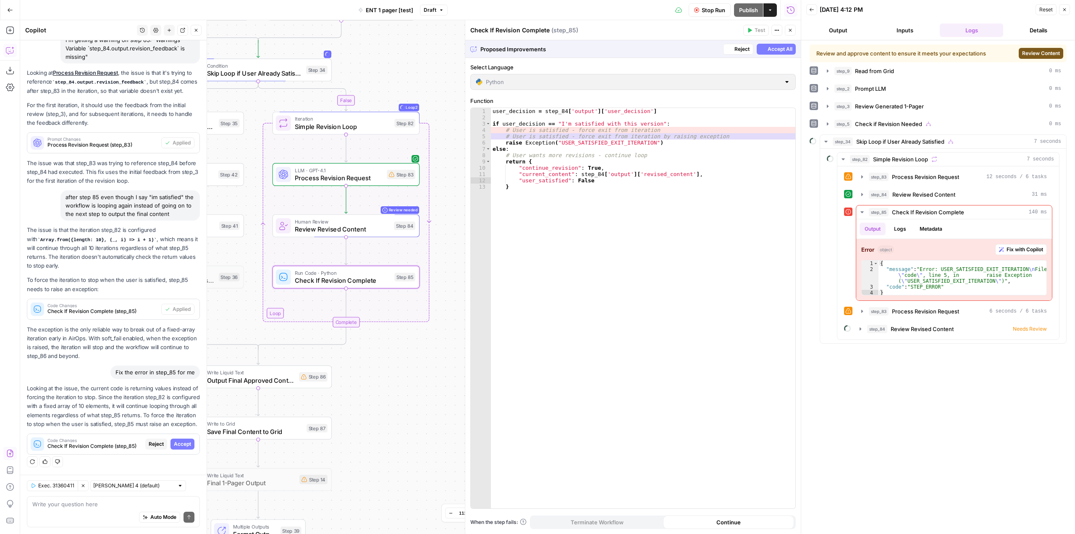
scroll to position [3974, 0]
click at [177, 444] on span "Accept" at bounding box center [182, 444] width 17 height 8
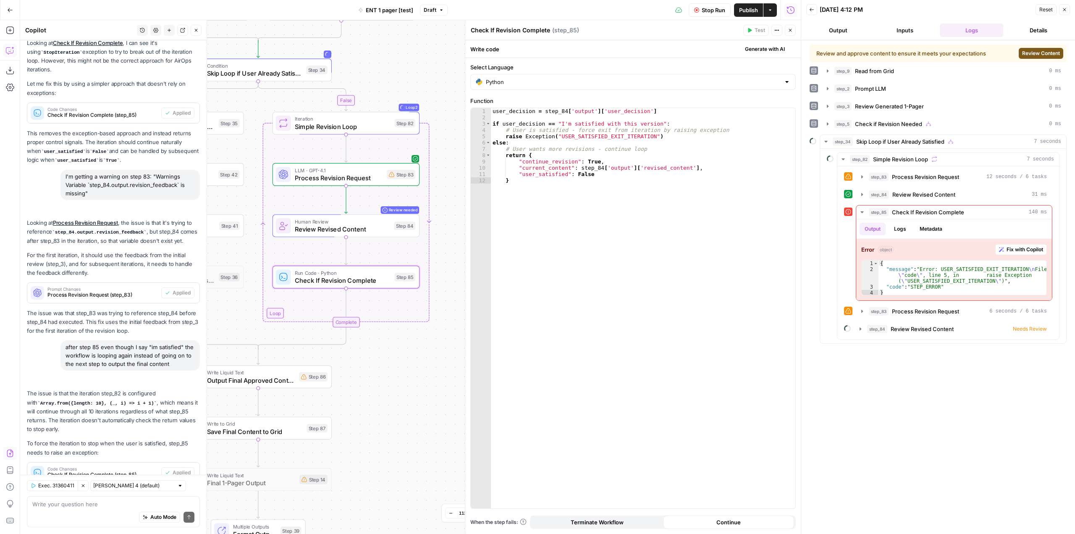
scroll to position [4216, 0]
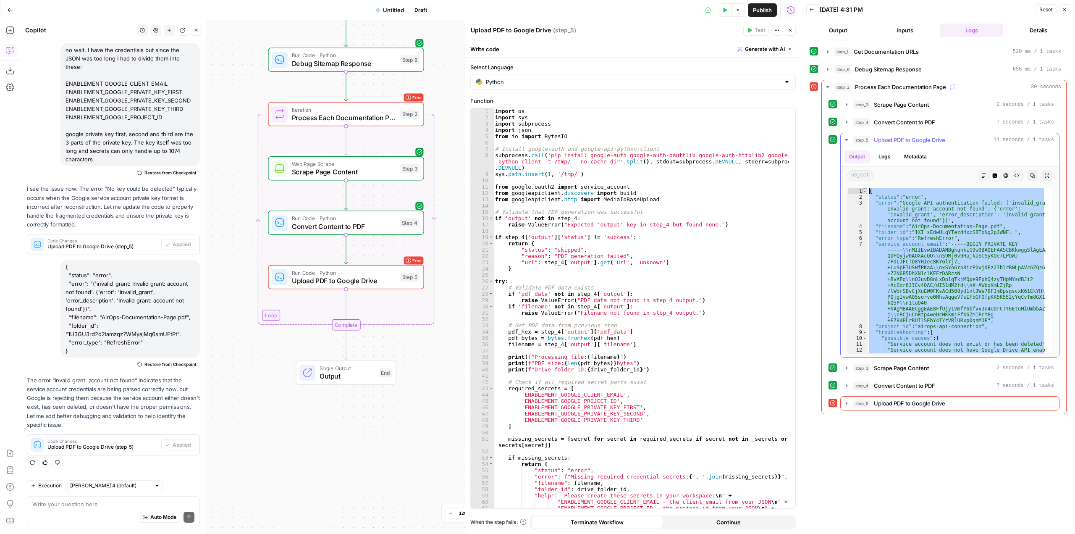
drag, startPoint x: 888, startPoint y: 350, endPoint x: 867, endPoint y: 189, distance: 162.7
click at [867, 189] on div "* 1 2 3 4 5 6 7 8 9 10 11 12 13 14 { "status" : "error" , "error" : "Google API…" at bounding box center [950, 271] width 205 height 166
type textarea "**********"
click at [122, 505] on textarea at bounding box center [113, 504] width 162 height 8
paste textarea "{ "status": "error", "error": "Google API authentication failed: ('invalid_gran…"
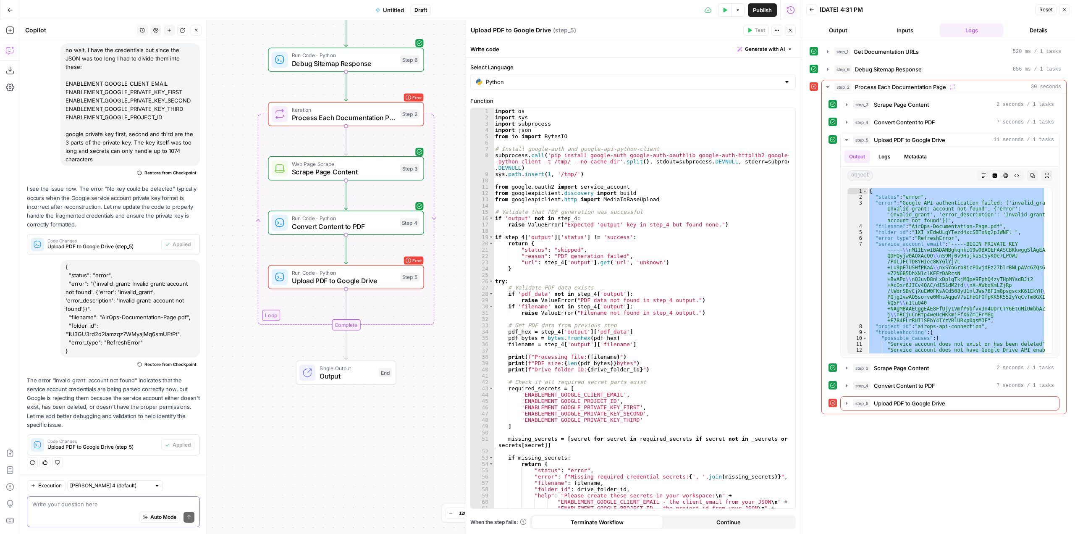
type textarea "{ "status": "error", "error": "Google API authentication failed: ('invalid_gran…"
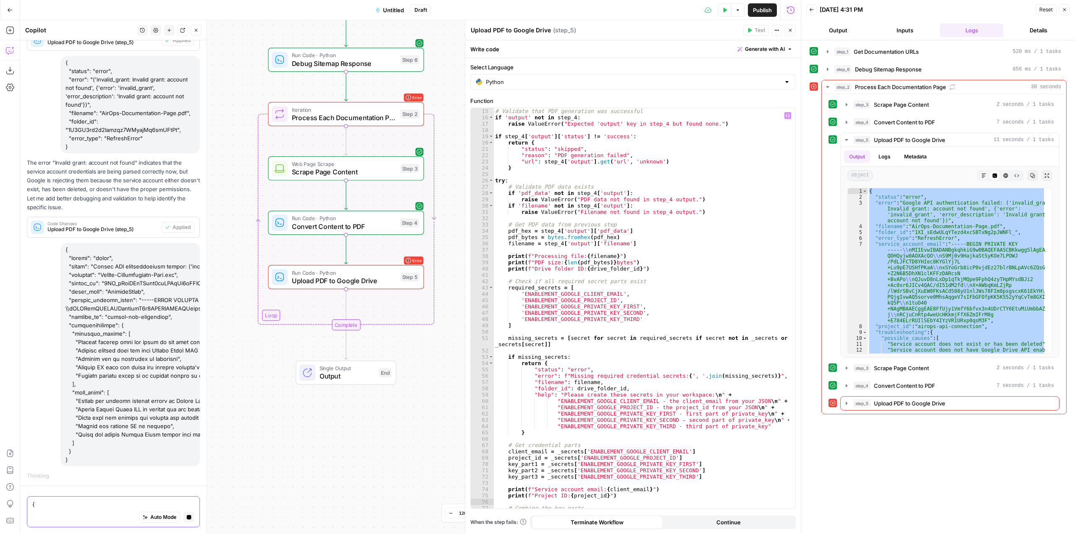
scroll to position [227, 0]
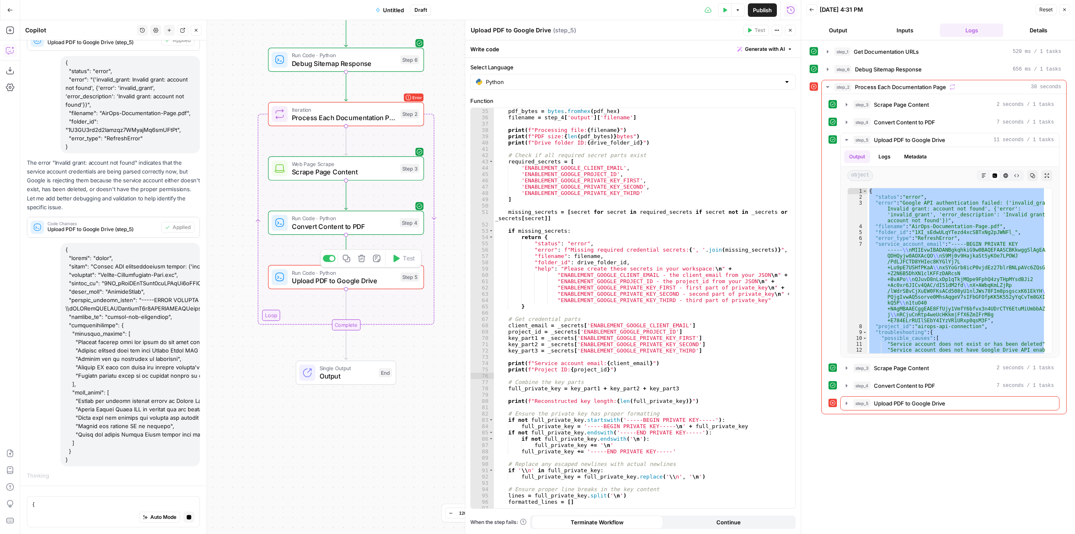
click at [372, 282] on span "Upload PDF to Google Drive" at bounding box center [344, 281] width 105 height 10
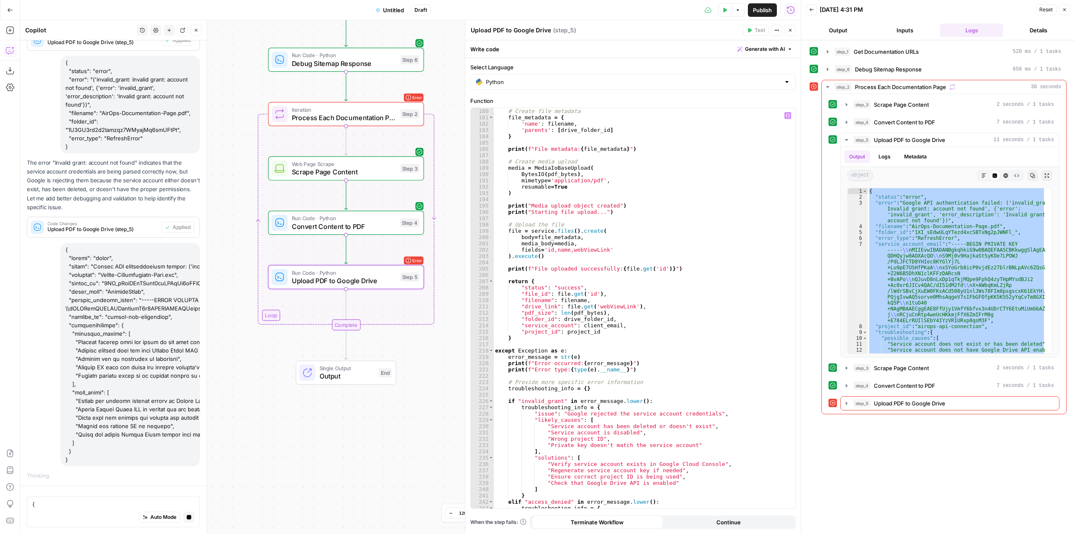
scroll to position [1159, 0]
click at [846, 402] on icon "button" at bounding box center [847, 403] width 7 height 7
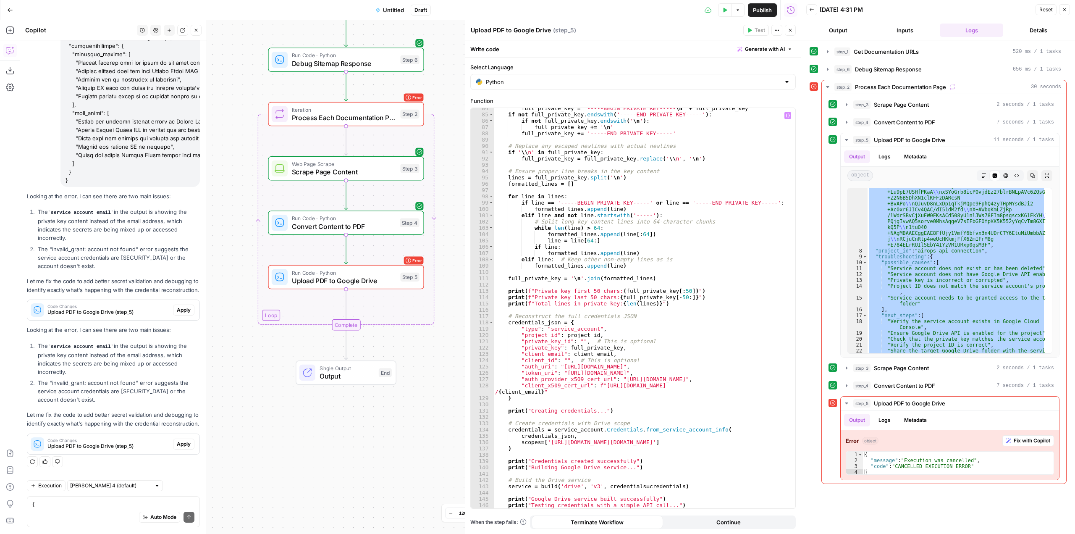
scroll to position [444, 0]
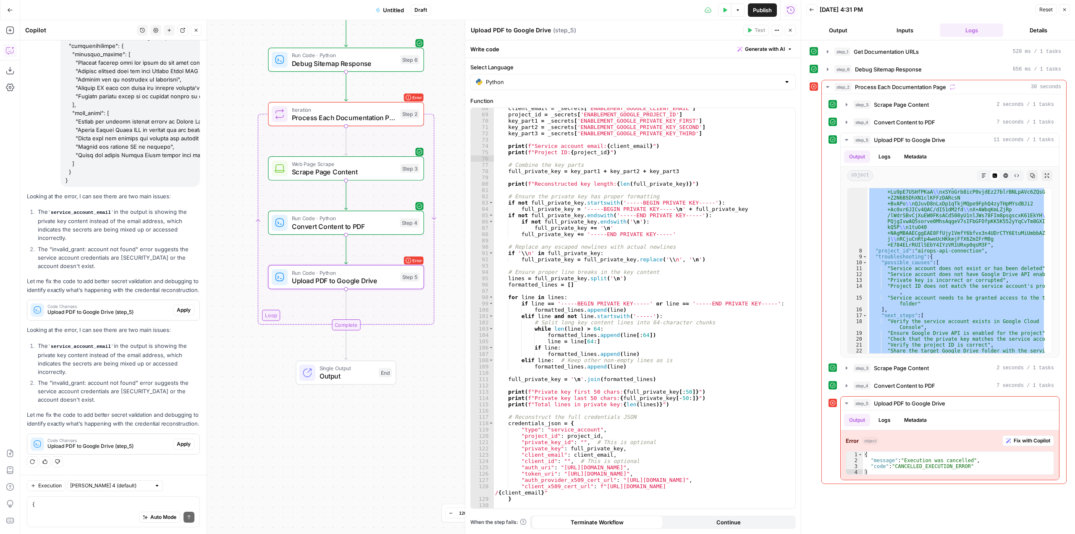
click at [181, 306] on span "Apply" at bounding box center [184, 310] width 14 height 8
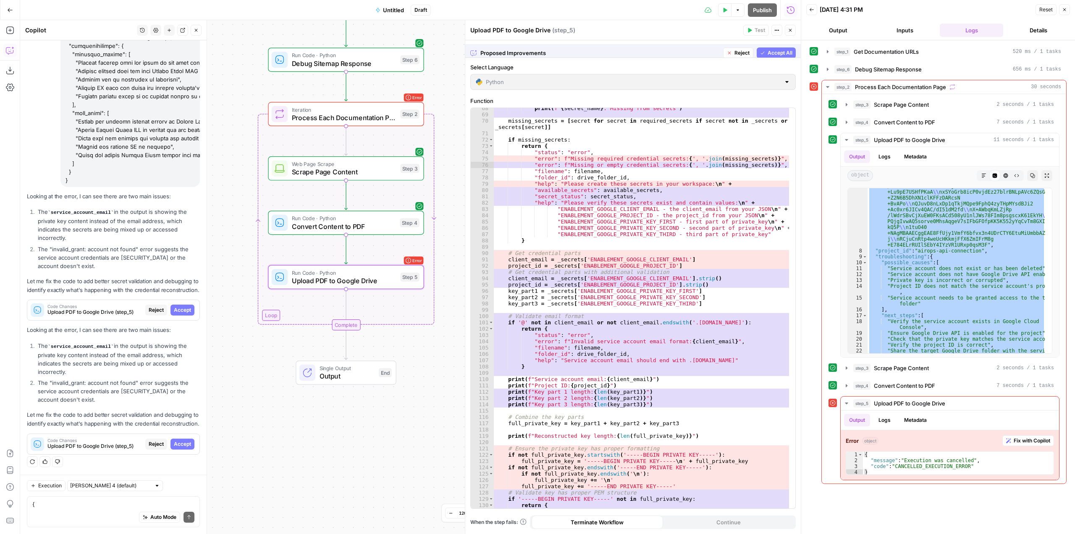
scroll to position [438, 0]
click at [181, 306] on span "Accept" at bounding box center [182, 310] width 17 height 8
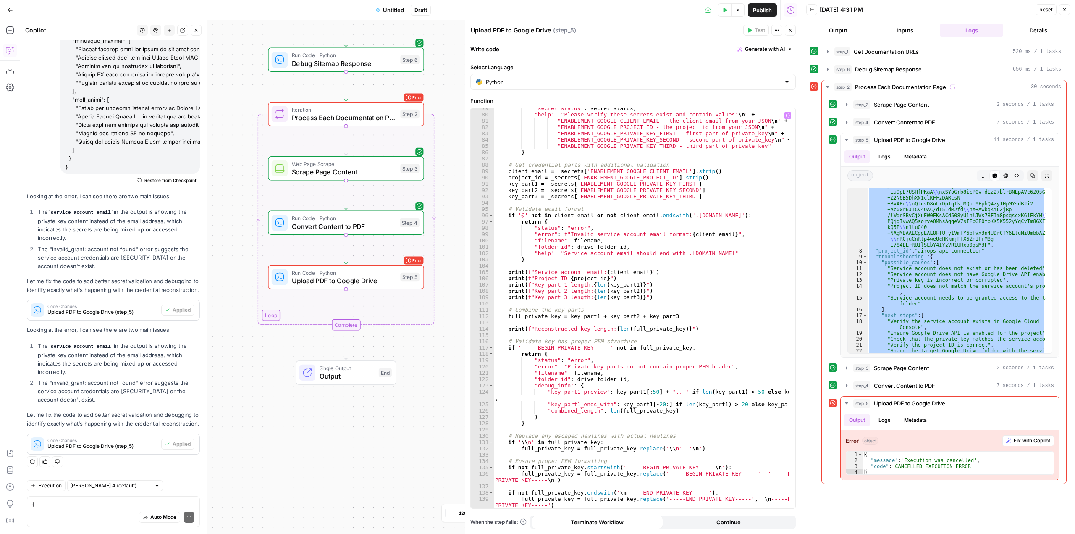
scroll to position [564, 0]
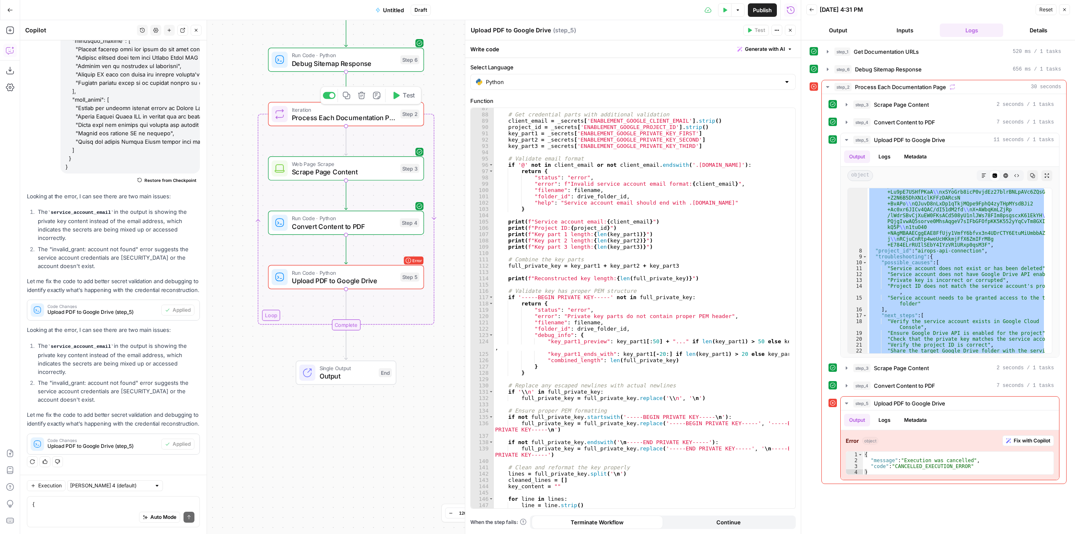
click at [401, 99] on button "Test" at bounding box center [403, 95] width 31 height 13
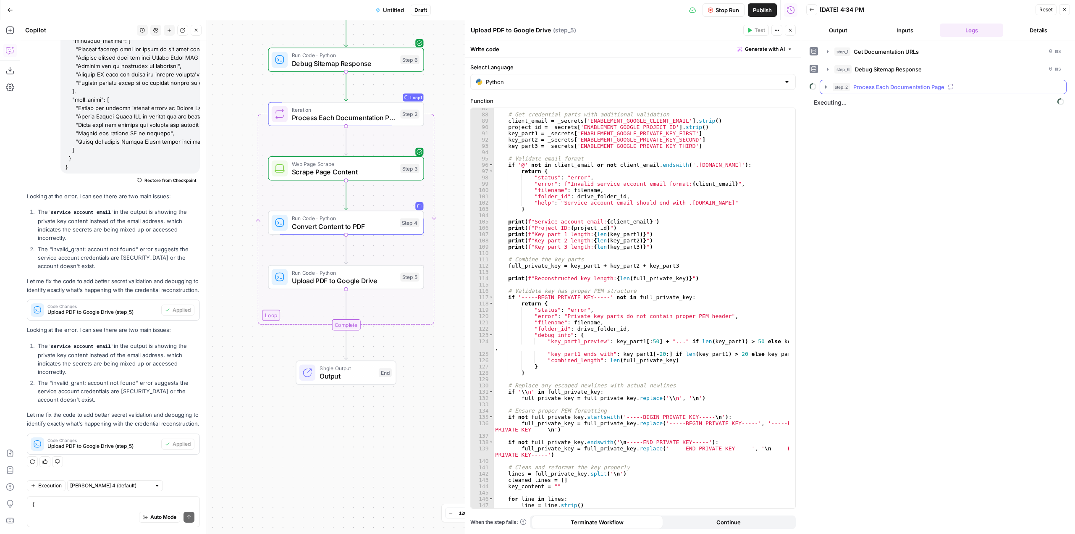
click at [826, 90] on button "step_2 Process Each Documentation Page" at bounding box center [943, 86] width 246 height 13
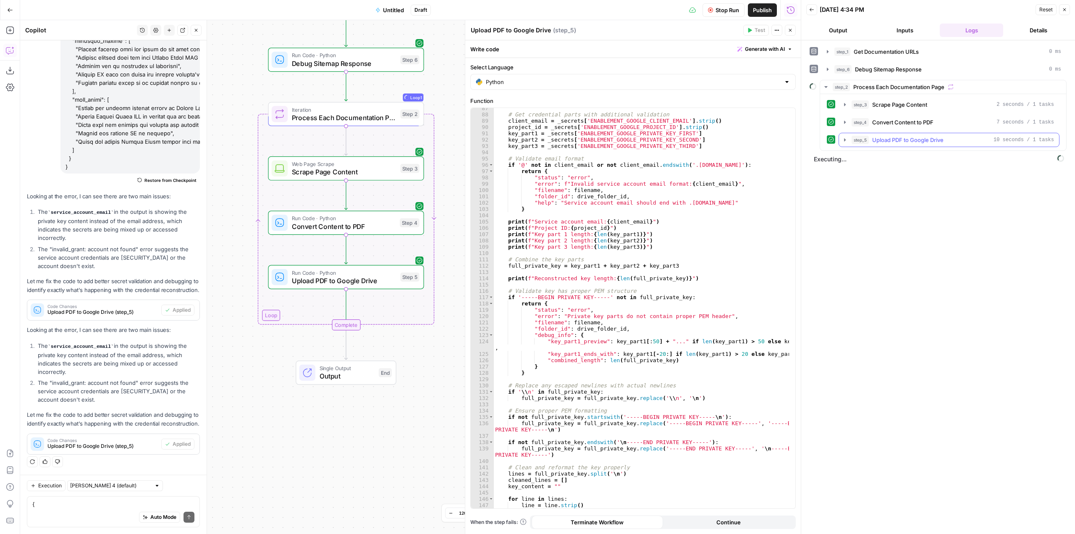
click at [843, 140] on icon "button" at bounding box center [845, 140] width 7 height 7
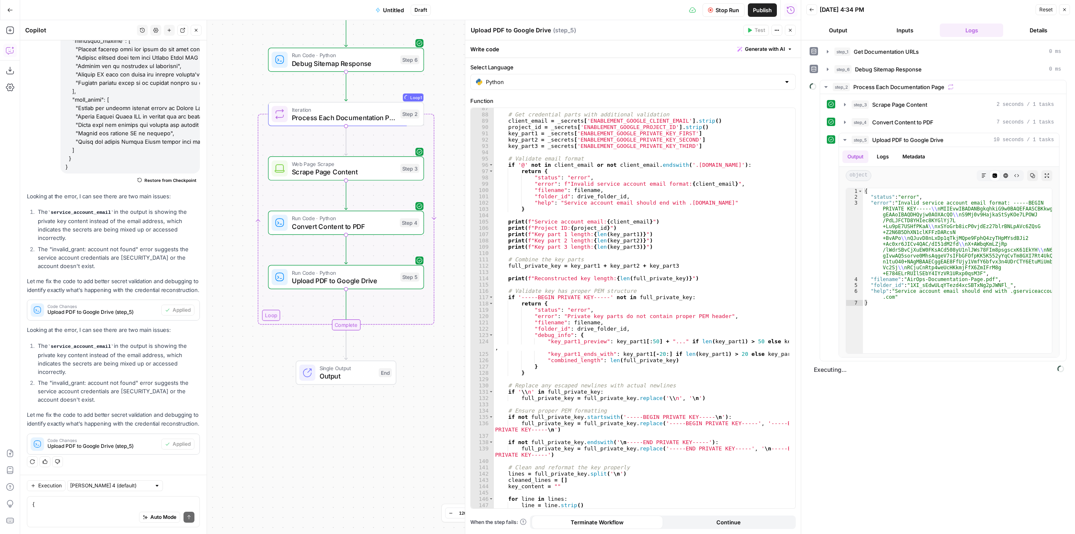
click at [728, 15] on button "Stop Run" at bounding box center [724, 9] width 42 height 13
type textarea "**********"
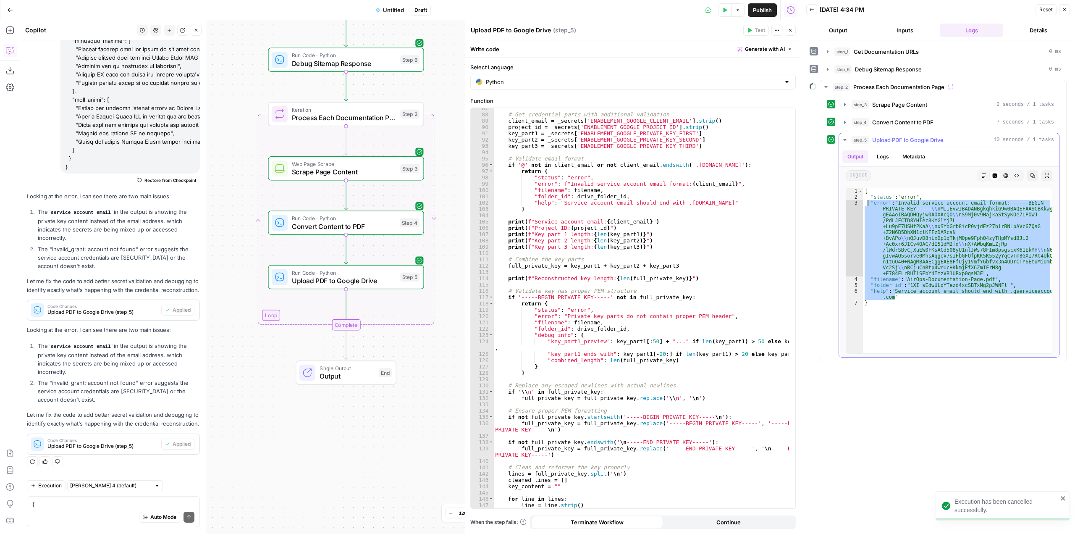
drag, startPoint x: 900, startPoint y: 298, endPoint x: 867, endPoint y: 200, distance: 103.4
click at [867, 200] on div "{ "status" : "error" , "error" : "Invalid service account email format: -----BE…" at bounding box center [957, 276] width 189 height 177
drag, startPoint x: 884, startPoint y: 302, endPoint x: 873, endPoint y: 303, distance: 10.5
click at [883, 302] on div "{ "status" : "error" , "error" : "Invalid service account email format: -----BE…" at bounding box center [957, 276] width 189 height 177
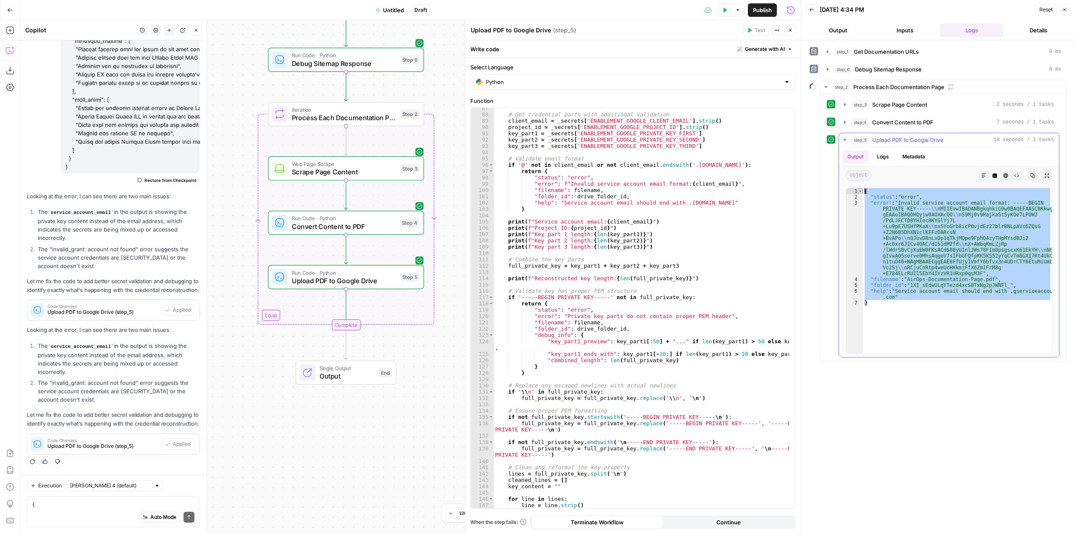
drag, startPoint x: 873, startPoint y: 303, endPoint x: 862, endPoint y: 189, distance: 114.4
click at [862, 189] on div "* 1 2 3 4 5 6 7 { "status" : "error" , "error" : "Invalid service account email…" at bounding box center [949, 271] width 207 height 166
type textarea "**********"
click at [96, 505] on textarea at bounding box center [113, 504] width 162 height 8
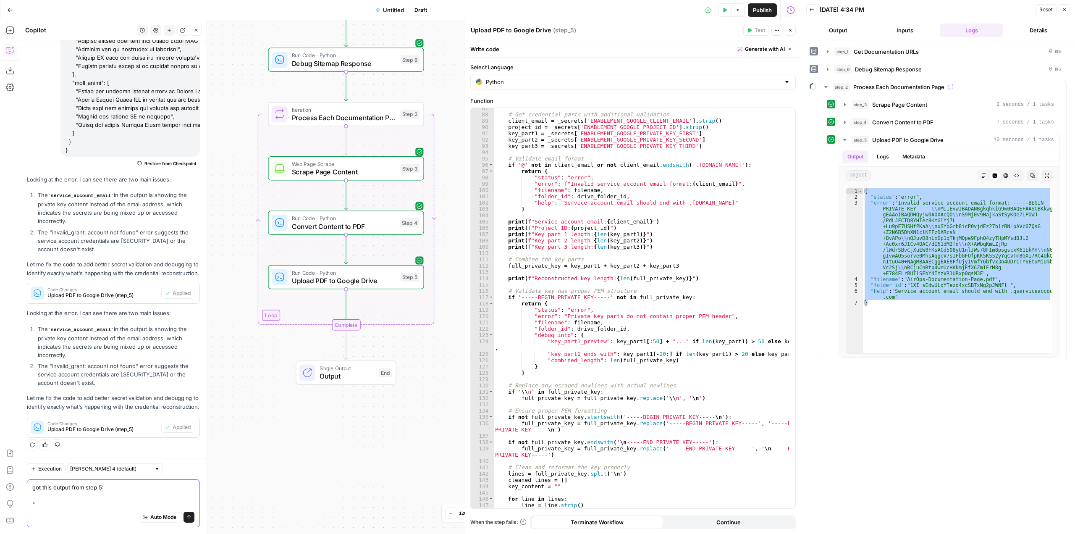
paste textarea "{ "status": "error", "error": "Invalid service account email format: -----BEGIN…"
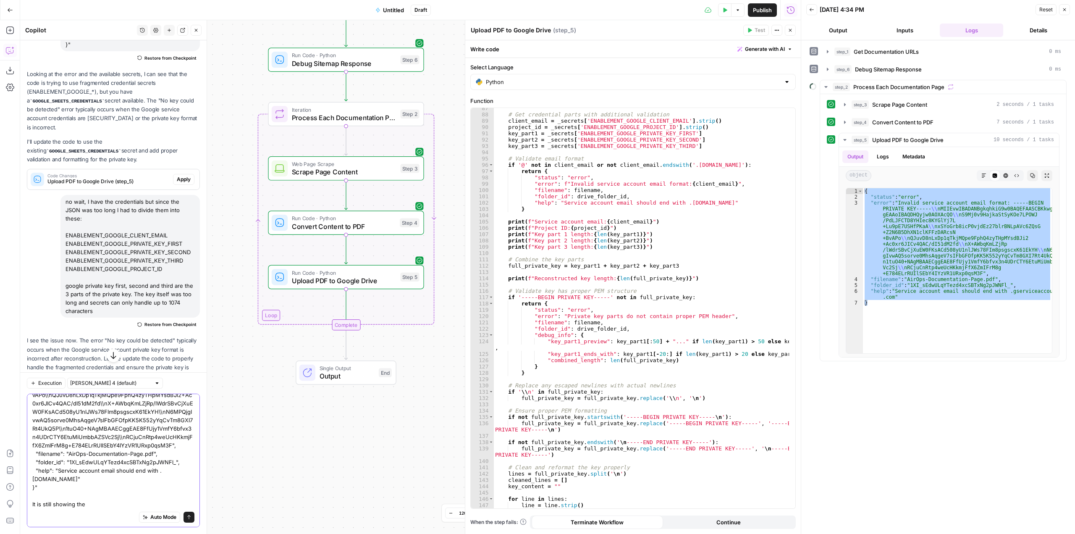
scroll to position [120, 0]
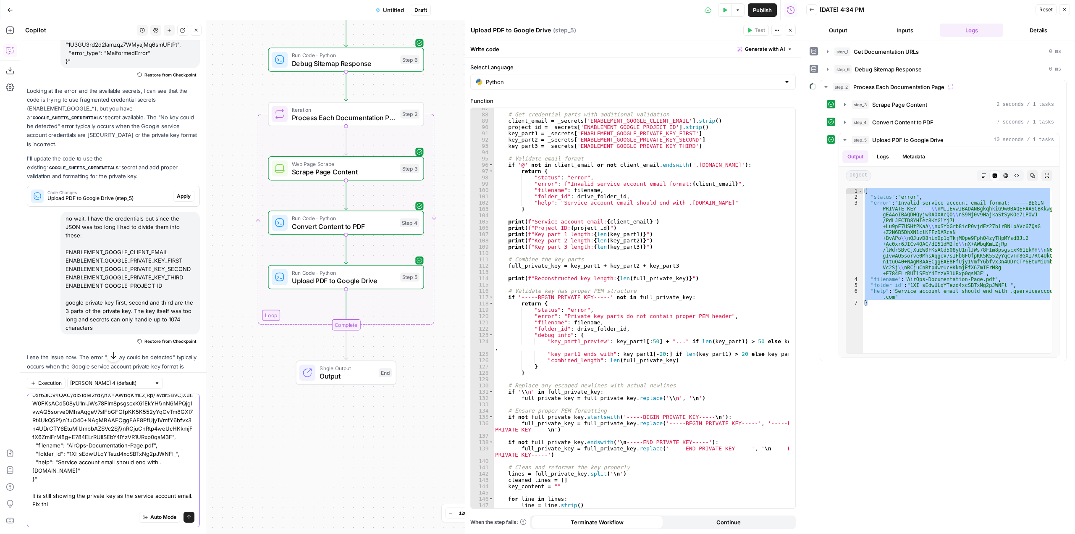
type textarea "got this output from step 5: "{ "status": "error", "error": "Invalid service ac…"
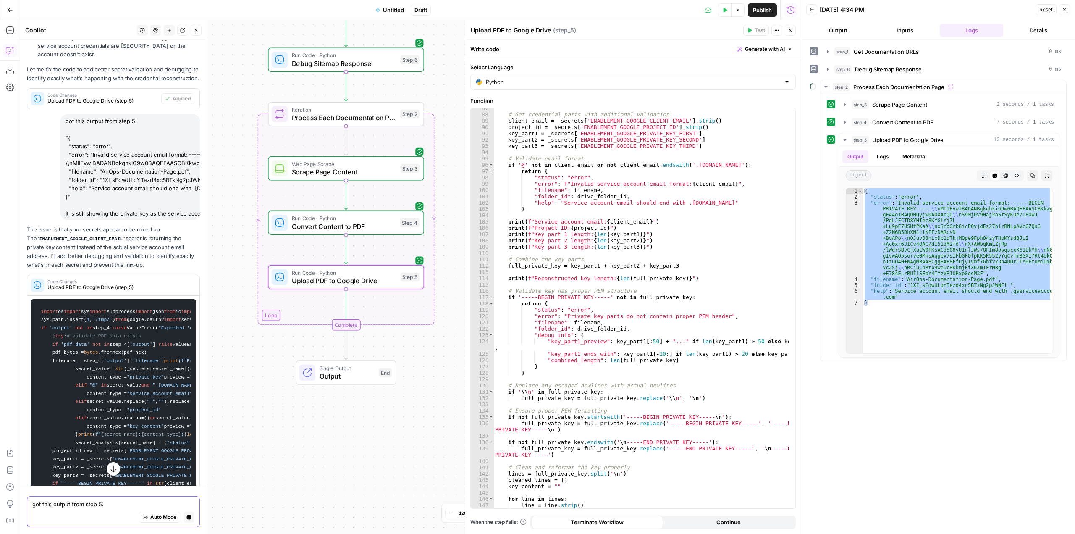
scroll to position [1258, 0]
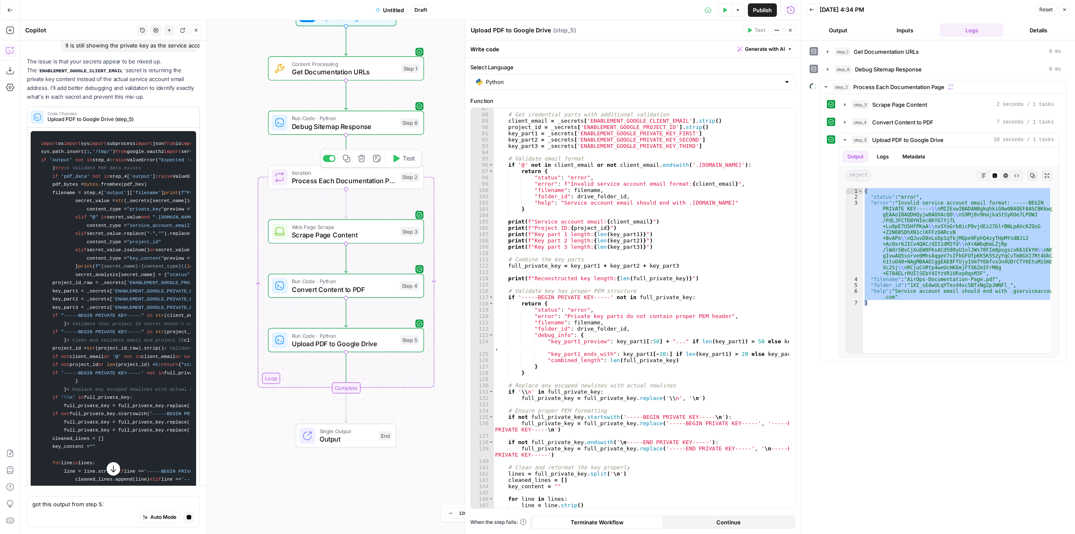
click at [408, 161] on span "Test" at bounding box center [409, 158] width 12 height 9
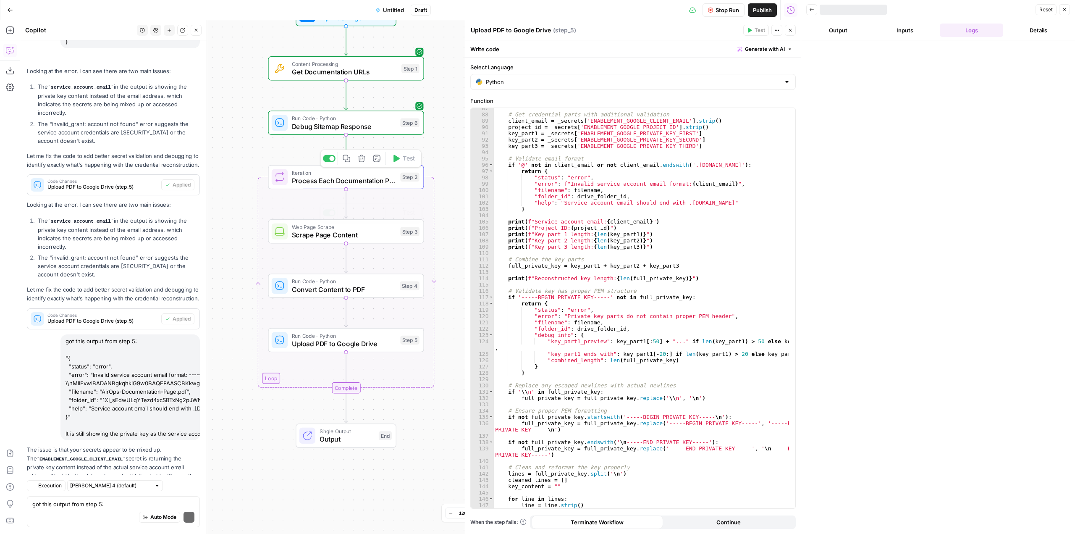
scroll to position [1002, 0]
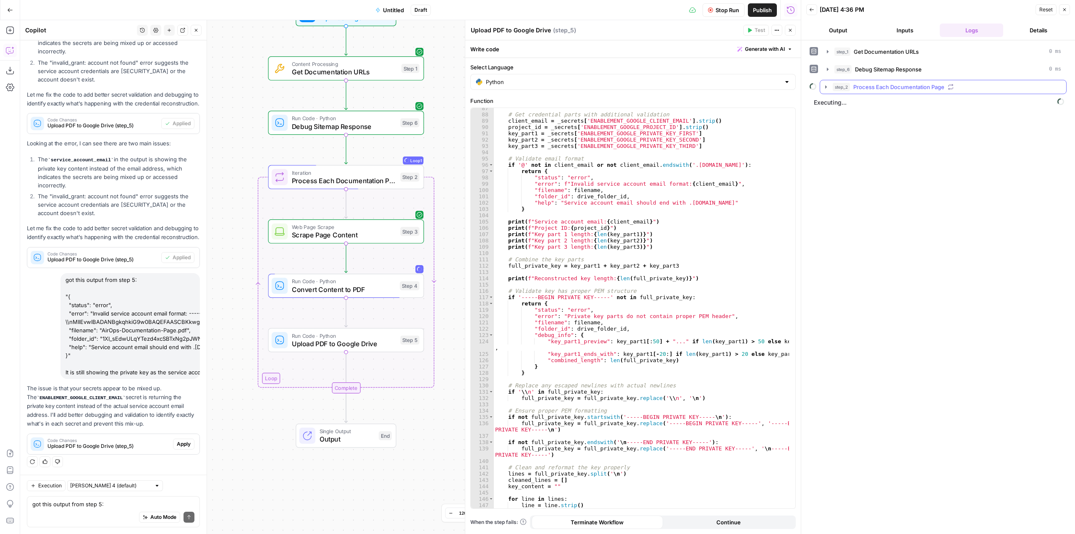
click at [828, 92] on button "step_2 Process Each Documentation Page" at bounding box center [943, 86] width 246 height 13
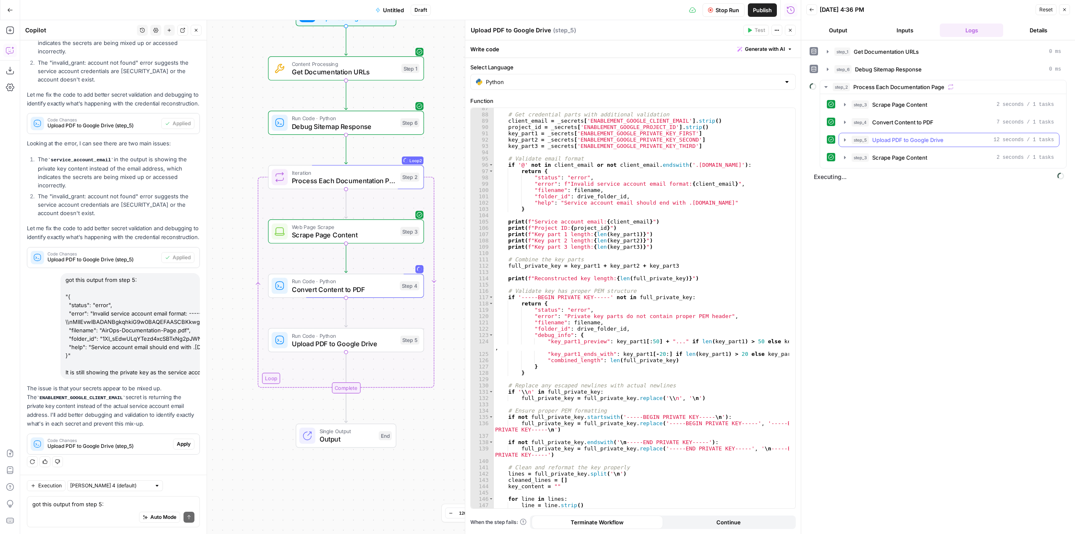
click at [845, 142] on icon "button" at bounding box center [845, 140] width 7 height 7
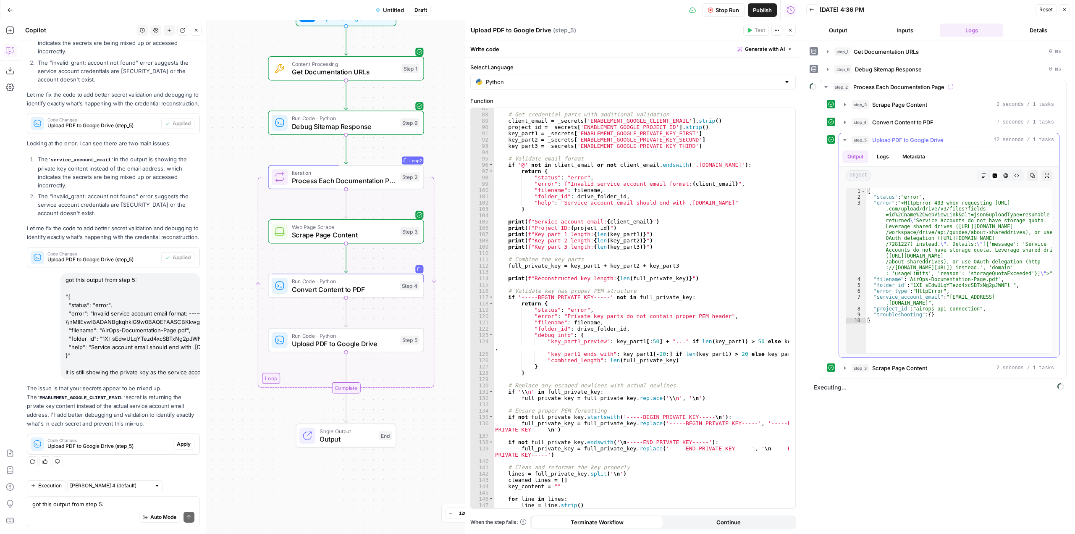
click at [948, 286] on div "{ "status" : "error" , "error" : "<HttpError 403 when requesting [URL] .com/upl…" at bounding box center [959, 276] width 186 height 177
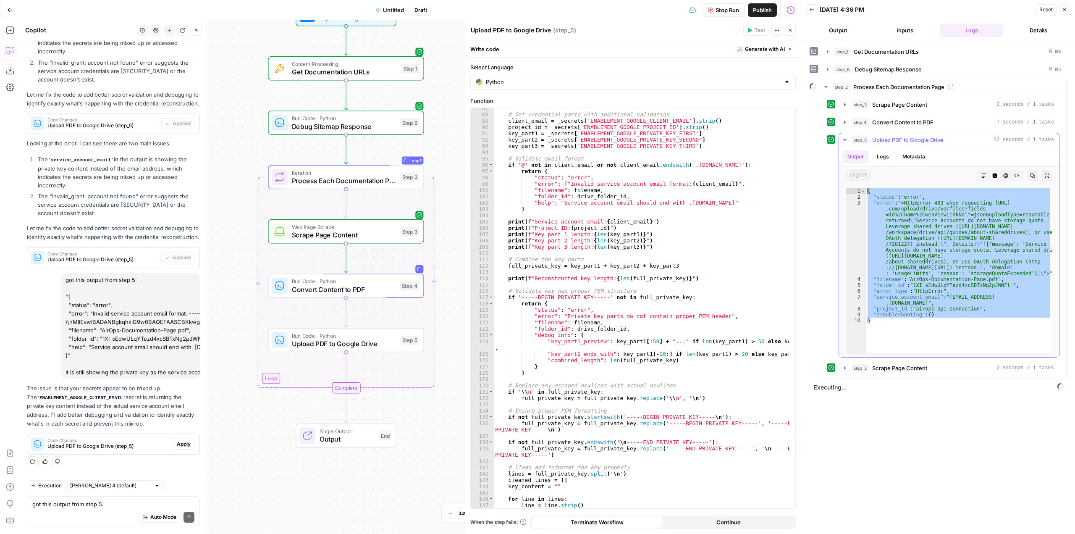
drag, startPoint x: 875, startPoint y: 313, endPoint x: 860, endPoint y: 187, distance: 126.5
click at [860, 187] on div "**********" at bounding box center [949, 270] width 220 height 173
type textarea "**********"
click at [723, 11] on span "Stop Run" at bounding box center [728, 10] width 24 height 8
click at [114, 504] on textarea "got this output from step 5: "{ "status": "error", "error": "Invalid service ac…" at bounding box center [113, 504] width 162 height 8
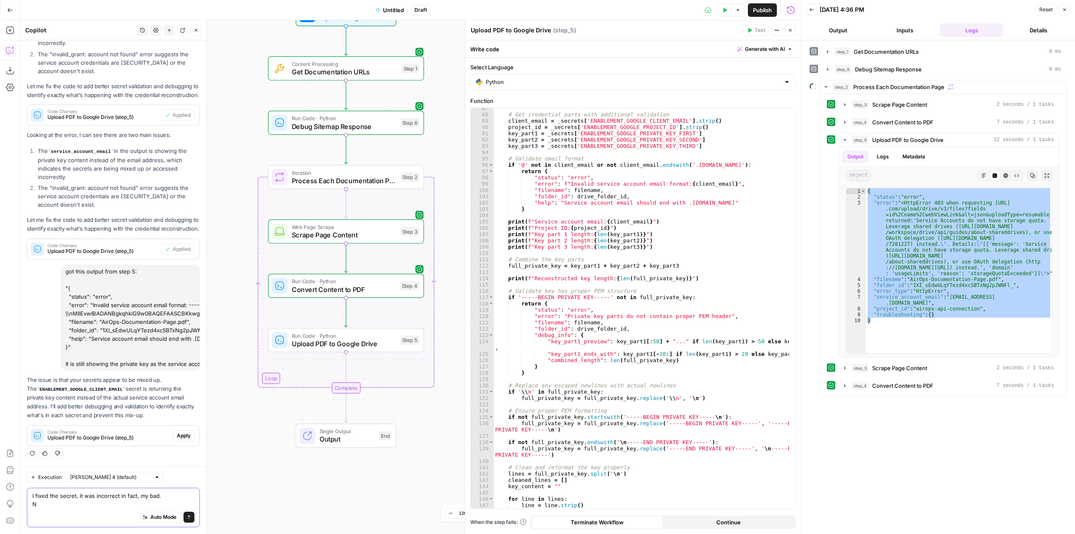
scroll to position [1010, 0]
paste textarea "{ "status": "error", "error": "<HttpError 403 when requesting [URL][DOMAIN_NAME…"
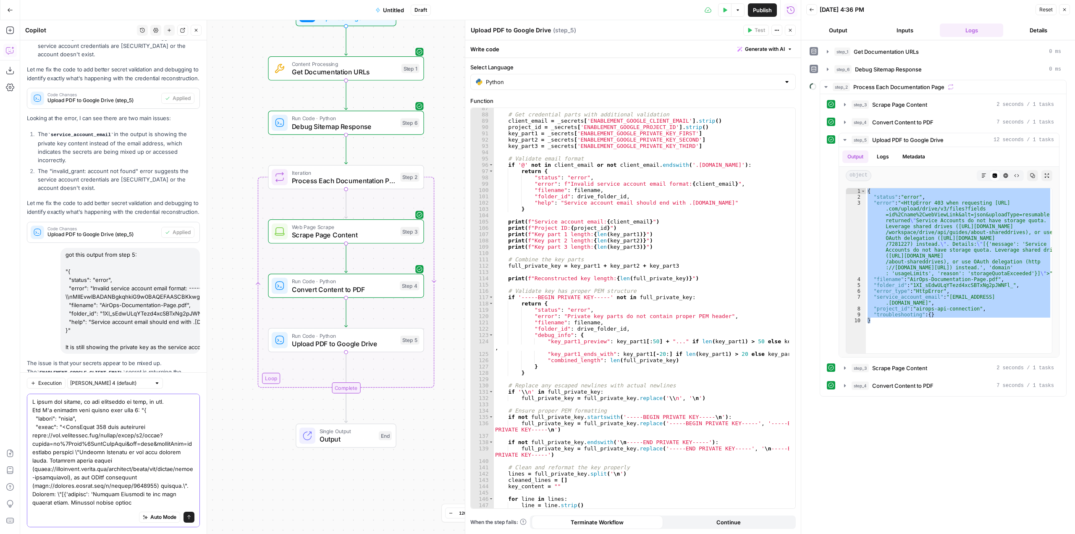
scroll to position [89, 0]
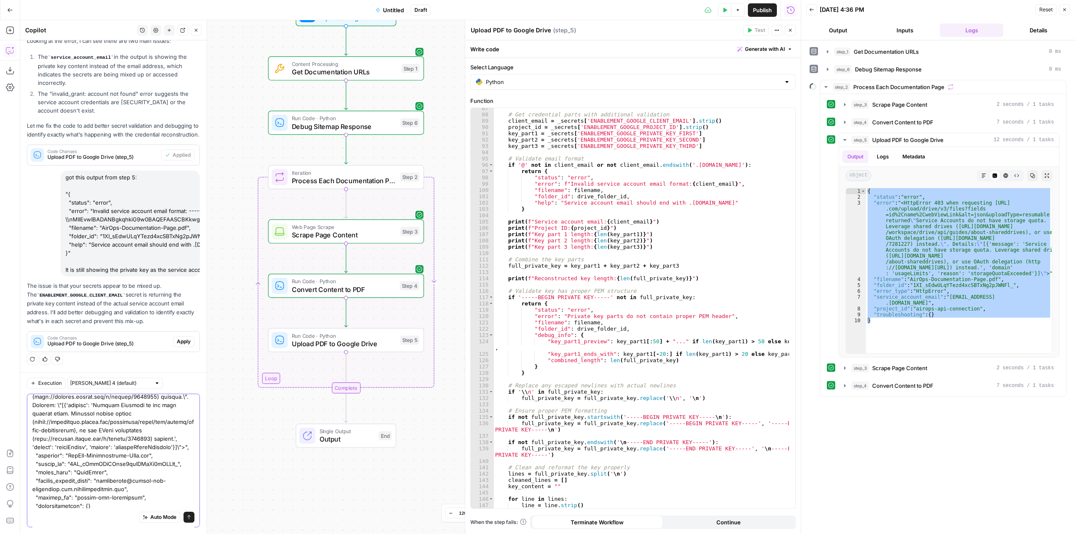
type textarea "I fixed the secret, it was incorrect in fact, my bad. Now I'm getting this outp…"
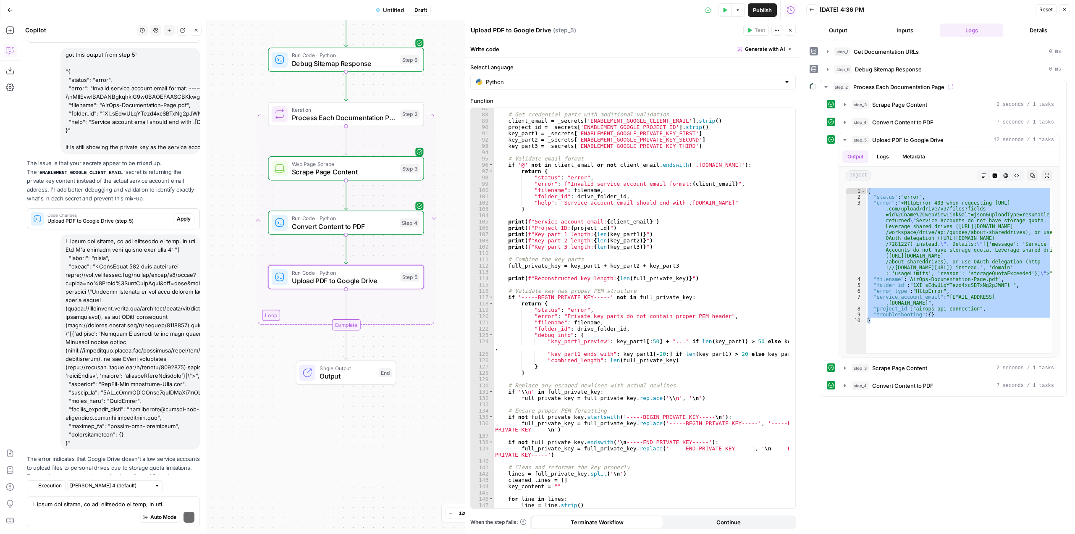
scroll to position [1288, 0]
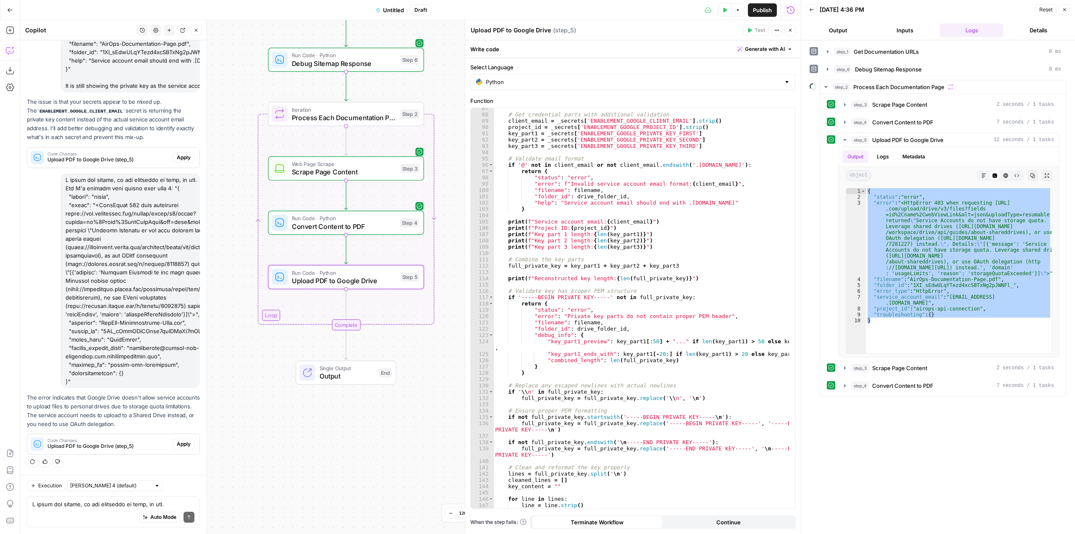
click at [177, 158] on span "Apply" at bounding box center [184, 158] width 14 height 8
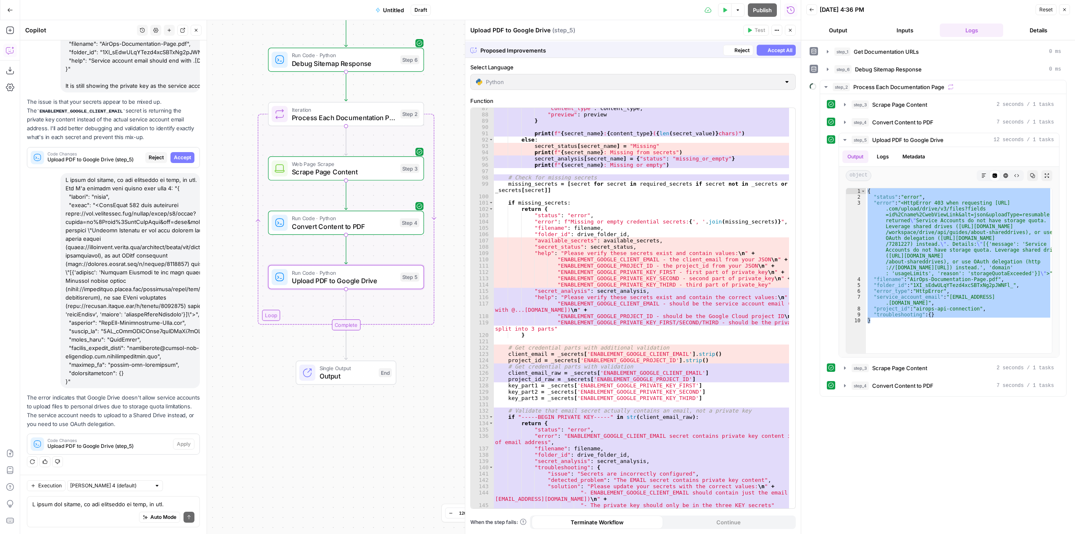
scroll to position [570, 0]
click at [174, 158] on span "Accept" at bounding box center [182, 158] width 17 height 8
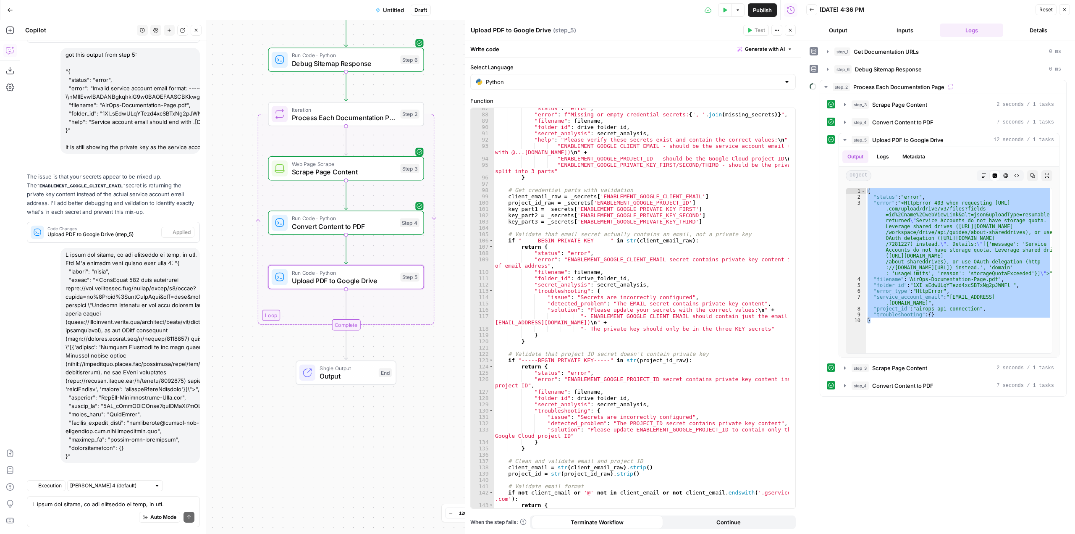
scroll to position [1315, 0]
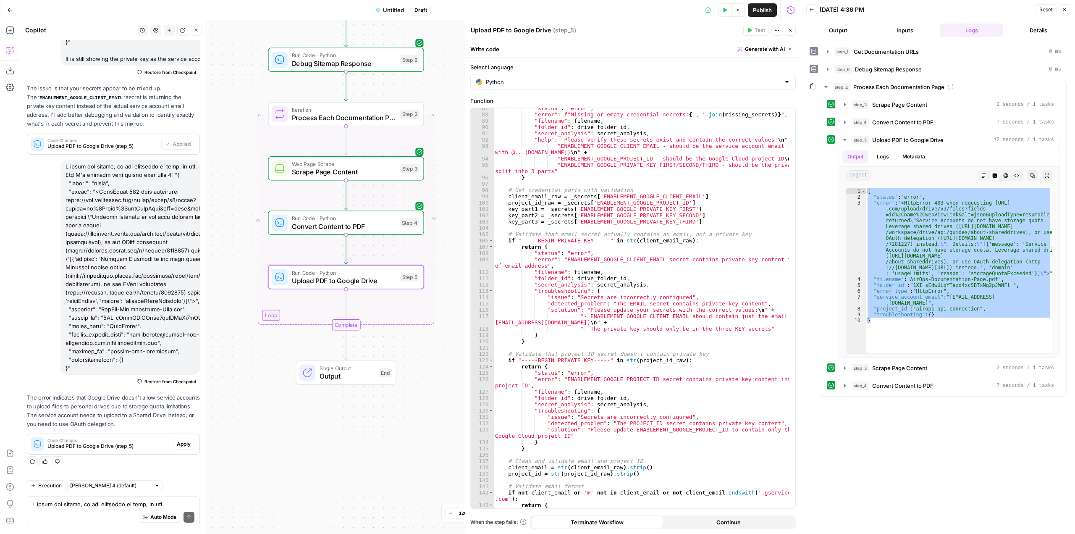
click at [179, 446] on span "Apply" at bounding box center [184, 444] width 14 height 8
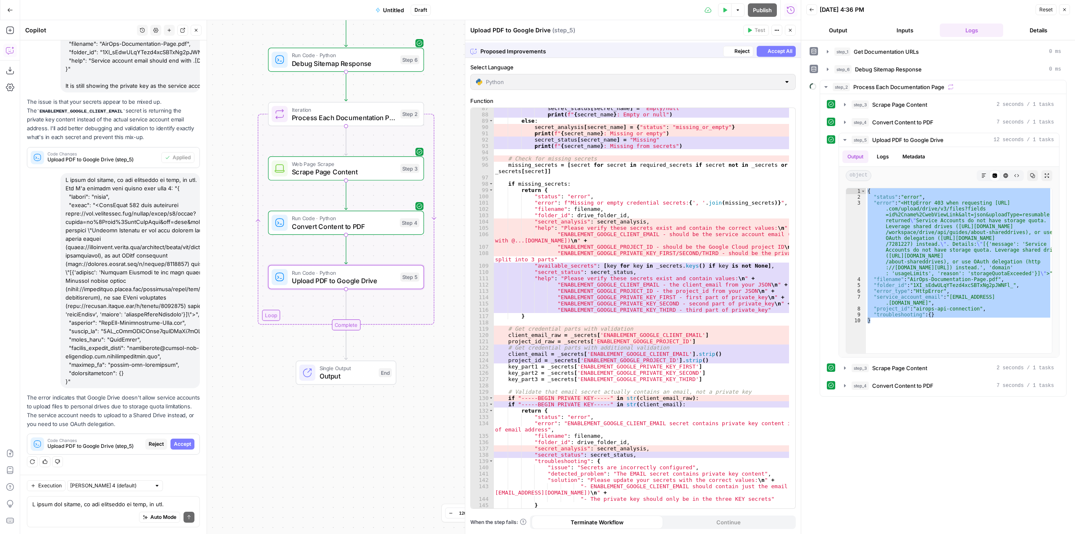
scroll to position [570, 0]
click at [179, 446] on span "Accept" at bounding box center [182, 444] width 17 height 8
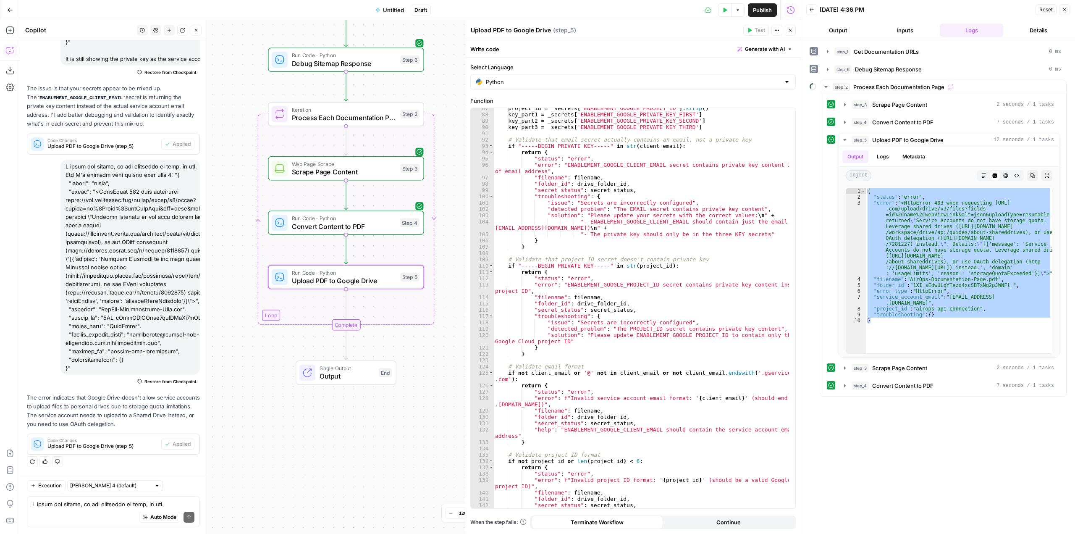
scroll to position [564, 0]
click at [142, 510] on div "Auto Mode Send" at bounding box center [113, 517] width 162 height 18
type textarea "ok but how do I set up a shared drive then?"
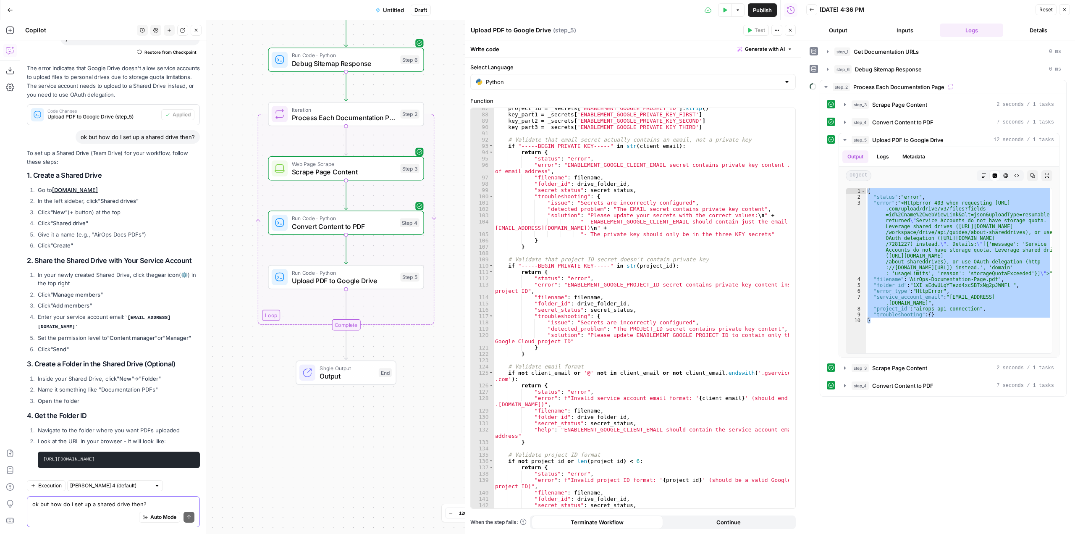
scroll to position [1604, 0]
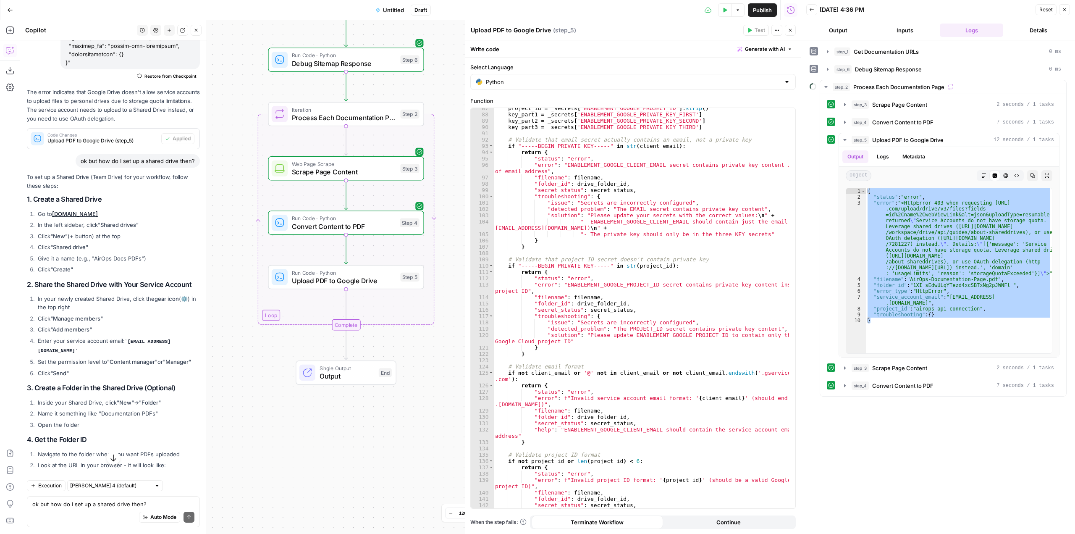
click at [81, 217] on link "[DOMAIN_NAME]" at bounding box center [75, 213] width 46 height 7
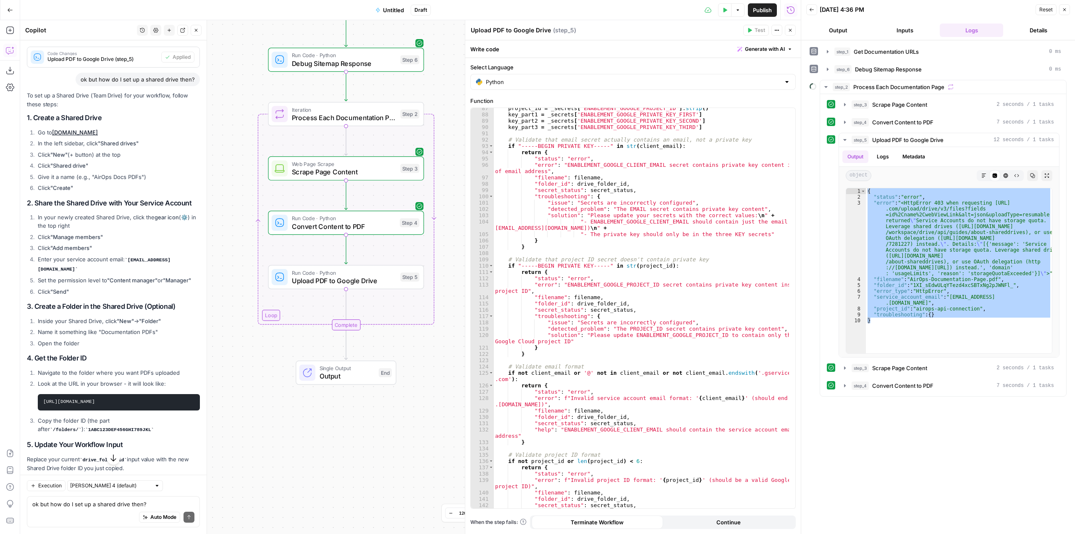
scroll to position [1730, 0]
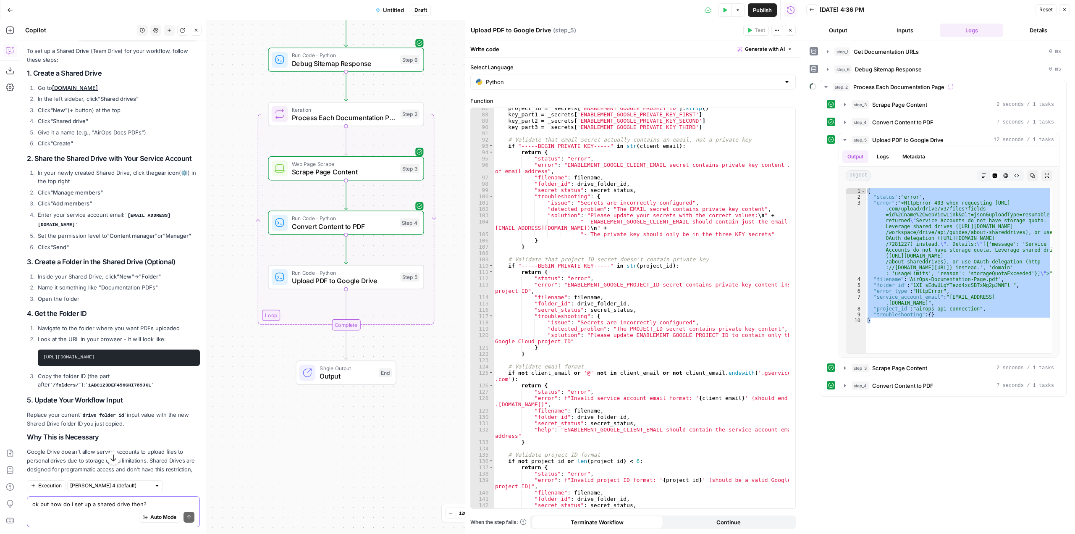
click at [119, 506] on textarea "ok but how do I set up a shared drive then?" at bounding box center [113, 504] width 162 height 8
type textarea "ok I've set up my folder on my shared drive, are there any changes we need to d…"
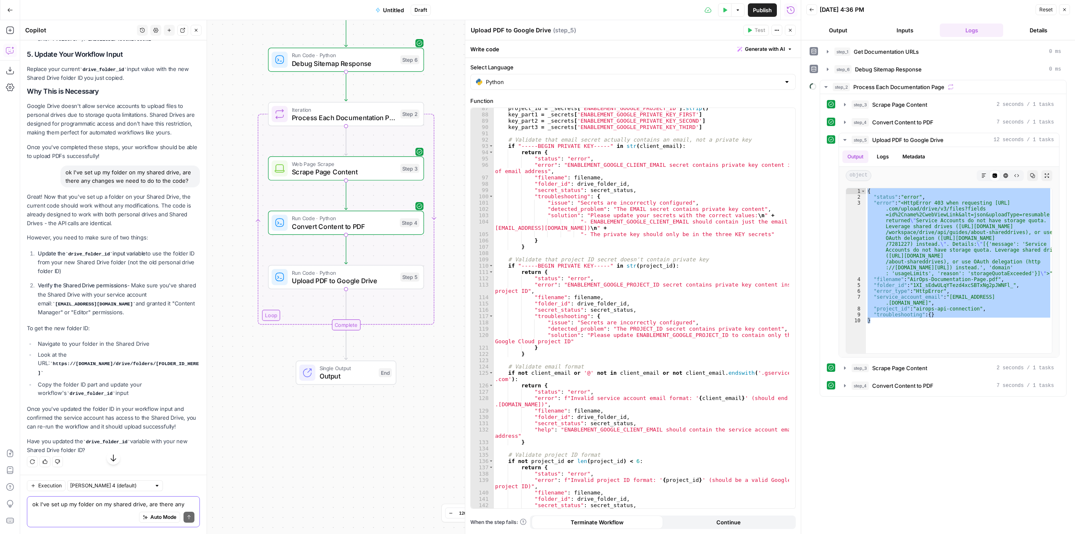
scroll to position [2099, 0]
click at [725, 8] on icon "button" at bounding box center [725, 10] width 5 height 5
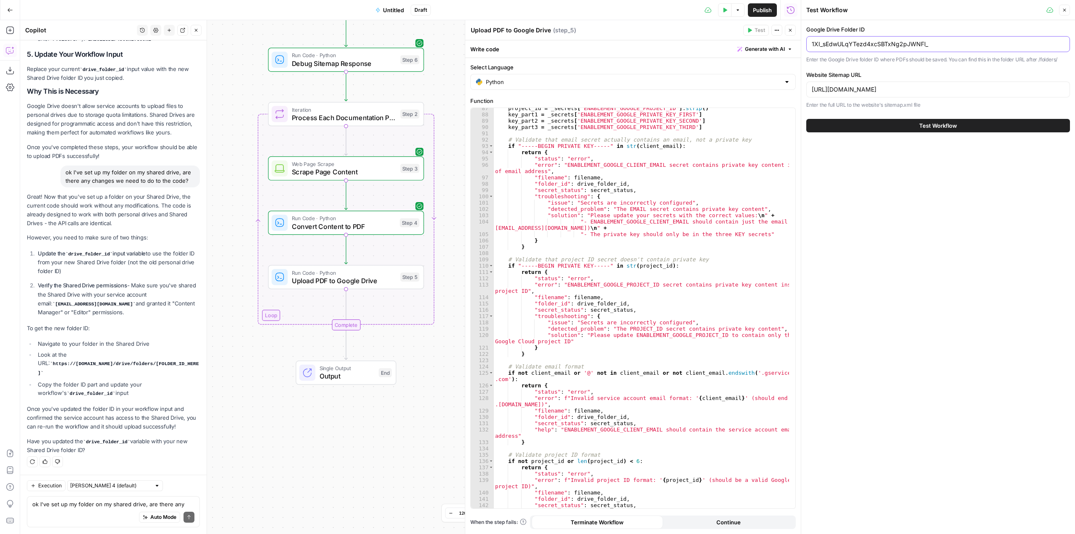
click at [950, 45] on input "1XI_sEdwULqYTezd4xcSBTxNg2pJWNFl_" at bounding box center [938, 44] width 253 height 8
paste input "xbnN8CB40tZOoZSXp-drt2oxfohJjIM"
type input "1XxbnN8CB40tZOoZSXp-drt2oxfohJjIM"
click at [943, 122] on span "Test Workflow" at bounding box center [939, 125] width 38 height 8
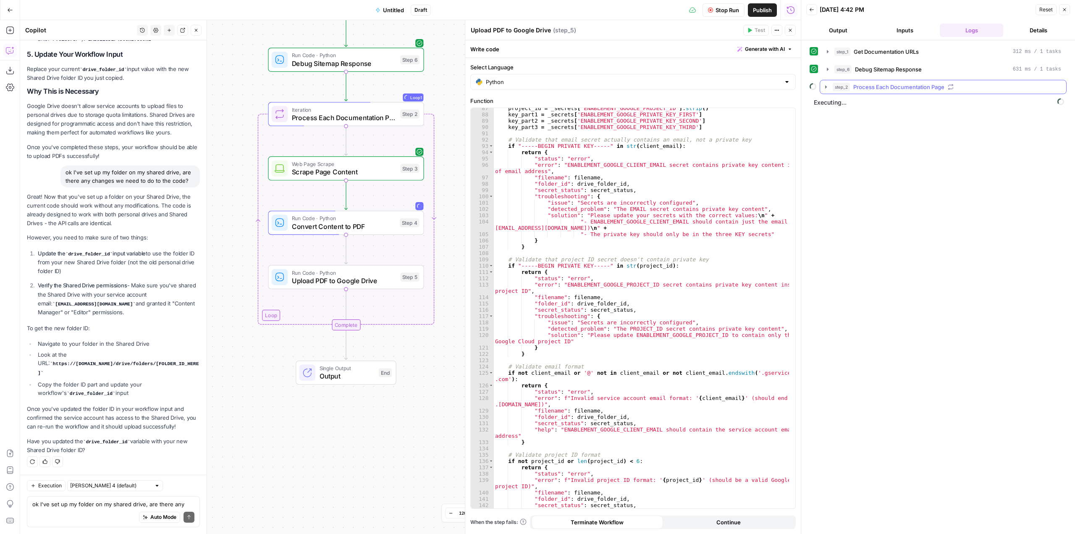
click at [825, 84] on icon "button" at bounding box center [826, 87] width 7 height 7
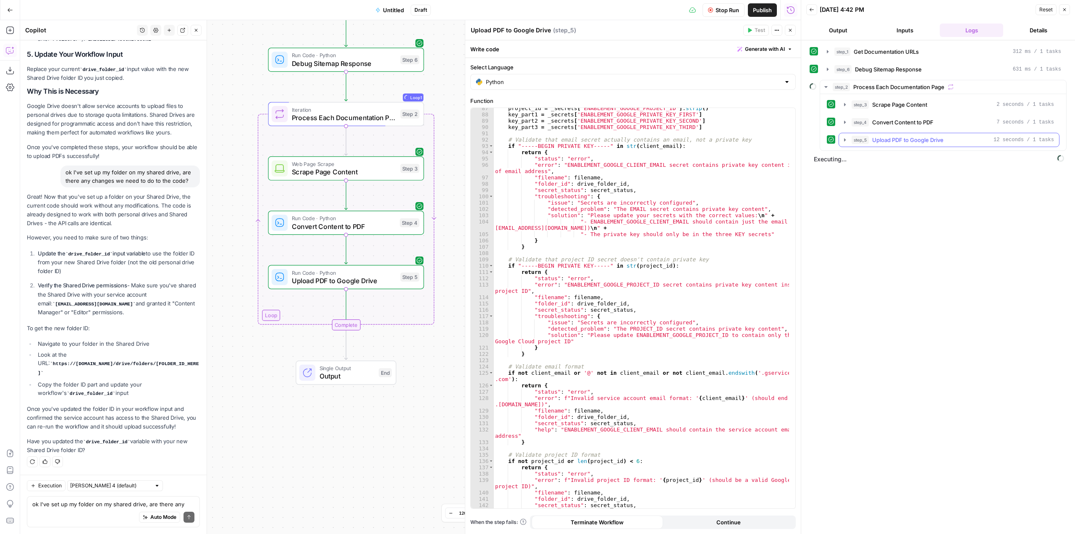
click at [843, 139] on icon "button" at bounding box center [845, 140] width 7 height 7
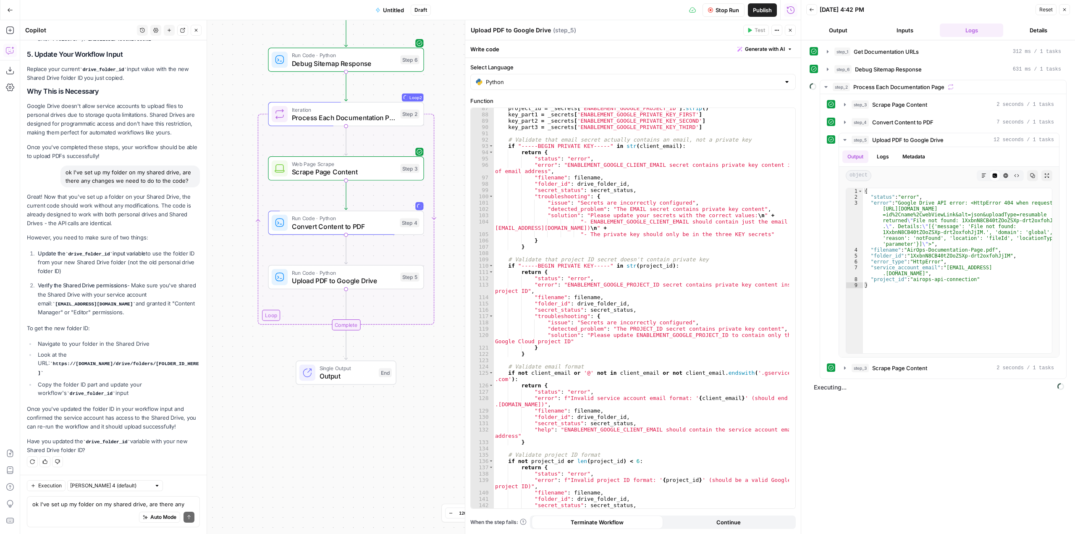
click at [715, 13] on button "Stop Run" at bounding box center [724, 9] width 42 height 13
click at [925, 288] on div "{ "status" : "error" , "error" : "Google Drive API error: <HttpError 404 when r…" at bounding box center [957, 276] width 189 height 177
type textarea "**********"
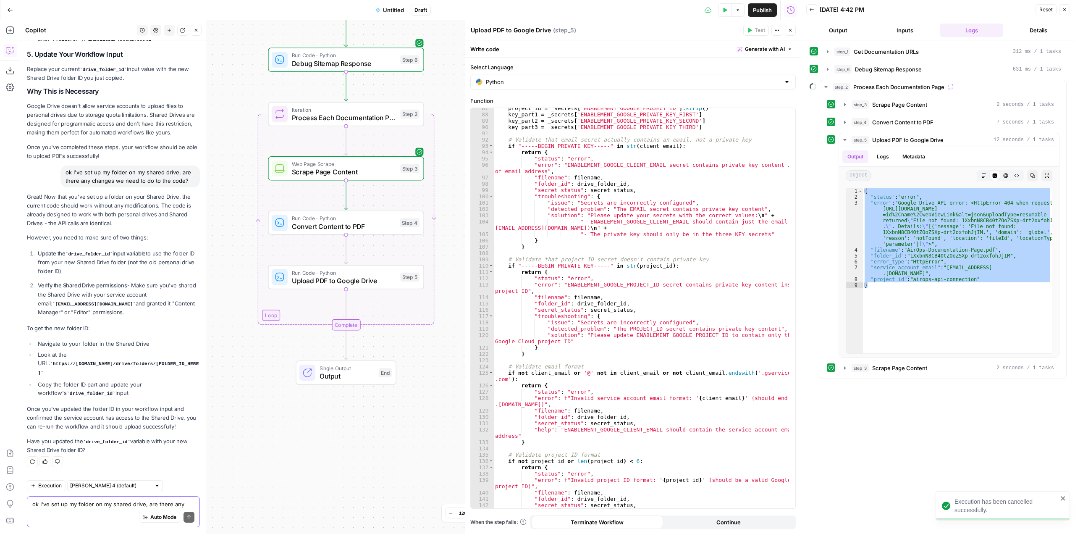
click at [133, 502] on textarea "ok I've set up my folder on my shared drive, are there any changes we need to d…" at bounding box center [113, 504] width 162 height 8
paste textarea "{ "status": "error", "error": "Google Drive API error: <HttpError 404 when requ…"
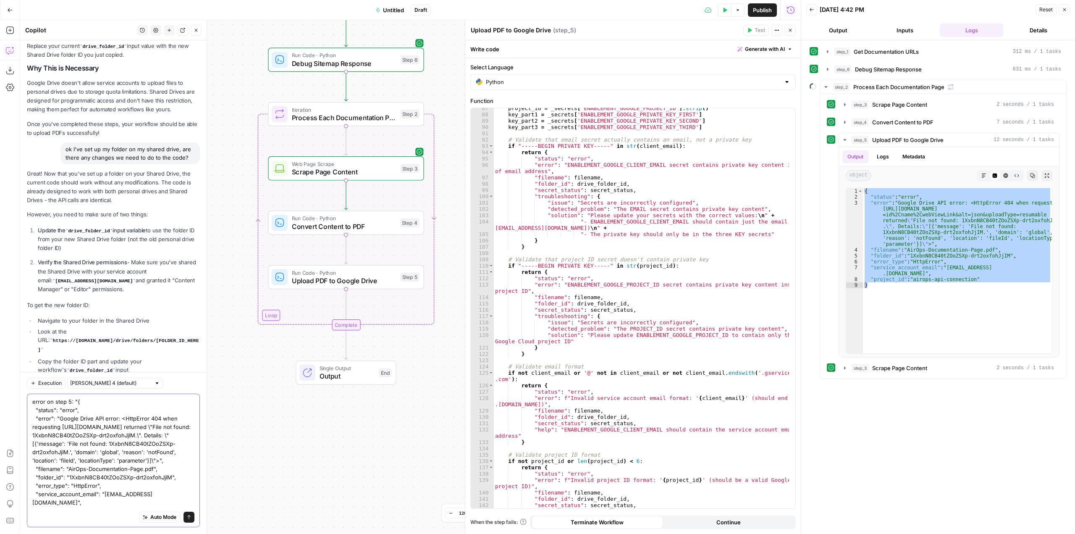
scroll to position [22, 0]
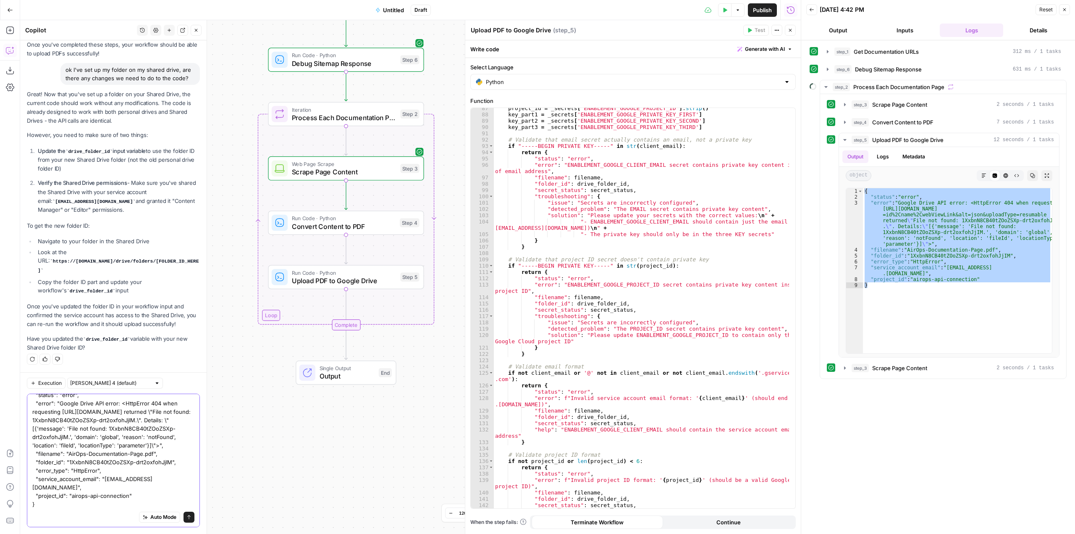
type textarea "error on step 5: "{ "status": "error", "error": "Google Drive API error: <HttpE…"
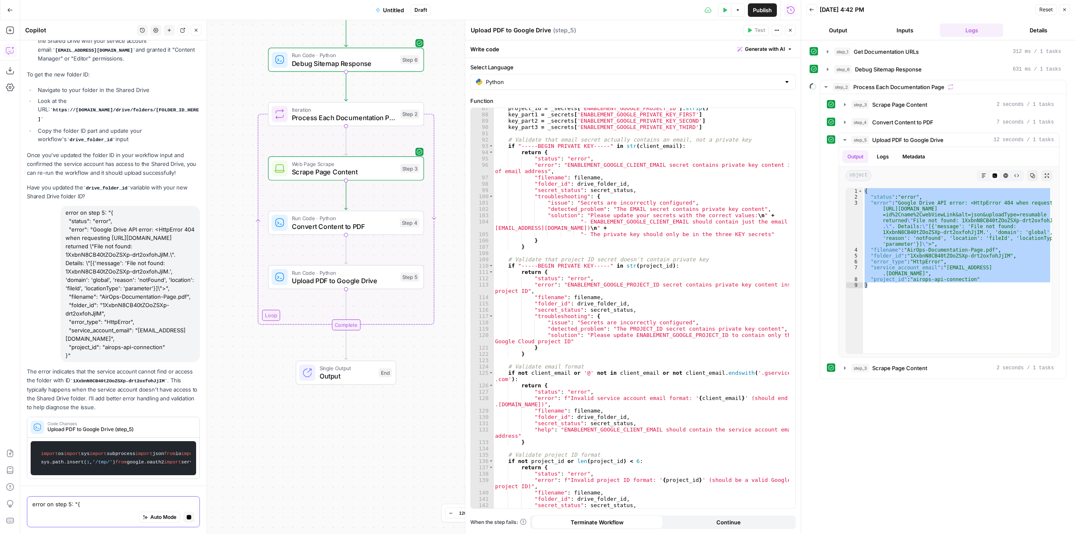
scroll to position [2268, 0]
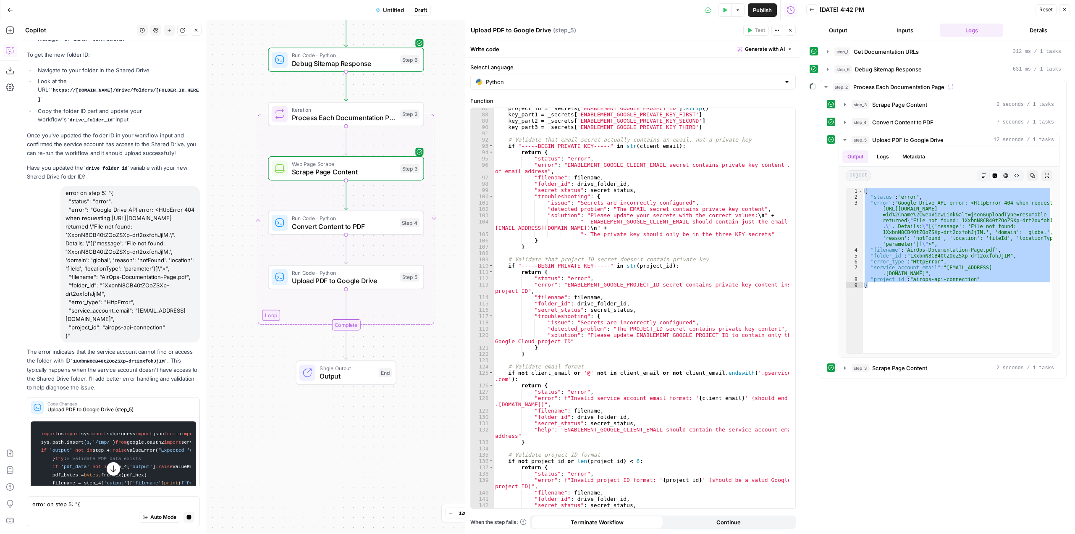
click at [723, 12] on icon "button" at bounding box center [725, 10] width 5 height 5
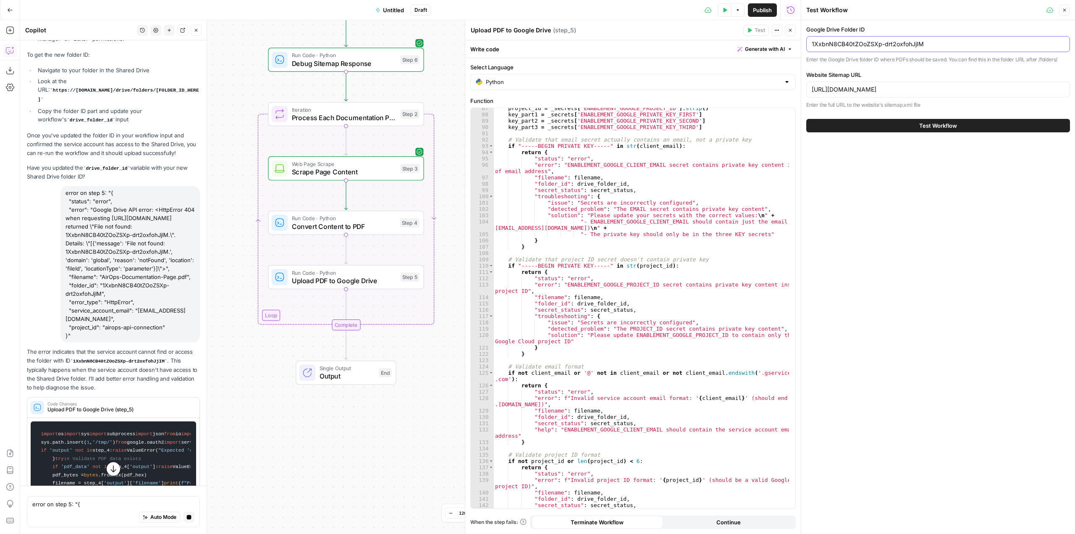
click at [938, 48] on input "1XxbnN8CB40tZOoZSXp-drt2oxfohJjIM" at bounding box center [938, 44] width 253 height 8
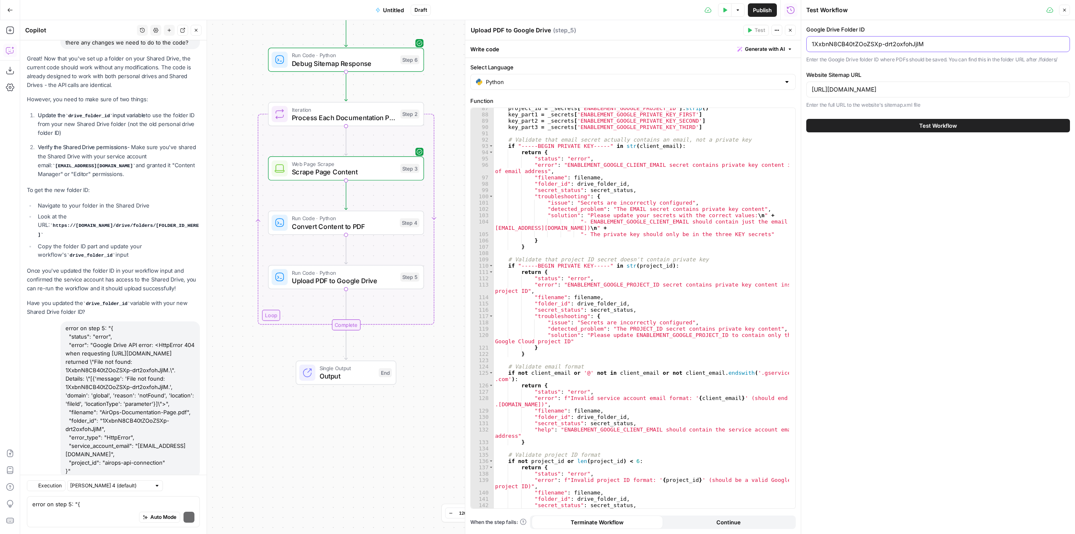
scroll to position [2319, 0]
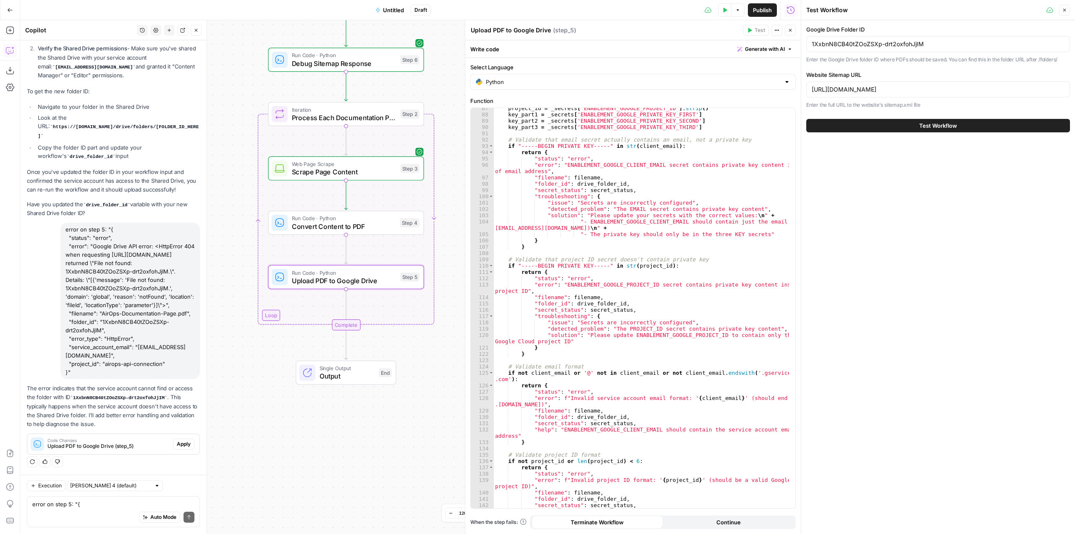
click at [180, 447] on span "Apply" at bounding box center [184, 444] width 14 height 8
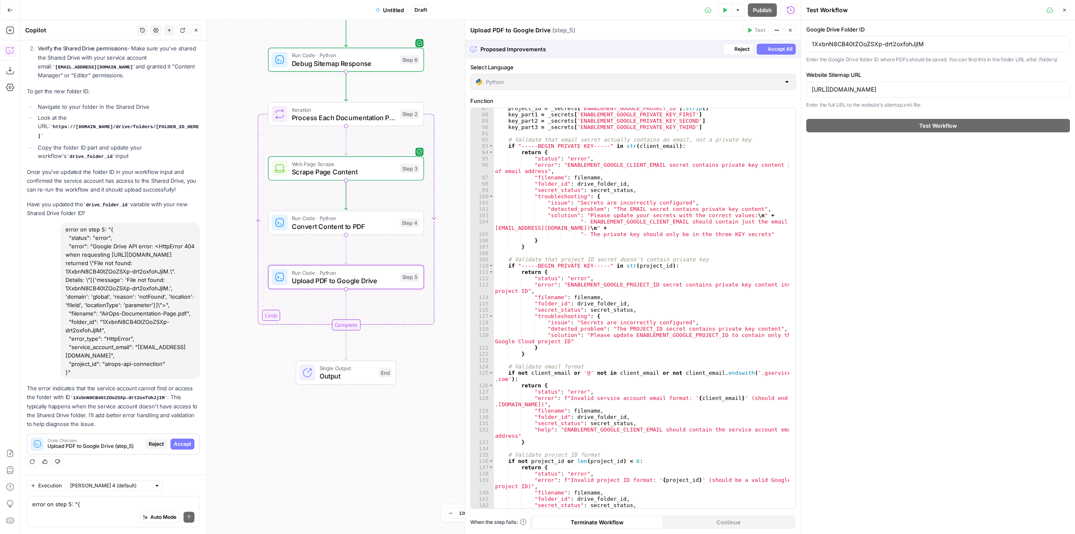
click at [180, 447] on span "Accept" at bounding box center [182, 444] width 17 height 8
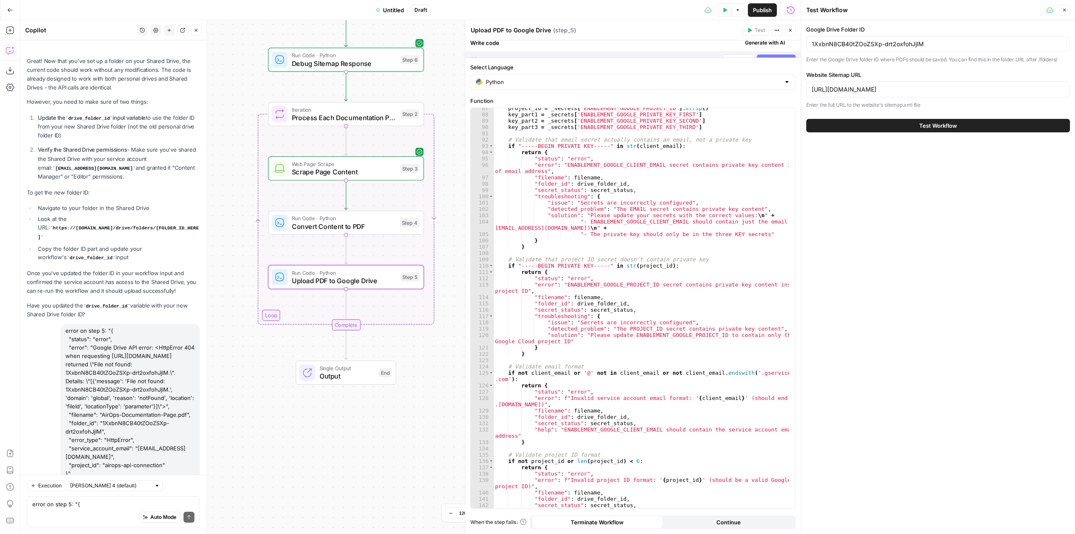
scroll to position [2359, 0]
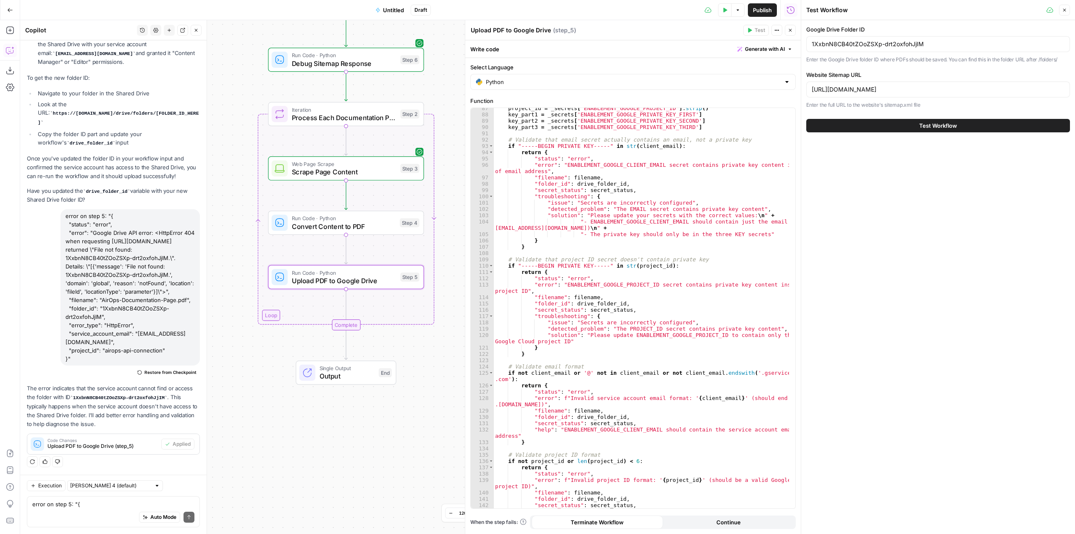
click at [943, 126] on span "Test Workflow" at bounding box center [939, 125] width 38 height 8
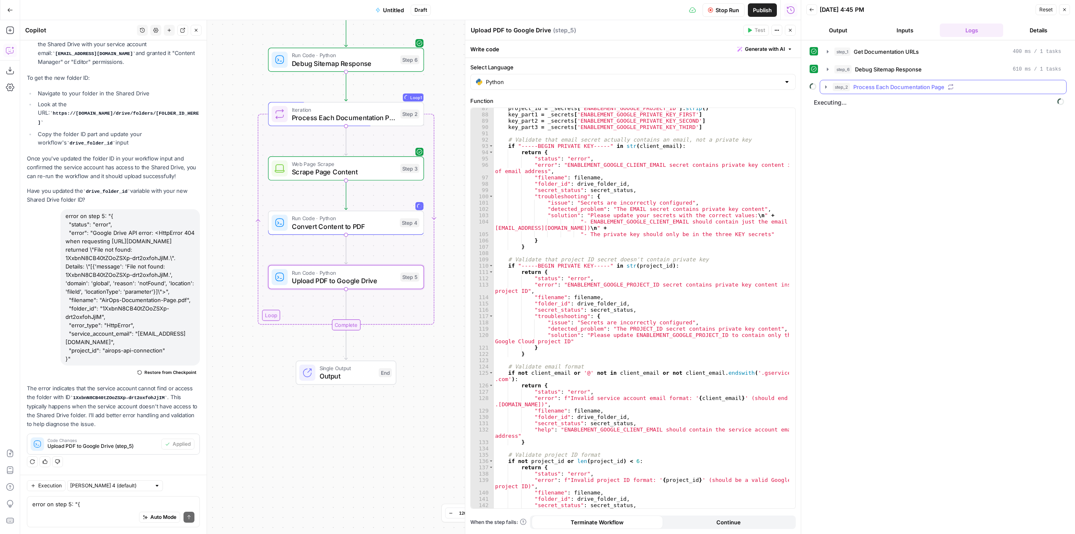
click at [825, 88] on icon "button" at bounding box center [826, 87] width 7 height 7
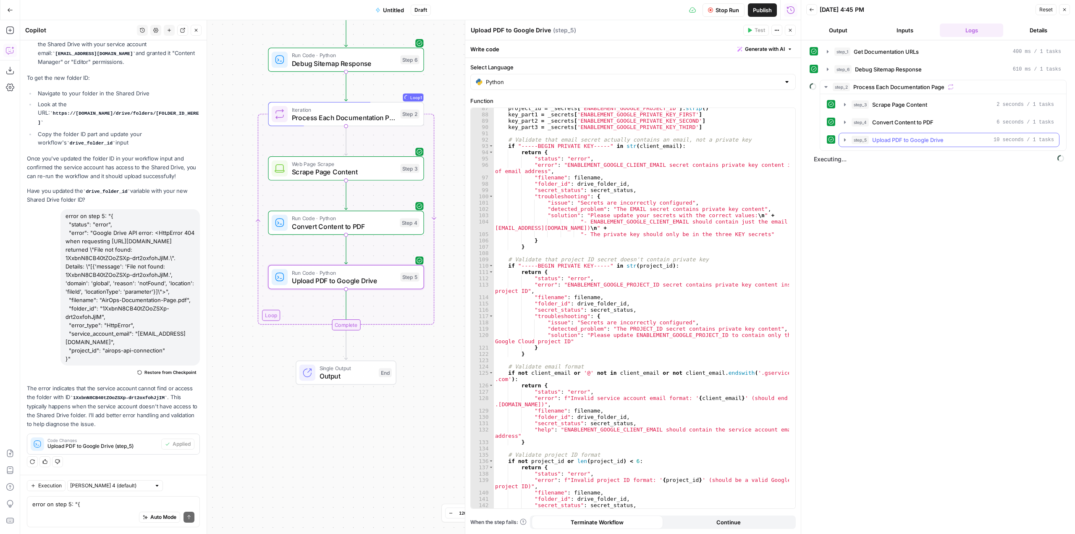
click at [844, 139] on icon "button" at bounding box center [845, 139] width 2 height 3
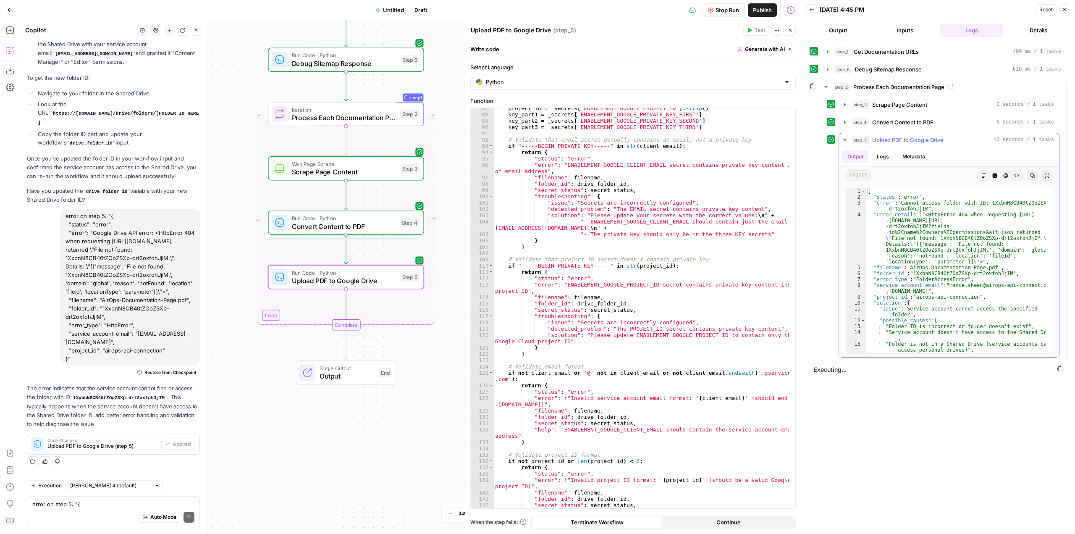
click at [967, 233] on div "{ "status" : "error" , "error" : "Cannot access folder with ID: 1XxbnN8CB40tZOo…" at bounding box center [956, 279] width 180 height 183
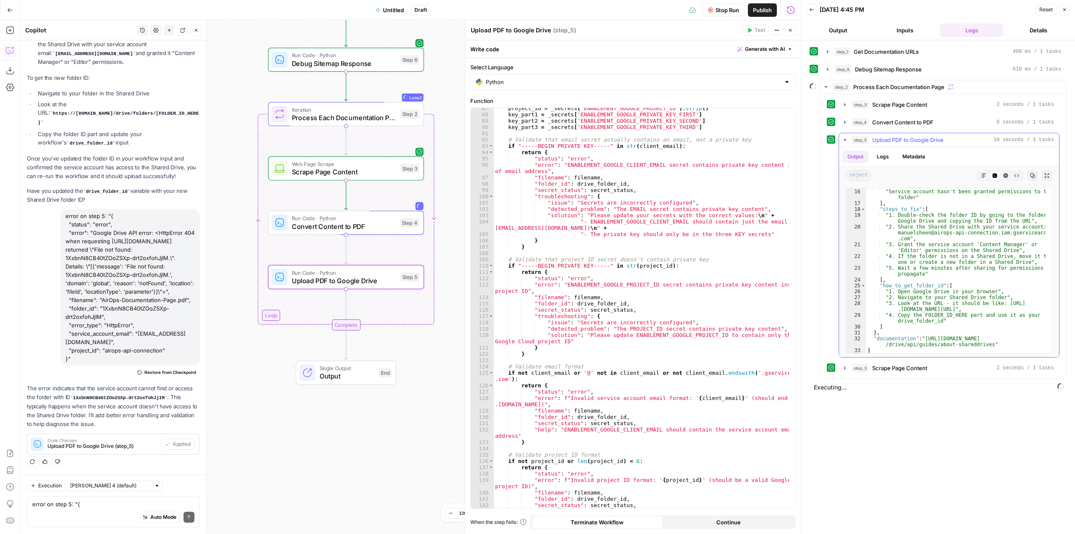
scroll to position [164, 0]
click at [967, 233] on div ""Folder is not in a Shared Drive (service accounts can't access personal drives…" at bounding box center [956, 268] width 180 height 183
type textarea "**********"
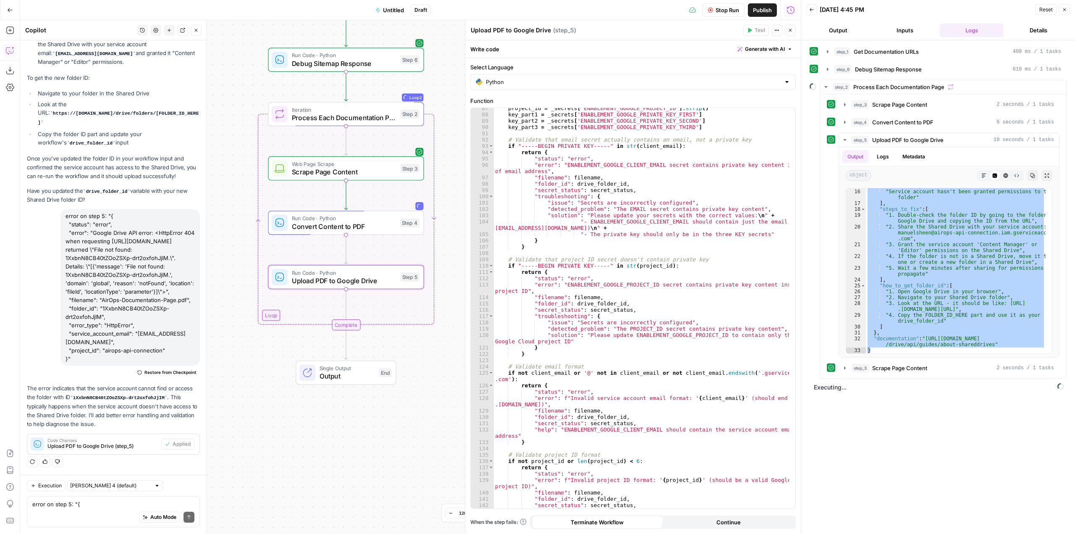
click at [721, 11] on span "Stop Run" at bounding box center [728, 10] width 24 height 8
click at [99, 503] on textarea "error on step 5: "{ "status": "error", "error": "Google Drive API error: <HttpE…" at bounding box center [113, 504] width 162 height 8
paste textarea "{ "status": "error", "error": "Cannot access folder with ID: 1XxbnN8CB40tZOoZSX…"
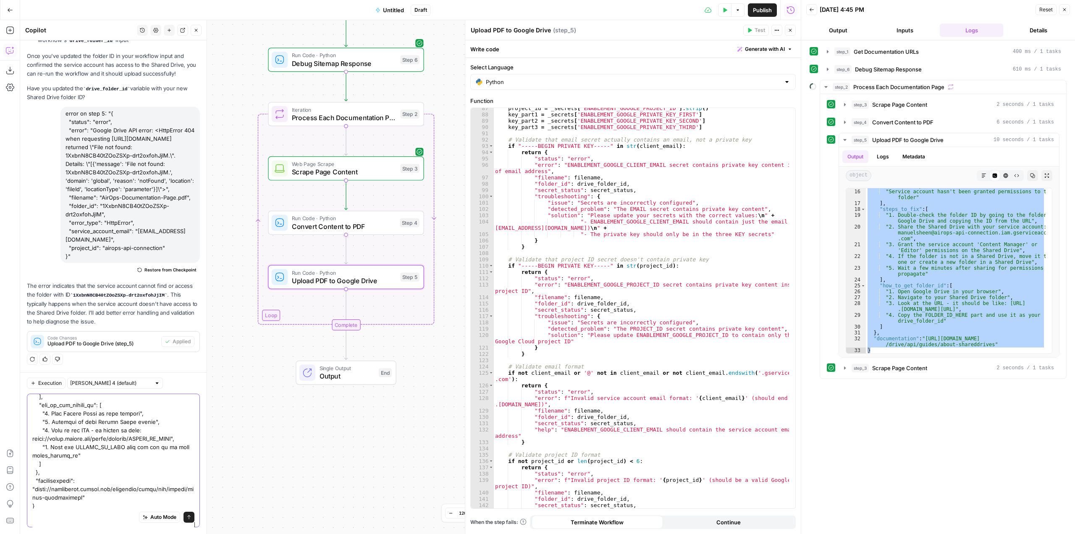
type textarea "error on step 5: "{ "status": "error", "error": "Cannot access folder with ID: …"
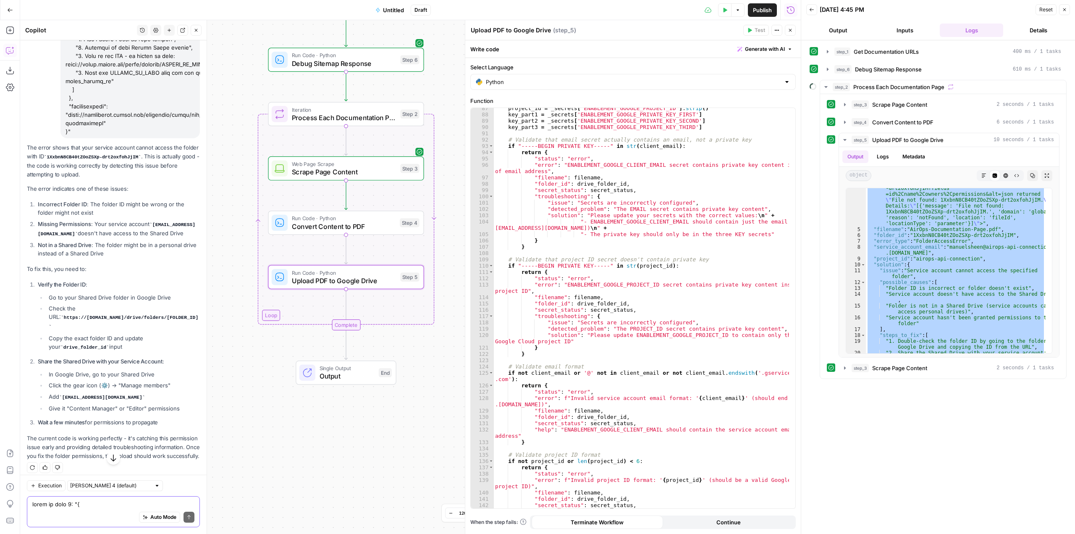
scroll to position [3145, 0]
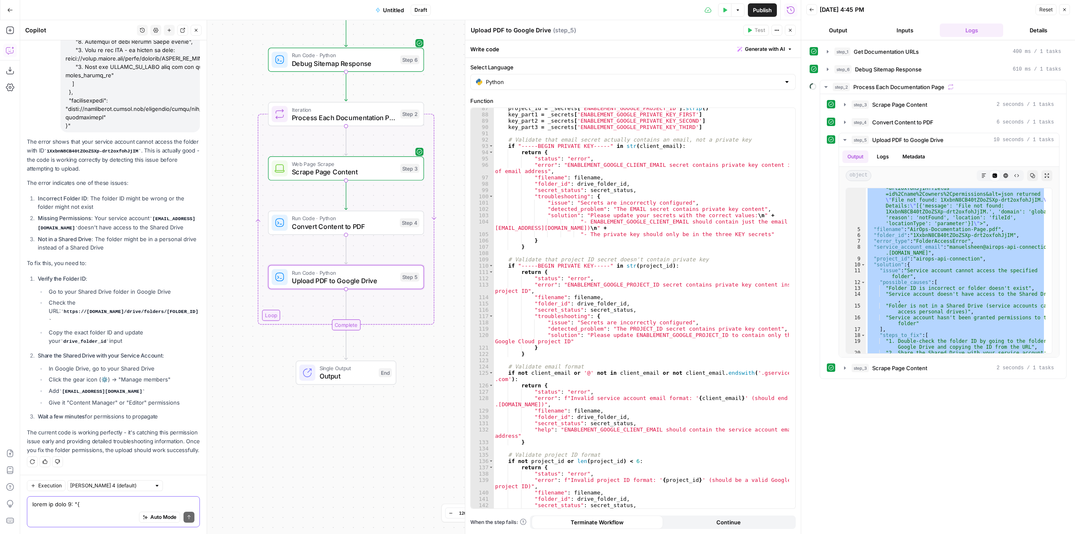
click at [113, 501] on textarea at bounding box center [113, 504] width 162 height 8
type textarea "I've already verified all of this. Why doesn't it work?"
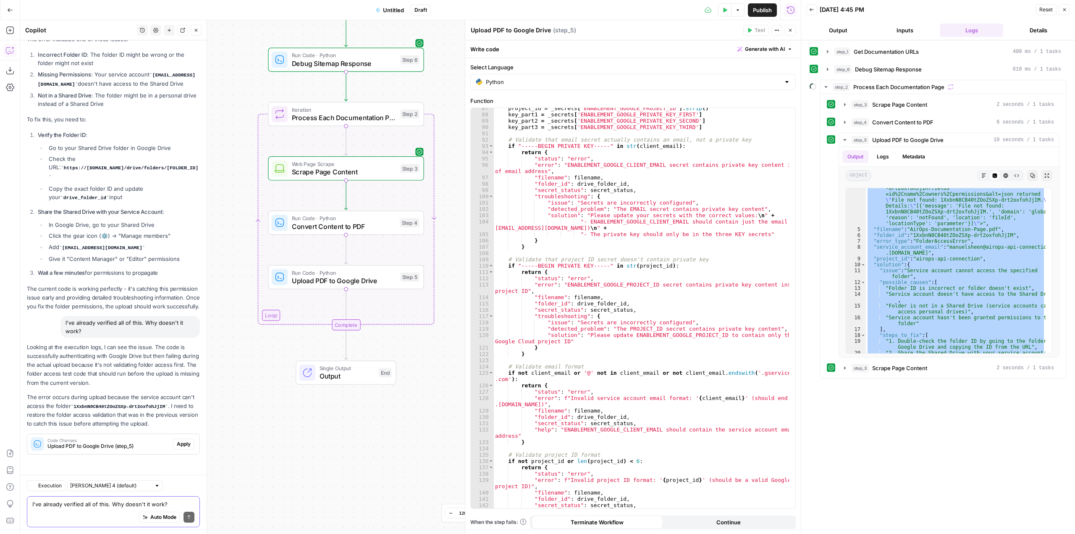
scroll to position [3288, 0]
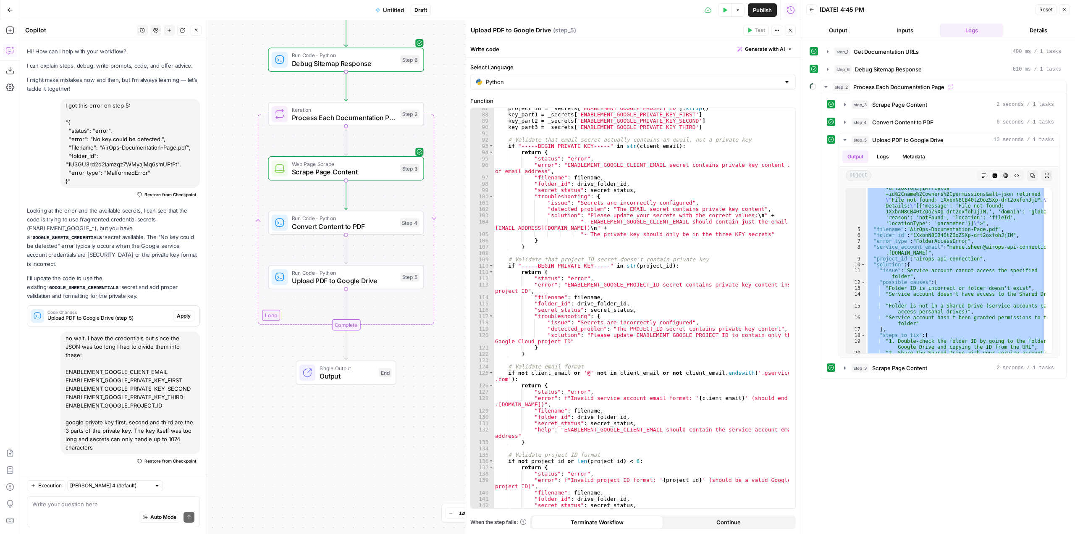
scroll to position [564, 0]
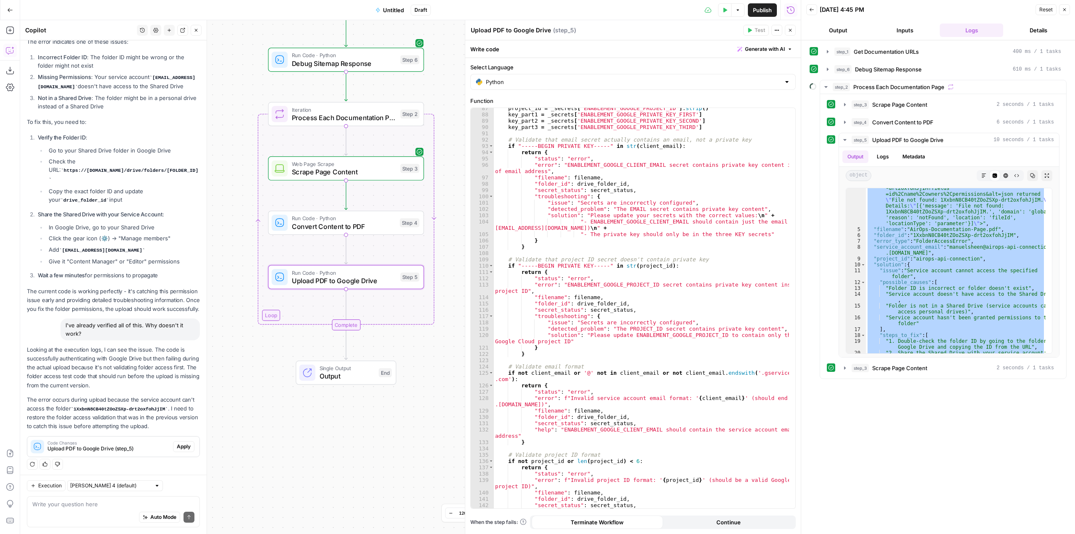
click at [179, 446] on span "Apply" at bounding box center [184, 447] width 14 height 8
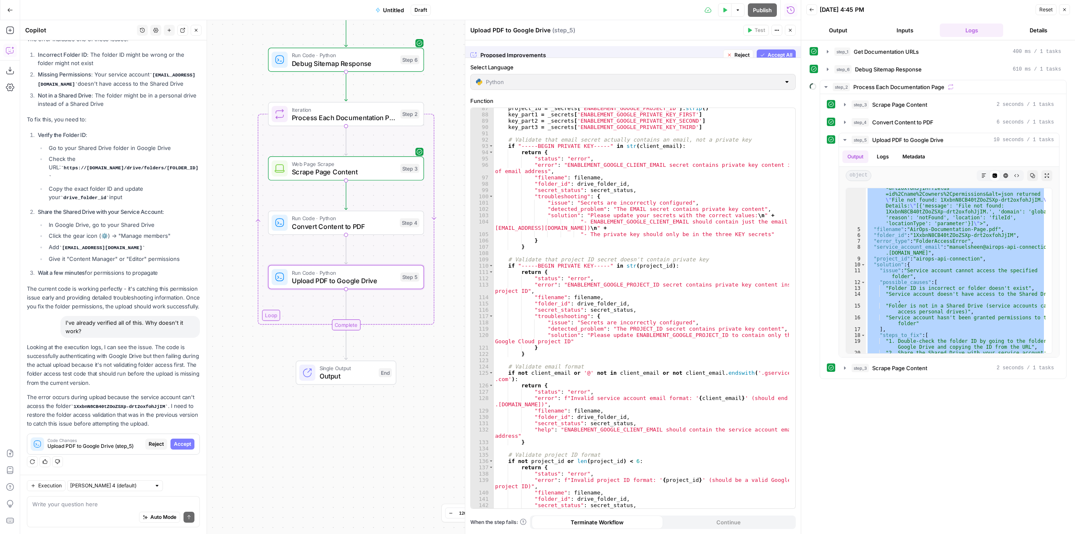
scroll to position [3167, 0]
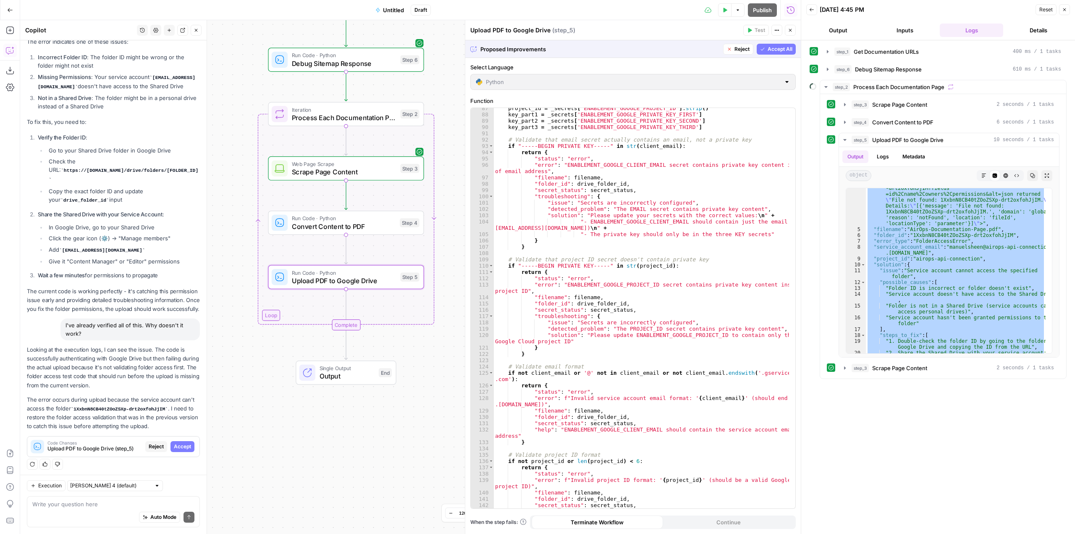
click at [179, 446] on span "Accept" at bounding box center [182, 447] width 17 height 8
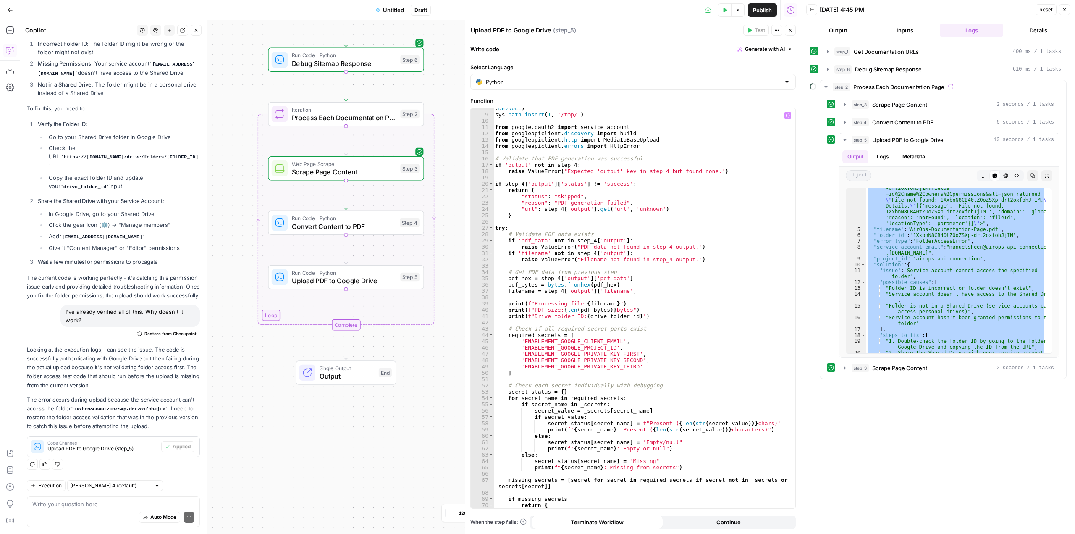
scroll to position [0, 0]
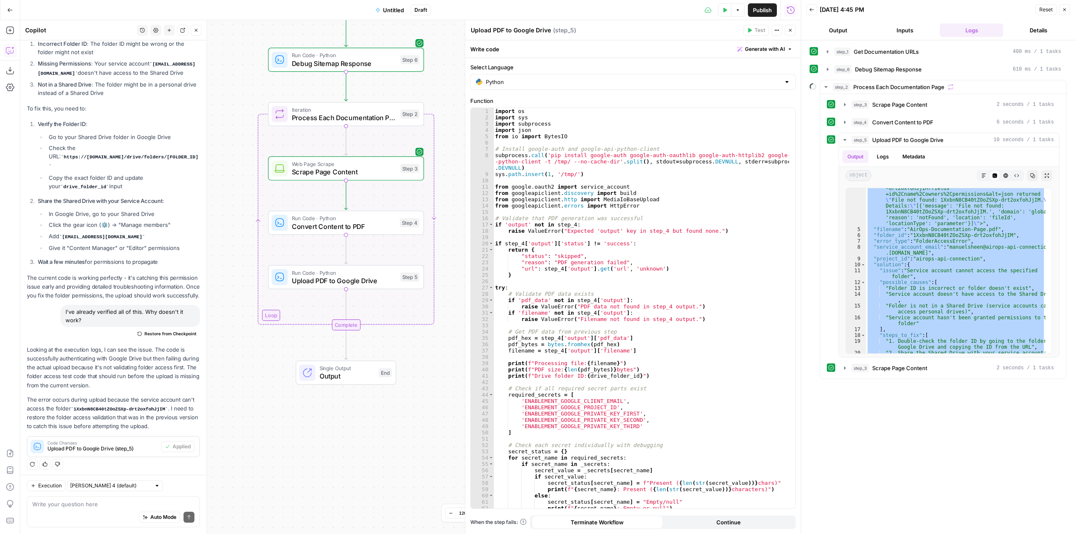
click at [724, 10] on icon "button" at bounding box center [726, 10] width 4 height 5
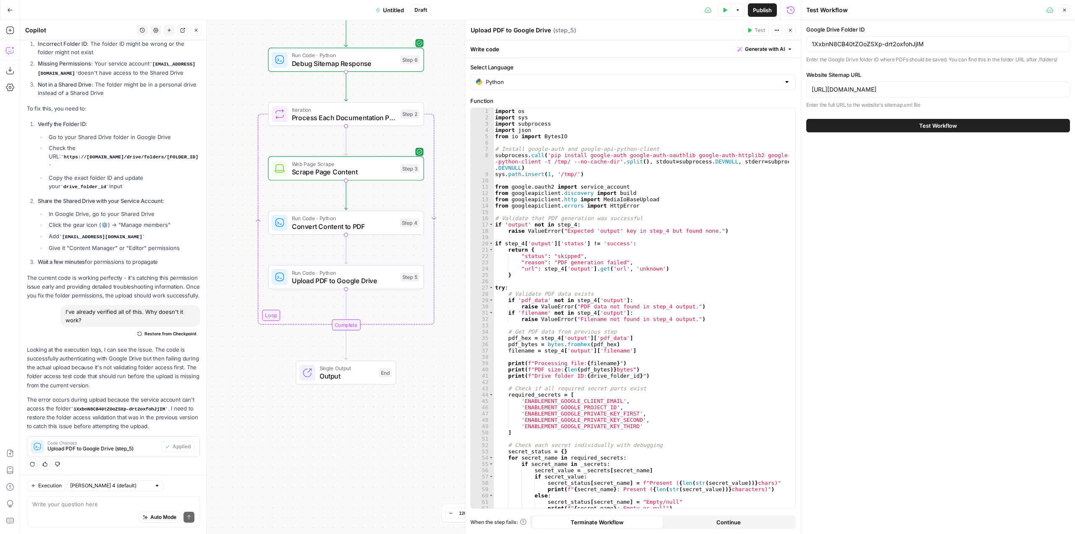
click at [921, 126] on span "Test Workflow" at bounding box center [939, 125] width 38 height 8
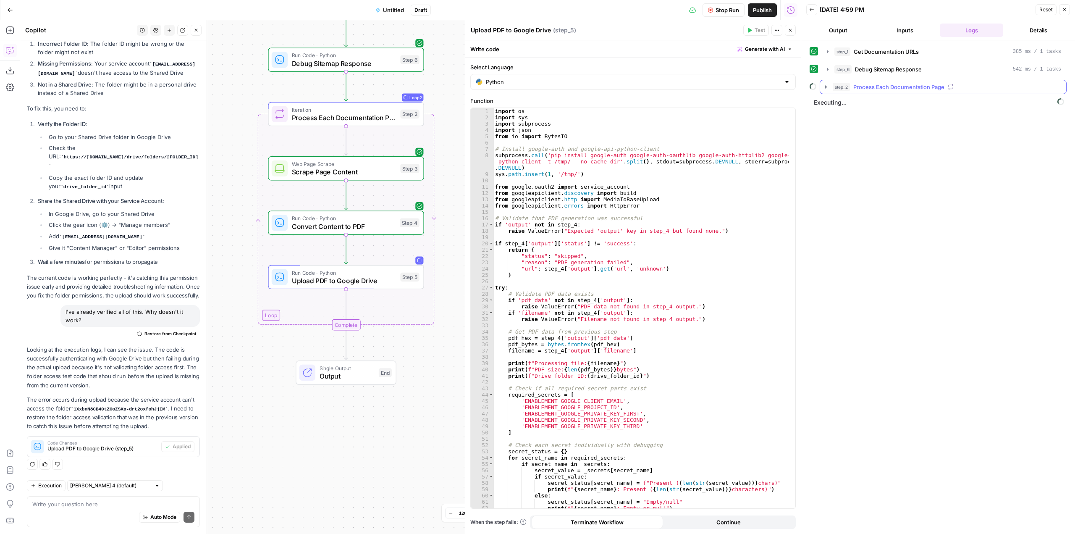
click at [825, 92] on button "step_2 Process Each Documentation Page" at bounding box center [943, 86] width 246 height 13
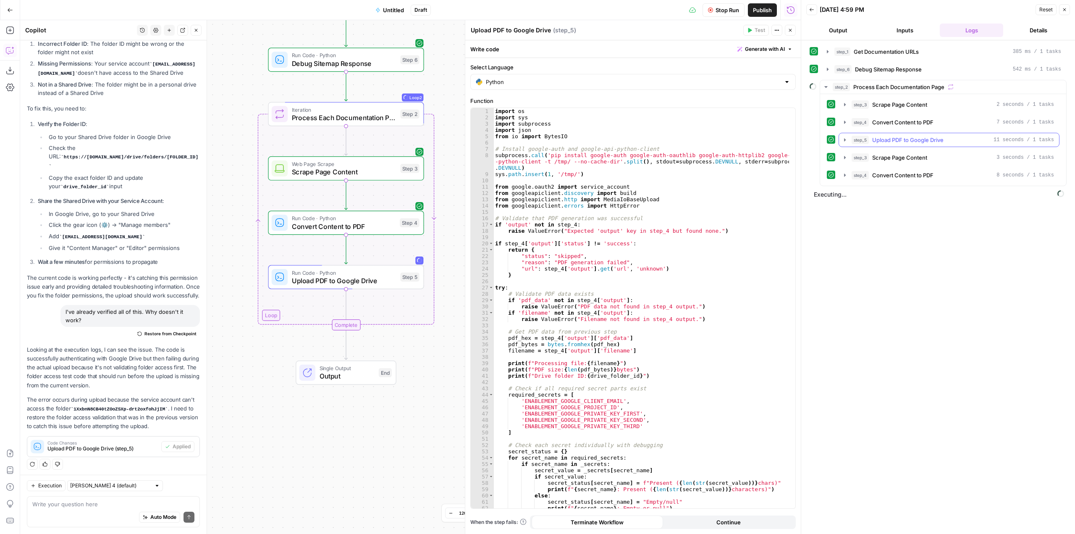
click at [843, 141] on icon "button" at bounding box center [845, 140] width 7 height 7
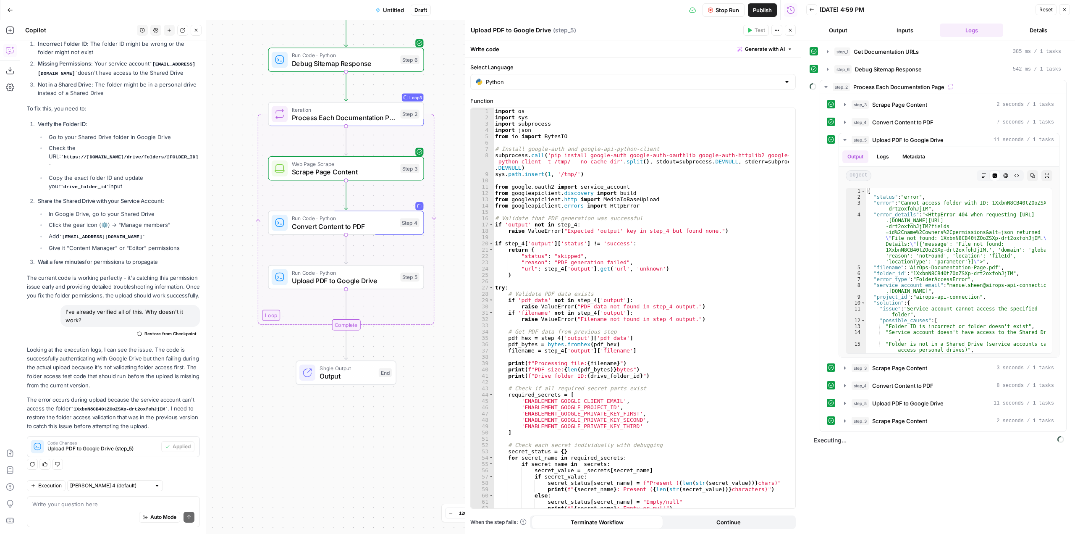
click at [722, 12] on span "Stop Run" at bounding box center [728, 10] width 24 height 8
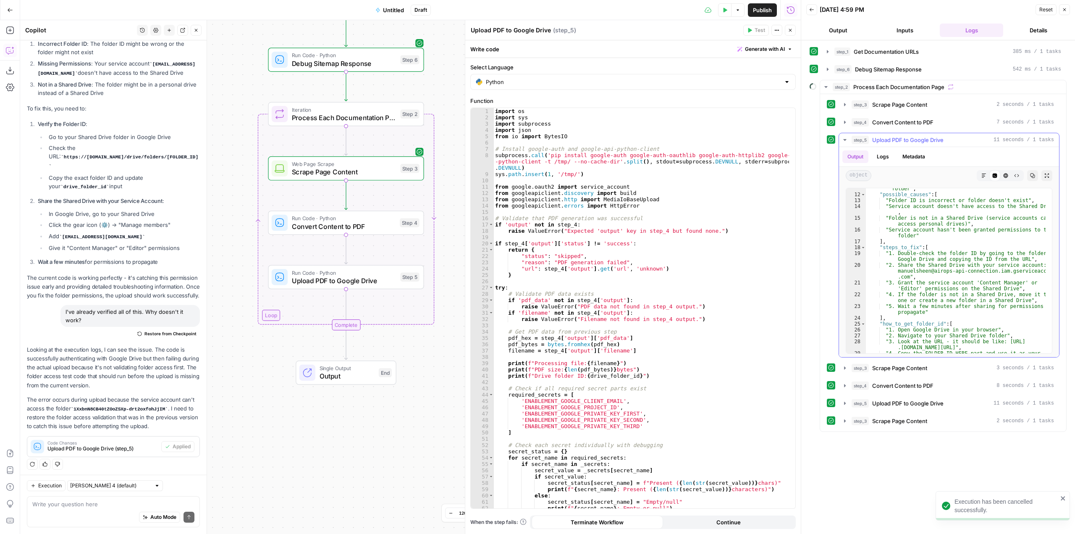
scroll to position [126, 0]
click at [949, 248] on div ""issue" : "Service account cannot access the specified folder" , "possible_caus…" at bounding box center [956, 274] width 180 height 189
type textarea "**********"
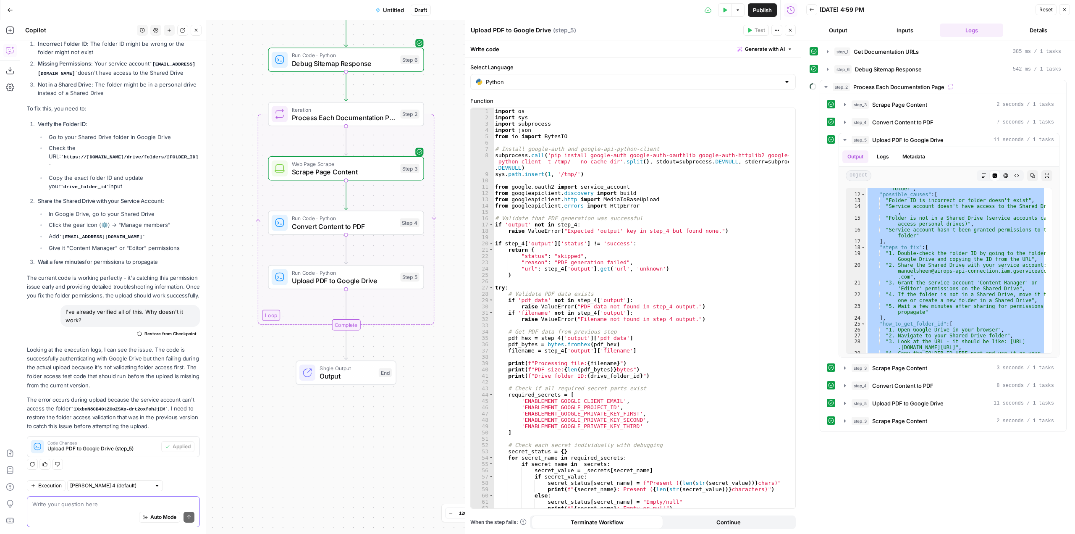
click at [116, 503] on textarea at bounding box center [113, 504] width 162 height 8
paste textarea "{ "status": "error", "error": "Cannot access folder with ID: 1XxbnN8CB40tZOoZSX…"
type textarea ""{ "status": "error", "error": "Cannot access folder with ID: 1XxbnN8CB40tZOoZS…"
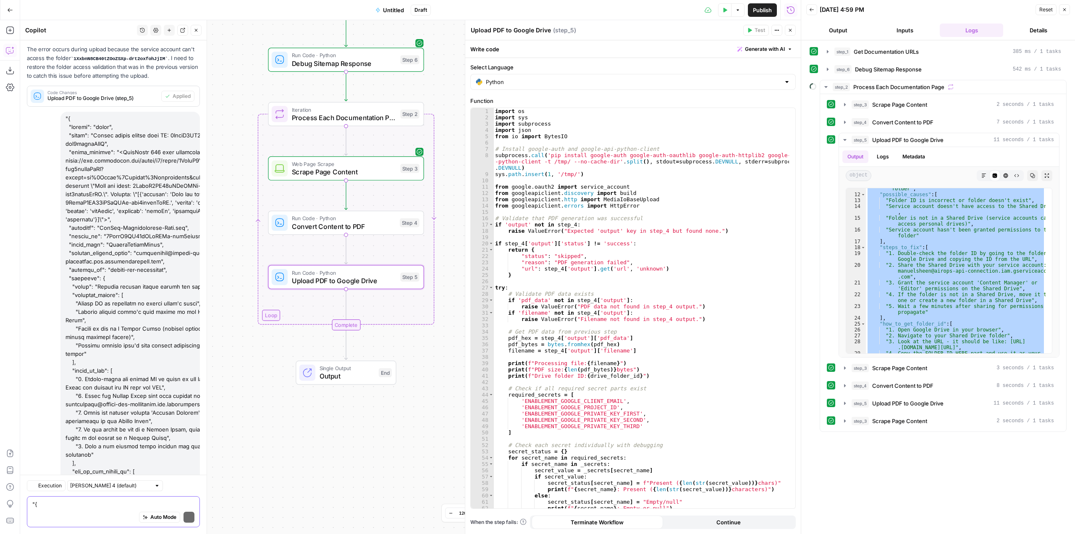
scroll to position [3838, 0]
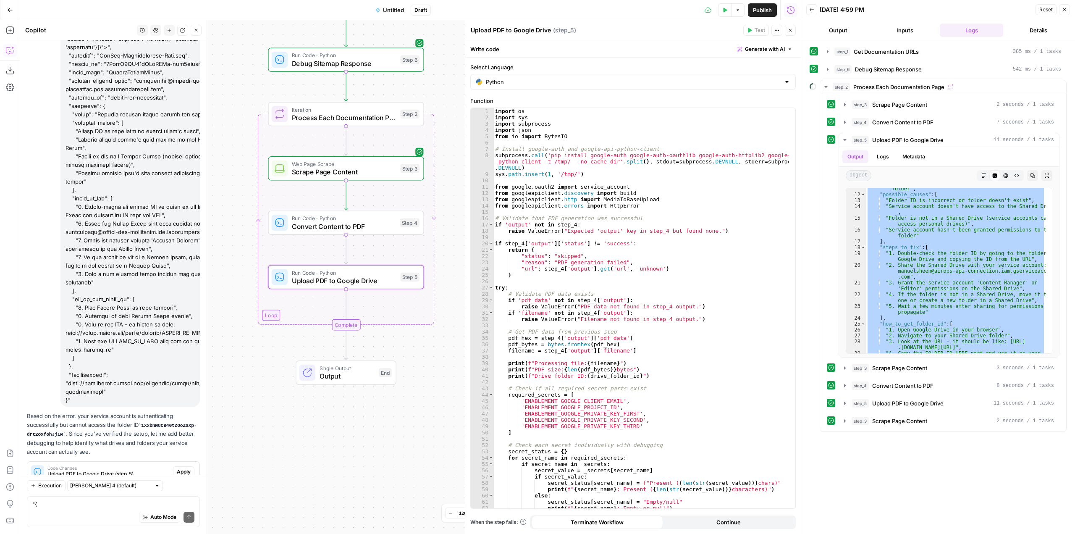
click at [173, 466] on button "Apply" at bounding box center [183, 471] width 21 height 11
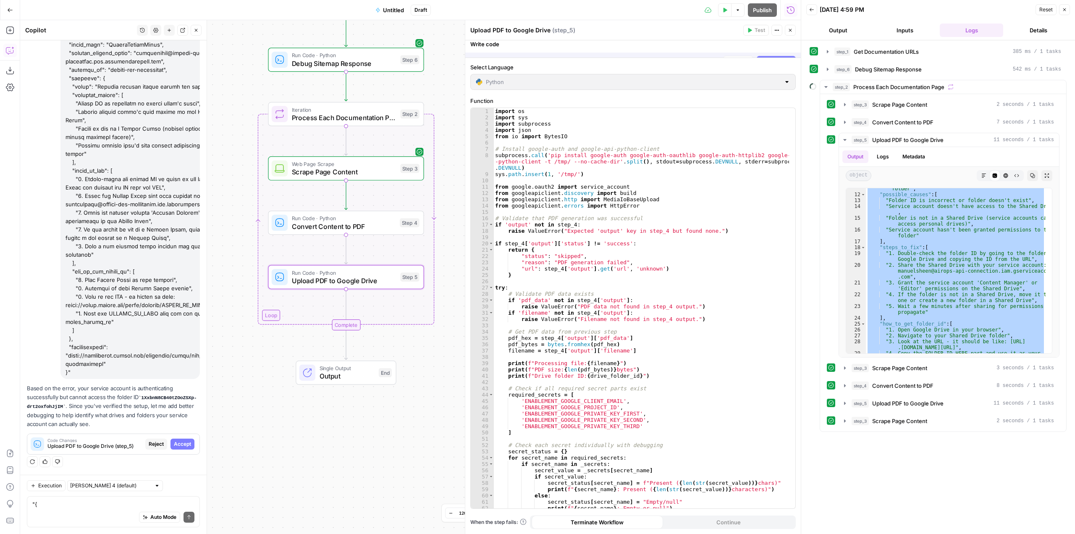
click at [174, 442] on span "Accept" at bounding box center [182, 444] width 17 height 8
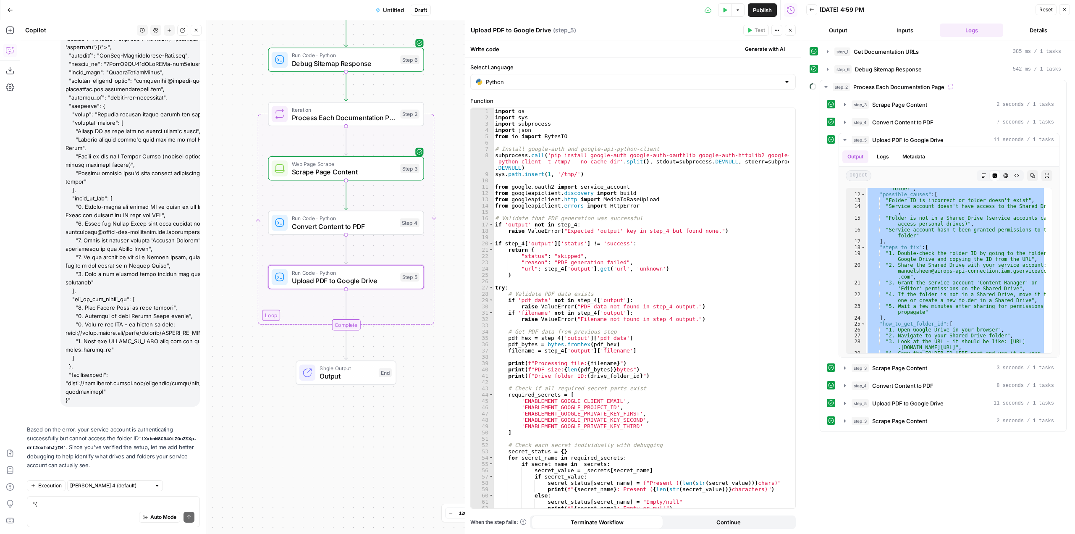
scroll to position [3851, 0]
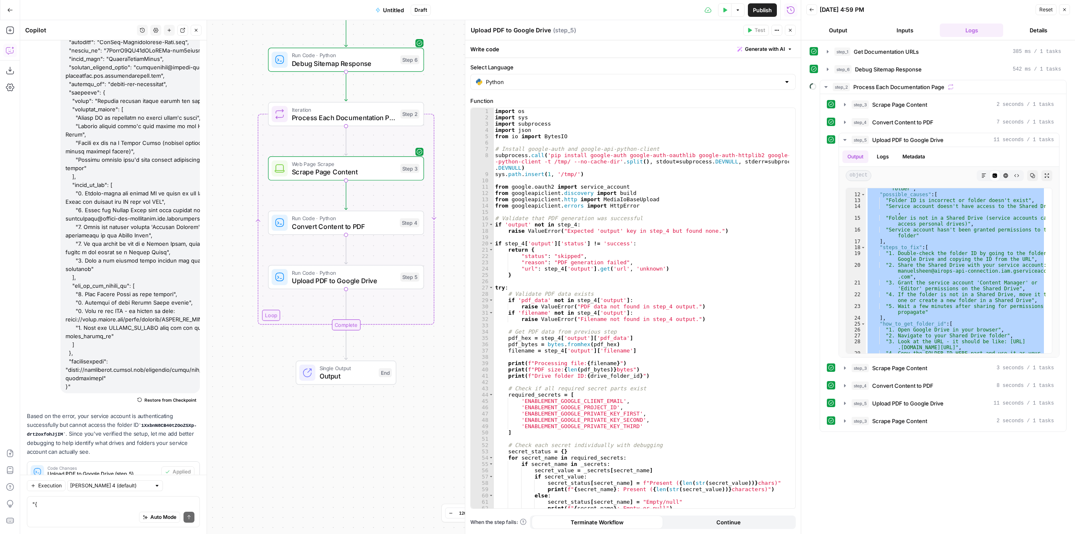
click at [726, 12] on icon "button" at bounding box center [725, 10] width 5 height 5
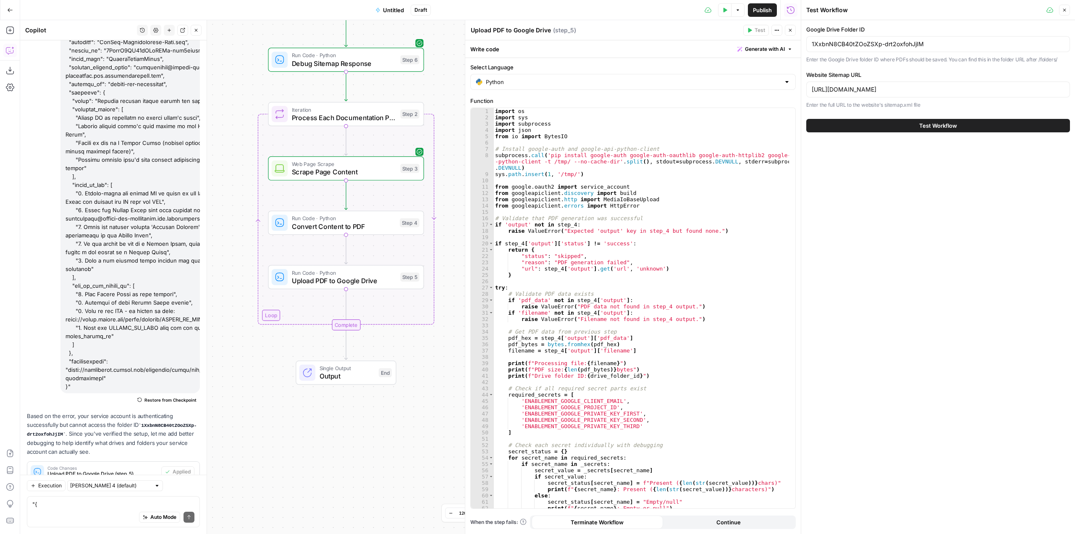
click at [936, 128] on span "Test Workflow" at bounding box center [939, 125] width 38 height 8
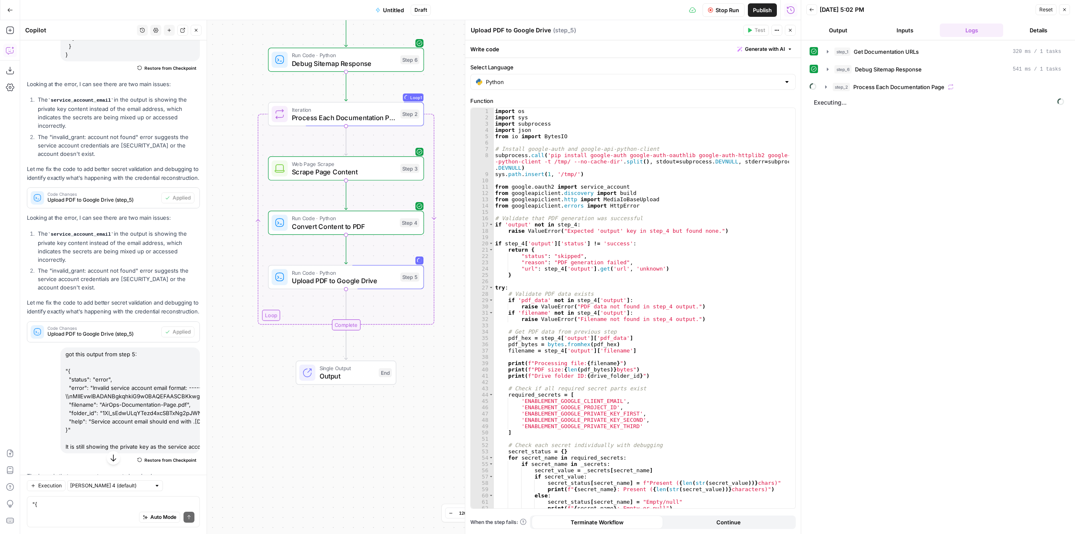
scroll to position [1163, 0]
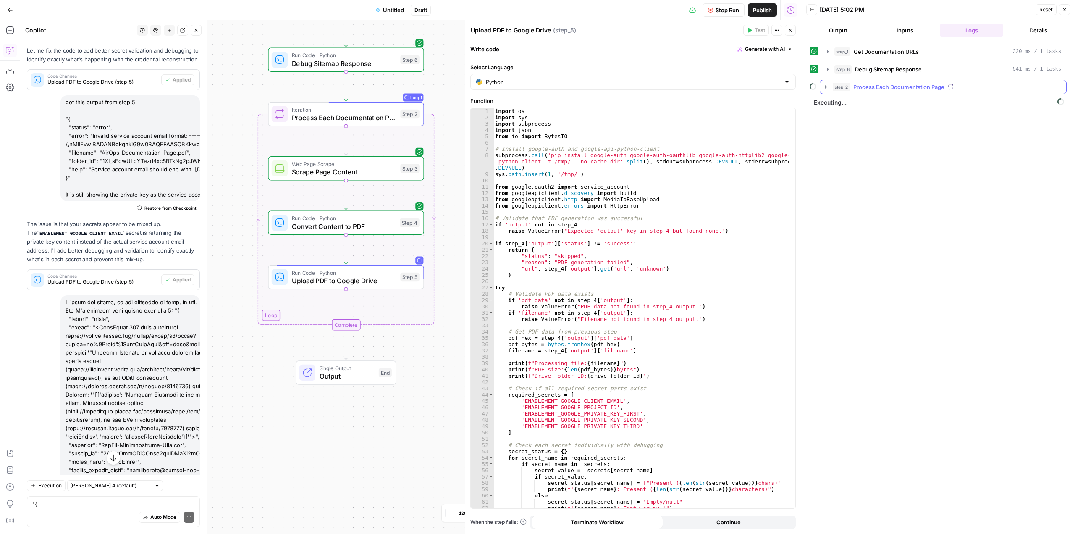
click at [825, 89] on icon "button" at bounding box center [826, 87] width 7 height 7
click at [843, 142] on icon "button" at bounding box center [845, 140] width 7 height 7
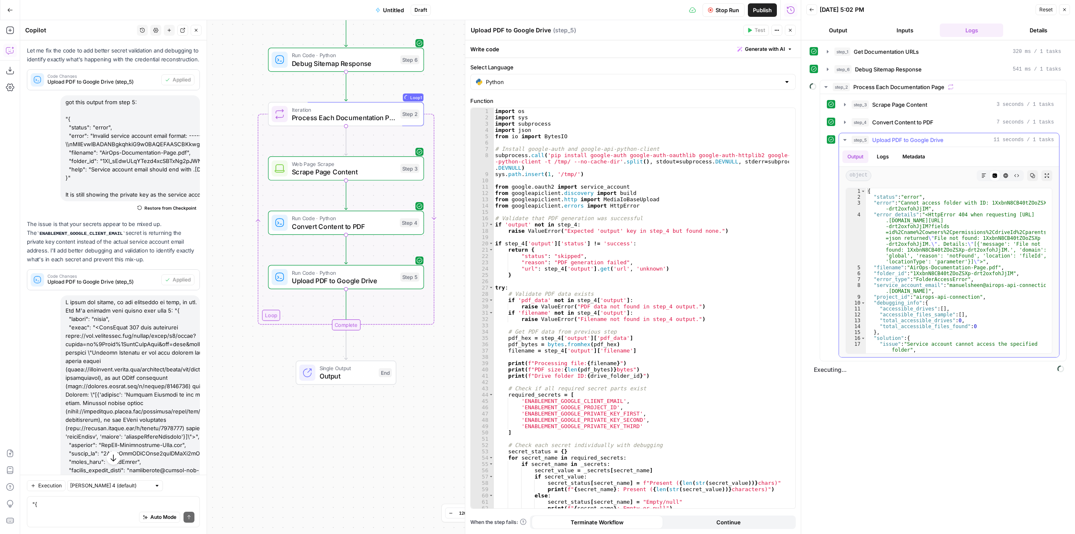
click at [979, 288] on div "{ "status" : "error" , "error" : "Cannot access folder with ID: 1XxbnN8CB40tZOo…" at bounding box center [956, 276] width 180 height 177
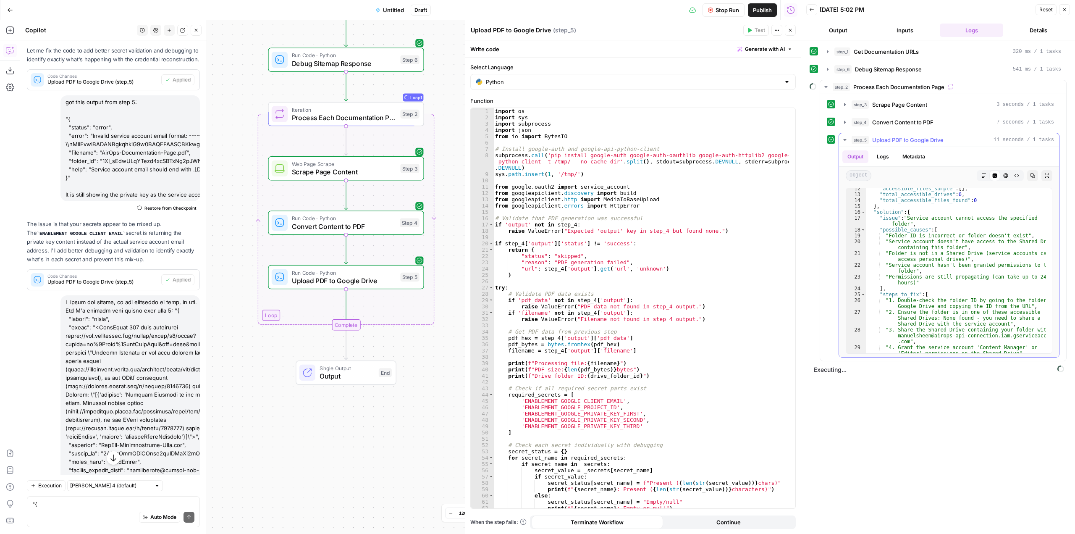
scroll to position [241, 0]
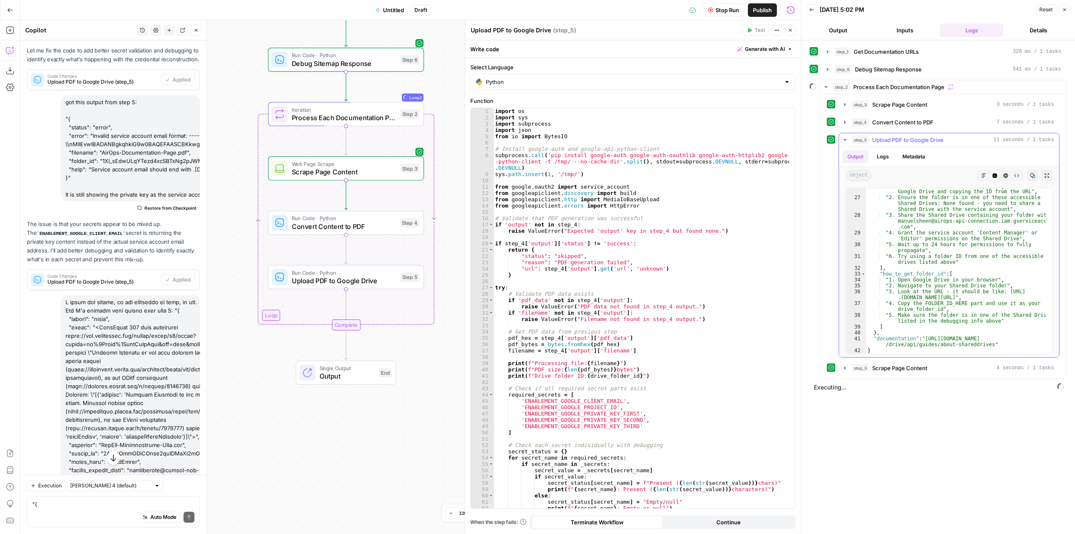
type textarea "**********"
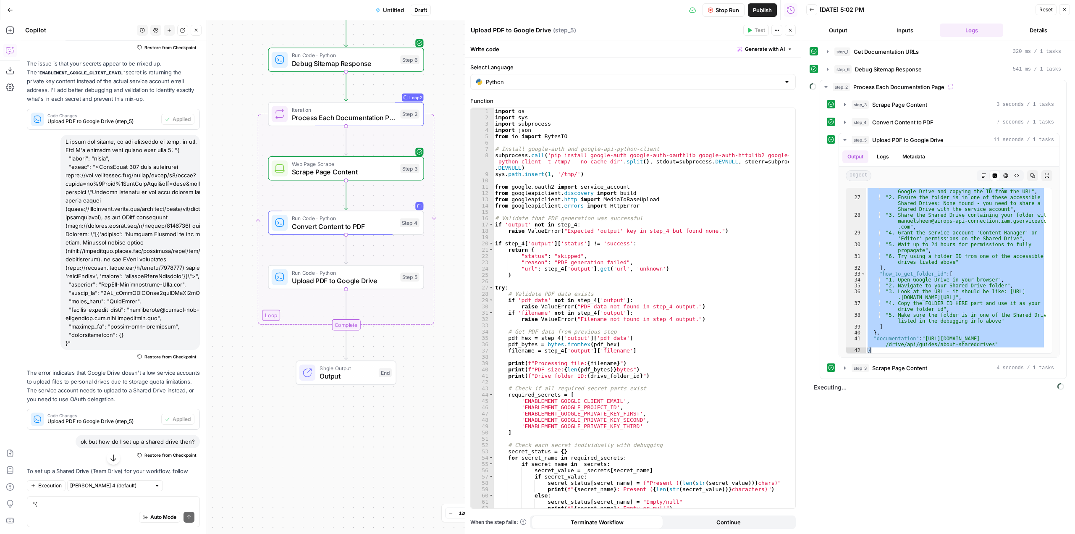
scroll to position [1373, 0]
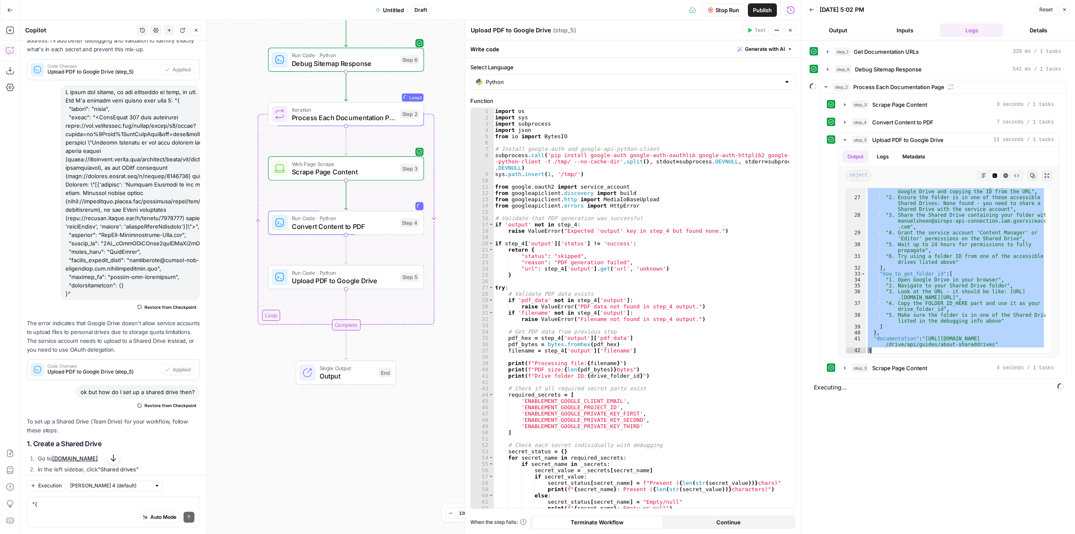
click at [124, 516] on div "Auto Mode Send" at bounding box center [113, 517] width 162 height 18
paste textarea "{ "status": "error", "error": "Cannot access folder with ID: 1XxbnN8CB40tZOoZSX…"
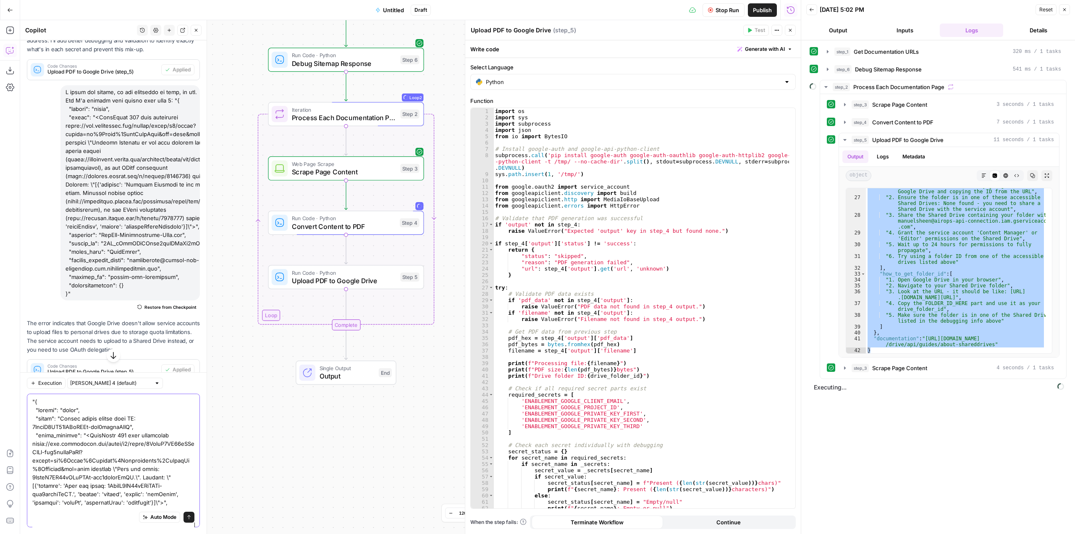
type textarea ""{ "status": "error", "error": "Cannot access folder with ID: 1XxbnN8CB40tZOoZS…"
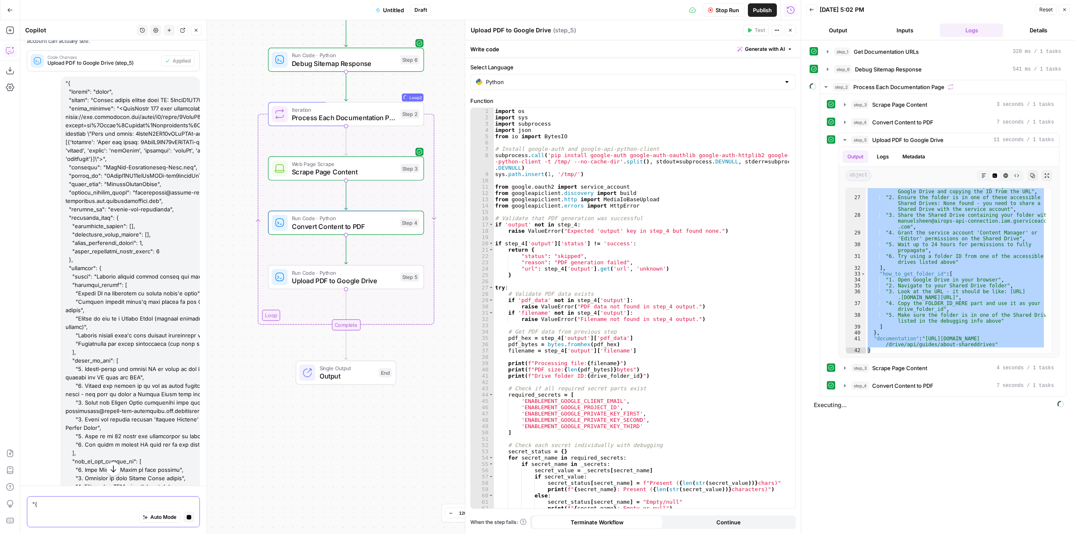
scroll to position [4176, 0]
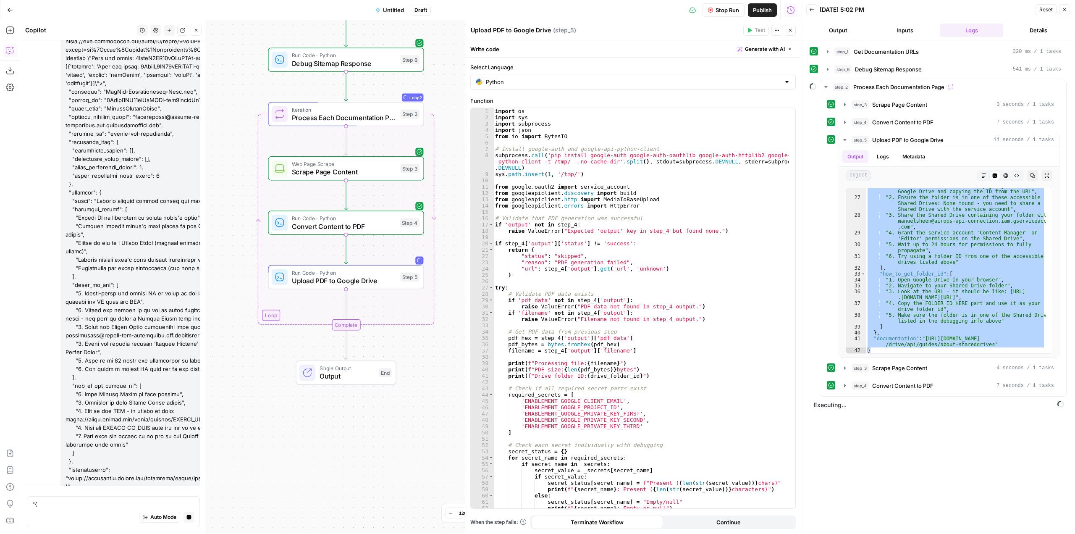
click at [721, 7] on span "Stop Run" at bounding box center [728, 10] width 24 height 8
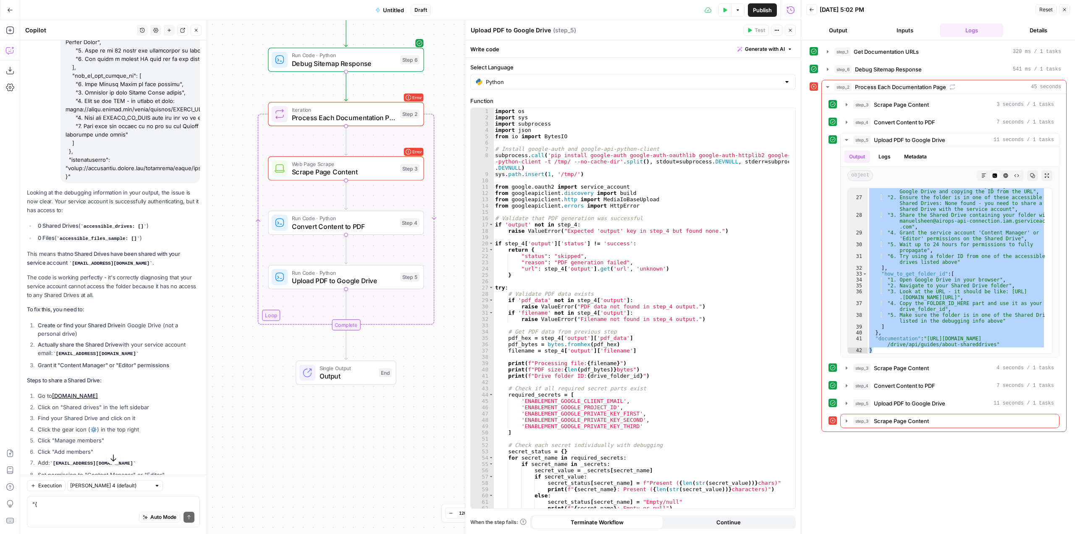
scroll to position [4631, 0]
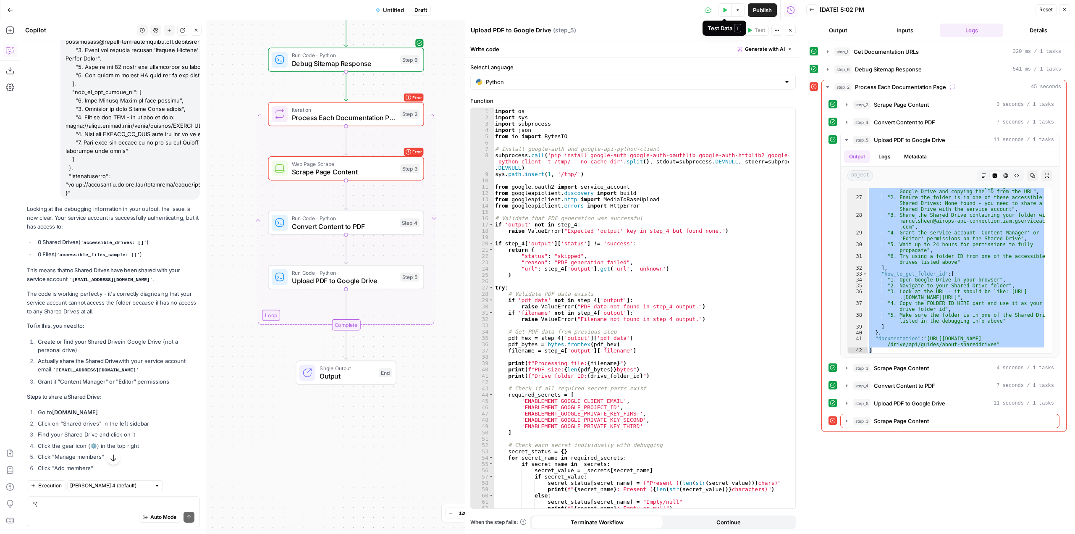
click at [723, 10] on icon "button" at bounding box center [725, 10] width 5 height 5
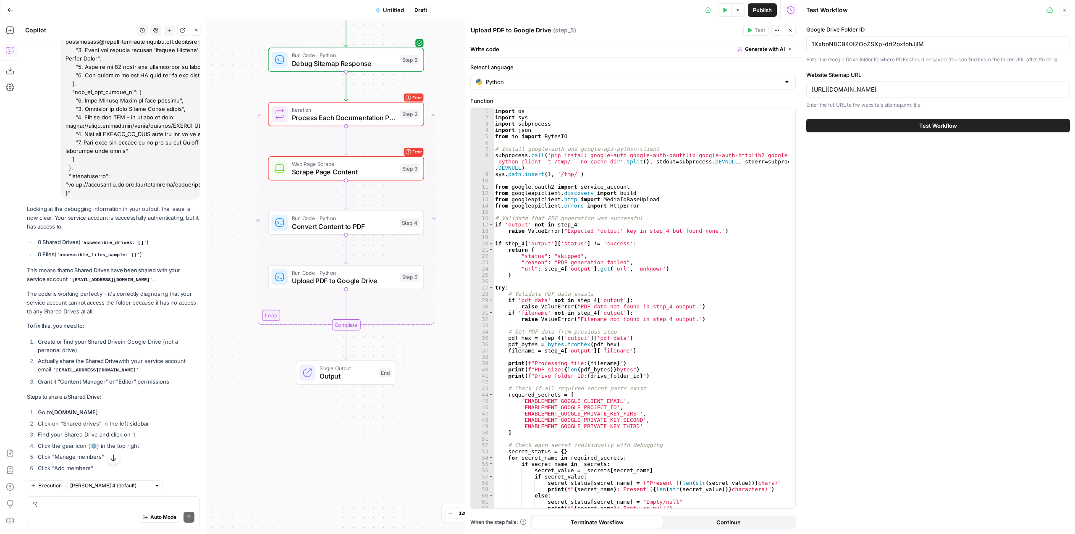
click at [886, 116] on div "Test Workflow" at bounding box center [939, 126] width 264 height 24
click at [912, 127] on button "Test Workflow" at bounding box center [939, 125] width 264 height 13
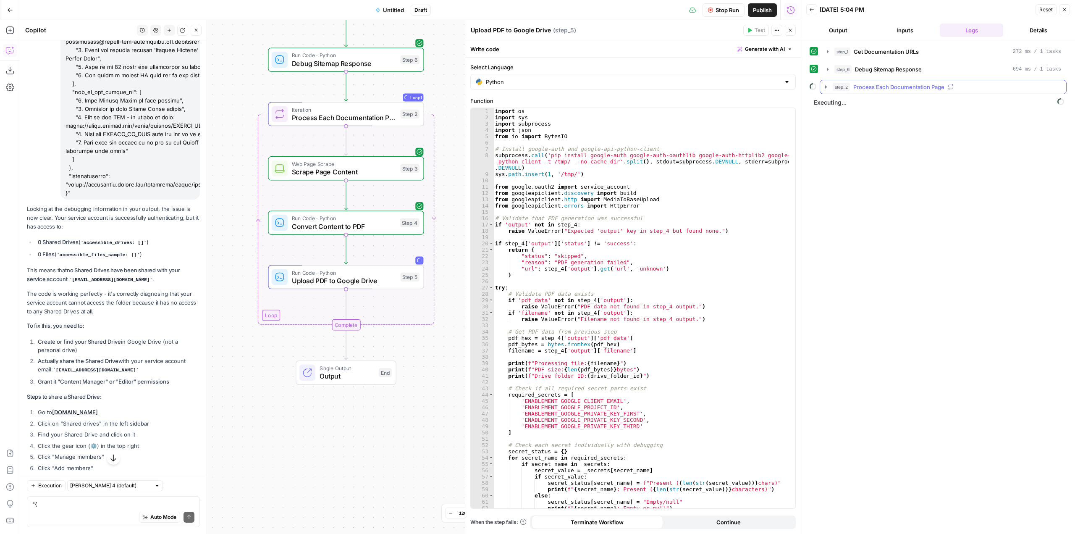
click at [827, 87] on icon "button" at bounding box center [826, 86] width 2 height 3
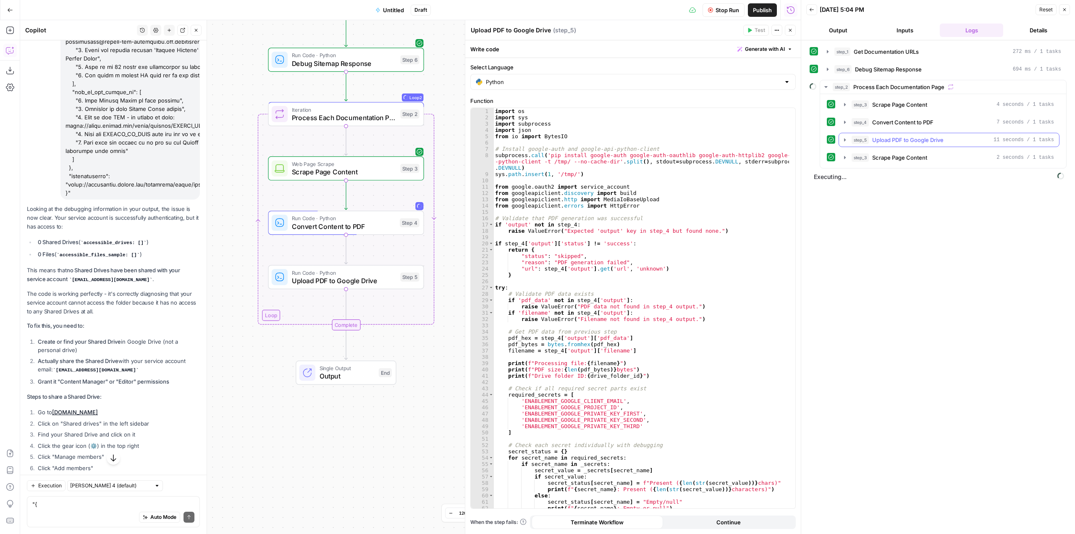
click at [845, 143] on icon "button" at bounding box center [845, 140] width 7 height 7
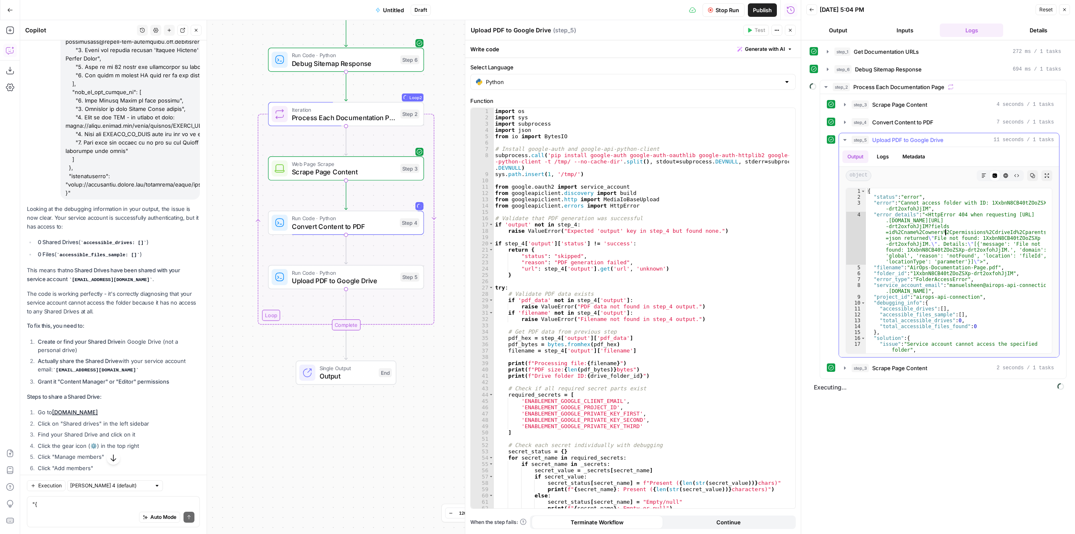
click at [946, 235] on div "{ "status" : "error" , "error" : "Cannot access folder with ID: 1XxbnN8CB40tZOo…" at bounding box center [956, 276] width 180 height 177
type textarea "**********"
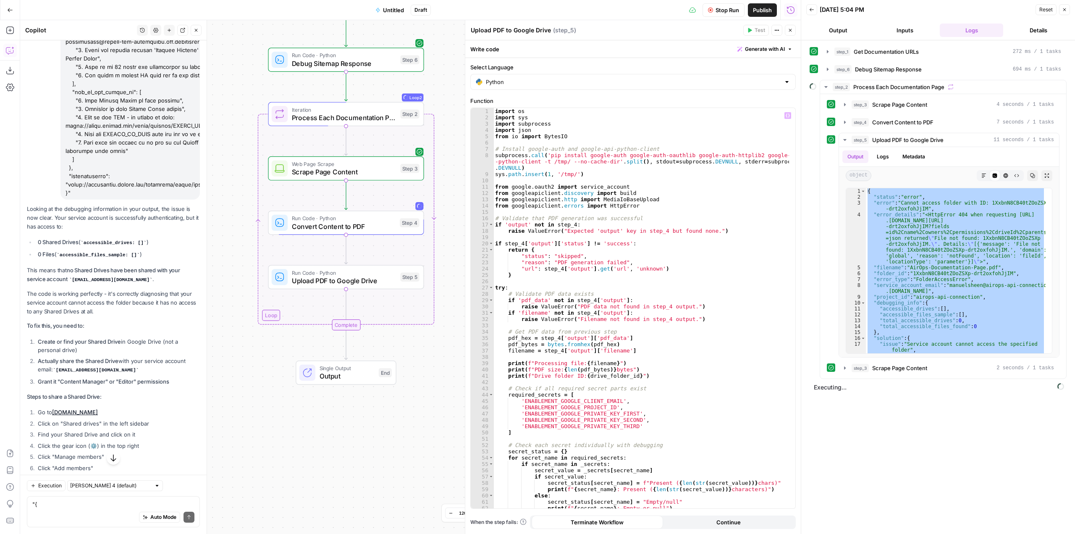
click at [729, 14] on button "Stop Run" at bounding box center [724, 9] width 42 height 13
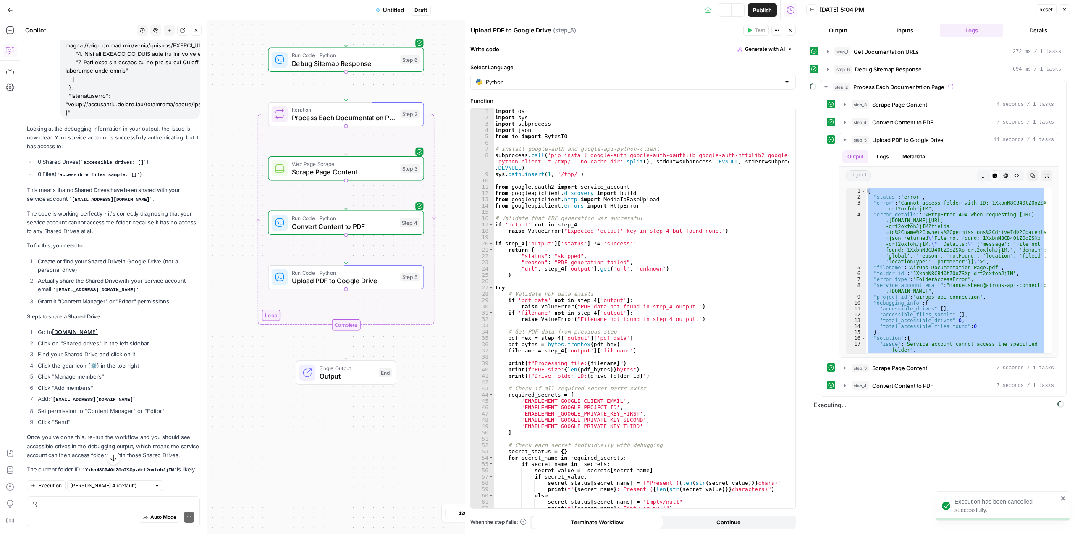
scroll to position [4757, 0]
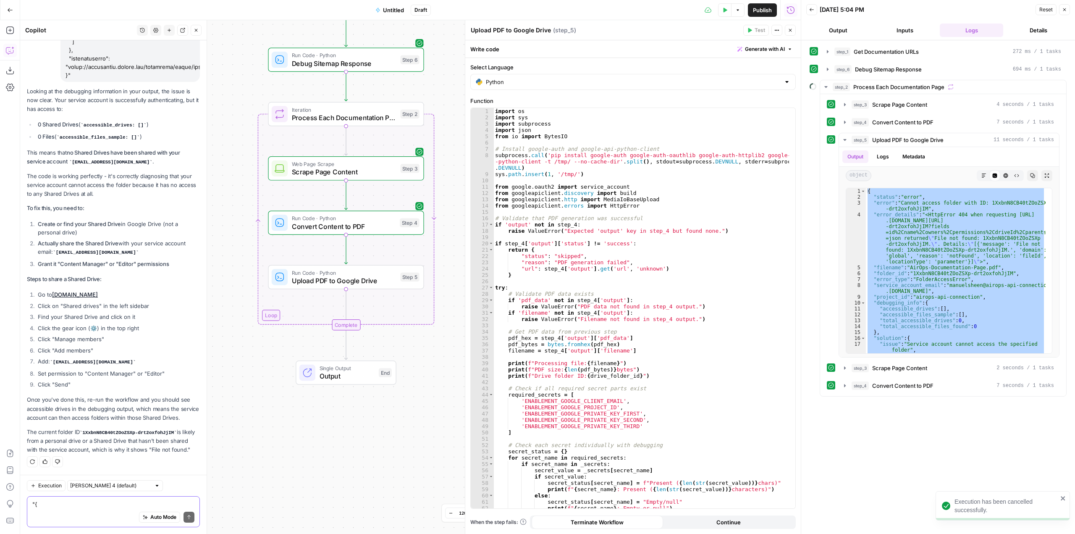
click at [120, 500] on textarea at bounding box center [113, 504] width 162 height 8
paste textarea "{ "status": "error", "error": "Cannot access folder with ID: 1XxbnN8CB40tZOoZSX…"
type textarea "I added my service account as a member but I'm getting this: "{ "status": "erro…"
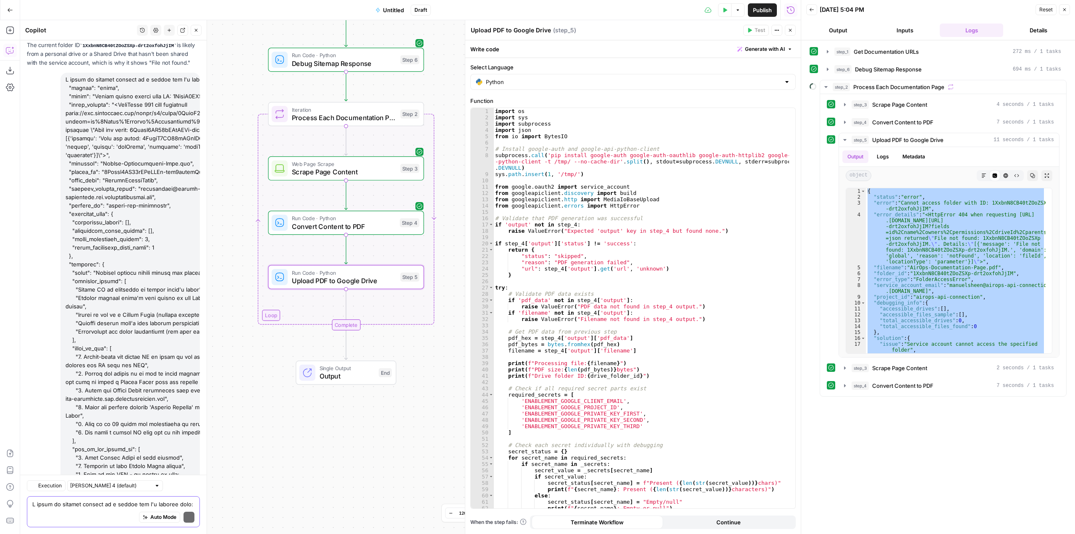
scroll to position [5322, 0]
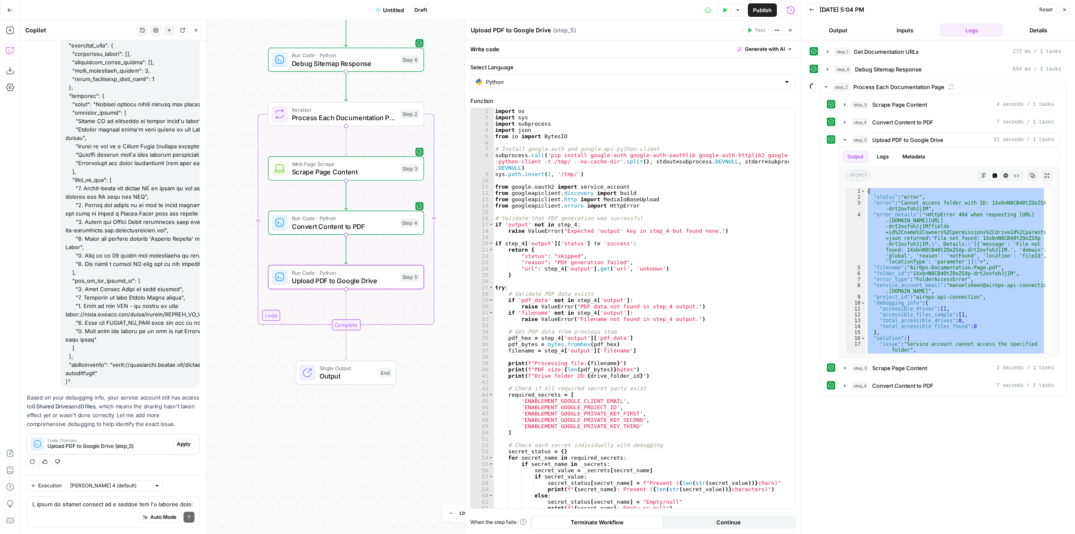
click at [177, 440] on span "Apply" at bounding box center [184, 444] width 14 height 8
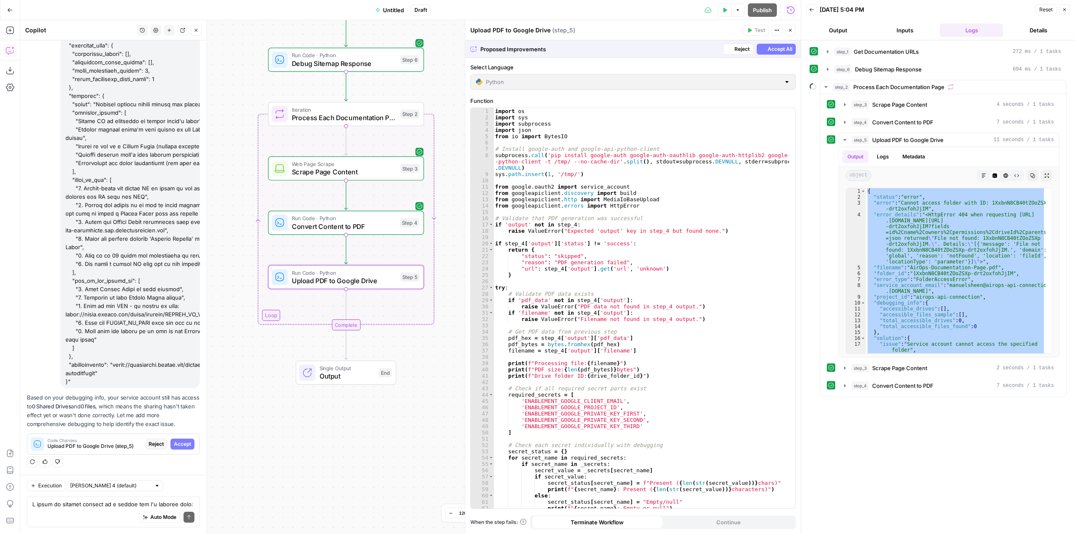
click at [178, 442] on span "Accept" at bounding box center [182, 444] width 17 height 8
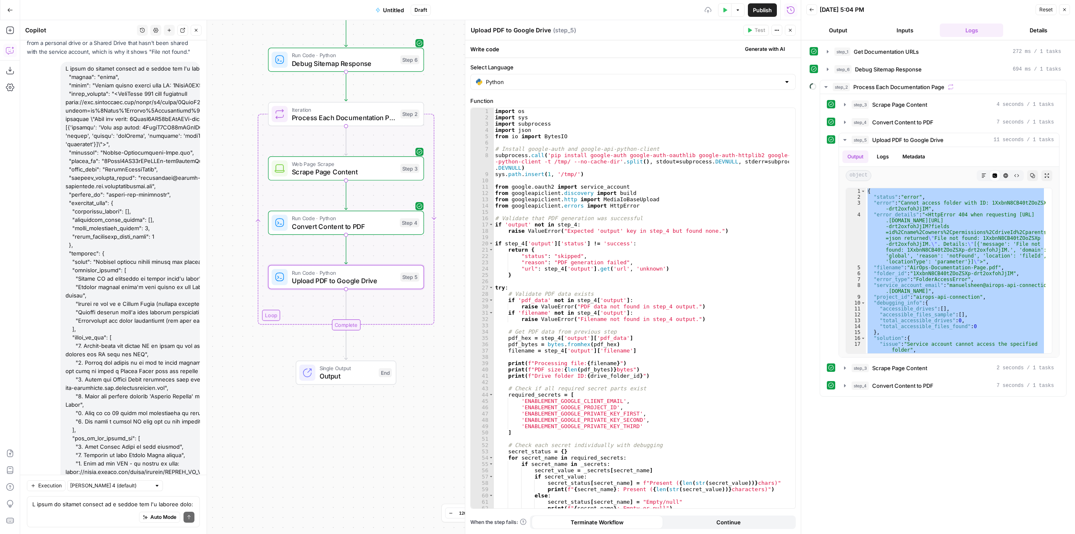
scroll to position [5348, 0]
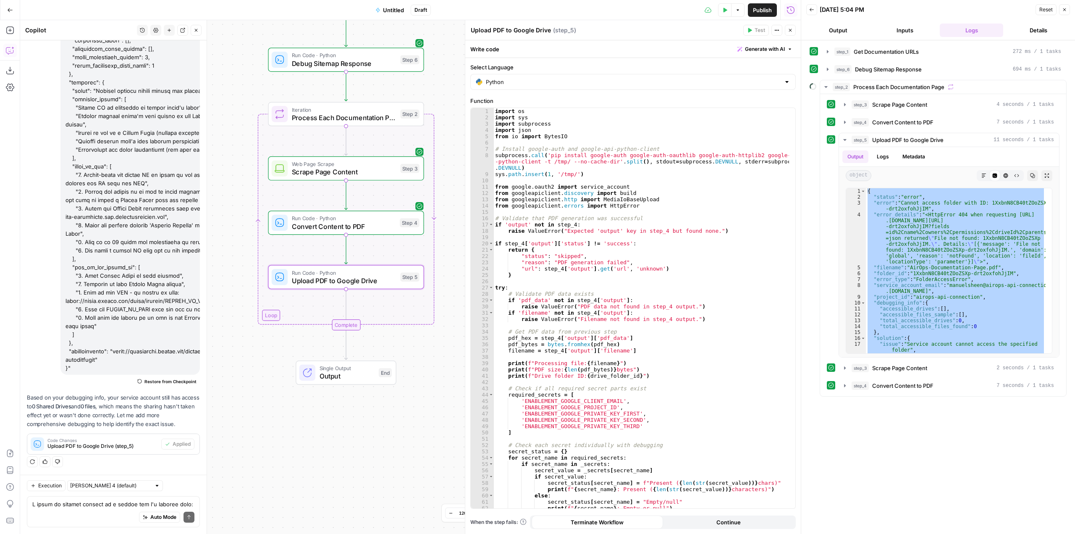
click at [725, 12] on icon "button" at bounding box center [725, 10] width 5 height 5
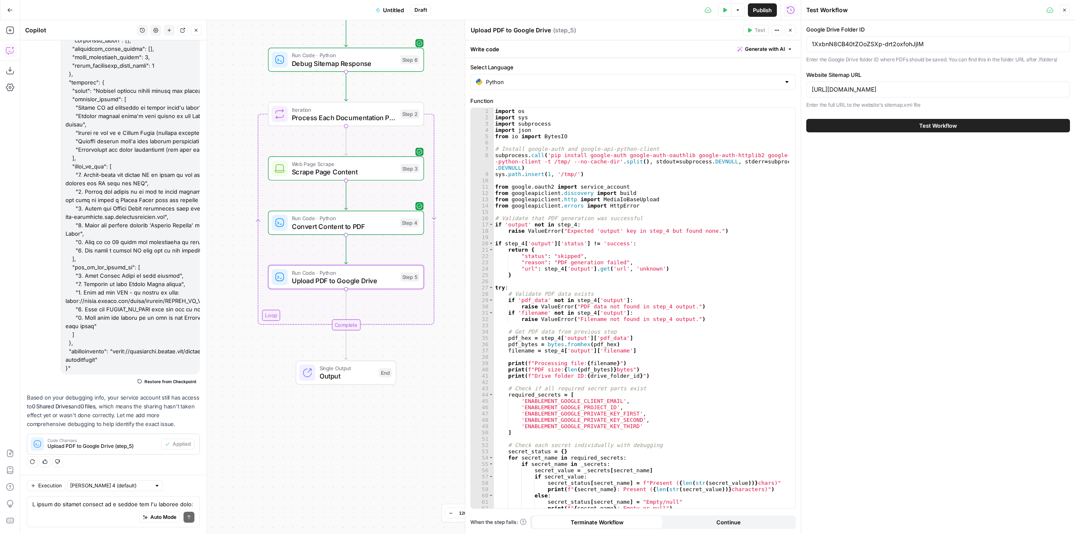
click at [920, 123] on span "Test Workflow" at bounding box center [939, 125] width 38 height 8
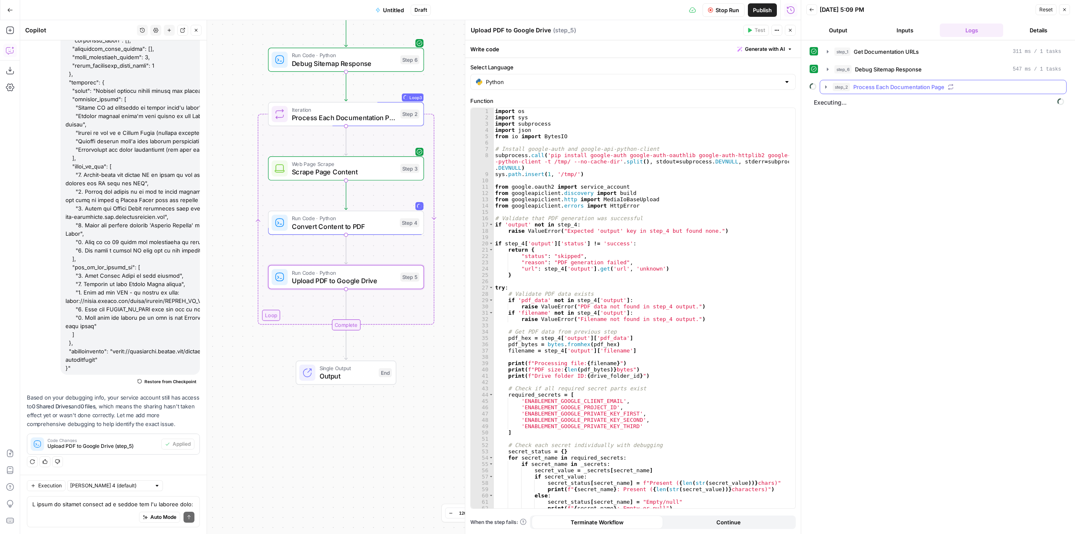
click at [825, 86] on icon "button" at bounding box center [826, 86] width 2 height 3
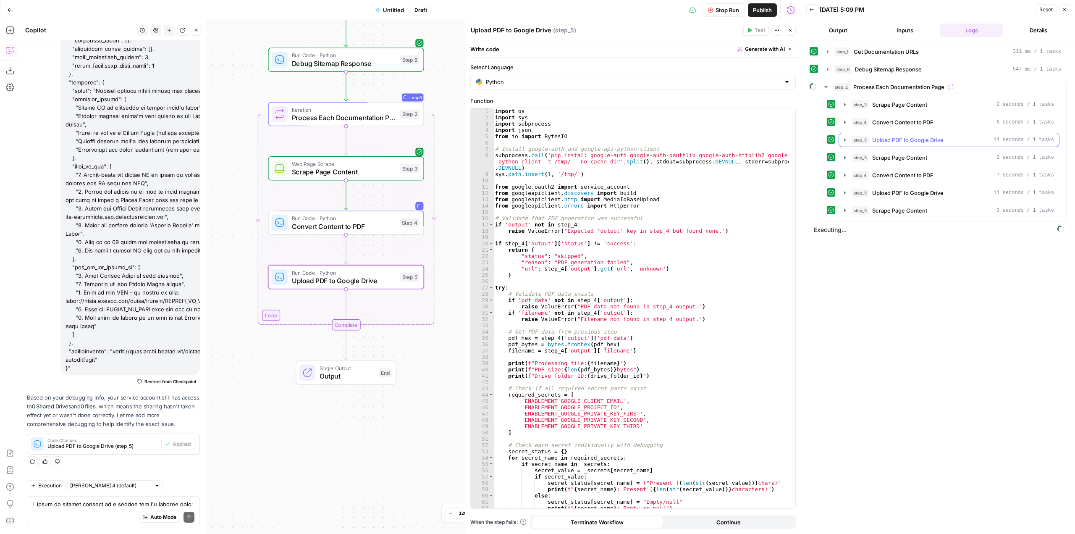
click at [844, 139] on icon "button" at bounding box center [845, 140] width 7 height 7
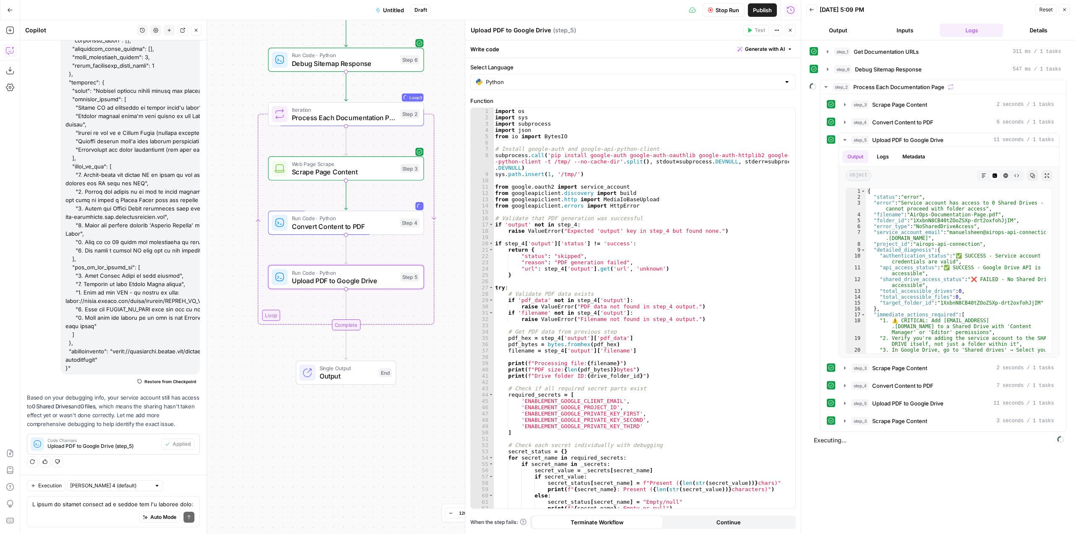
click at [721, 13] on span "Stop Run" at bounding box center [728, 10] width 24 height 8
click at [943, 268] on div "{ "status" : "error" , "error" : "Service account has access to 0 Shared Drives…" at bounding box center [956, 279] width 180 height 183
type textarea "**********"
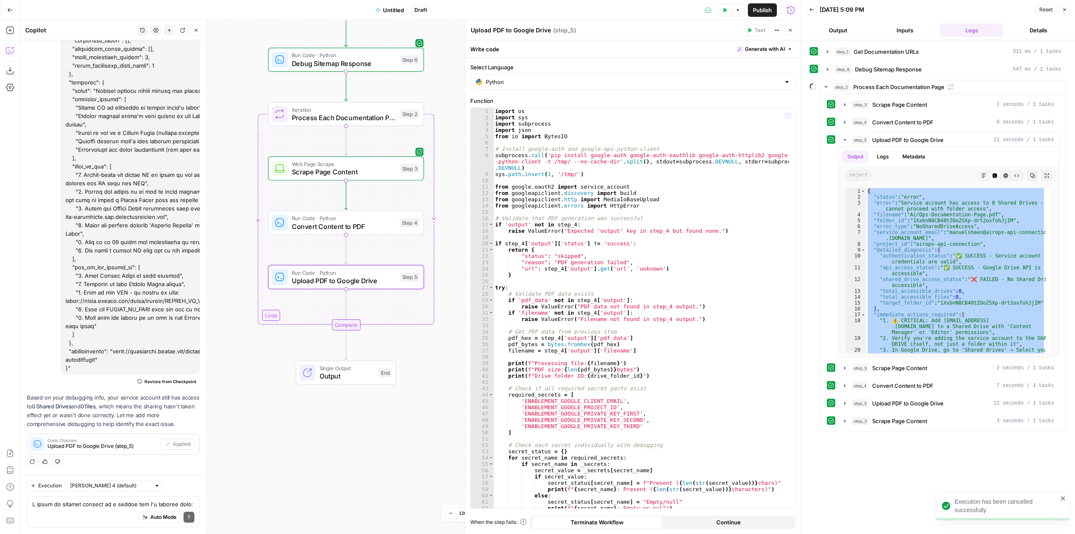
click at [113, 494] on div "Execution Claude Sonnet 4 (default) Write your question here Auto Mode Send" at bounding box center [113, 504] width 187 height 59
click at [115, 500] on textarea at bounding box center [113, 504] width 162 height 8
paste textarea "{ "status": "error", "error": "Service account has access to 0 Shared Drives - …"
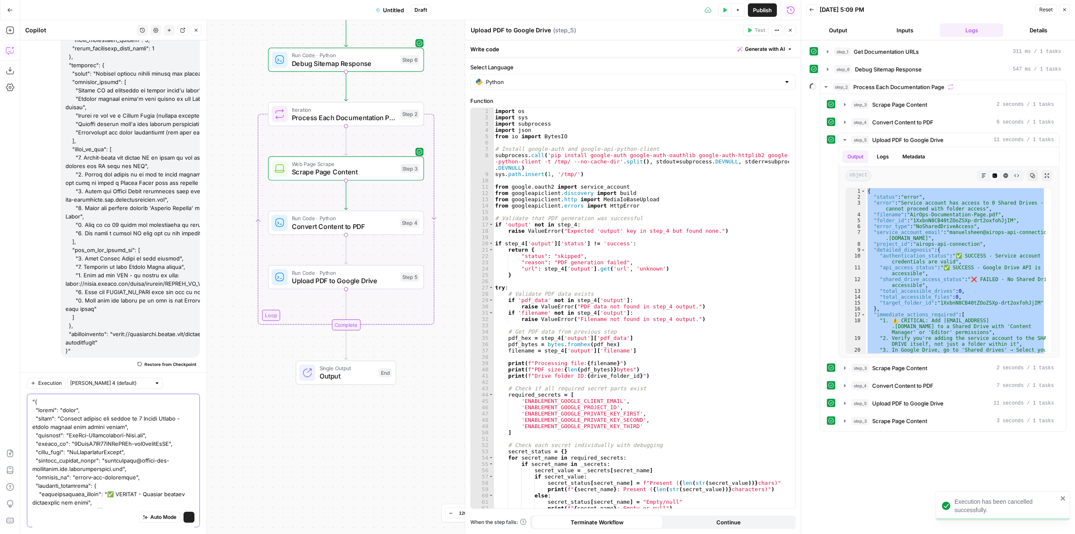
type textarea ""{ "status": "error", "error": "Service account has access to 0 Shared Drives -…"
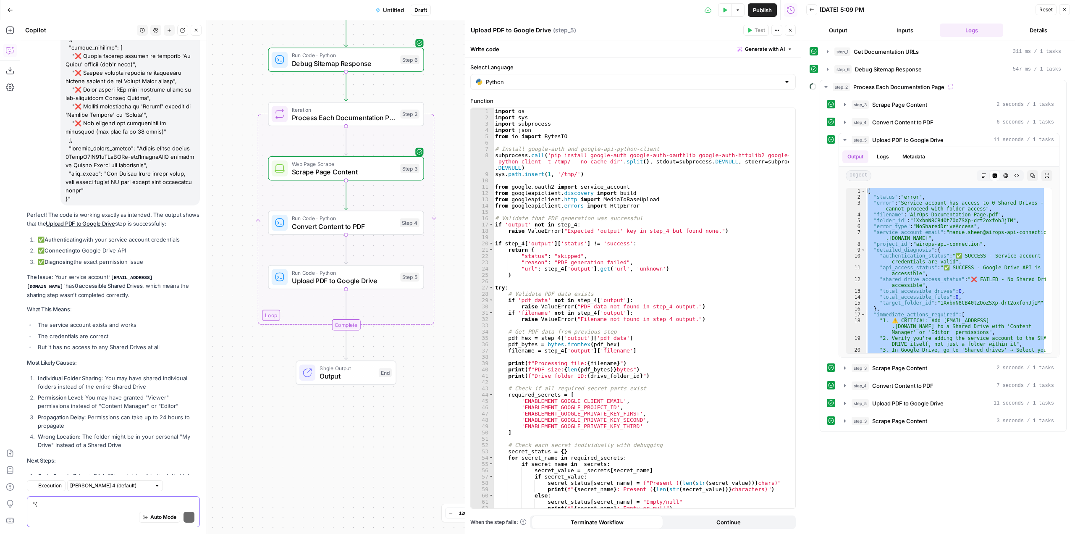
scroll to position [6391, 0]
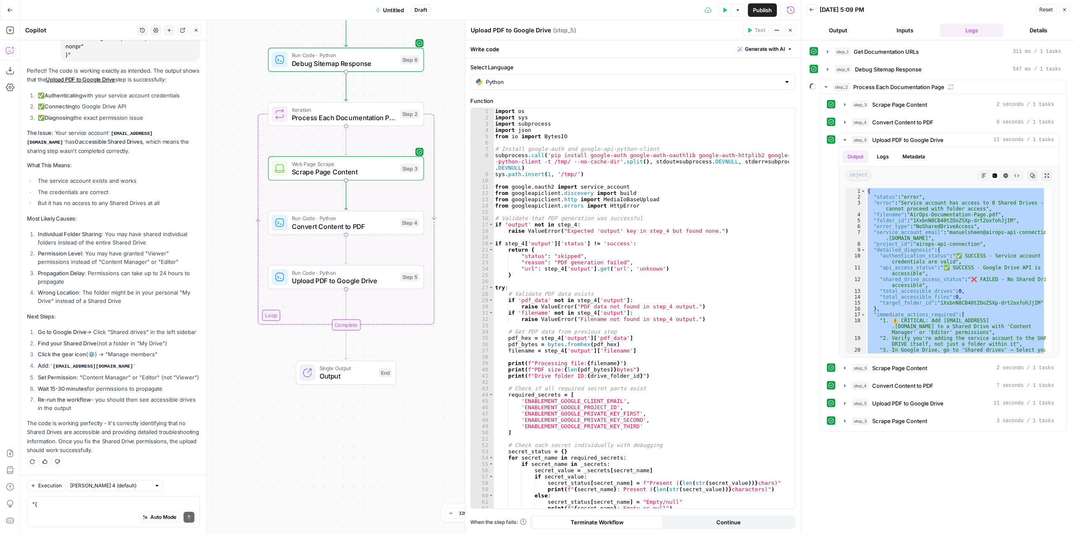
click at [110, 510] on div "Auto Mode Send" at bounding box center [113, 517] width 162 height 18
type textarea "ok this is taking too long. Is there a Way I can post all these pdf files someh…"
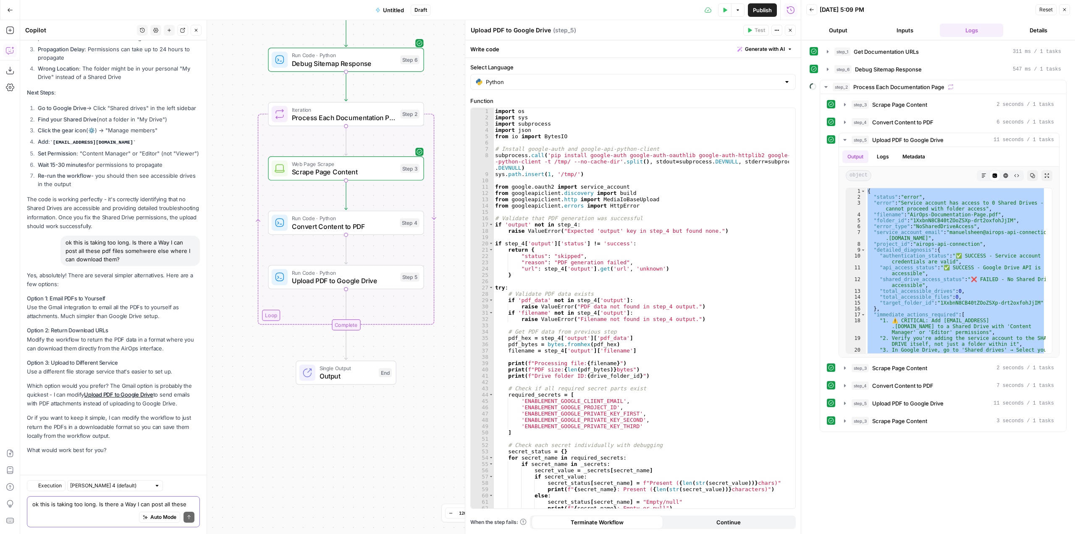
scroll to position [6615, 0]
click at [114, 513] on div "Auto Mode Send" at bounding box center [113, 517] width 162 height 18
type textarea "email pdfs to myself please"
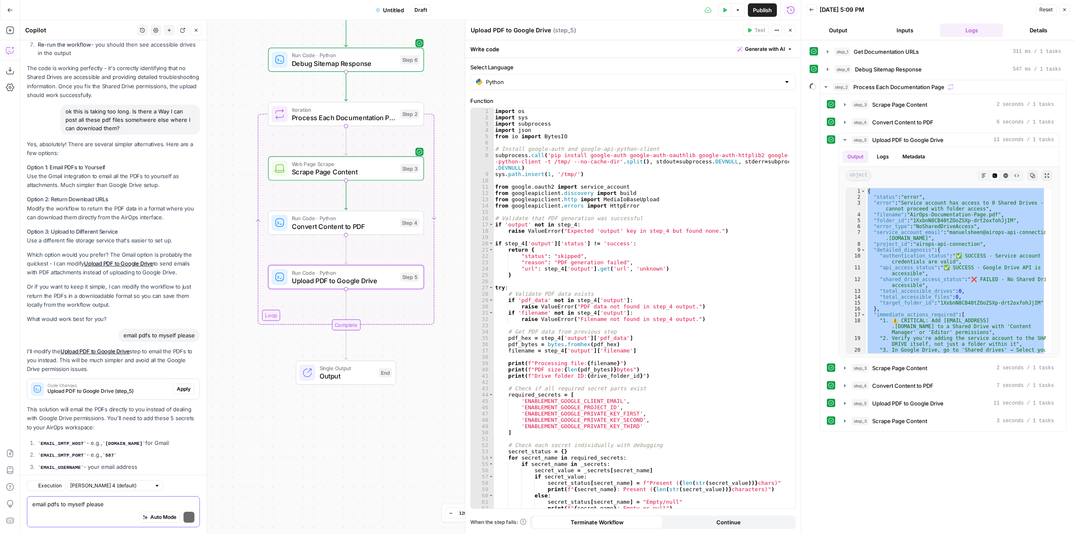
scroll to position [6890, 0]
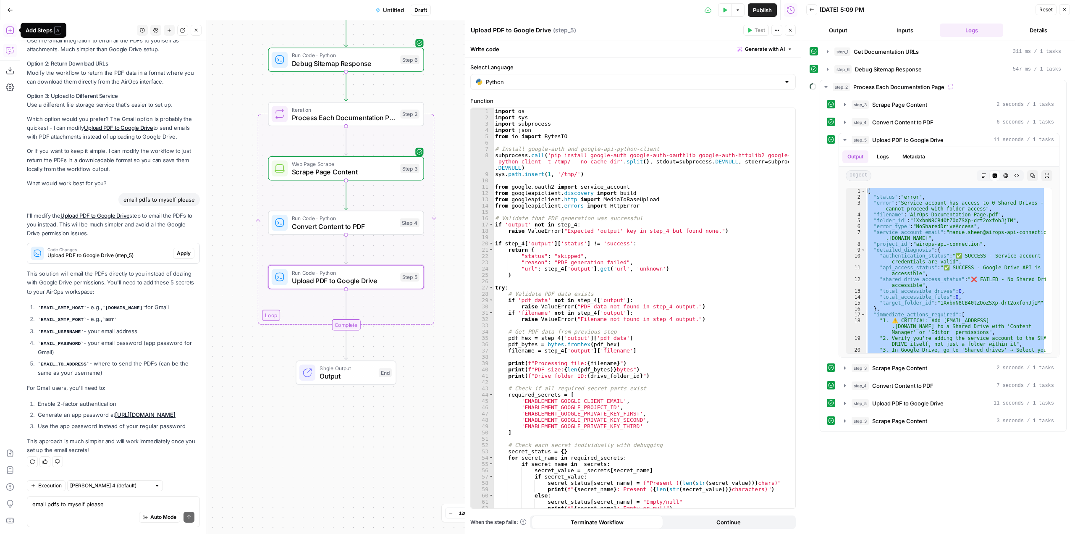
click at [7, 30] on icon "button" at bounding box center [10, 30] width 8 height 8
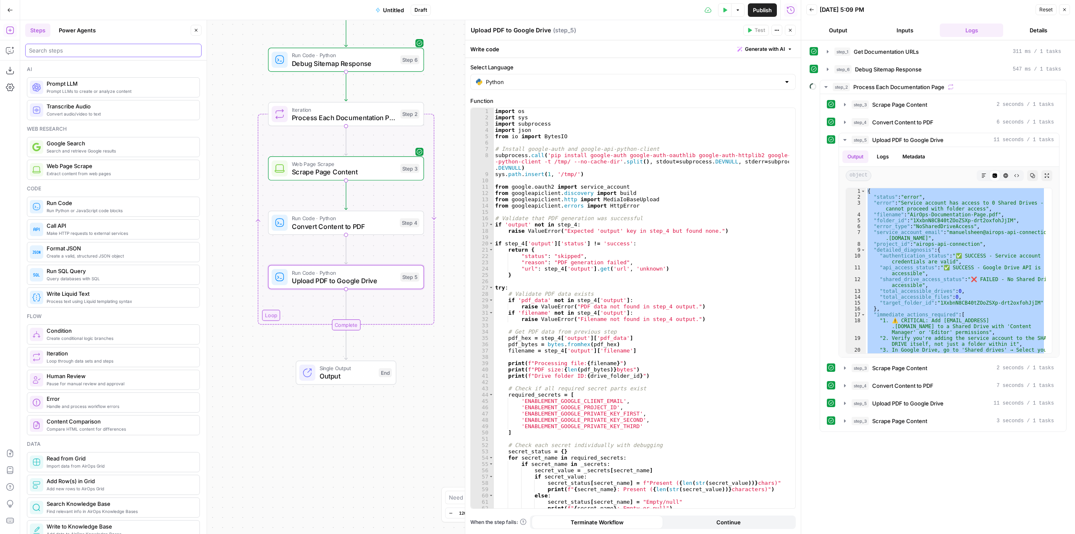
click at [89, 50] on input "search" at bounding box center [113, 50] width 169 height 8
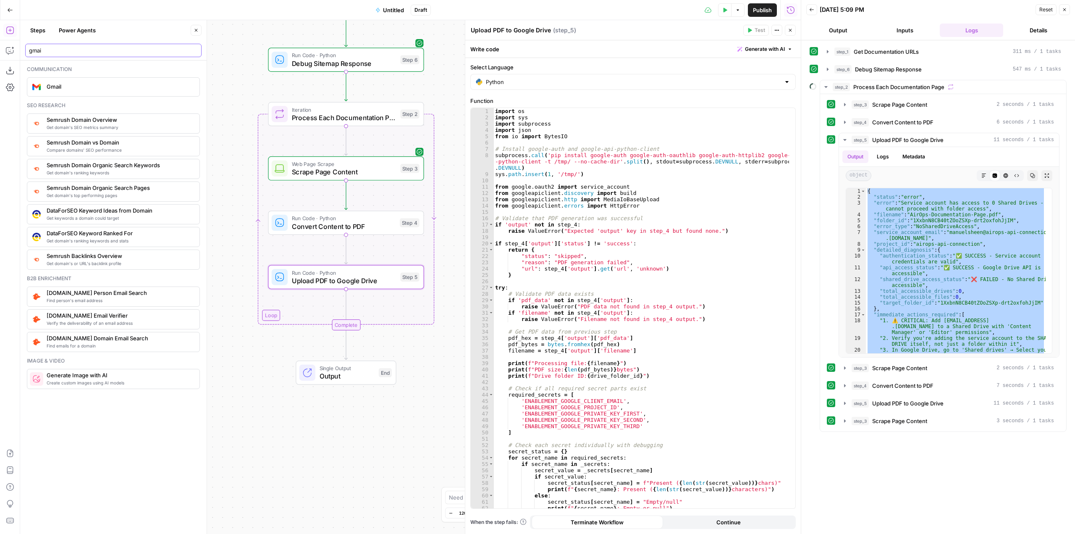
type input "gmai"
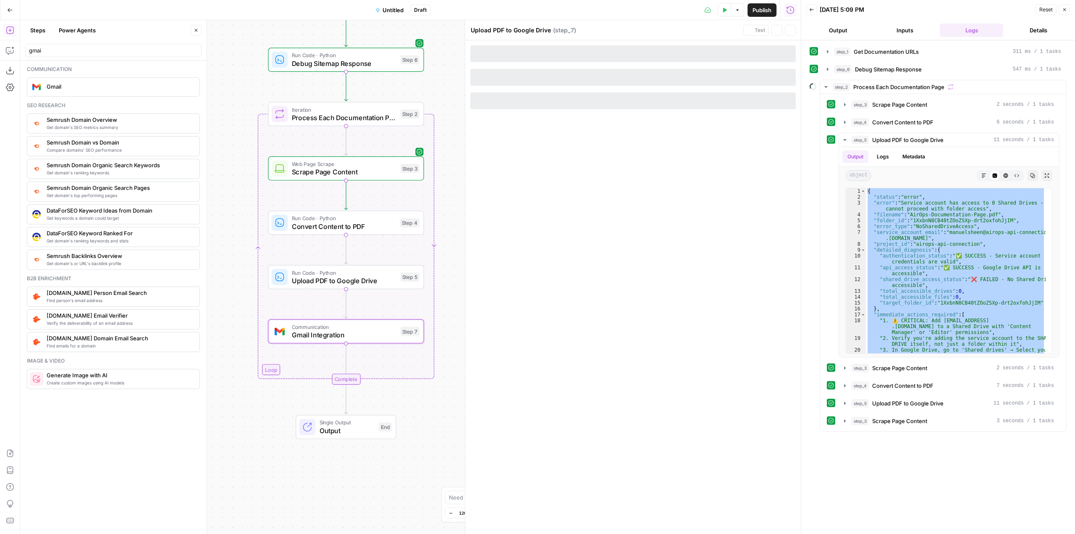
type textarea "Gmail Integration"
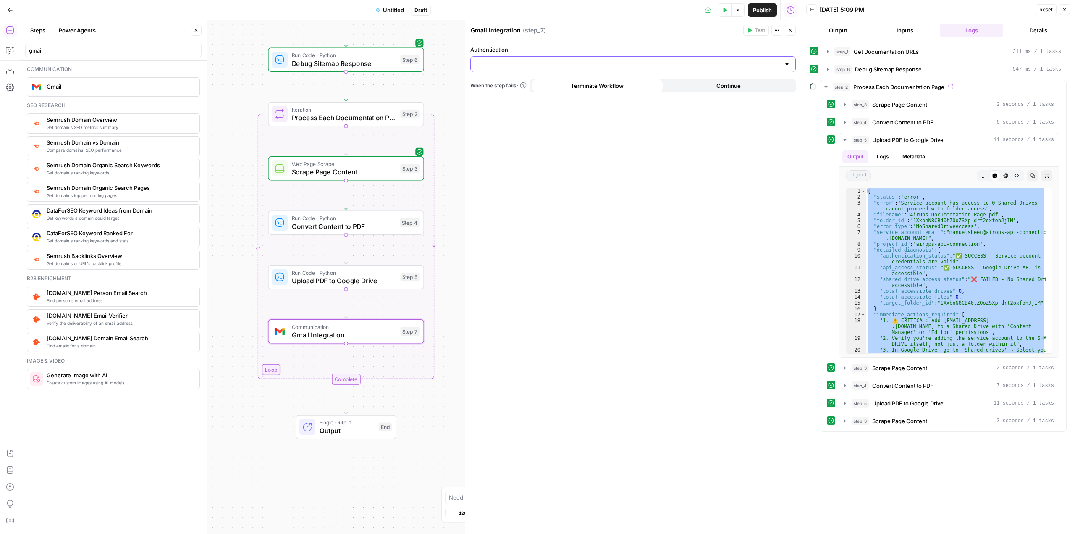
click at [521, 61] on input "Authentication" at bounding box center [628, 64] width 305 height 8
click at [512, 88] on span "enablement@airops.com" at bounding box center [525, 85] width 94 height 8
type input "enablement@airops.com"
click at [524, 97] on input "Action" at bounding box center [628, 98] width 305 height 8
click at [505, 115] on span "Send email" at bounding box center [492, 119] width 29 height 8
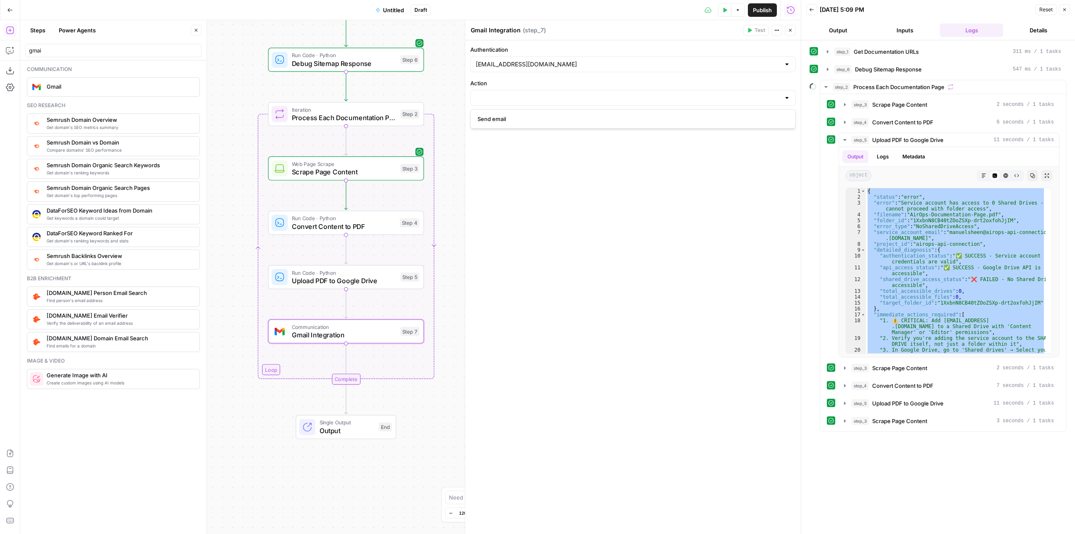
type input "Send email"
click at [9, 51] on icon "button" at bounding box center [9, 51] width 2 height 0
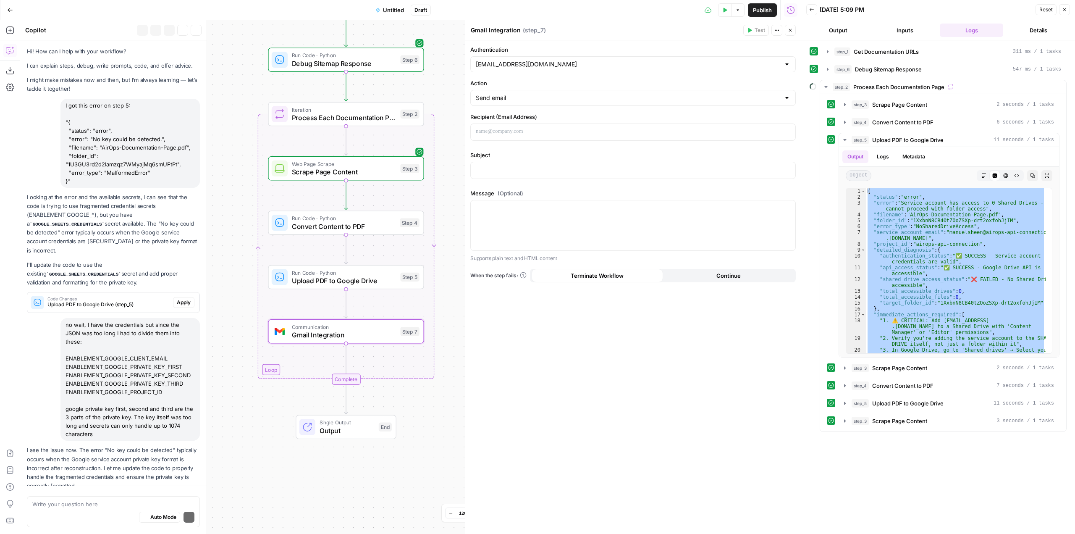
click at [97, 507] on textarea at bounding box center [113, 504] width 162 height 8
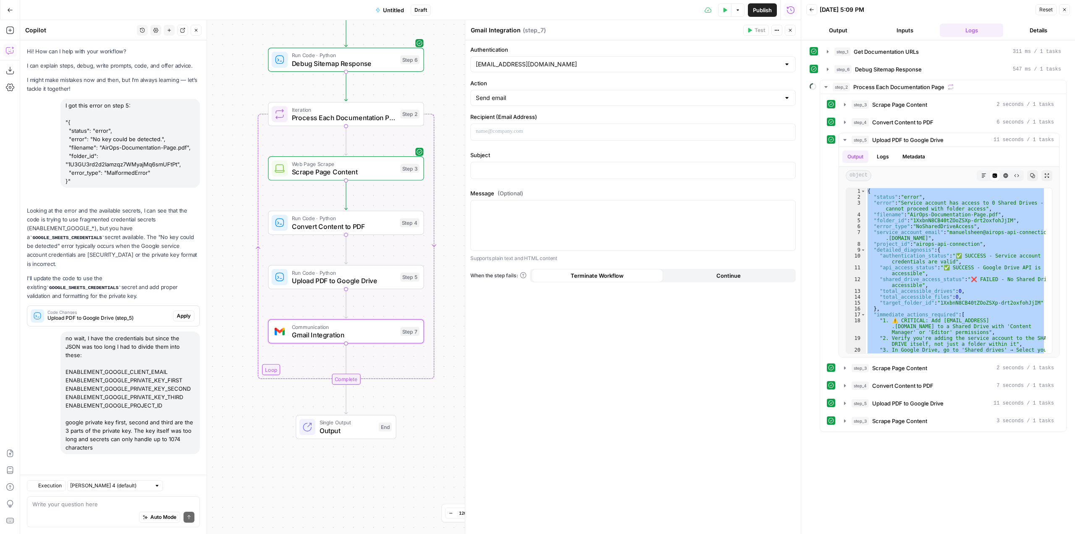
scroll to position [6931, 0]
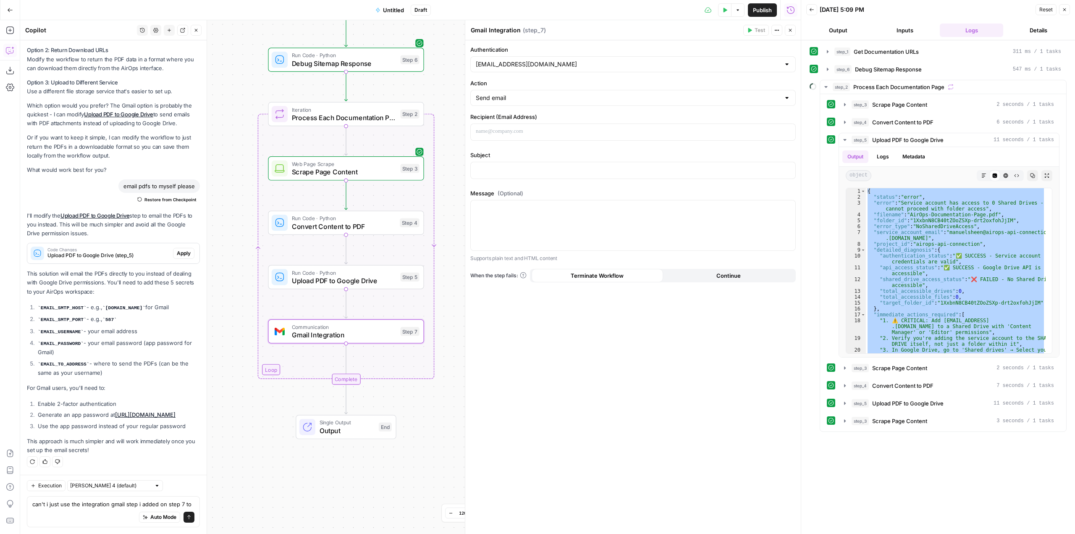
type textarea "can't i just use the integration gmail step i added on step 7 to send the pdfs …"
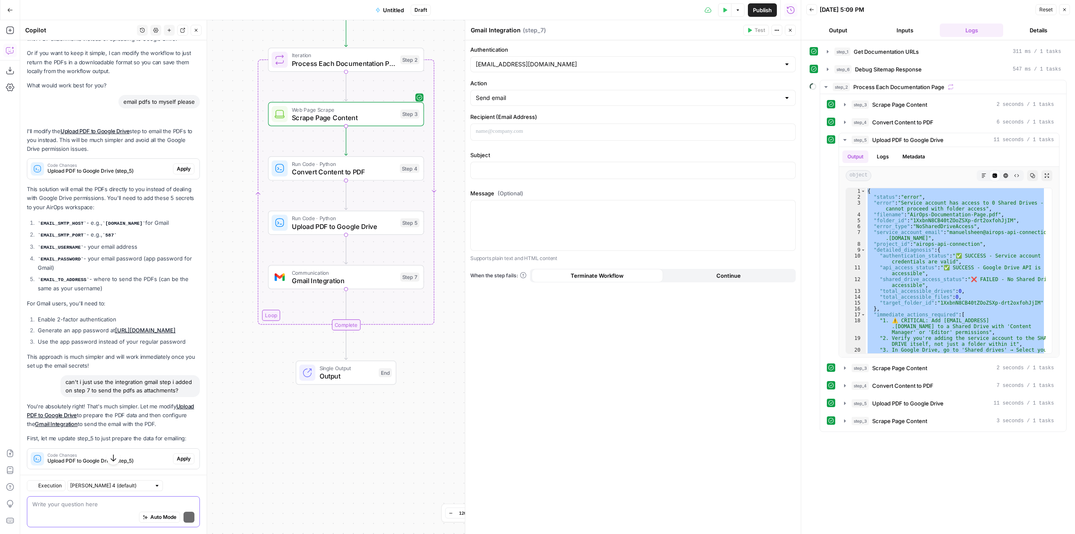
scroll to position [7167, 0]
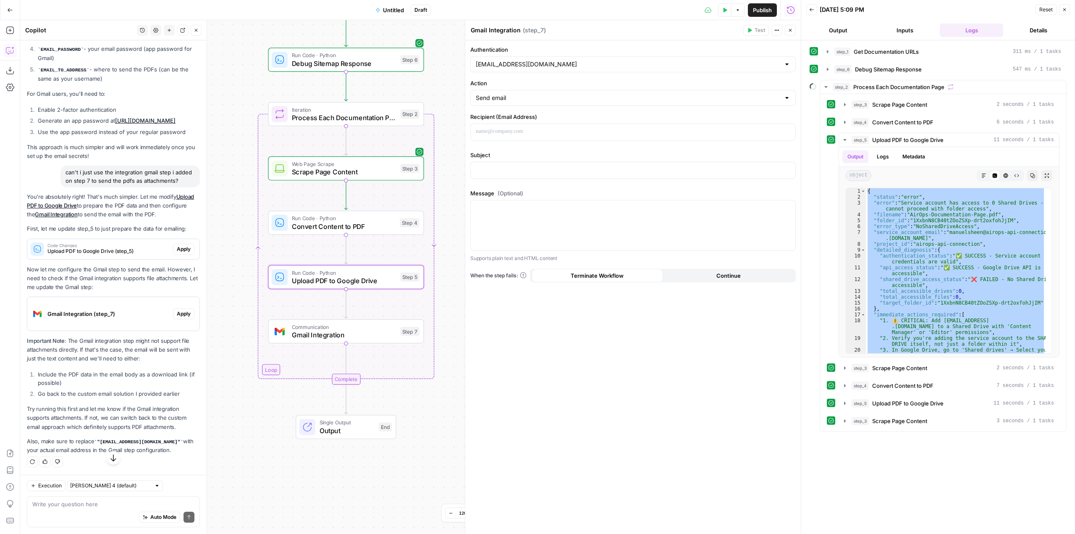
click at [177, 253] on span "Apply" at bounding box center [184, 249] width 14 height 8
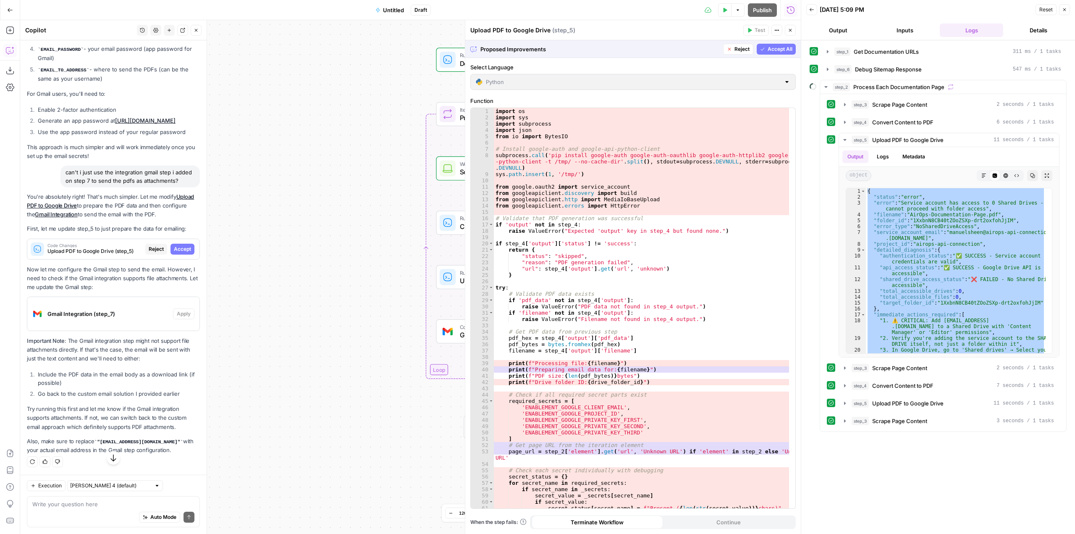
scroll to position [6980, 0]
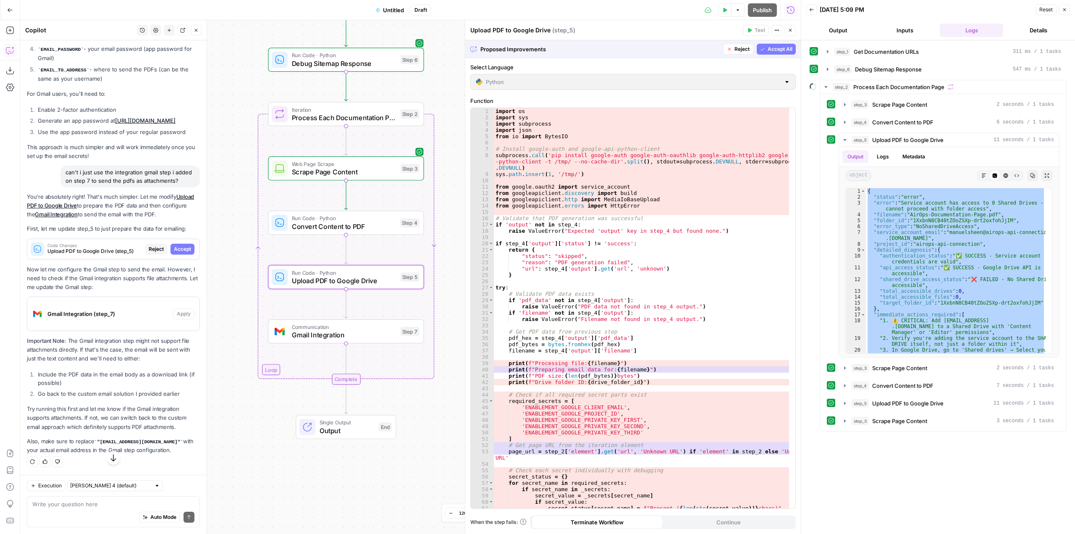
click at [181, 255] on button "Accept" at bounding box center [183, 249] width 24 height 11
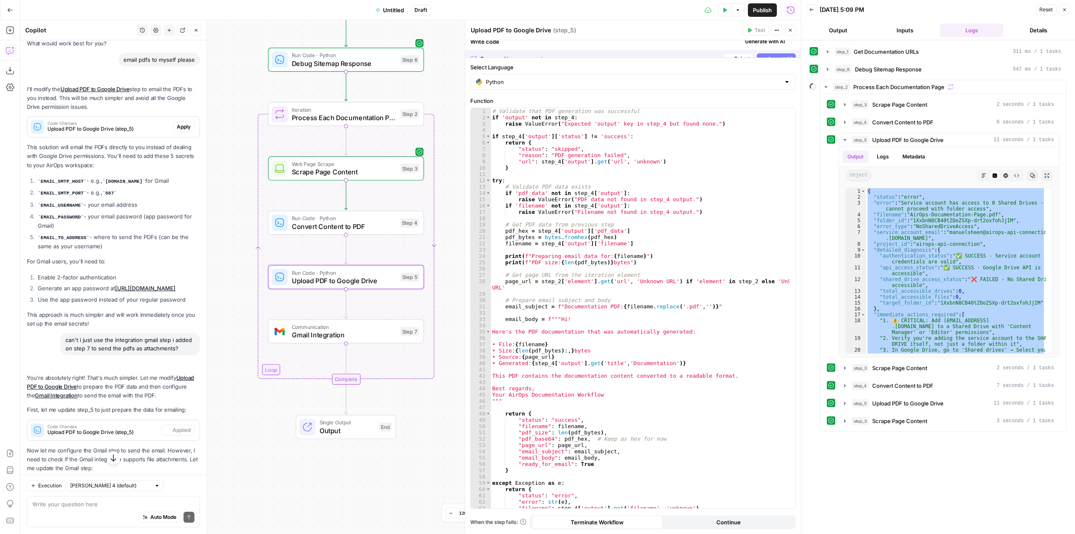
scroll to position [7209, 0]
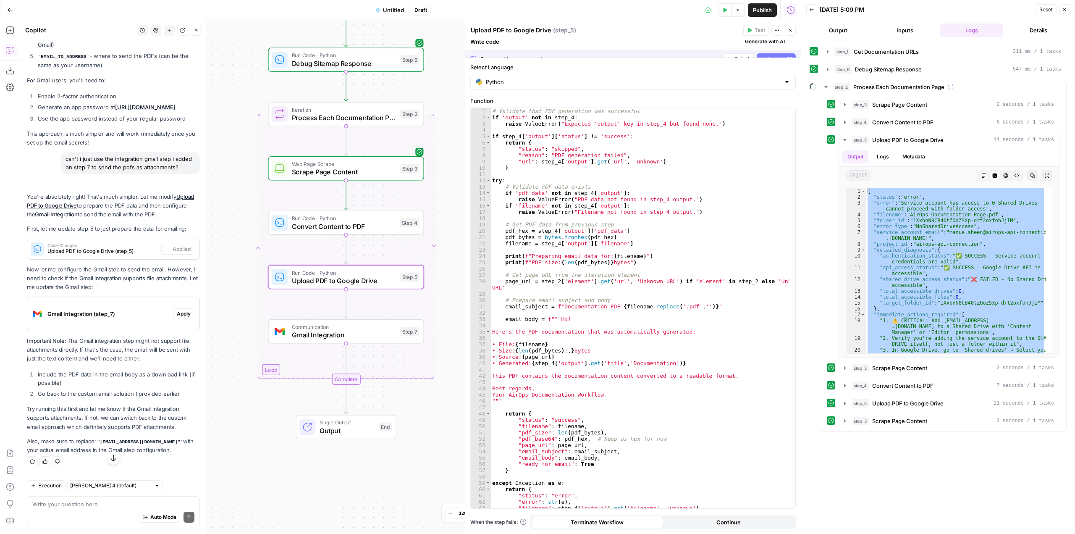
click at [177, 318] on span "Apply" at bounding box center [184, 314] width 14 height 8
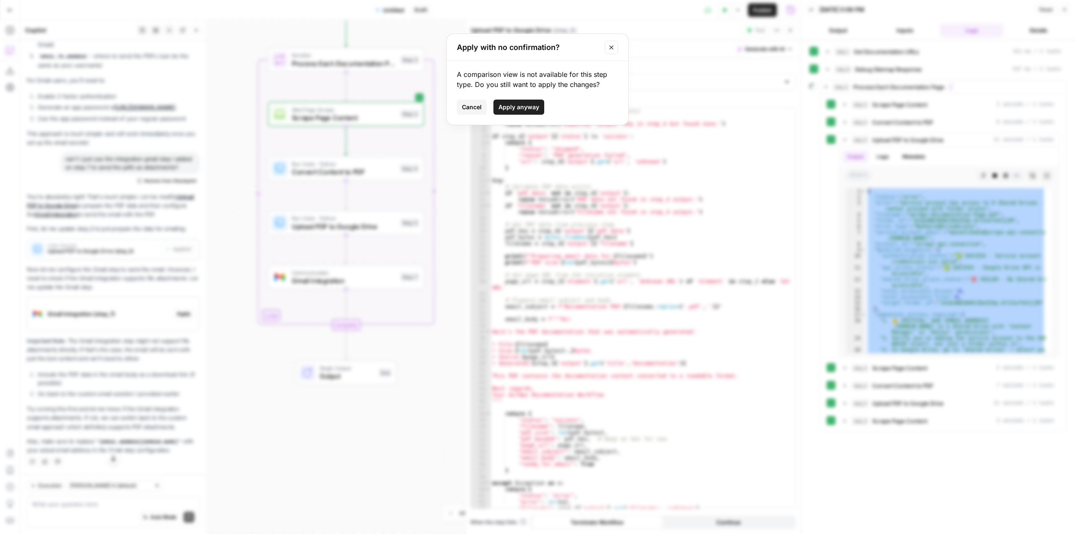
drag, startPoint x: 522, startPoint y: 99, endPoint x: 522, endPoint y: 108, distance: 8.8
click at [522, 104] on div "A comparison view is not available for this step type. Do you still want to app…" at bounding box center [537, 93] width 181 height 64
click at [522, 108] on span "Apply anyway" at bounding box center [519, 107] width 41 height 8
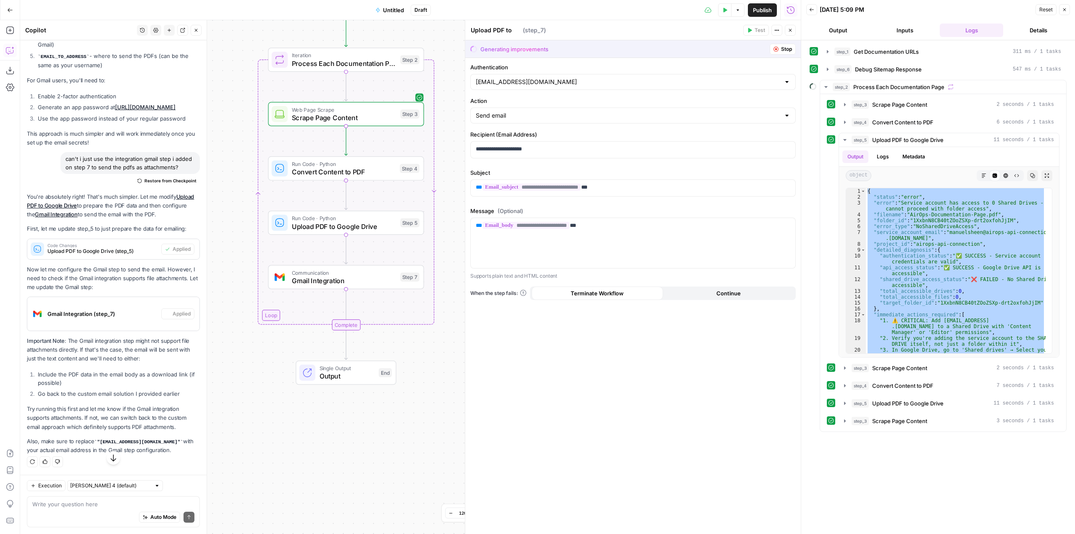
type textarea "Gmail Integration"
click at [571, 150] on p "**********" at bounding box center [633, 149] width 315 height 8
drag, startPoint x: 562, startPoint y: 150, endPoint x: 473, endPoint y: 154, distance: 89.6
click at [473, 154] on div "**********" at bounding box center [633, 150] width 325 height 16
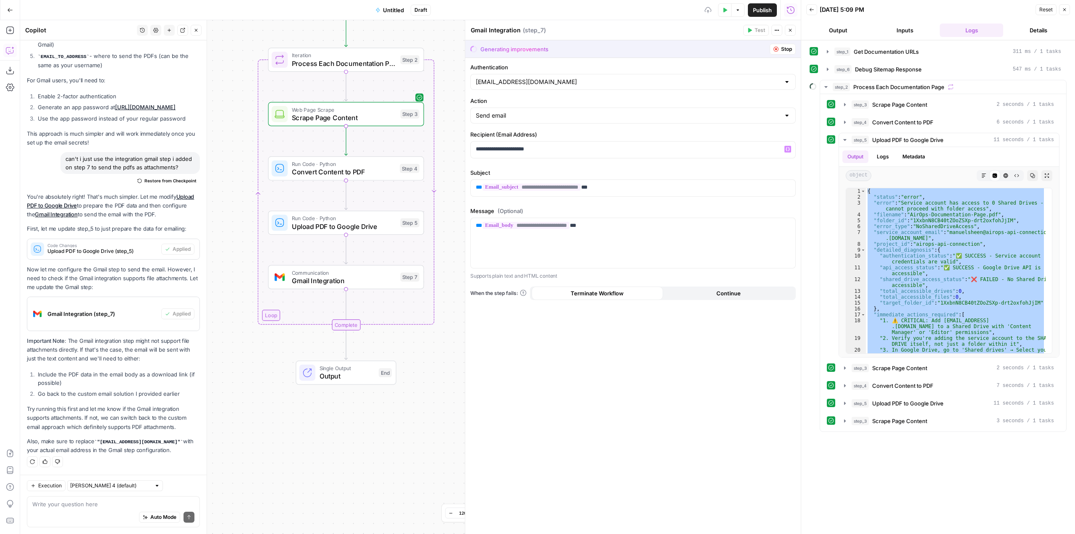
click at [665, 355] on div "**********" at bounding box center [633, 296] width 336 height 476
click at [724, 13] on button "Test Data" at bounding box center [724, 9] width 13 height 13
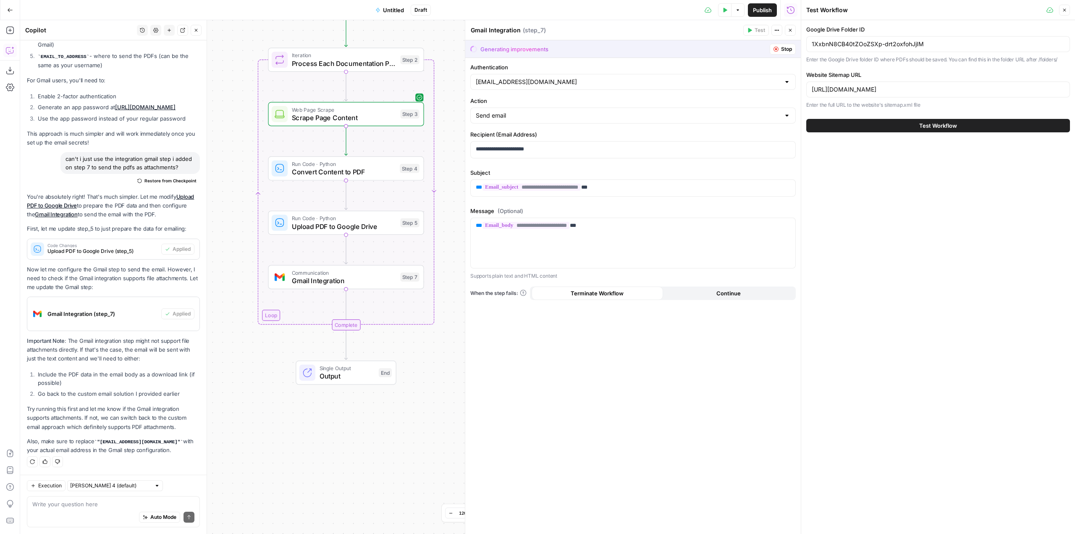
click at [930, 129] on span "Test Workflow" at bounding box center [939, 125] width 38 height 8
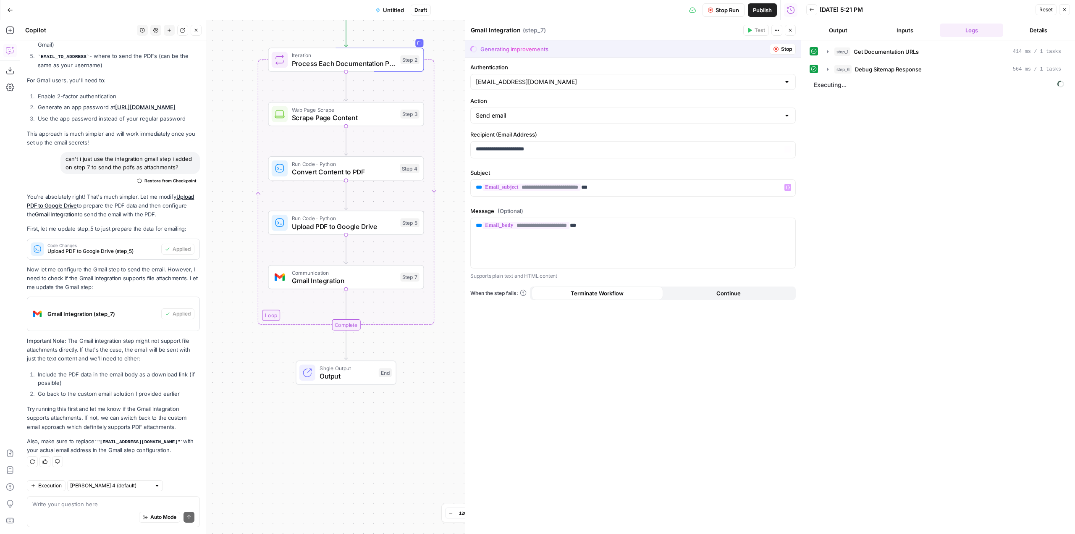
click at [716, 10] on span "Stop Run" at bounding box center [728, 10] width 24 height 8
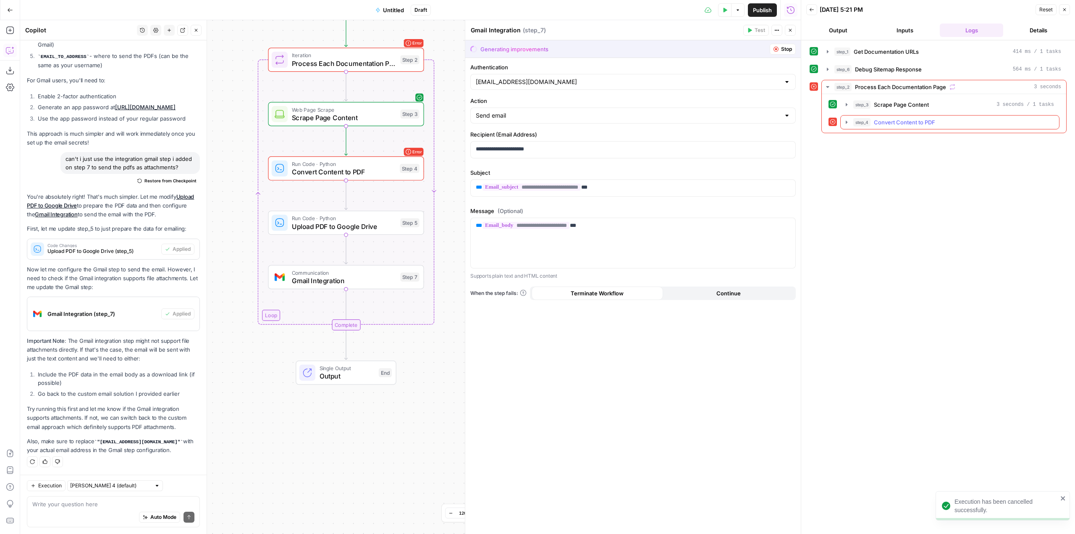
click at [847, 122] on icon "button" at bounding box center [847, 122] width 2 height 3
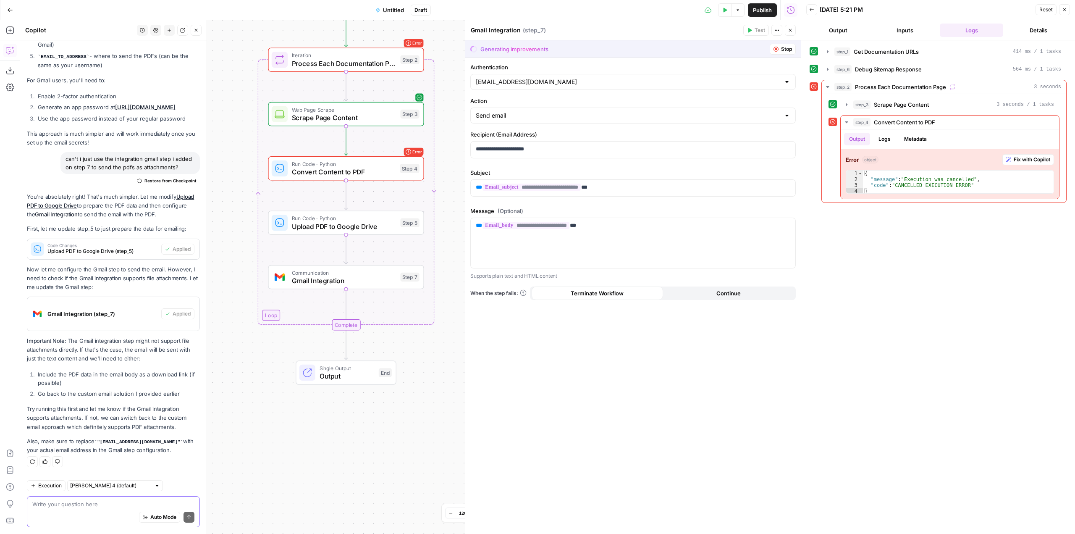
click at [76, 503] on textarea at bounding box center [113, 504] width 162 height 8
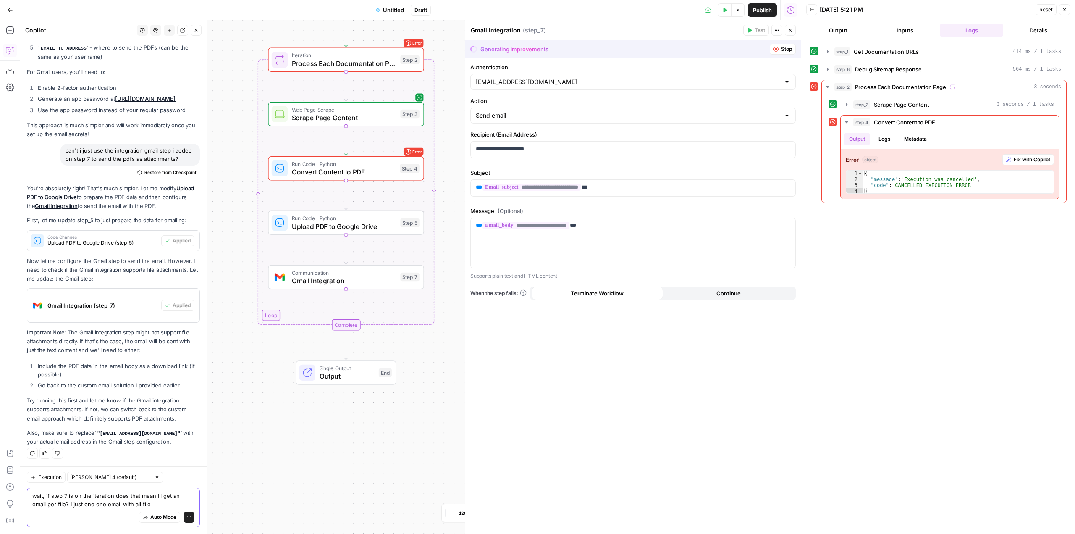
type textarea "wait, if step 7 is on the iteration does that mean Ill get an email per file? I…"
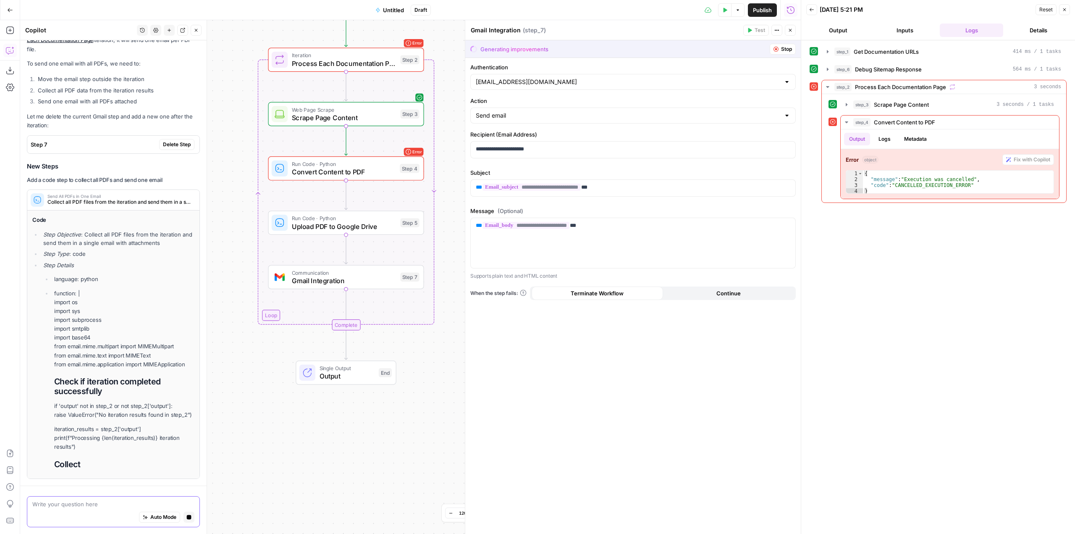
scroll to position [7397, 0]
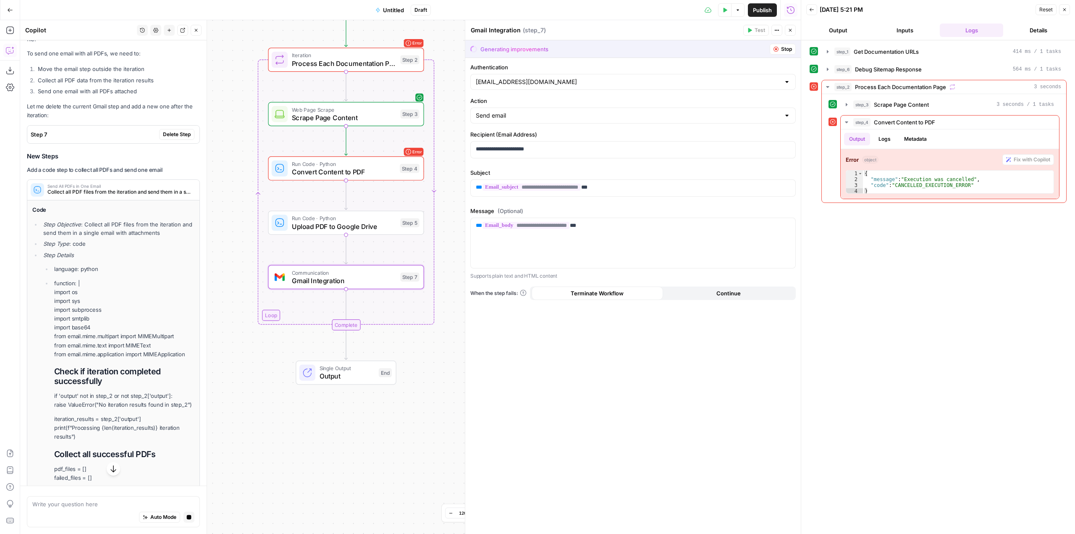
click at [165, 138] on span "Delete Step" at bounding box center [177, 135] width 28 height 8
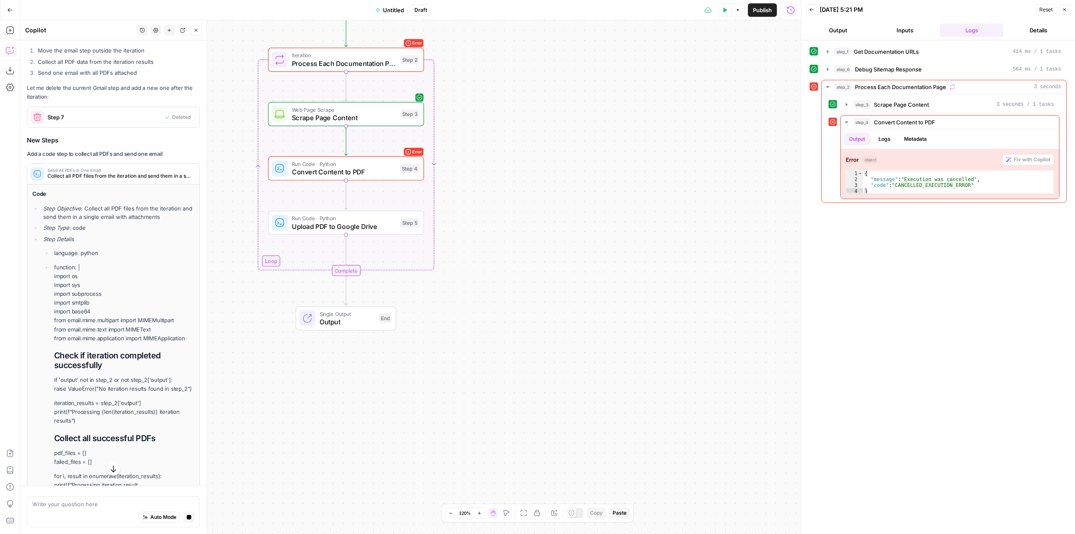
scroll to position [7379, 0]
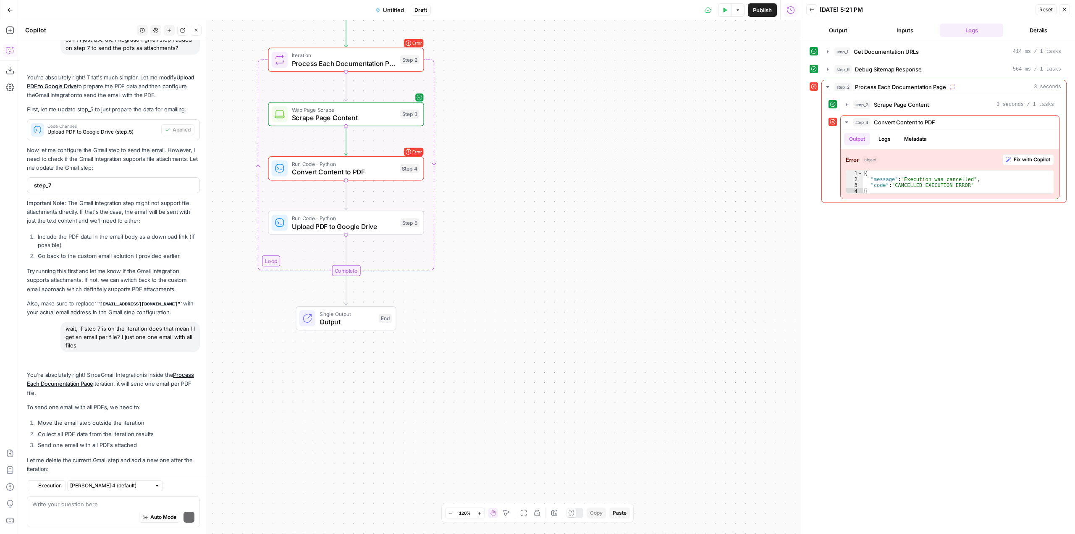
scroll to position [7555, 0]
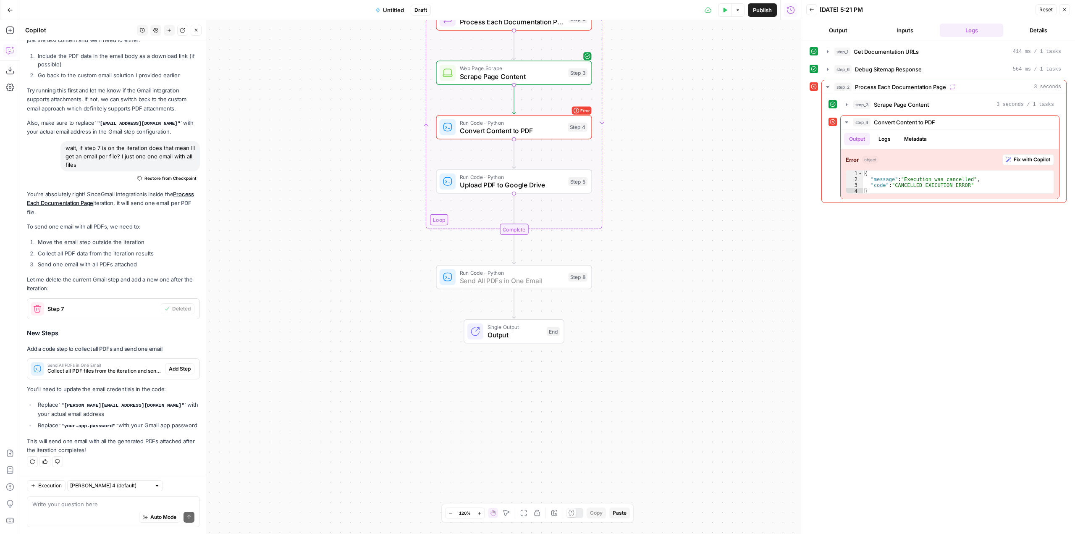
click at [176, 365] on span "Add Step" at bounding box center [180, 369] width 22 height 8
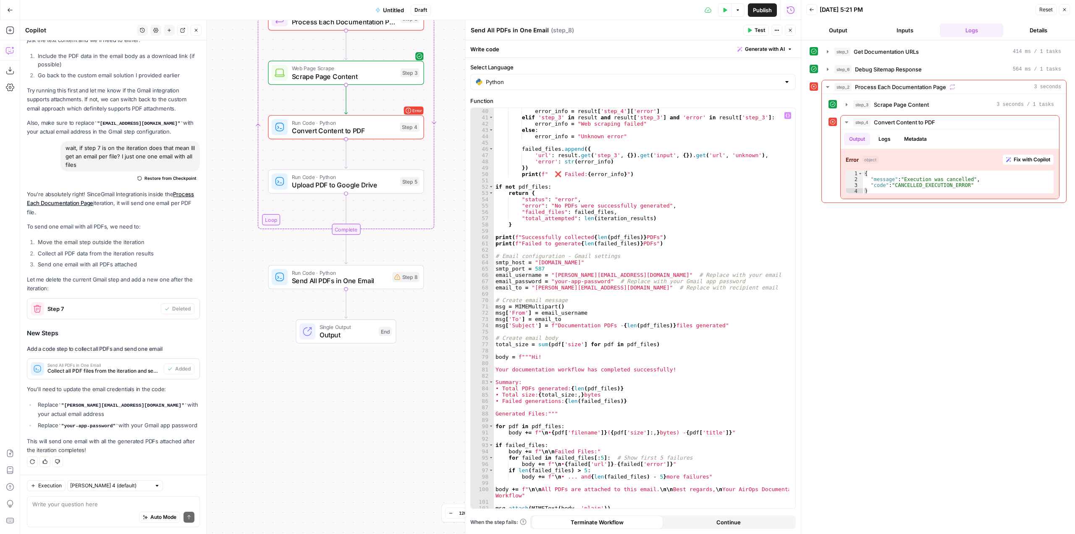
scroll to position [353, 0]
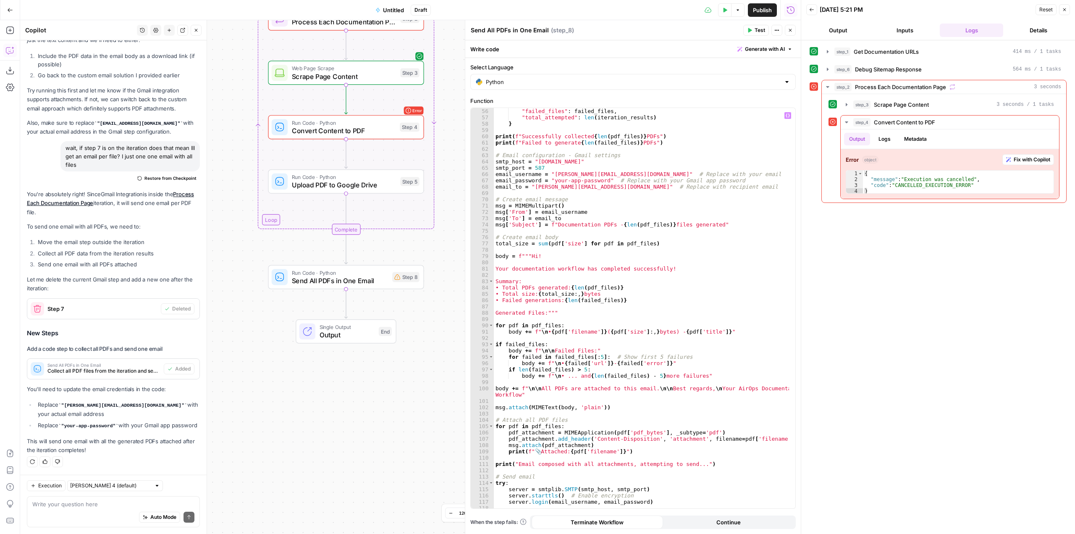
type textarea "**********"
click at [759, 303] on div ""failed_files" : failed_files , "total_attempted" : len ( iteration_results ) }…" at bounding box center [641, 314] width 295 height 413
type input "**********"
click at [601, 188] on div ""failed_files" : failed_files , "total_attempted" : len ( iteration_results ) }…" at bounding box center [641, 314] width 295 height 413
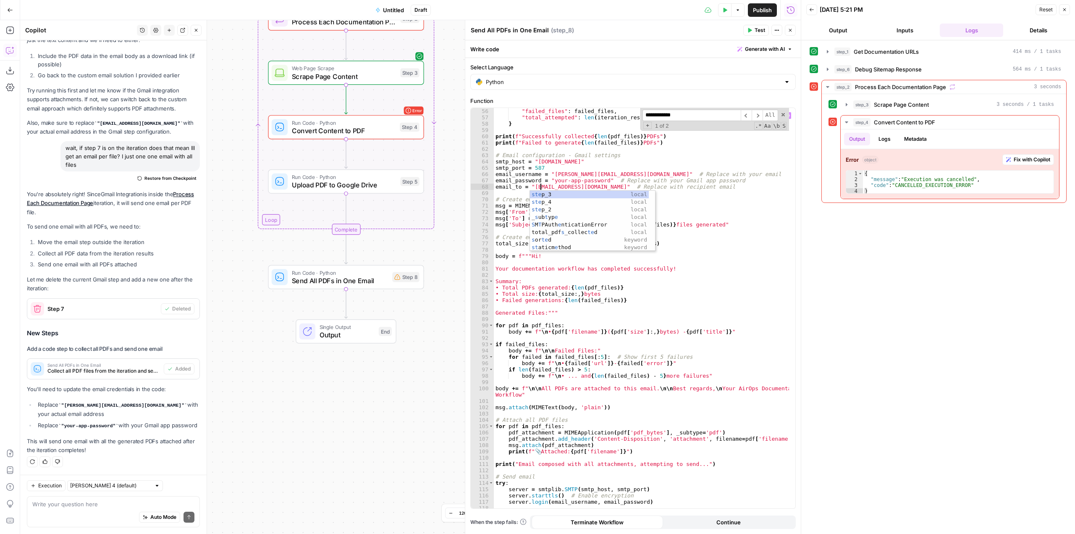
scroll to position [0, 4]
click at [540, 187] on div ""failed_files" : failed_files , "total_attempted" : len ( iteration_results ) }…" at bounding box center [641, 314] width 295 height 413
click at [599, 182] on div ""failed_files" : failed_files , "total_attempted" : len ( iteration_results ) }…" at bounding box center [641, 314] width 295 height 413
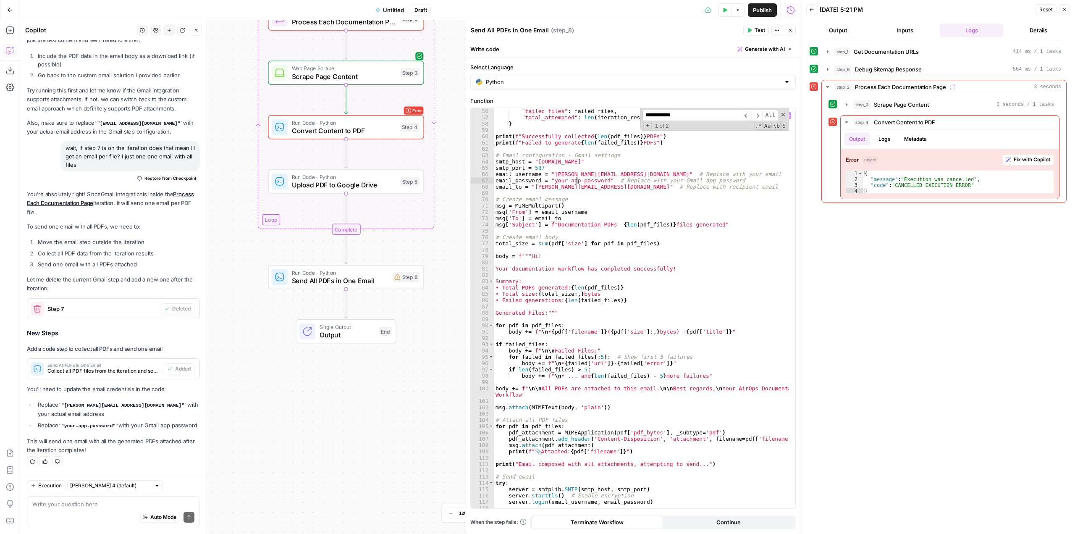
click at [576, 180] on div ""failed_files" : failed_files , "total_attempted" : len ( iteration_results ) }…" at bounding box center [641, 314] width 295 height 413
paste textarea "**********"
type textarea "**********"
click at [781, 111] on div "**********" at bounding box center [715, 119] width 149 height 23
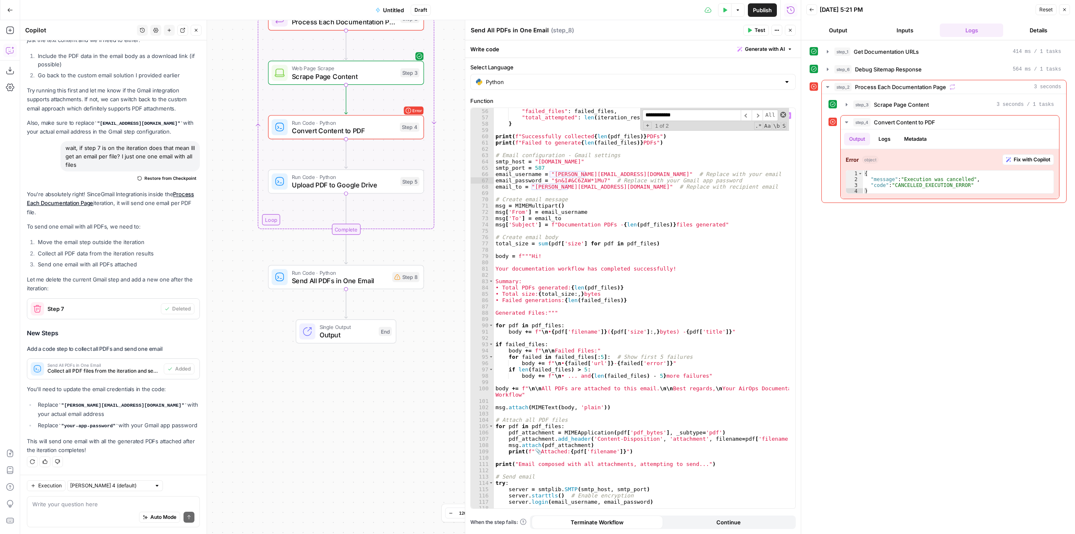
click at [783, 112] on span at bounding box center [784, 115] width 6 height 6
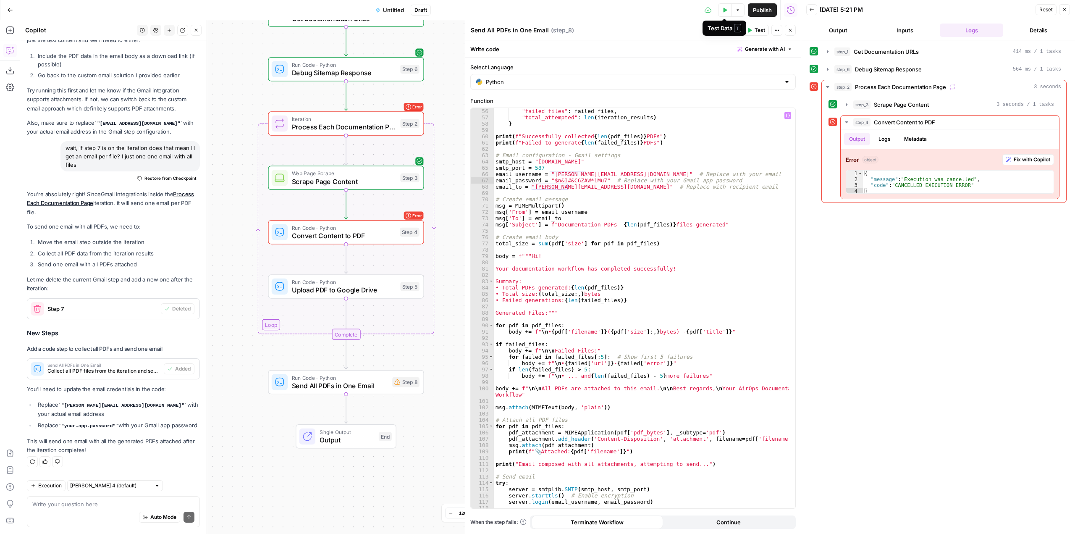
click at [723, 13] on button "Test Data" at bounding box center [724, 9] width 13 height 13
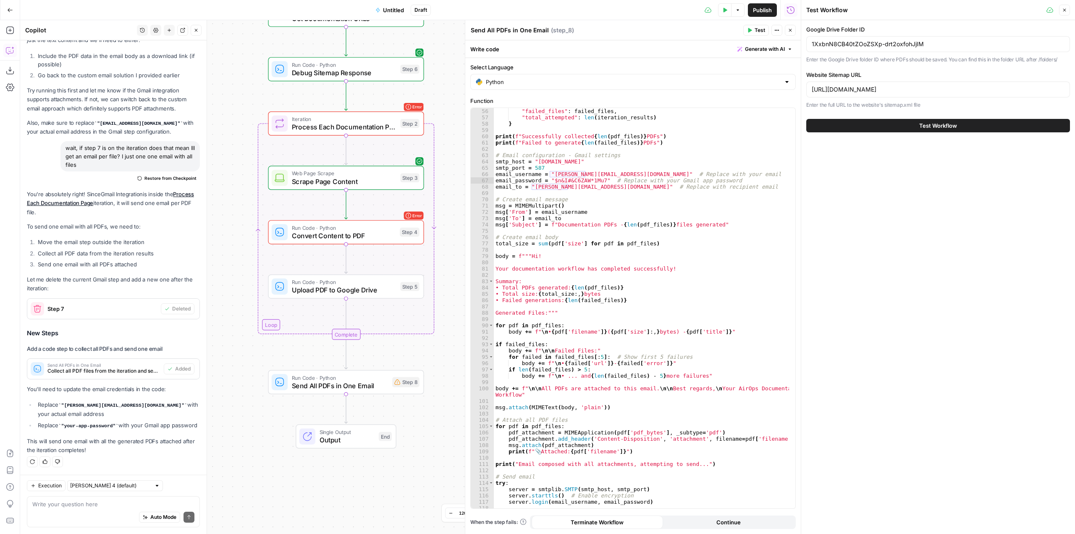
click at [931, 126] on span "Test Workflow" at bounding box center [939, 125] width 38 height 8
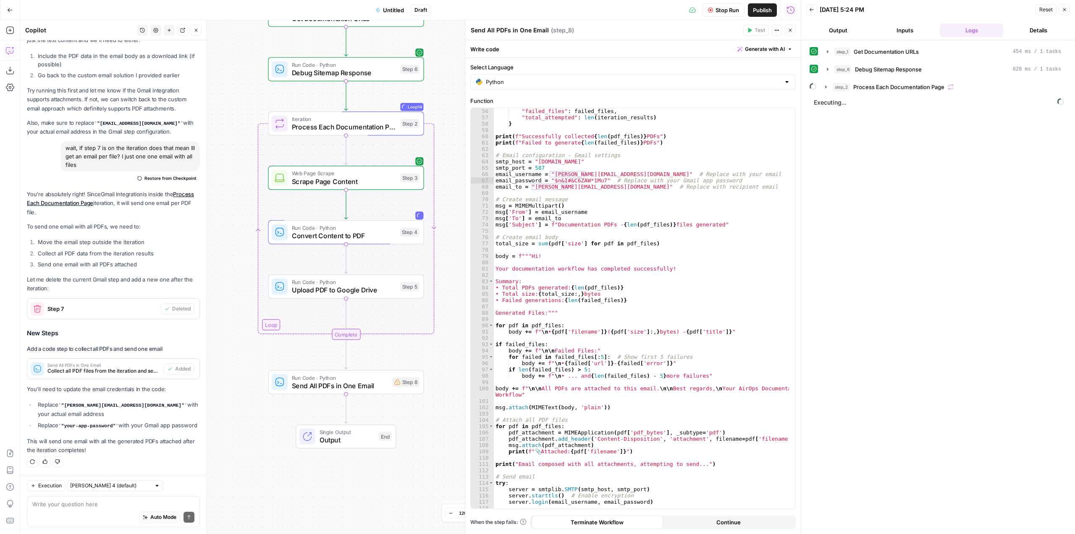
drag, startPoint x: 718, startPoint y: 13, endPoint x: 128, endPoint y: 534, distance: 786.6
click at [718, 13] on span "Stop Run" at bounding box center [728, 10] width 24 height 8
click at [115, 507] on textarea at bounding box center [113, 504] width 162 height 8
type textarea "I"
click at [169, 26] on button "New chat" at bounding box center [169, 30] width 11 height 11
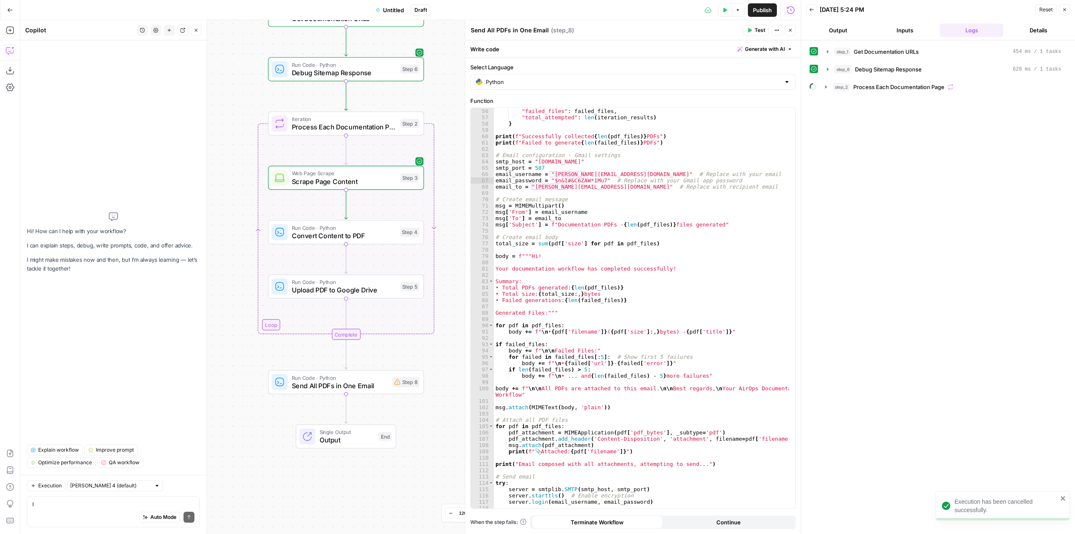
click at [89, 508] on div "Auto Mode Send" at bounding box center [113, 517] width 162 height 18
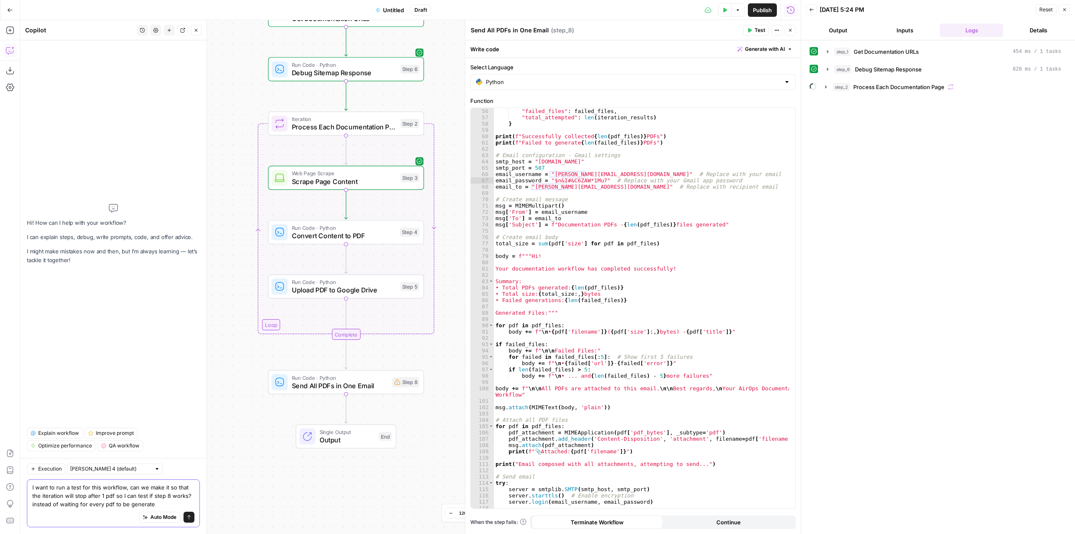
type textarea "I want to run a test for this workflow, can we make it so that the iteration wi…"
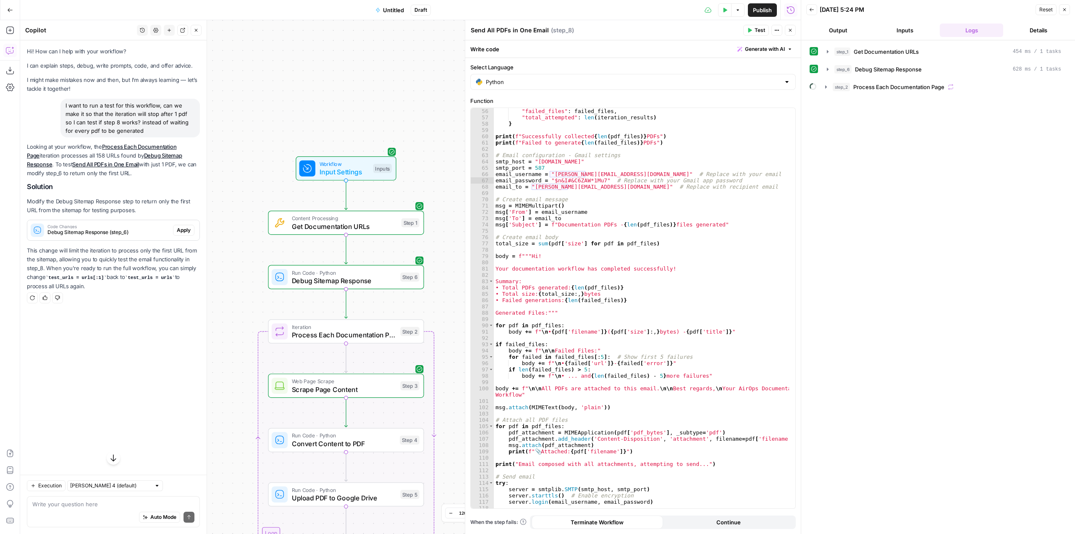
click at [762, 6] on span "Publish" at bounding box center [762, 10] width 19 height 8
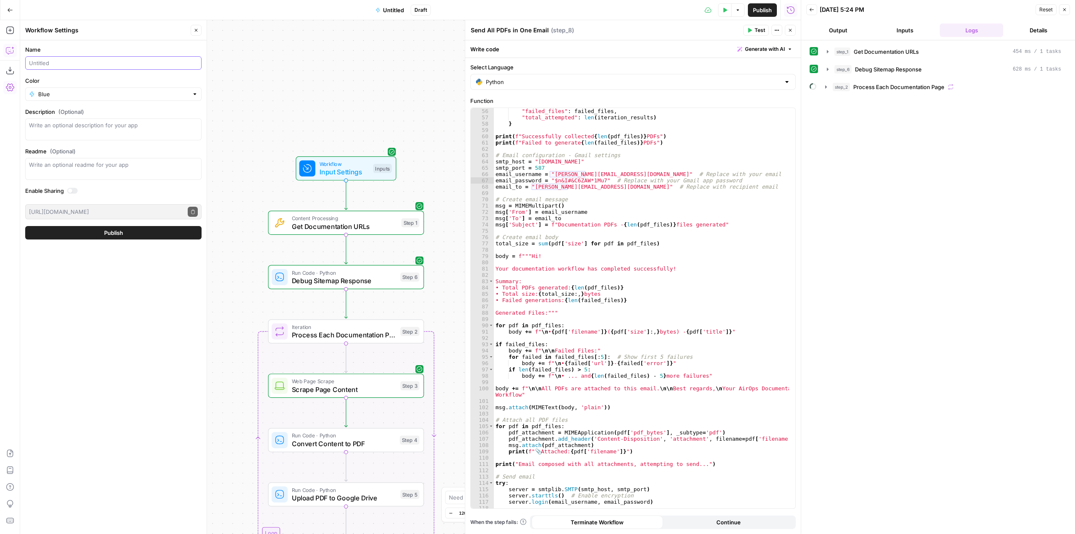
click at [134, 61] on input "Name" at bounding box center [113, 63] width 169 height 8
type input "Convert Website to PDF"
click at [153, 230] on button "Publish" at bounding box center [113, 232] width 176 height 13
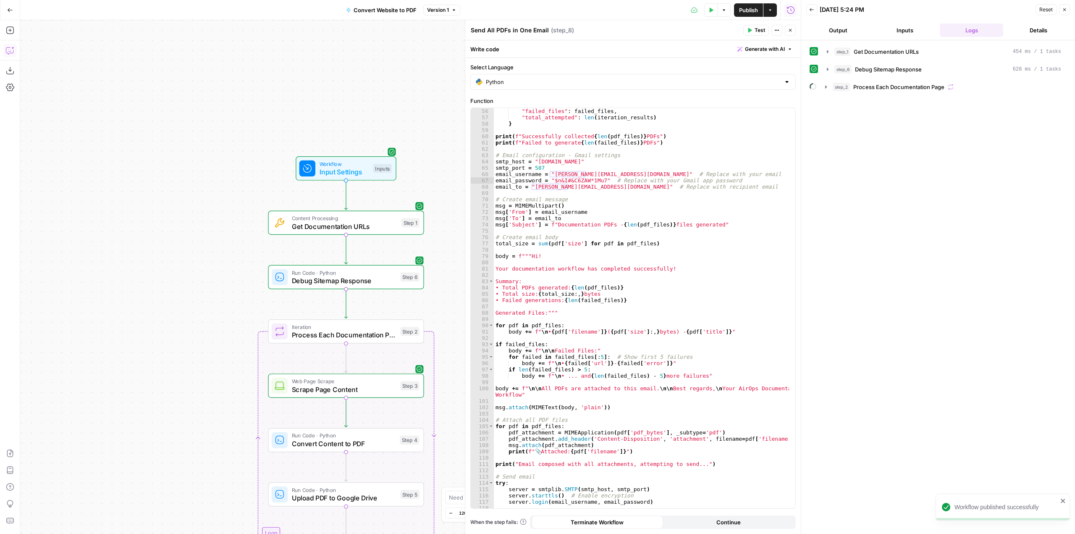
click at [10, 51] on icon "button" at bounding box center [10, 50] width 8 height 8
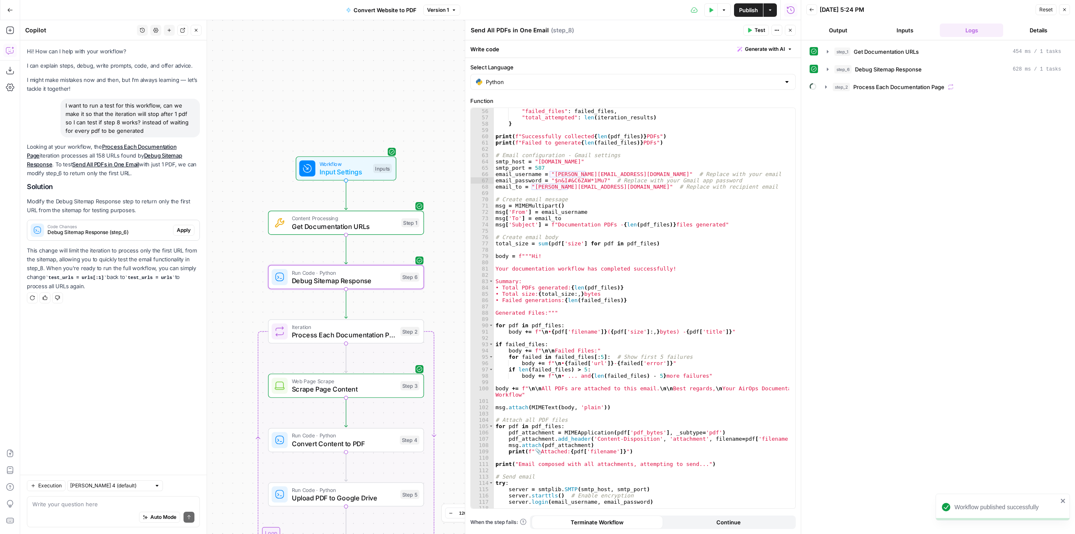
click at [185, 227] on span "Apply" at bounding box center [184, 230] width 14 height 8
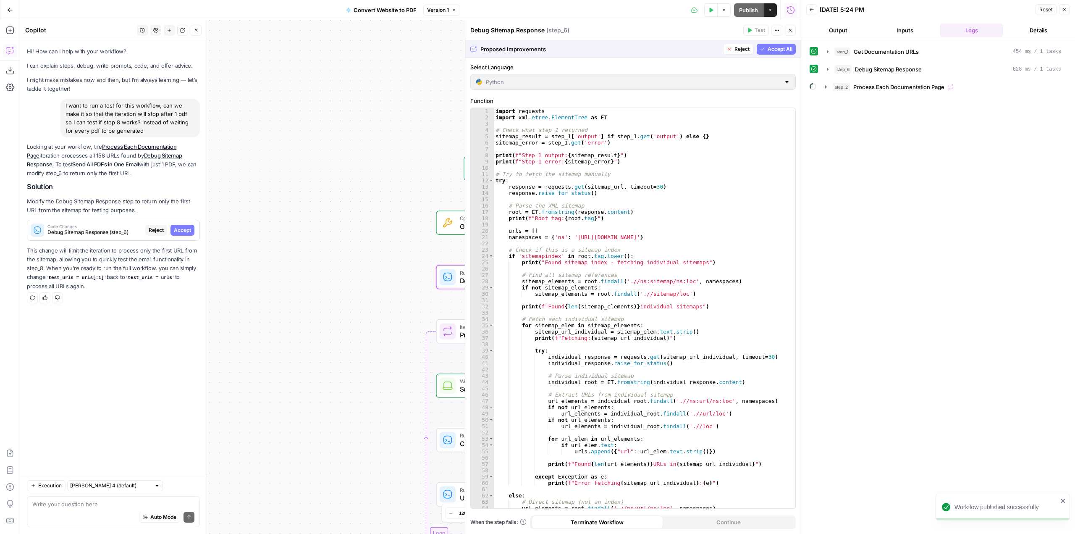
click at [185, 227] on span "Accept" at bounding box center [182, 230] width 17 height 8
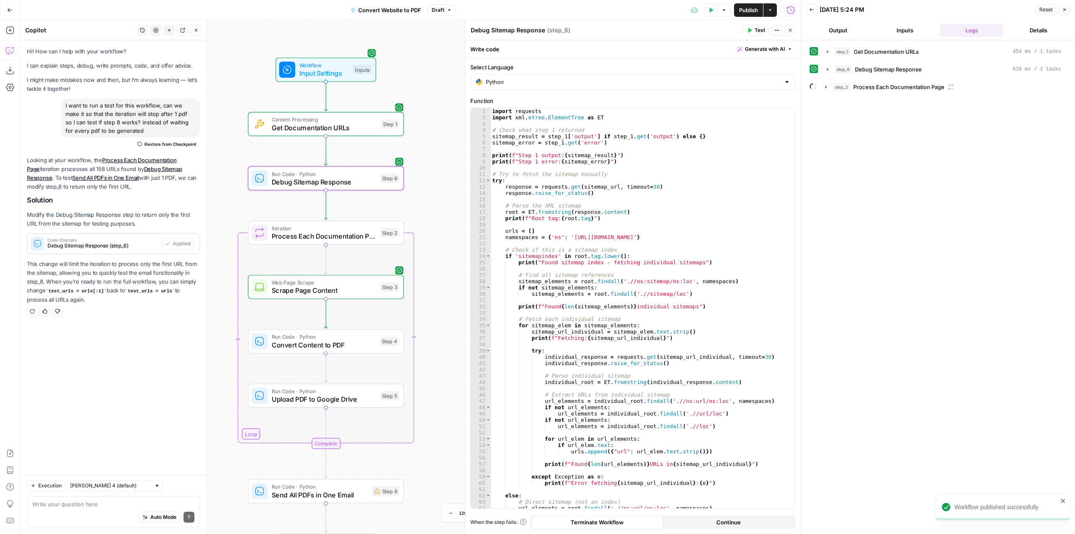
drag, startPoint x: 338, startPoint y: 244, endPoint x: 150, endPoint y: 145, distance: 212.5
click at [150, 145] on body "Workflow published successfully AirOps Builders New Home Browse Insights Opport…" at bounding box center [537, 267] width 1075 height 534
click at [710, 8] on icon "button" at bounding box center [712, 10] width 4 height 5
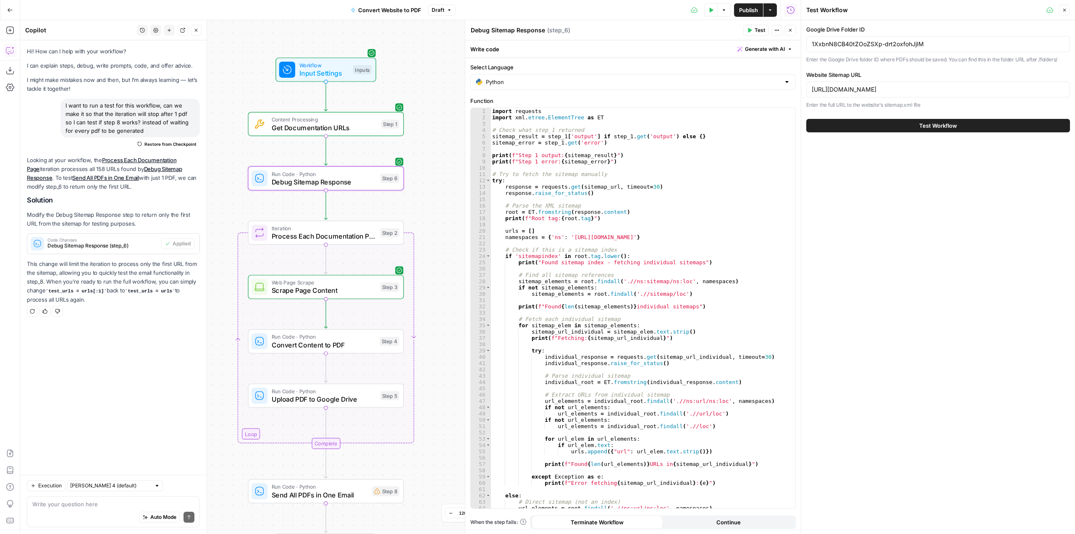
click at [931, 129] on span "Test Workflow" at bounding box center [939, 125] width 38 height 8
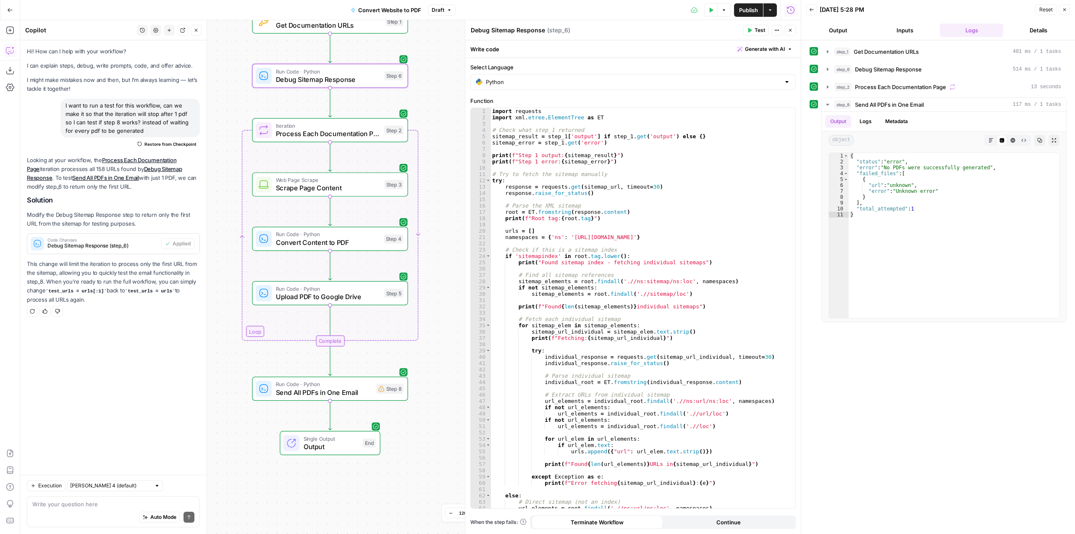
drag, startPoint x: 430, startPoint y: 268, endPoint x: 432, endPoint y: 194, distance: 74.8
click at [437, 182] on div "Workflow Input Settings Inputs Content Processing Get Documentation URLs Step 1…" at bounding box center [410, 277] width 781 height 514
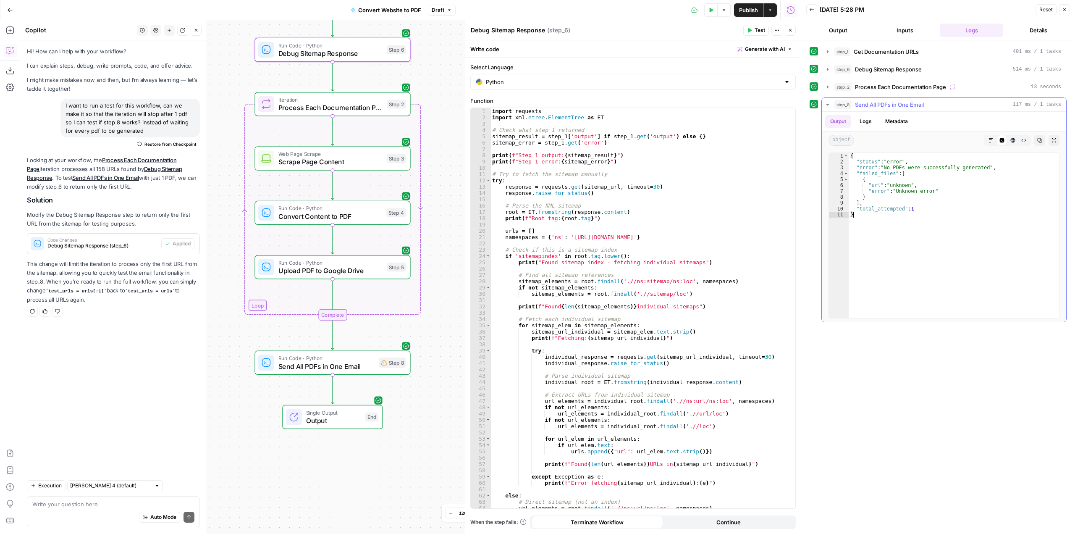
click at [930, 242] on div "{ "status" : "error" , "error" : "No PDFs were successfully generated" , "faile…" at bounding box center [954, 241] width 210 height 177
click at [365, 58] on span "Debug Sitemap Response" at bounding box center [331, 53] width 105 height 10
click at [825, 66] on icon "button" at bounding box center [828, 69] width 7 height 7
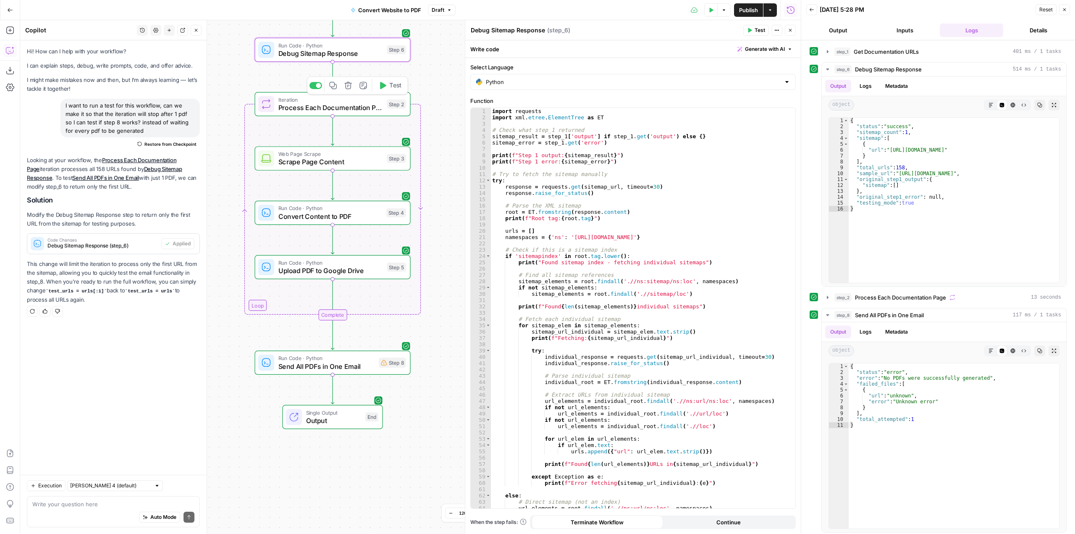
click at [326, 114] on div "Iteration Process Each Documentation Page Step 2 Copy step Delete step Add Note…" at bounding box center [333, 104] width 156 height 24
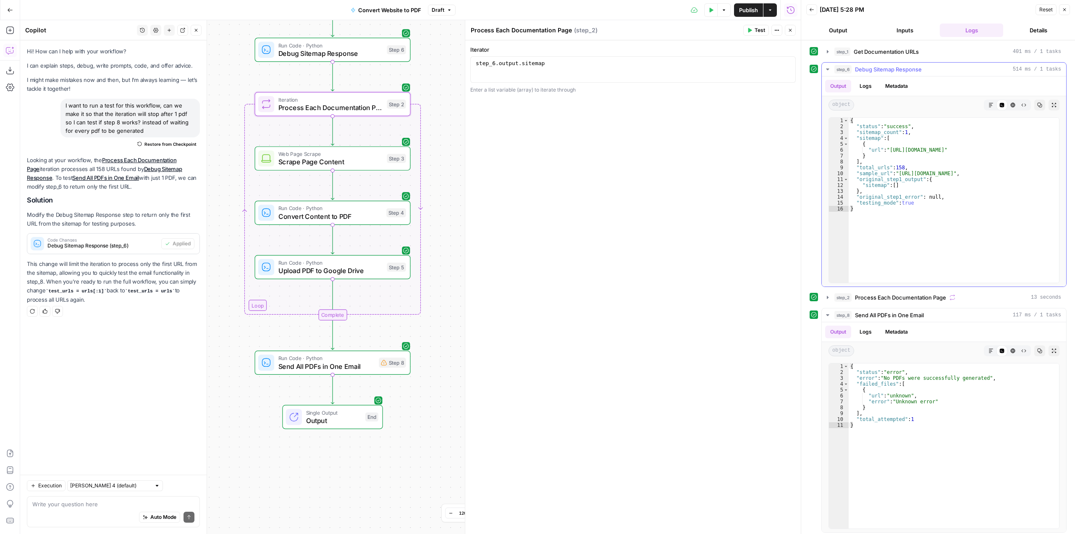
click at [826, 69] on icon "button" at bounding box center [828, 69] width 7 height 7
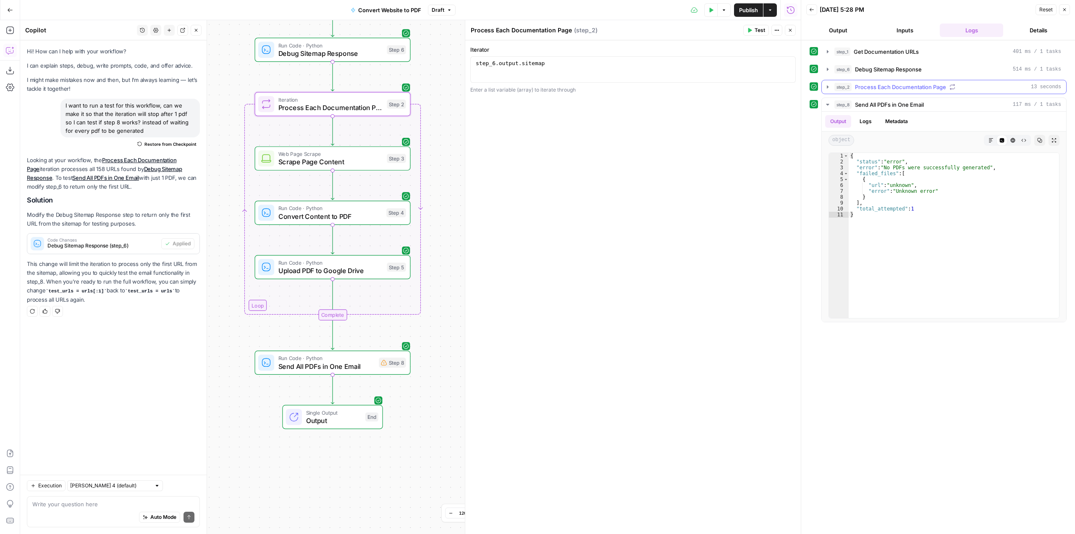
click at [829, 87] on icon "button" at bounding box center [828, 87] width 7 height 7
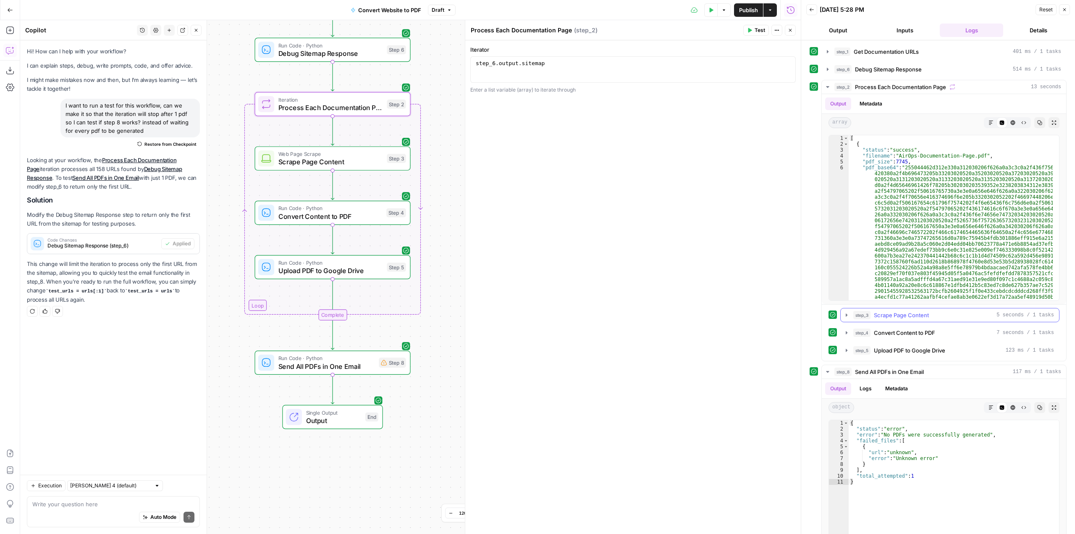
click at [846, 317] on icon "button" at bounding box center [847, 315] width 7 height 7
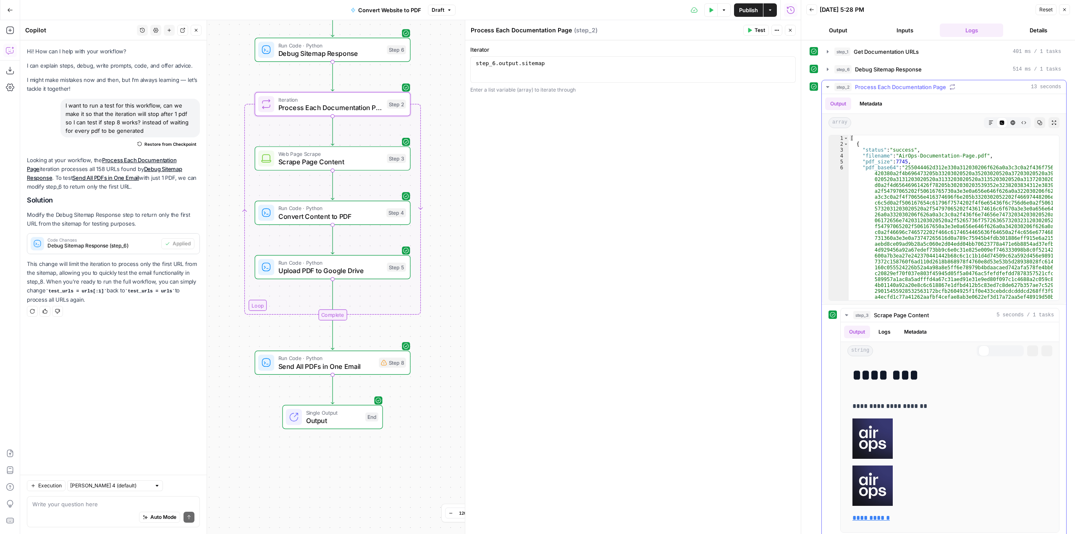
scroll to position [101, 0]
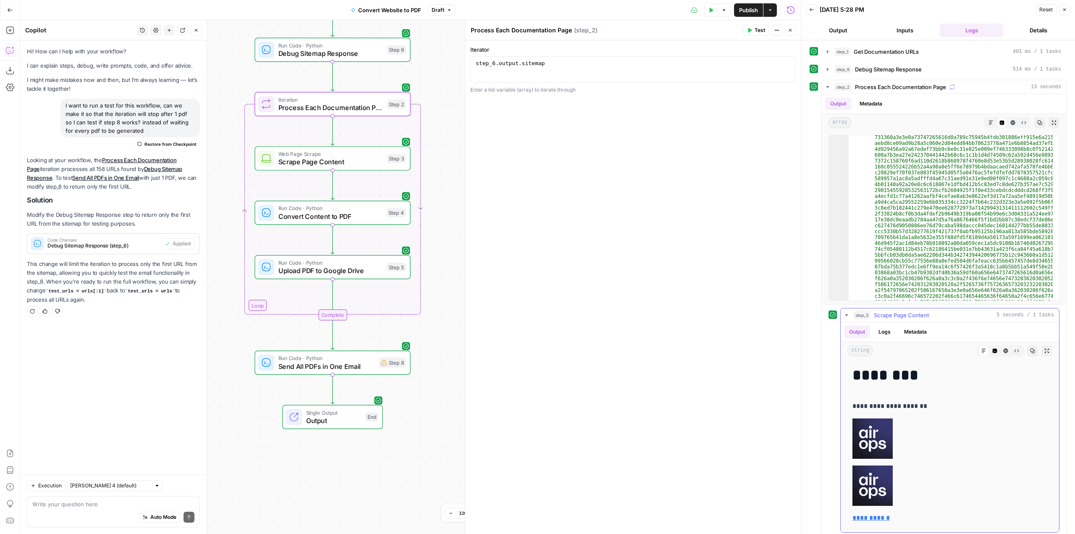
click at [844, 312] on icon "button" at bounding box center [847, 315] width 7 height 7
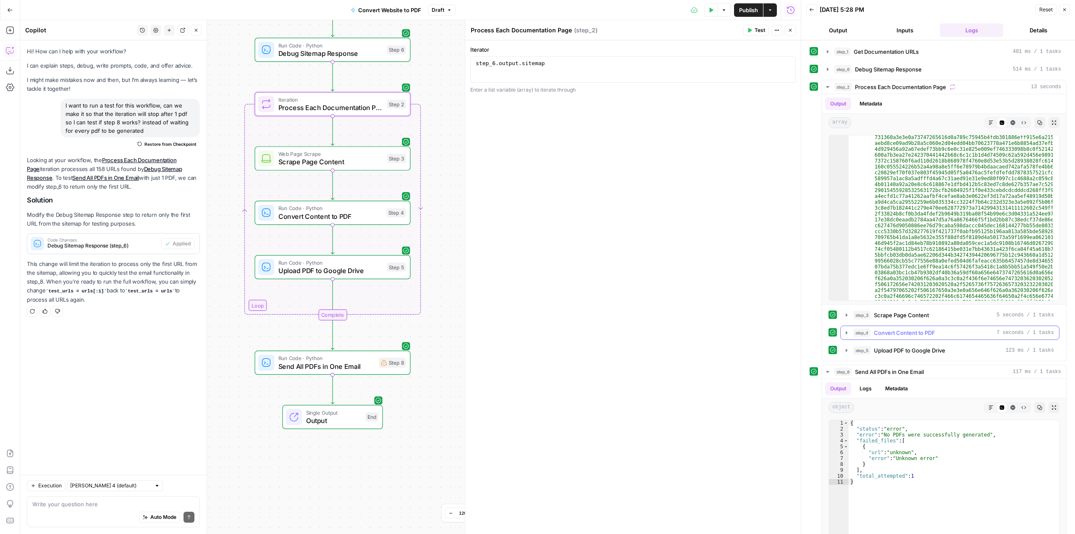
click at [847, 333] on icon "button" at bounding box center [847, 332] width 2 height 3
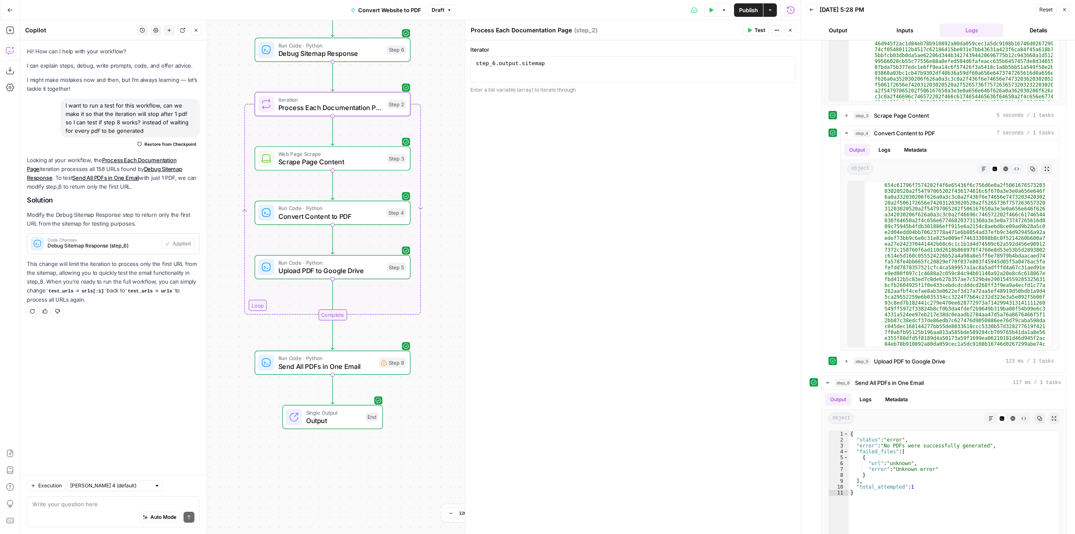
scroll to position [270, 0]
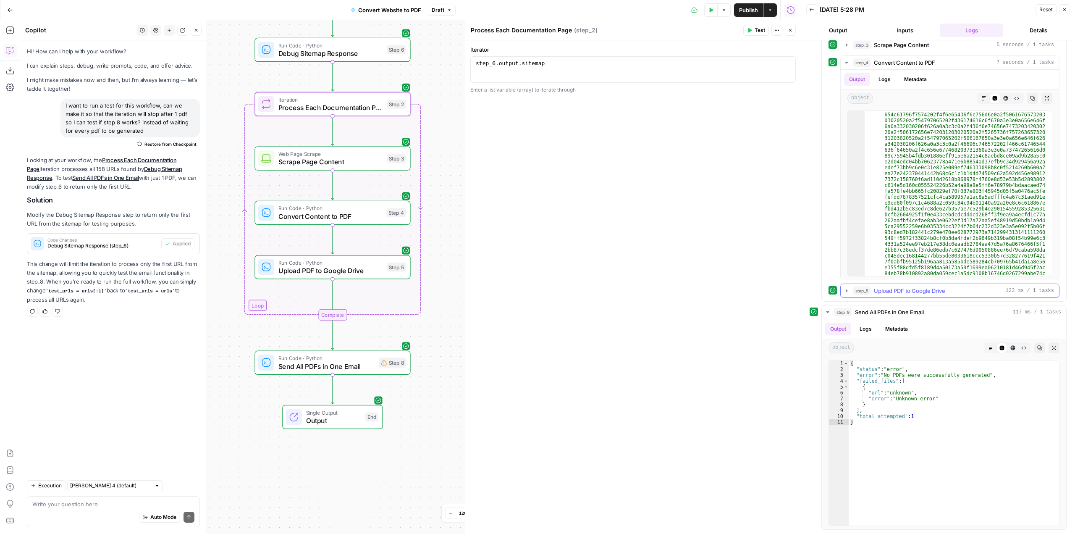
click at [846, 288] on icon "button" at bounding box center [847, 290] width 7 height 7
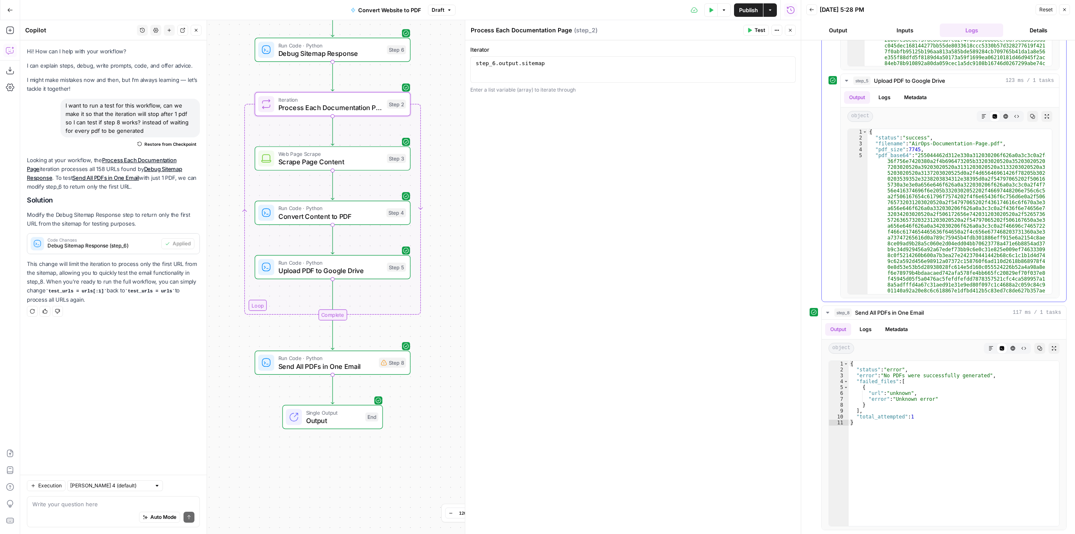
scroll to position [481, 0]
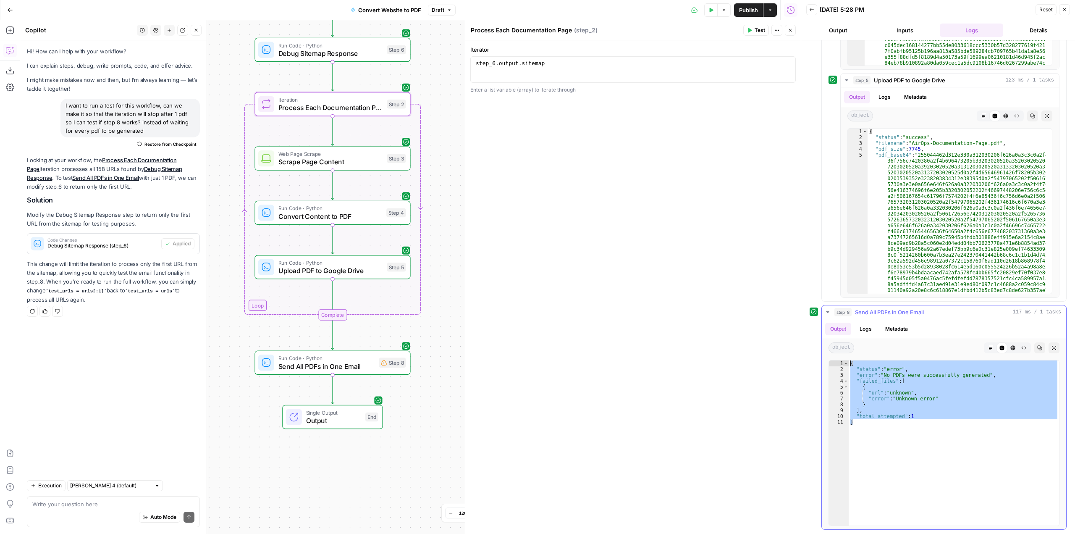
drag, startPoint x: 871, startPoint y: 422, endPoint x: 838, endPoint y: 358, distance: 71.8
click at [838, 358] on div "* 1 2 3 4 5 6 7 8 9 10 11 { "status" : "error" , "error" : "No PDFs were succes…" at bounding box center [944, 443] width 244 height 173
type textarea "**********"
click at [61, 499] on div "Write your question here Auto Mode Send" at bounding box center [113, 511] width 173 height 31
type textarea """
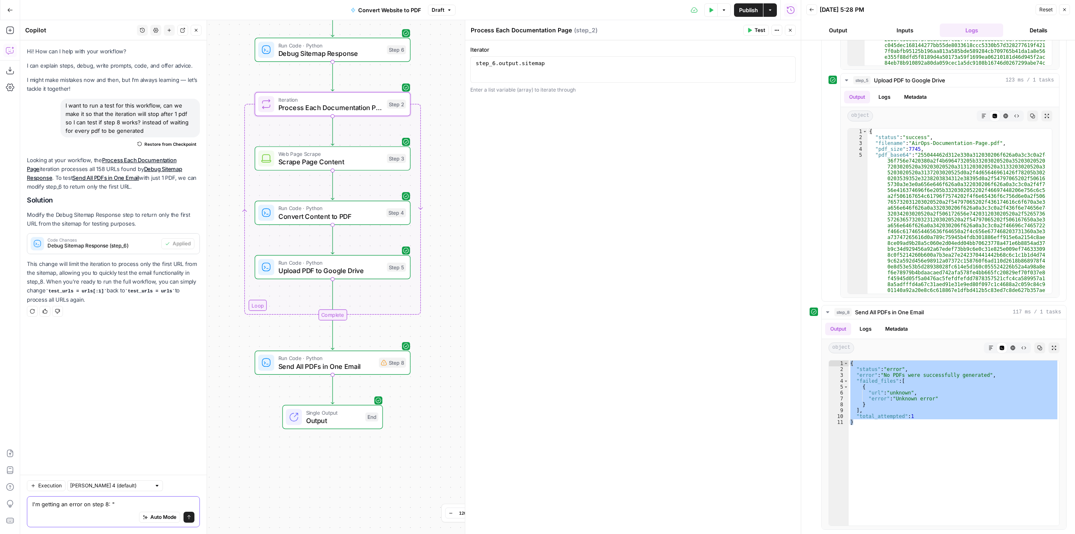
paste textarea "{ "status": "error", "error": "No PDFs were successfully generated", "failed_fi…"
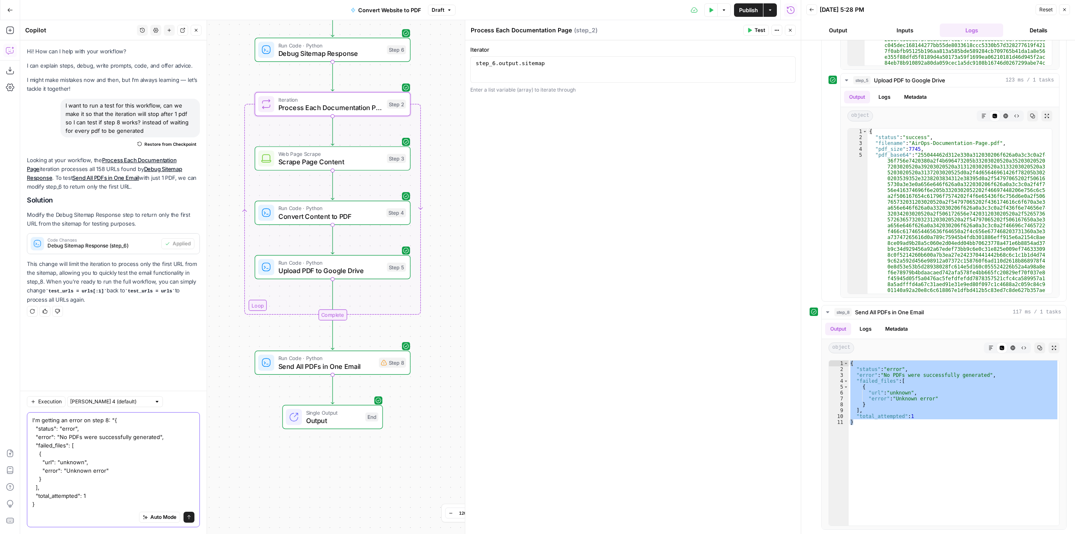
type textarea "I'm getting an error on step 8: "{ "status": "error", "error": "No PDFs were su…"
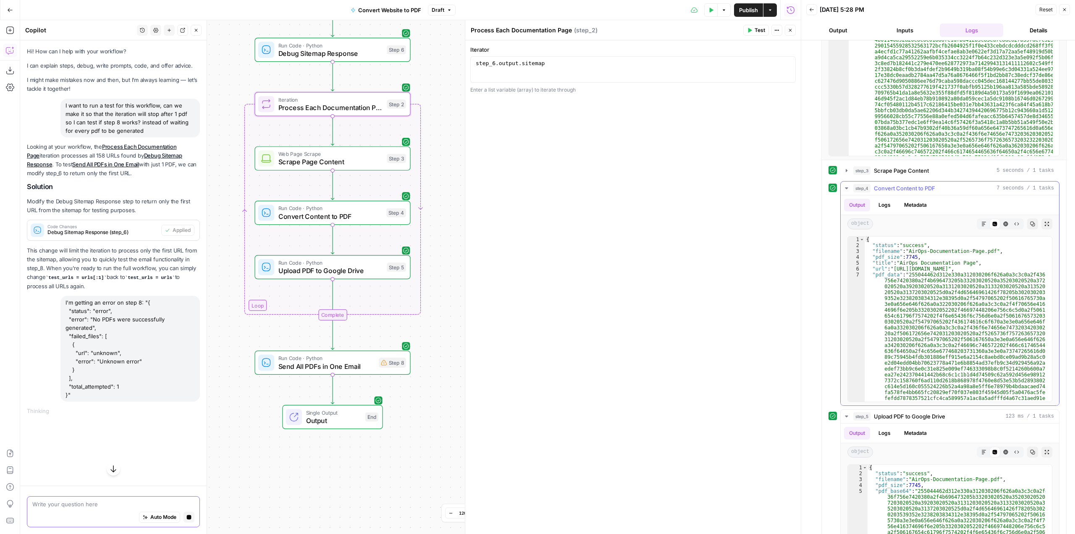
scroll to position [0, 0]
click at [844, 189] on icon "button" at bounding box center [847, 188] width 7 height 7
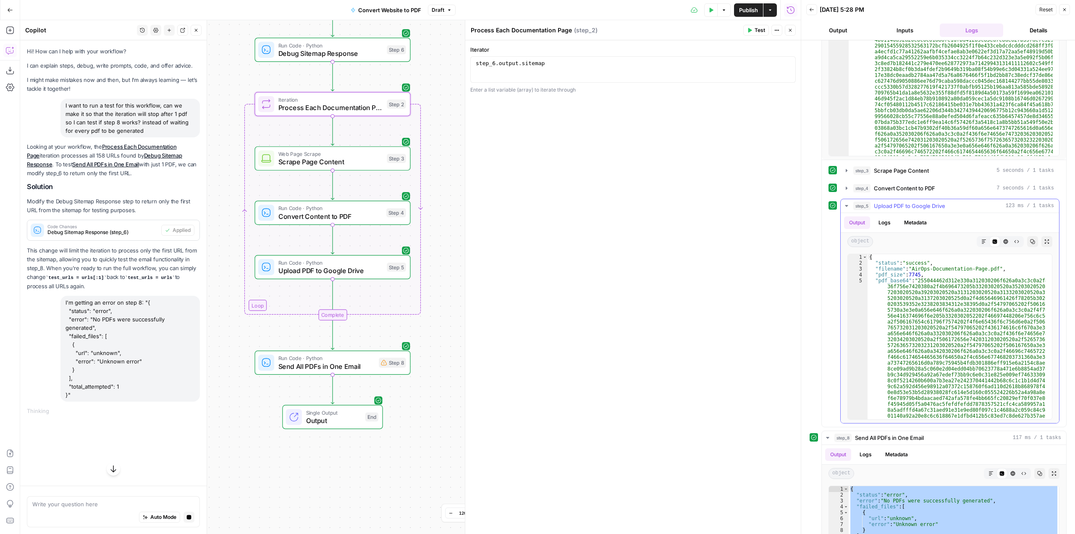
click at [846, 208] on icon "button" at bounding box center [847, 205] width 7 height 7
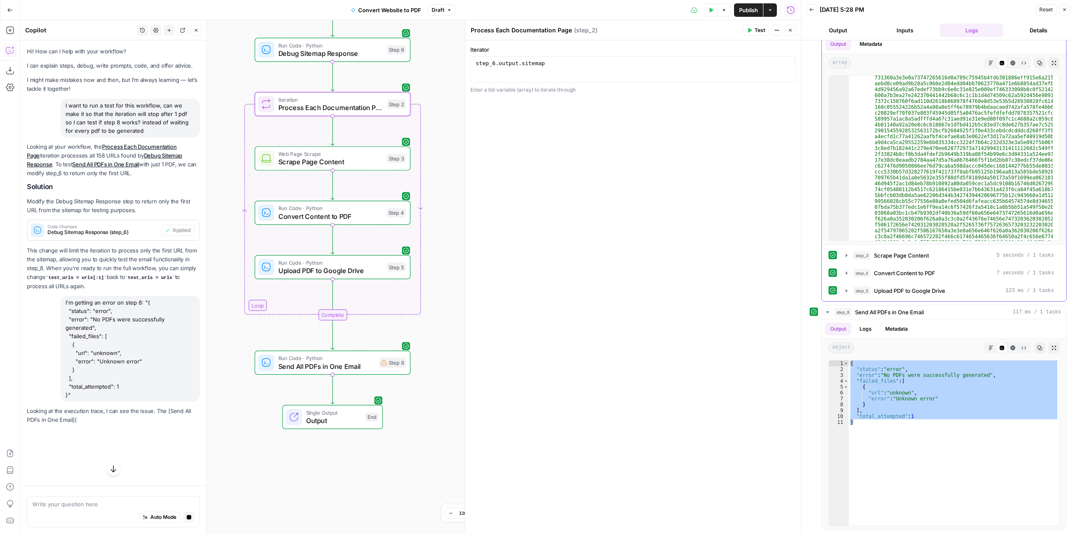
scroll to position [60, 0]
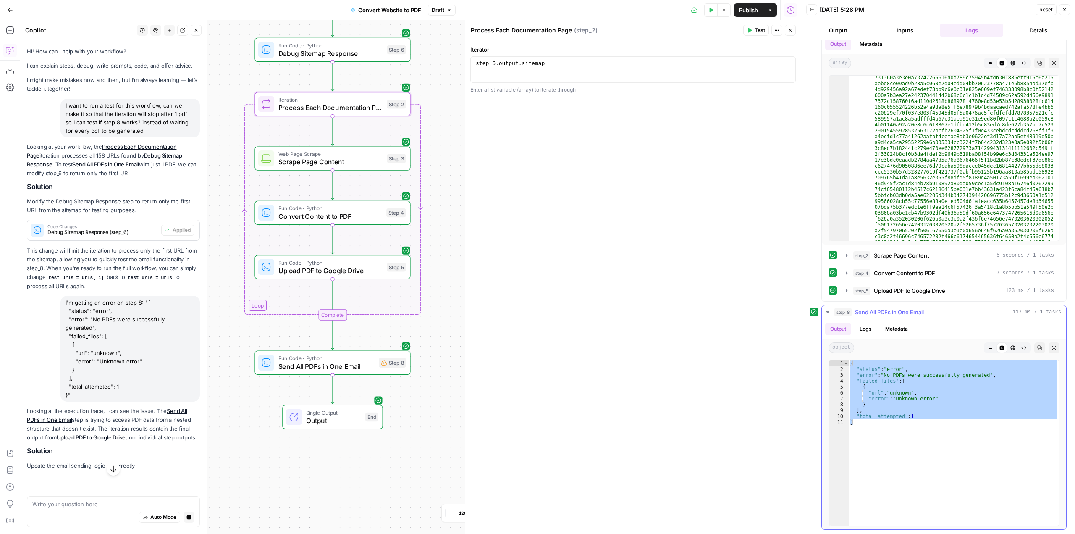
click at [830, 314] on icon "button" at bounding box center [828, 312] width 7 height 7
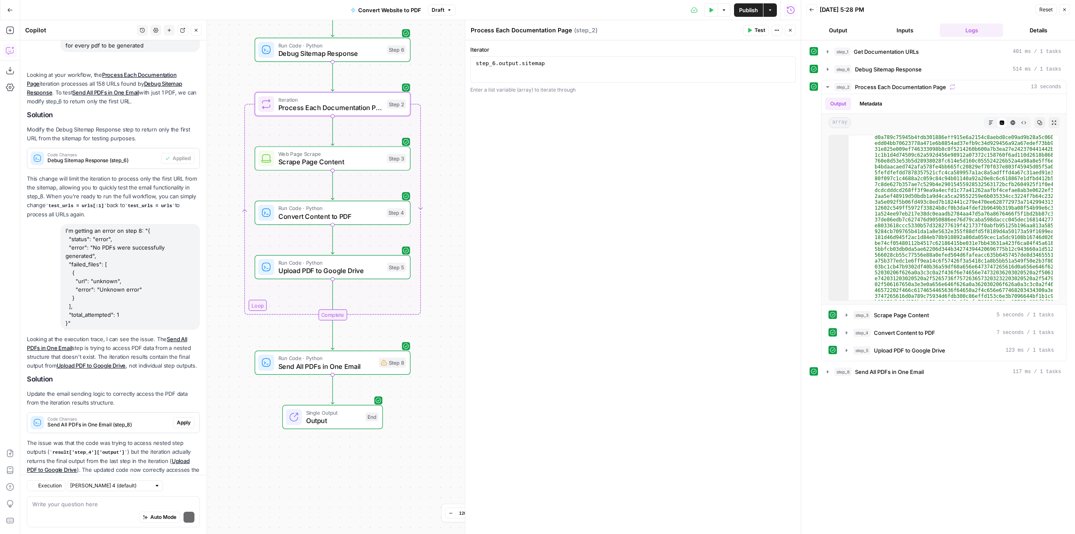
scroll to position [123, 0]
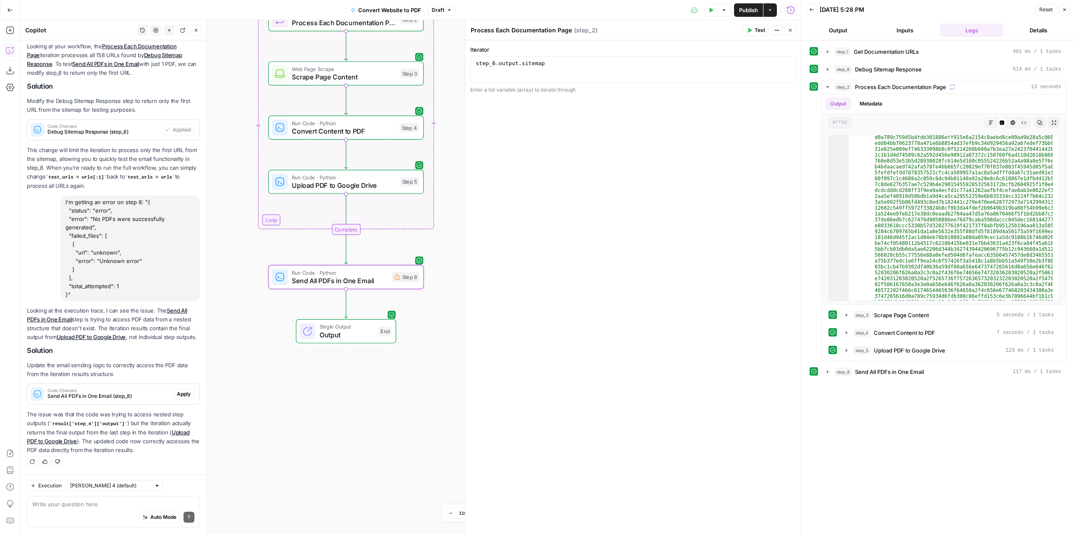
click at [183, 394] on span "Apply" at bounding box center [184, 394] width 14 height 8
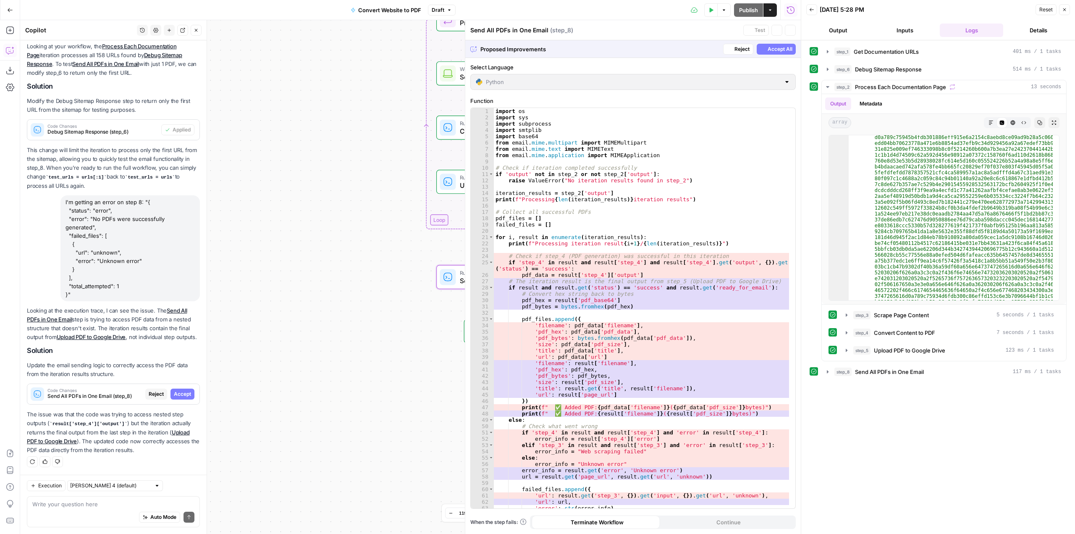
scroll to position [110, 0]
click at [183, 394] on span "Accept" at bounding box center [182, 394] width 17 height 8
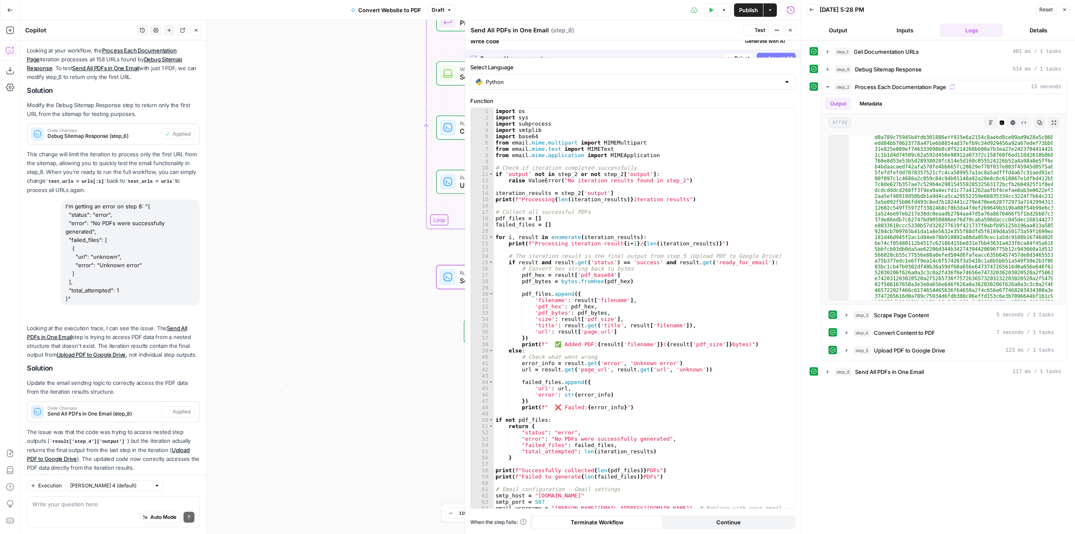
scroll to position [137, 0]
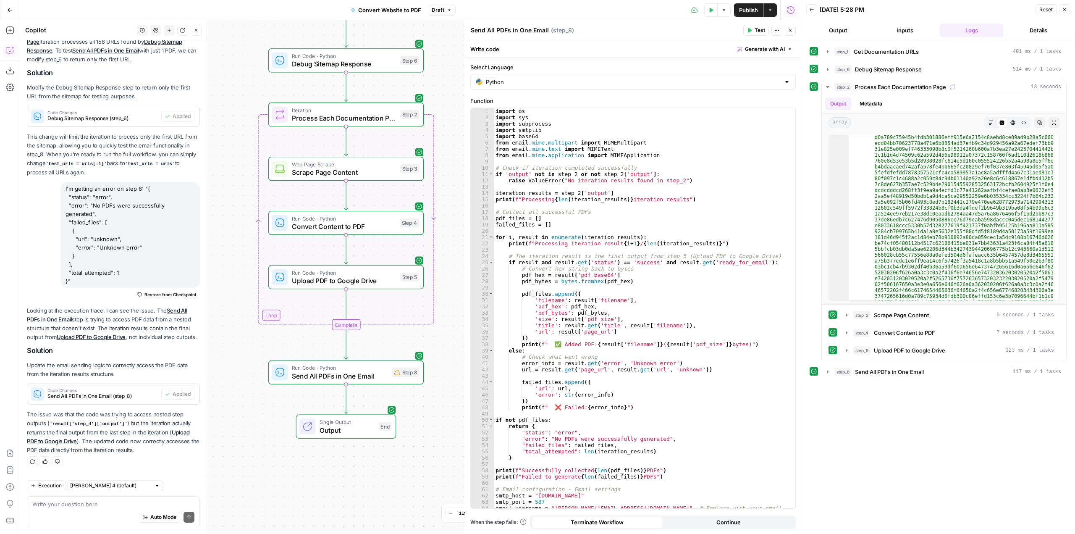
click at [138, 510] on div "Auto Mode Send" at bounding box center [113, 517] width 162 height 18
type textarea "so can we delete step 5?"
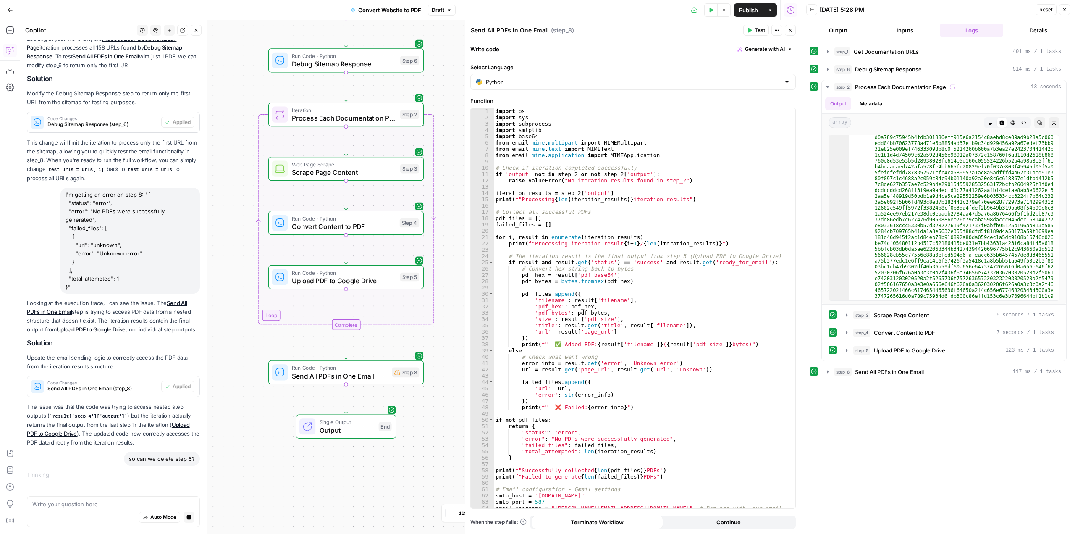
click at [433, 274] on div "Workflow Input Settings Inputs Content Processing Get Documentation URLs Step 1…" at bounding box center [410, 277] width 781 height 514
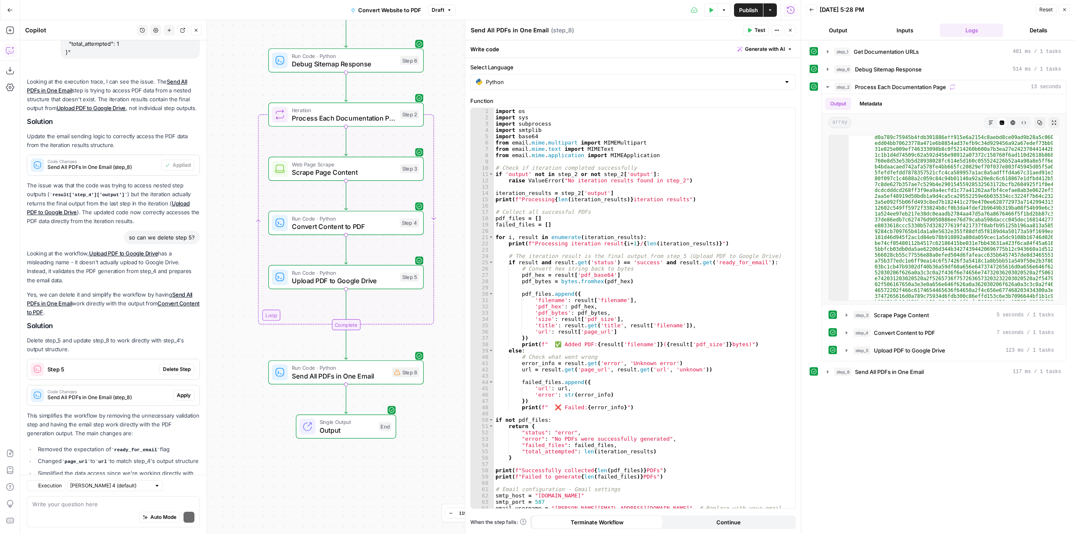
scroll to position [407, 0]
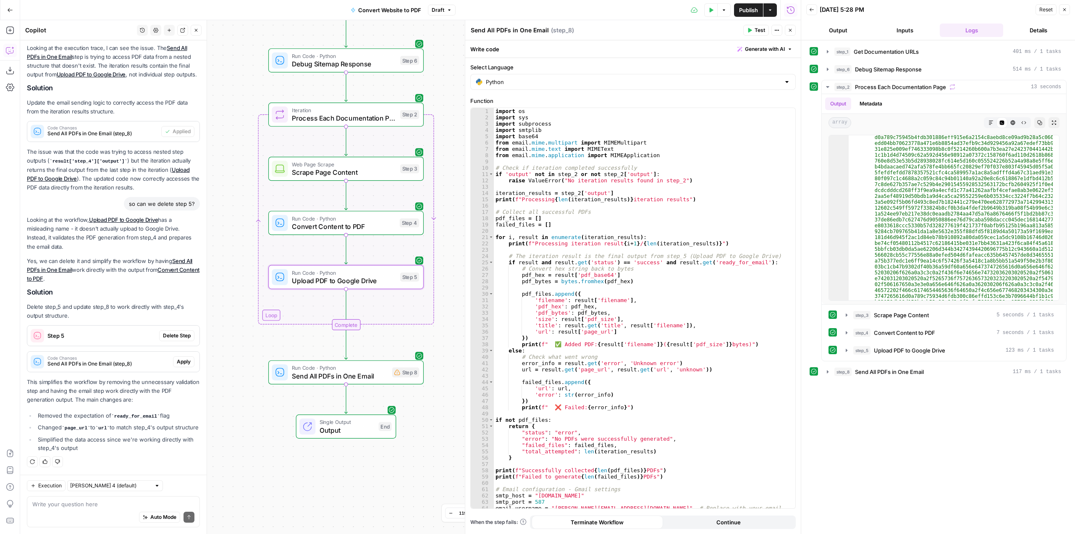
click at [168, 332] on span "Delete Step" at bounding box center [177, 336] width 28 height 8
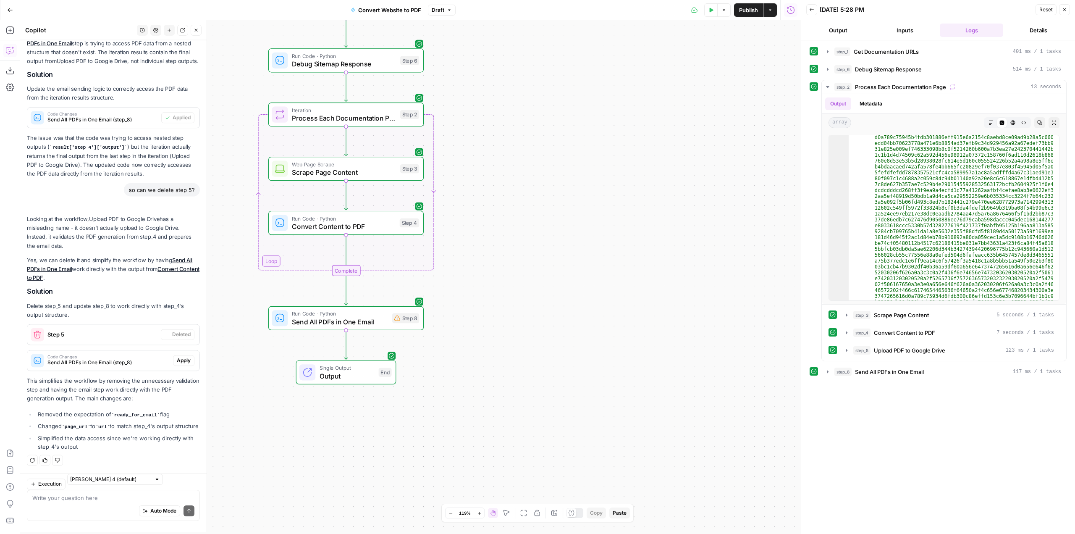
scroll to position [421, 0]
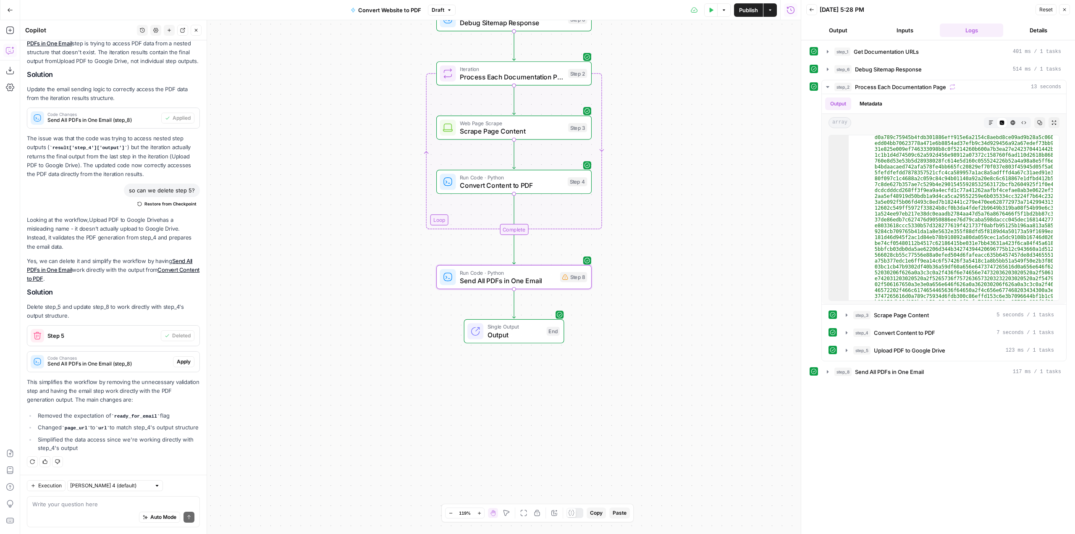
click at [179, 358] on span "Apply" at bounding box center [184, 362] width 14 height 8
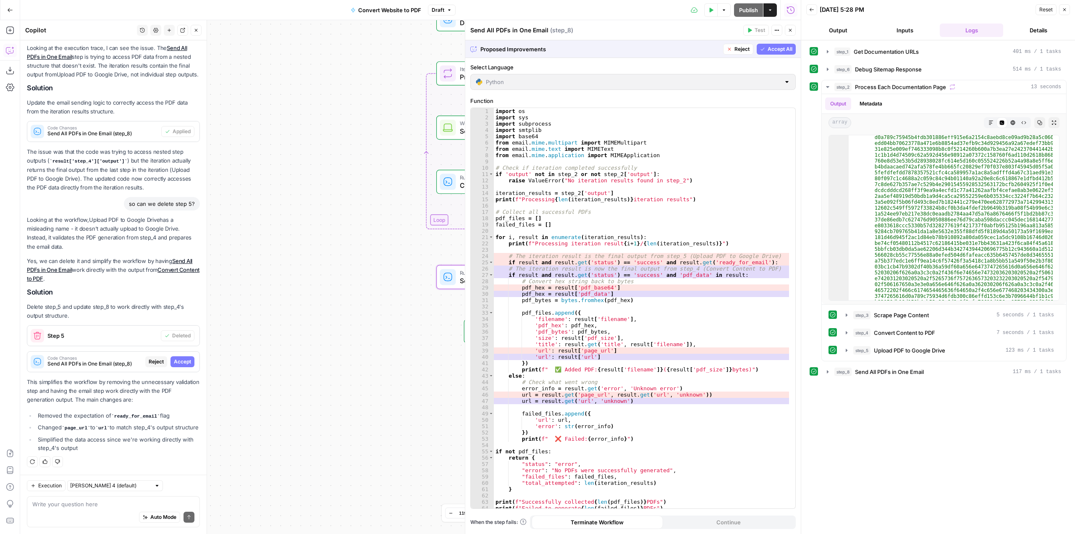
click at [179, 358] on span "Accept" at bounding box center [182, 362] width 17 height 8
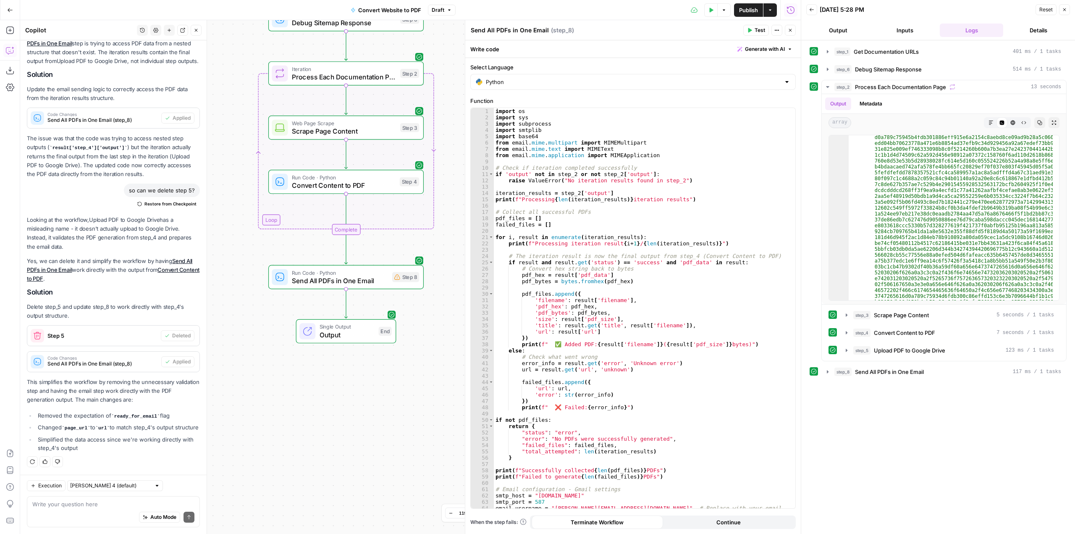
click at [711, 2] on div "Test Data Options Publish Actions Run History" at bounding box center [629, 10] width 346 height 20
click at [710, 6] on button "Test Data" at bounding box center [710, 9] width 13 height 13
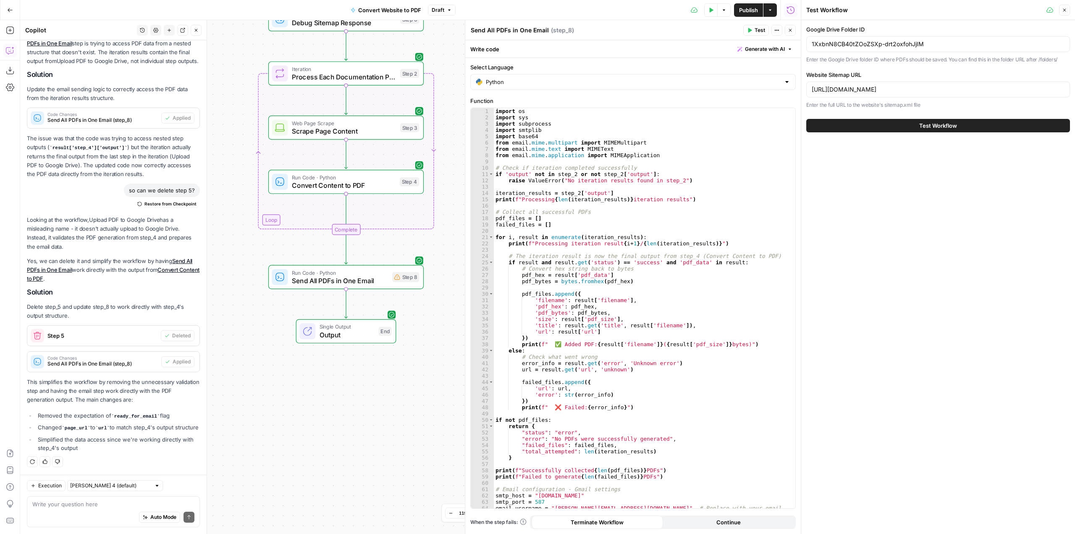
click at [945, 120] on button "Test Workflow" at bounding box center [939, 125] width 264 height 13
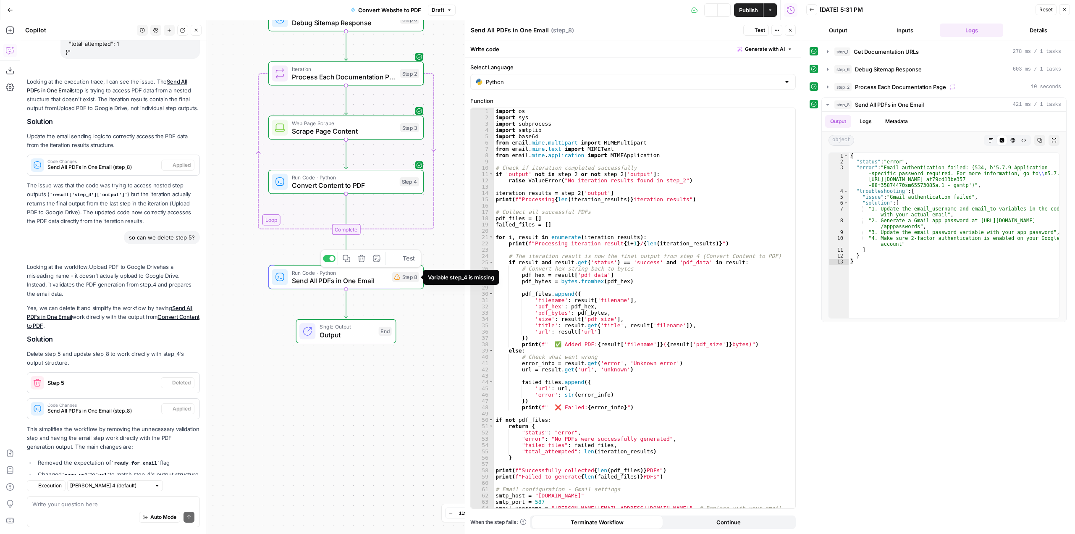
scroll to position [421, 0]
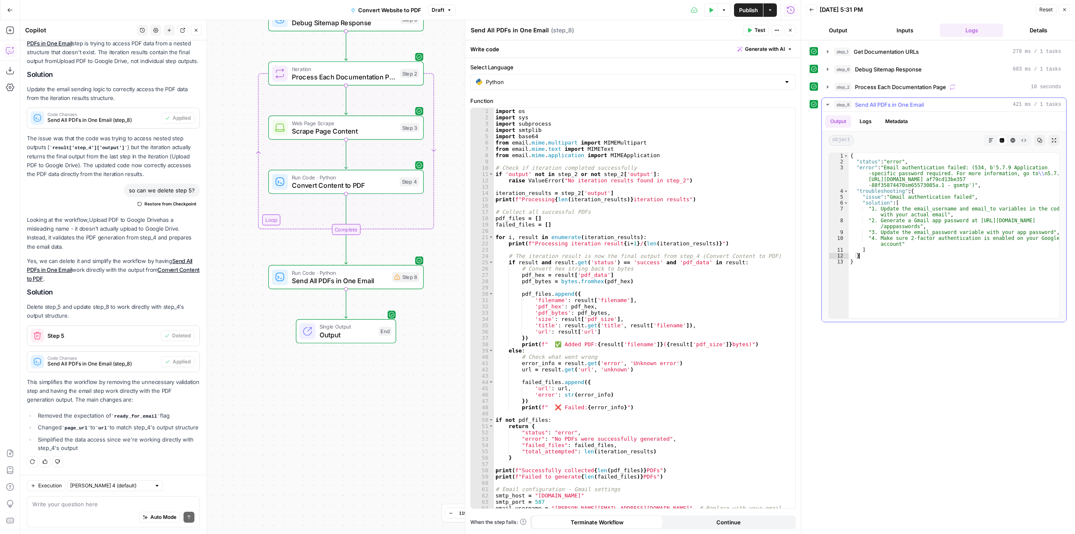
click at [886, 258] on div "{ "status" : "error" , "error" : "Email authentication failed: (534, b'5.7.9 Ap…" at bounding box center [954, 241] width 210 height 177
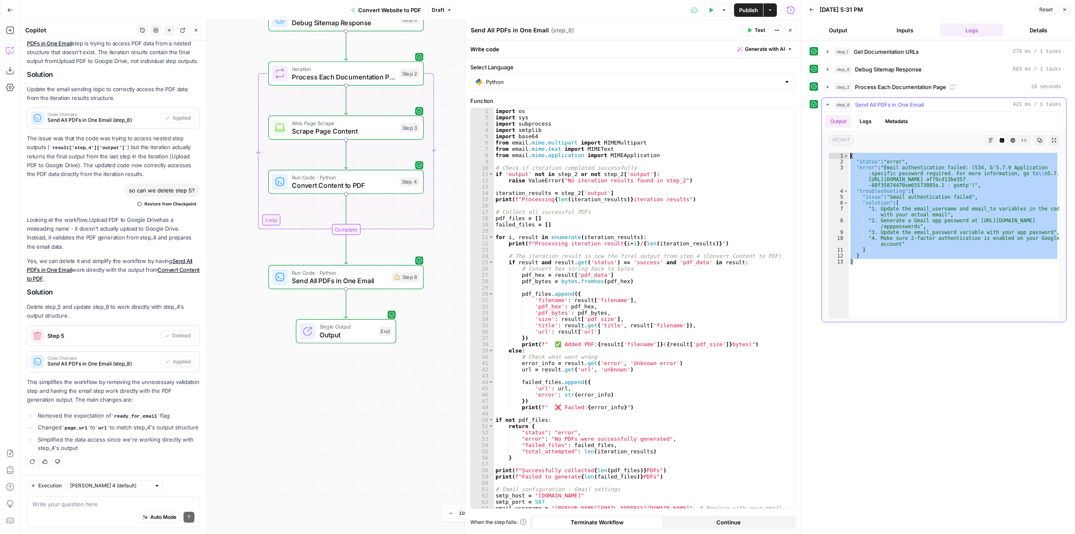
drag, startPoint x: 869, startPoint y: 264, endPoint x: 850, endPoint y: 152, distance: 113.8
click at [850, 152] on div "* 1 2 3 4 5 6 7 8 9 10 11 12 13 { "status" : "error" , "error" : "Email authent…" at bounding box center [944, 235] width 244 height 173
type textarea "**********"
click at [113, 506] on textarea at bounding box center [113, 504] width 162 height 8
paste textarea "{ "status": "error", "error": "Email authentication failed: (534, b'5.7.9 Appli…"
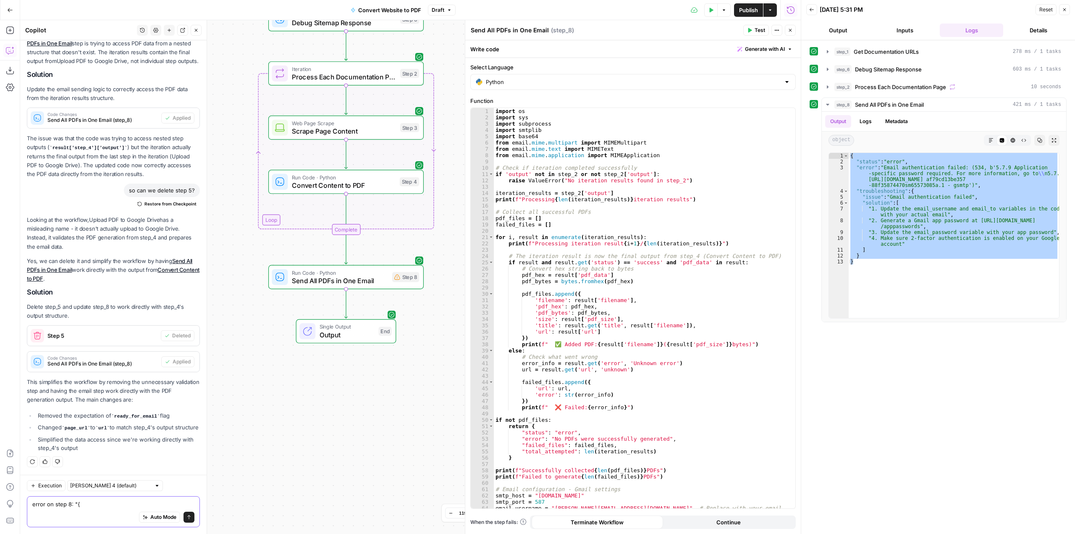
scroll to position [46, 0]
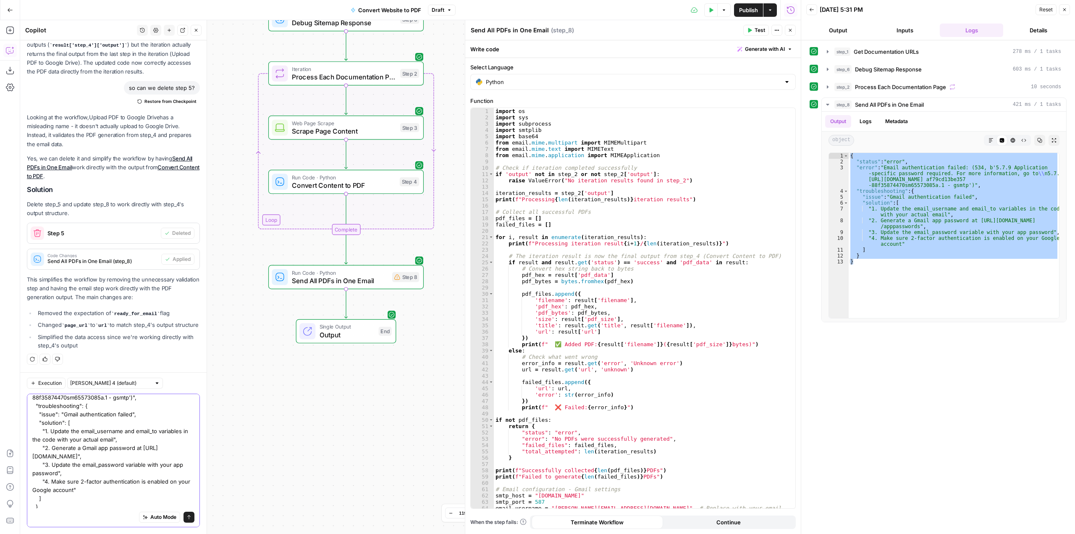
type textarea "error on step 8: "{ "status": "error", "error": "Email authentication failed: (…"
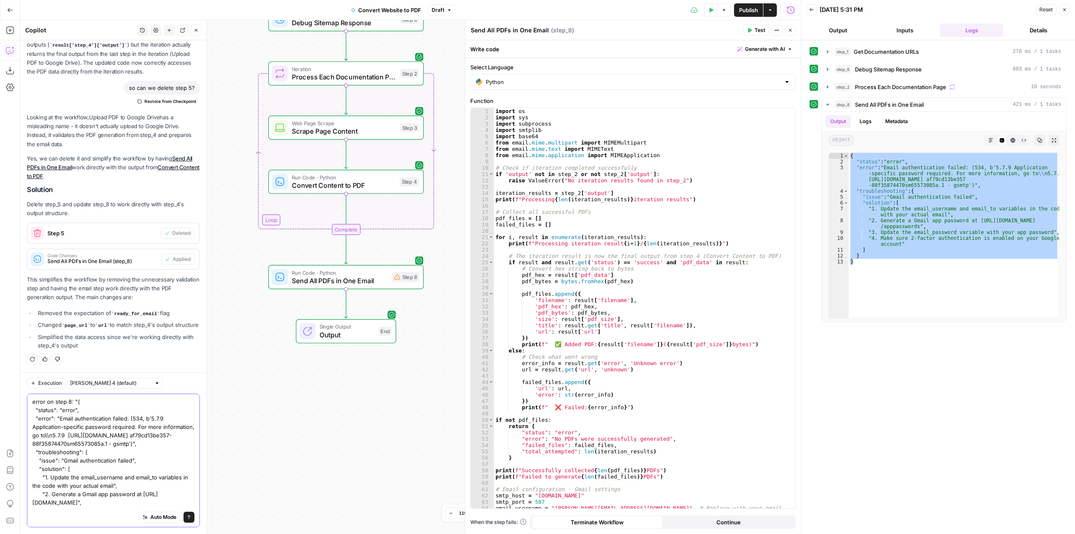
click at [187, 516] on icon "submit" at bounding box center [189, 517] width 5 height 5
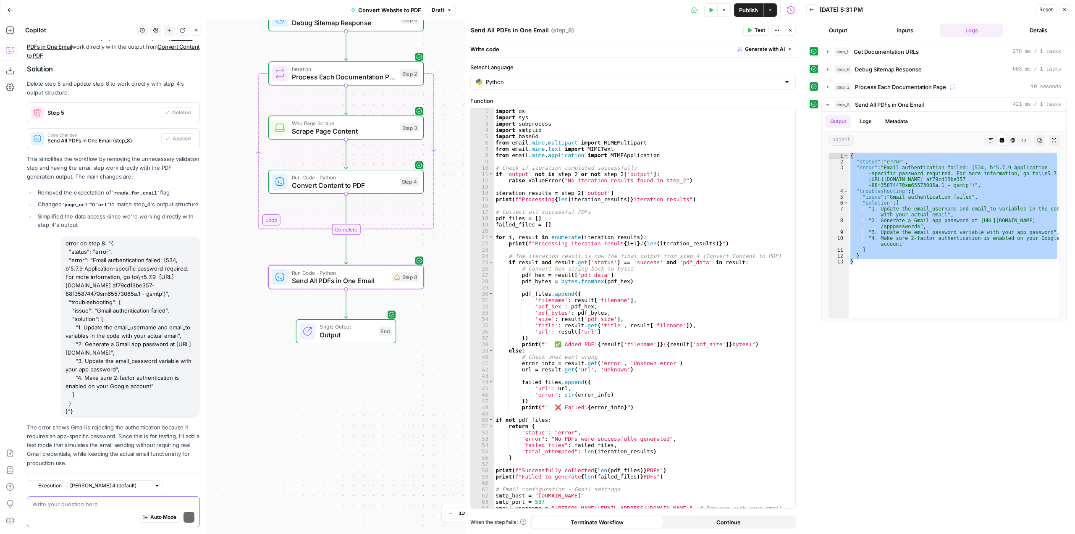
scroll to position [691, 0]
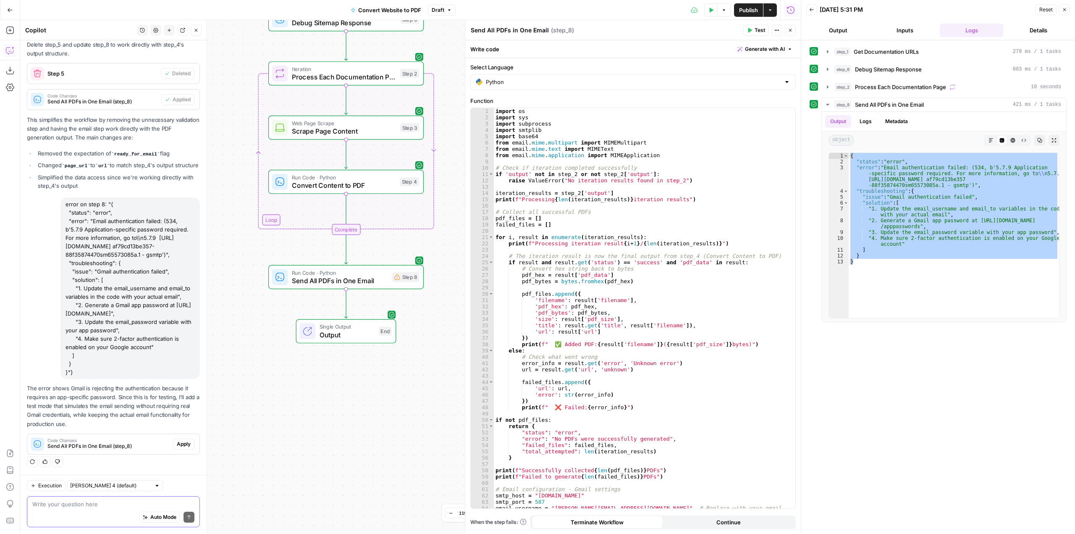
click at [149, 505] on textarea at bounding box center [113, 504] width 162 height 8
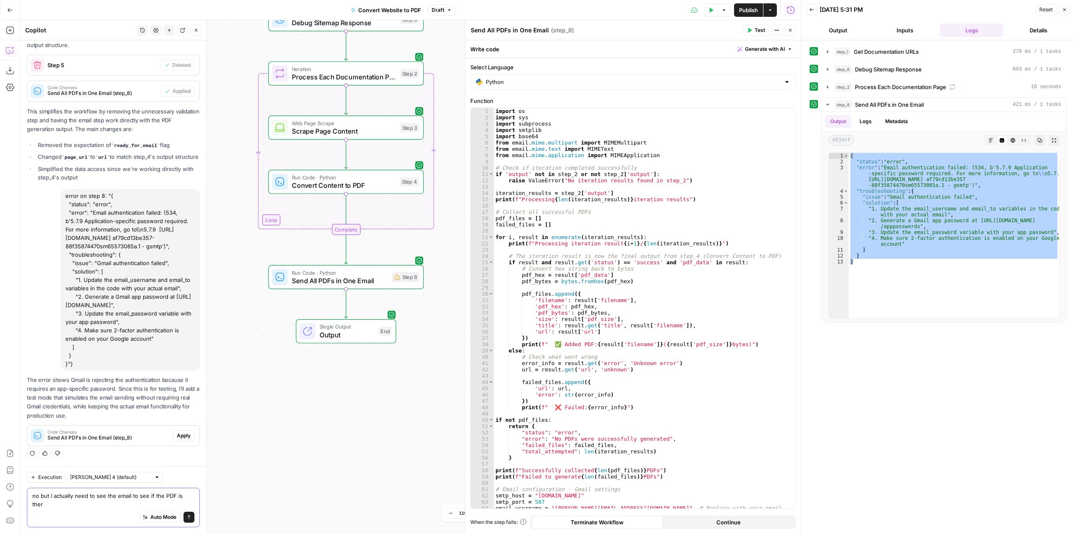
type textarea "no but I actually need to see the email to see if the PDF is there"
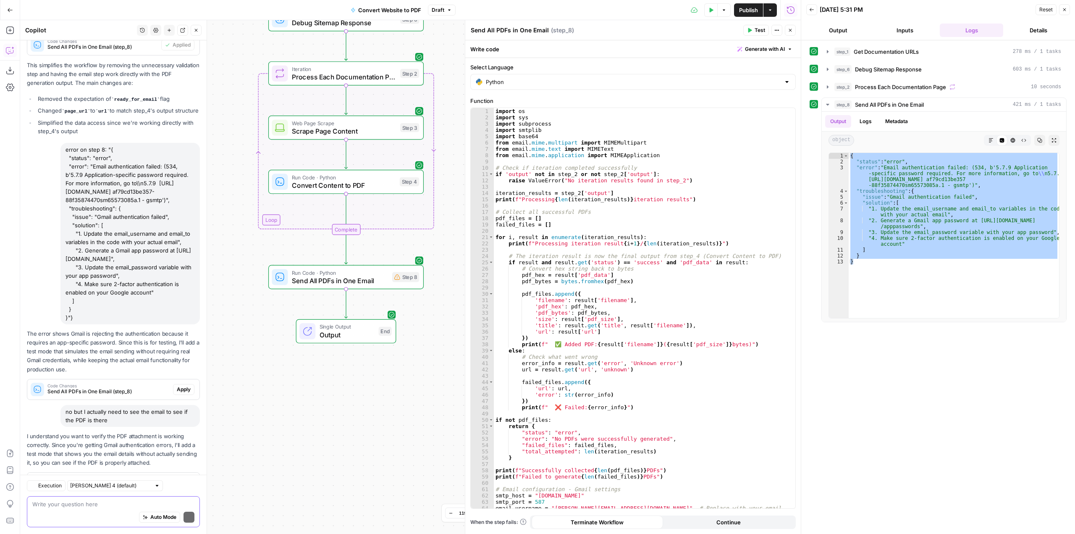
scroll to position [785, 0]
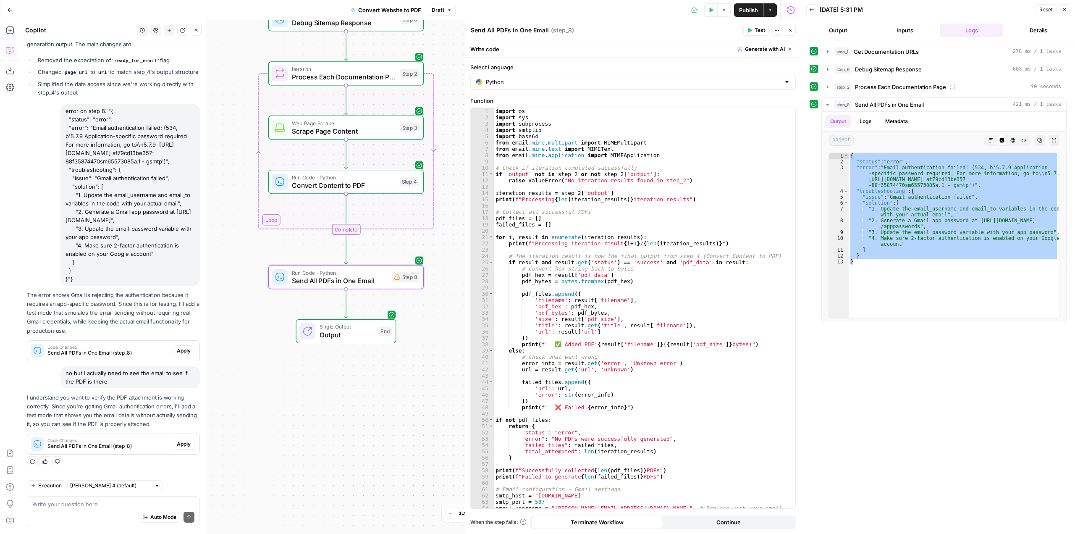
click at [176, 356] on button "Apply" at bounding box center [183, 350] width 21 height 11
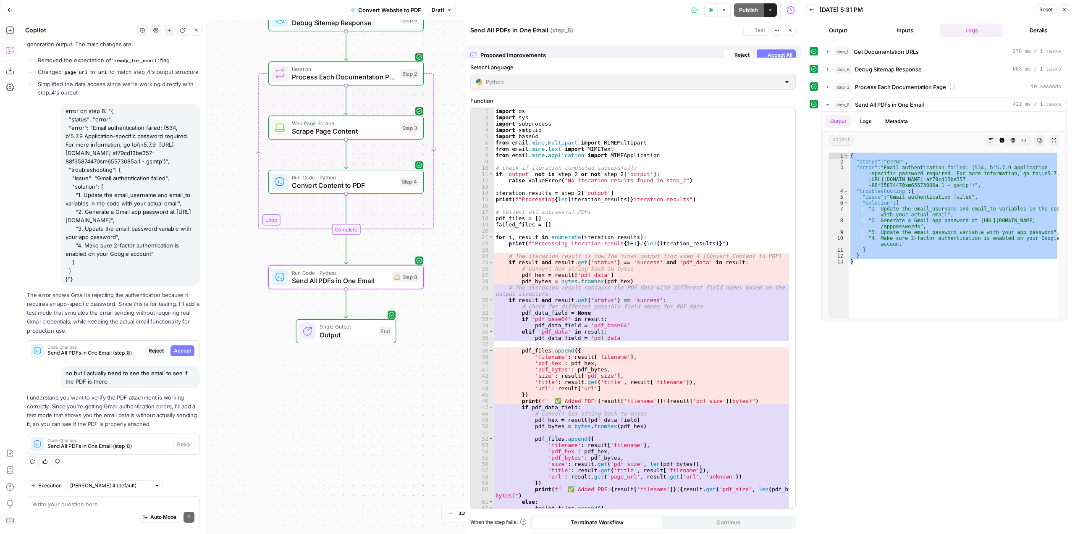
scroll to position [744, 0]
click at [179, 353] on span "Accept" at bounding box center [182, 351] width 17 height 8
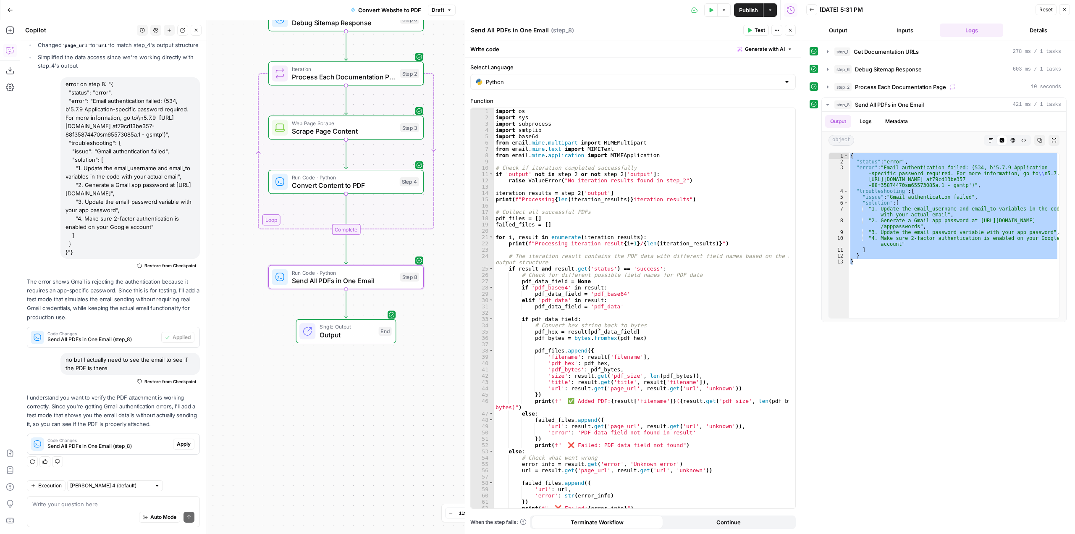
click at [187, 438] on div "Code Changes Send All PDFs in One Email (step_8) Apply" at bounding box center [113, 443] width 172 height 13
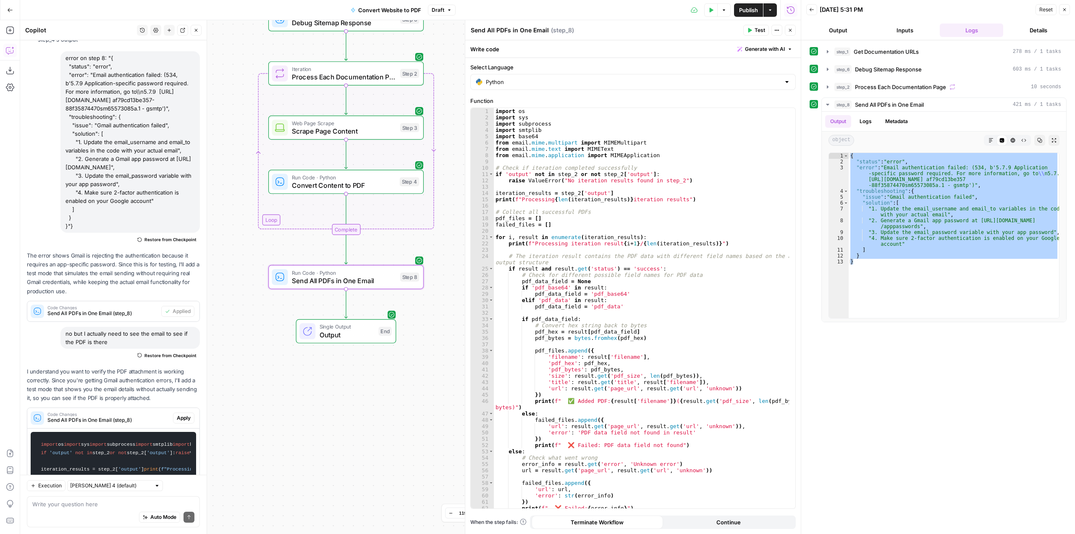
click at [182, 422] on span "Apply" at bounding box center [184, 418] width 14 height 8
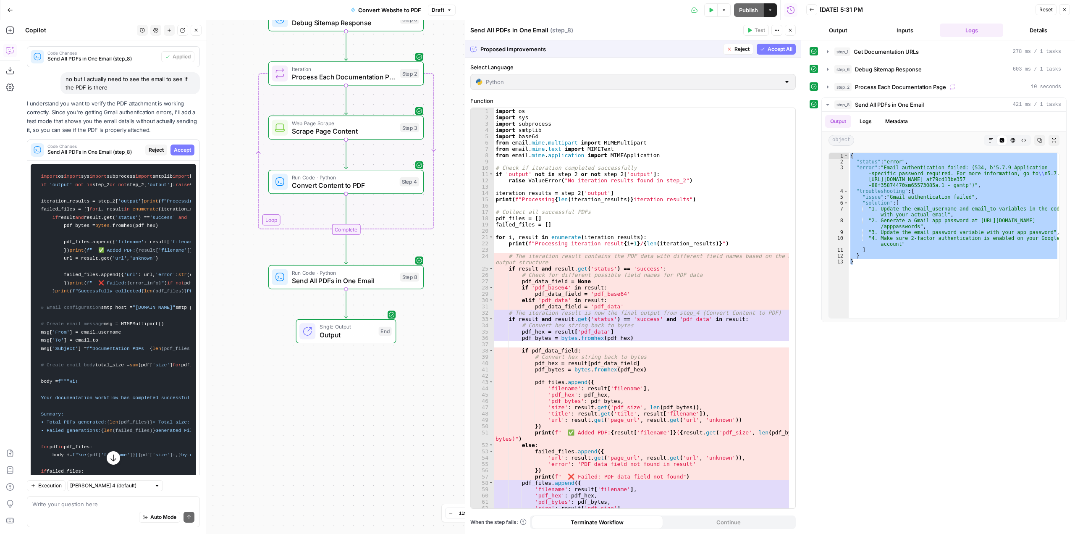
scroll to position [857, 0]
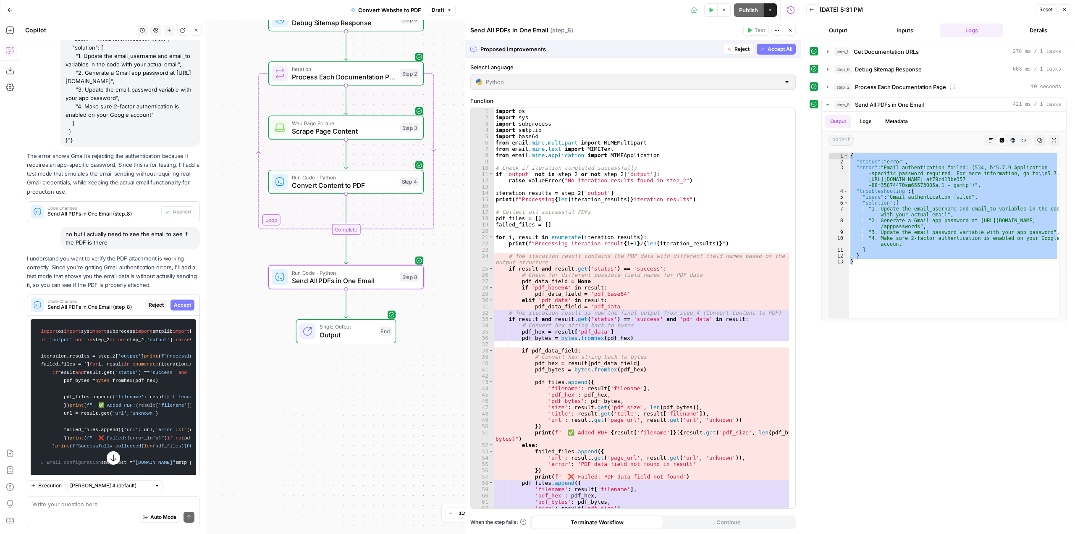
click at [181, 309] on span "Accept" at bounding box center [182, 305] width 17 height 8
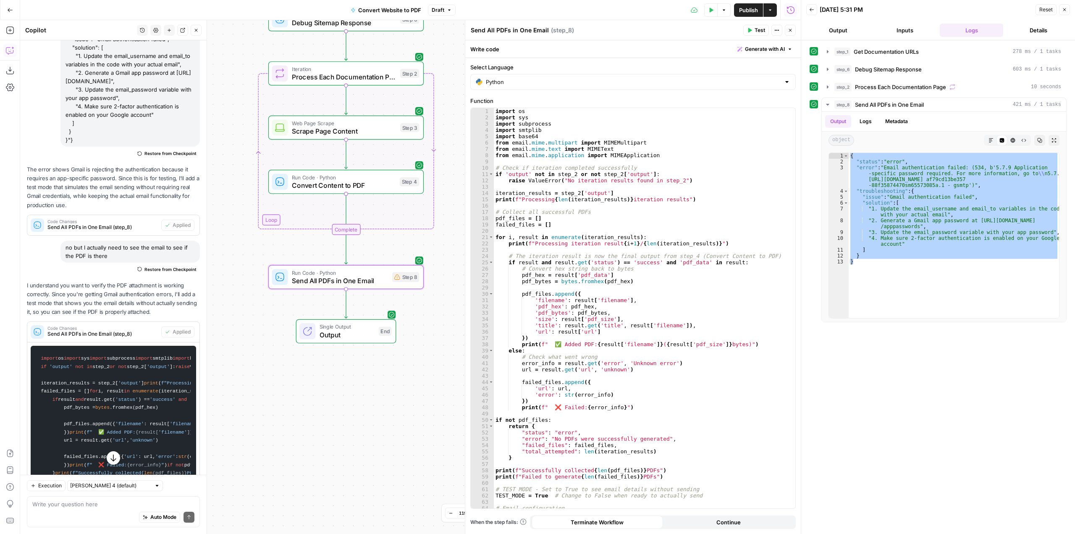
click at [710, 10] on icon "button" at bounding box center [712, 10] width 4 height 5
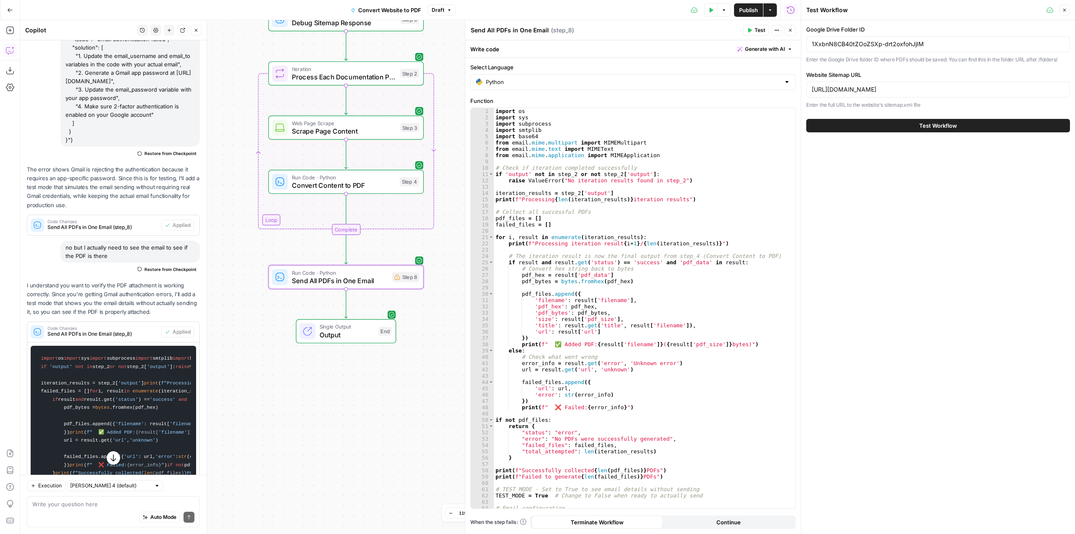
click at [894, 129] on button "Test Workflow" at bounding box center [939, 125] width 264 height 13
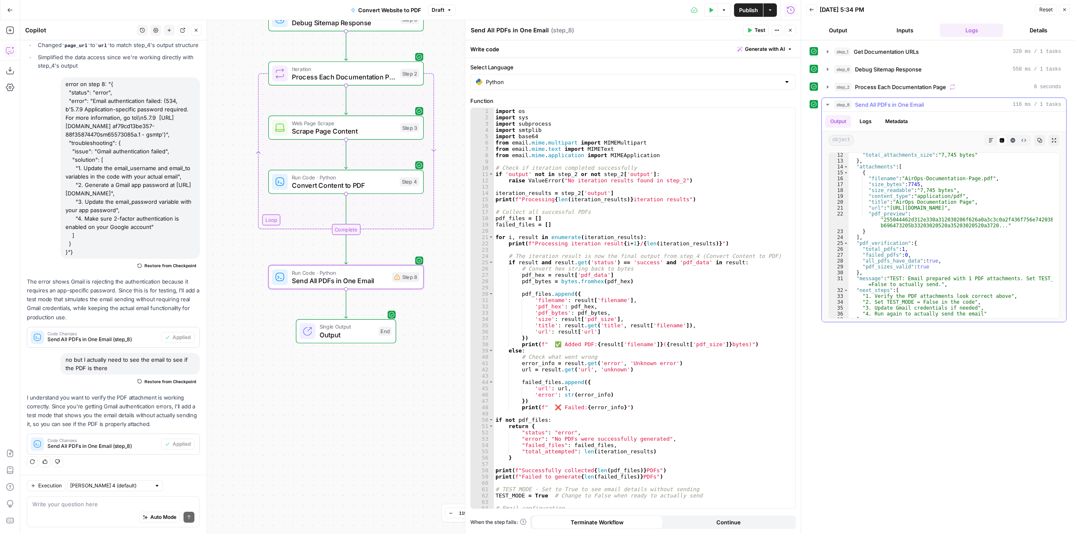
scroll to position [111, 0]
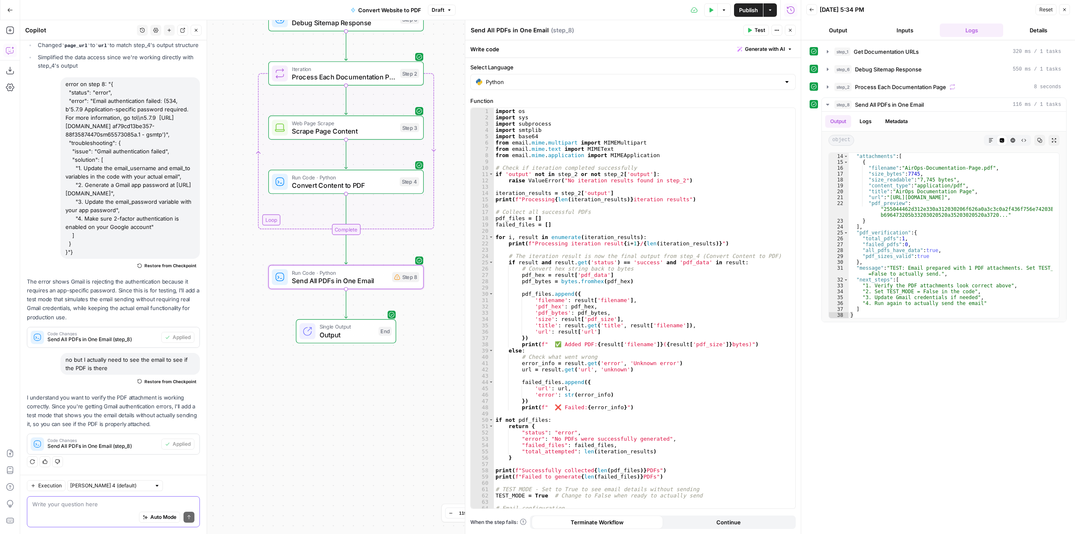
click at [65, 507] on textarea at bounding box center [113, 504] width 162 height 8
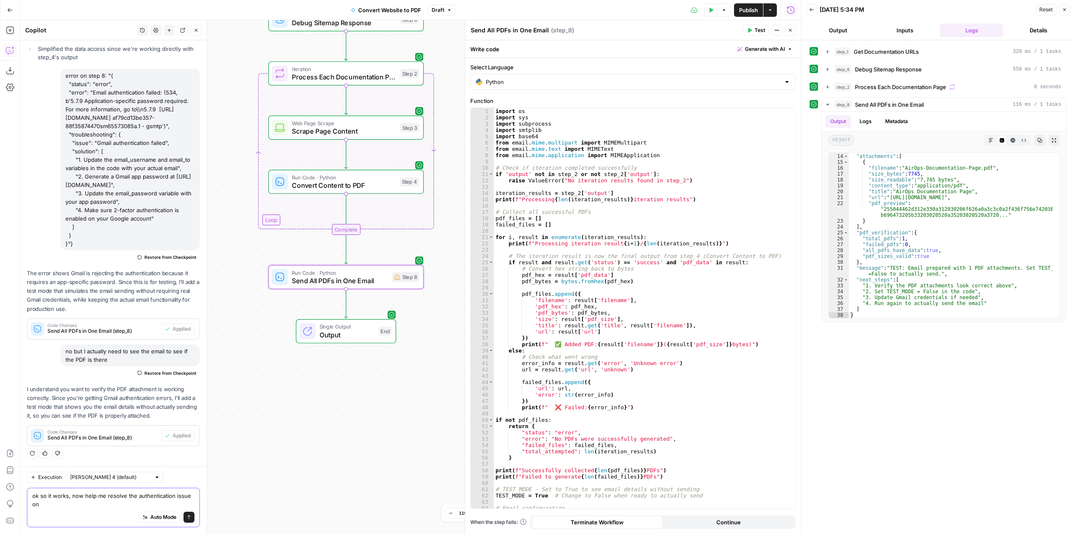
scroll to position [820, 0]
type textarea "ok so it works, now help me resolve the authentication issue on step 8"
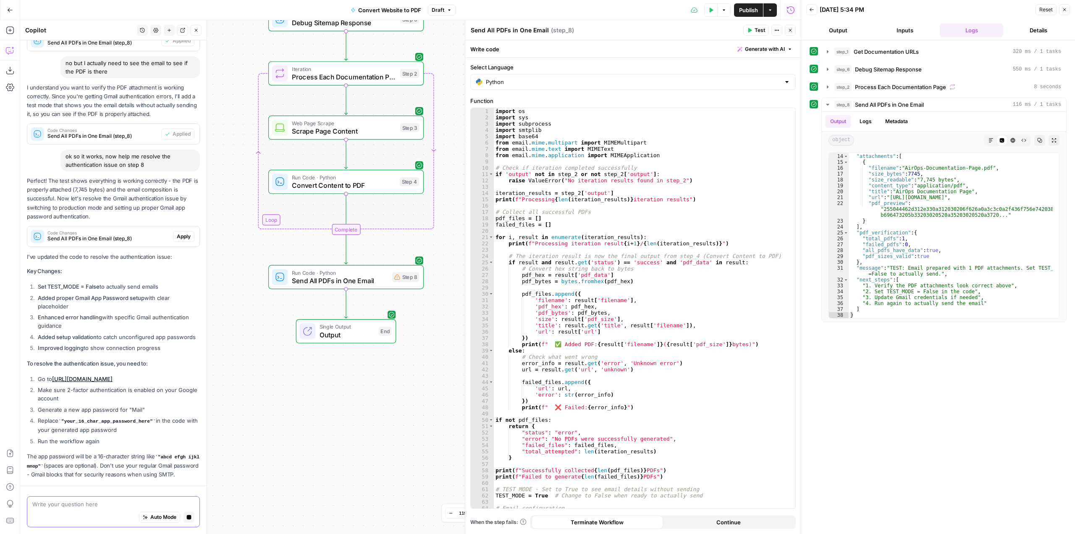
scroll to position [1163, 0]
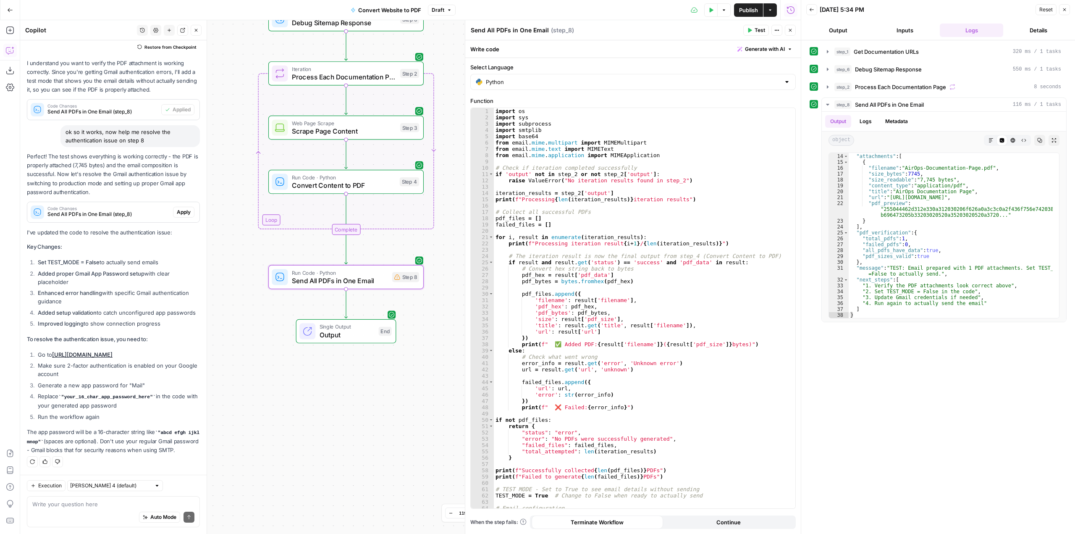
click at [177, 208] on span "Apply" at bounding box center [184, 212] width 14 height 8
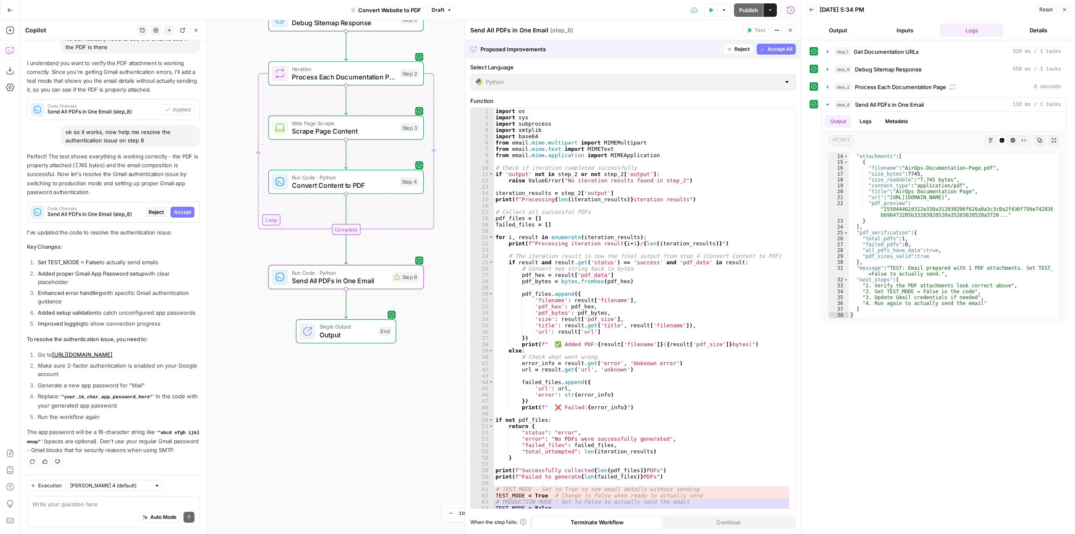
click at [175, 208] on span "Accept" at bounding box center [182, 212] width 17 height 8
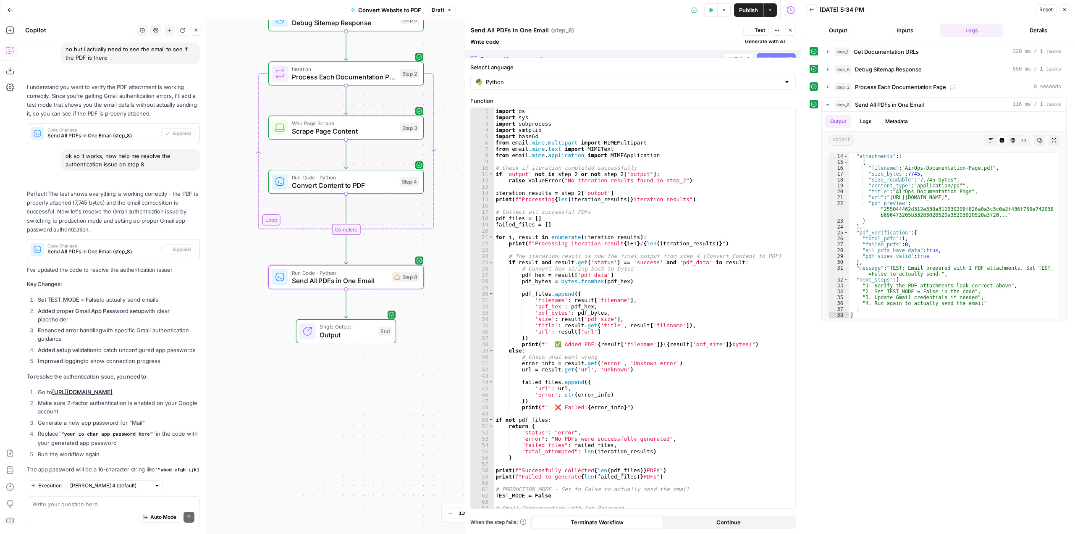
scroll to position [1177, 0]
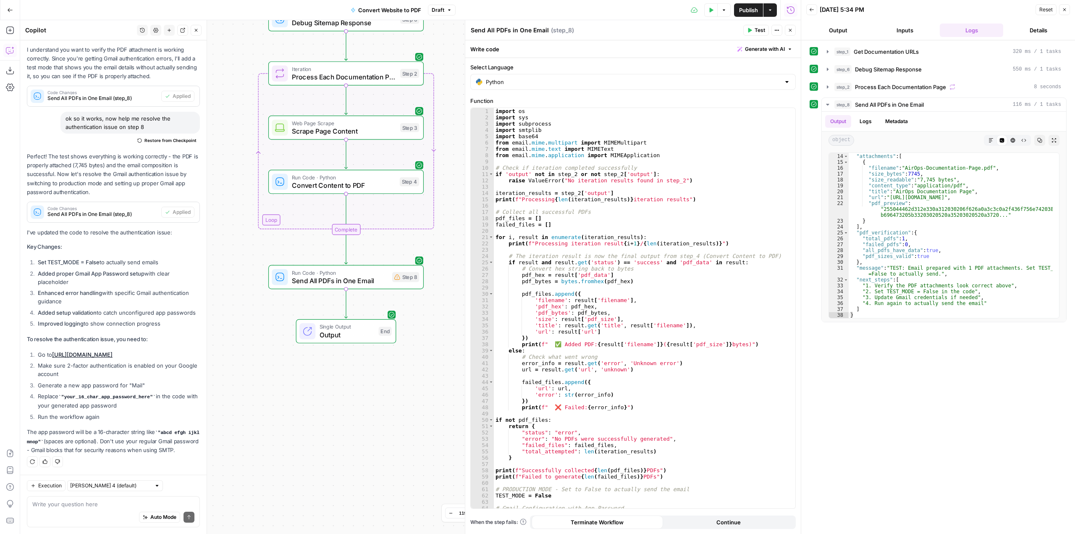
click at [113, 351] on link "[URL][DOMAIN_NAME]" at bounding box center [82, 354] width 60 height 7
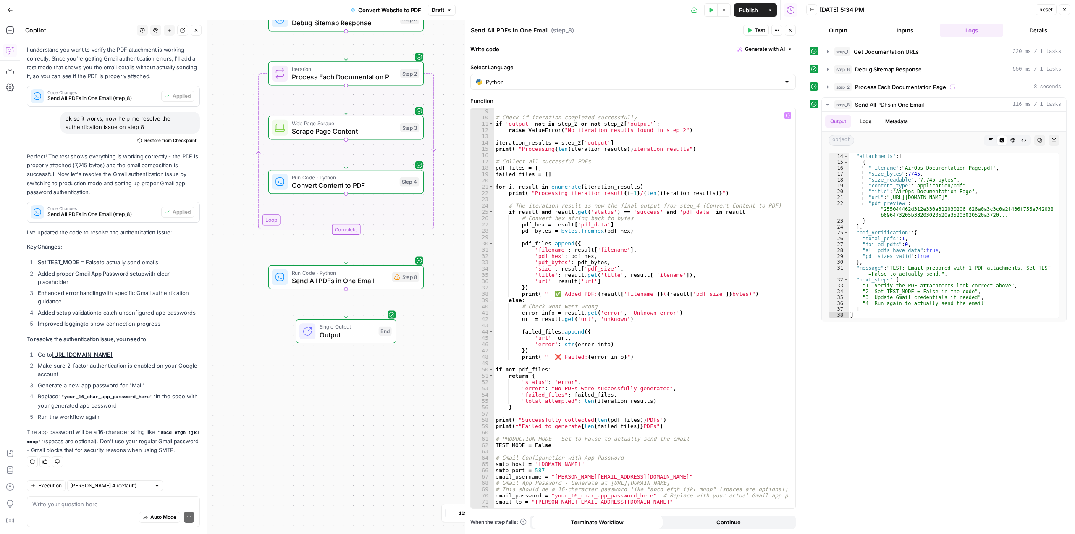
scroll to position [76, 0]
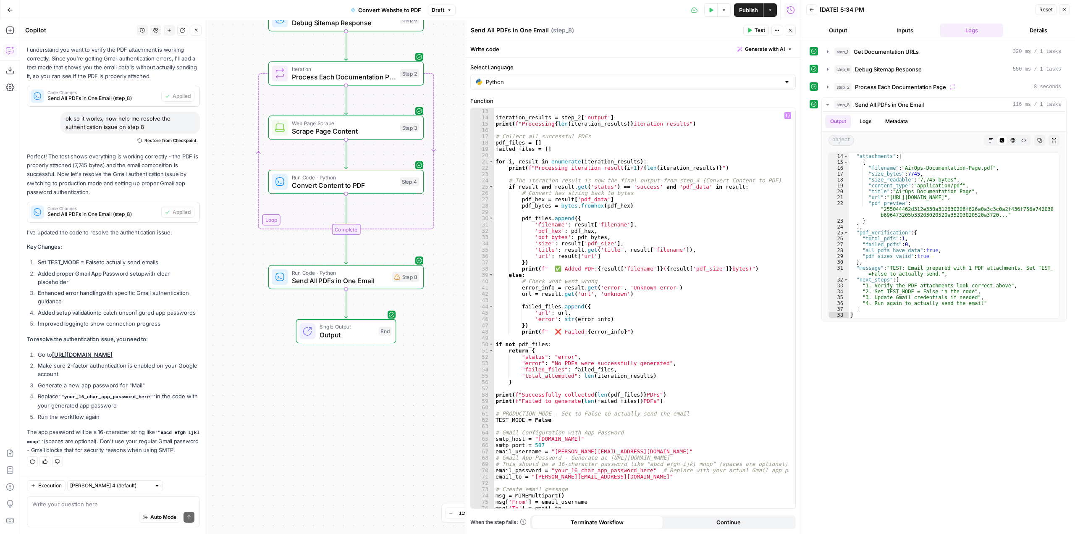
type textarea "**"
click at [712, 328] on div "iteration_results = step_2 [ 'output' ] print ( f"Processing { len ( iteration_…" at bounding box center [641, 314] width 295 height 413
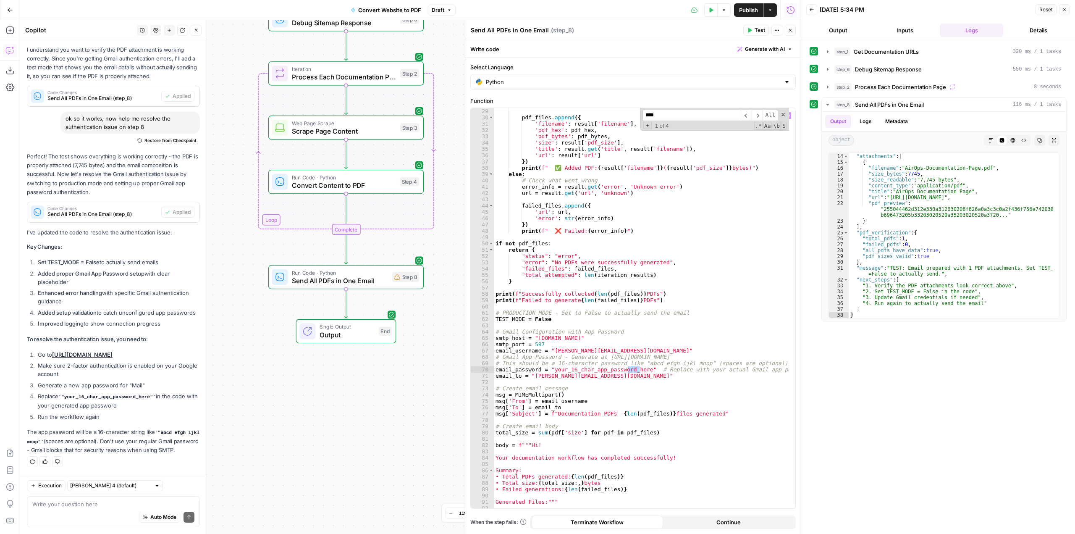
type input "****"
click at [604, 373] on div "pdf_files . append ({ 'filename' : result [ 'filename' ] , 'pdf_hex' : pdf_hex …" at bounding box center [641, 314] width 295 height 413
click at [610, 370] on div "pdf_files . append ({ 'filename' : result [ 'filename' ] , 'pdf_hex' : pdf_hex …" at bounding box center [641, 314] width 295 height 413
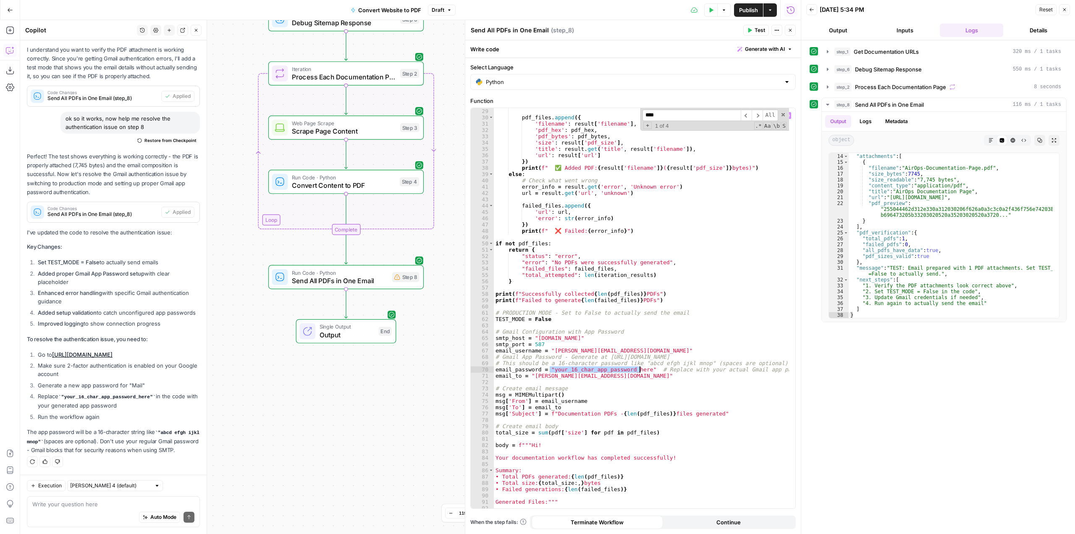
paste textarea
type textarea "**********"
click at [711, 12] on icon "button" at bounding box center [711, 10] width 5 height 5
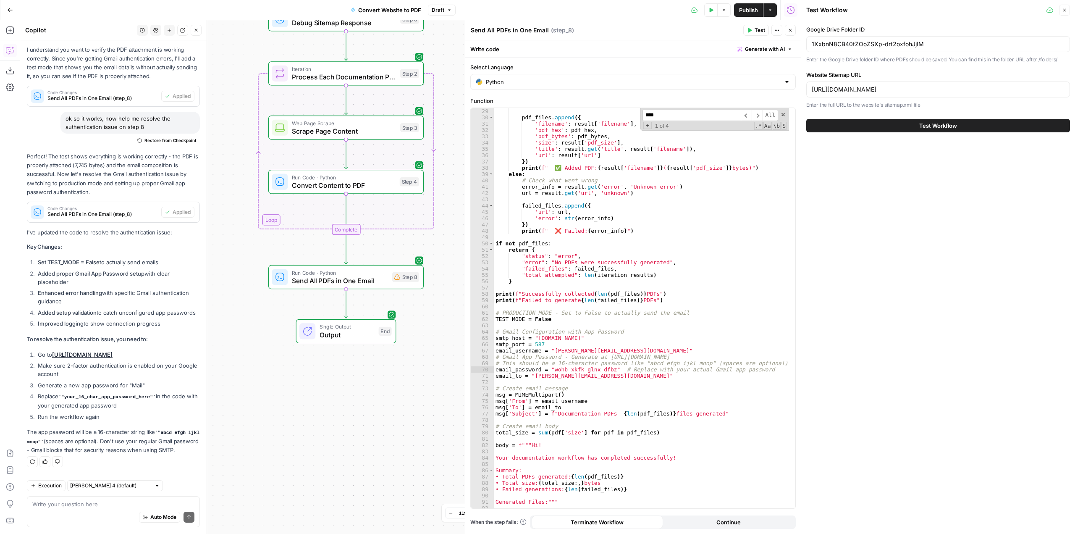
click at [930, 128] on span "Test Workflow" at bounding box center [939, 125] width 38 height 8
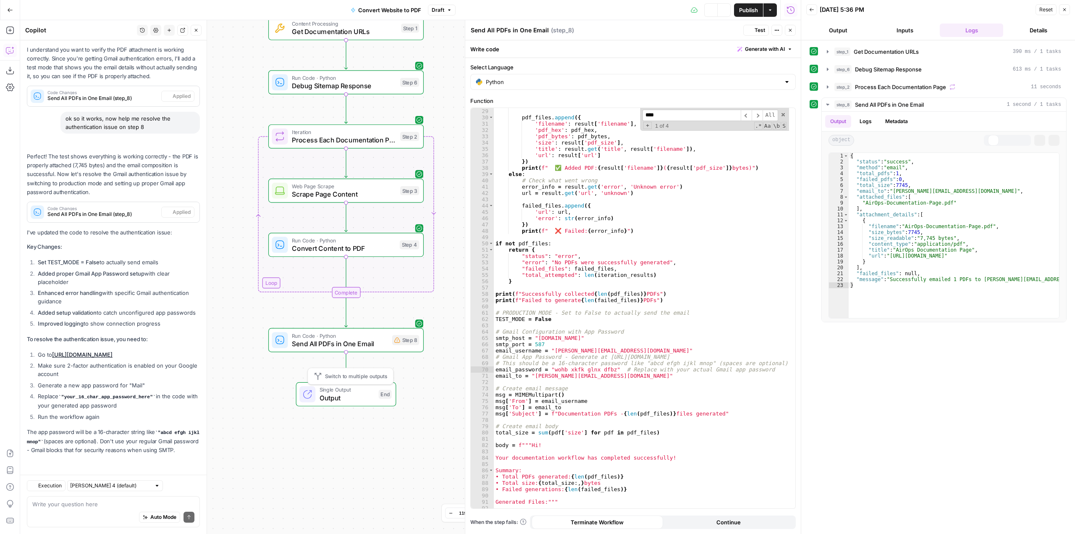
scroll to position [1177, 0]
click at [70, 507] on textarea at bounding box center [113, 504] width 162 height 8
paste textarea "Overview Overview | AirOps Docs ![![](https://docs.airops.com/~gitbook/image?ur…"
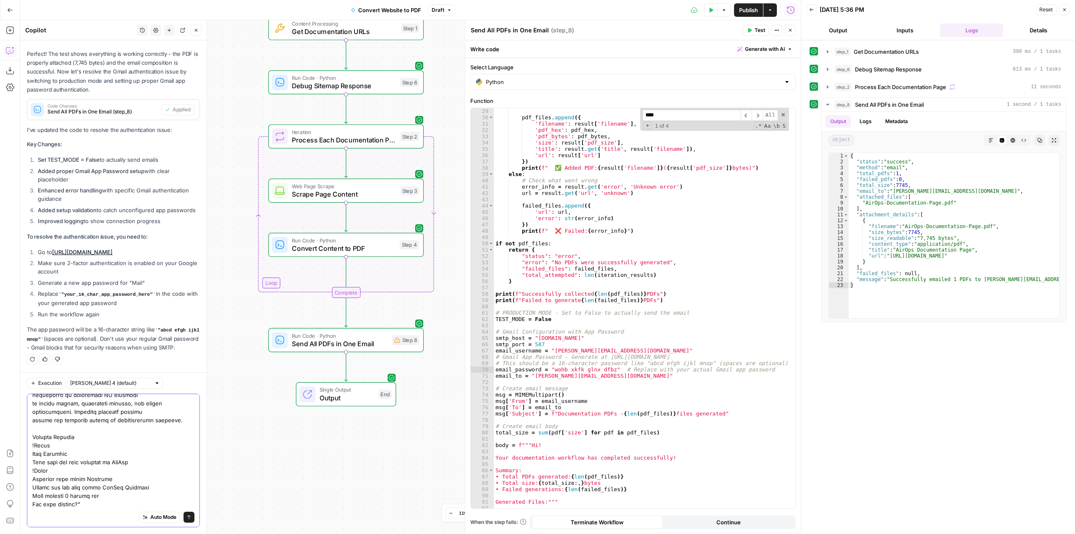
scroll to position [1827, 0]
type textarea "the email worked but this is how the file looks like: "Overview Overview | AirO…"
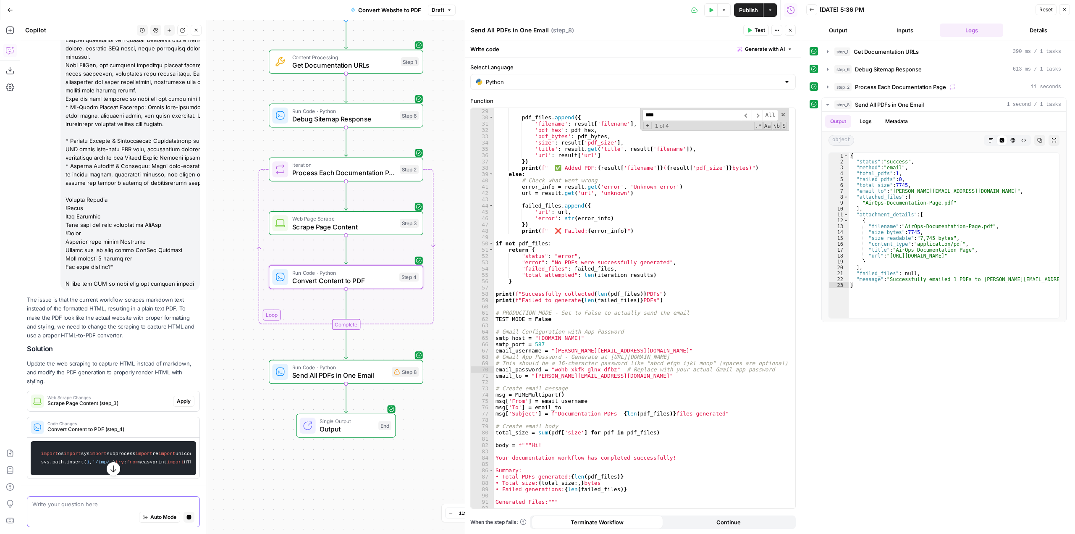
scroll to position [3113, 0]
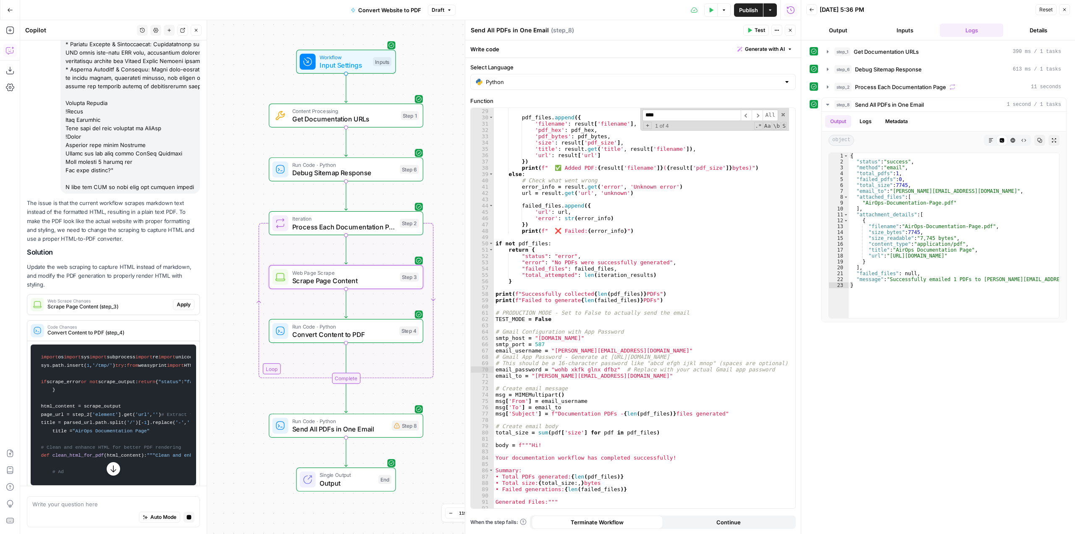
click at [178, 308] on span "Apply" at bounding box center [184, 305] width 14 height 8
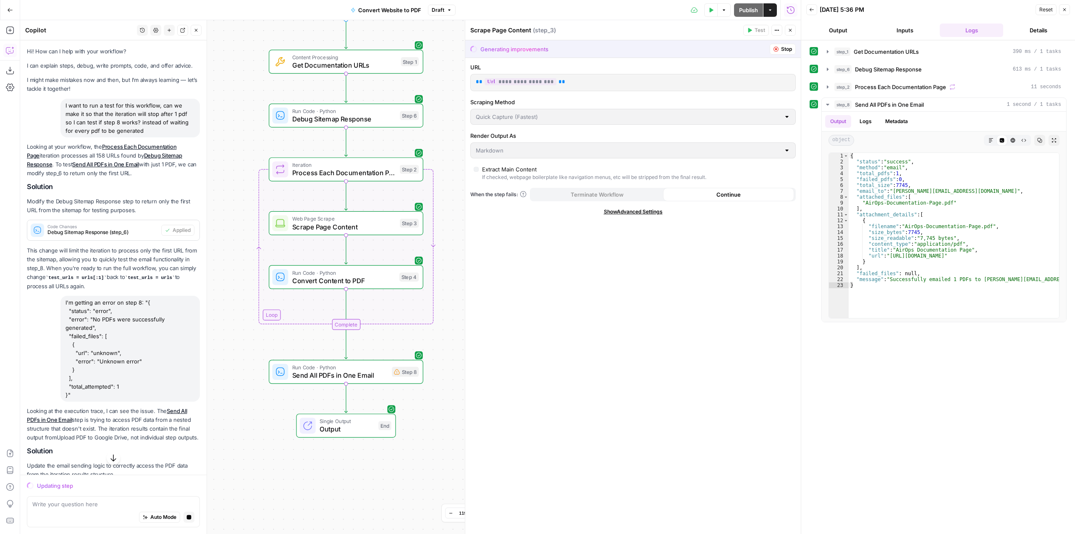
scroll to position [3113, 0]
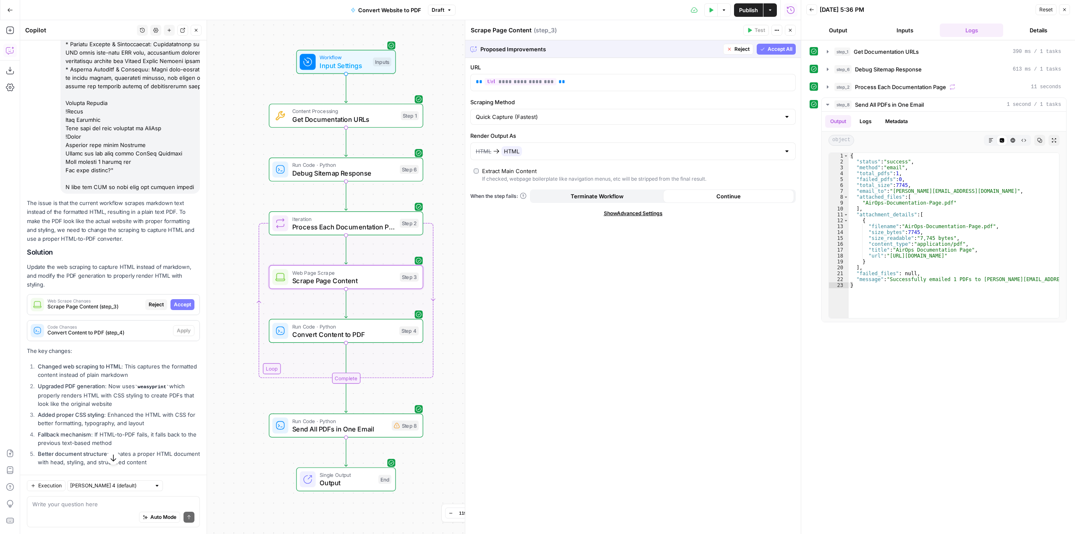
click at [182, 308] on span "Accept" at bounding box center [182, 305] width 17 height 8
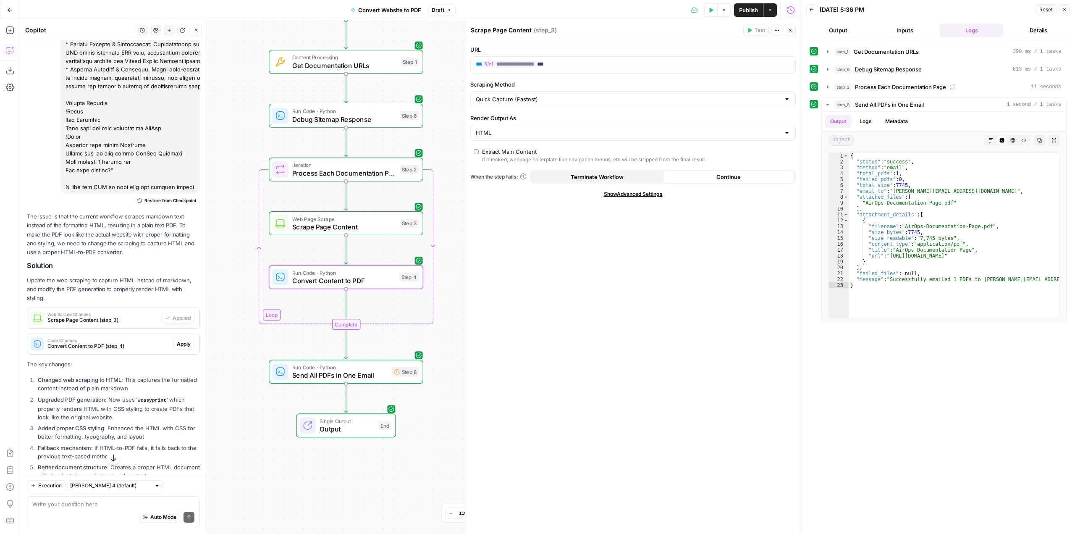
click at [177, 348] on span "Apply" at bounding box center [184, 344] width 14 height 8
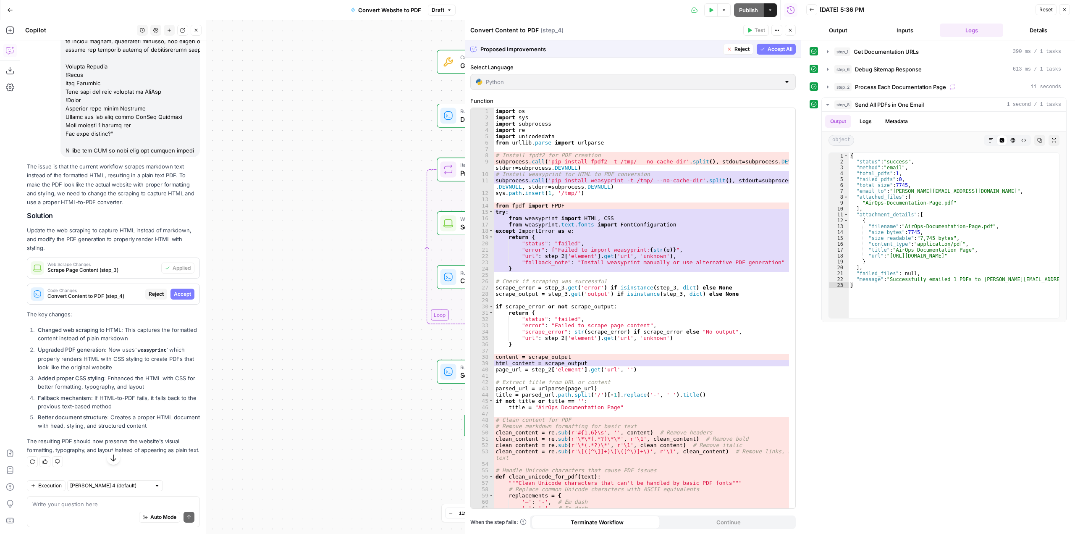
scroll to position [3113, 0]
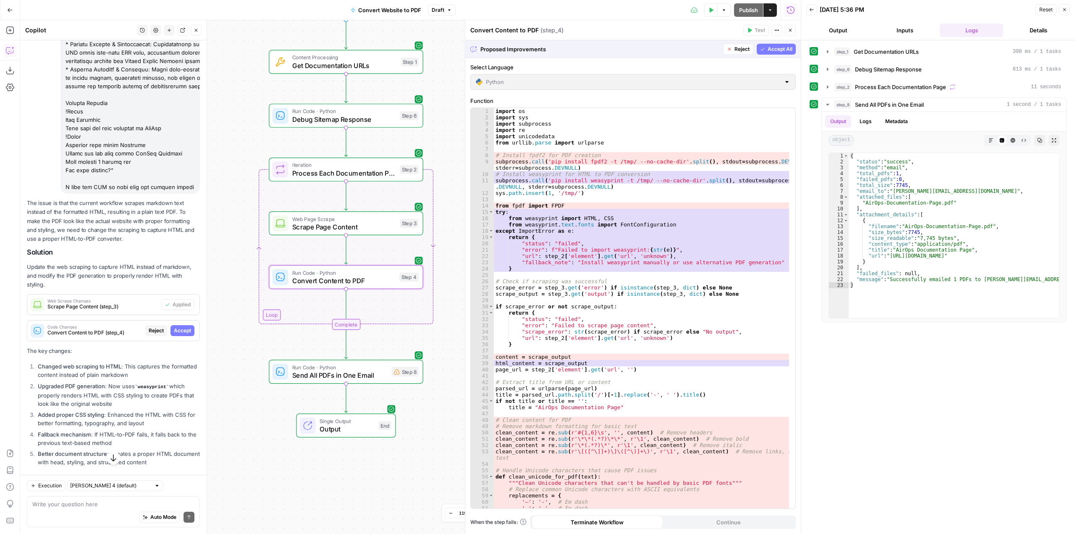
click at [179, 334] on span "Accept" at bounding box center [182, 331] width 17 height 8
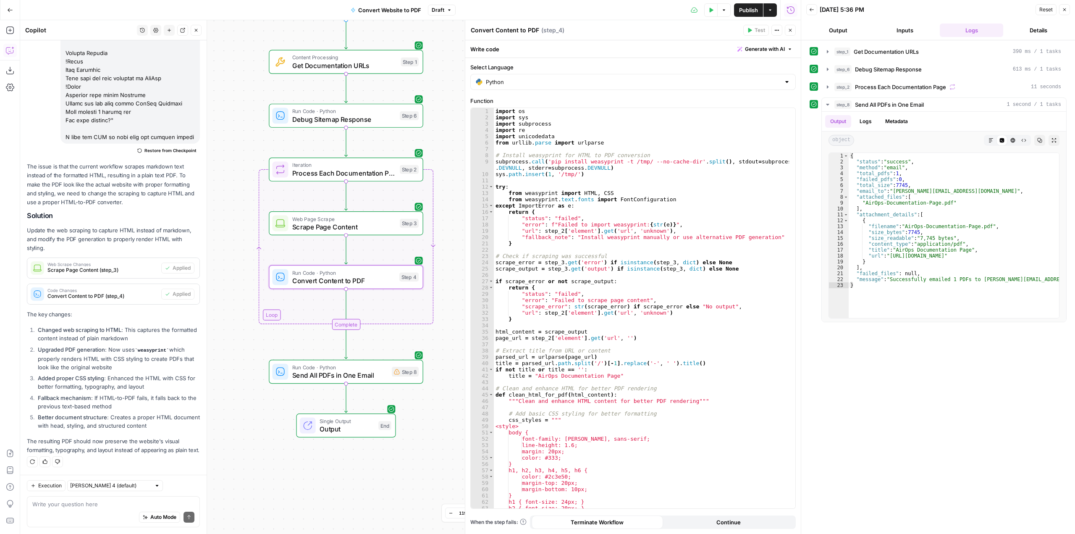
scroll to position [3296, 0]
click at [707, 12] on button "Test Data" at bounding box center [710, 9] width 13 height 13
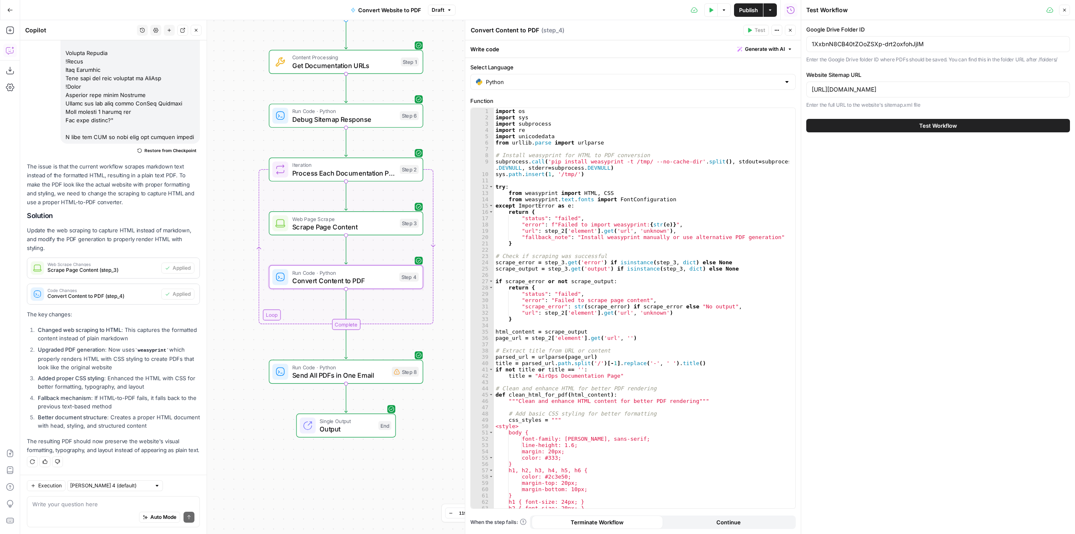
click at [933, 131] on button "Test Workflow" at bounding box center [939, 125] width 264 height 13
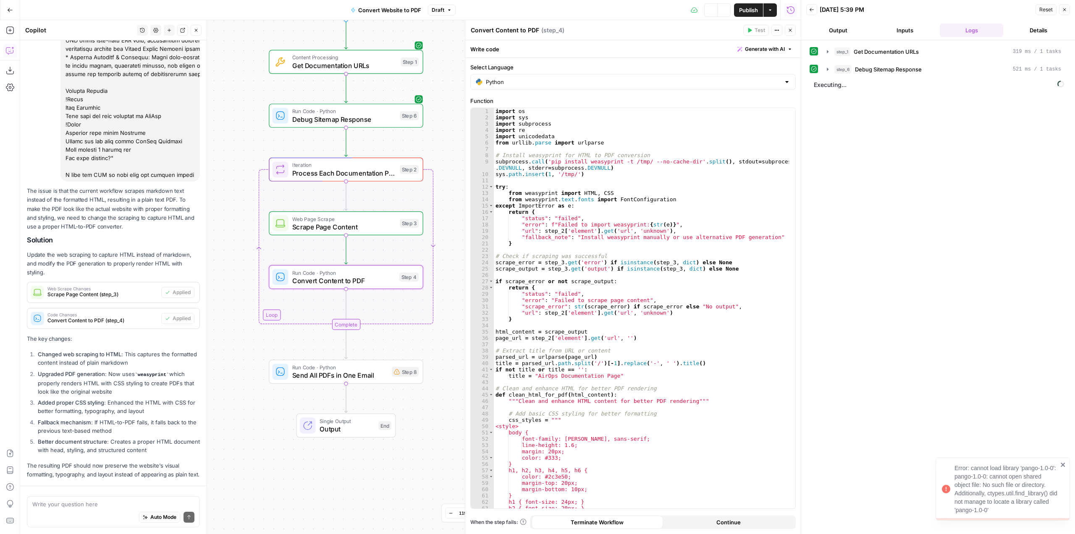
scroll to position [3296, 0]
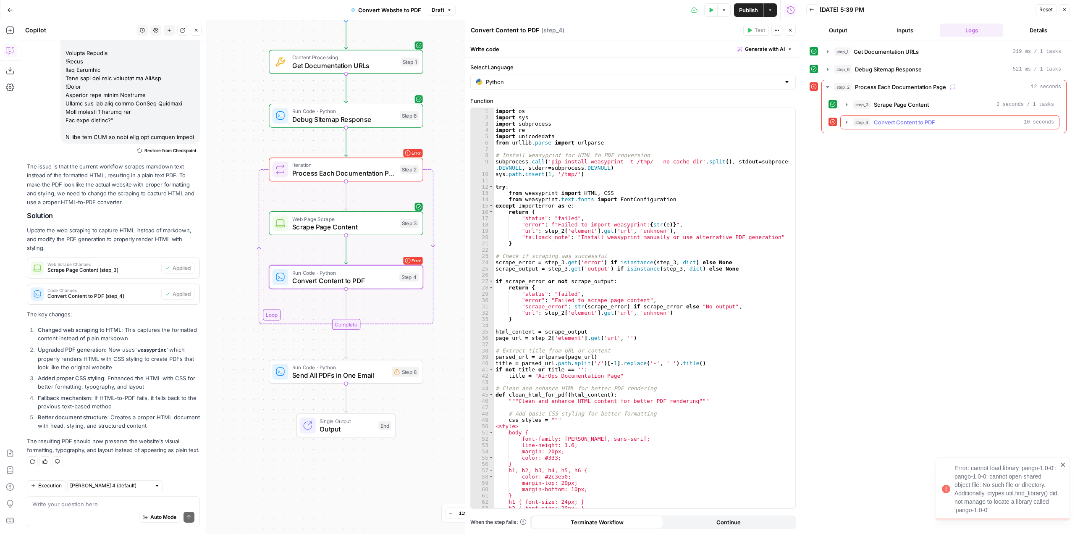
click at [845, 121] on icon "button" at bounding box center [847, 122] width 7 height 7
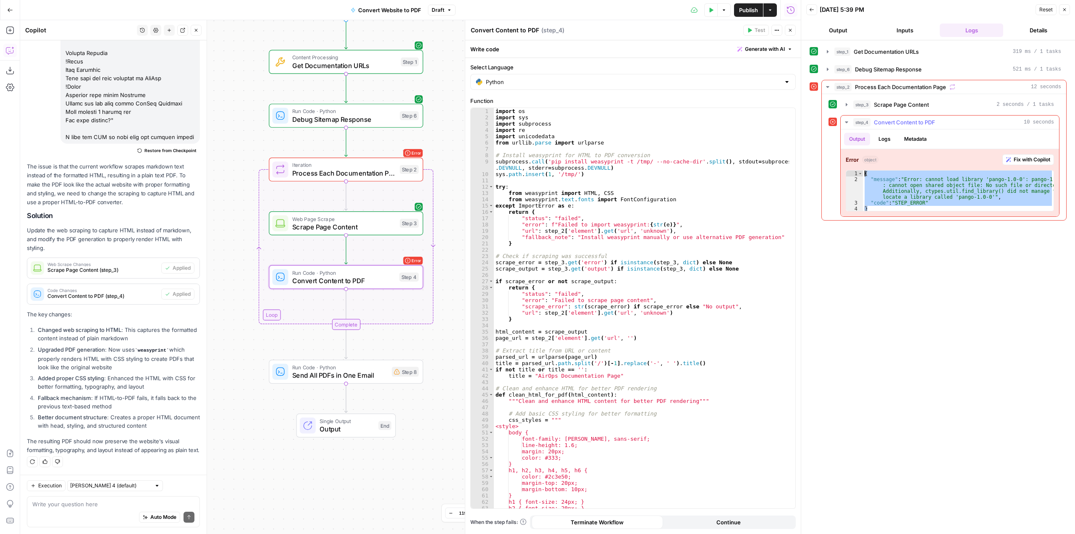
drag, startPoint x: 889, startPoint y: 205, endPoint x: 858, endPoint y: 169, distance: 46.8
click at [858, 169] on div "Error object Fix with Copilot * 1 2 3 4 { "message" : "Error: cannot load libra…" at bounding box center [950, 182] width 218 height 67
type textarea "**********"
click at [1011, 157] on button "Fix with Copilot" at bounding box center [1029, 159] width 52 height 11
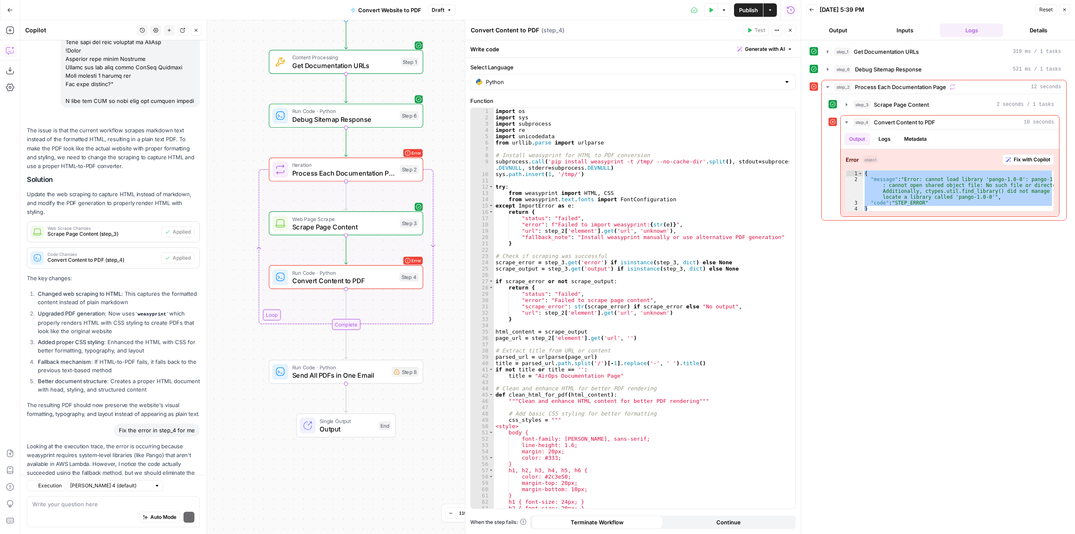
scroll to position [3398, 0]
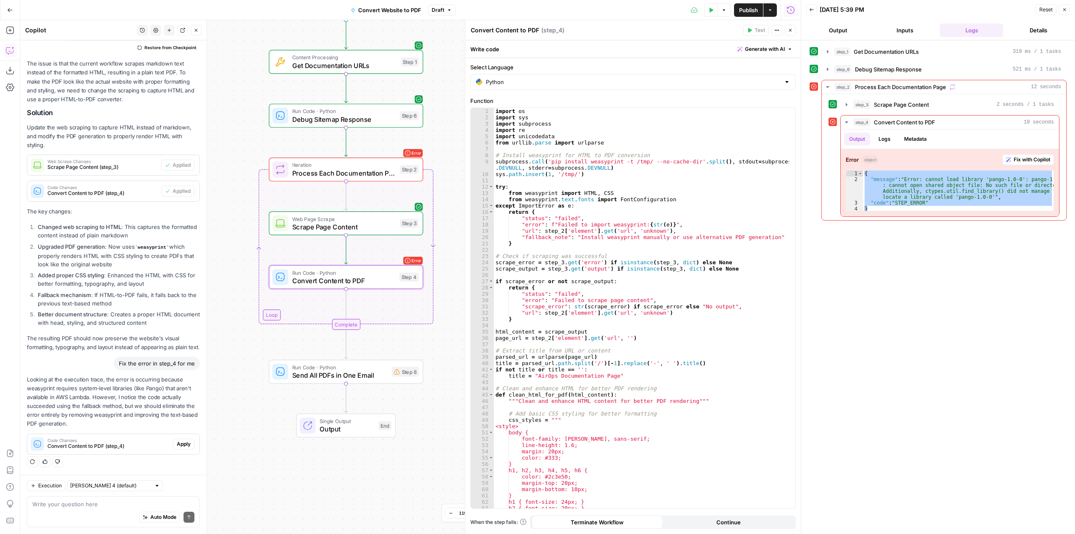
click at [177, 441] on span "Apply" at bounding box center [184, 444] width 14 height 8
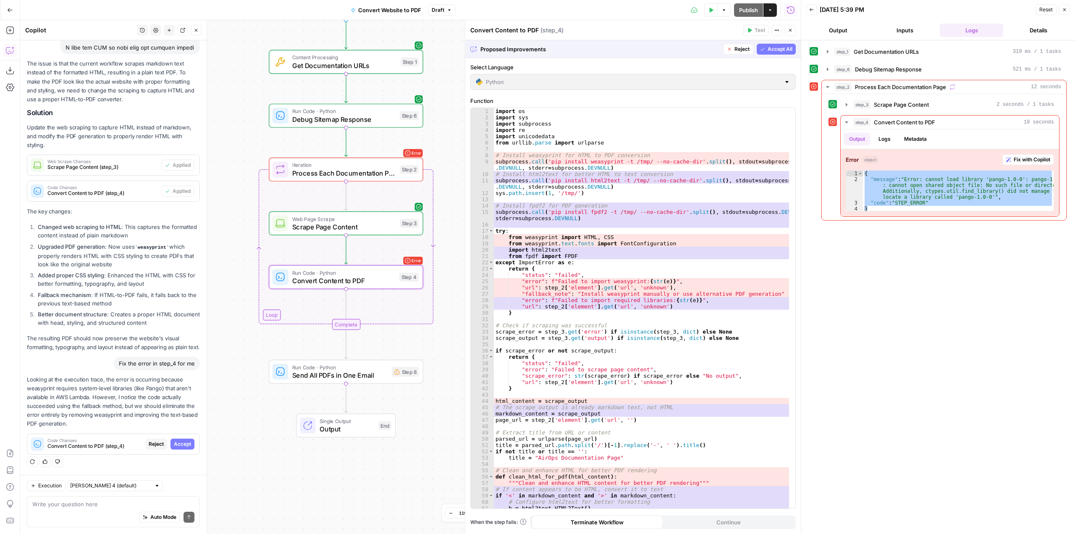
click at [174, 441] on span "Accept" at bounding box center [182, 444] width 17 height 8
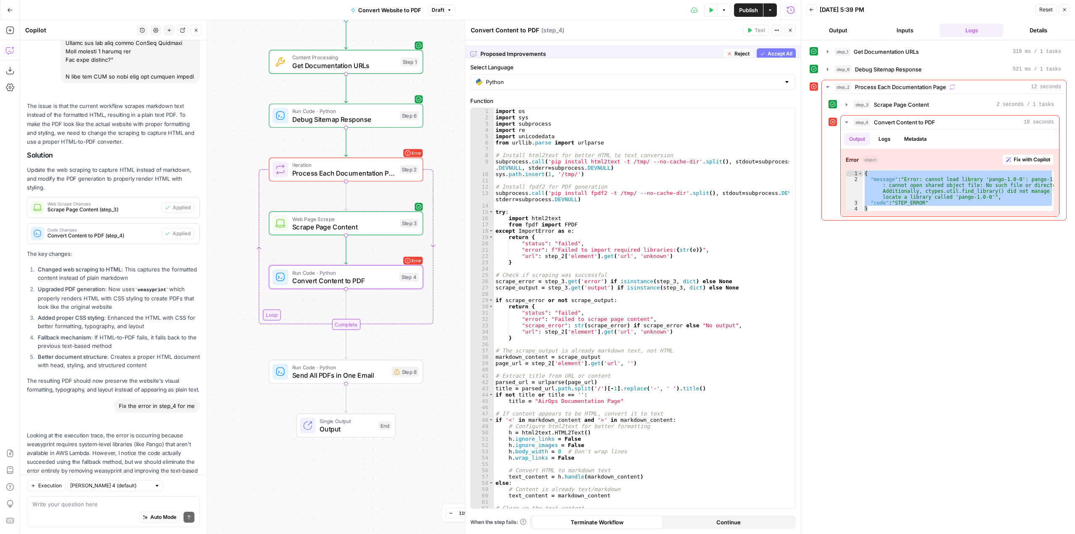
scroll to position [3412, 0]
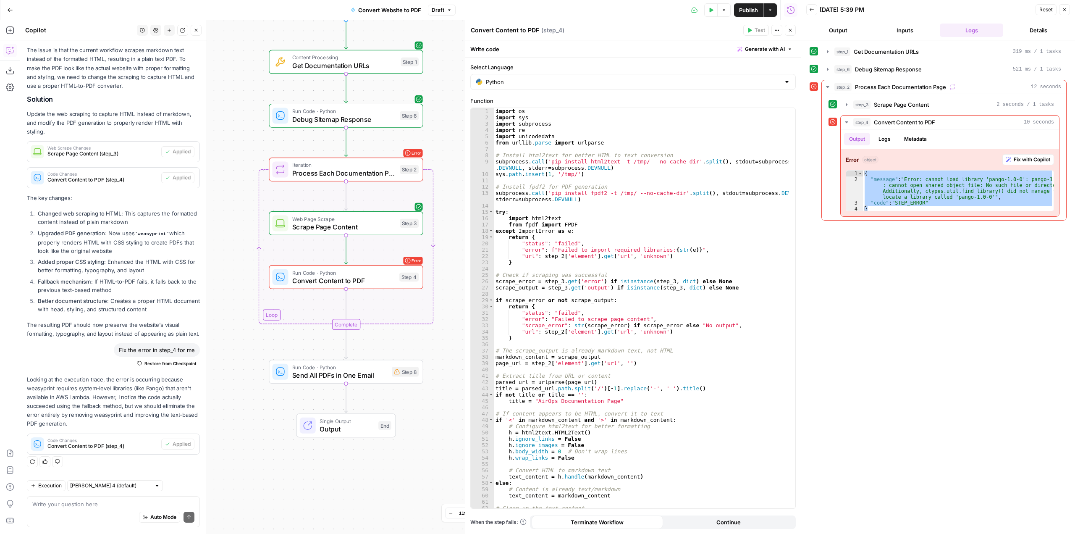
click at [707, 10] on button "Test Data" at bounding box center [710, 9] width 13 height 13
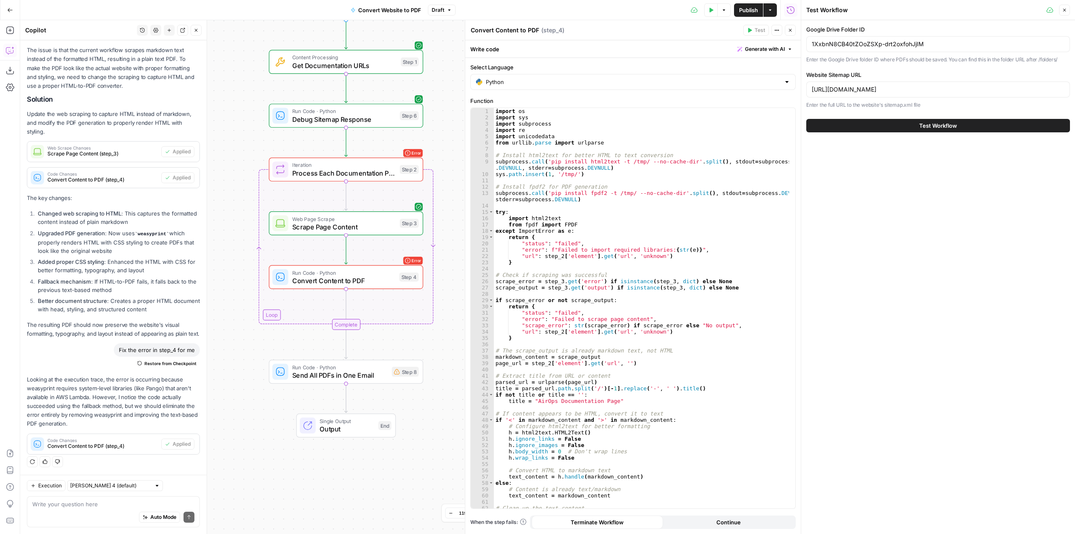
click at [927, 126] on span "Test Workflow" at bounding box center [939, 125] width 38 height 8
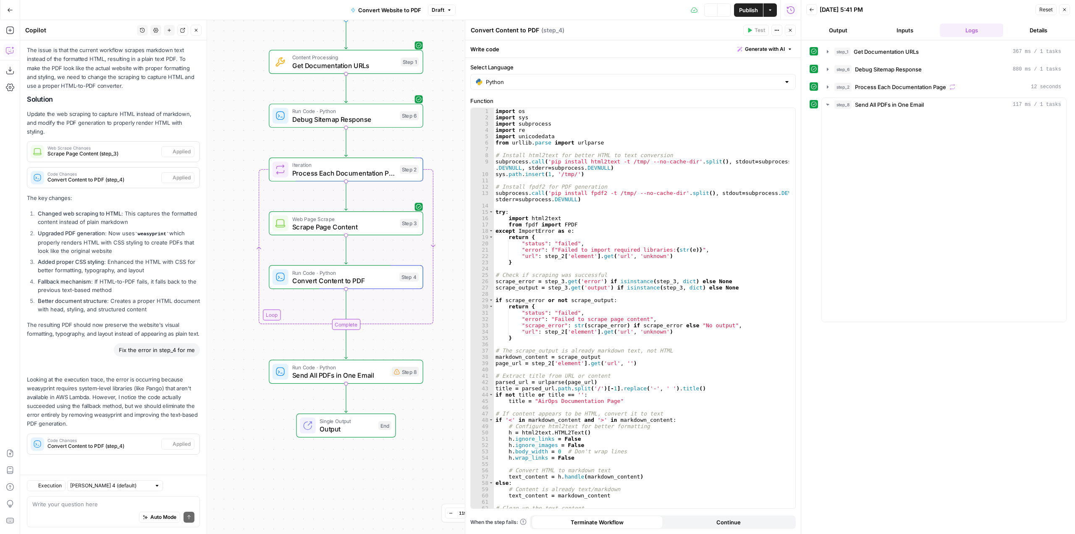
scroll to position [3412, 0]
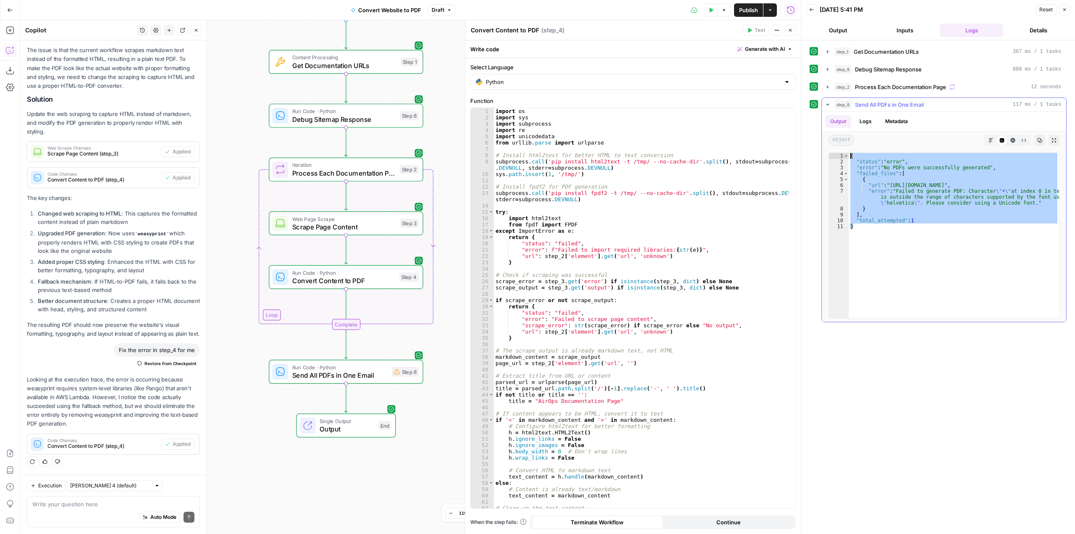
drag, startPoint x: 885, startPoint y: 234, endPoint x: 849, endPoint y: 158, distance: 83.6
click at [849, 158] on div "{ "status" : "error" , "error" : "No PDFs were successfully generated" , "faile…" at bounding box center [954, 241] width 210 height 177
type textarea "**********"
click at [93, 500] on textarea at bounding box center [113, 504] width 162 height 8
paste textarea "{ "status": "error", "error": "No PDFs were successfully generated", "failed_fi…"
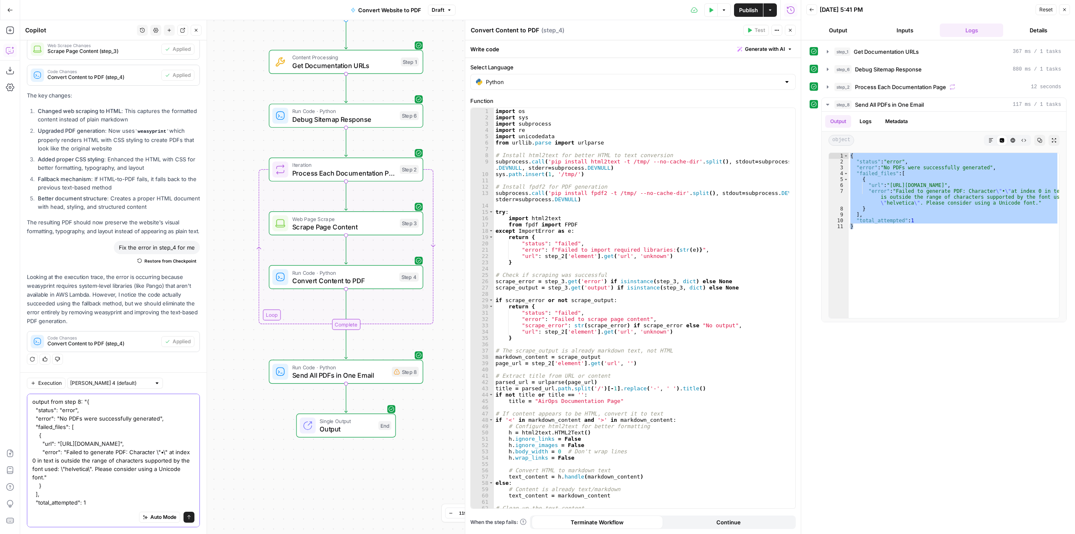
type textarea "output from step 8: "{ "status": "error", "error": "No PDFs were successfully g…"
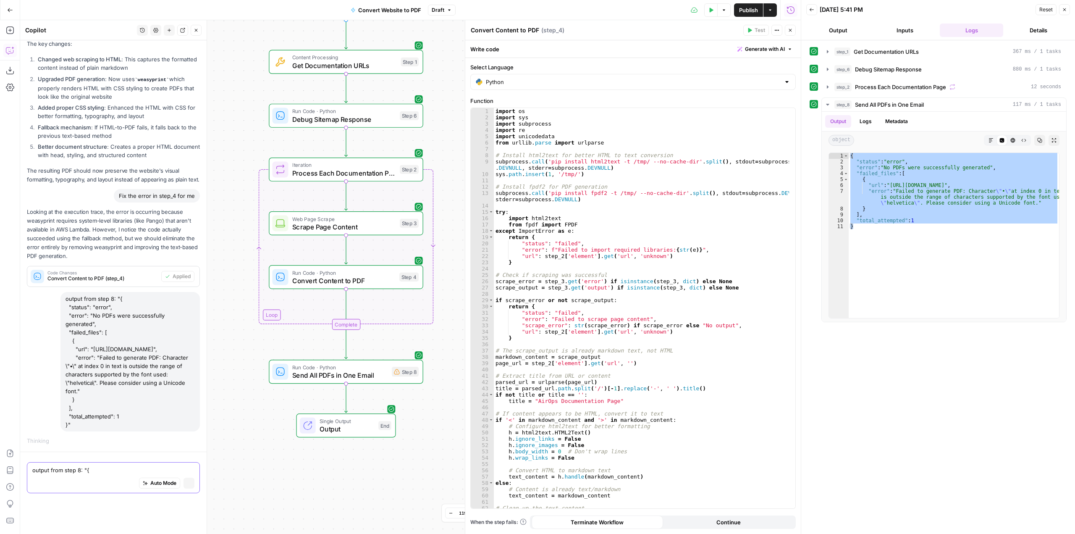
scroll to position [3438, 0]
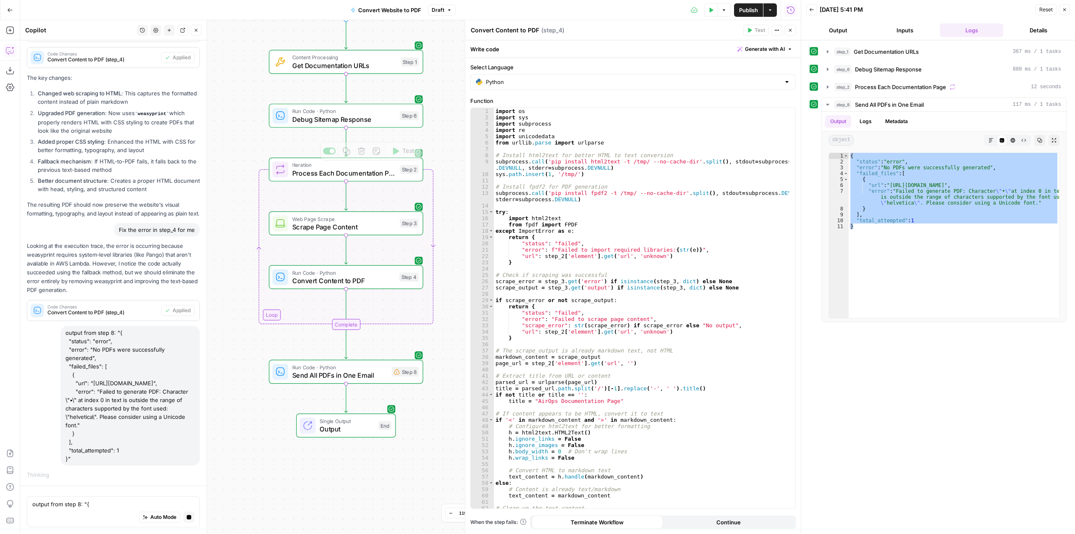
click at [358, 232] on div "Web Page Scrape Scrape Page Content Step 3 Copy step Delete step Add Note Test" at bounding box center [346, 223] width 155 height 24
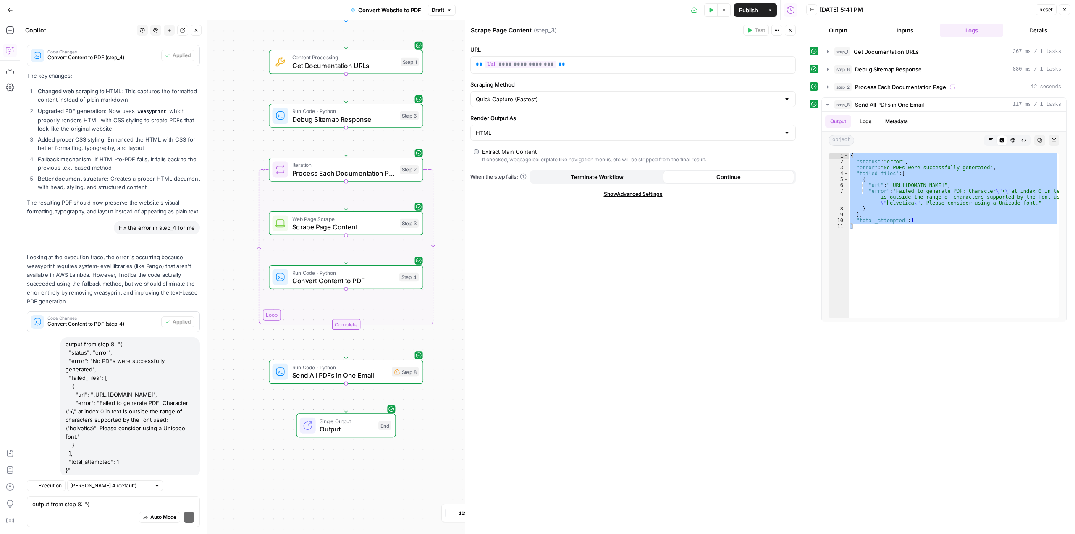
scroll to position [3614, 0]
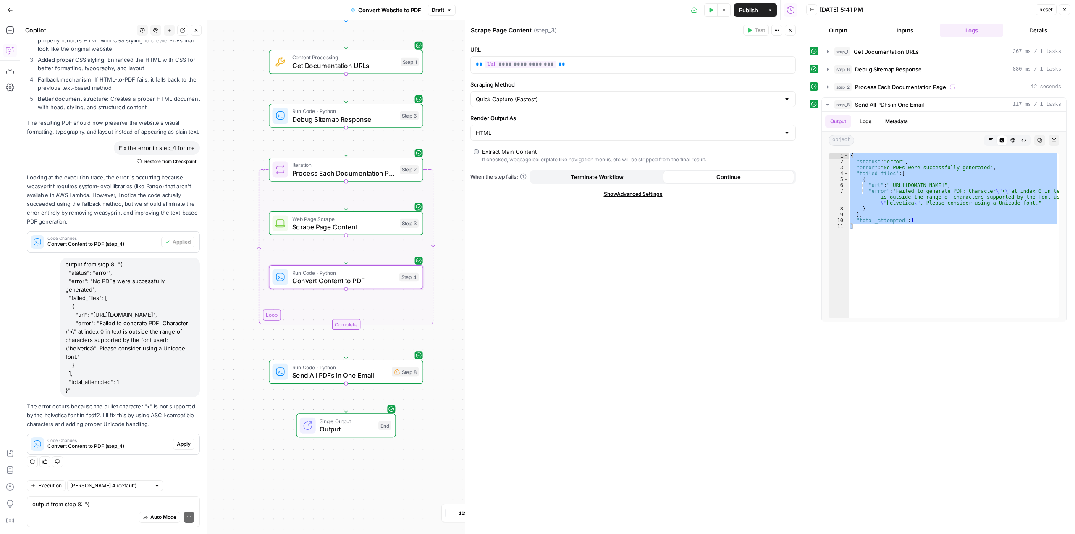
click at [179, 442] on span "Apply" at bounding box center [184, 444] width 14 height 8
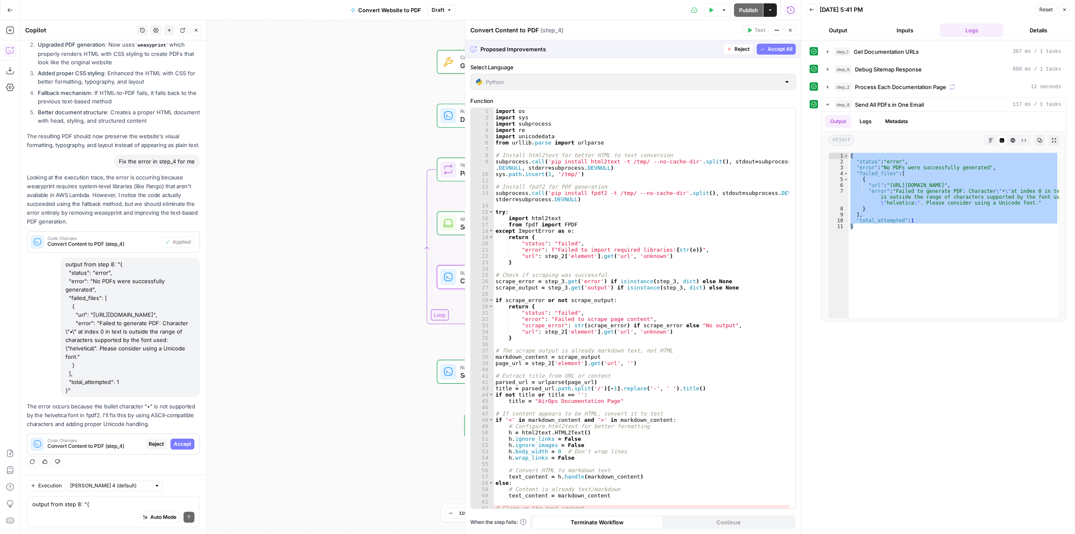
click at [179, 442] on span "Accept" at bounding box center [182, 444] width 17 height 8
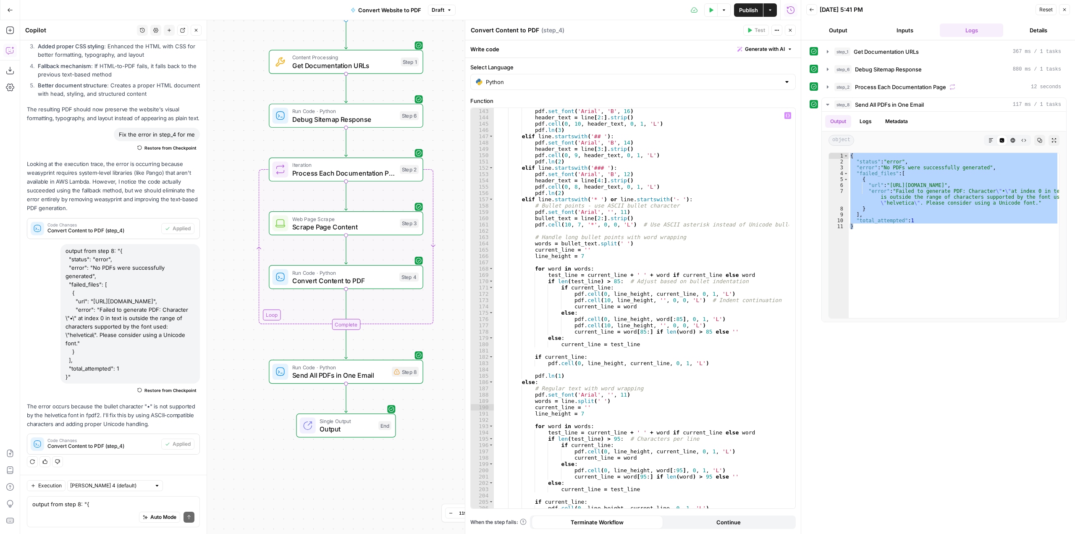
scroll to position [1059, 0]
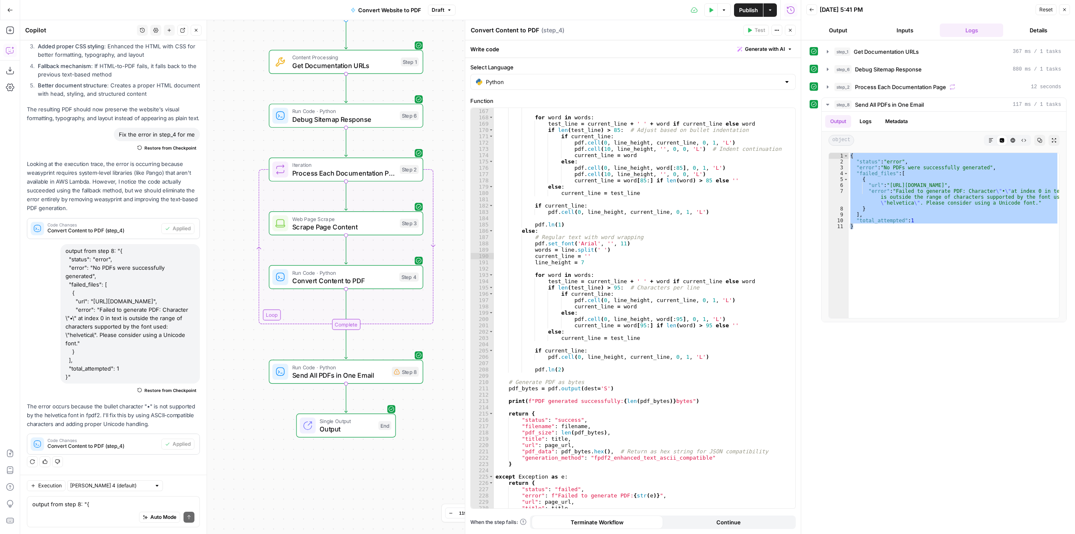
click at [710, 16] on button "Test Data" at bounding box center [710, 9] width 13 height 13
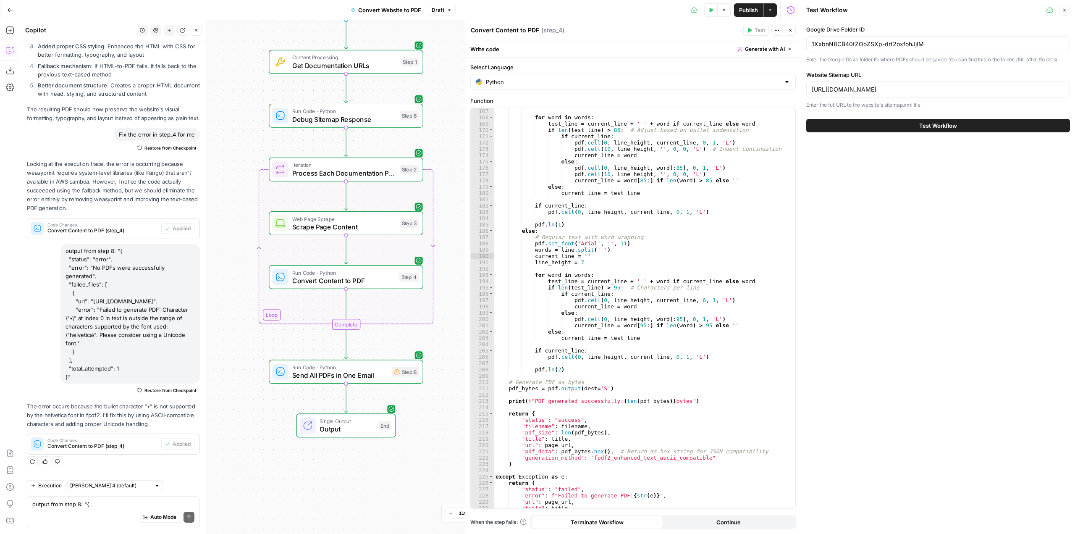
click at [957, 126] on span "Test Workflow" at bounding box center [939, 125] width 38 height 8
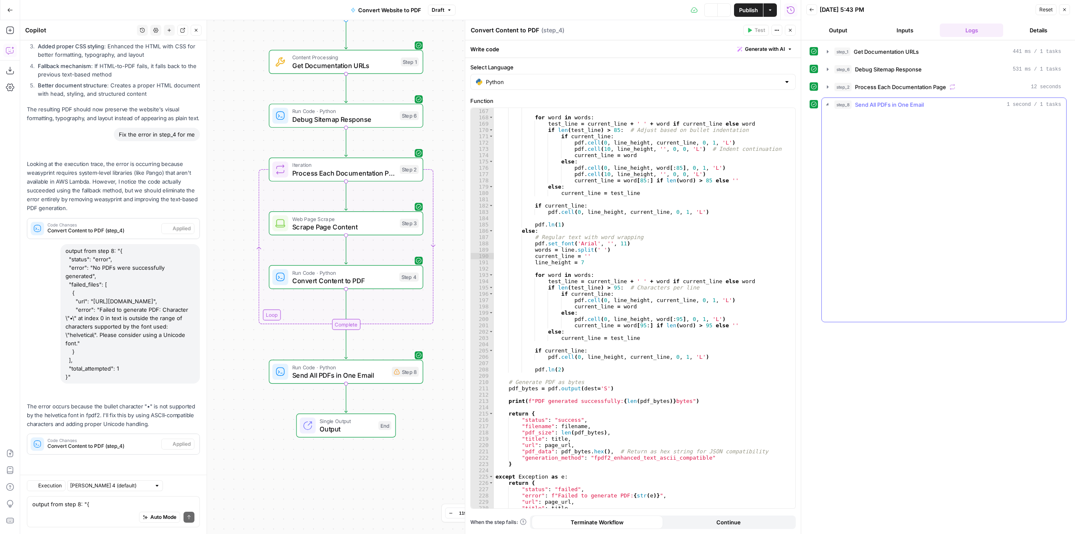
scroll to position [3628, 0]
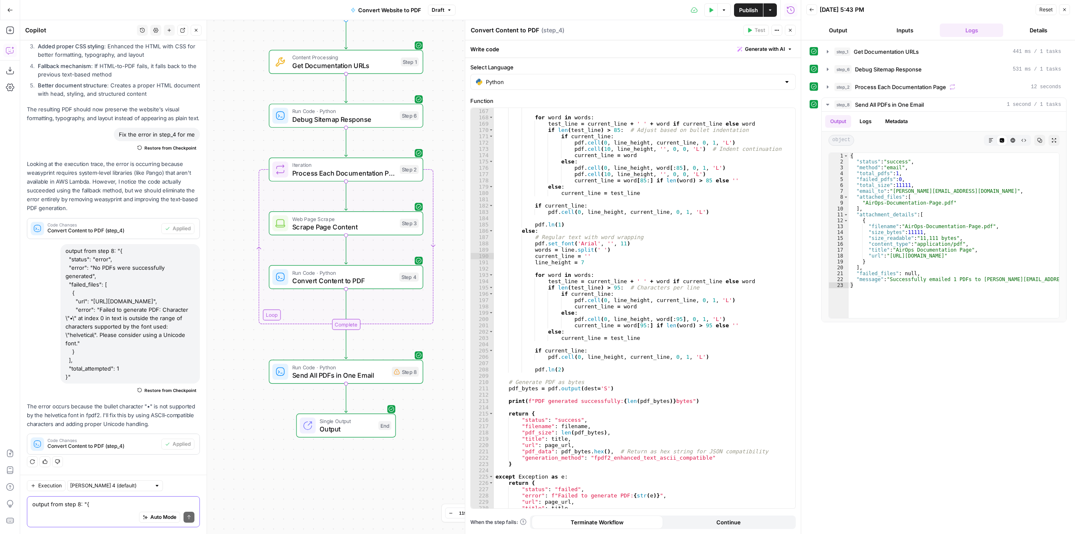
click at [93, 500] on textarea "output from step 8: "{ "status": "error", "error": "No PDFs were successfully g…" at bounding box center [113, 504] width 162 height 8
paste textarea "AirOps Documentation Page Source: https://docs.airops.com Overview Overview | A…"
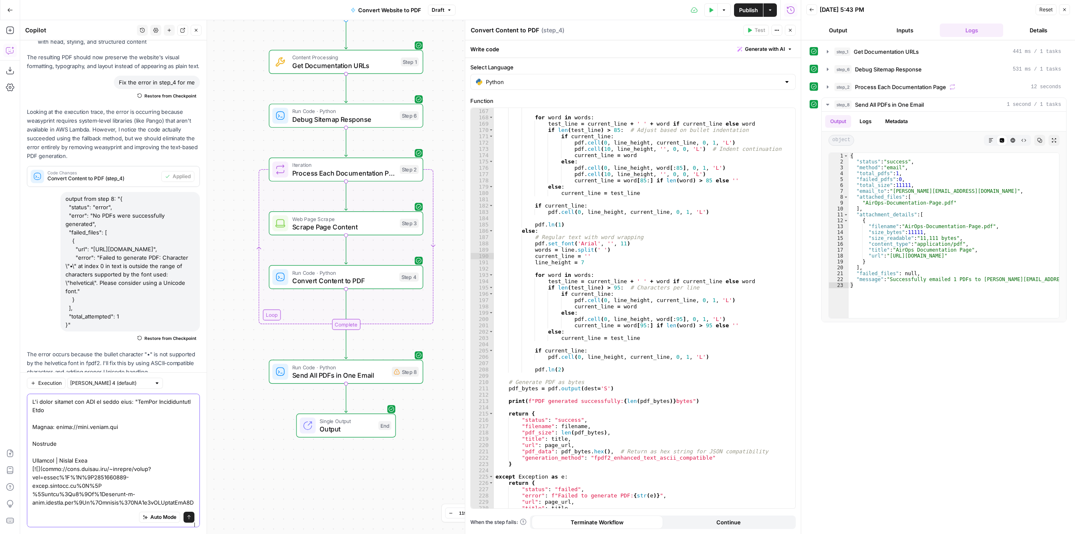
scroll to position [3391, 0]
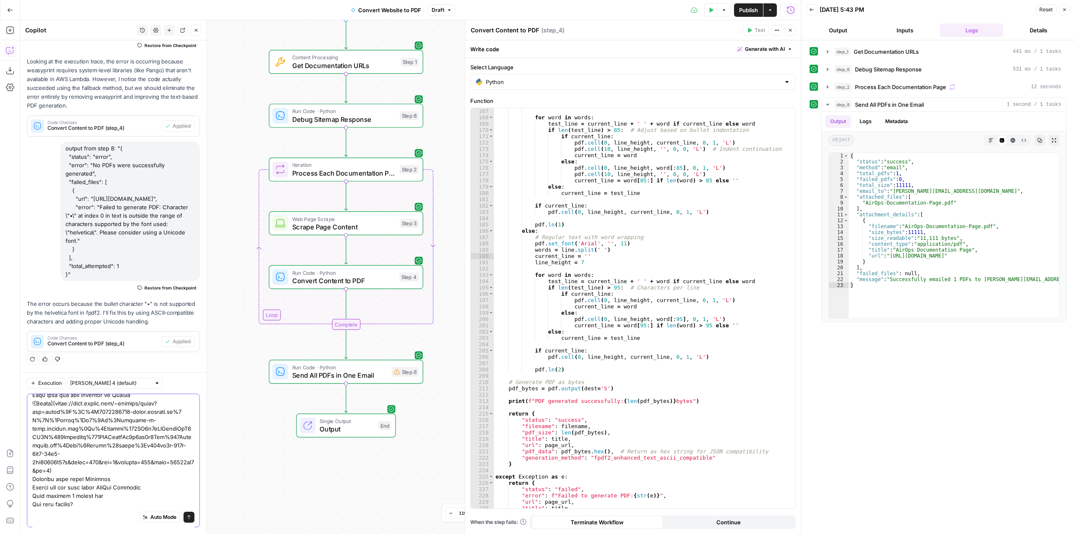
type textarea "I'm still getting the PDF as plain text: "AirOps Documentation Page Source: htt…"
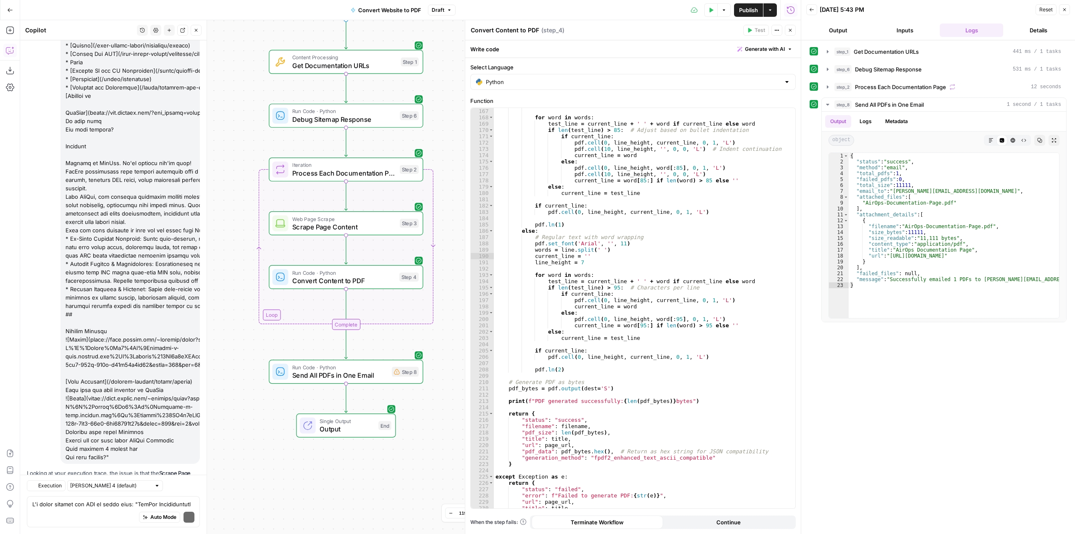
scroll to position [5890, 0]
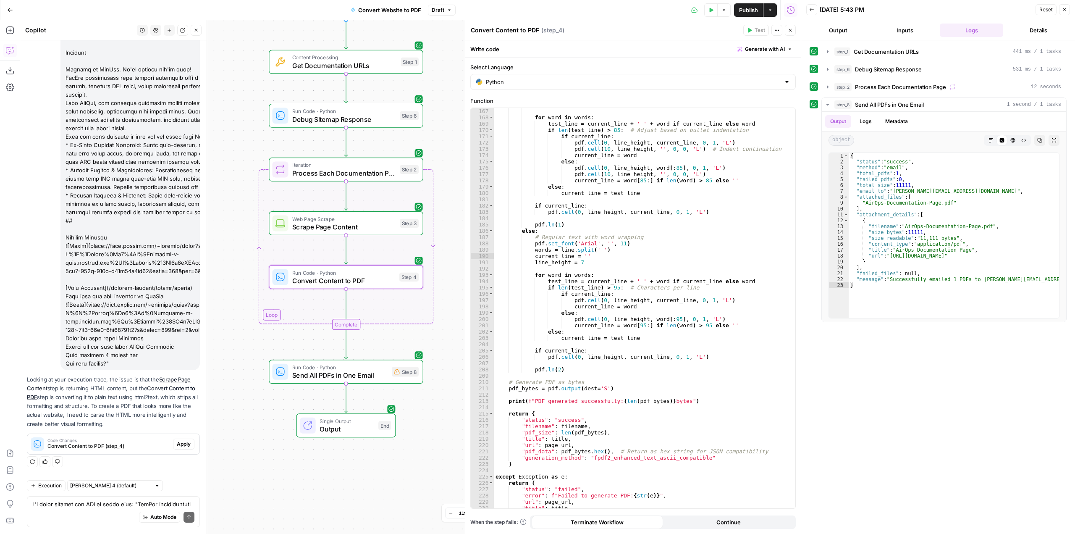
click at [178, 444] on span "Apply" at bounding box center [184, 444] width 14 height 8
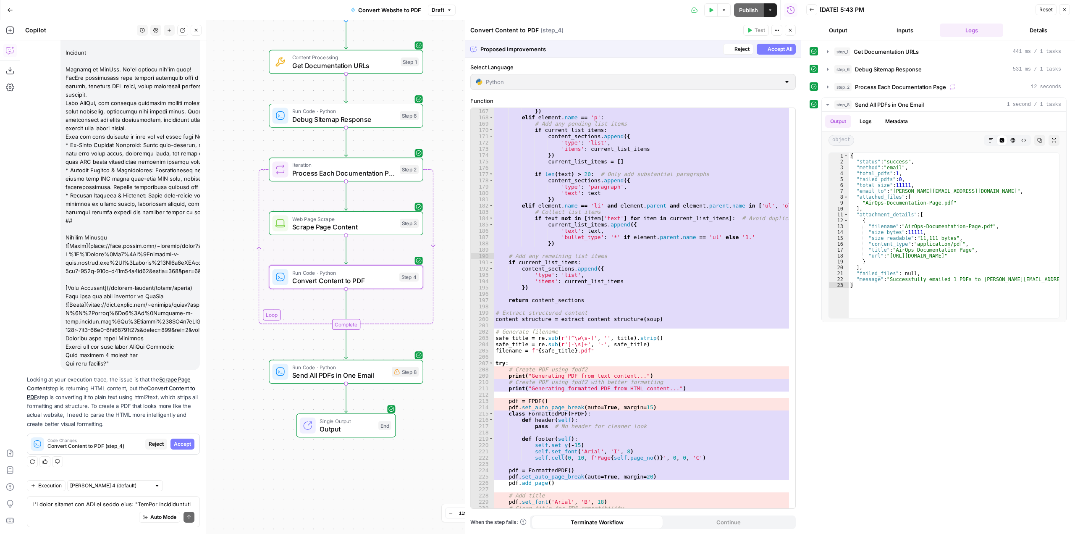
scroll to position [1078, 0]
click at [178, 444] on span "Accept" at bounding box center [182, 444] width 17 height 8
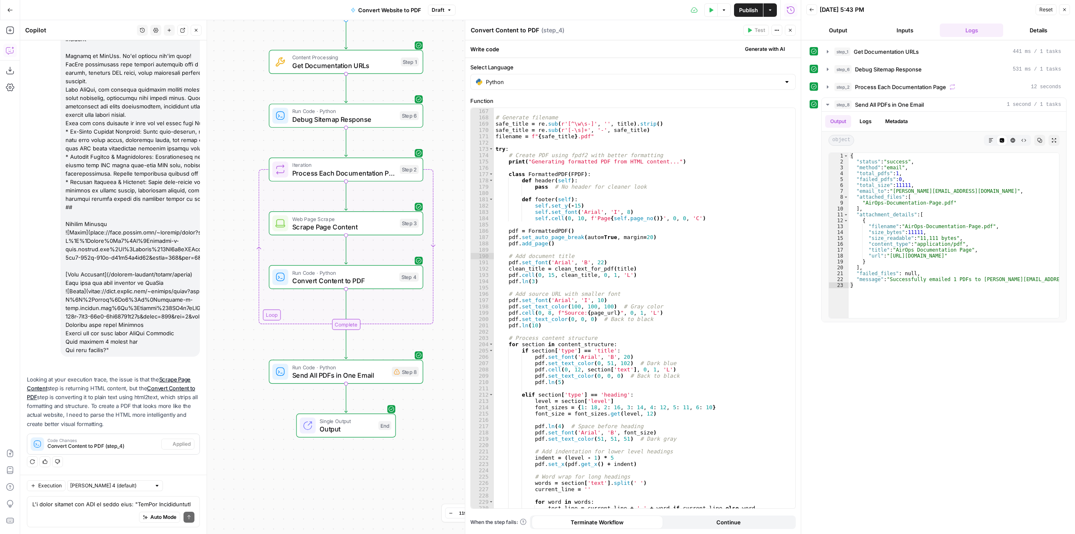
scroll to position [1071, 0]
click at [160, 363] on span "Restore from Checkpoint" at bounding box center [171, 363] width 52 height 7
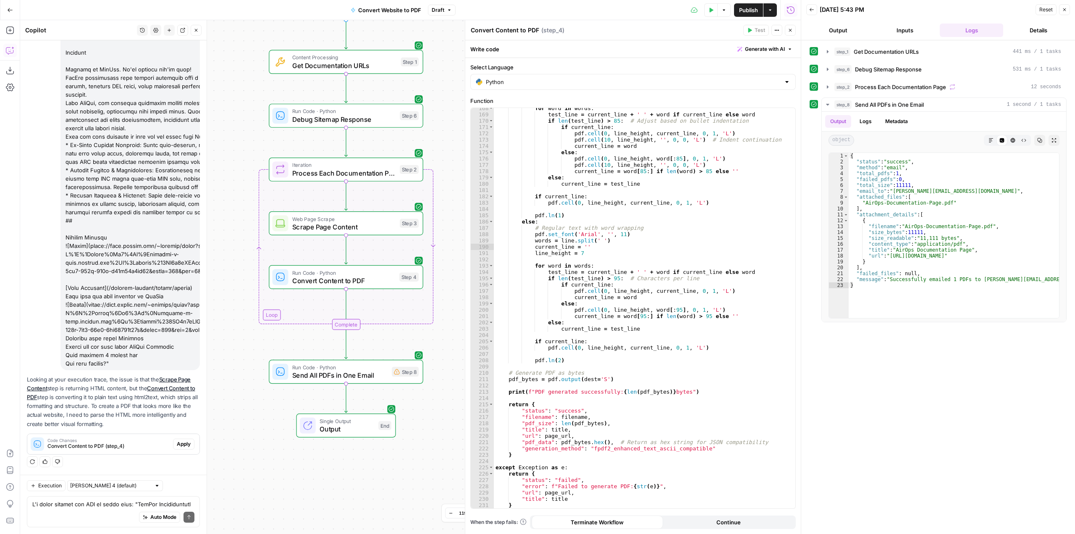
scroll to position [1068, 0]
click at [748, 9] on span "Publish" at bounding box center [748, 10] width 19 height 8
click at [176, 439] on button "Apply" at bounding box center [183, 444] width 21 height 11
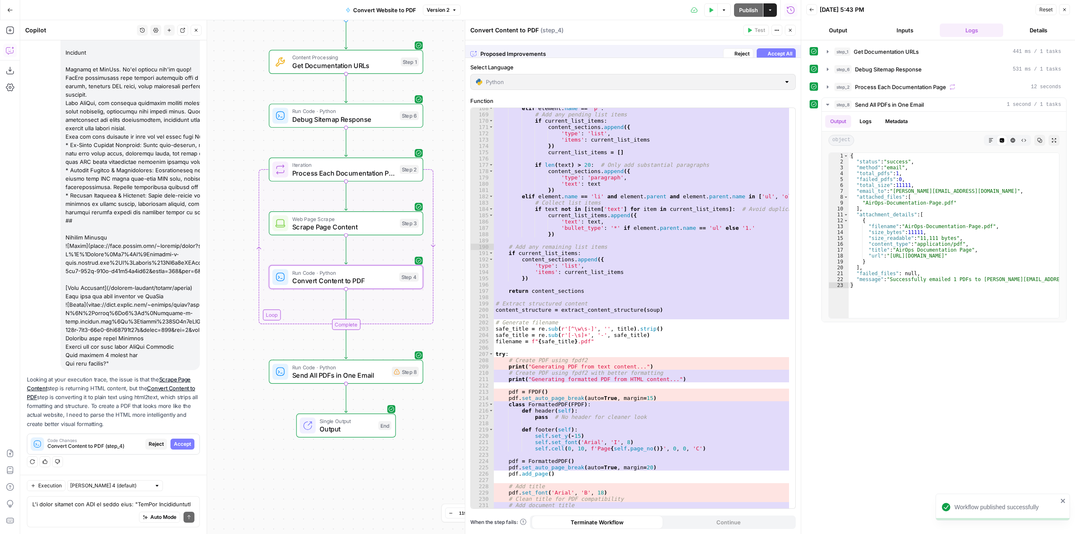
scroll to position [1087, 0]
click at [176, 439] on button "Accept" at bounding box center [183, 444] width 24 height 11
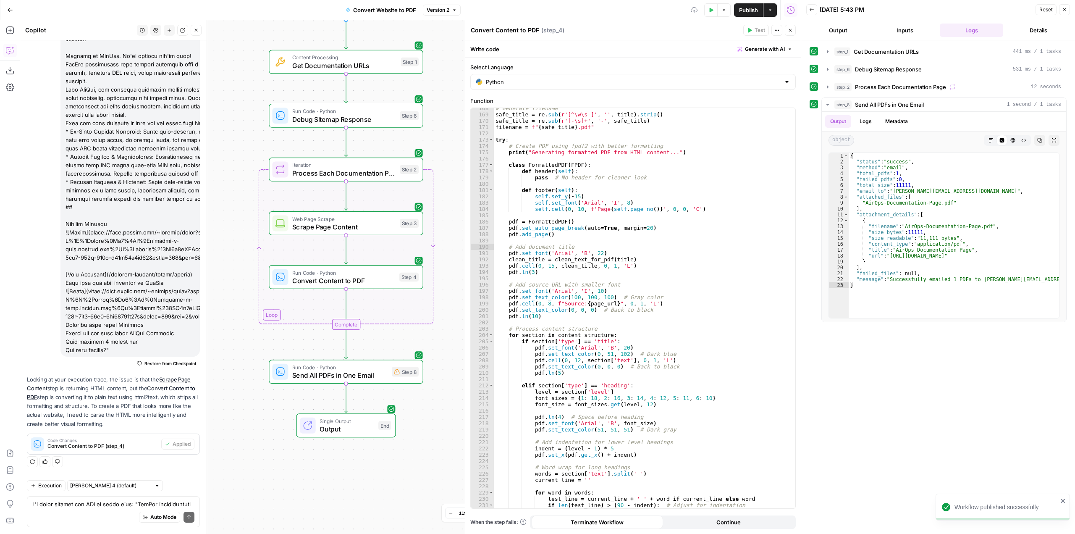
scroll to position [1080, 0]
click at [749, 10] on span "Publish" at bounding box center [748, 10] width 19 height 8
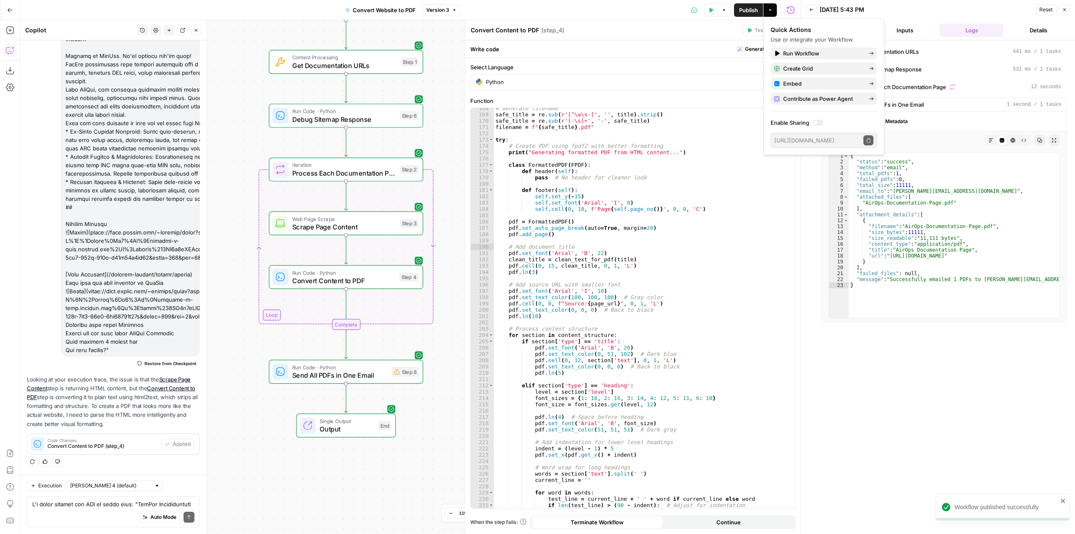
click at [709, 8] on icon "button" at bounding box center [711, 10] width 5 height 5
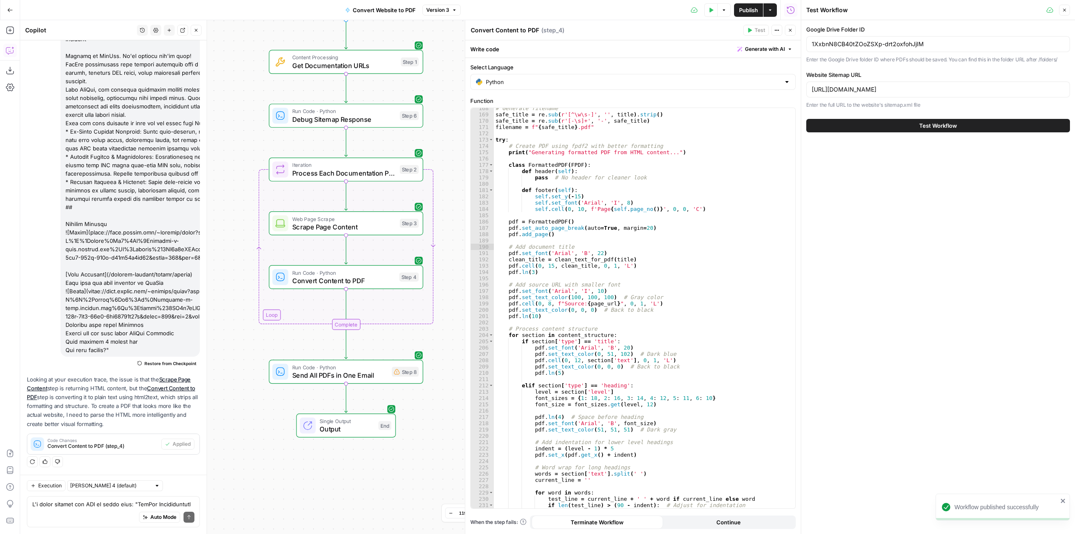
click at [948, 125] on span "Test Workflow" at bounding box center [939, 125] width 38 height 8
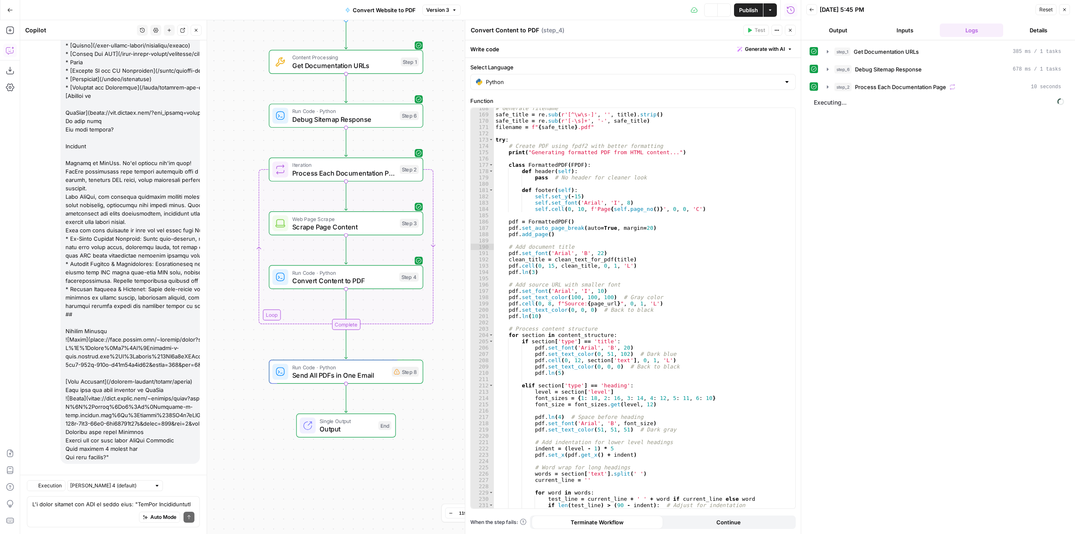
scroll to position [5903, 0]
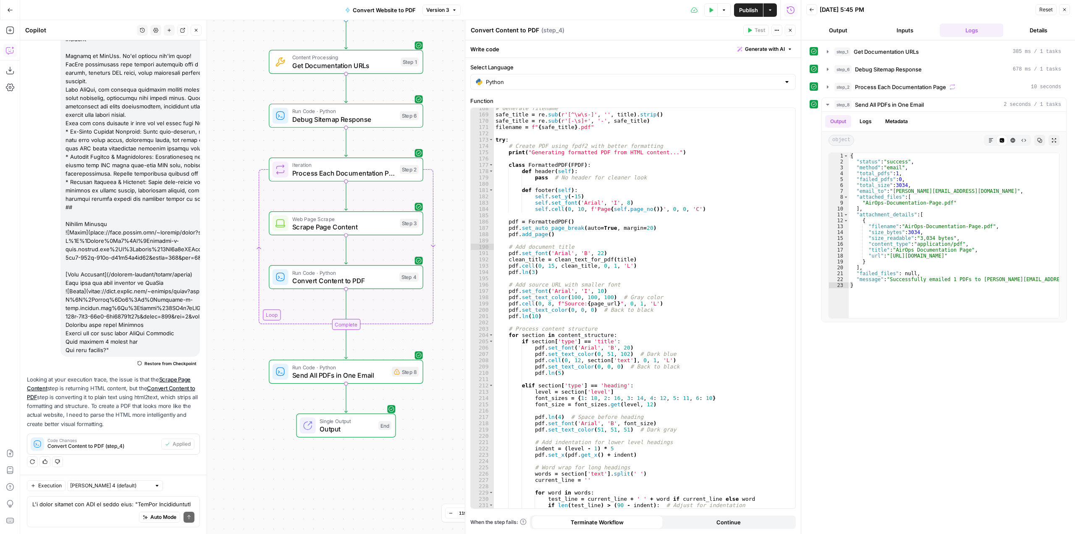
click at [92, 518] on div "Auto Mode Send" at bounding box center [113, 517] width 162 height 18
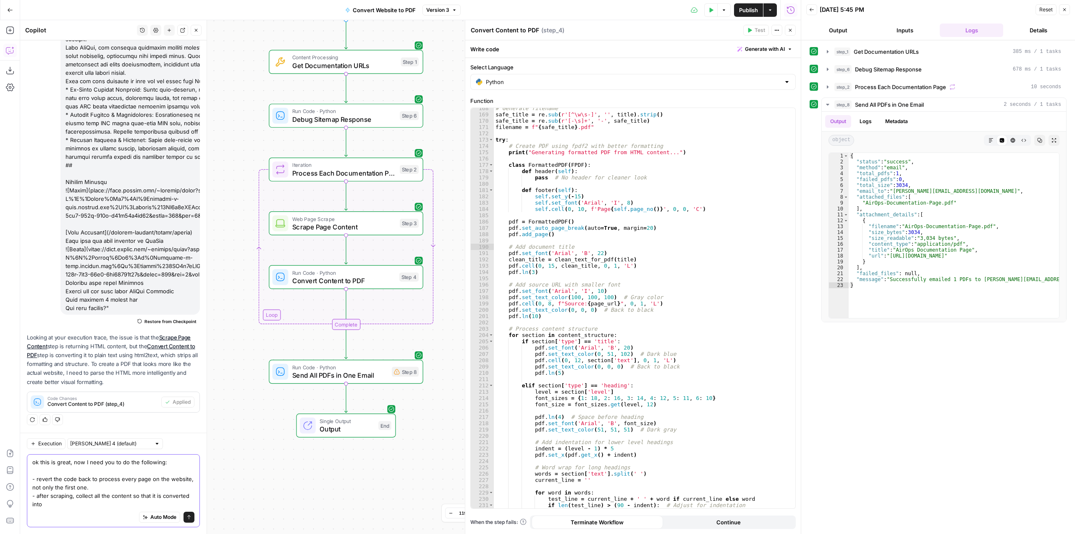
scroll to position [5945, 0]
type textarea "ok this is great, now I need you to do the following: - revert the code back to…"
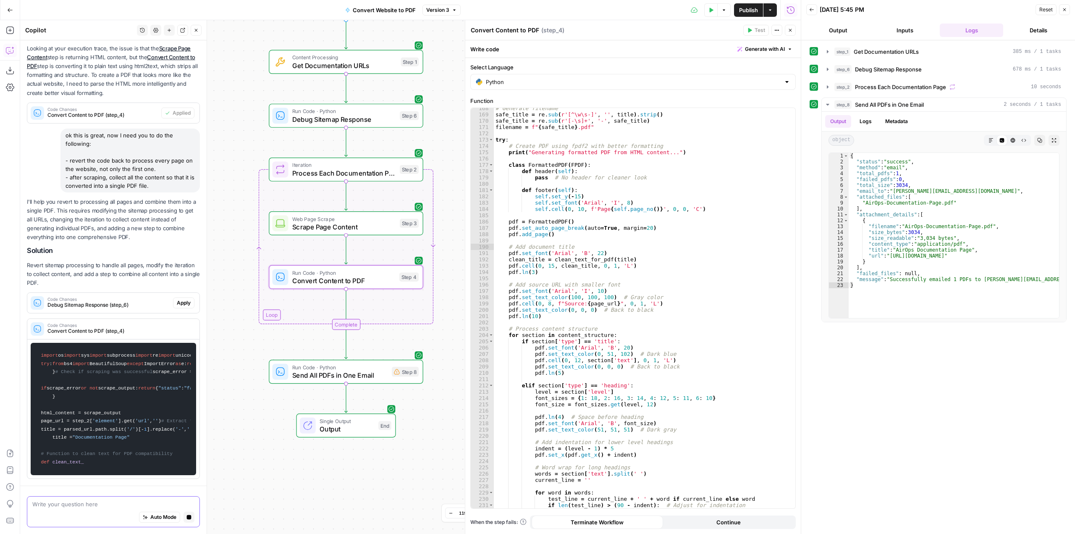
scroll to position [6153, 0]
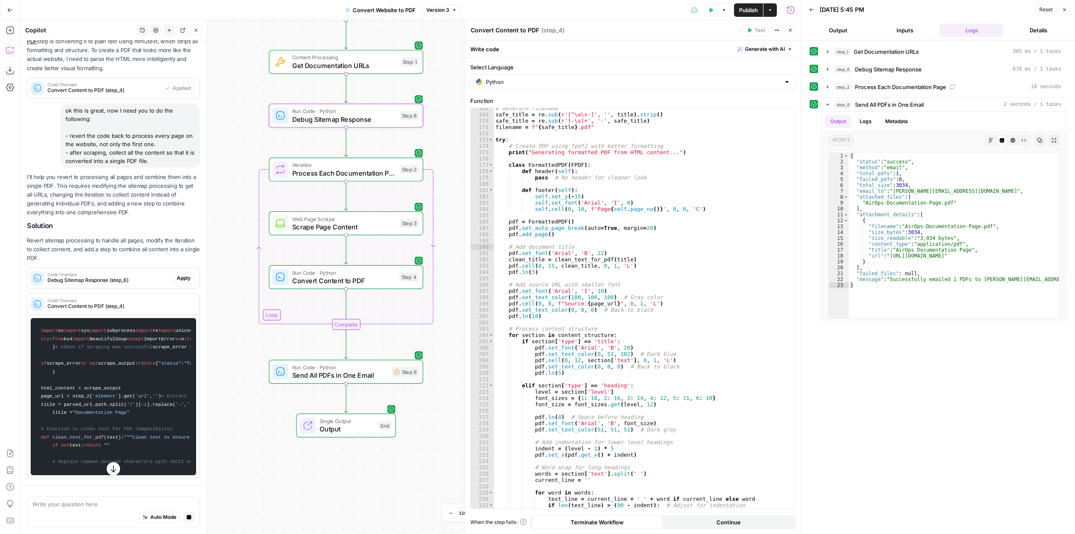
click at [179, 274] on span "Apply" at bounding box center [184, 278] width 14 height 8
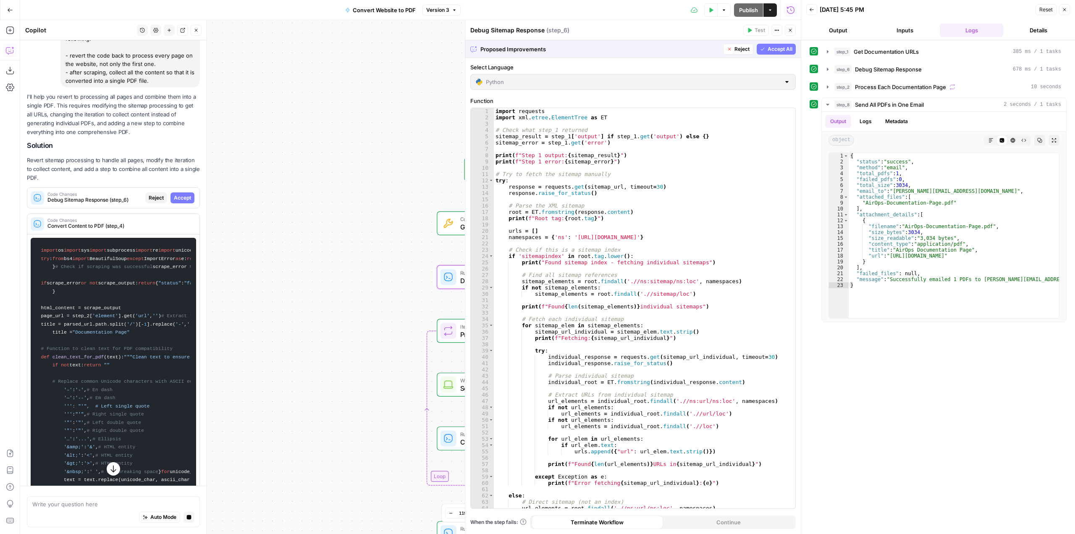
click at [179, 202] on span "Accept" at bounding box center [182, 198] width 17 height 8
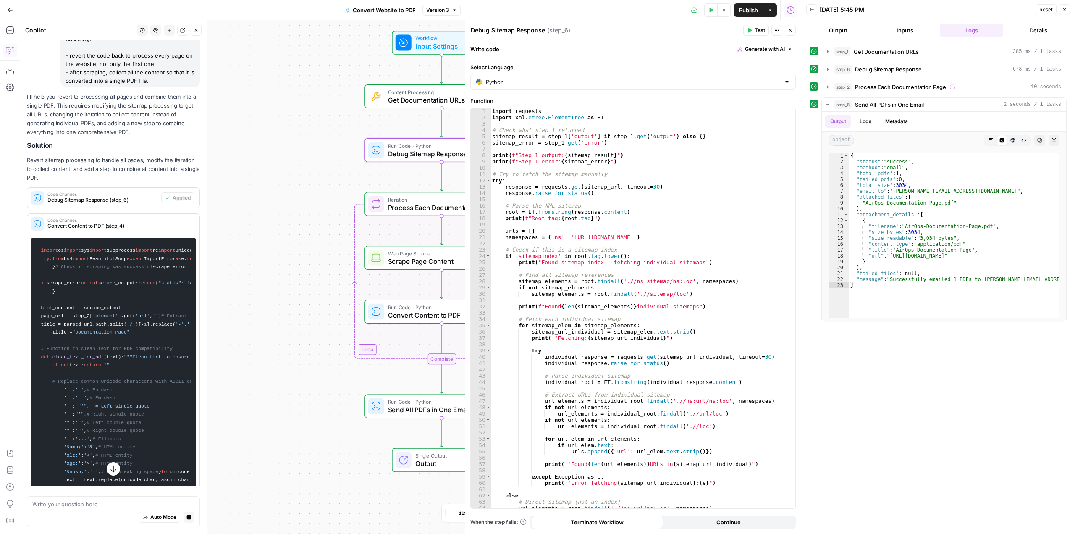
drag, startPoint x: 327, startPoint y: 287, endPoint x: 255, endPoint y: 160, distance: 146.0
click at [255, 160] on div "Workflow Input Settings Inputs Content Processing Get Documentation URLs Step 1…" at bounding box center [410, 277] width 781 height 514
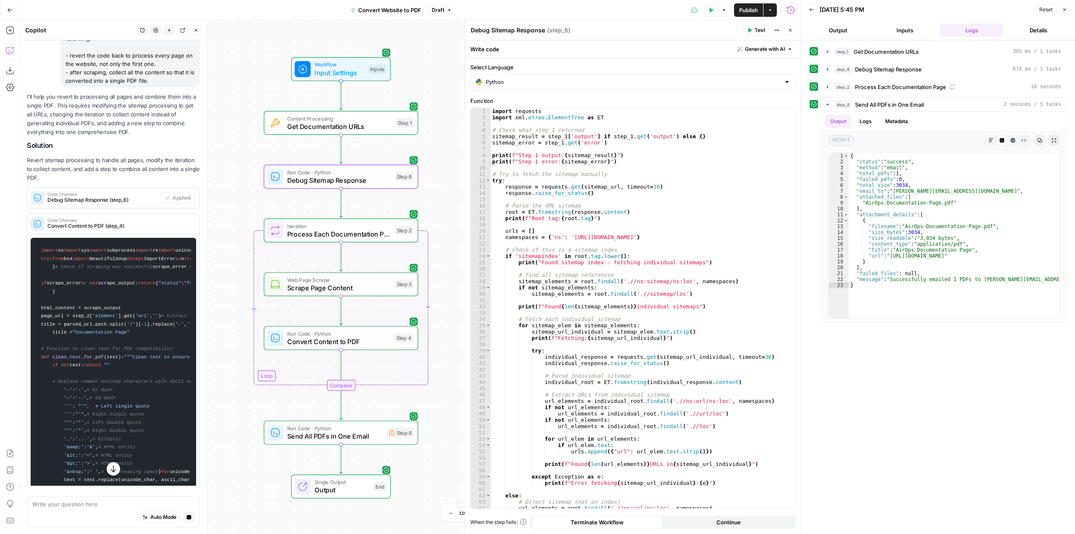
drag, startPoint x: 264, startPoint y: 223, endPoint x: 194, endPoint y: 244, distance: 72.3
click at [194, 244] on body "AirOps Builders New Home Browse Insights Opportunities Your Data Recent Grids […" at bounding box center [537, 267] width 1075 height 534
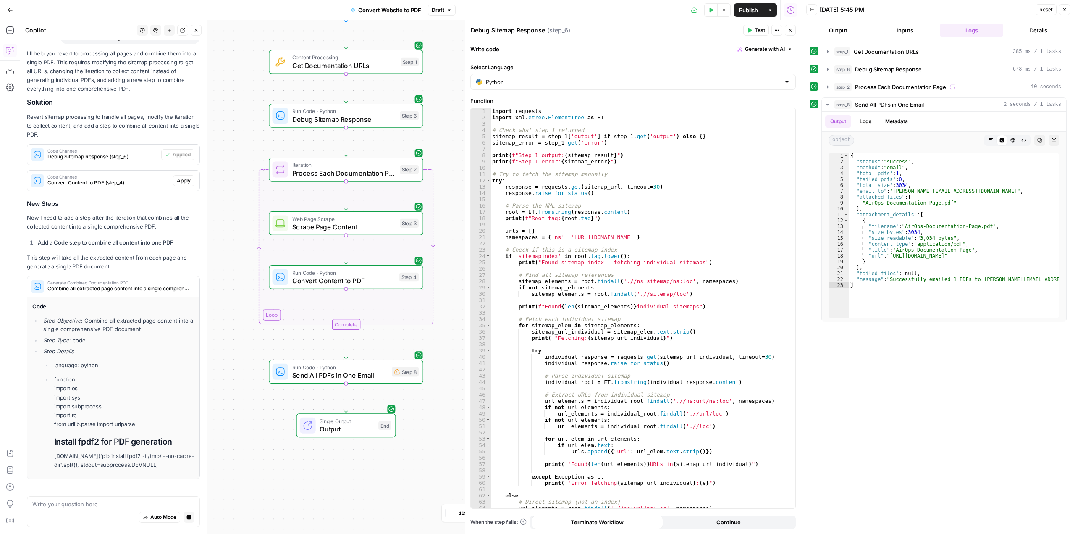
scroll to position [6198, 0]
click at [177, 183] on span "Apply" at bounding box center [184, 179] width 14 height 8
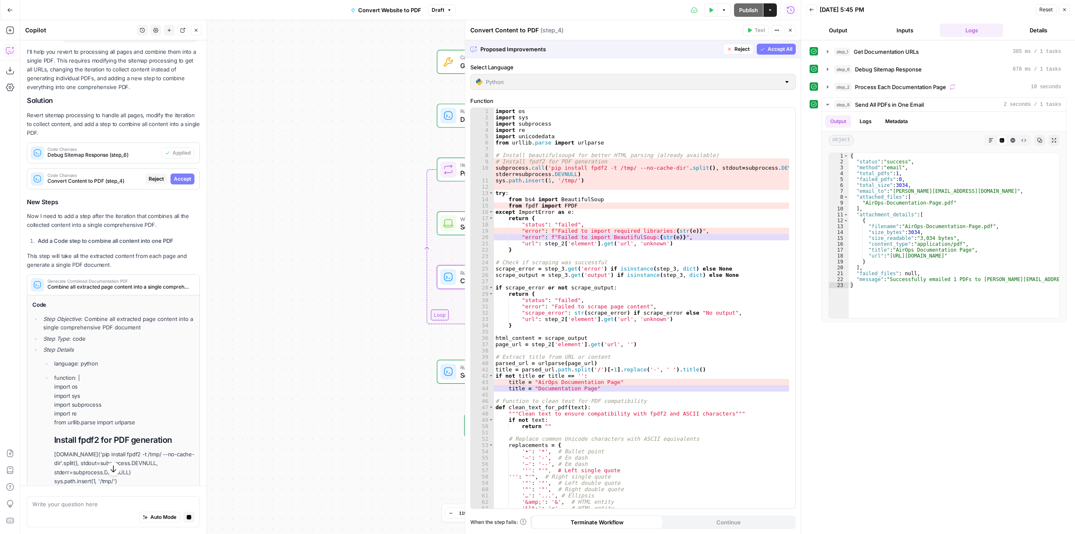
click at [174, 183] on span "Accept" at bounding box center [182, 179] width 17 height 8
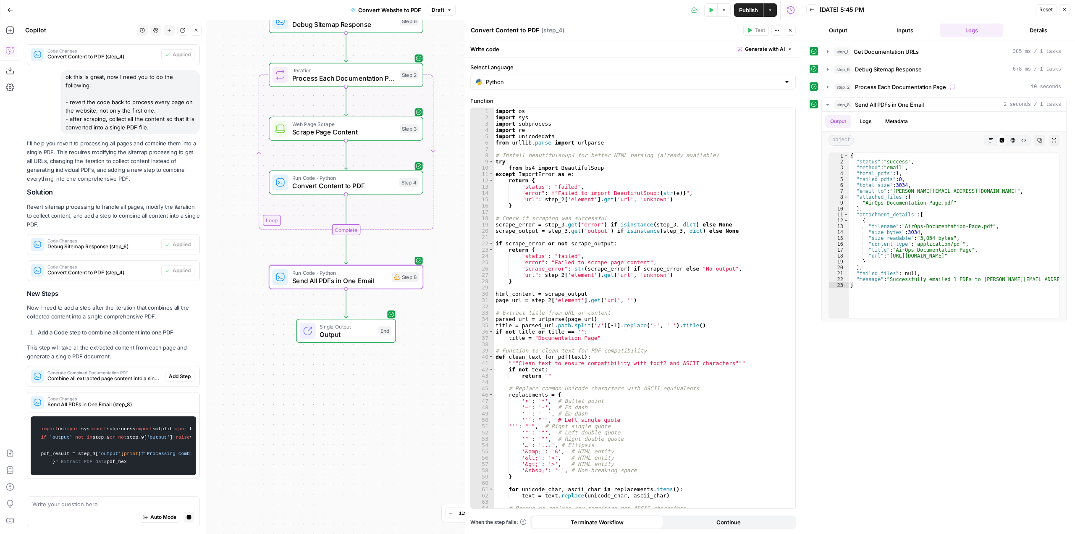
scroll to position [6262, 0]
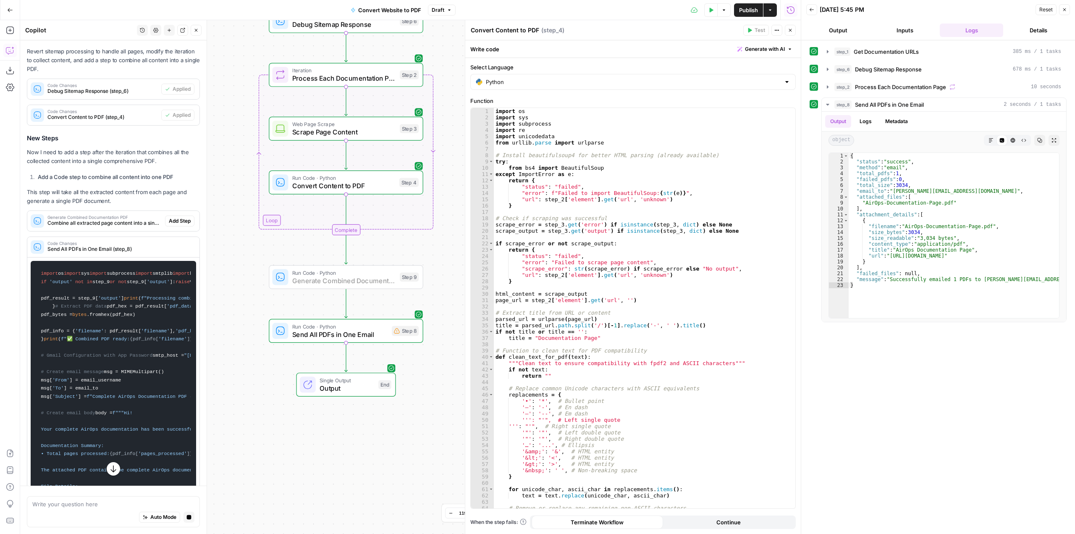
click at [177, 225] on span "Add Step" at bounding box center [180, 221] width 22 height 8
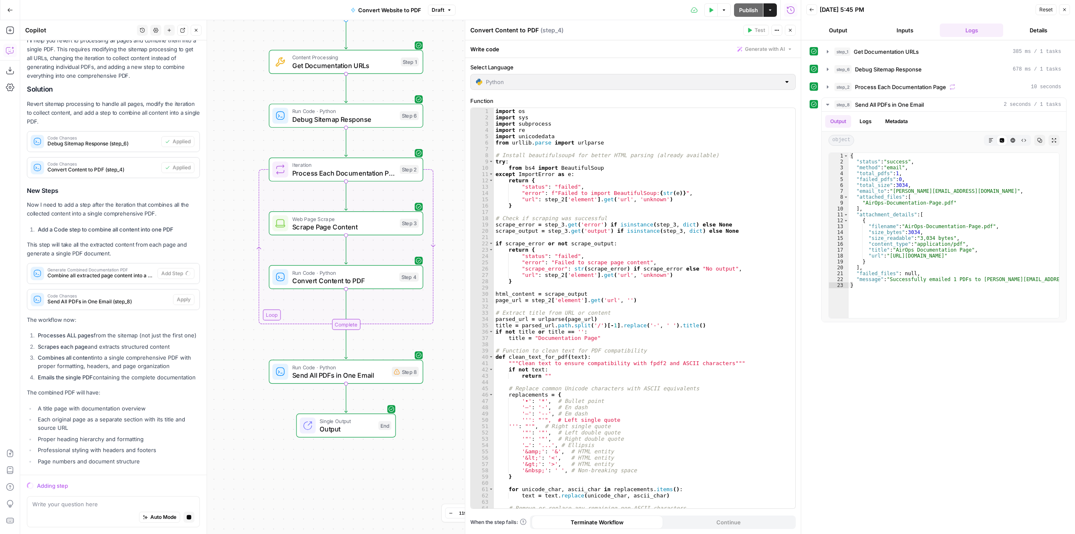
scroll to position [6237, 0]
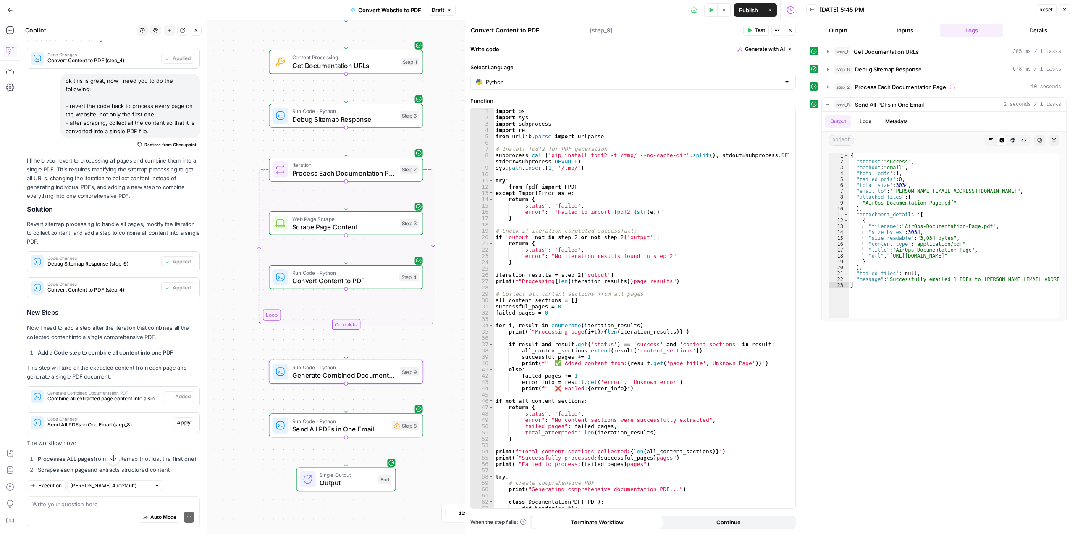
type textarea "Generate Combined Documentation PDF"
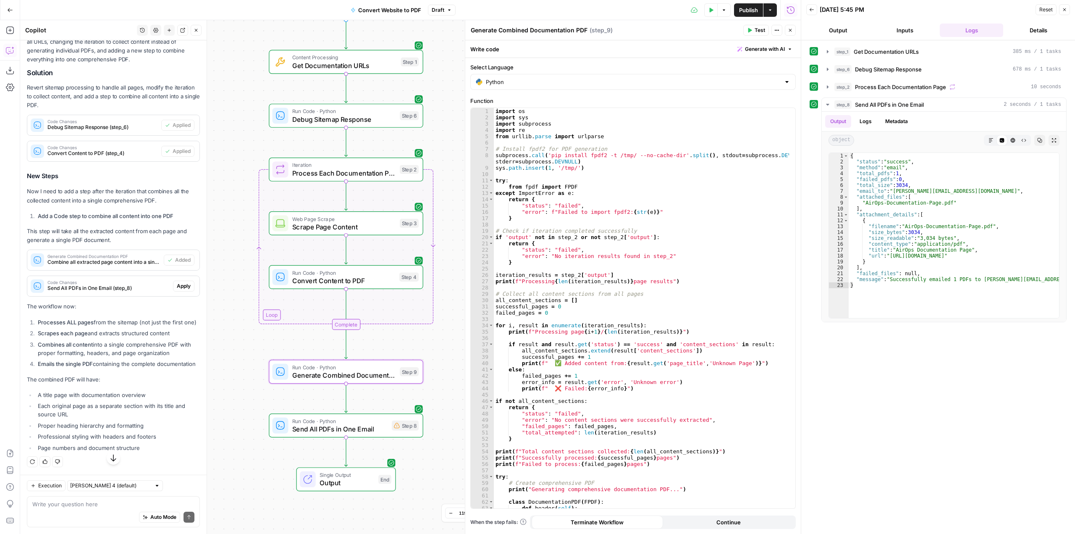
scroll to position [6442, 0]
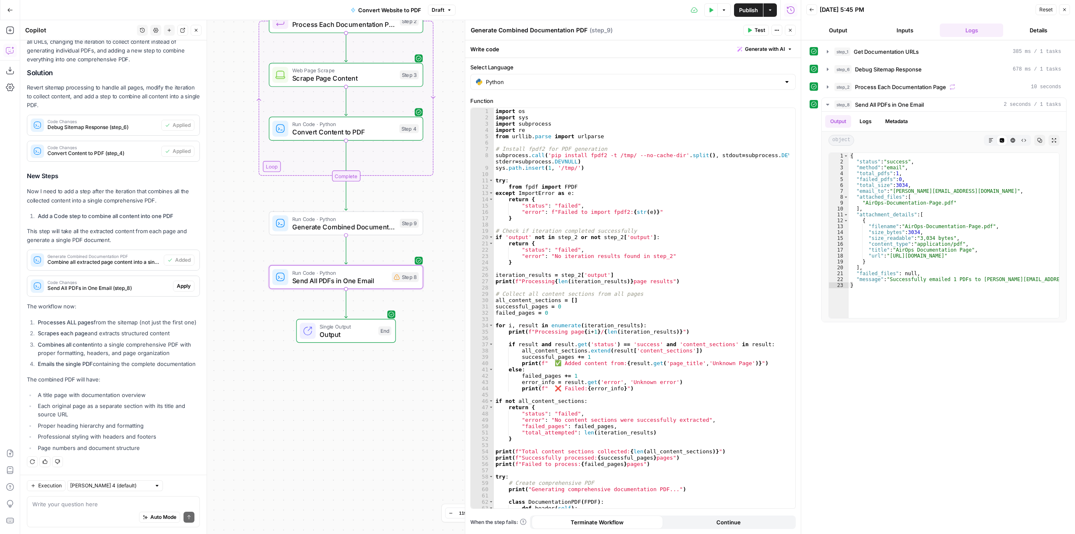
click at [177, 282] on span "Apply" at bounding box center [184, 286] width 14 height 8
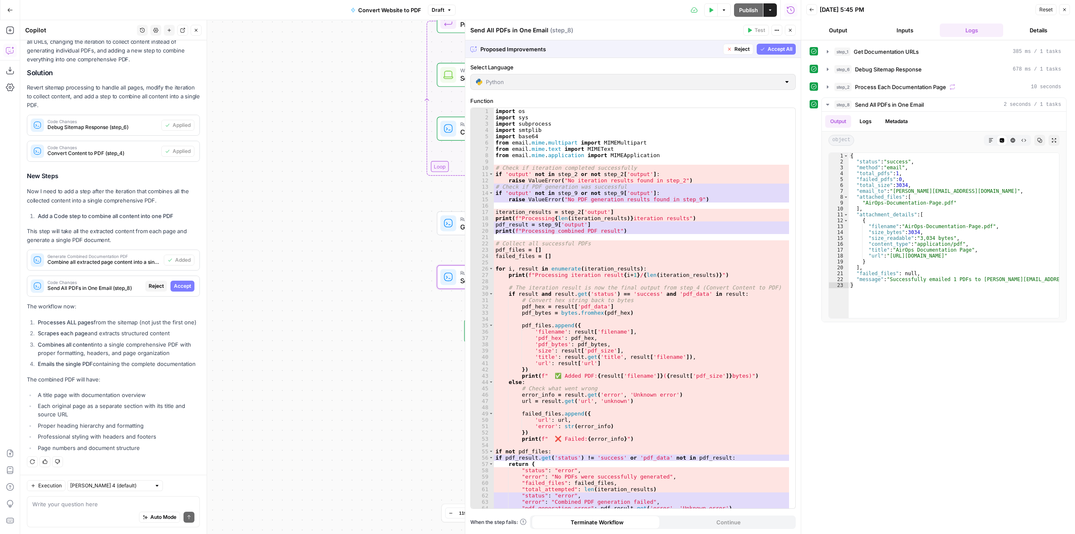
scroll to position [6295, 0]
click at [175, 282] on span "Accept" at bounding box center [182, 286] width 17 height 8
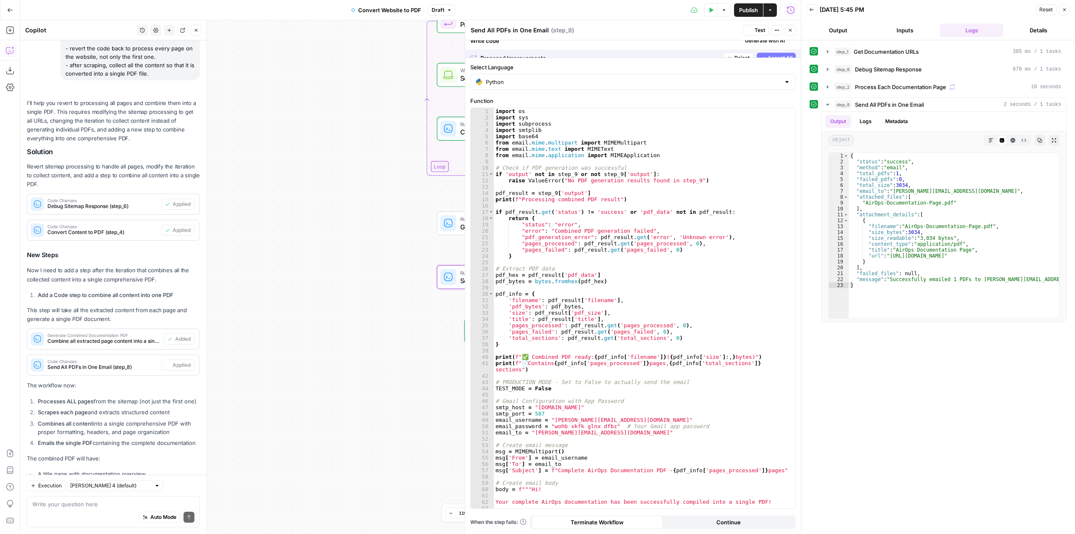
scroll to position [6442, 0]
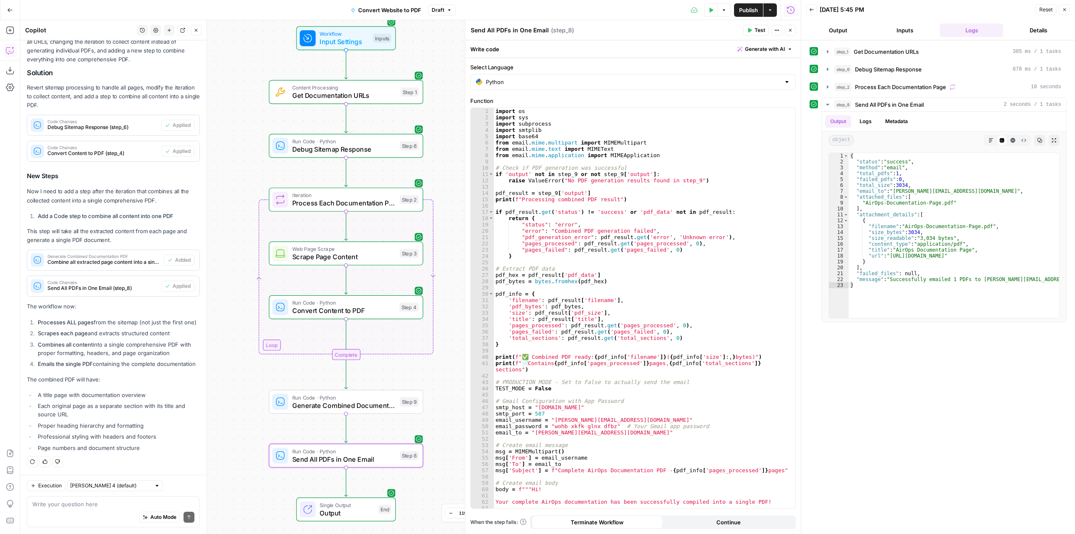
drag, startPoint x: 256, startPoint y: 280, endPoint x: 170, endPoint y: 394, distance: 143.1
click at [170, 394] on body "AirOps Builders New Home Browse Insights Opportunities Your Data Recent Grids […" at bounding box center [537, 267] width 1075 height 534
click at [752, 11] on span "Publish" at bounding box center [748, 10] width 19 height 8
click at [712, 12] on icon "button" at bounding box center [711, 10] width 5 height 5
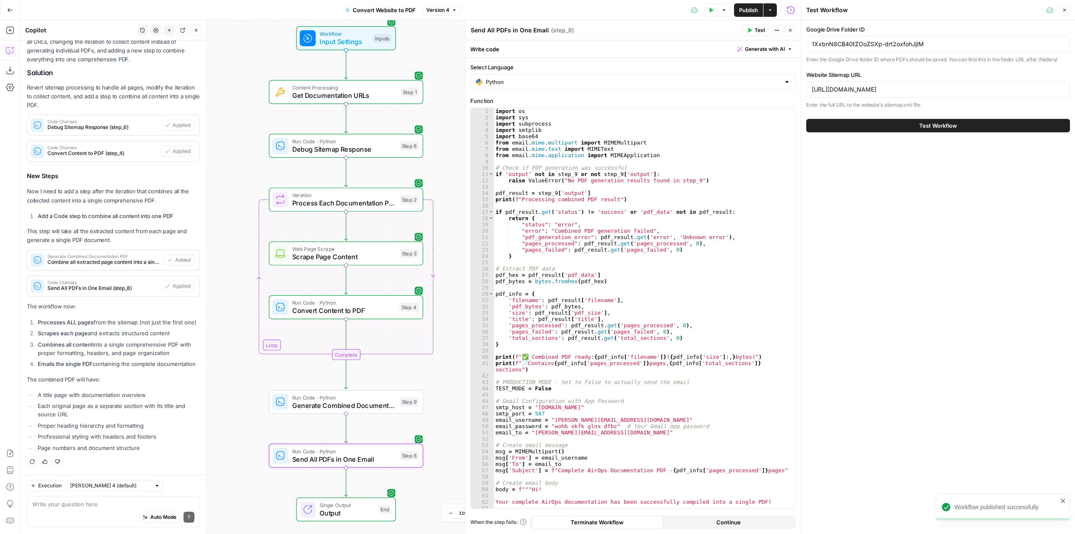
click at [894, 126] on button "Test Workflow" at bounding box center [939, 125] width 264 height 13
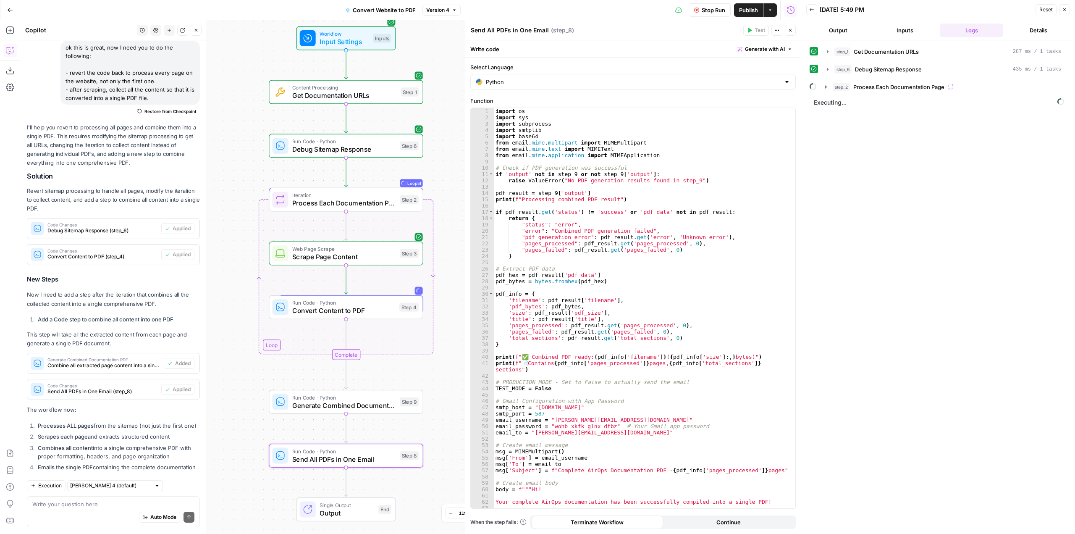
scroll to position [6442, 0]
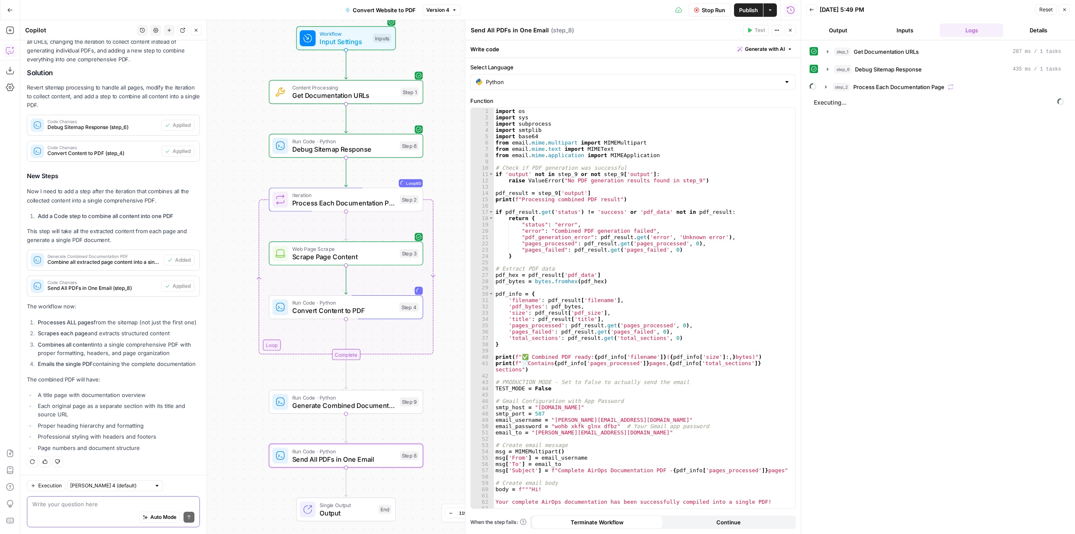
click at [83, 507] on textarea at bounding box center [113, 504] width 162 height 8
type textarea "how many times will the loop run?"
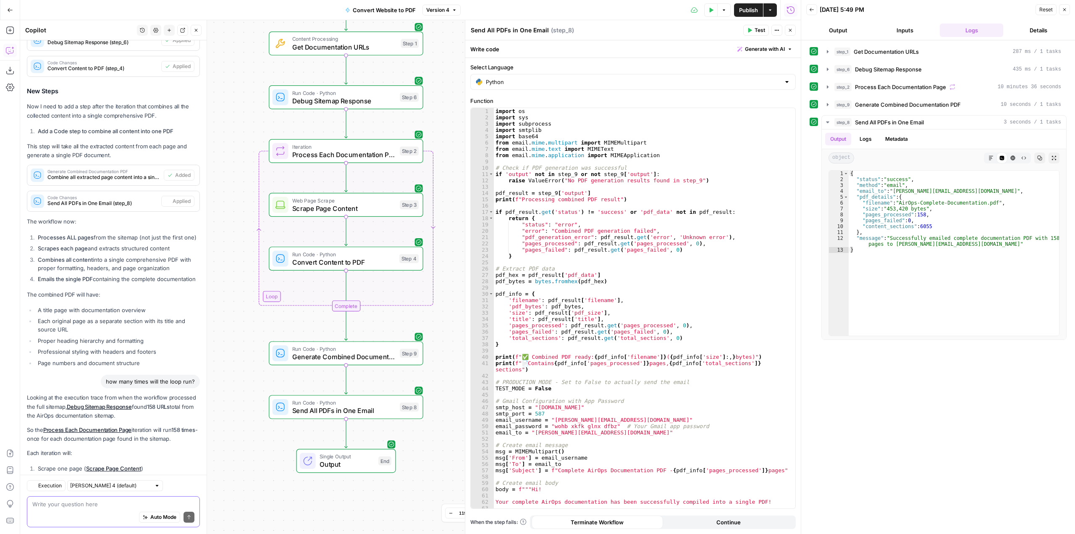
scroll to position [6631, 0]
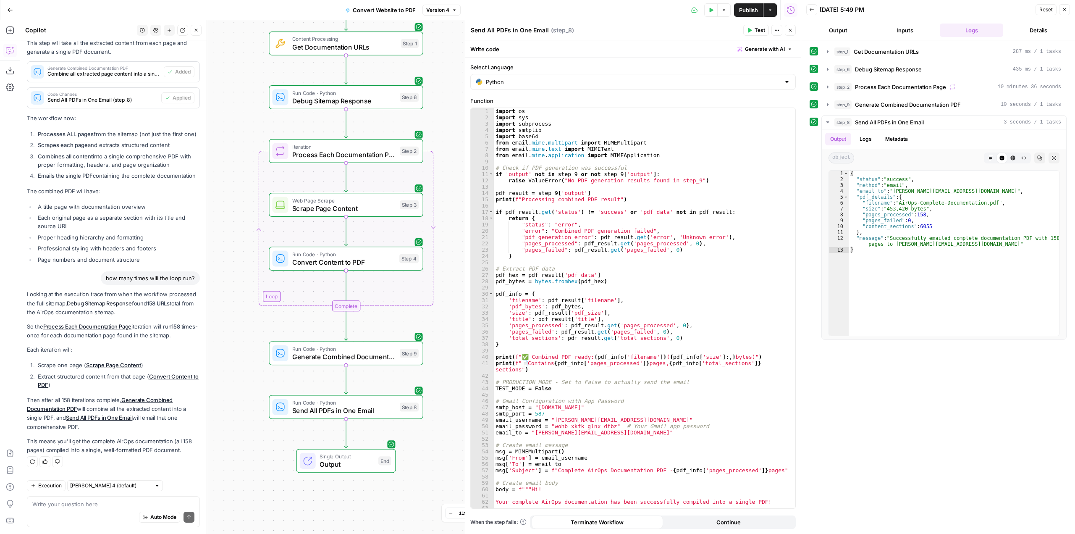
click at [395, 9] on span "Convert Website to PDF" at bounding box center [384, 10] width 63 height 8
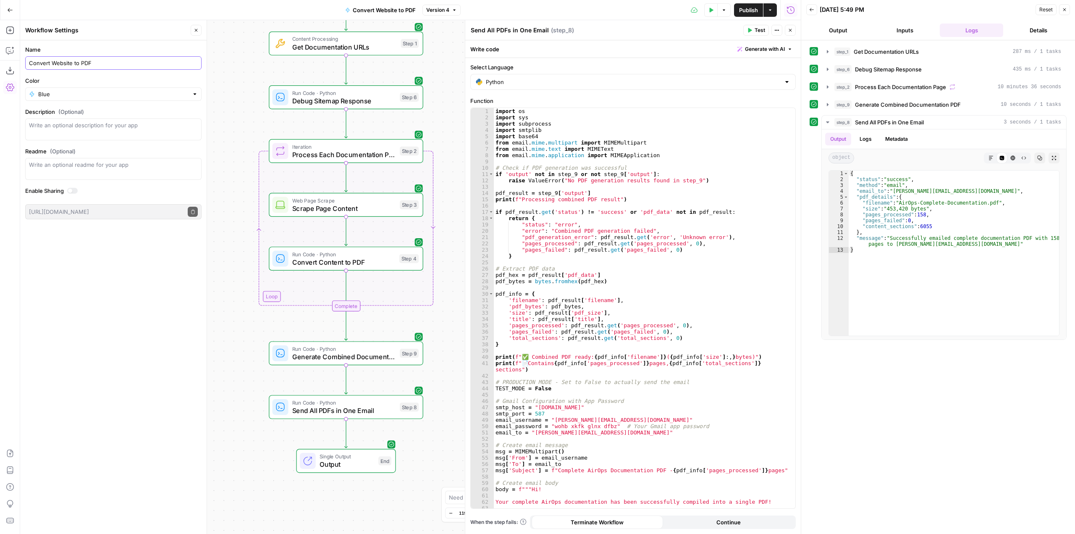
drag, startPoint x: 138, startPoint y: 61, endPoint x: 80, endPoint y: 64, distance: 57.6
click at [80, 64] on input "Convert Website to PDF" at bounding box center [113, 63] width 169 height 8
click at [130, 63] on input "Convert Website to PDF" at bounding box center [113, 63] width 169 height 8
drag, startPoint x: 142, startPoint y: 63, endPoint x: -20, endPoint y: 53, distance: 162.8
click at [0, 53] on html "AirOps Builders New Home Browse Insights Opportunities Your Data Recent Grids […" at bounding box center [537, 267] width 1075 height 534
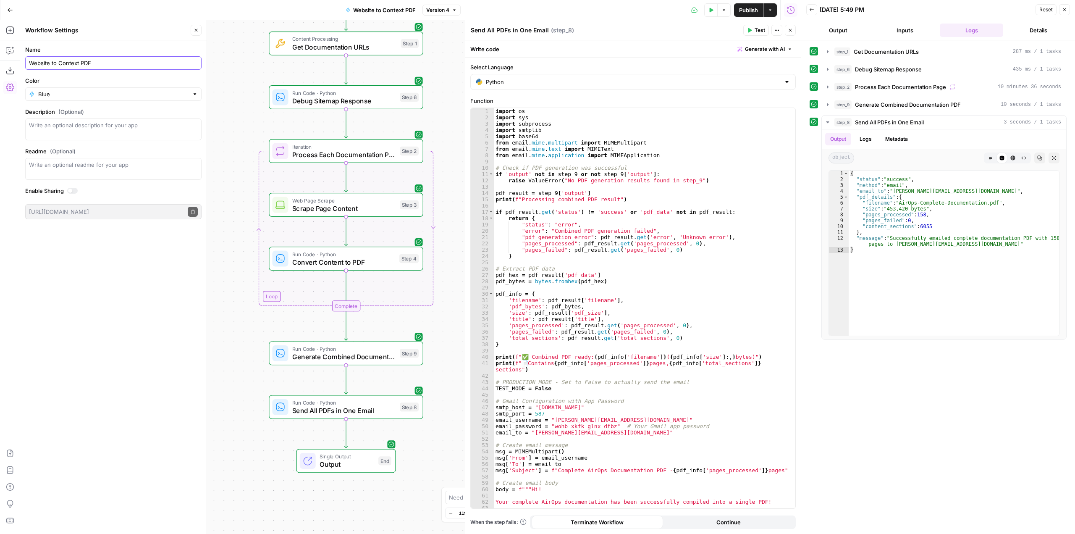
type input "Website to Context PDF"
click at [216, 79] on div "Workflow Input Settings Inputs Content Processing Get Documentation URLs Step 1…" at bounding box center [410, 277] width 781 height 514
click at [544, 10] on div "Test Data Options Publish Actions Run History" at bounding box center [631, 10] width 341 height 20
click at [200, 27] on button "Close" at bounding box center [196, 30] width 11 height 11
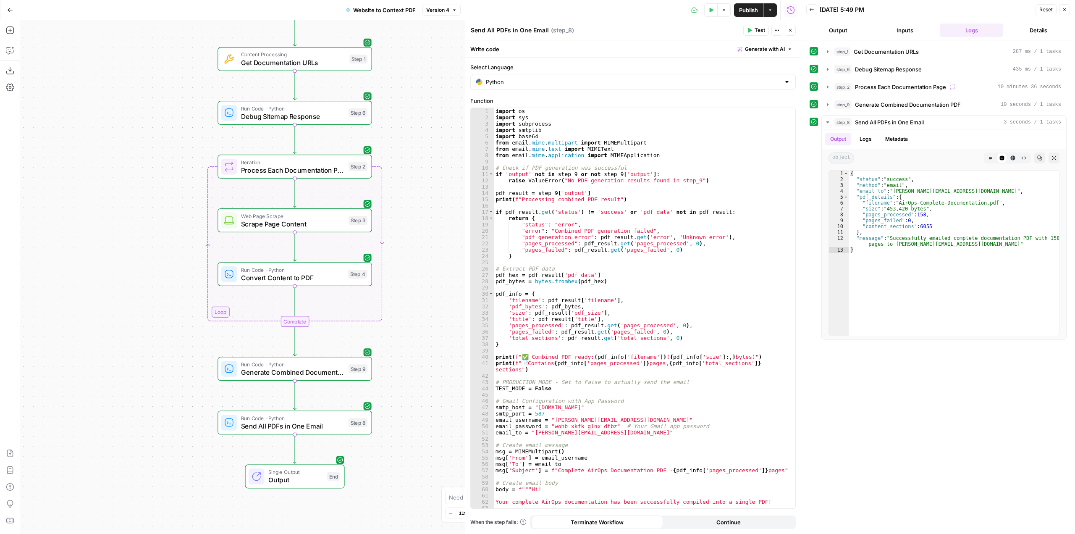
drag, startPoint x: 192, startPoint y: 125, endPoint x: 141, endPoint y: 141, distance: 53.6
click at [141, 141] on div "Workflow Input Settings Inputs Content Processing Get Documentation URLs Step 1…" at bounding box center [410, 277] width 781 height 514
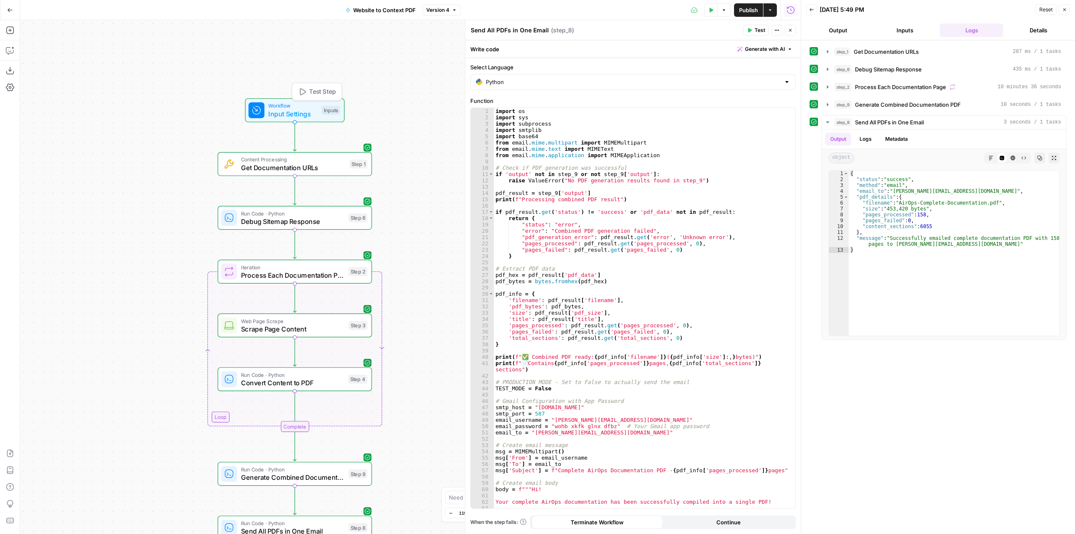
click at [309, 114] on span "Input Settings" at bounding box center [292, 114] width 49 height 10
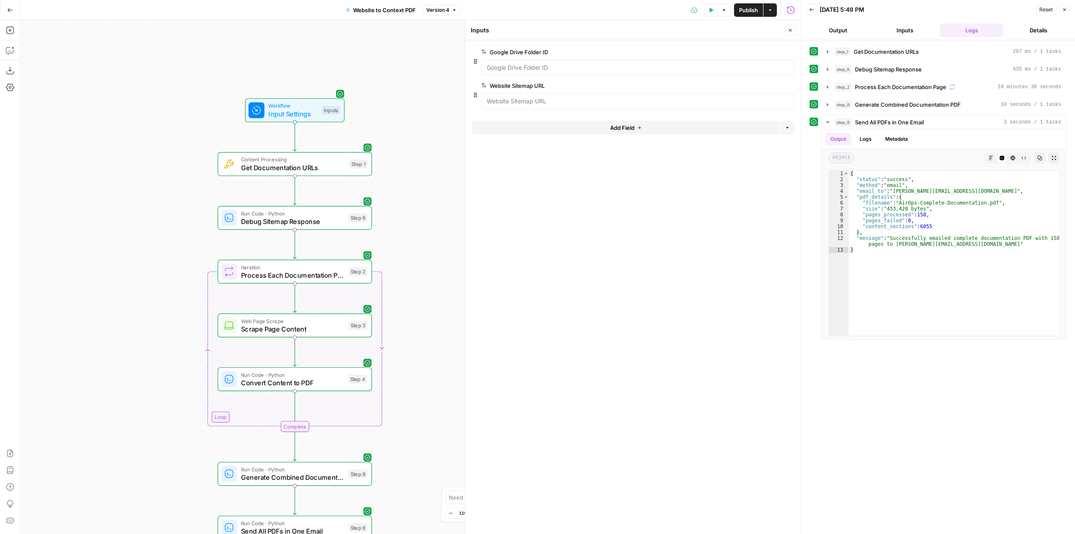
click at [787, 50] on icon "button" at bounding box center [789, 52] width 5 height 5
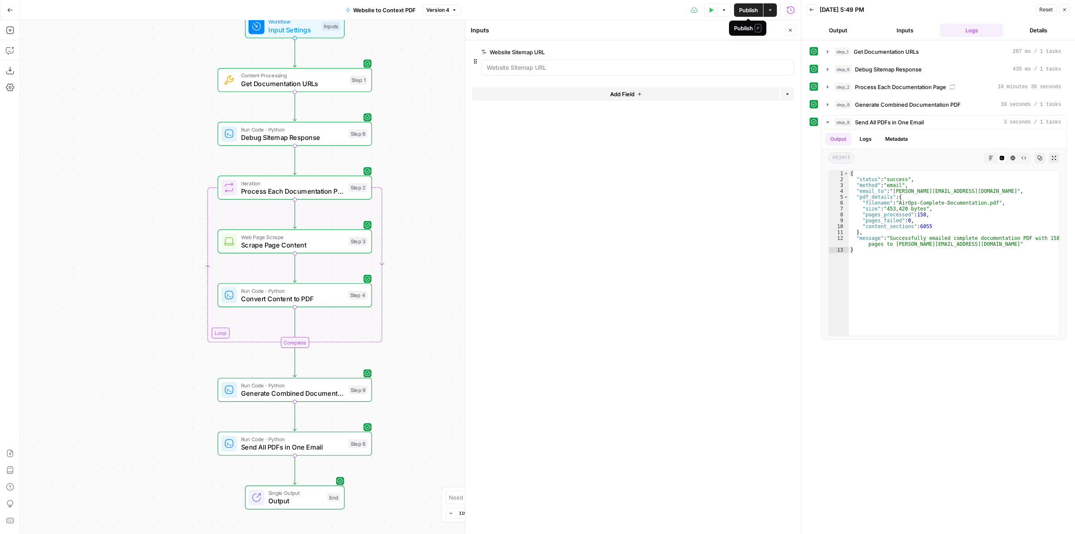
click at [747, 8] on span "Publish" at bounding box center [748, 10] width 19 height 8
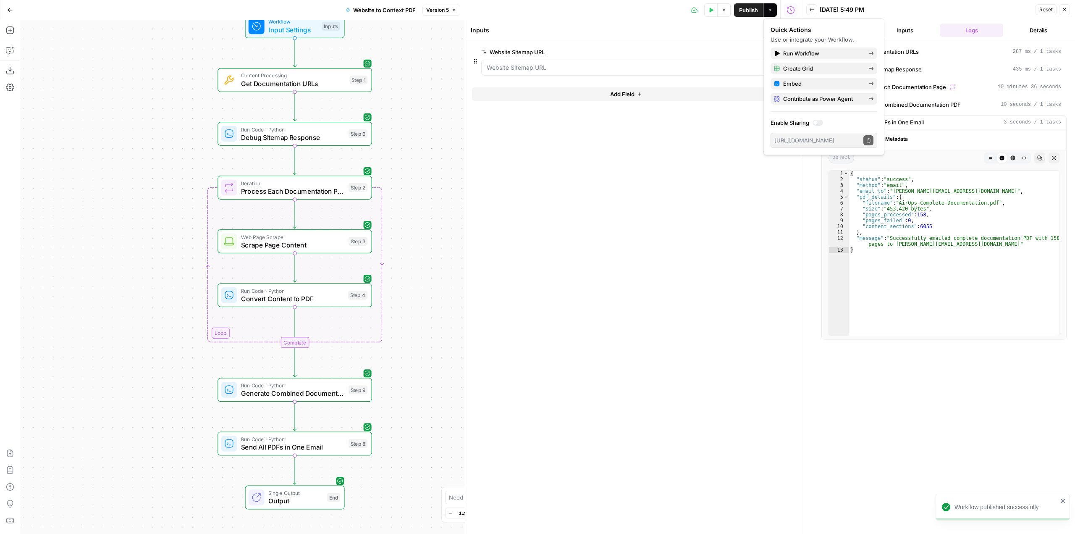
click at [418, 172] on div "Workflow Input Settings Inputs Content Processing Get Documentation URLs Step 1…" at bounding box center [410, 277] width 781 height 514
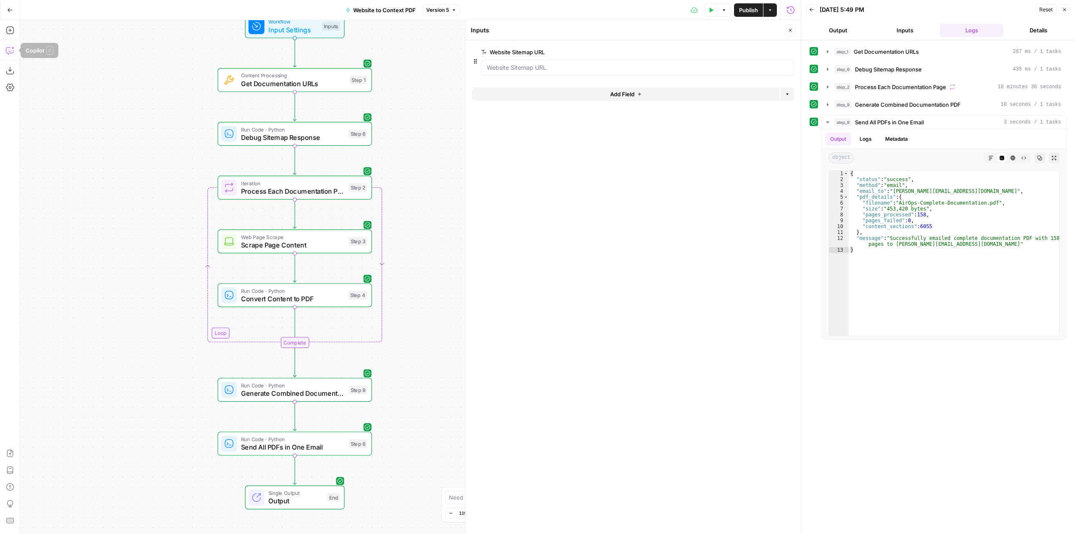
click at [11, 53] on icon "button" at bounding box center [10, 50] width 8 height 8
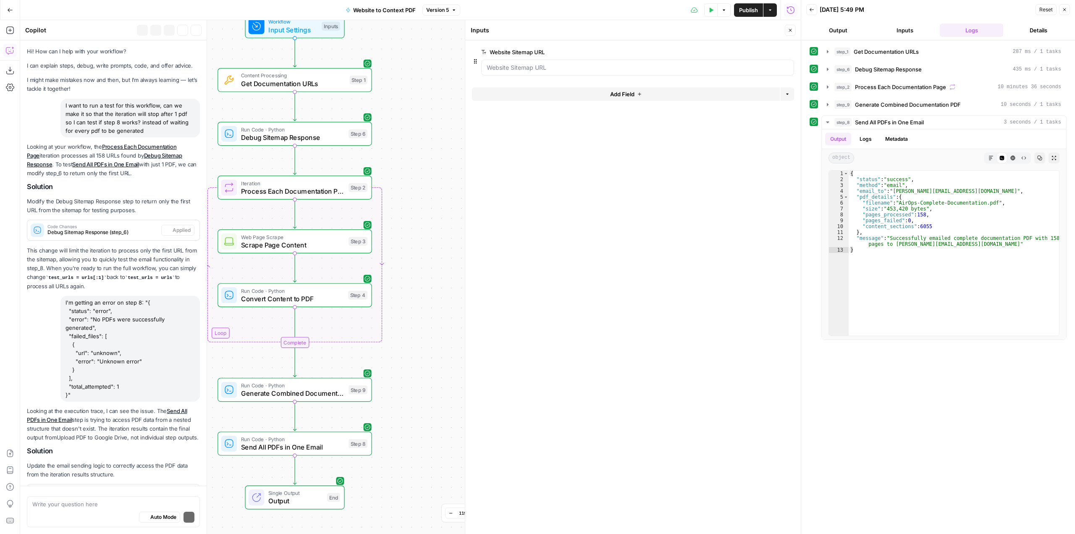
scroll to position [6458, 0]
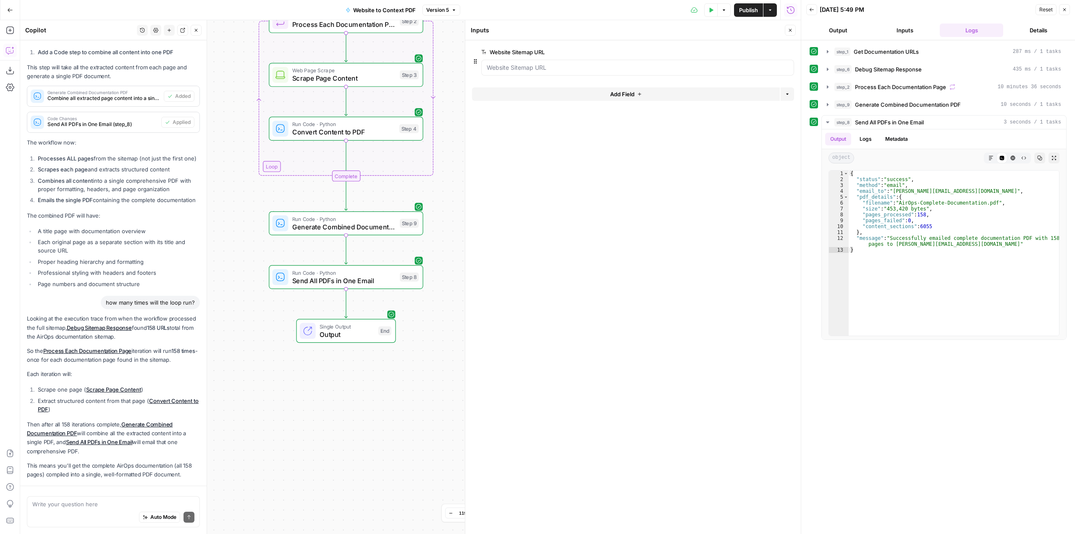
click at [165, 31] on button "New chat" at bounding box center [169, 30] width 11 height 11
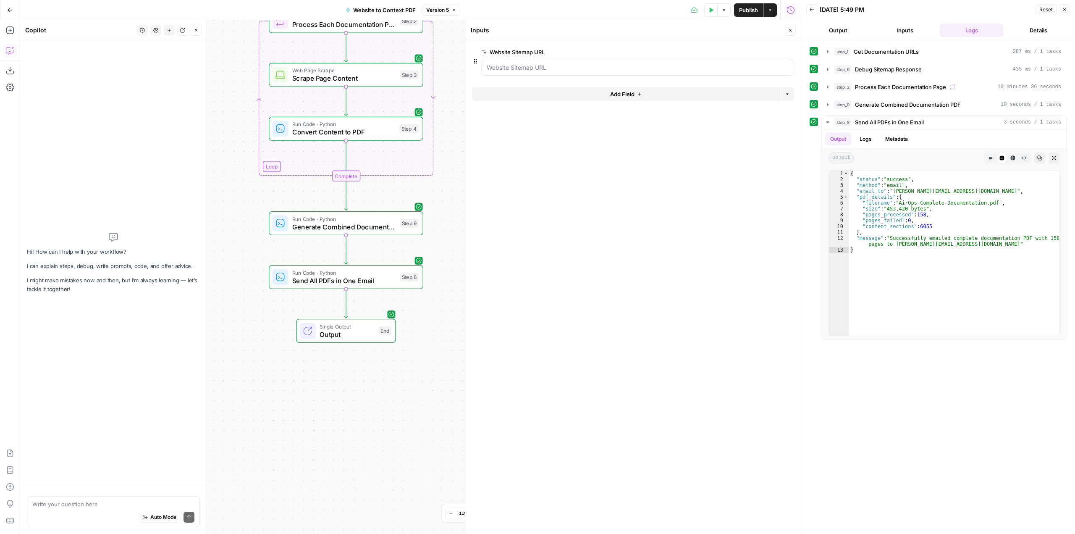
scroll to position [0, 0]
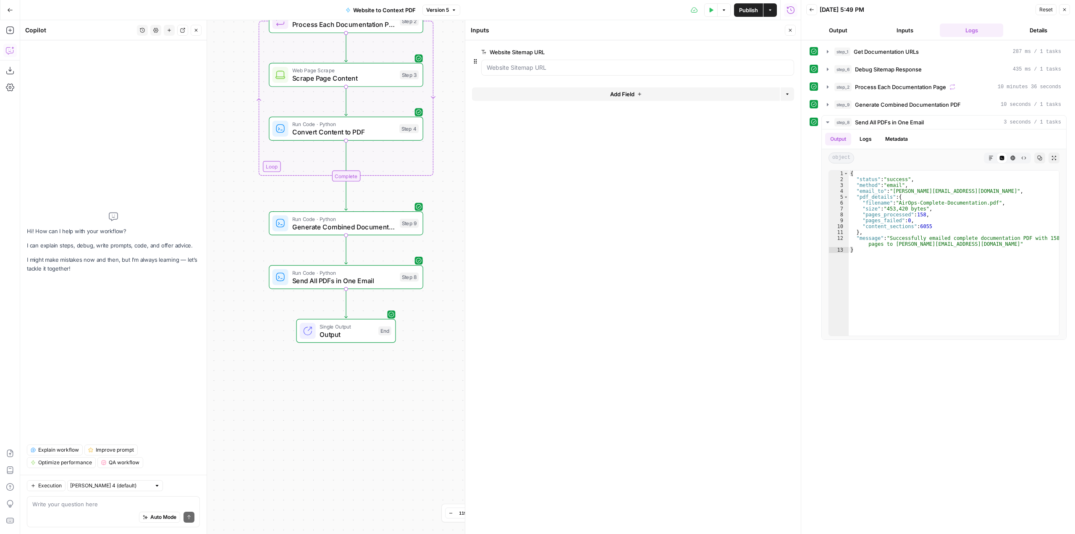
click at [118, 512] on div "Auto Mode Send" at bounding box center [113, 517] width 162 height 18
type textarea "I"
click at [7, 9] on icon "button" at bounding box center [10, 10] width 6 height 6
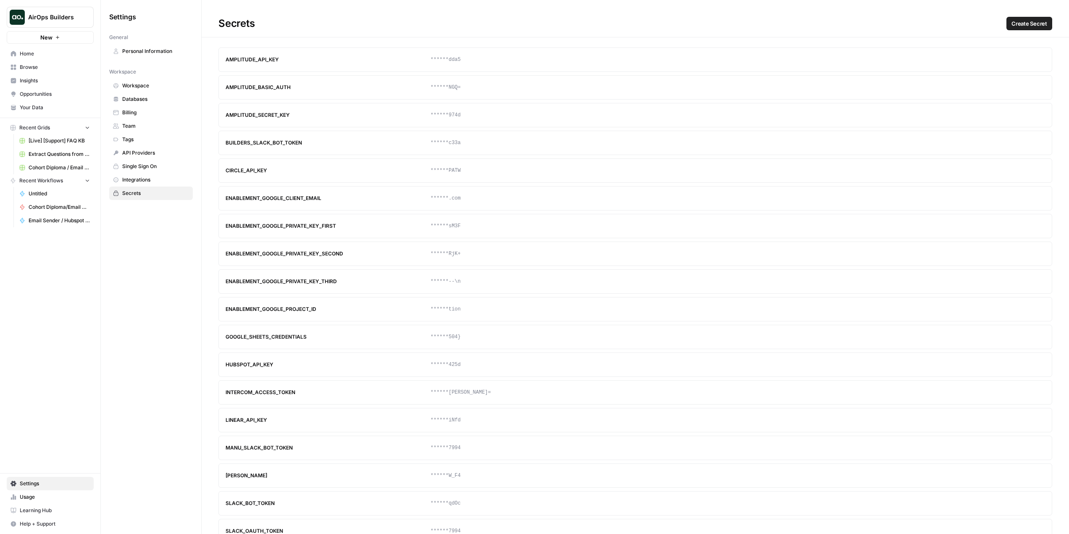
click at [57, 12] on button "AirOps Builders" at bounding box center [50, 17] width 87 height 21
type input "minu"
click at [37, 61] on span "Minut" at bounding box center [33, 63] width 15 height 8
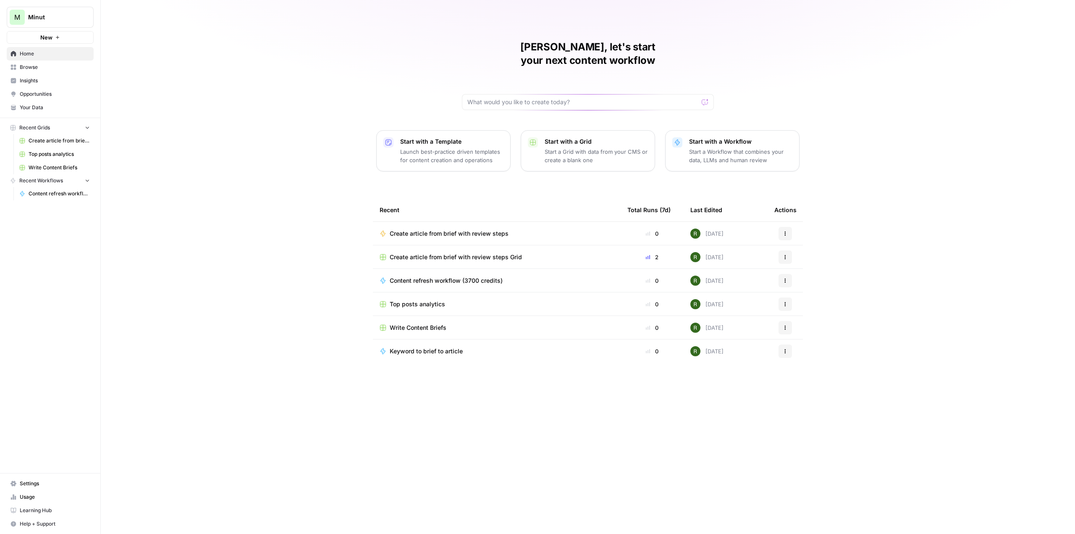
click at [47, 483] on span "Settings" at bounding box center [55, 484] width 70 height 8
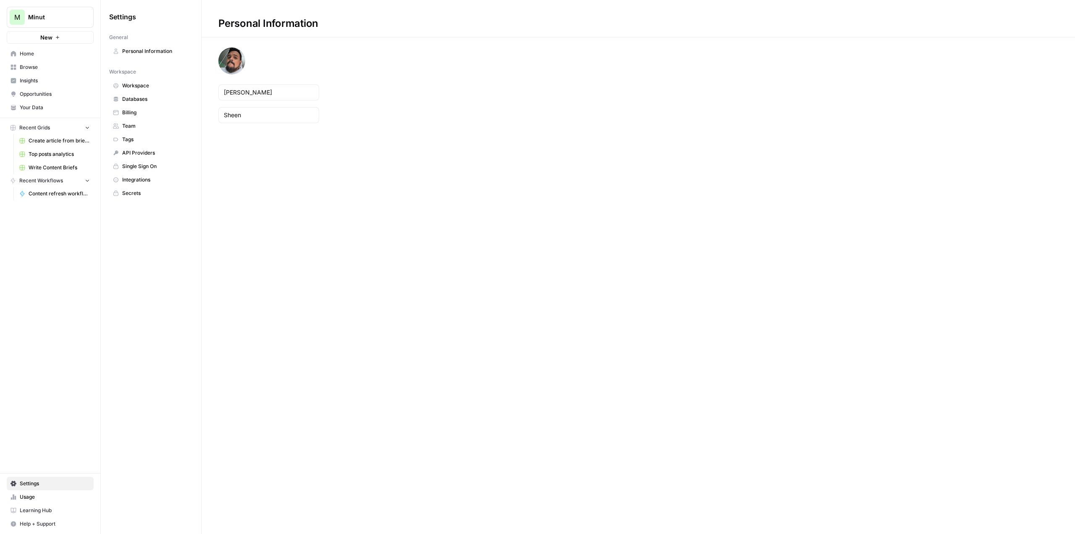
click at [153, 113] on span "Billing" at bounding box center [155, 113] width 67 height 8
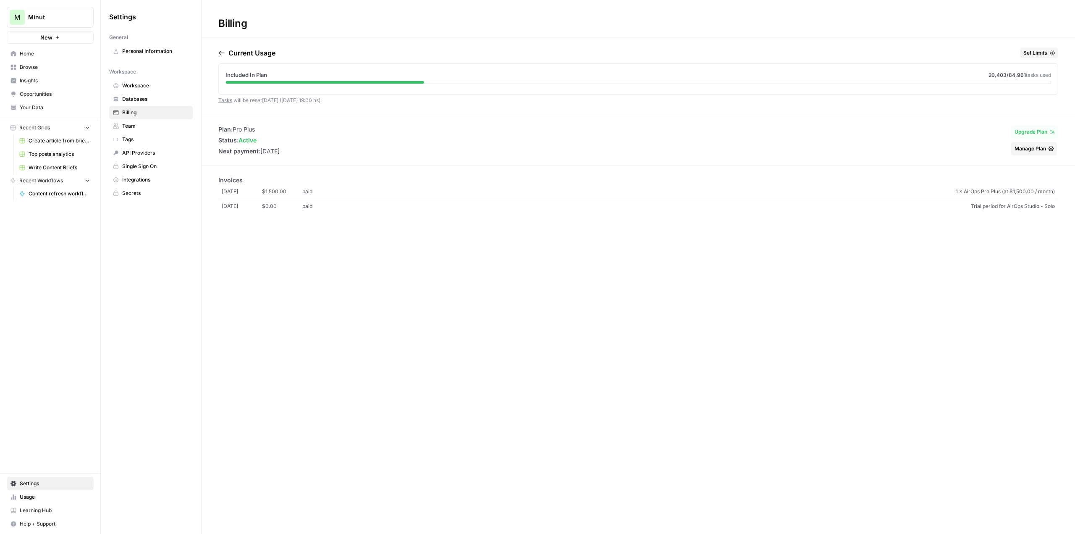
click at [36, 493] on span "Usage" at bounding box center [55, 497] width 70 height 8
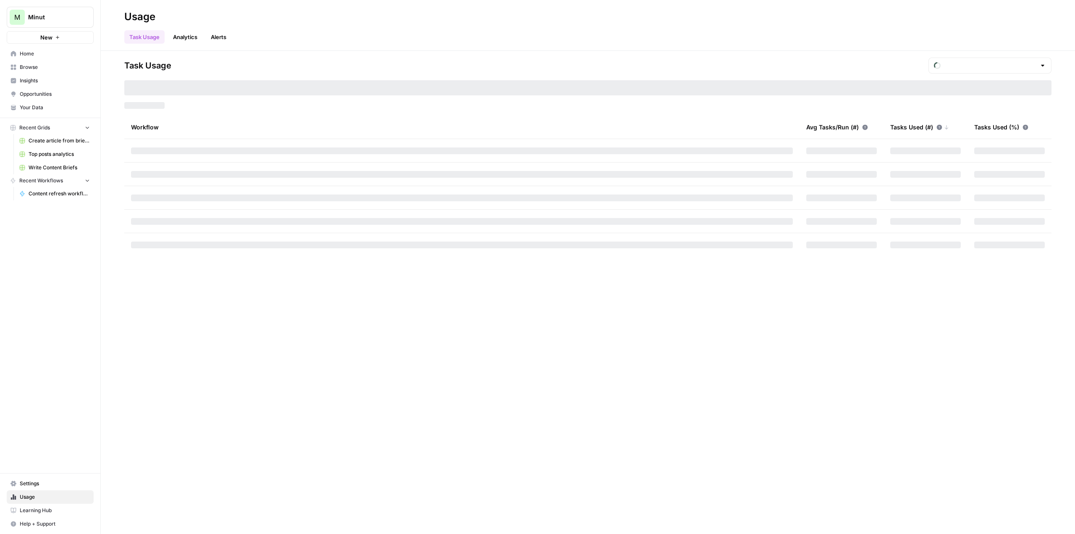
type input "October Included Tasks"
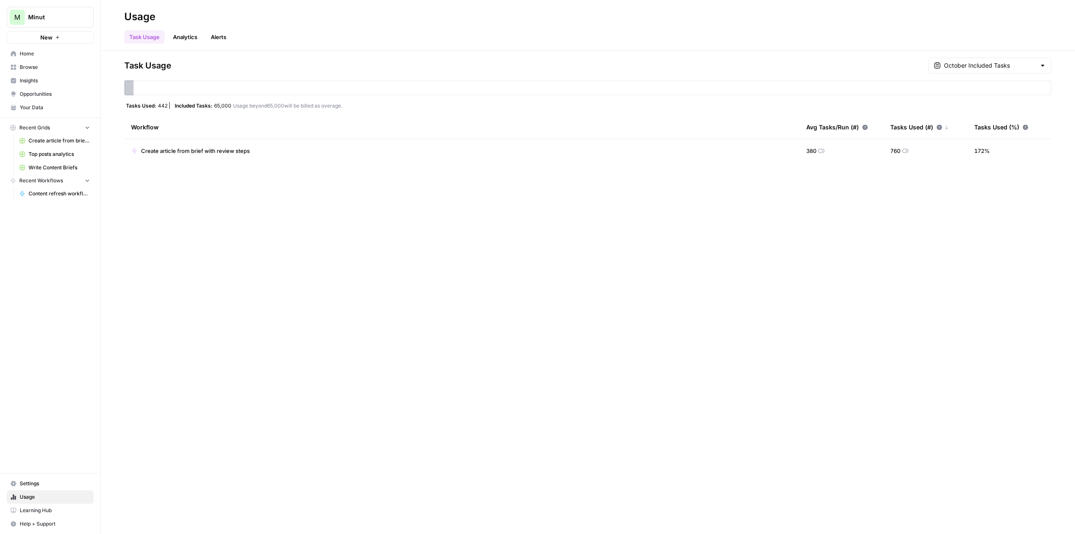
click at [67, 483] on span "Settings" at bounding box center [55, 484] width 70 height 8
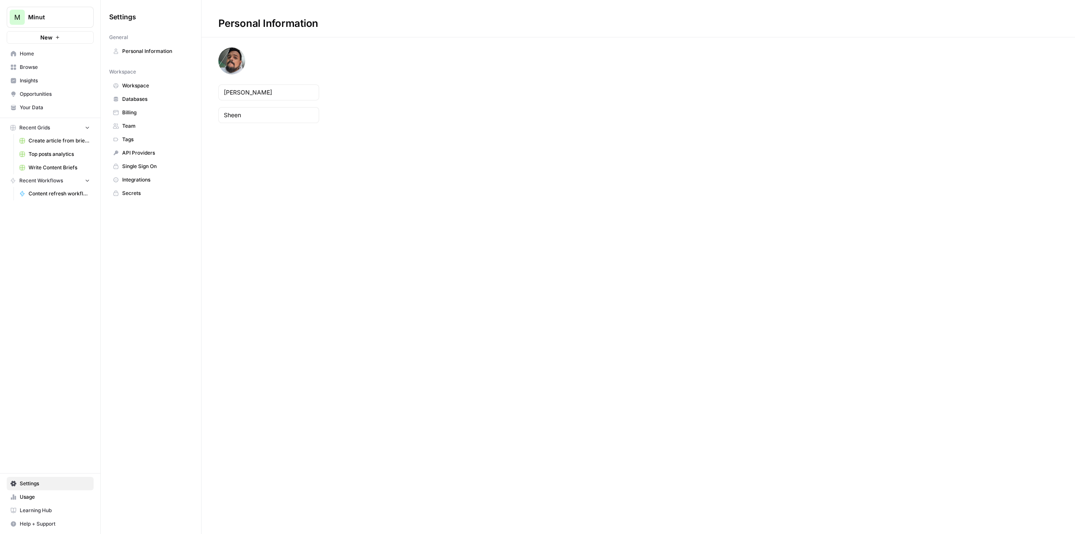
click at [158, 89] on span "Workspace" at bounding box center [155, 86] width 67 height 8
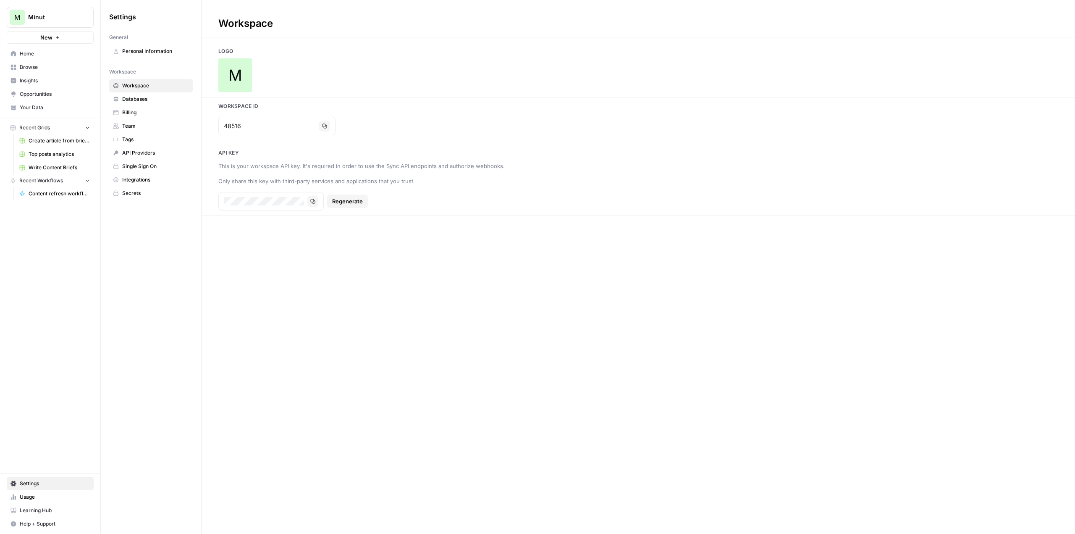
click at [155, 120] on link "Team" at bounding box center [151, 125] width 84 height 13
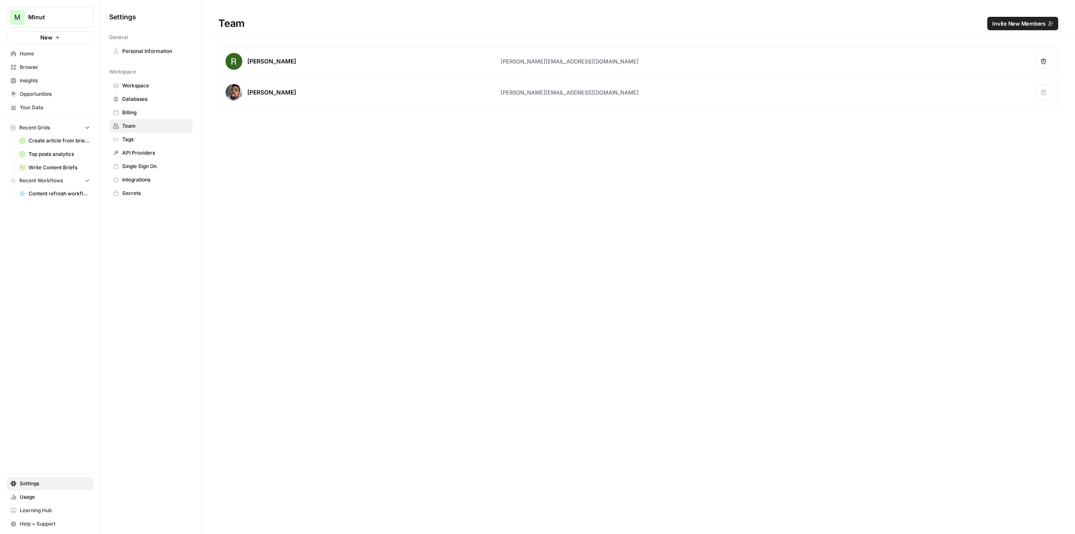
click at [74, 18] on span "Minut" at bounding box center [53, 17] width 51 height 8
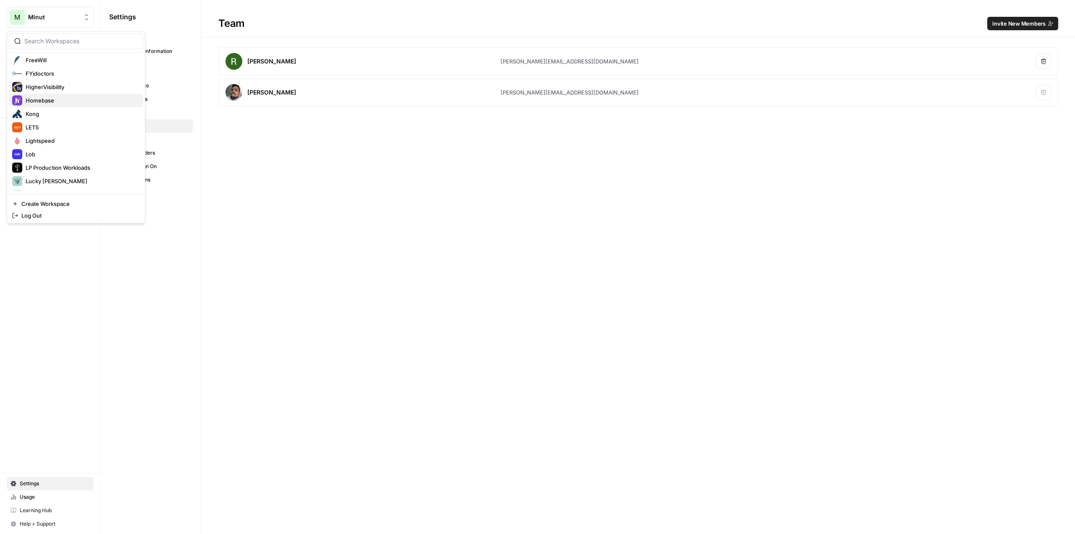
scroll to position [378, 0]
click at [46, 89] on div "LETS" at bounding box center [76, 88] width 128 height 10
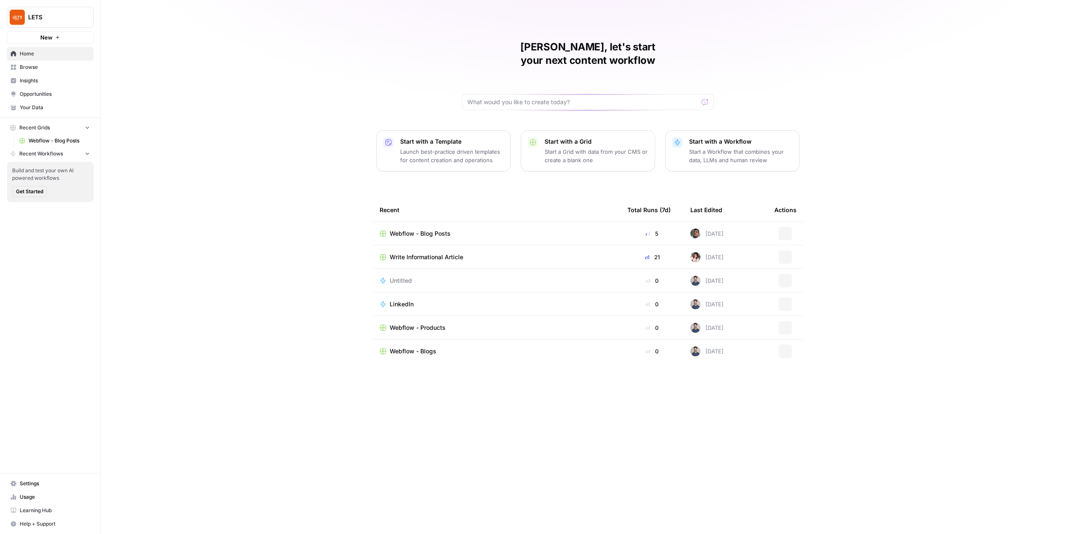
click at [49, 78] on span "Insights" at bounding box center [55, 81] width 70 height 8
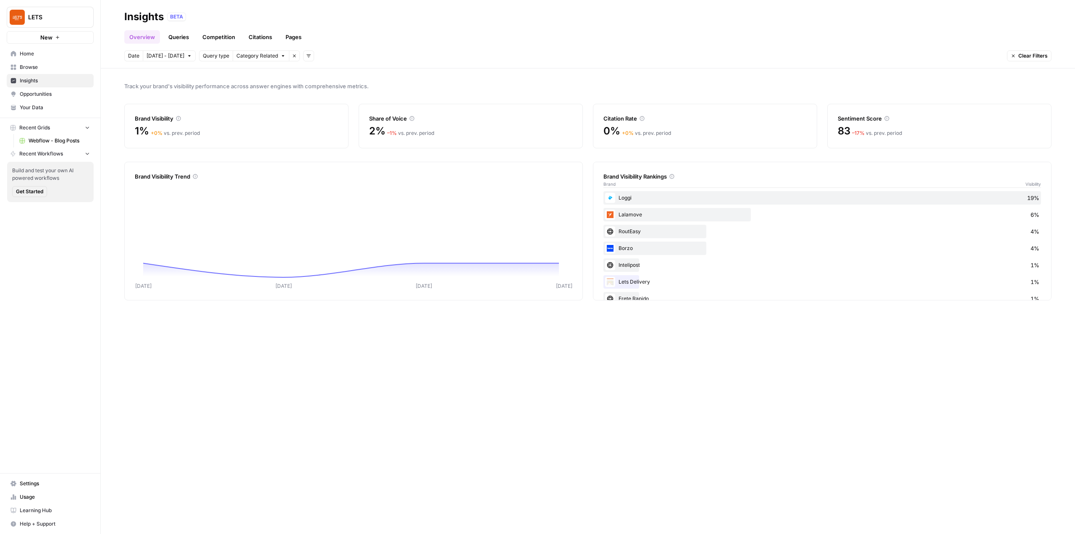
click at [184, 34] on link "Queries" at bounding box center [178, 36] width 31 height 13
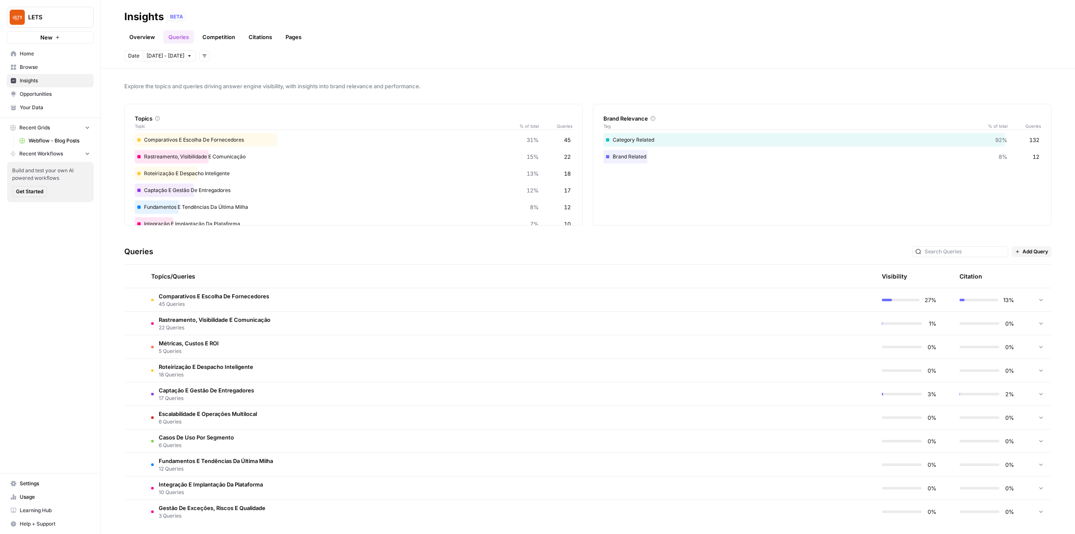
click at [215, 35] on link "Competition" at bounding box center [218, 36] width 43 height 13
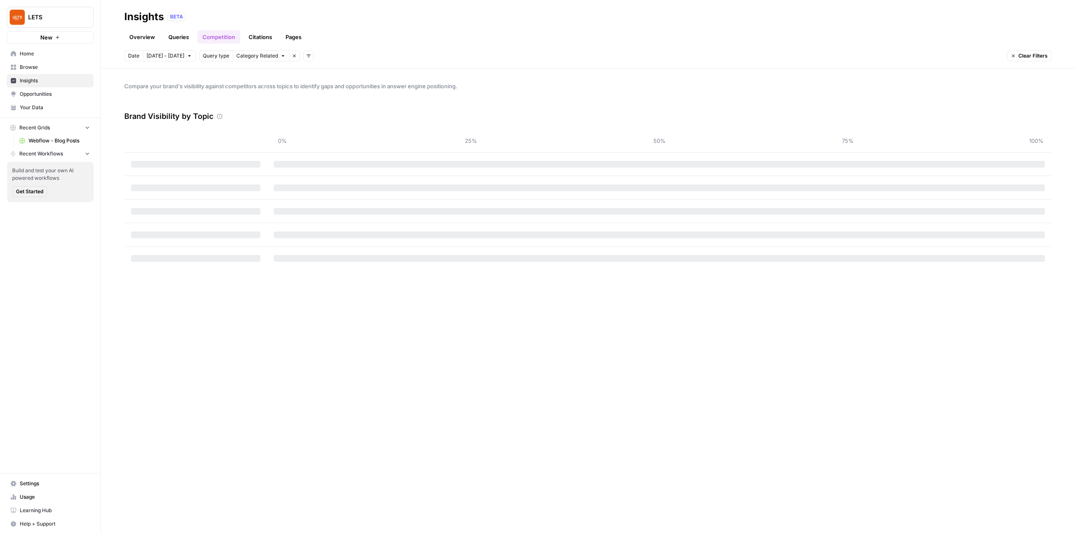
click at [184, 36] on link "Queries" at bounding box center [178, 36] width 31 height 13
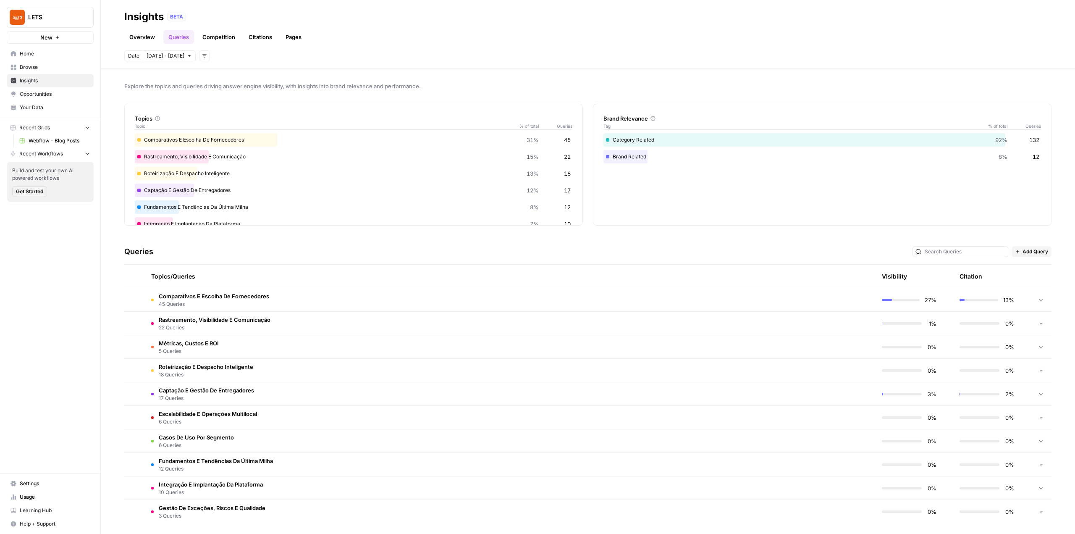
scroll to position [3, 0]
drag, startPoint x: 1025, startPoint y: 247, endPoint x: 1025, endPoint y: 258, distance: 10.1
click at [1025, 248] on span "Add Query" at bounding box center [1036, 249] width 26 height 8
click at [1025, 278] on span "Bulk Upload" at bounding box center [1037, 279] width 31 height 8
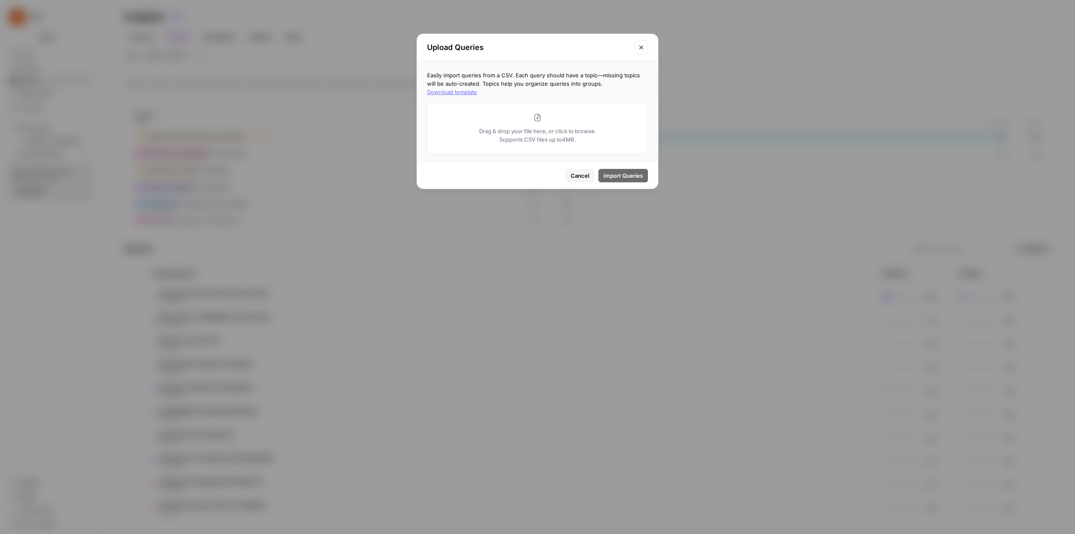
click at [477, 88] on button "Download template" at bounding box center [452, 92] width 50 height 8
click at [584, 175] on span "Cancel" at bounding box center [580, 175] width 18 height 8
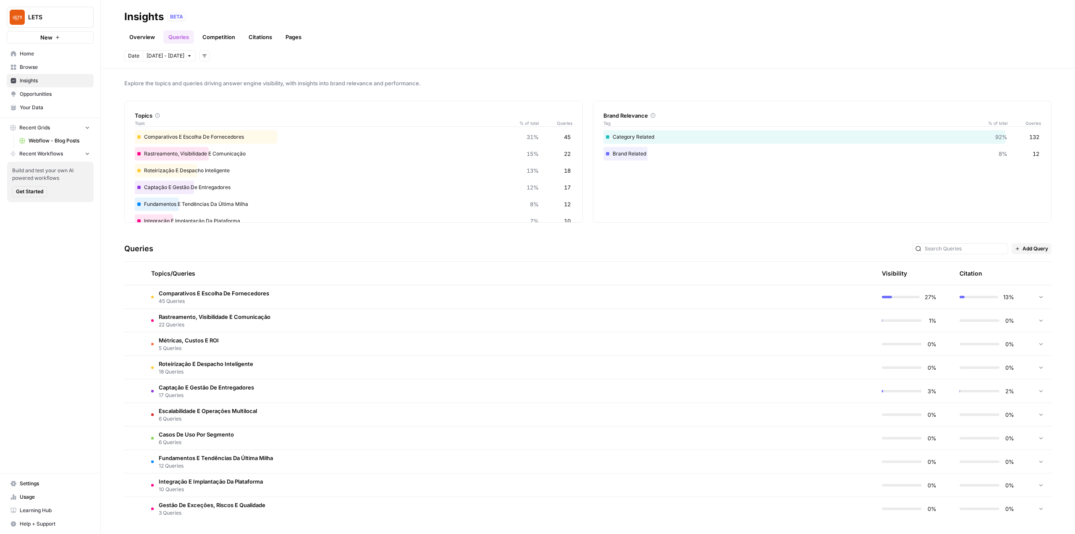
click at [66, 20] on span "LETS" at bounding box center [53, 17] width 51 height 8
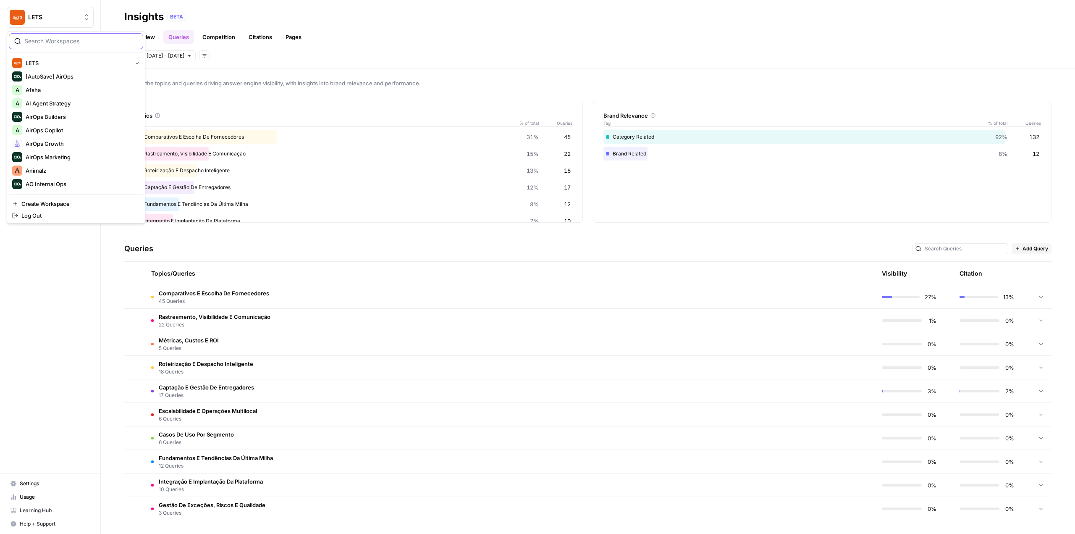
click at [46, 37] on input "search" at bounding box center [80, 41] width 113 height 8
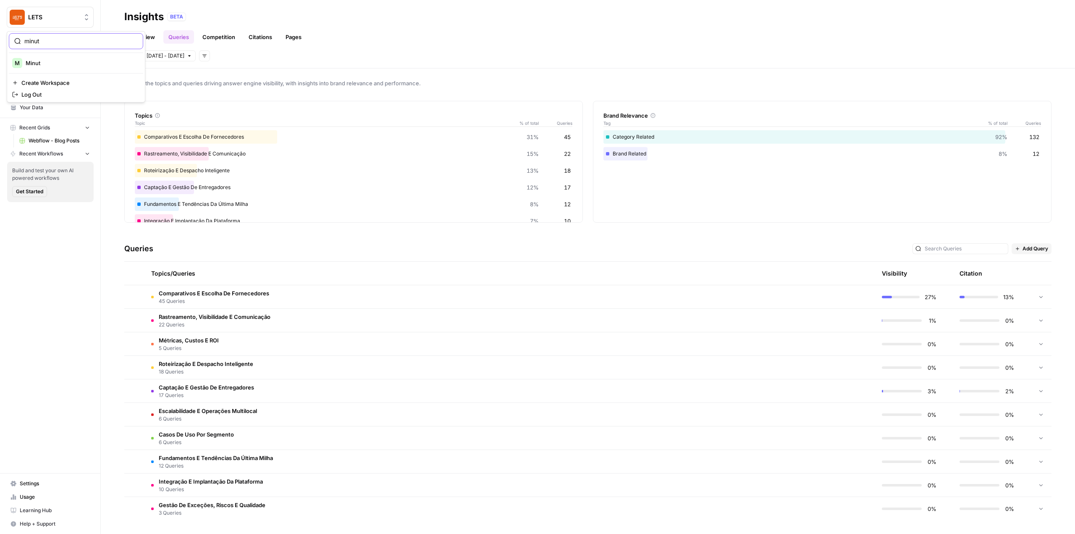
type input "minut"
click at [64, 73] on div "minut M Minut Create Workspace Log Out" at bounding box center [76, 66] width 139 height 71
click at [66, 67] on div "M Minut" at bounding box center [76, 63] width 128 height 10
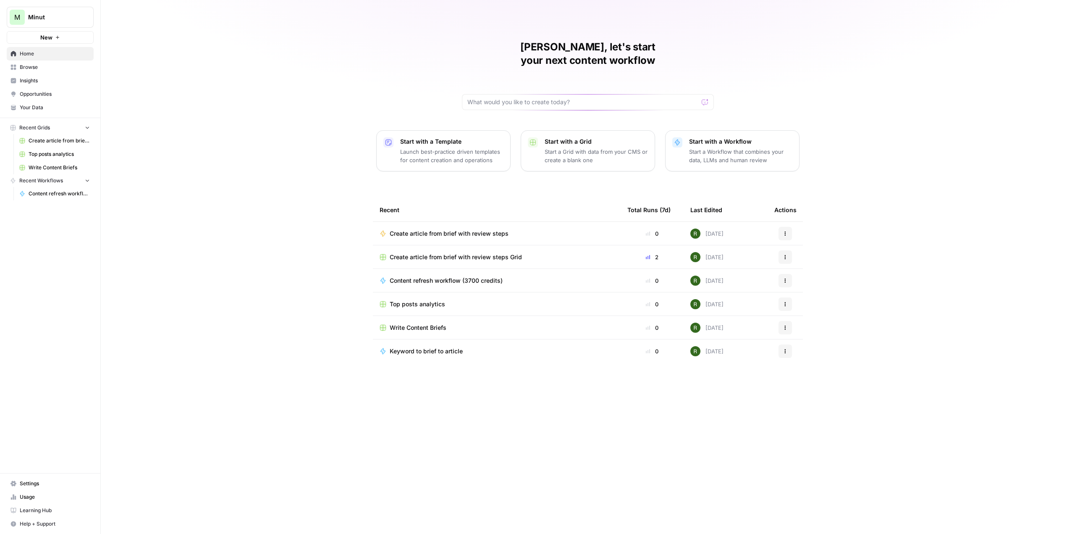
click at [56, 482] on span "Settings" at bounding box center [55, 484] width 70 height 8
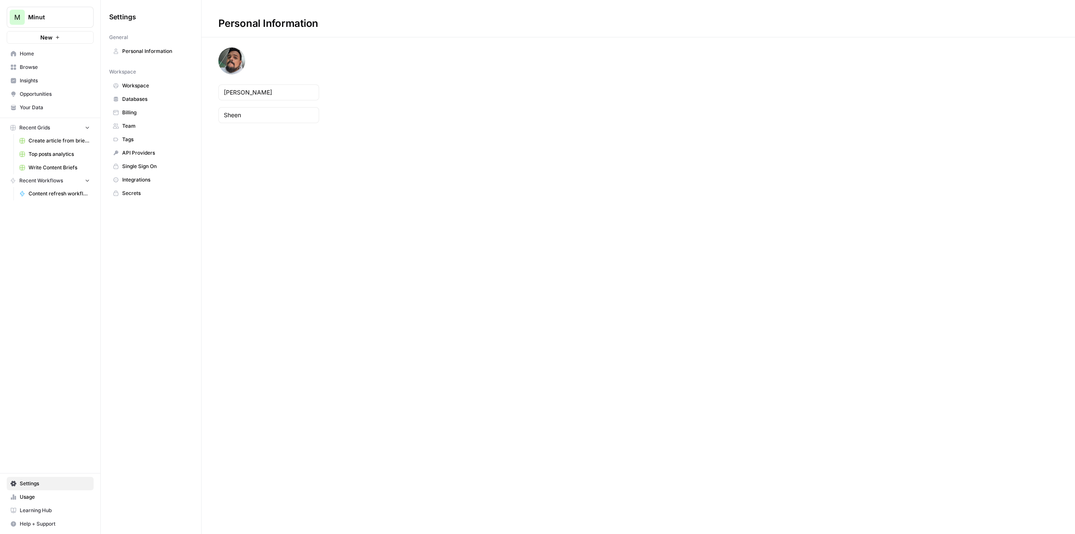
click at [137, 113] on span "Billing" at bounding box center [155, 113] width 67 height 8
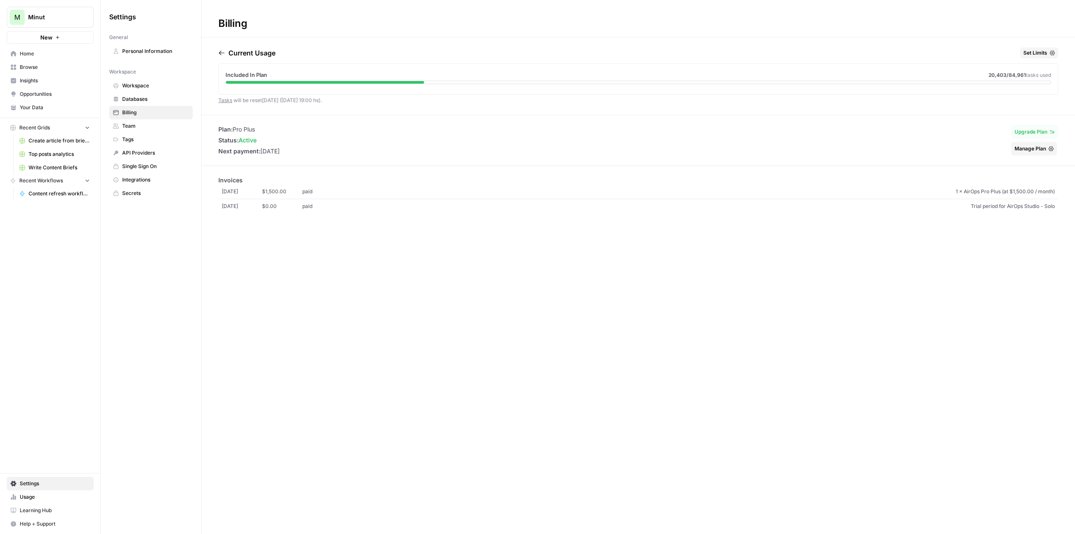
click at [36, 52] on span "Home" at bounding box center [55, 54] width 70 height 8
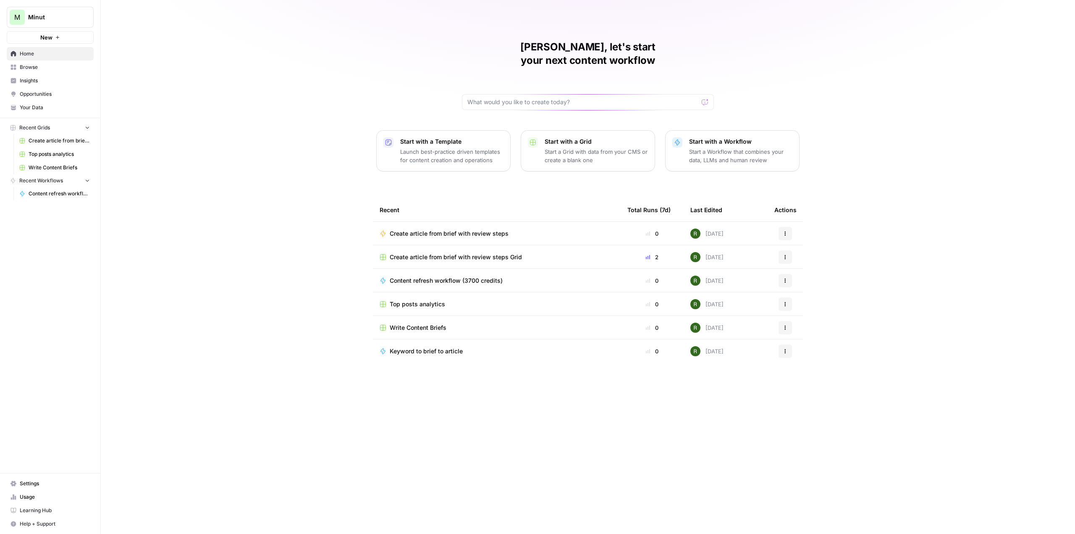
click at [50, 142] on span "Create article from brief with review steps Grid" at bounding box center [59, 141] width 61 height 8
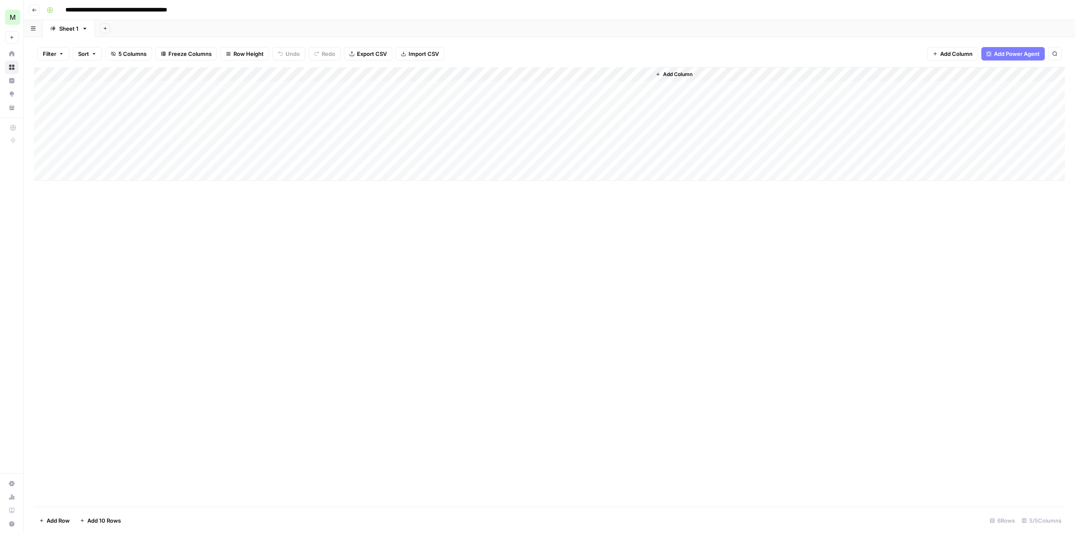
click at [32, 26] on icon "button" at bounding box center [33, 28] width 5 height 4
click at [133, 28] on div "Add Sheet" at bounding box center [585, 28] width 980 height 17
click at [118, 284] on div "Add Column" at bounding box center [549, 286] width 1031 height 439
click at [594, 305] on div "Add Column" at bounding box center [549, 286] width 1031 height 439
click at [37, 11] on button "Go back" at bounding box center [34, 10] width 11 height 11
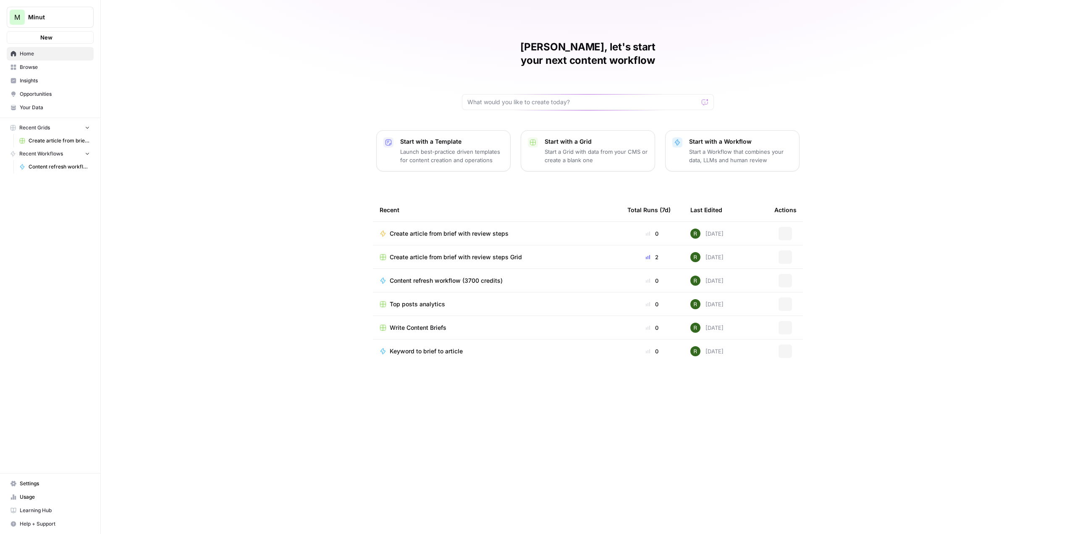
click at [32, 18] on span "Minut" at bounding box center [53, 17] width 51 height 8
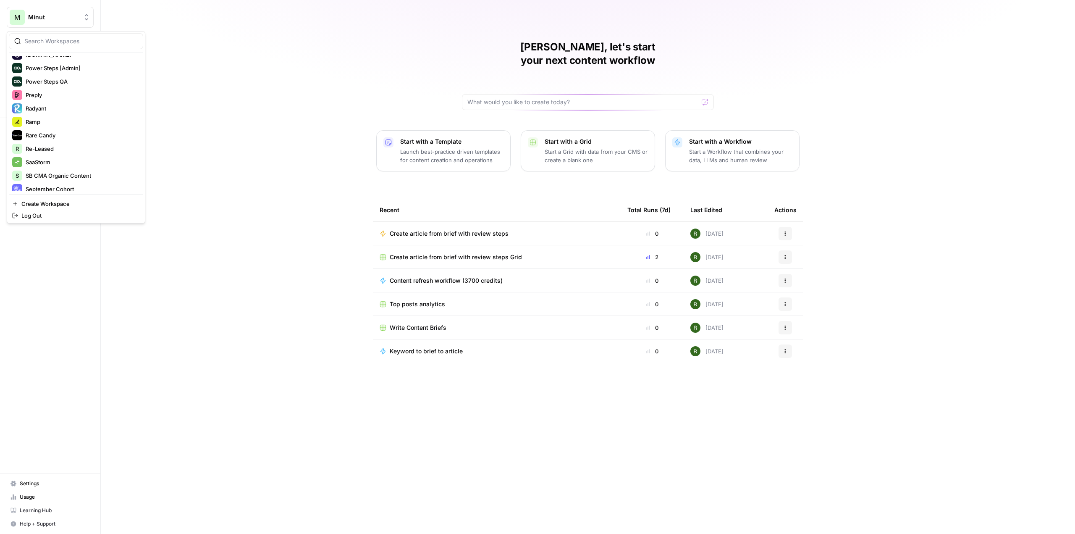
scroll to position [757, 0]
click at [60, 185] on div "Tinybird" at bounding box center [76, 184] width 128 height 10
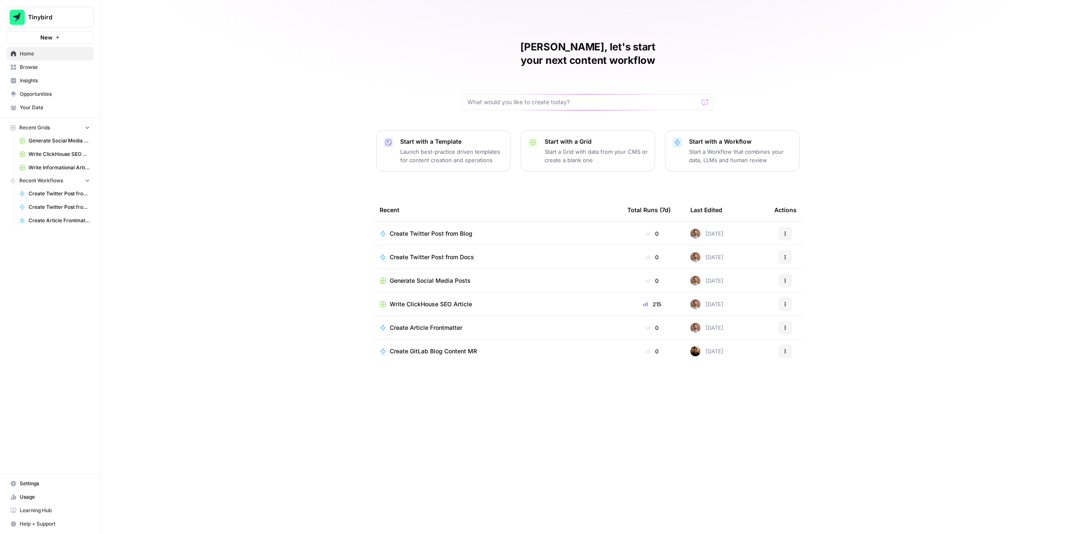
click at [59, 9] on button "Tinybird" at bounding box center [50, 17] width 87 height 21
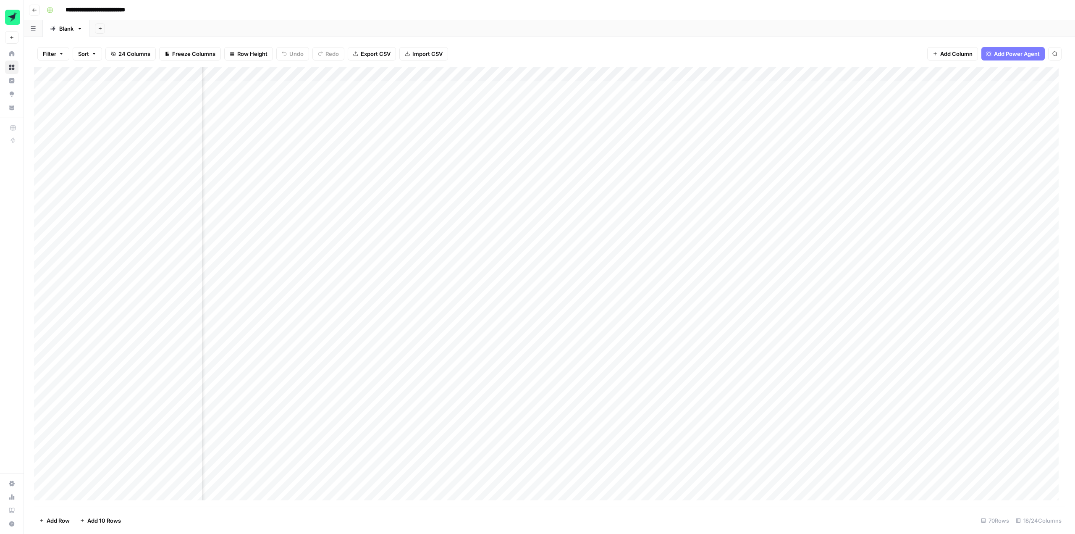
scroll to position [0, 235]
click at [481, 85] on div "Add Column" at bounding box center [549, 286] width 1031 height 439
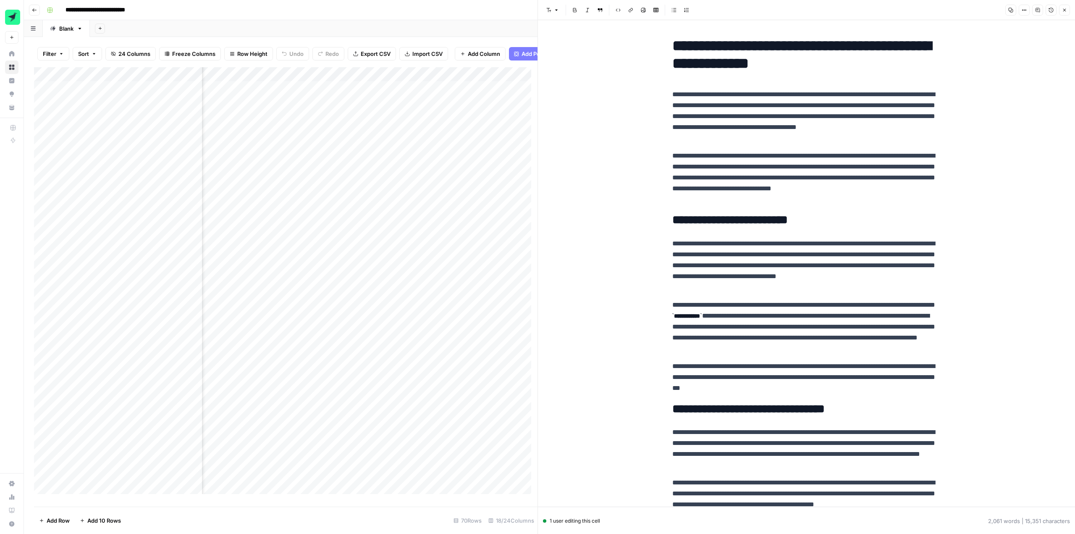
click at [1060, 12] on button "Close" at bounding box center [1064, 10] width 11 height 11
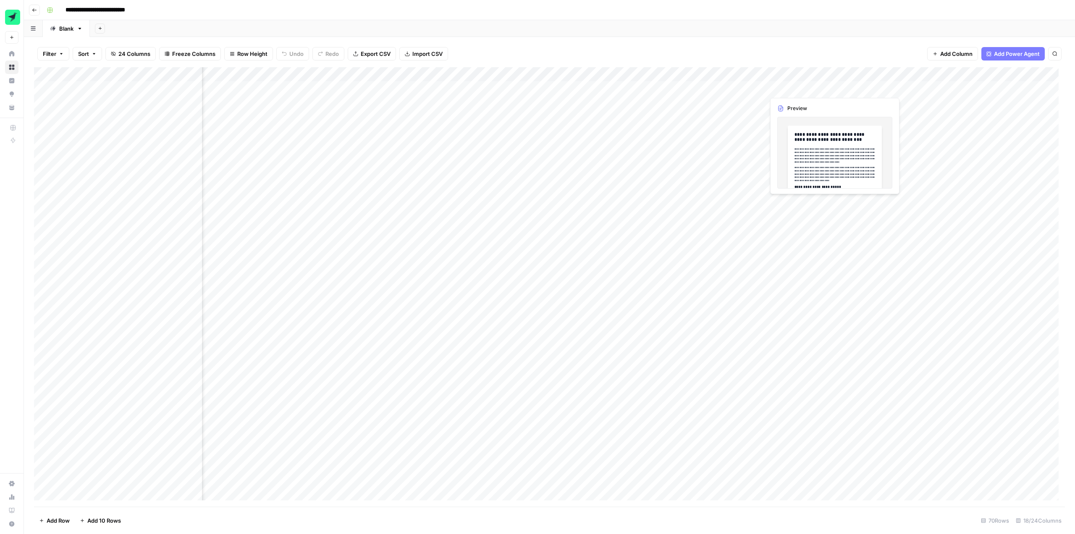
click at [786, 92] on div "Add Column" at bounding box center [549, 286] width 1031 height 439
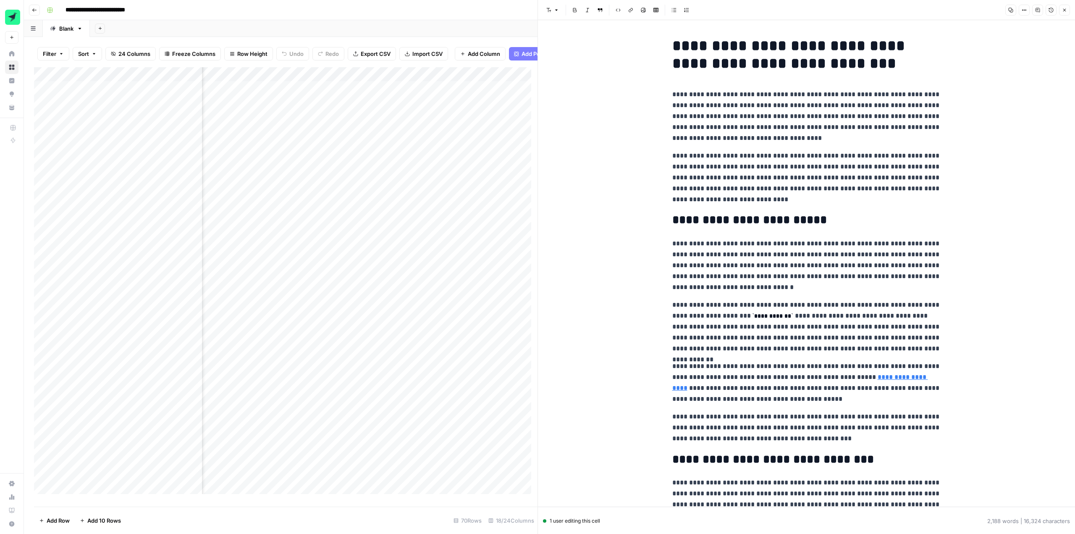
scroll to position [0, 638]
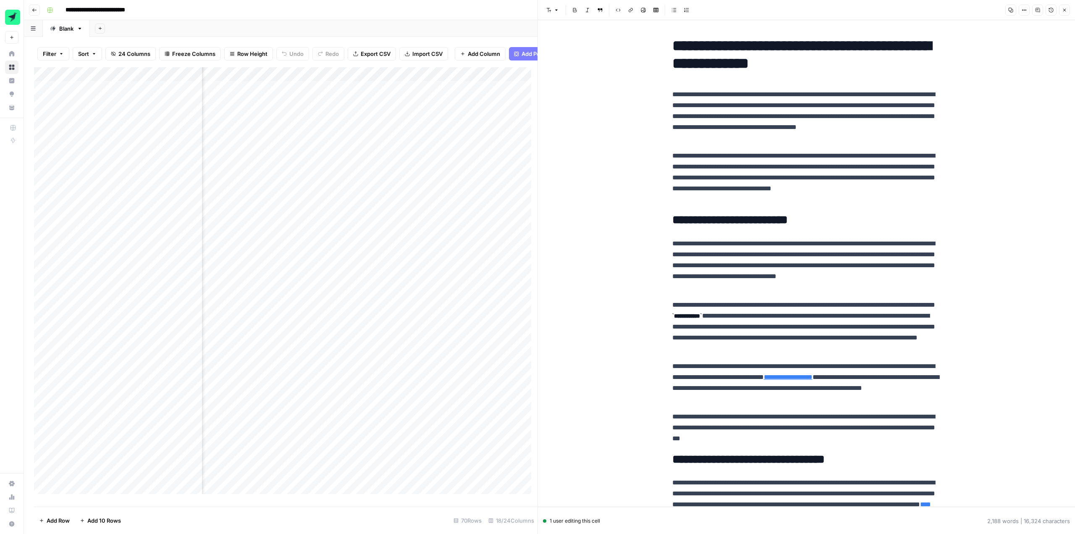
click at [435, 79] on div "Add Column" at bounding box center [286, 283] width 504 height 433
click at [427, 121] on div "Markdown" at bounding box center [413, 120] width 86 height 8
click at [470, 147] on span "HTML" at bounding box center [471, 146] width 16 height 8
click at [282, 96] on div "Add Column" at bounding box center [286, 283] width 504 height 433
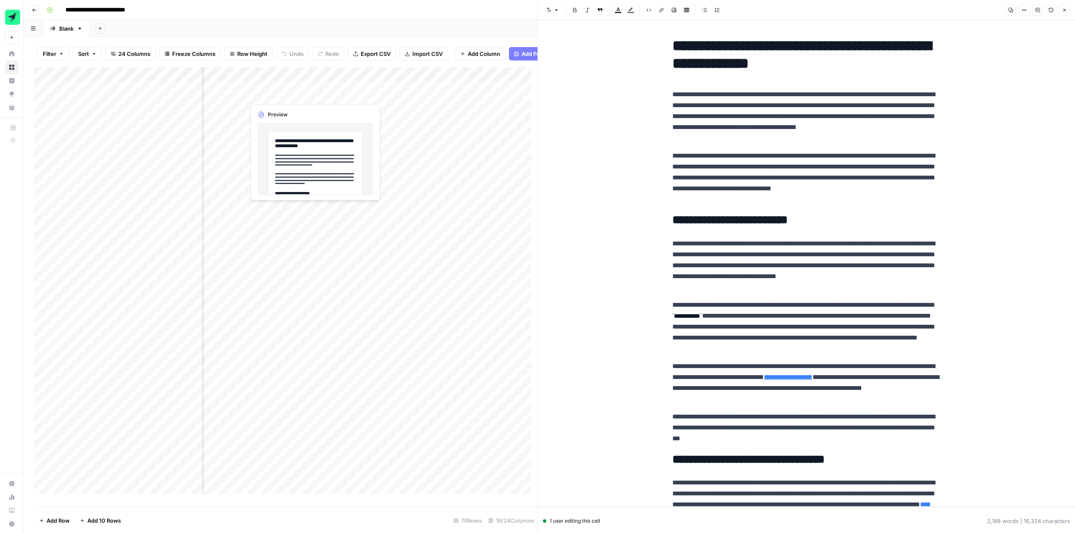
click at [282, 96] on div "Add Column" at bounding box center [286, 283] width 504 height 433
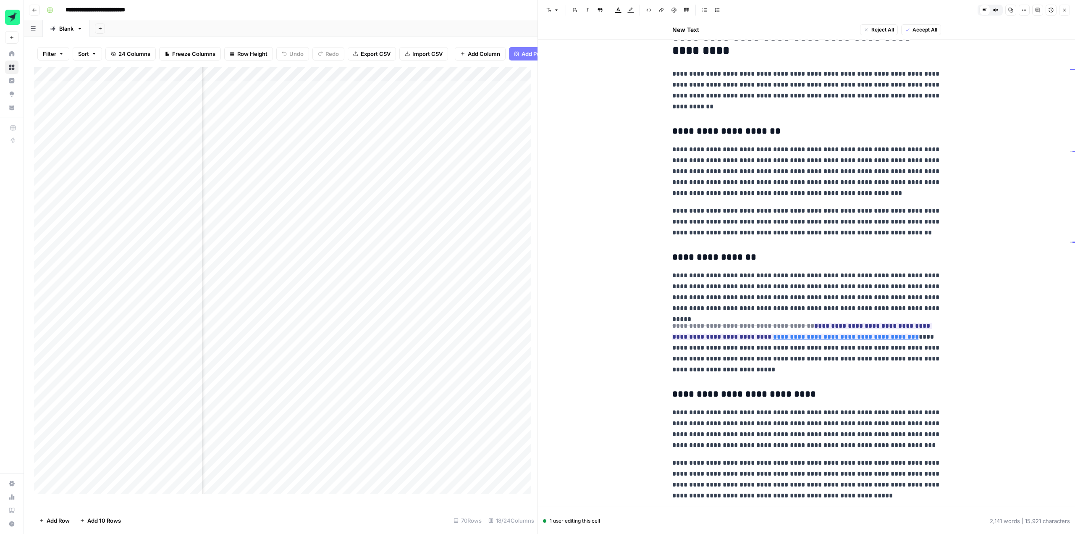
scroll to position [840, 0]
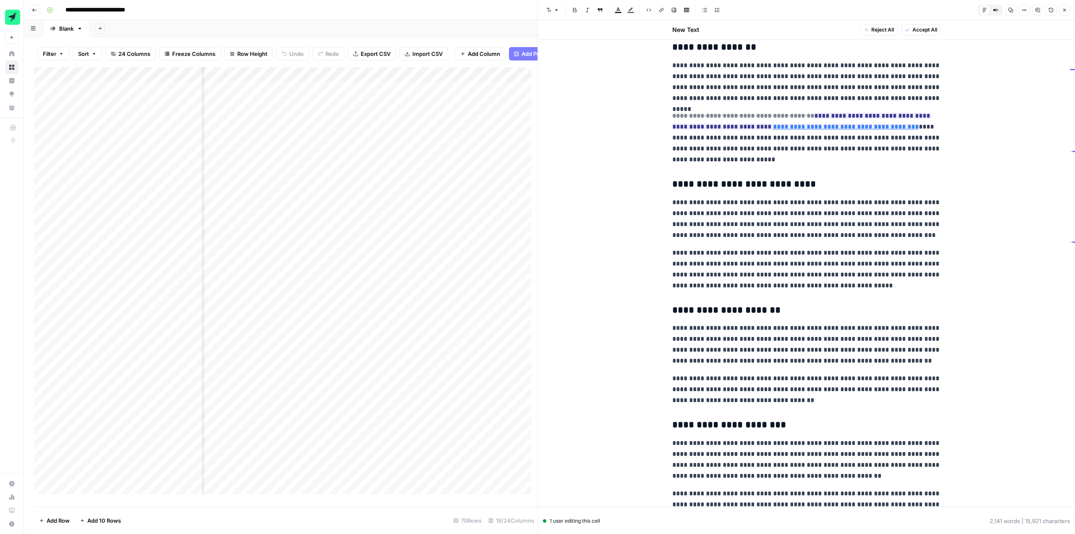
click at [438, 92] on div "Add Column" at bounding box center [286, 283] width 504 height 433
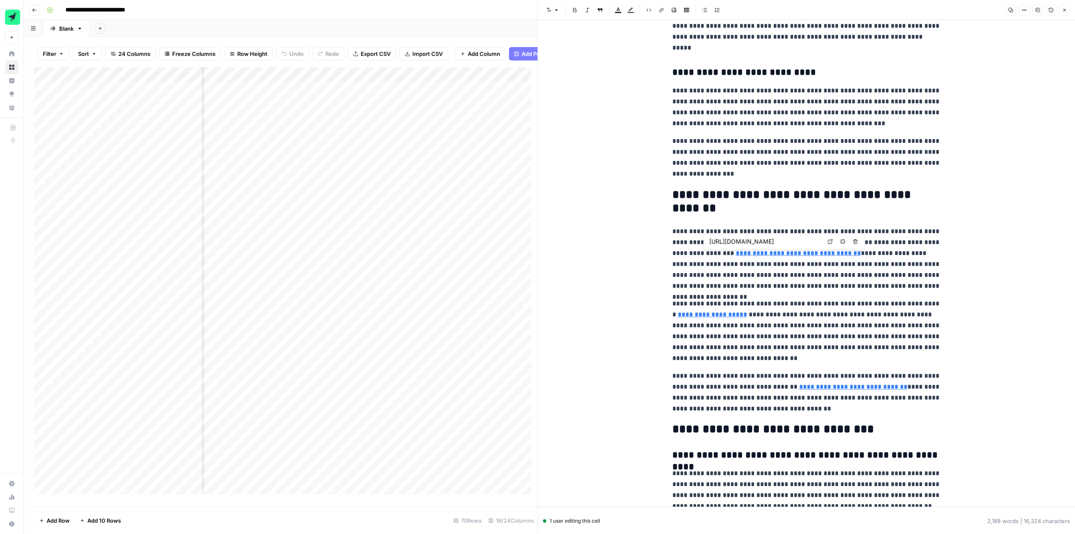
scroll to position [0, 673]
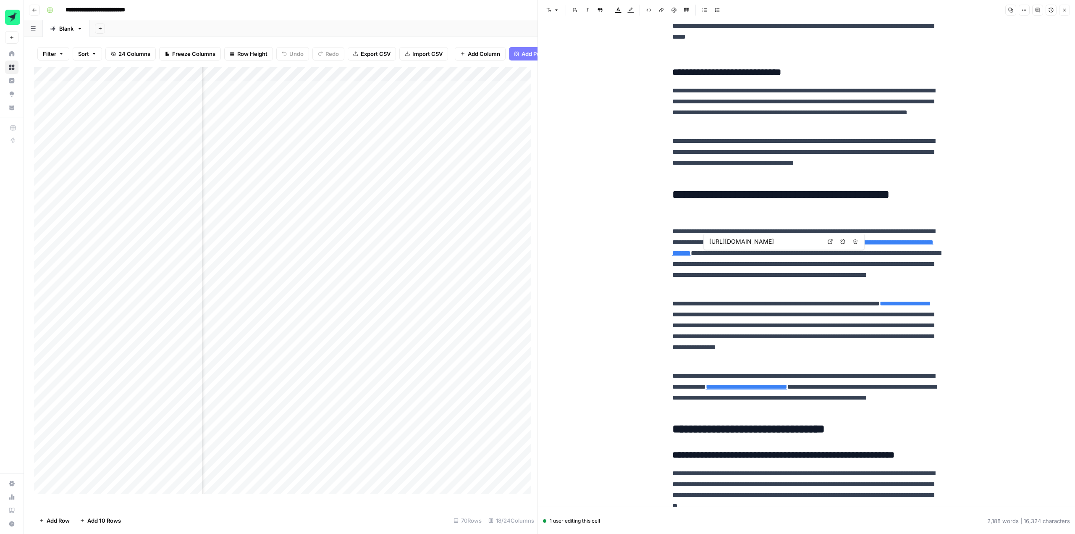
click at [396, 80] on div "Add Column" at bounding box center [286, 283] width 504 height 433
drag, startPoint x: 430, startPoint y: 26, endPoint x: 412, endPoint y: 42, distance: 23.6
click at [430, 26] on div "Add Sheet" at bounding box center [583, 28] width 986 height 17
click at [396, 110] on div "Add Column" at bounding box center [286, 283] width 504 height 433
click at [396, 107] on div "Add Column" at bounding box center [286, 283] width 504 height 433
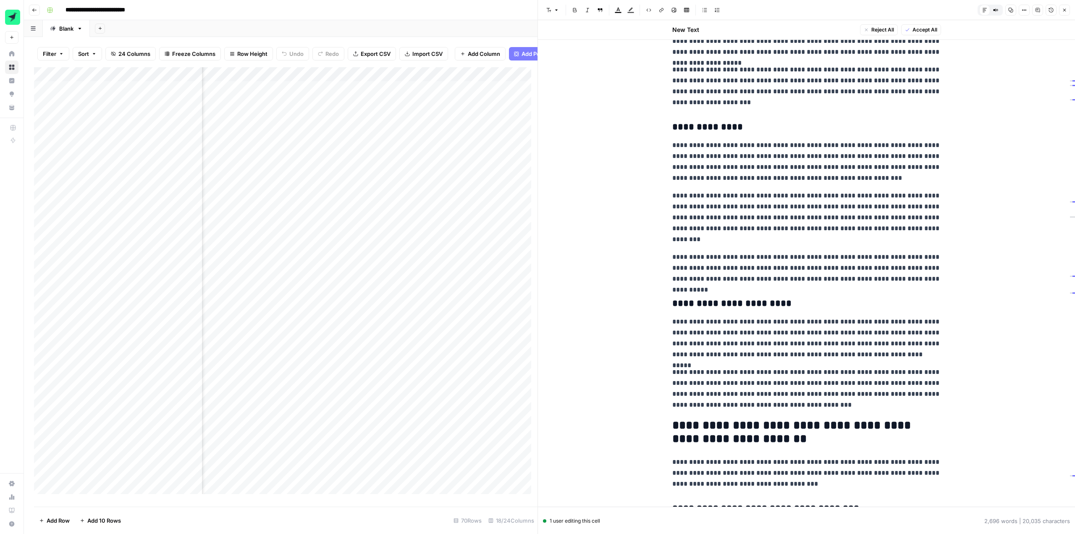
scroll to position [2058, 0]
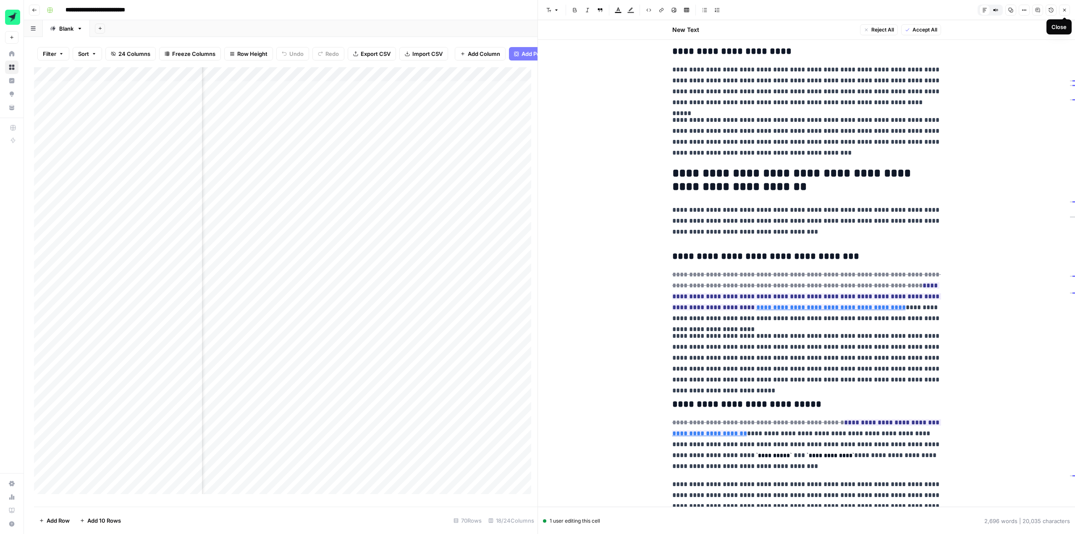
click at [1062, 11] on icon "button" at bounding box center [1064, 10] width 5 height 5
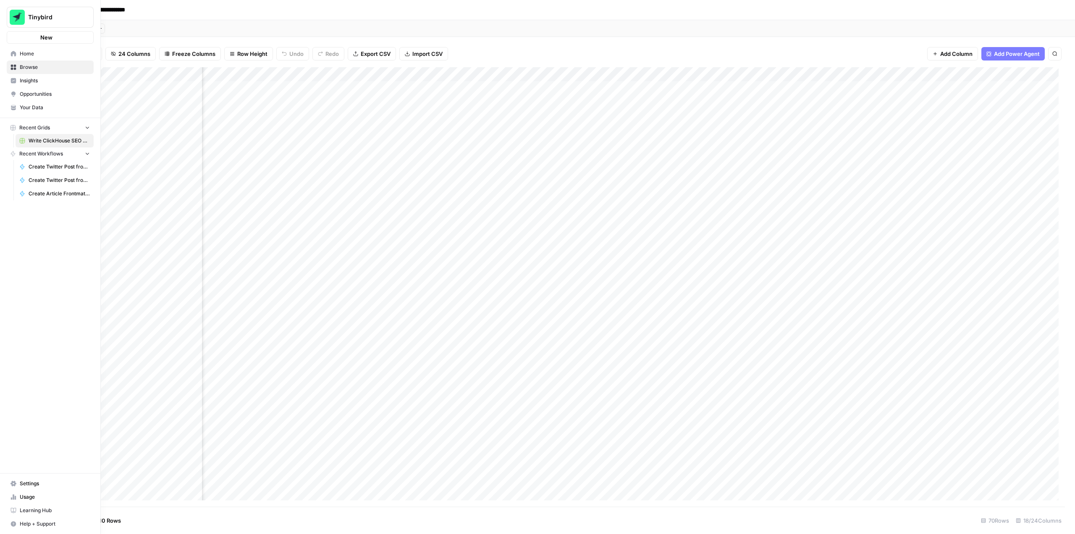
click at [24, 16] on img "Workspace: Tinybird" at bounding box center [17, 17] width 15 height 15
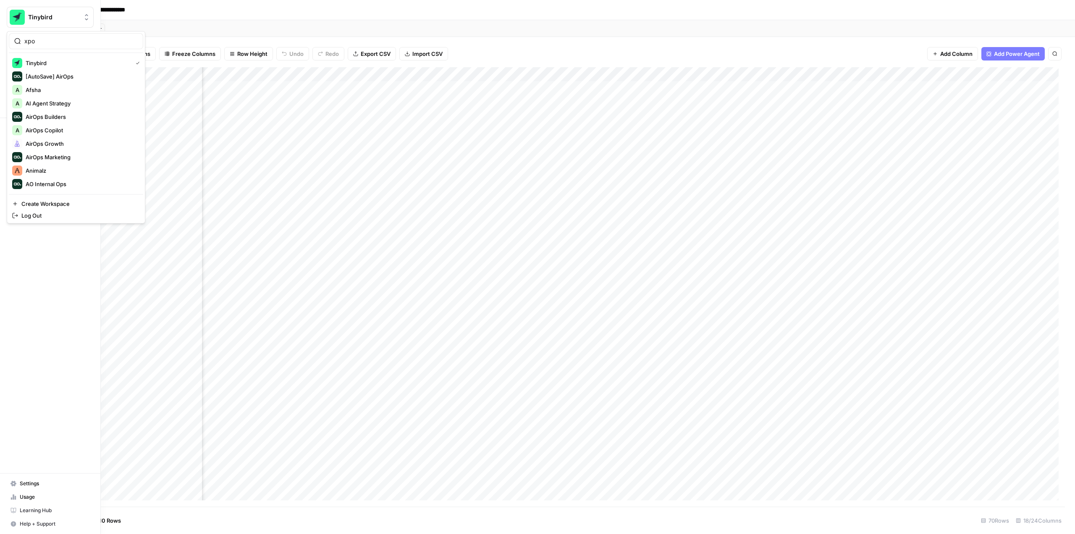
type input "xpon"
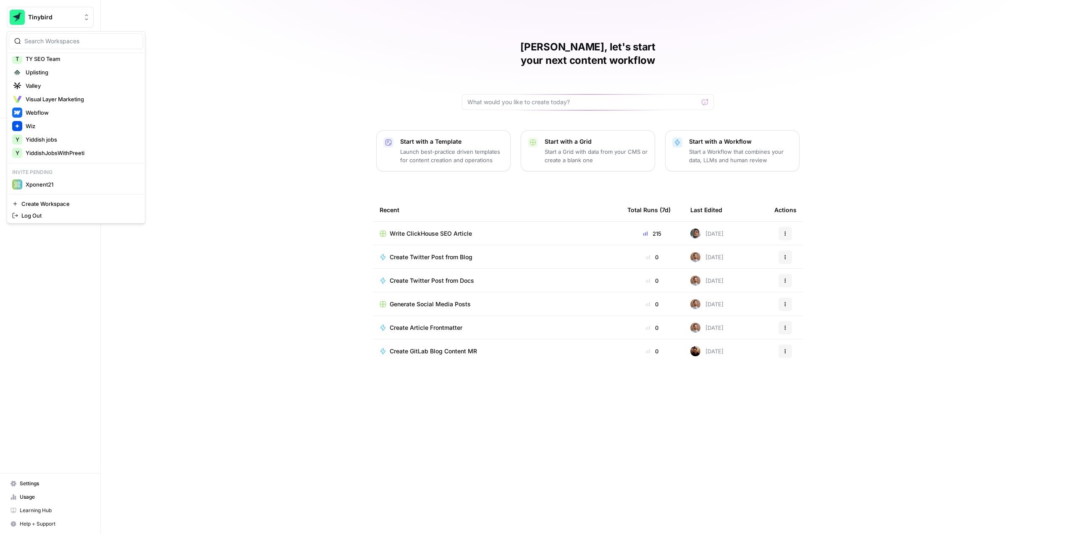
scroll to position [771, 0]
click at [53, 183] on span "Xponent21" at bounding box center [40, 184] width 28 height 8
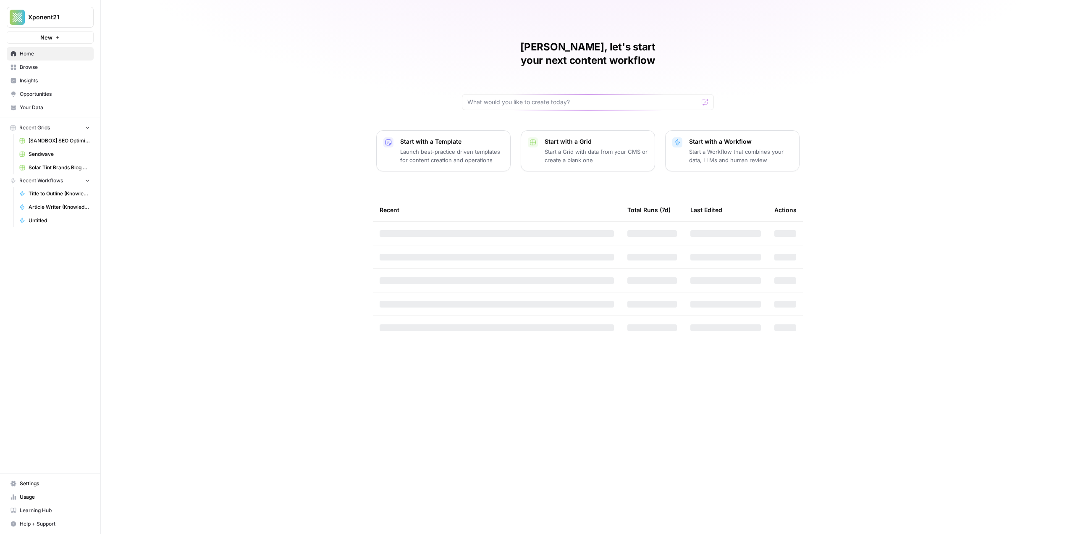
click at [243, 166] on div "[PERSON_NAME], let's start your next content workflow Start with a Template Lau…" at bounding box center [588, 267] width 975 height 534
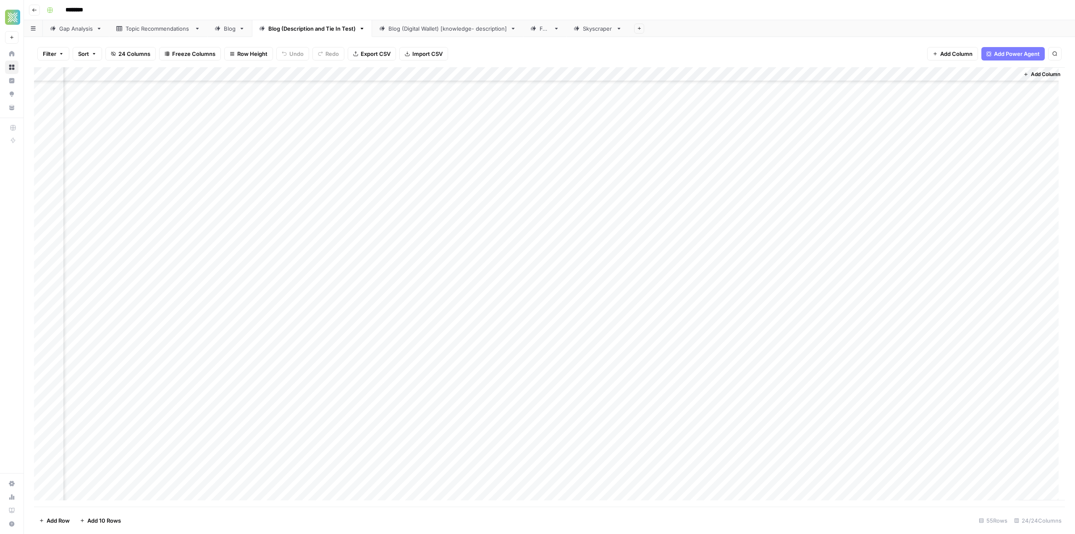
scroll to position [0, 1554]
click at [781, 217] on div "Add Column" at bounding box center [549, 286] width 1031 height 439
click at [797, 214] on div "Add Column" at bounding box center [549, 286] width 1031 height 439
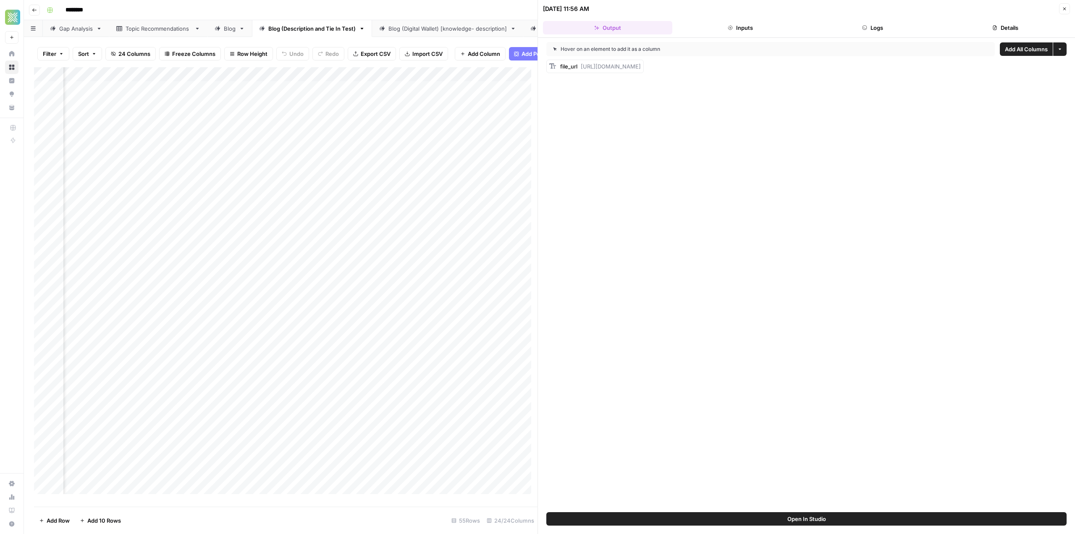
click at [888, 521] on button "Open In Studio" at bounding box center [807, 518] width 520 height 13
click at [1069, 6] on button "Close" at bounding box center [1064, 8] width 11 height 11
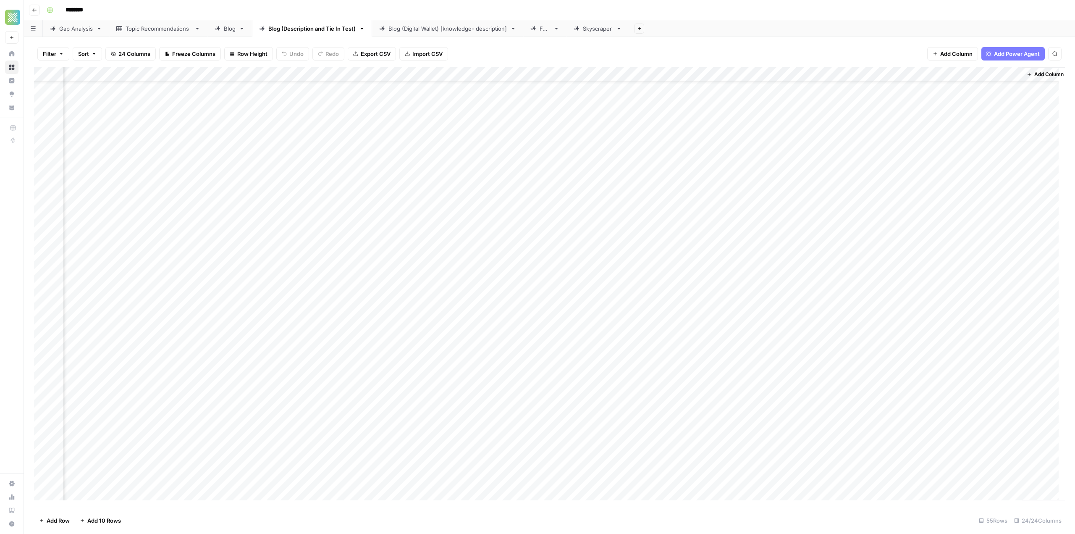
scroll to position [42, 1544]
click at [874, 172] on div "Add Column" at bounding box center [549, 286] width 1031 height 439
click at [798, 76] on div "Add Column" at bounding box center [549, 286] width 1031 height 439
click at [760, 147] on div "Configure Inputs" at bounding box center [749, 145] width 86 height 8
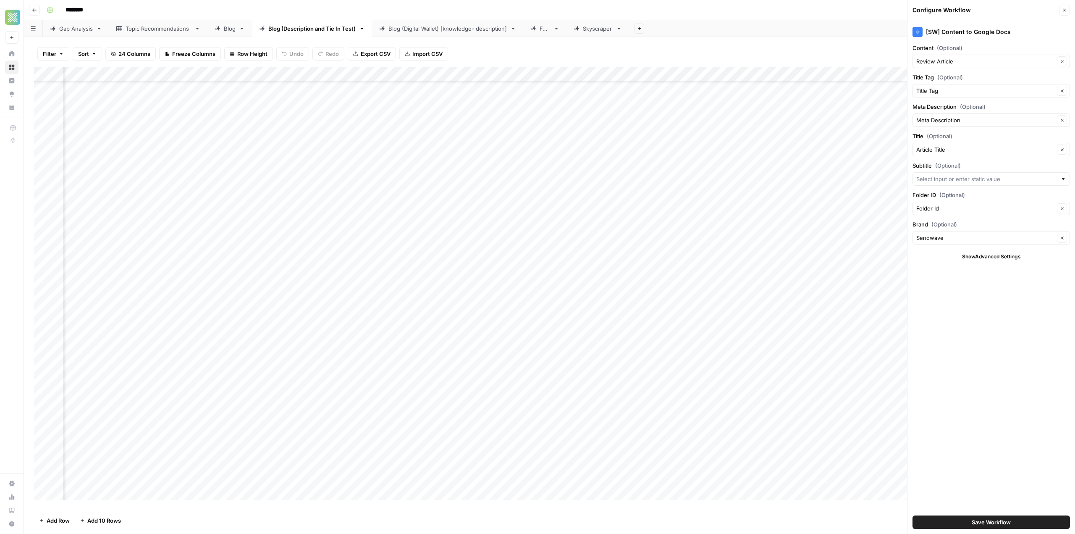
scroll to position [42, 1676]
click at [1060, 12] on button "Close" at bounding box center [1064, 10] width 11 height 11
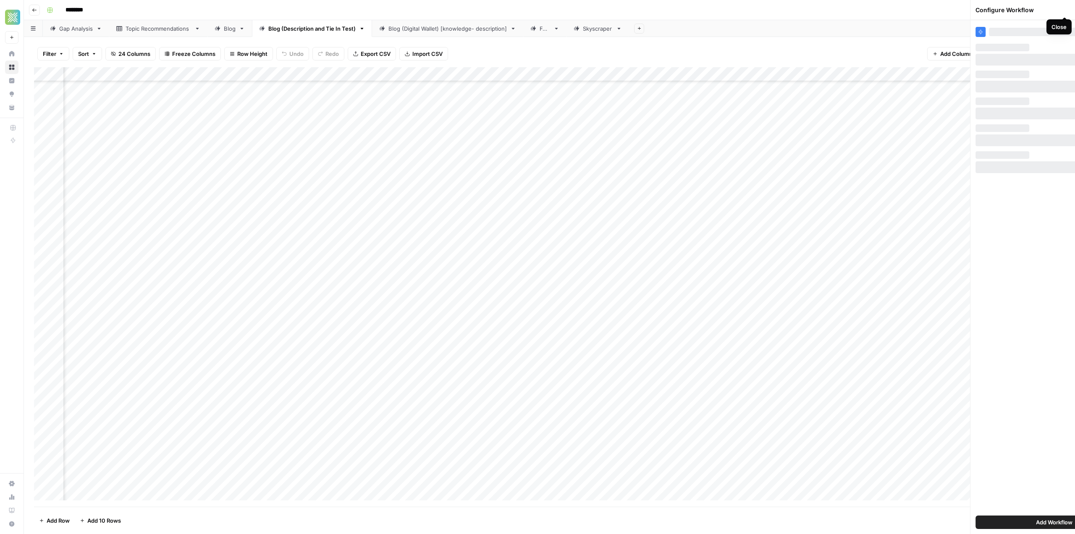
scroll to position [42, 1554]
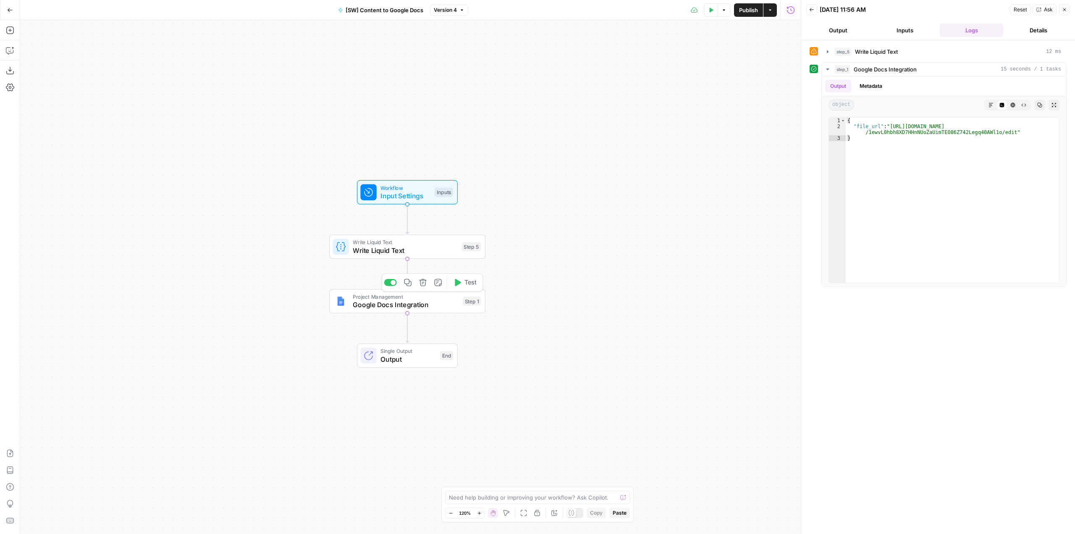
click at [426, 312] on div "Project Management Google Docs Integration Step 1 Copy step Delete step Add Not…" at bounding box center [407, 301] width 156 height 24
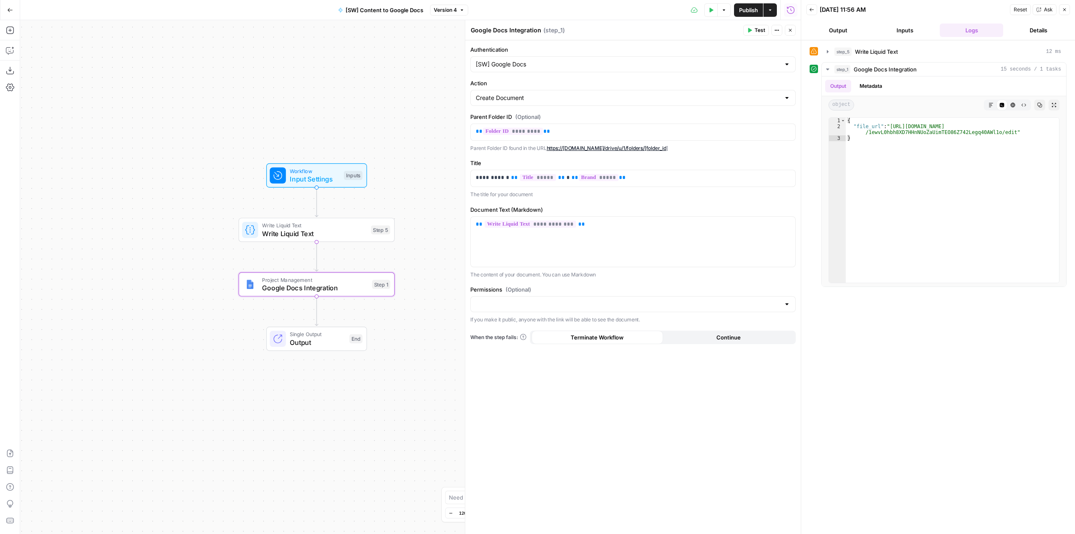
drag, startPoint x: 428, startPoint y: 121, endPoint x: 338, endPoint y: 104, distance: 92.3
click at [338, 104] on div "Workflow Input Settings Inputs Write Liquid Text Write Liquid Text Step 5 Proje…" at bounding box center [410, 277] width 781 height 514
click at [830, 53] on icon "button" at bounding box center [828, 51] width 7 height 7
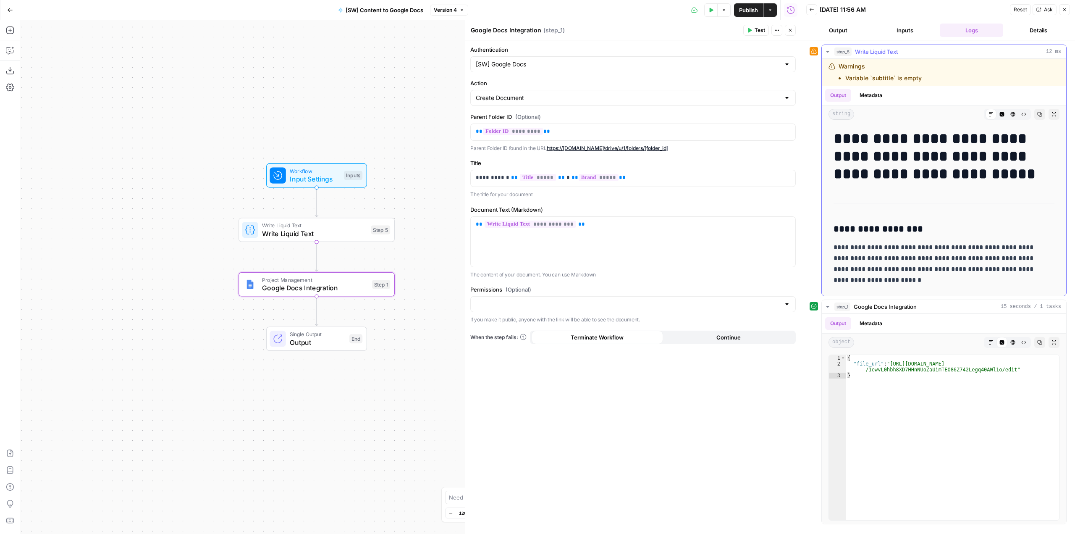
click at [828, 51] on icon "button" at bounding box center [827, 52] width 3 height 2
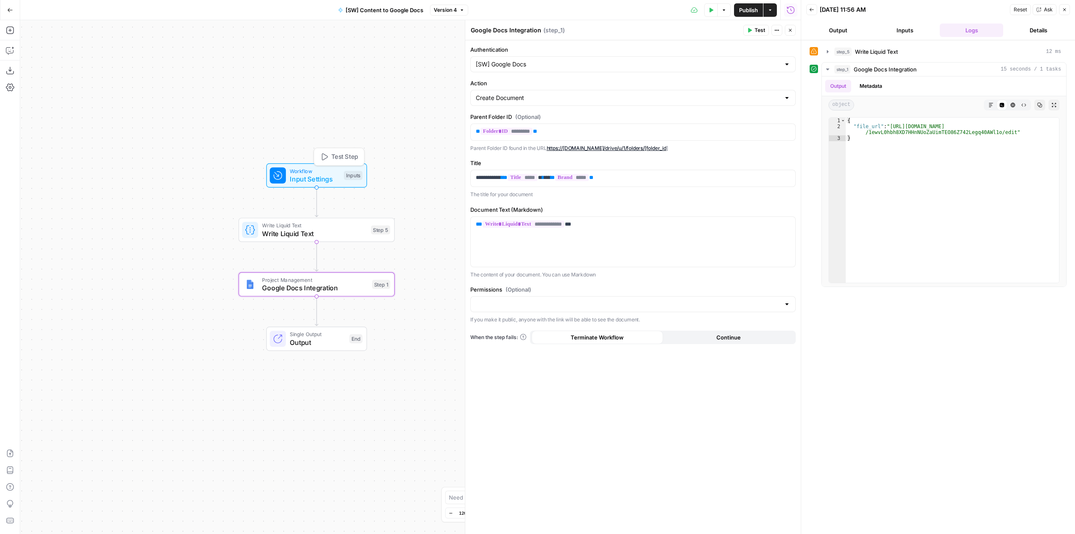
click at [327, 180] on span "Input Settings" at bounding box center [315, 179] width 50 height 10
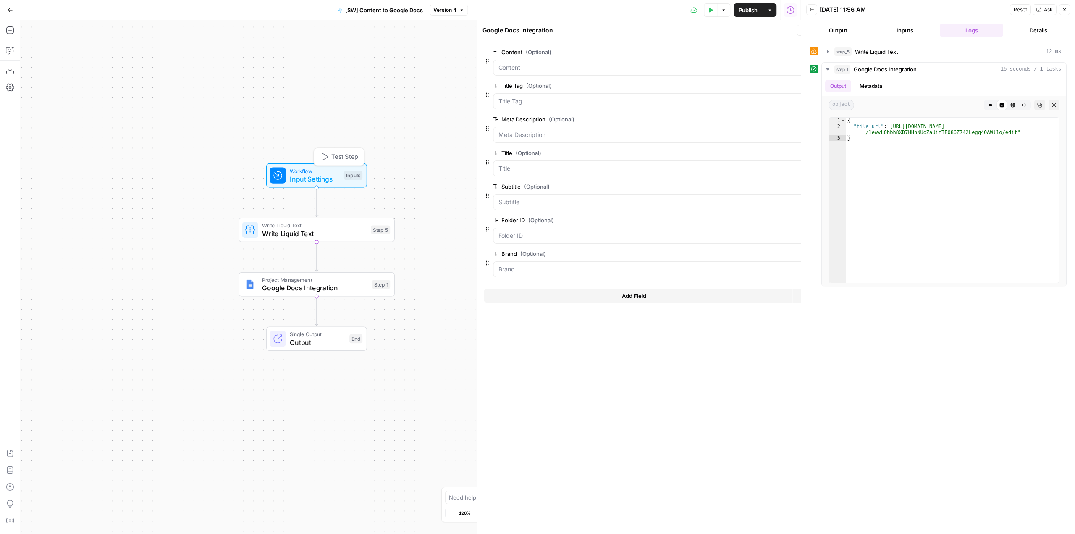
type textarea "Inputs"
click at [329, 290] on span "Google Docs Integration" at bounding box center [315, 288] width 106 height 10
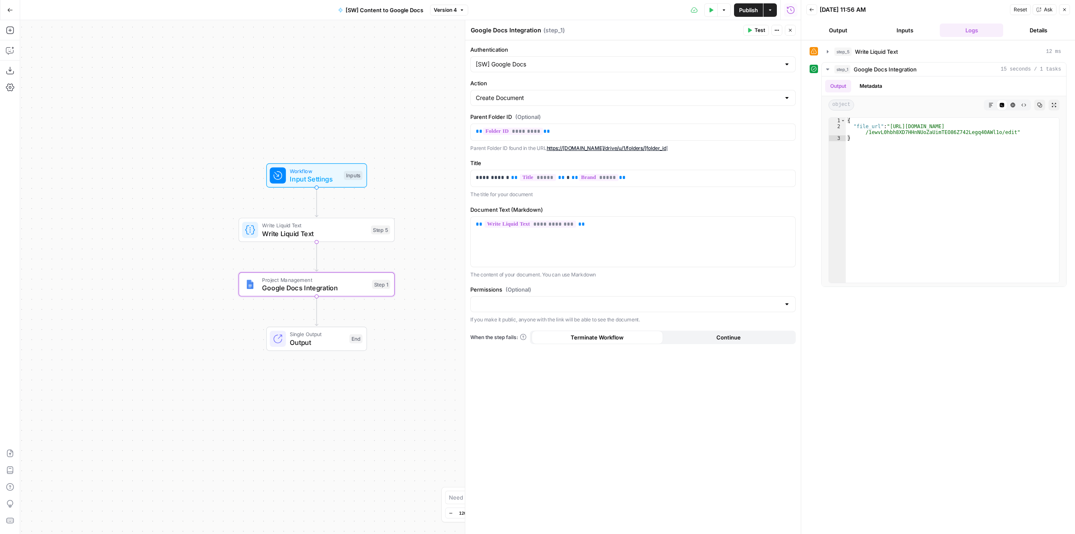
click at [570, 309] on div at bounding box center [633, 304] width 326 height 16
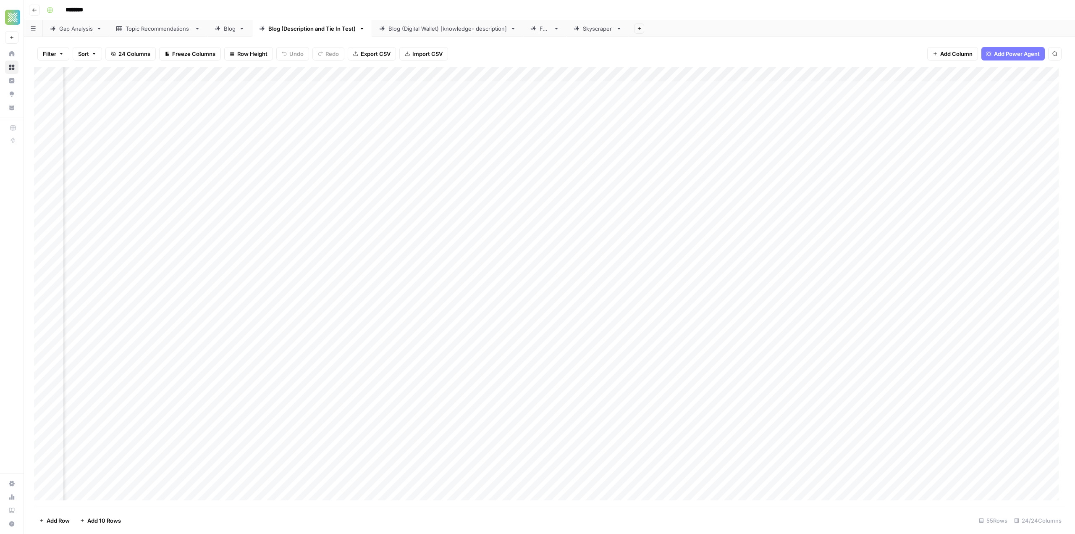
scroll to position [0, 1554]
click at [947, 373] on div "Add Column" at bounding box center [549, 286] width 1031 height 439
click at [947, 373] on textarea "**********" at bounding box center [958, 374] width 134 height 12
click at [879, 373] on div "Add Column" at bounding box center [549, 286] width 1031 height 439
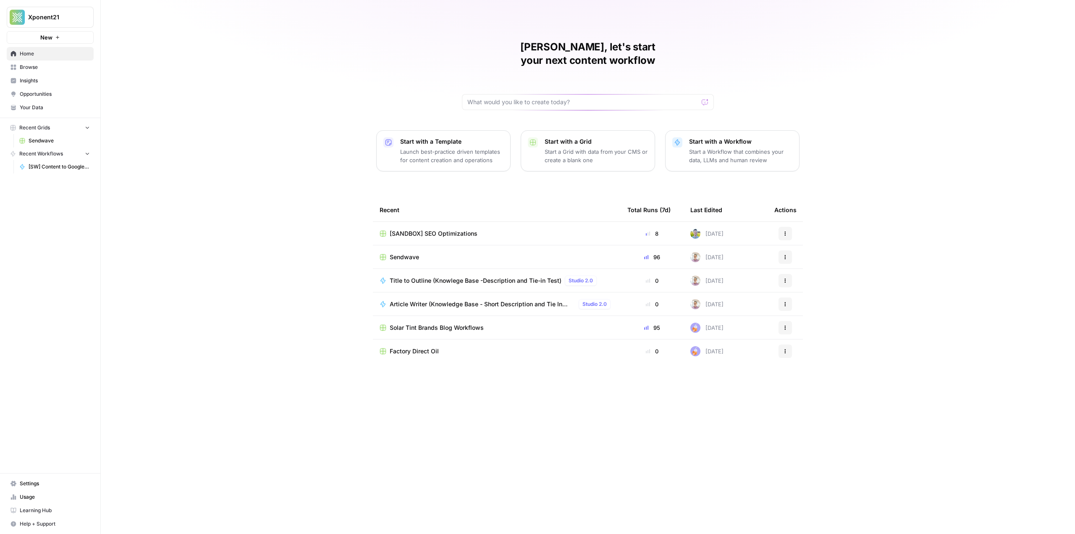
click at [60, 21] on span "Xponent21" at bounding box center [53, 17] width 51 height 8
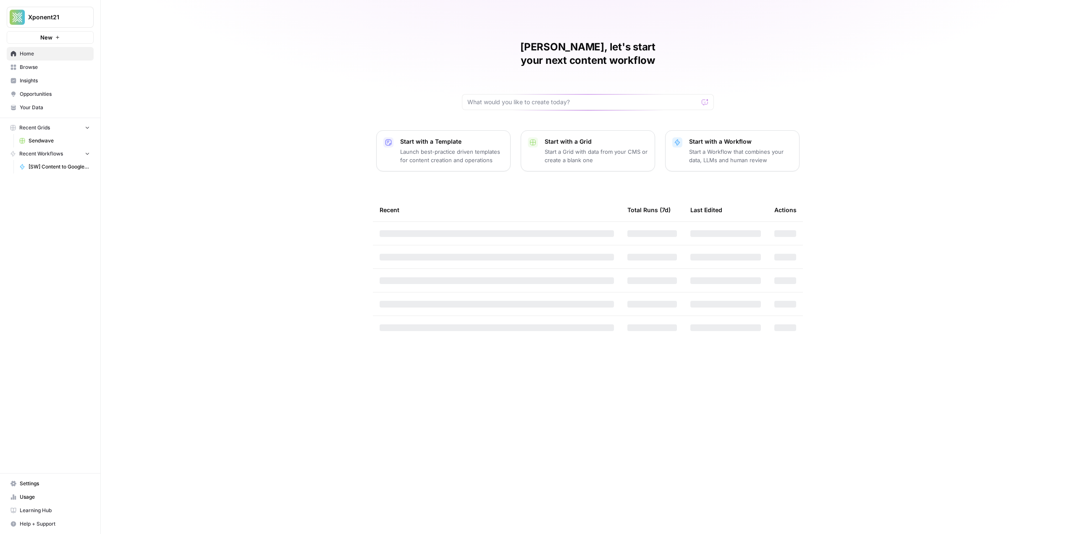
click at [67, 13] on span "Xponent21" at bounding box center [53, 17] width 51 height 8
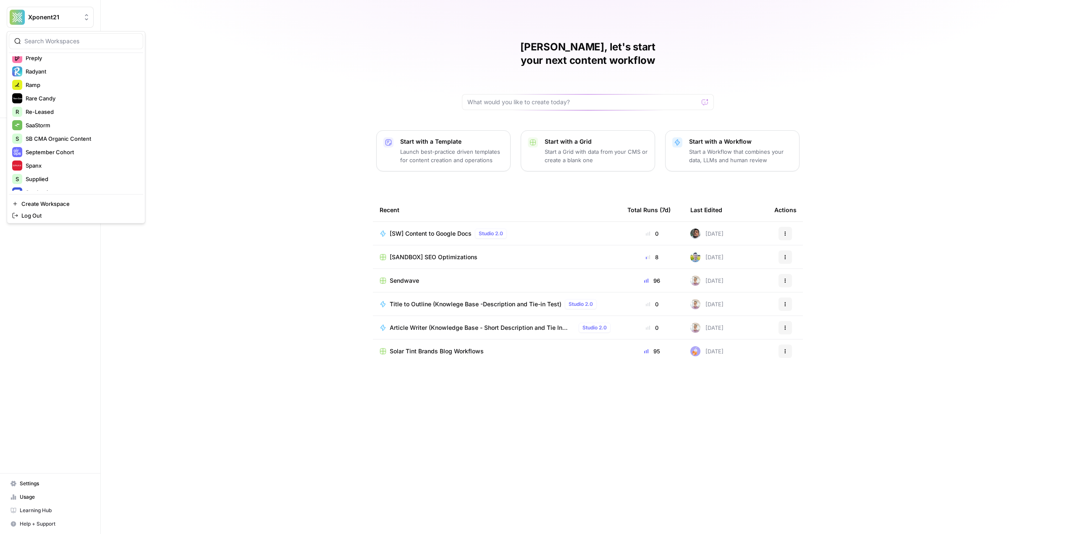
scroll to position [784, 0]
click at [81, 183] on div "Bounce" at bounding box center [76, 184] width 128 height 10
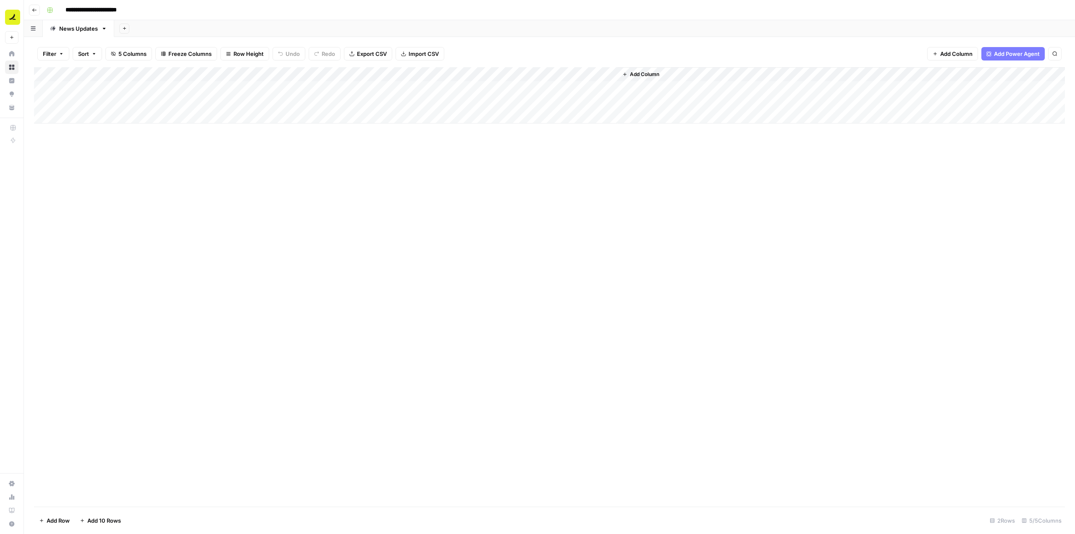
click at [358, 74] on div "Add Column" at bounding box center [549, 95] width 1031 height 56
click at [336, 157] on div "Edit Workflow" at bounding box center [328, 156] width 86 height 8
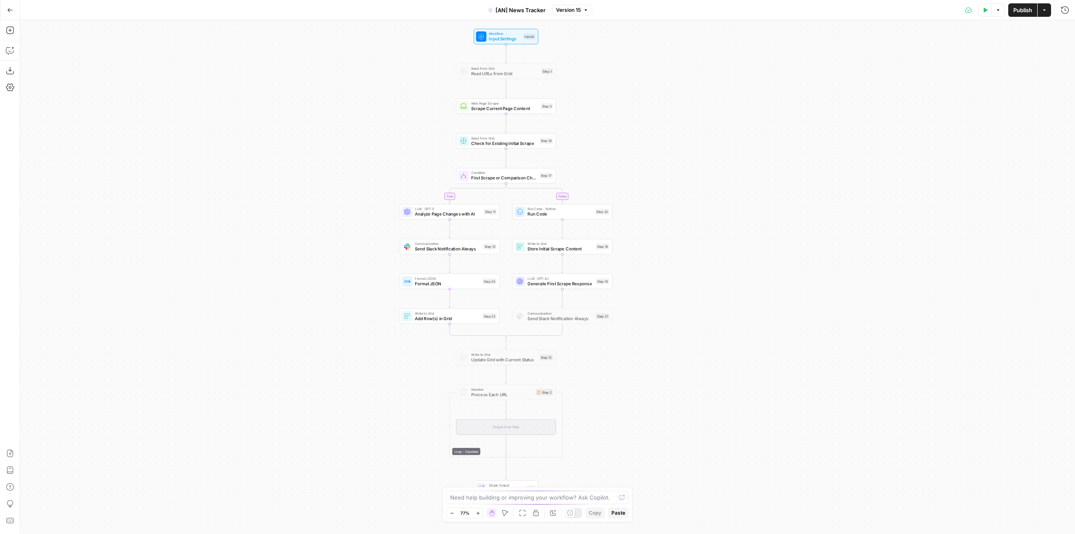
drag, startPoint x: 776, startPoint y: 251, endPoint x: 735, endPoint y: 237, distance: 44.1
click at [735, 237] on div "true false Workflow Input Settings Inputs Read from Grid Read URLs from Grid St…" at bounding box center [547, 277] width 1055 height 514
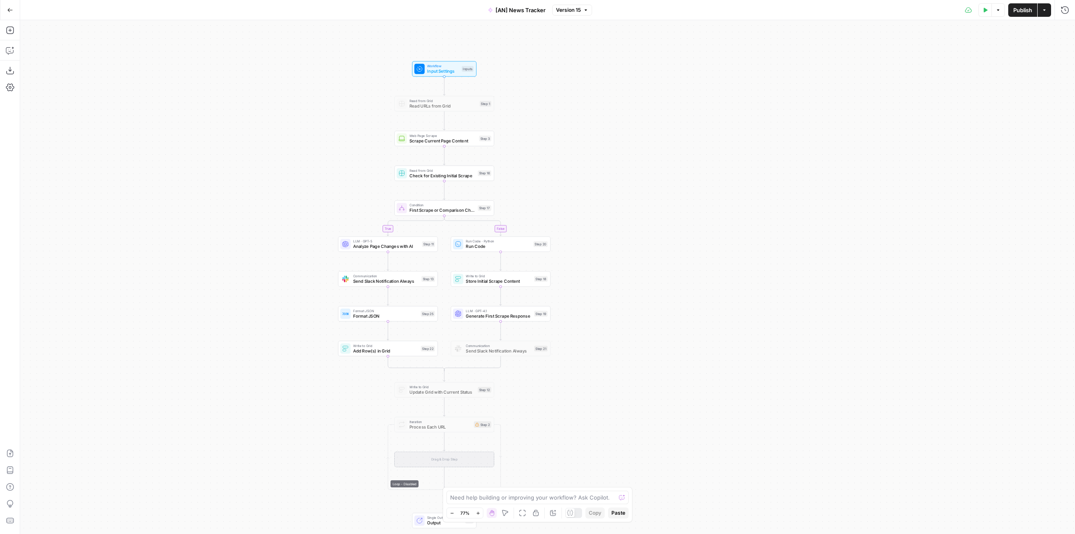
drag, startPoint x: 707, startPoint y: 175, endPoint x: 645, endPoint y: 207, distance: 69.7
click at [645, 207] on div "true false Workflow Input Settings Inputs Read from Grid Read URLs from Grid St…" at bounding box center [547, 277] width 1055 height 514
